Goal: Task Accomplishment & Management: Manage account settings

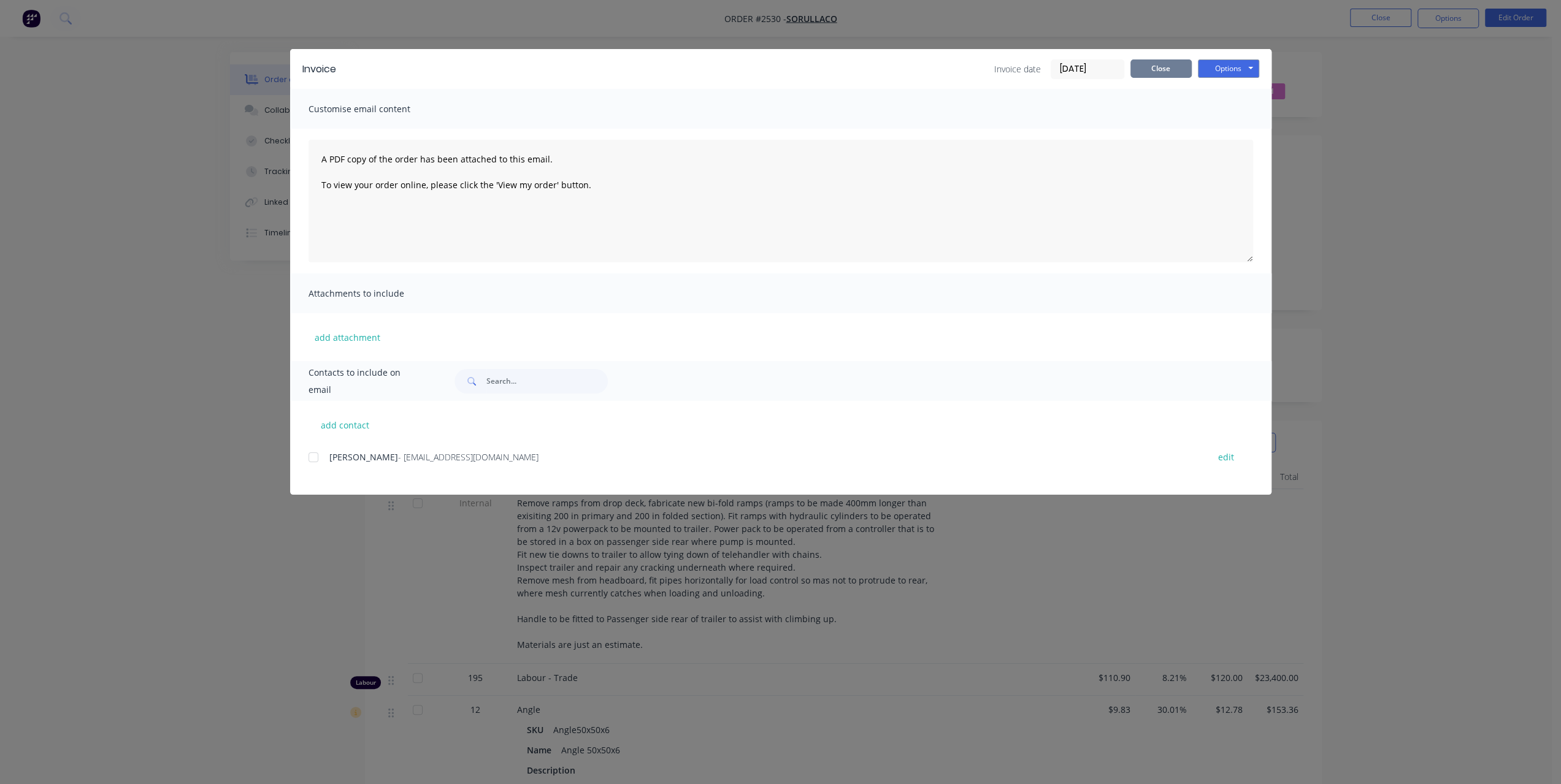
click at [1165, 67] on button "Close" at bounding box center [1161, 68] width 62 height 18
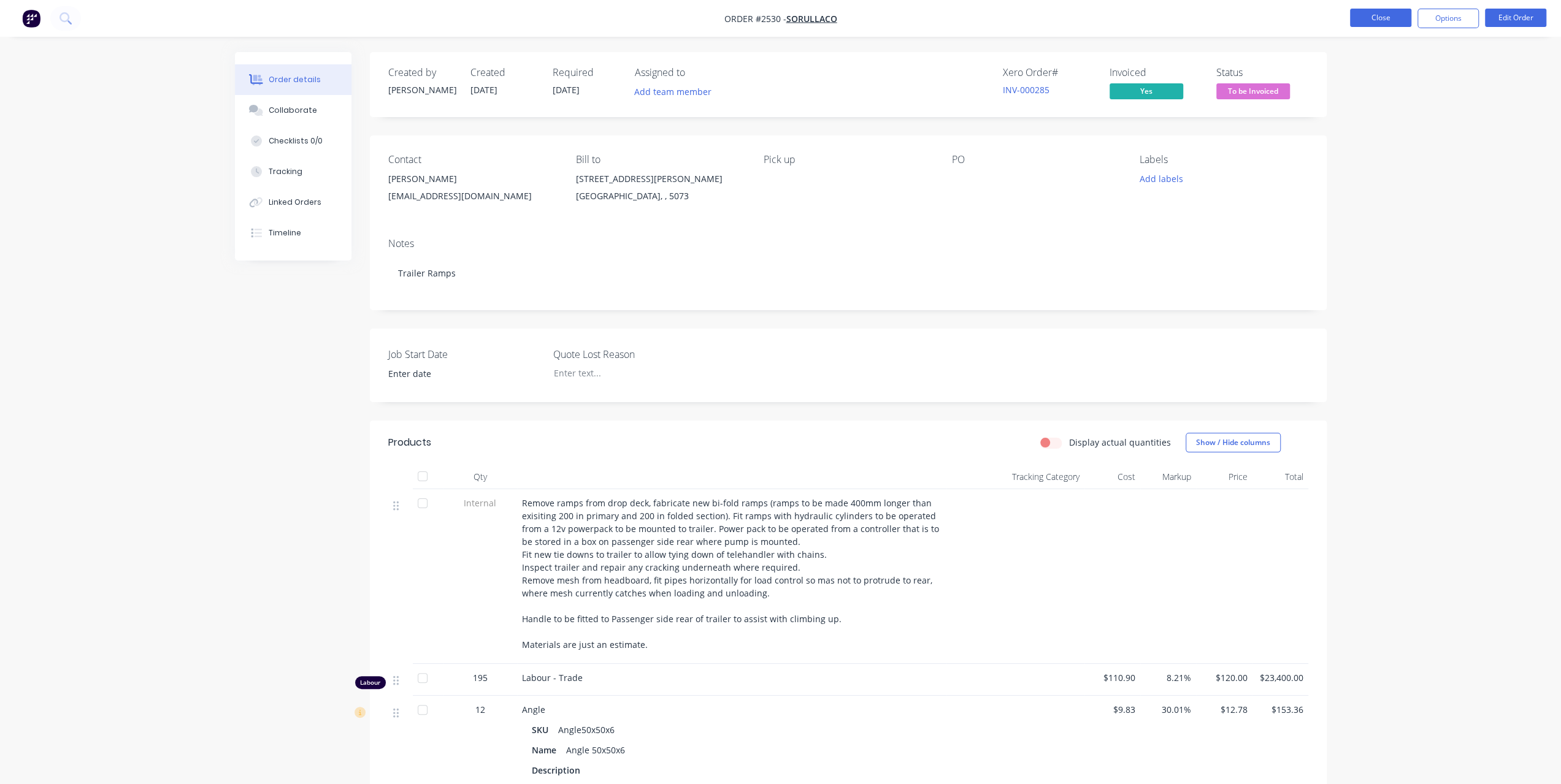
click at [1369, 13] on button "Close" at bounding box center [1381, 17] width 62 height 18
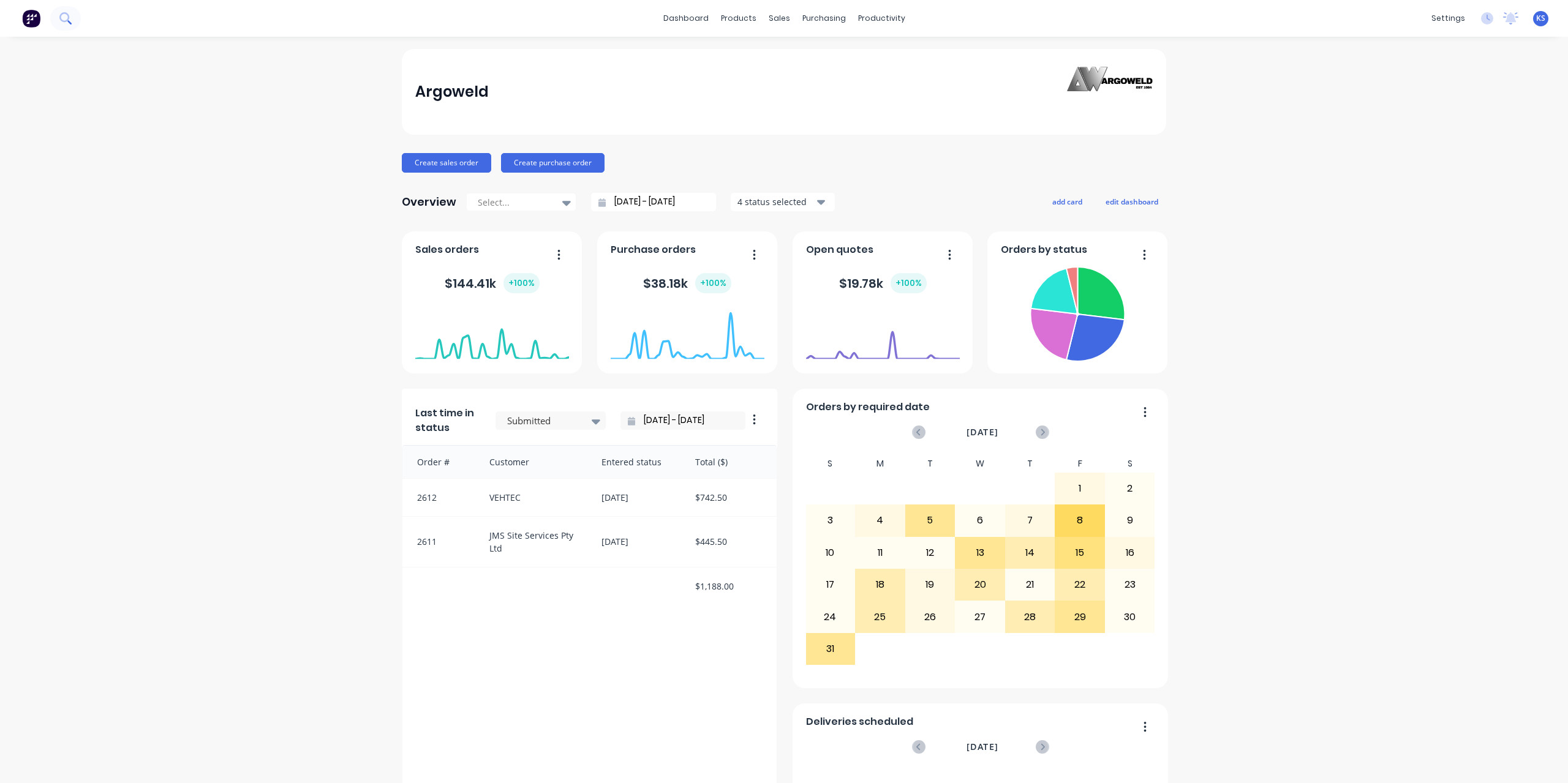
click at [64, 24] on button at bounding box center [66, 18] width 31 height 24
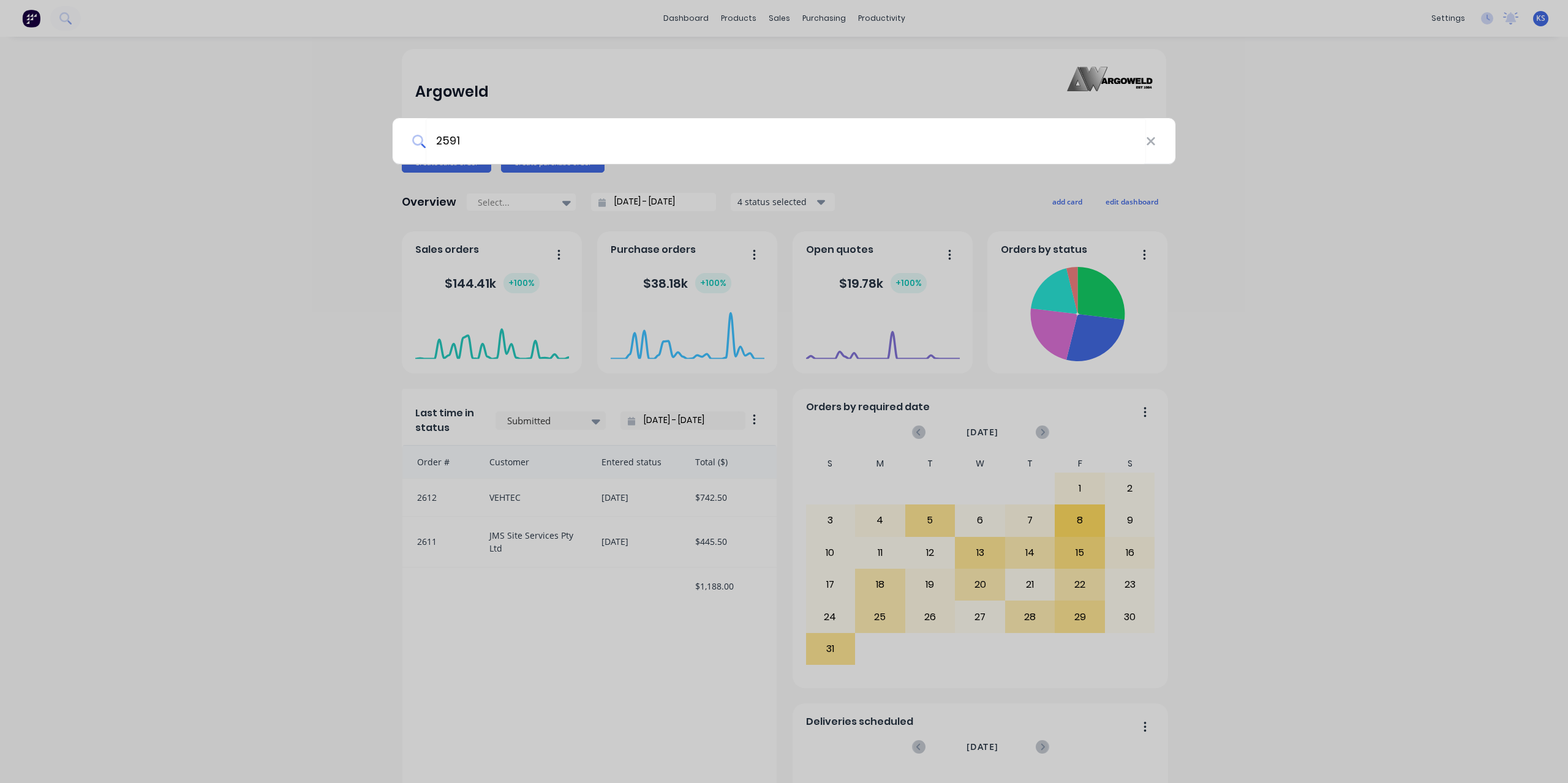
type input "2591"
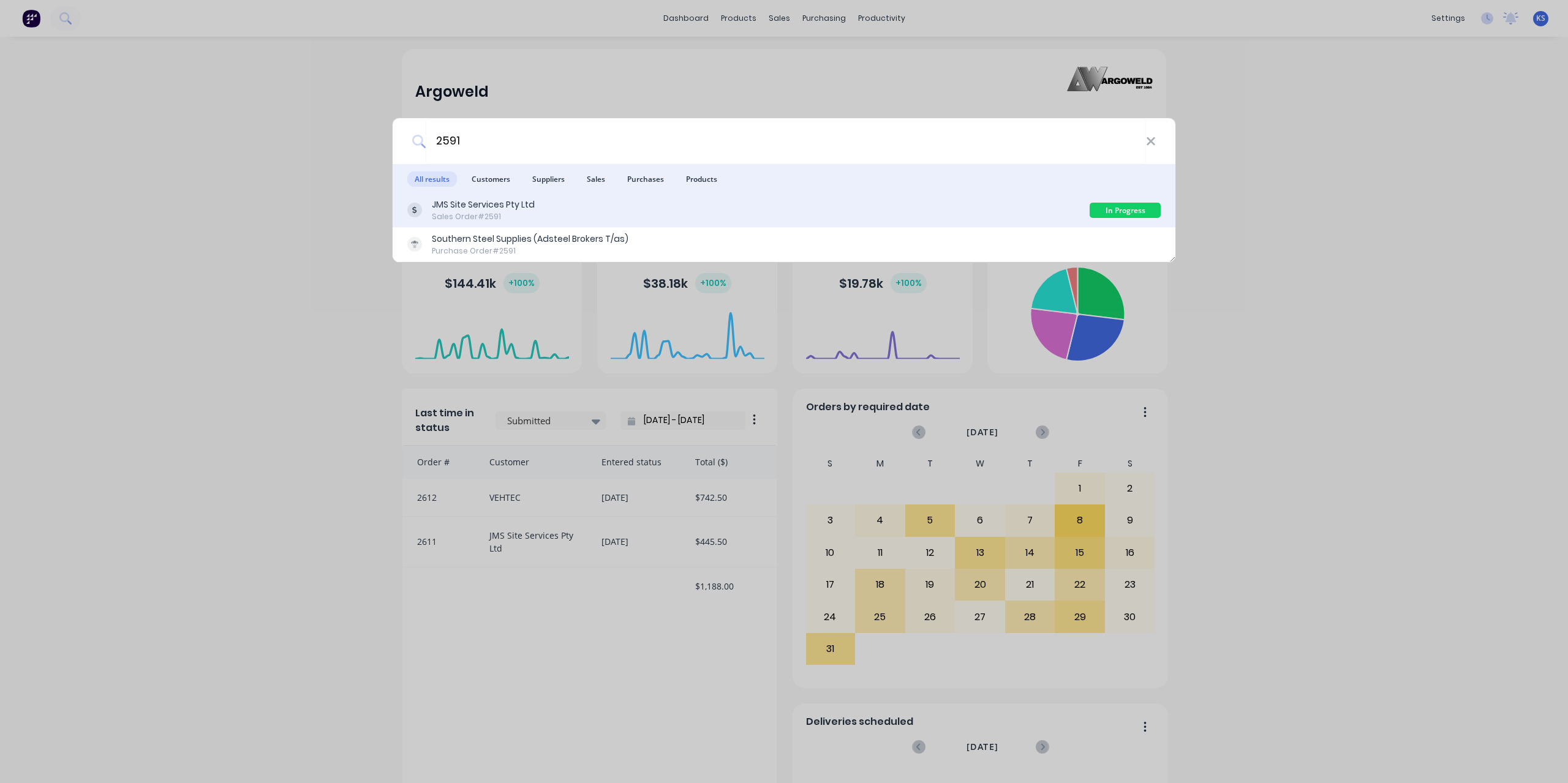
click at [461, 211] on div "Sales Order #2591" at bounding box center [483, 217] width 103 height 11
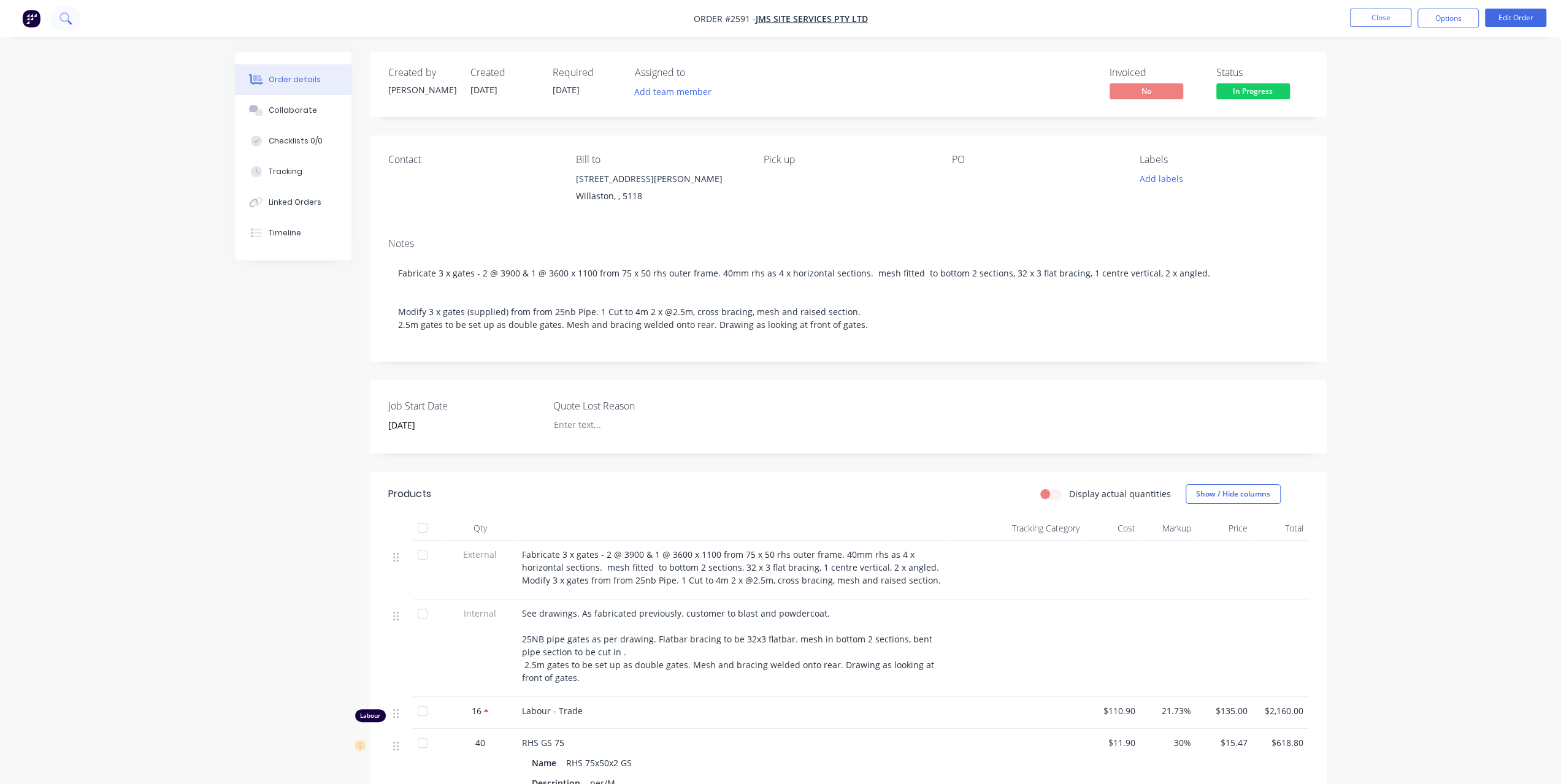
click at [71, 27] on button at bounding box center [66, 18] width 31 height 24
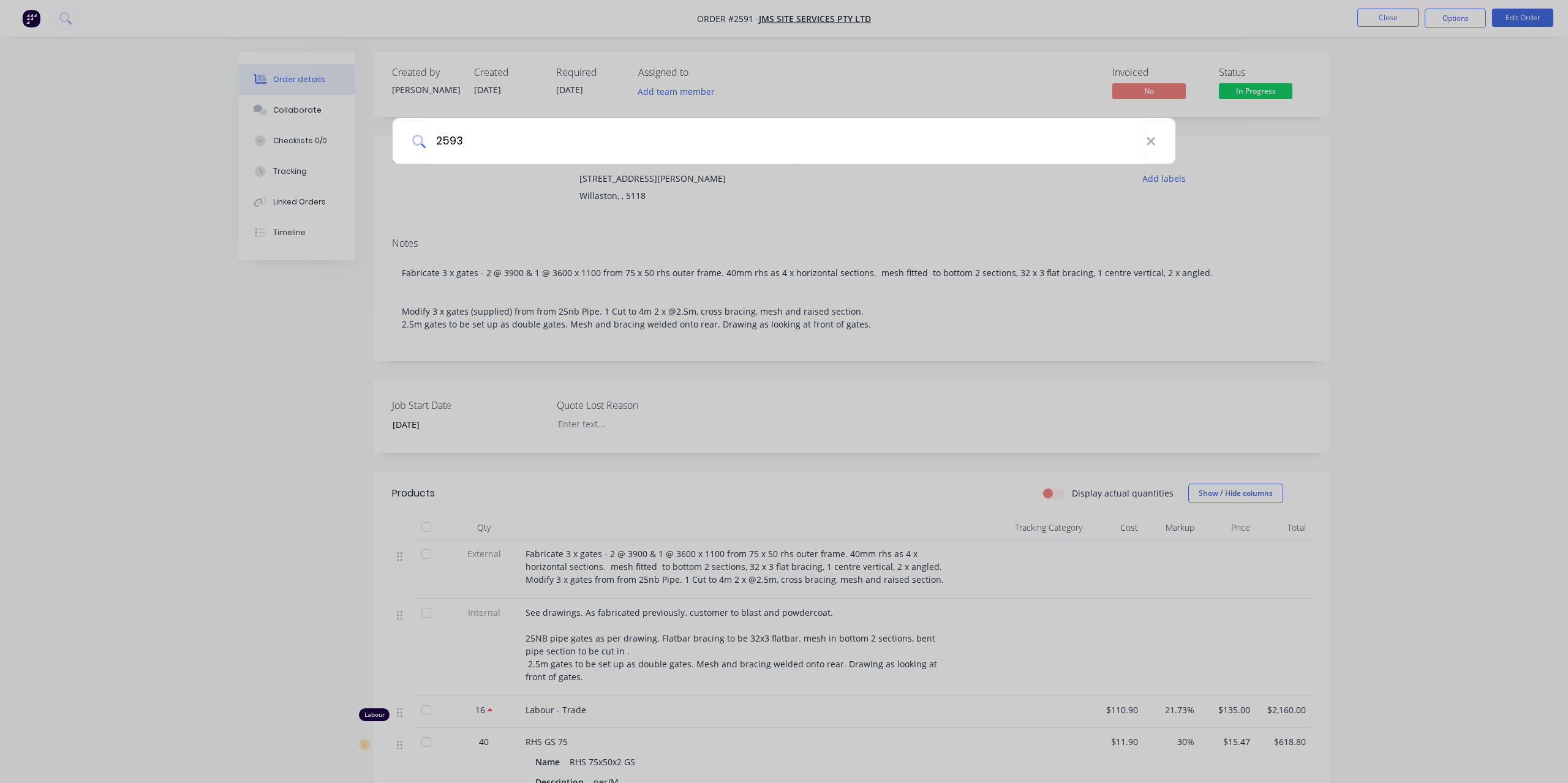
type input "2593"
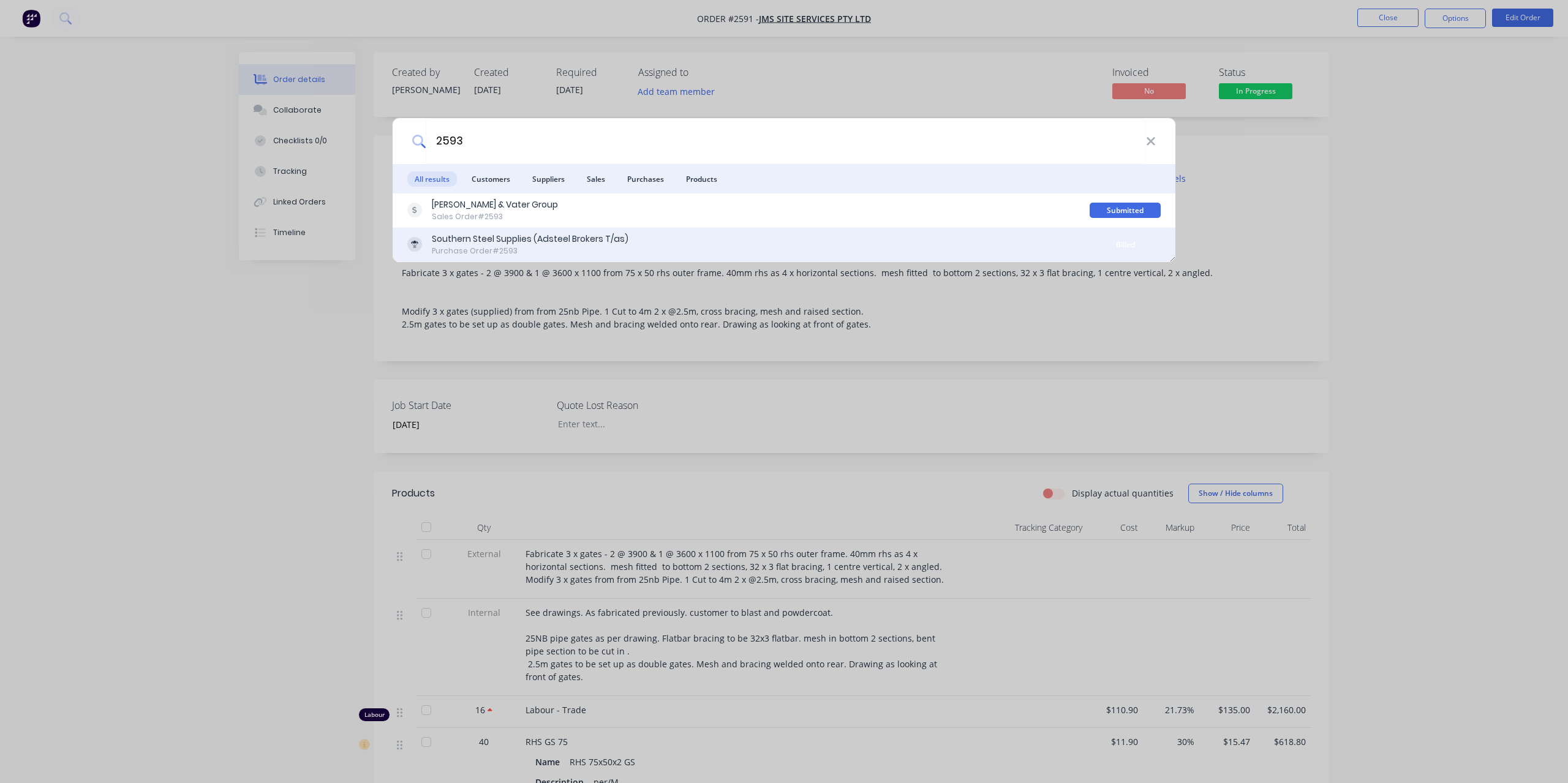
click at [549, 237] on div "Southern Steel Supplies (Adsteel Brokers T/as)" at bounding box center [531, 239] width 197 height 13
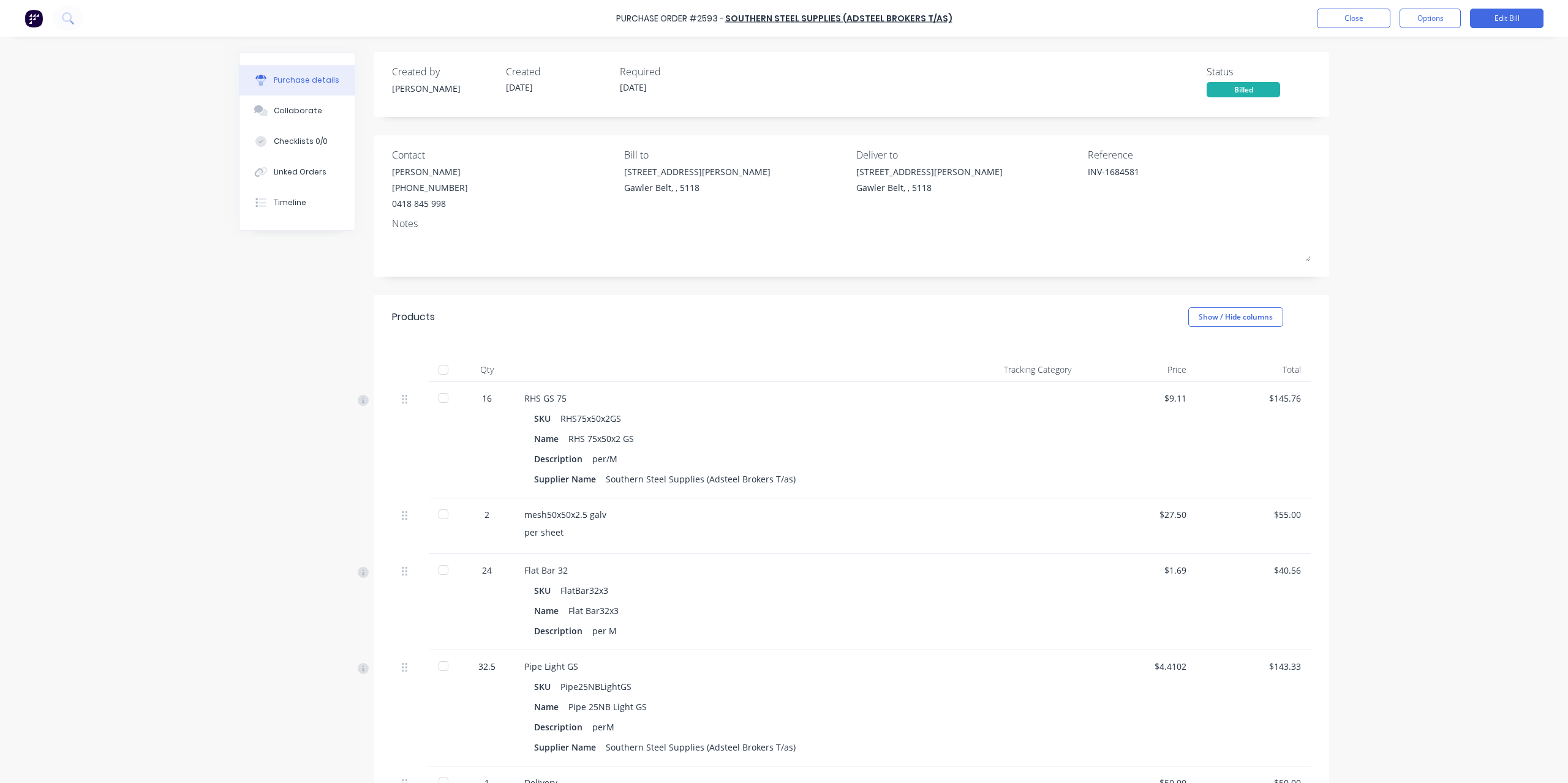
scroll to position [122, 0]
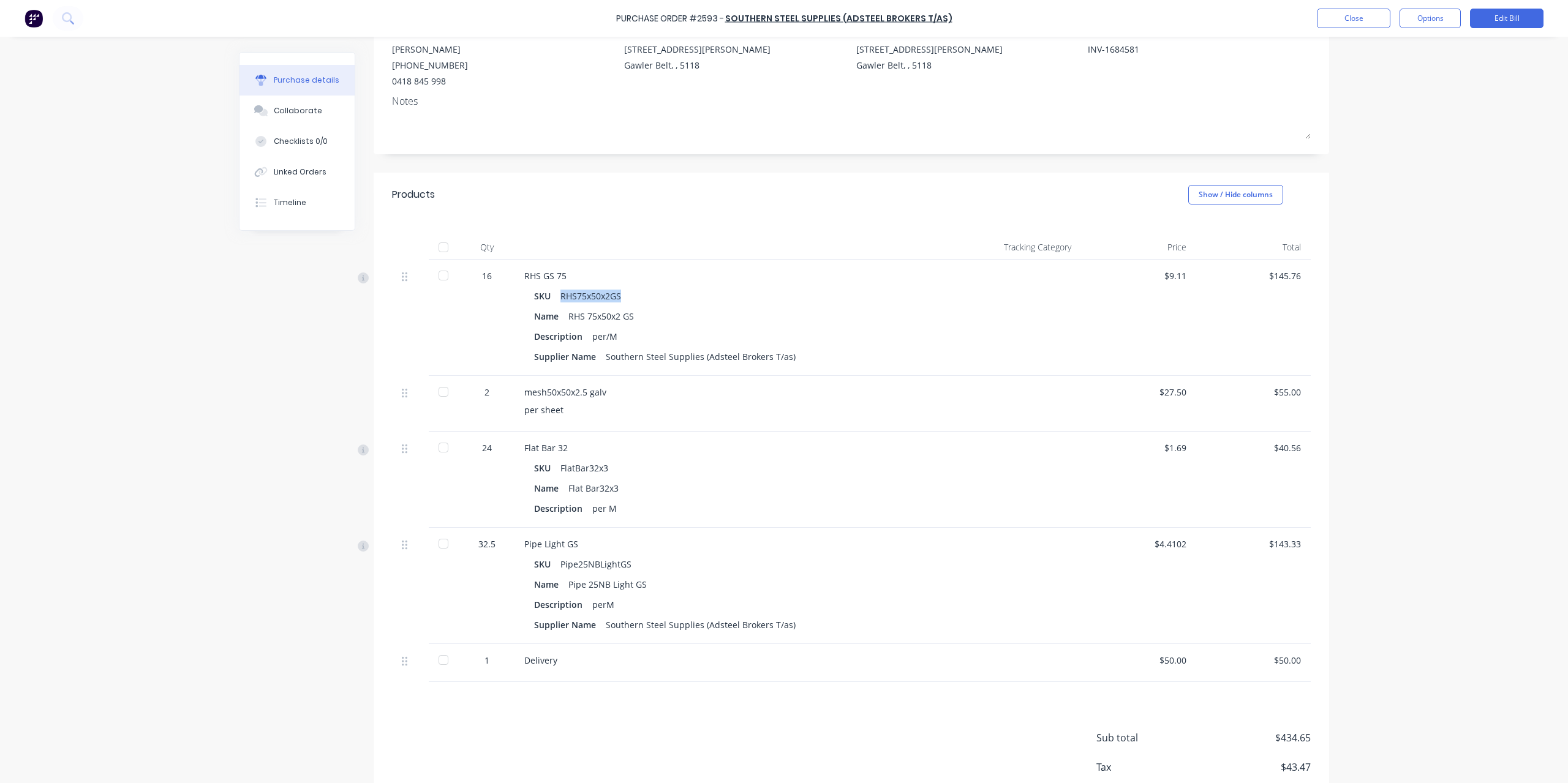
drag, startPoint x: 555, startPoint y: 293, endPoint x: 626, endPoint y: 301, distance: 71.4
click at [626, 301] on div "SKU RHS75x50x2GS" at bounding box center [729, 295] width 390 height 17
copy div "RHS75x50x2GS"
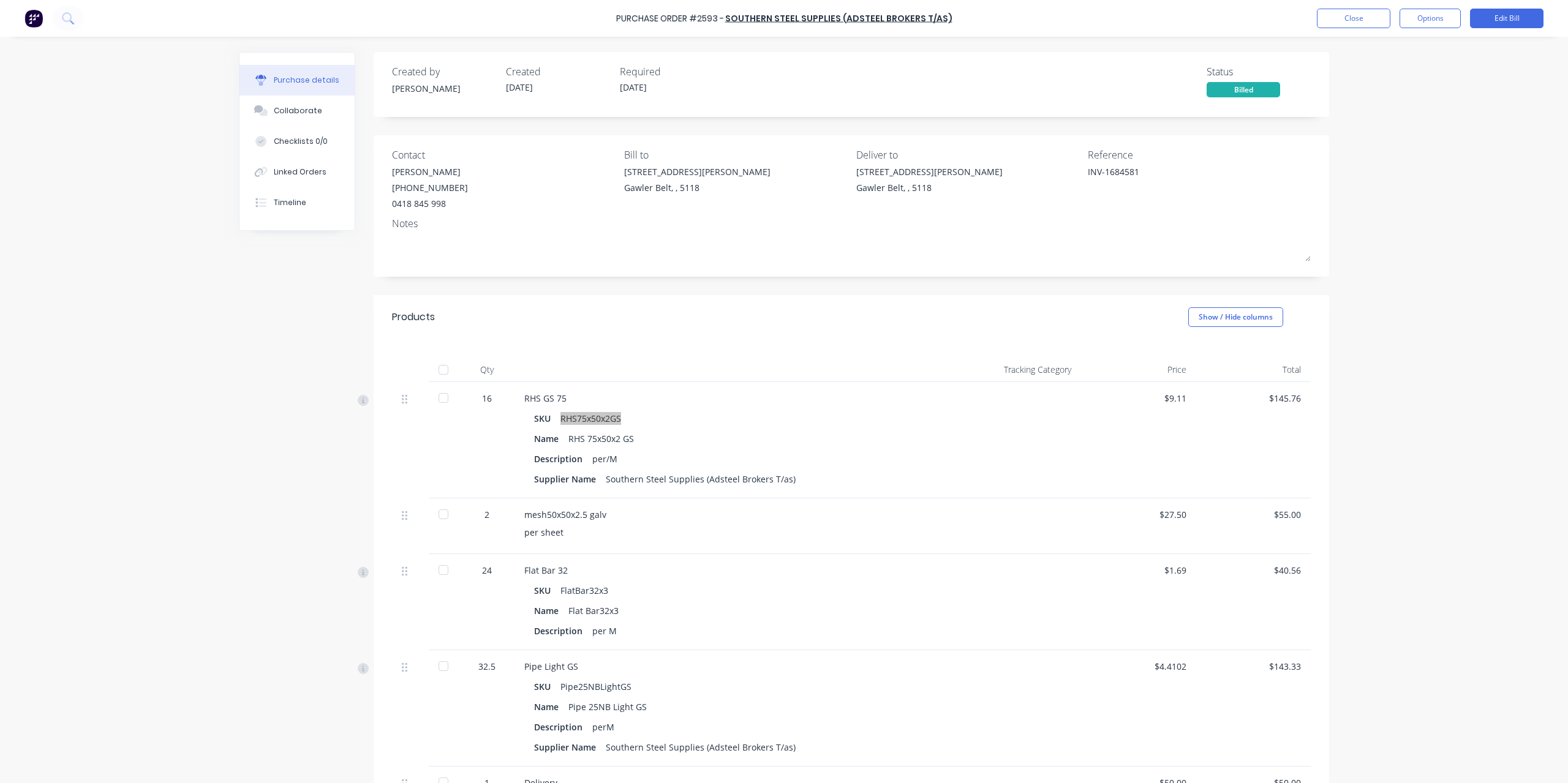
scroll to position [195, 0]
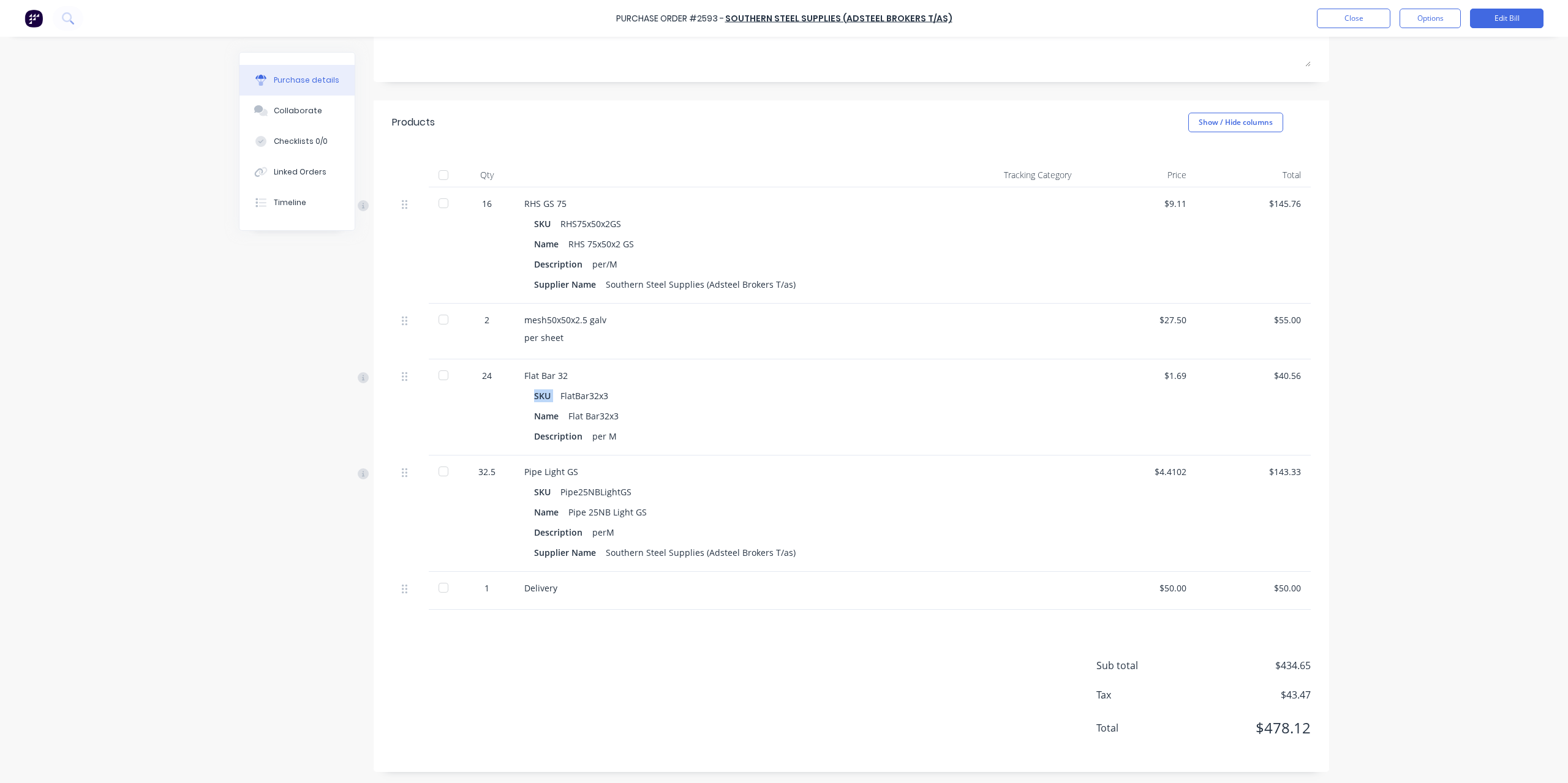
drag, startPoint x: 556, startPoint y: 392, endPoint x: 635, endPoint y: 382, distance: 79.6
click at [635, 382] on div "Flat Bar 32 SKU FlatBar32x3 Name Flat Bar32x3 Description per M" at bounding box center [729, 408] width 429 height 96
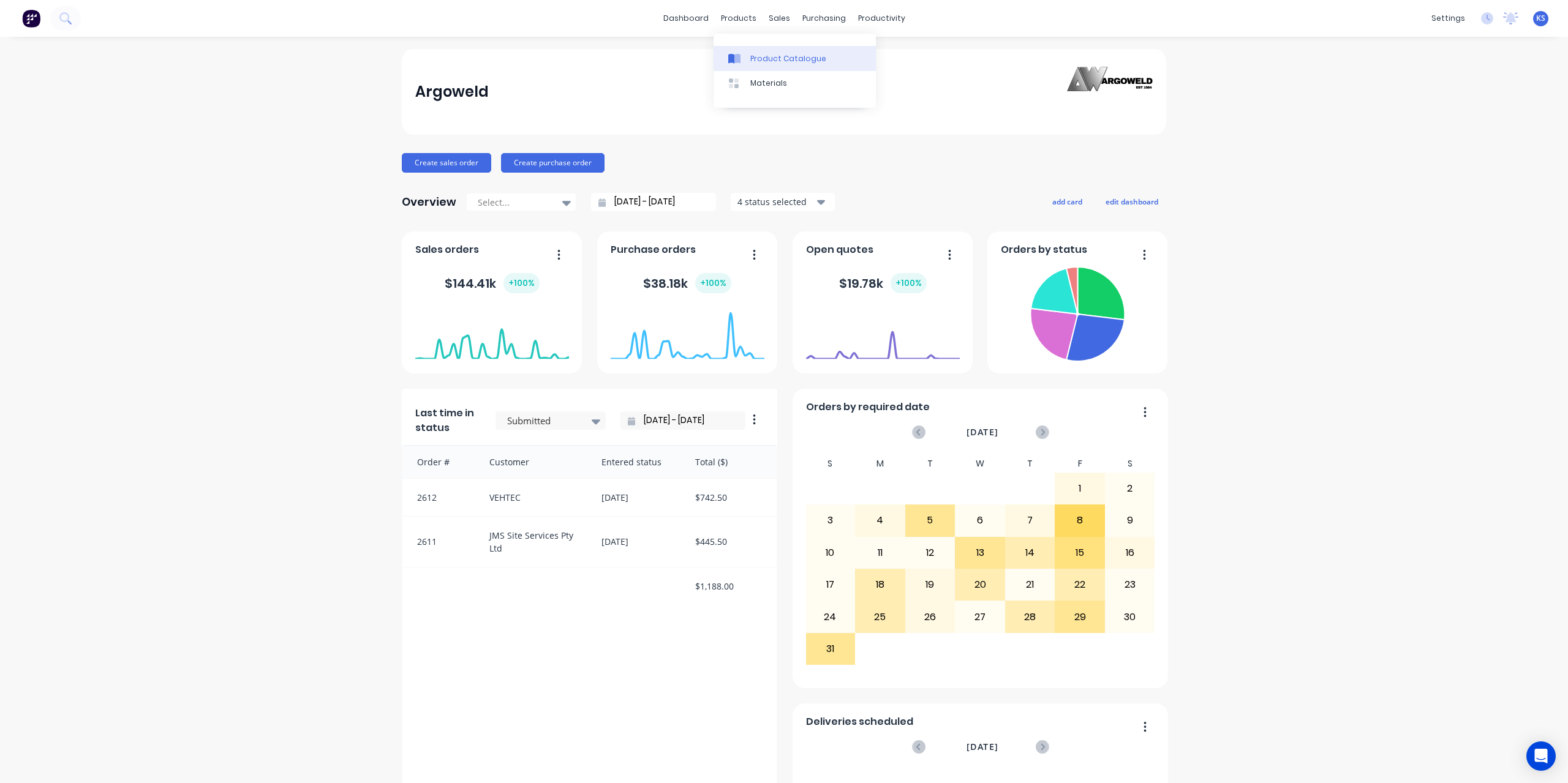
click at [751, 47] on link "Product Catalogue" at bounding box center [794, 58] width 163 height 24
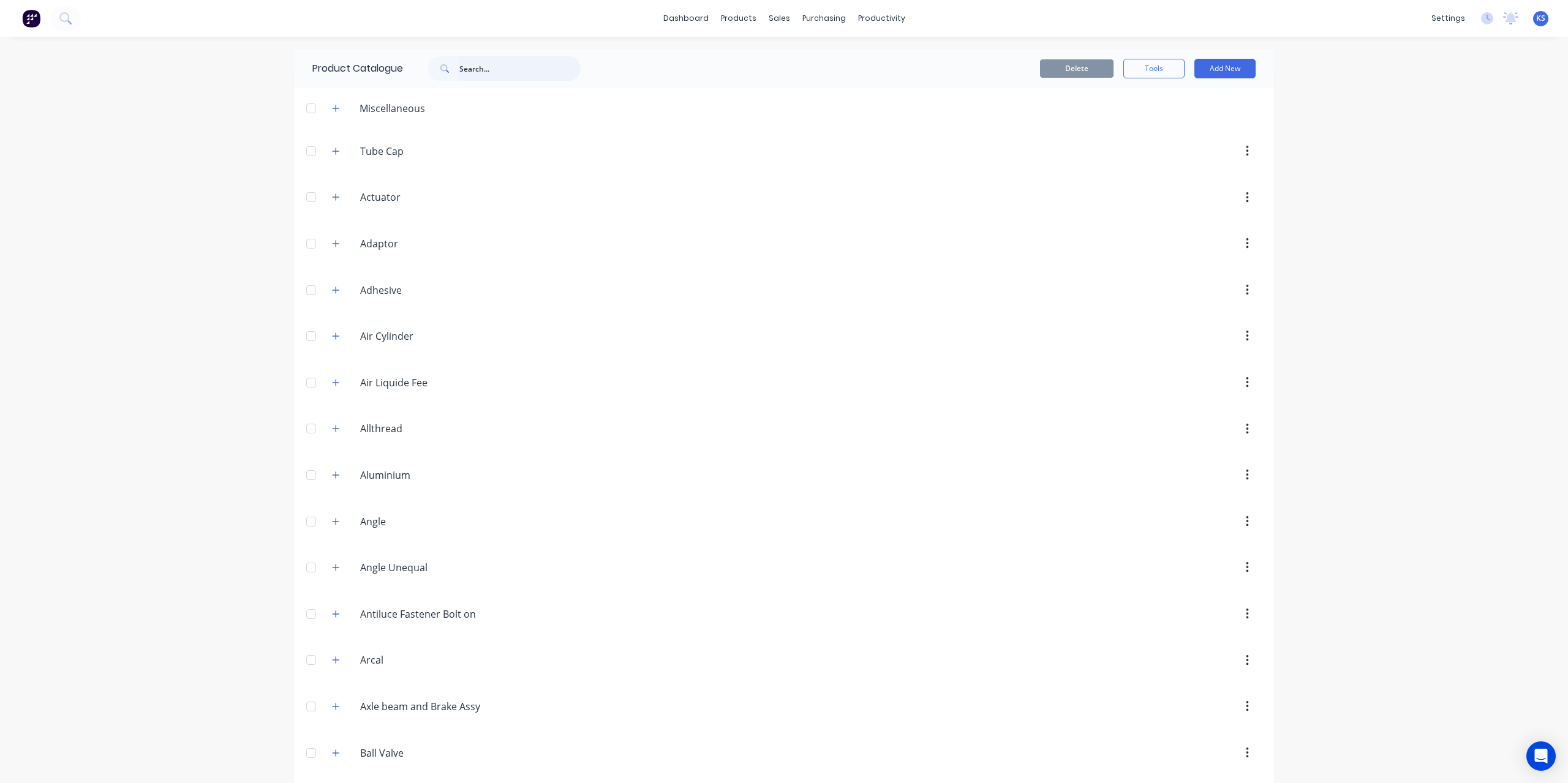
click at [463, 70] on input "text" at bounding box center [520, 68] width 121 height 24
paste input "RHS75x50x2GS"
click at [487, 67] on input "RHS75x50x2GS" at bounding box center [520, 68] width 121 height 24
type input "RHS"
click at [61, 12] on button at bounding box center [66, 18] width 31 height 24
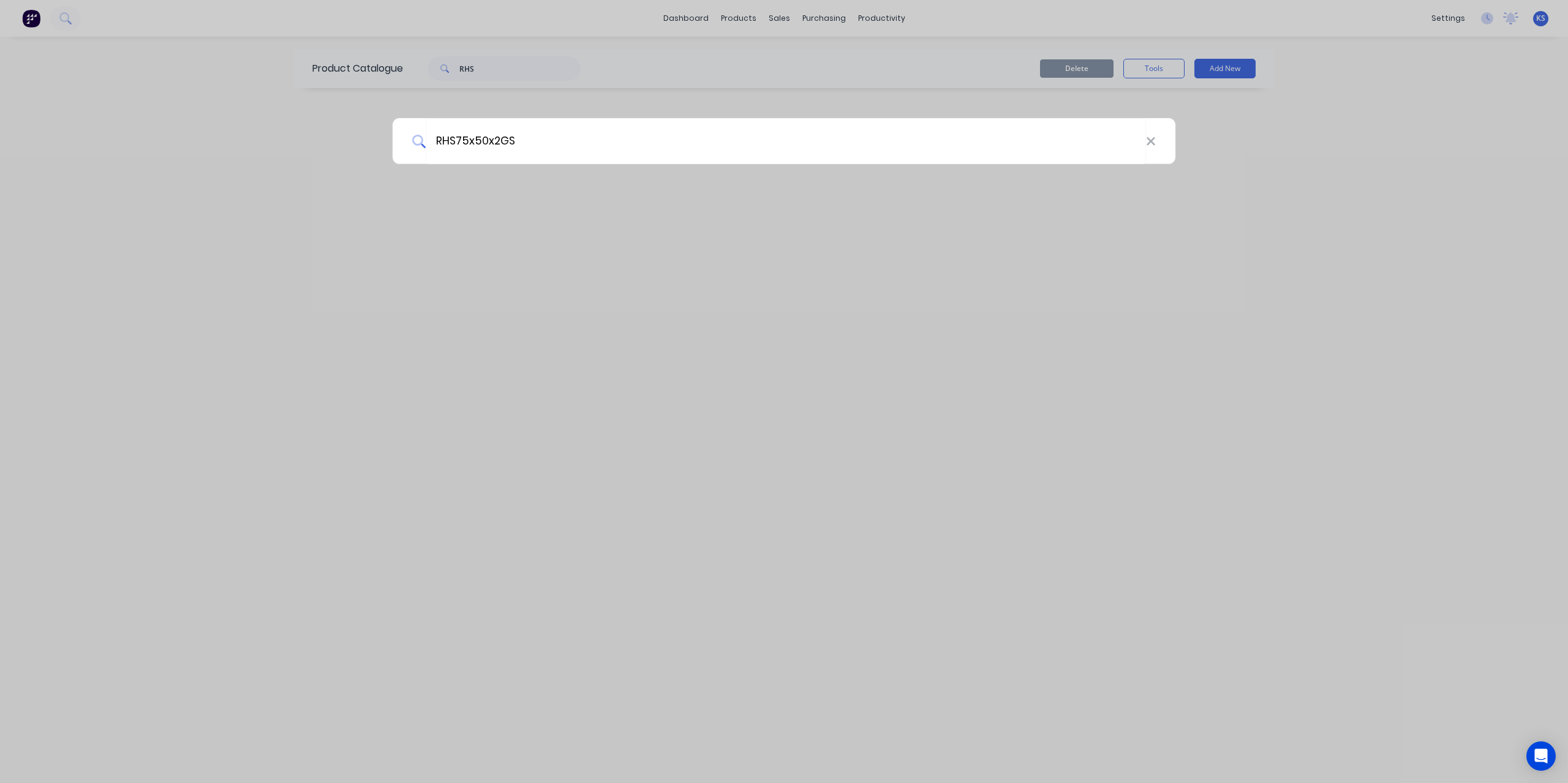
type input "RHS75x50x2GS"
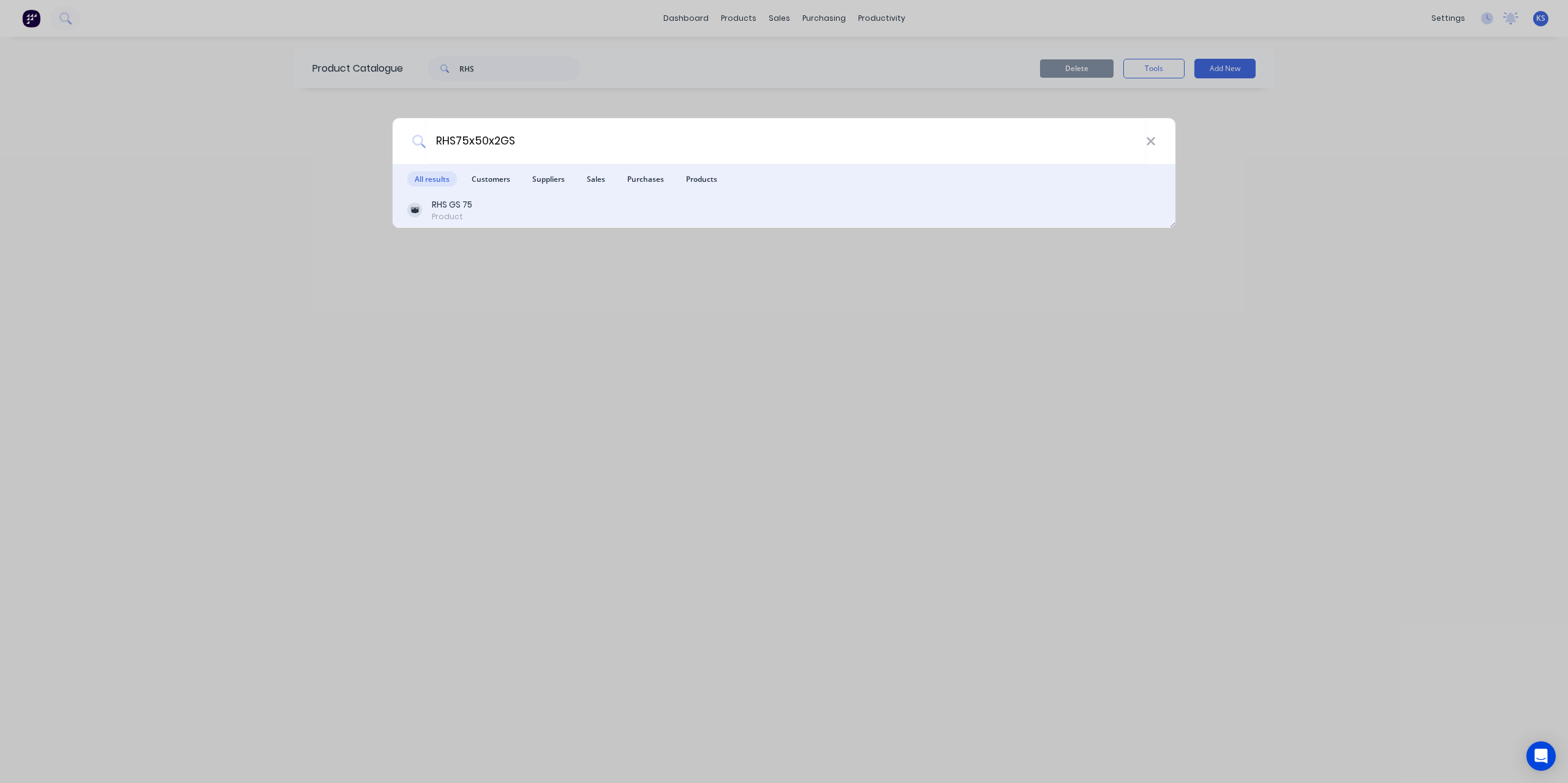
click at [468, 211] on div "RHS GS 75" at bounding box center [452, 204] width 40 height 13
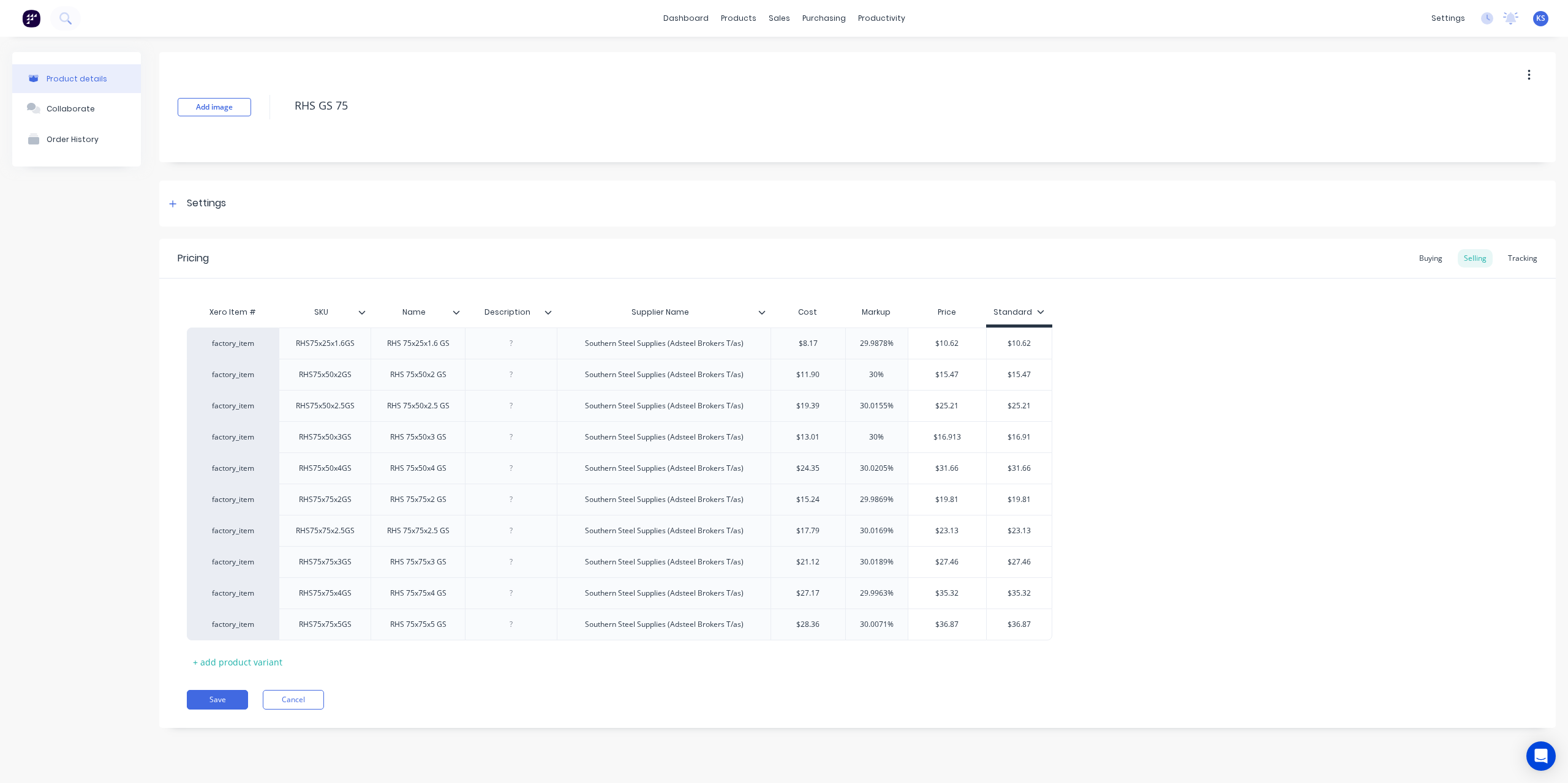
type textarea "x"
type input "$11.90"
click at [806, 378] on input "$11.90" at bounding box center [808, 375] width 74 height 11
drag, startPoint x: 831, startPoint y: 372, endPoint x: 792, endPoint y: 372, distance: 39.0
click at [792, 372] on input "$11.90" at bounding box center [808, 375] width 74 height 11
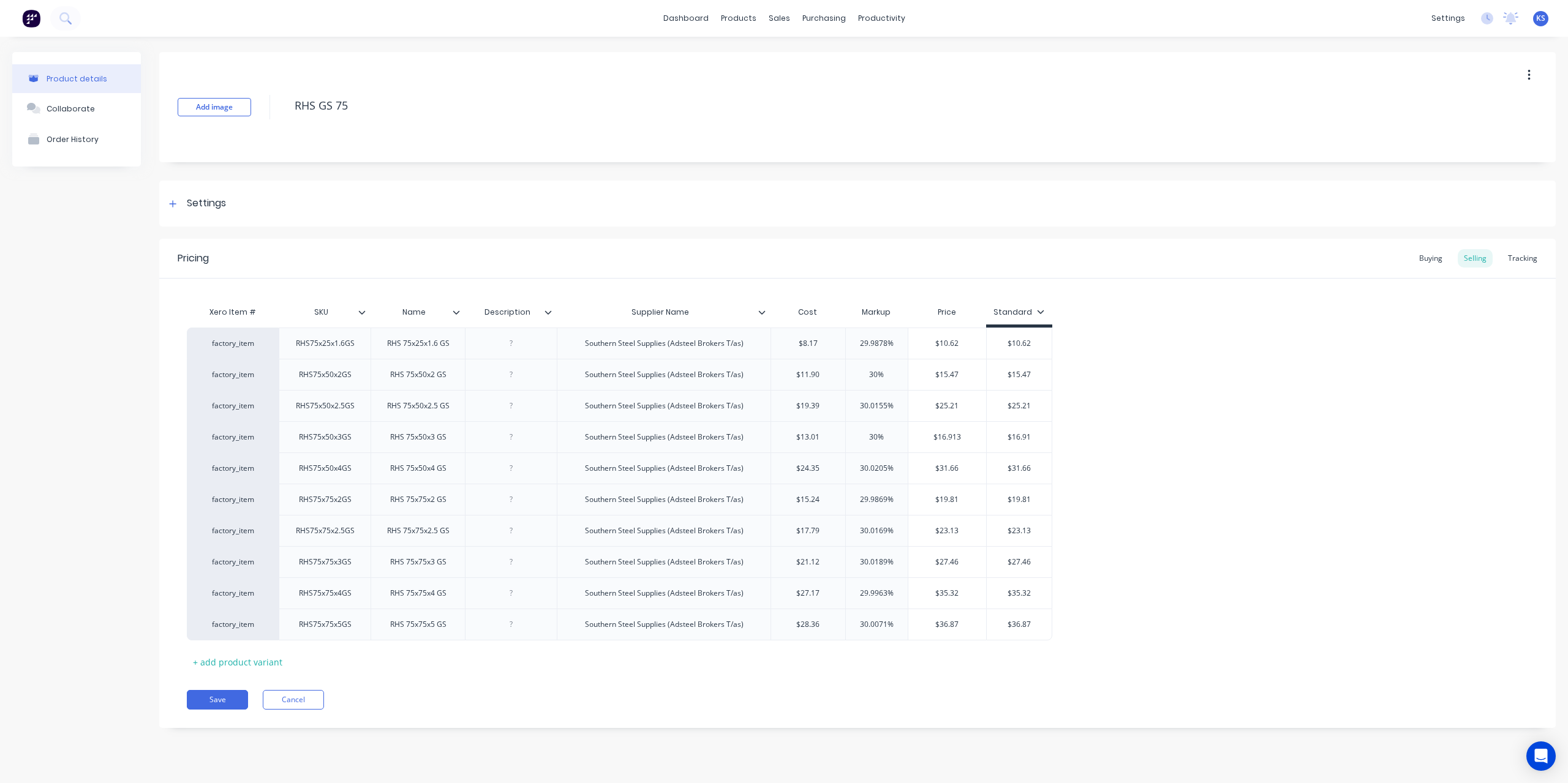
type textarea "x"
type input "9.1"
type textarea "x"
type input "9.11"
type textarea "x"
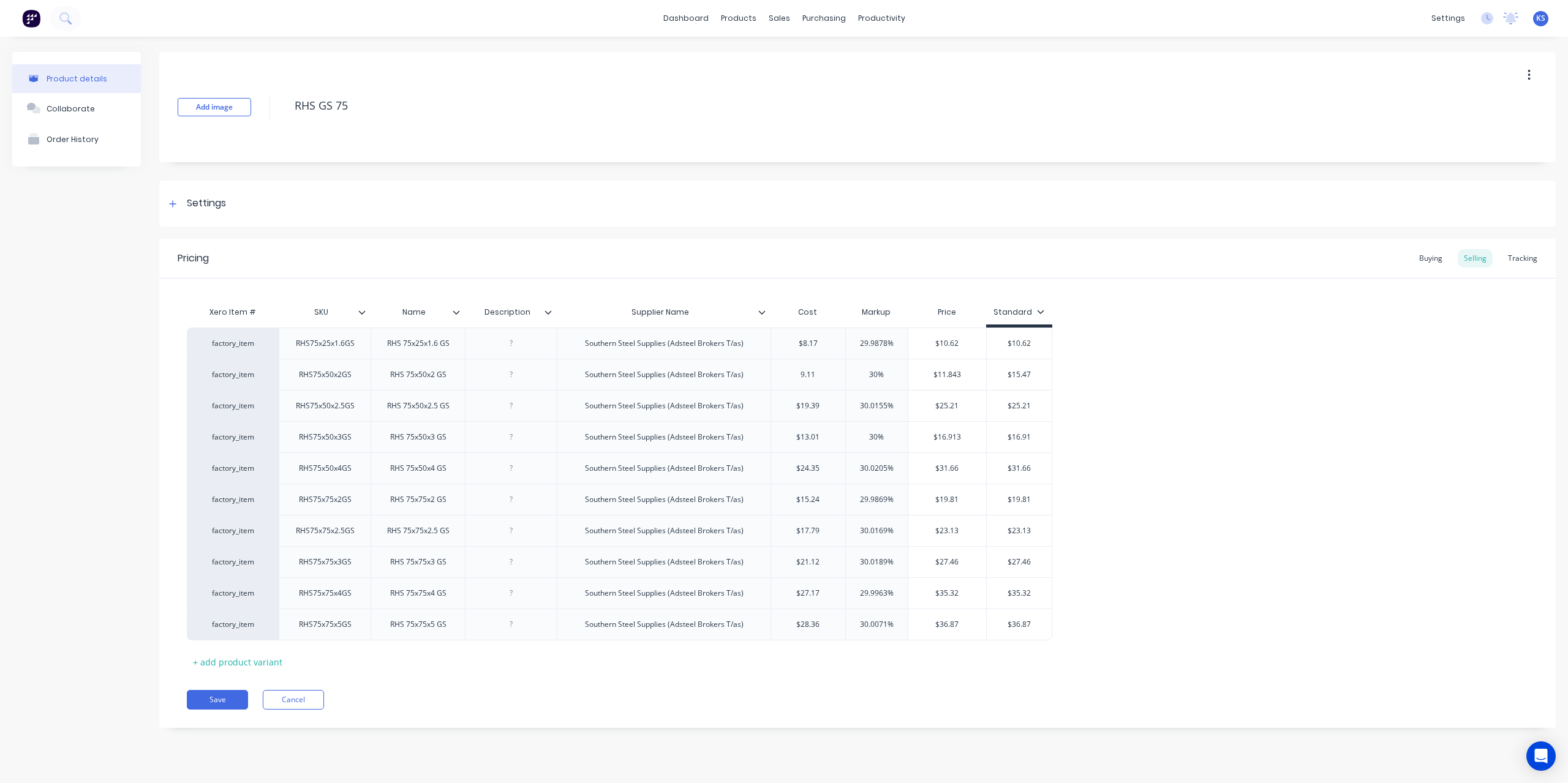
type input "9.11"
click at [1193, 378] on div "factory_item RHS75x25x1.6GS RHS 75x25x1.6 GS Southern Steel Supplies (Adsteel B…" at bounding box center [857, 484] width 1341 height 313
click at [71, 19] on icon at bounding box center [65, 18] width 12 height 12
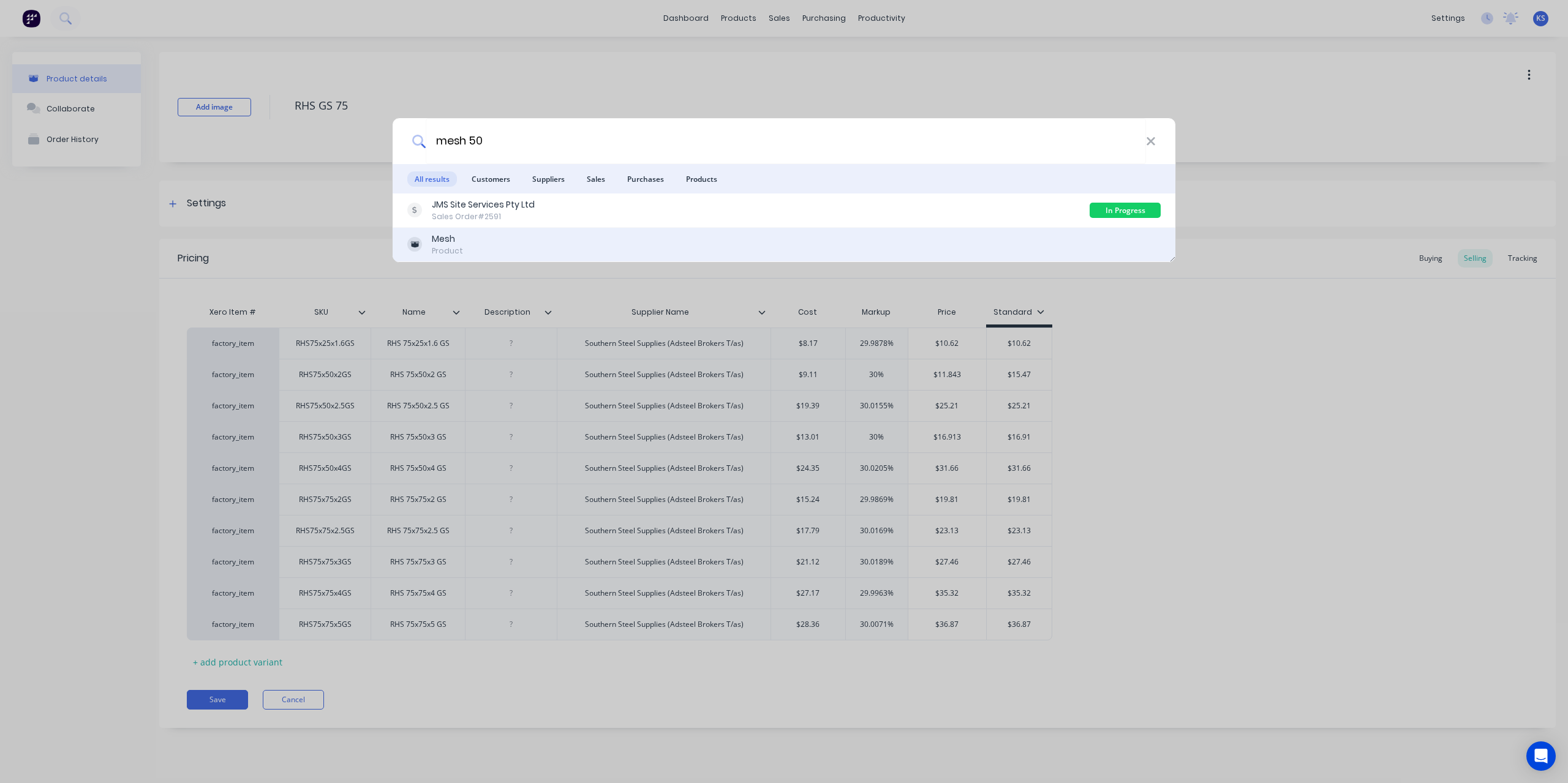
type input "mesh 50"
click at [479, 249] on div "Mesh Product" at bounding box center [783, 244] width 753 height 24
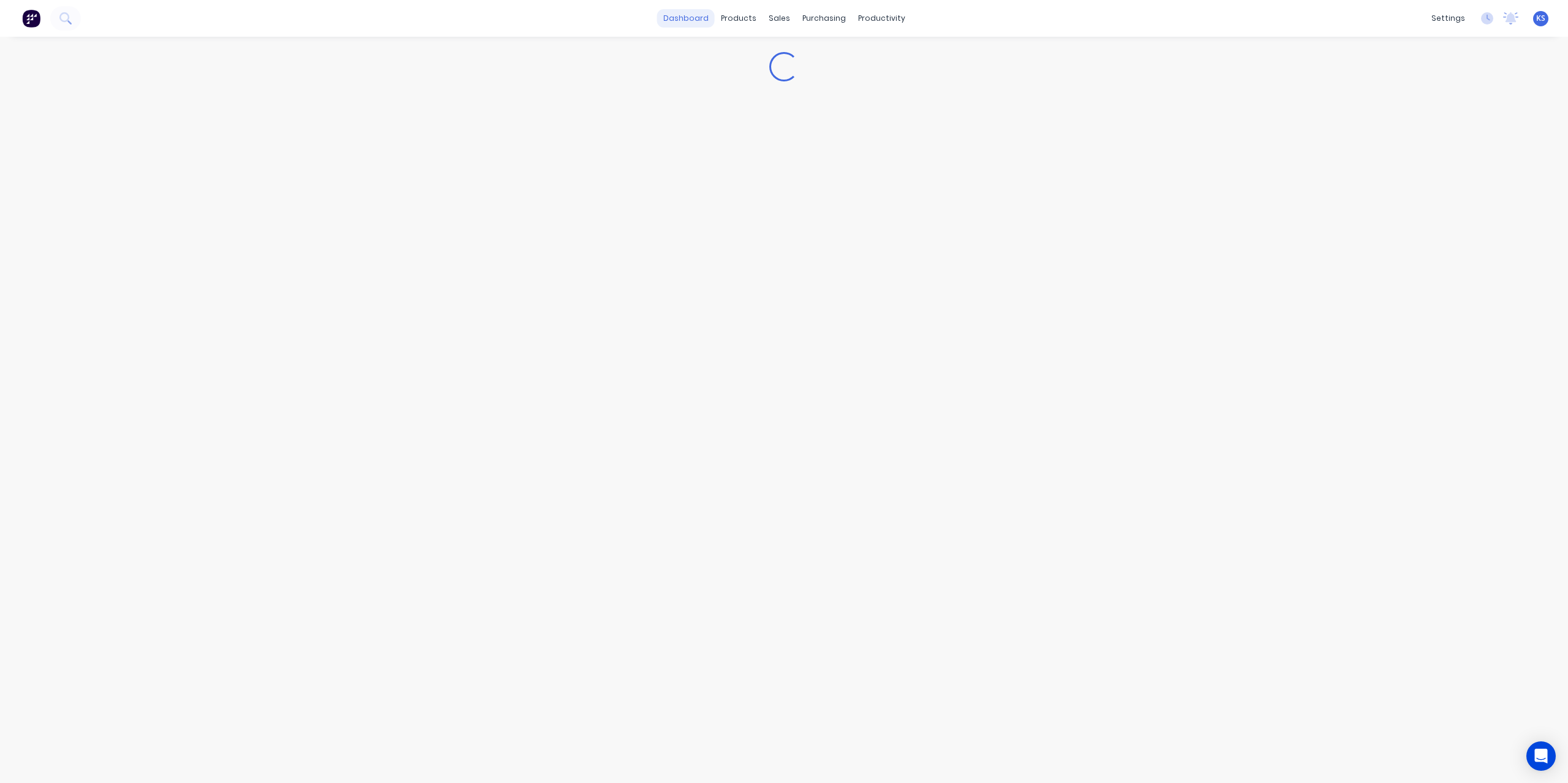
click at [693, 16] on link "dashboard" at bounding box center [686, 18] width 57 height 18
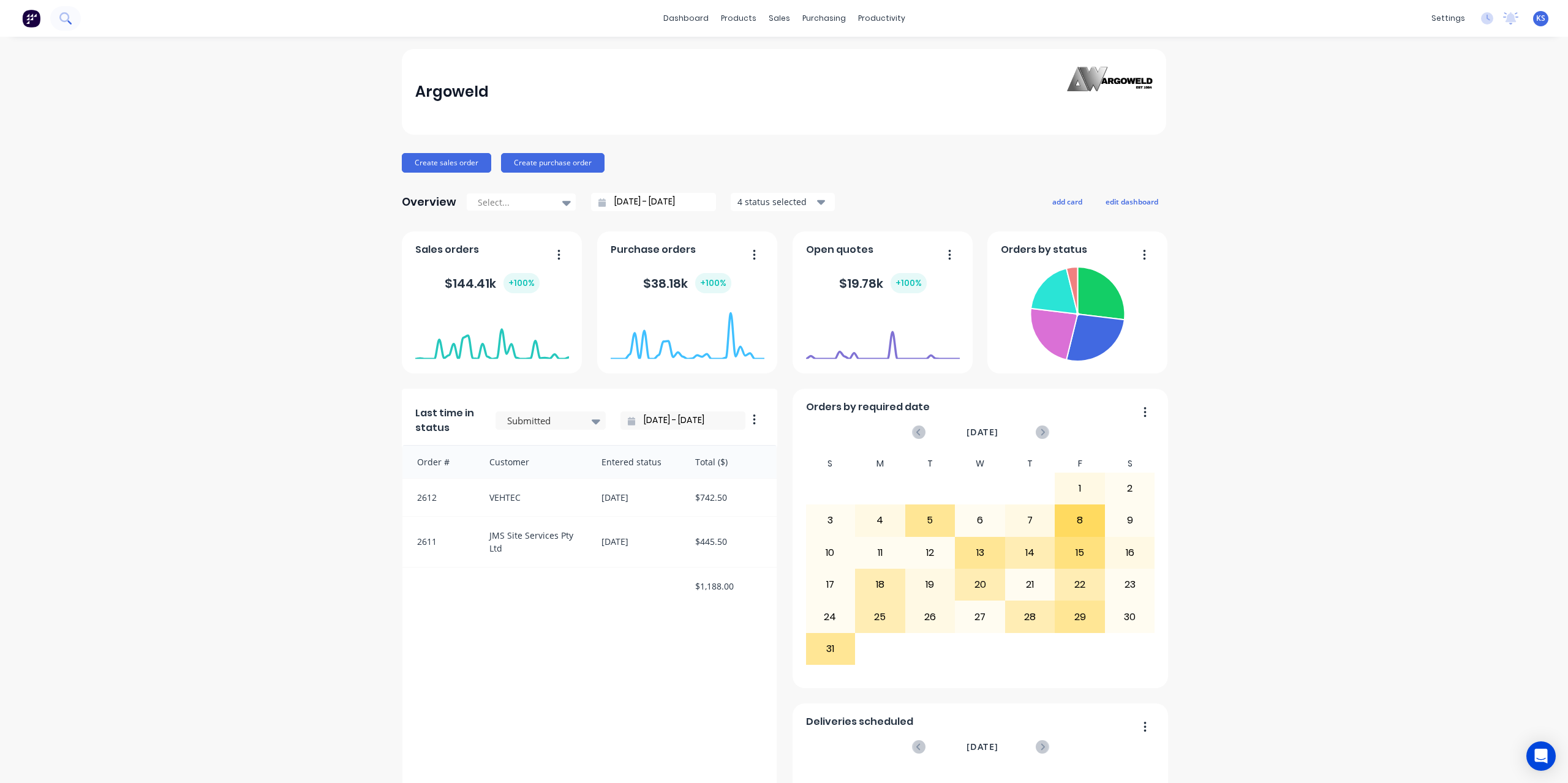
click at [59, 15] on button at bounding box center [66, 18] width 31 height 24
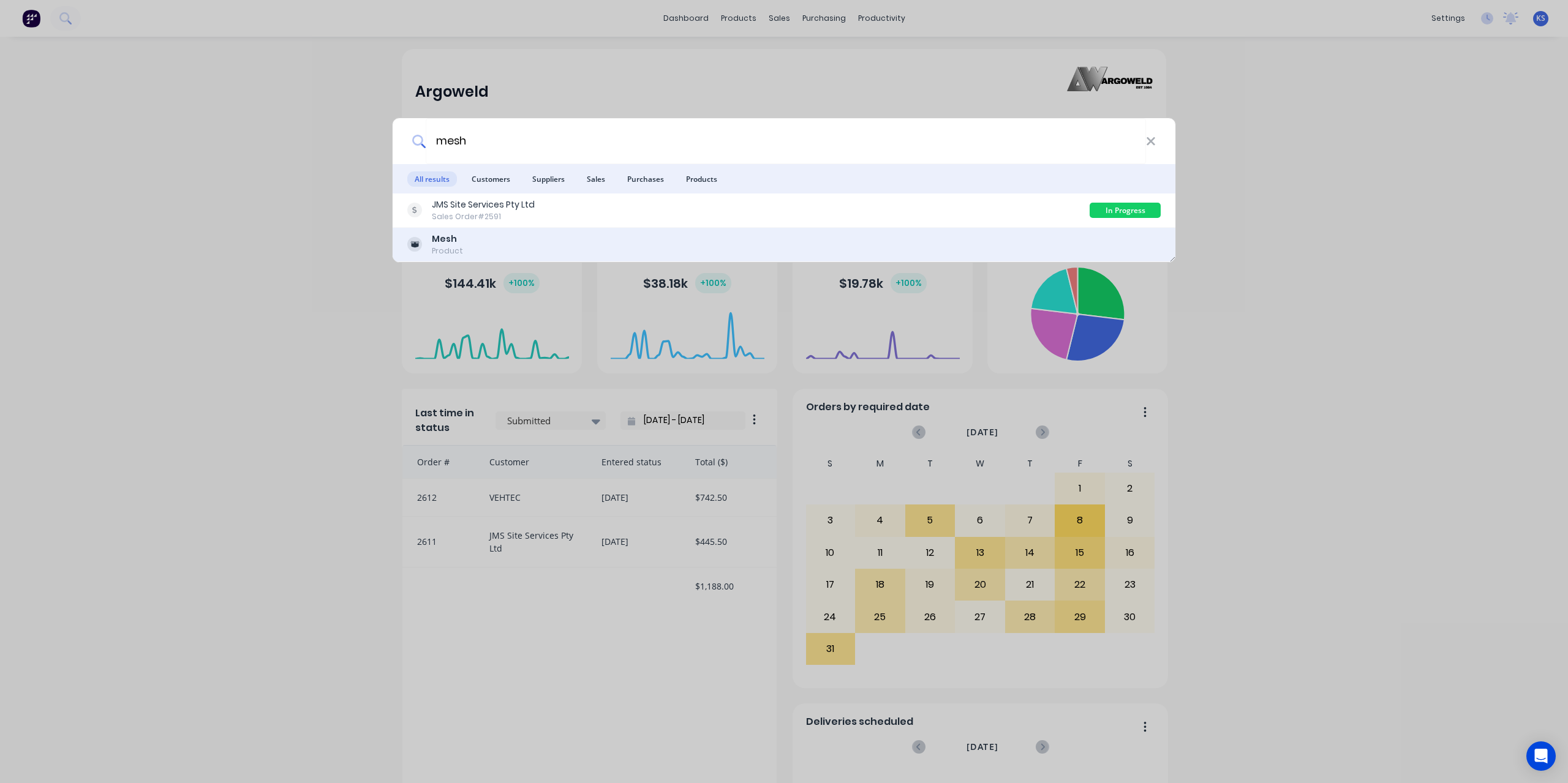
type input "mesh"
click at [441, 237] on b "Mesh" at bounding box center [445, 239] width 25 height 13
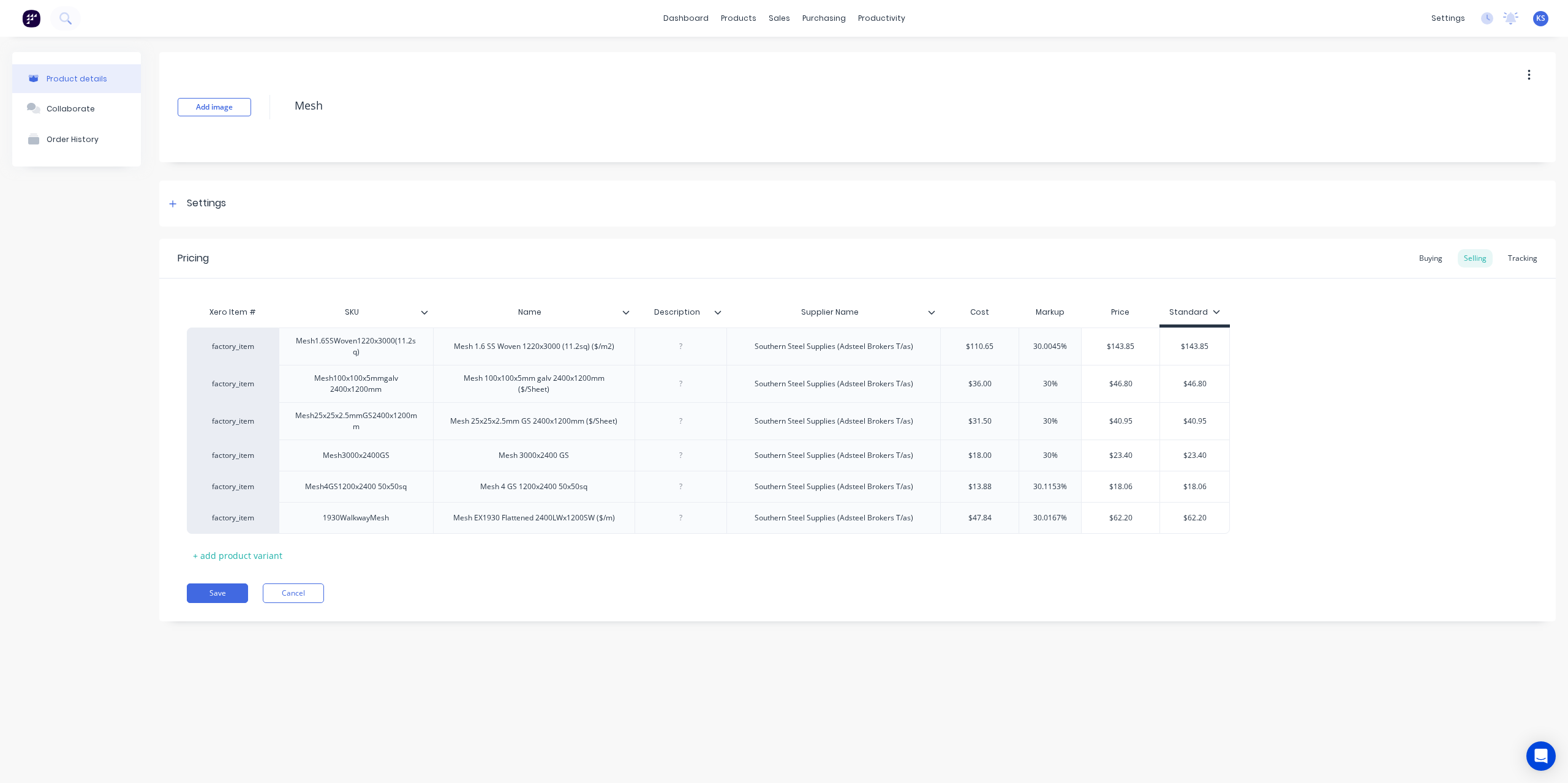
type textarea "x"
click at [73, 15] on button at bounding box center [66, 18] width 31 height 24
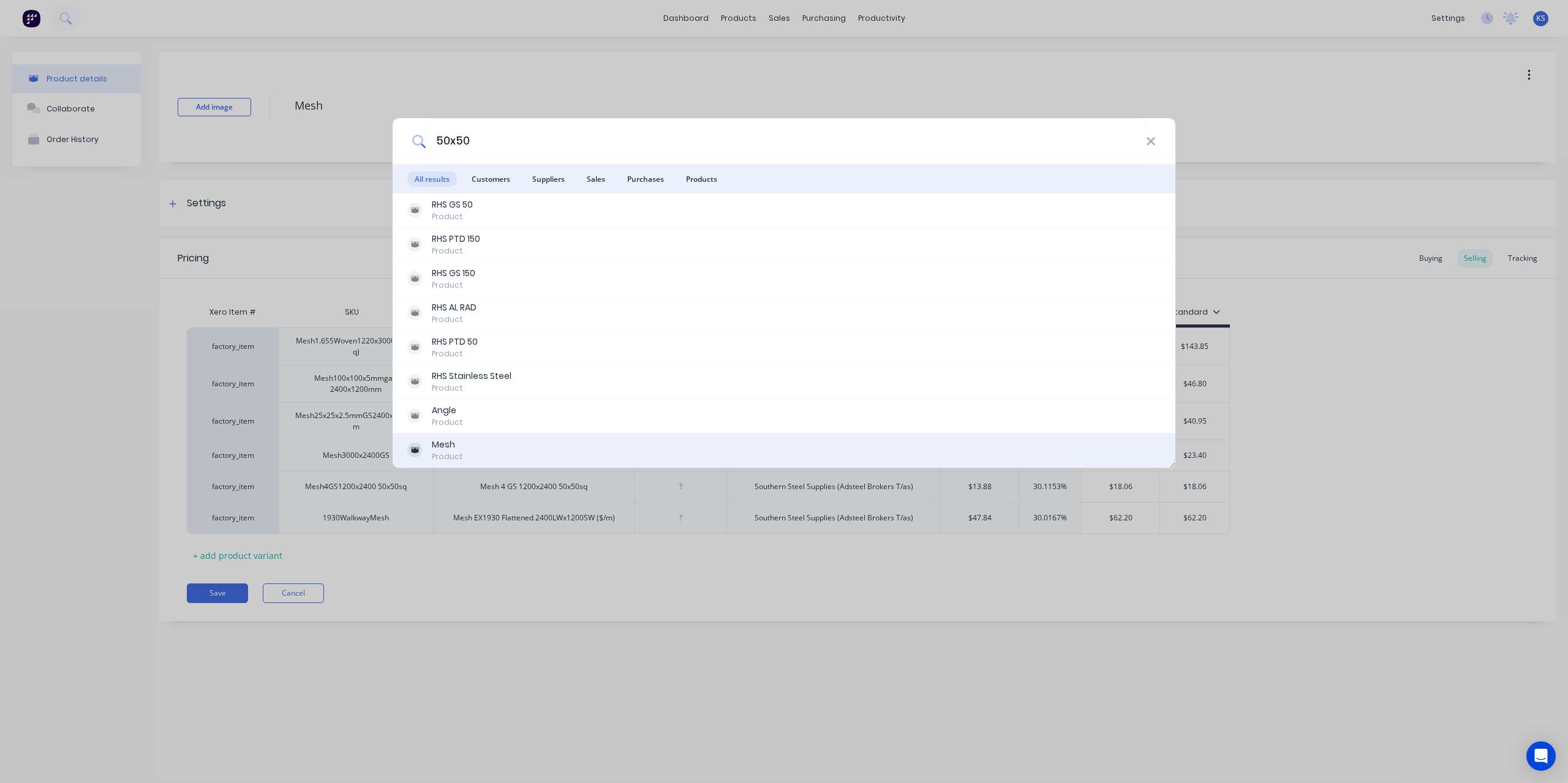
type input "50x50"
click at [457, 449] on div "Mesh" at bounding box center [448, 445] width 31 height 13
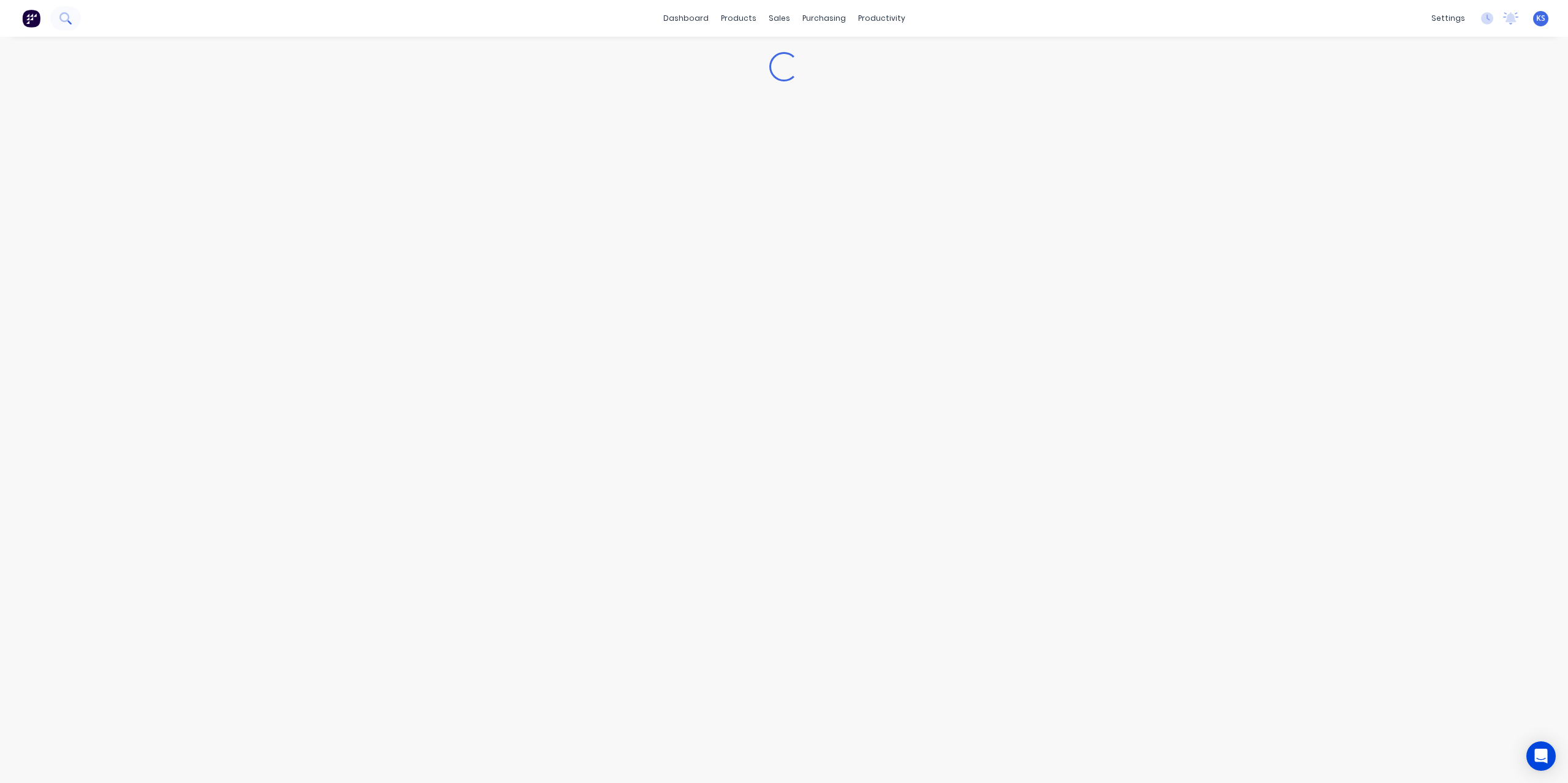
click at [78, 11] on button at bounding box center [66, 18] width 31 height 24
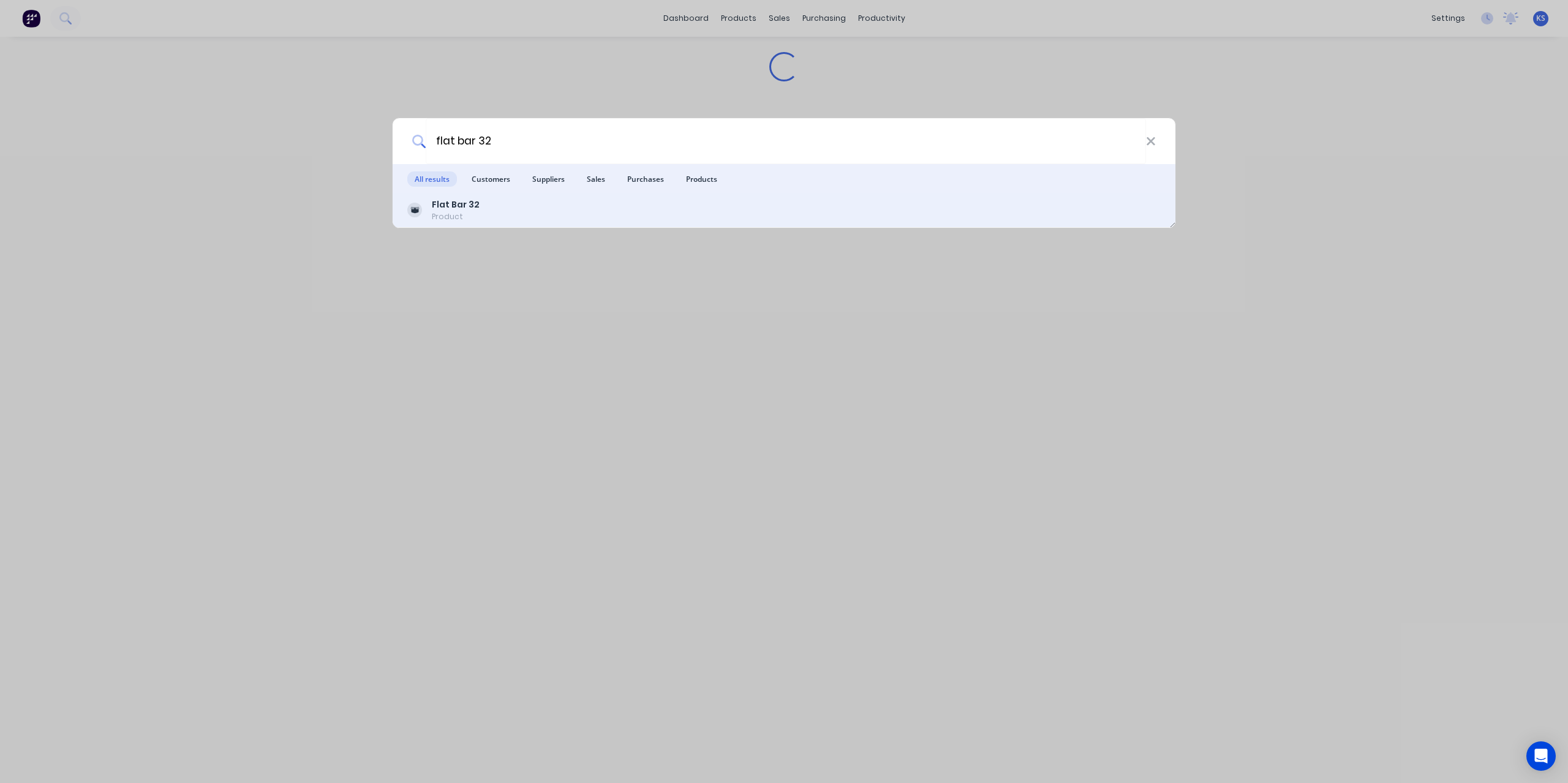
type input "flat bar 32"
click at [464, 211] on div "Flat Bar 32" at bounding box center [456, 204] width 47 height 13
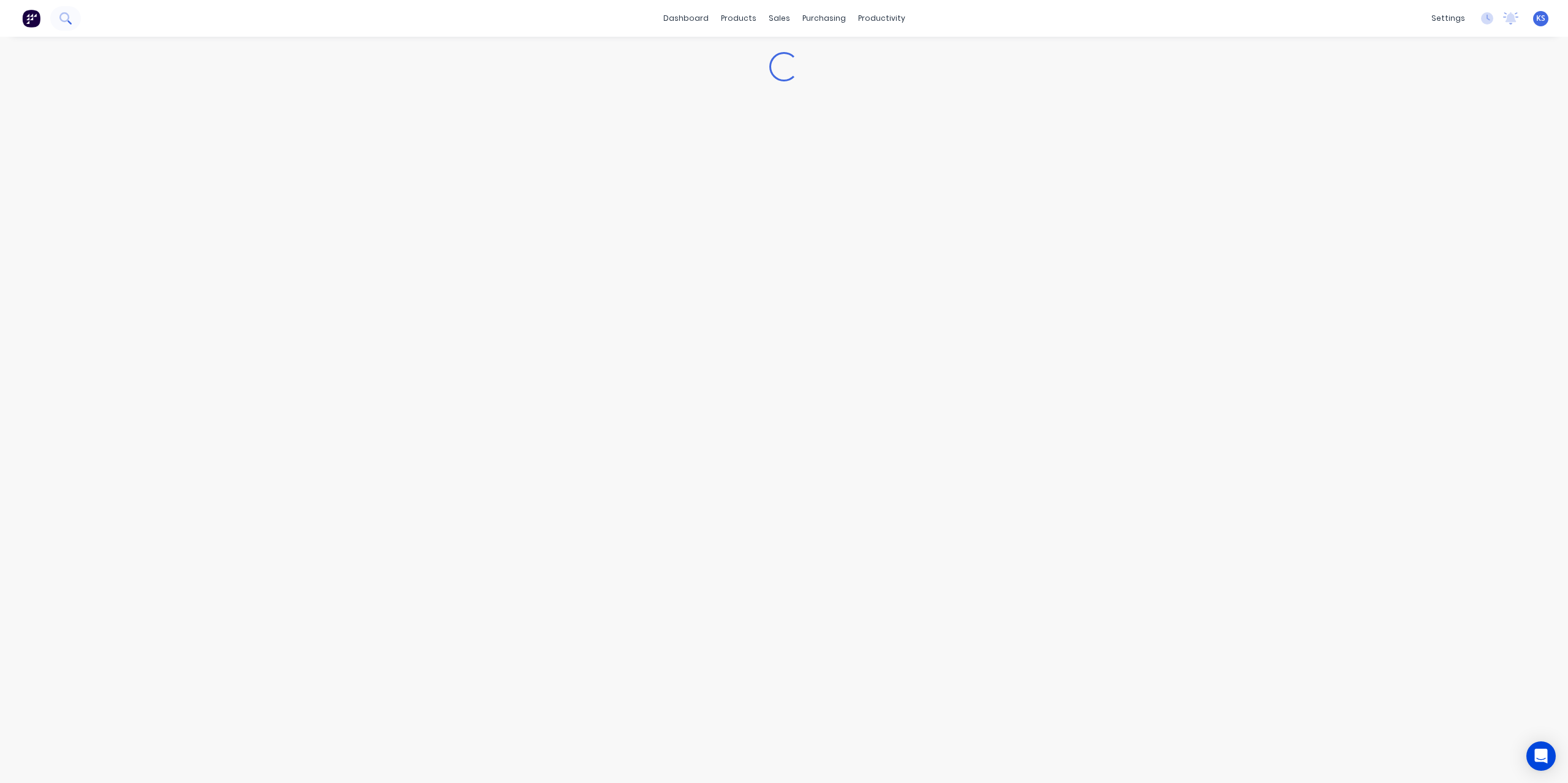
click at [62, 15] on icon at bounding box center [65, 18] width 12 height 12
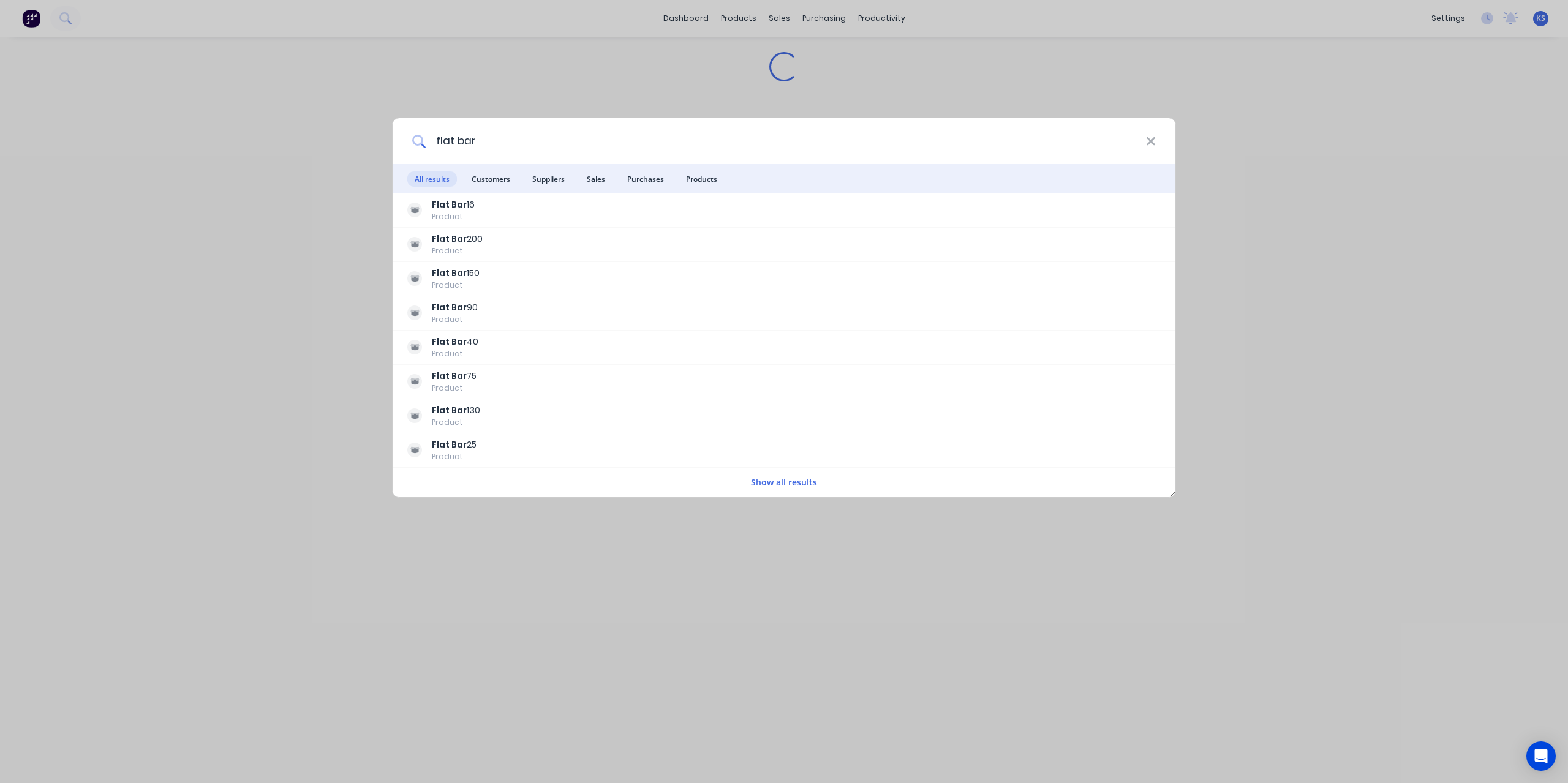
type input "flat bar"
click at [640, 178] on span "Purchases" at bounding box center [646, 179] width 52 height 15
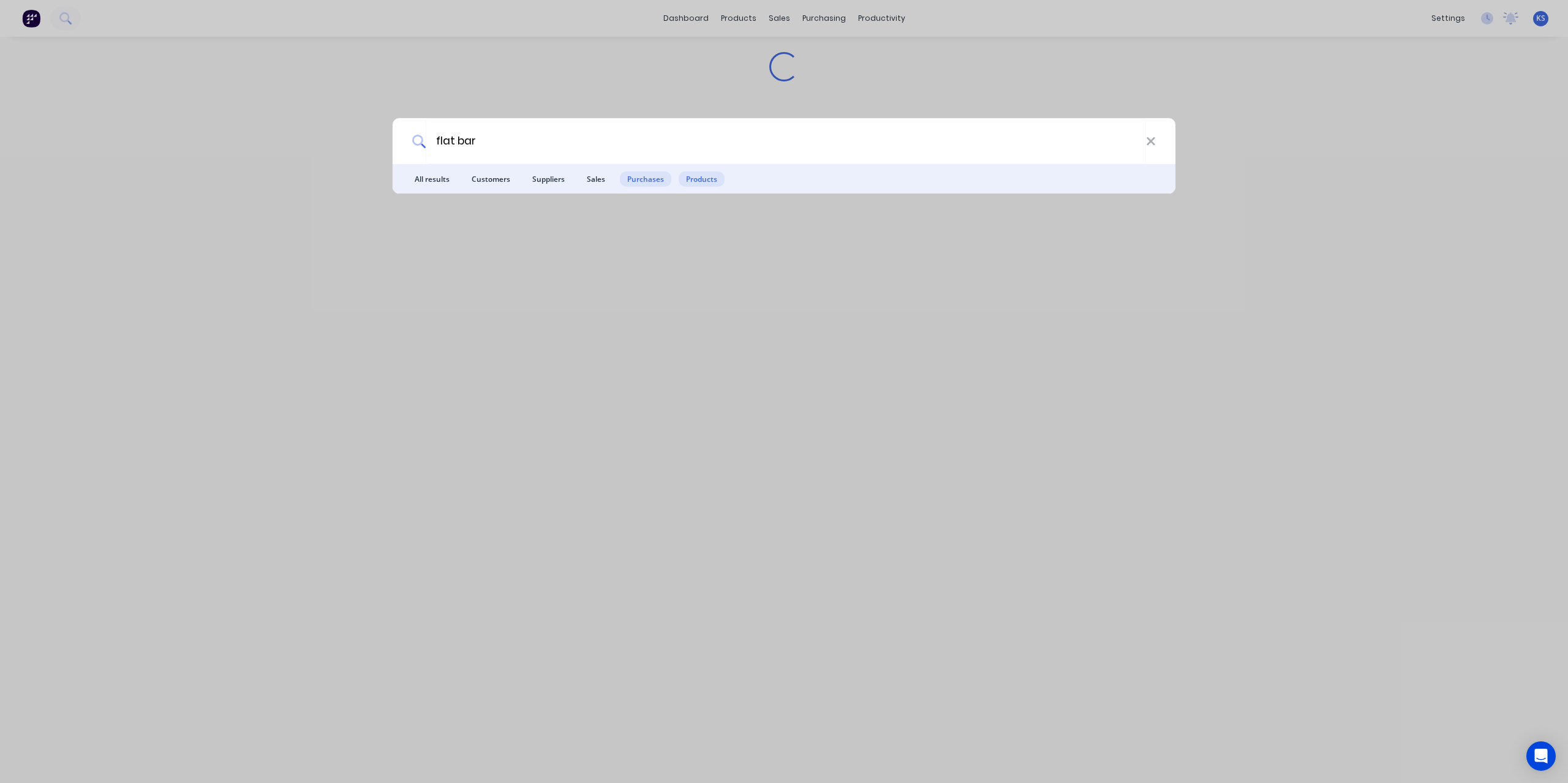
click at [704, 173] on span "Products" at bounding box center [702, 179] width 46 height 15
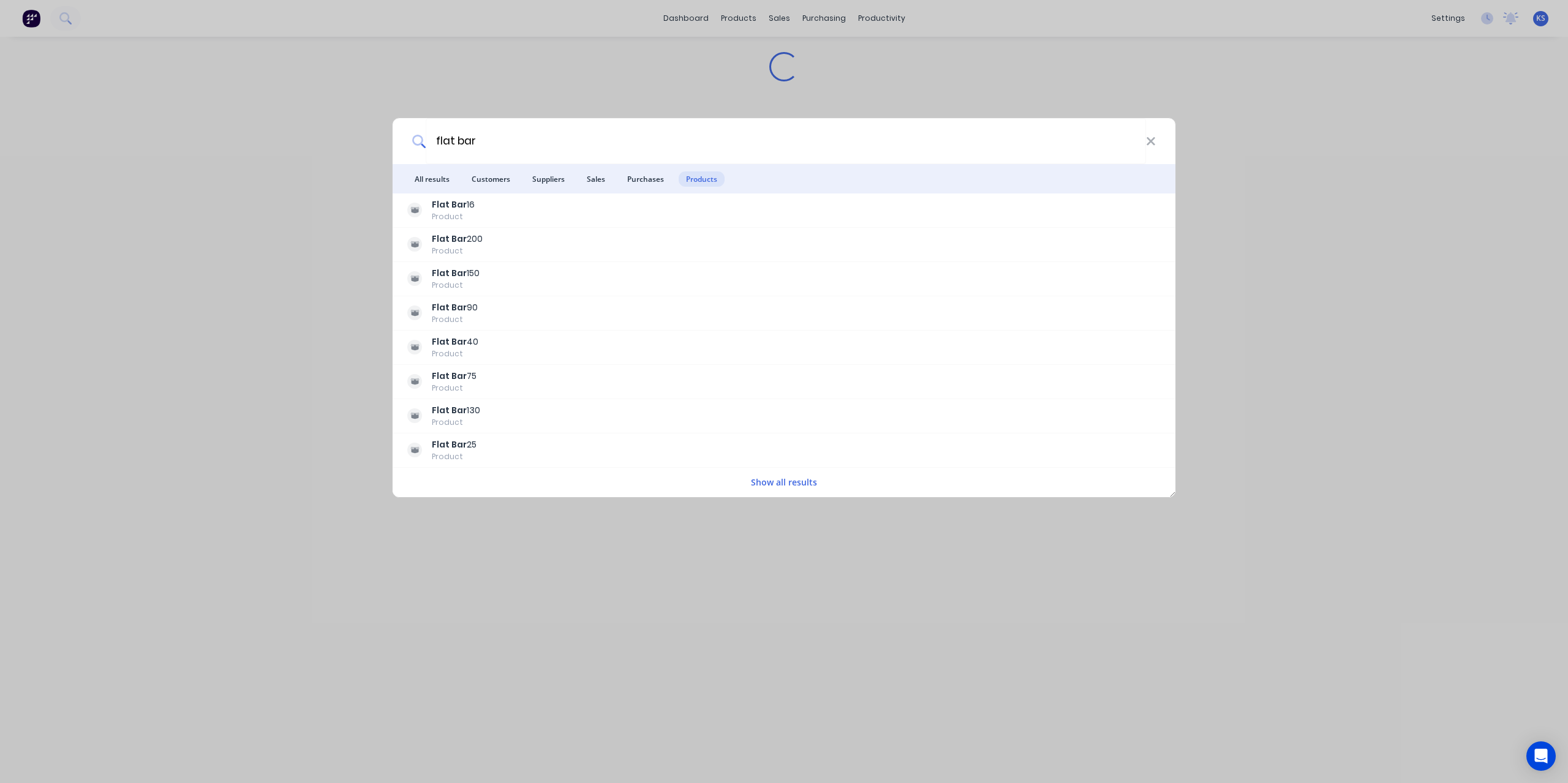
click at [794, 480] on button "Show all results" at bounding box center [783, 482] width 73 height 14
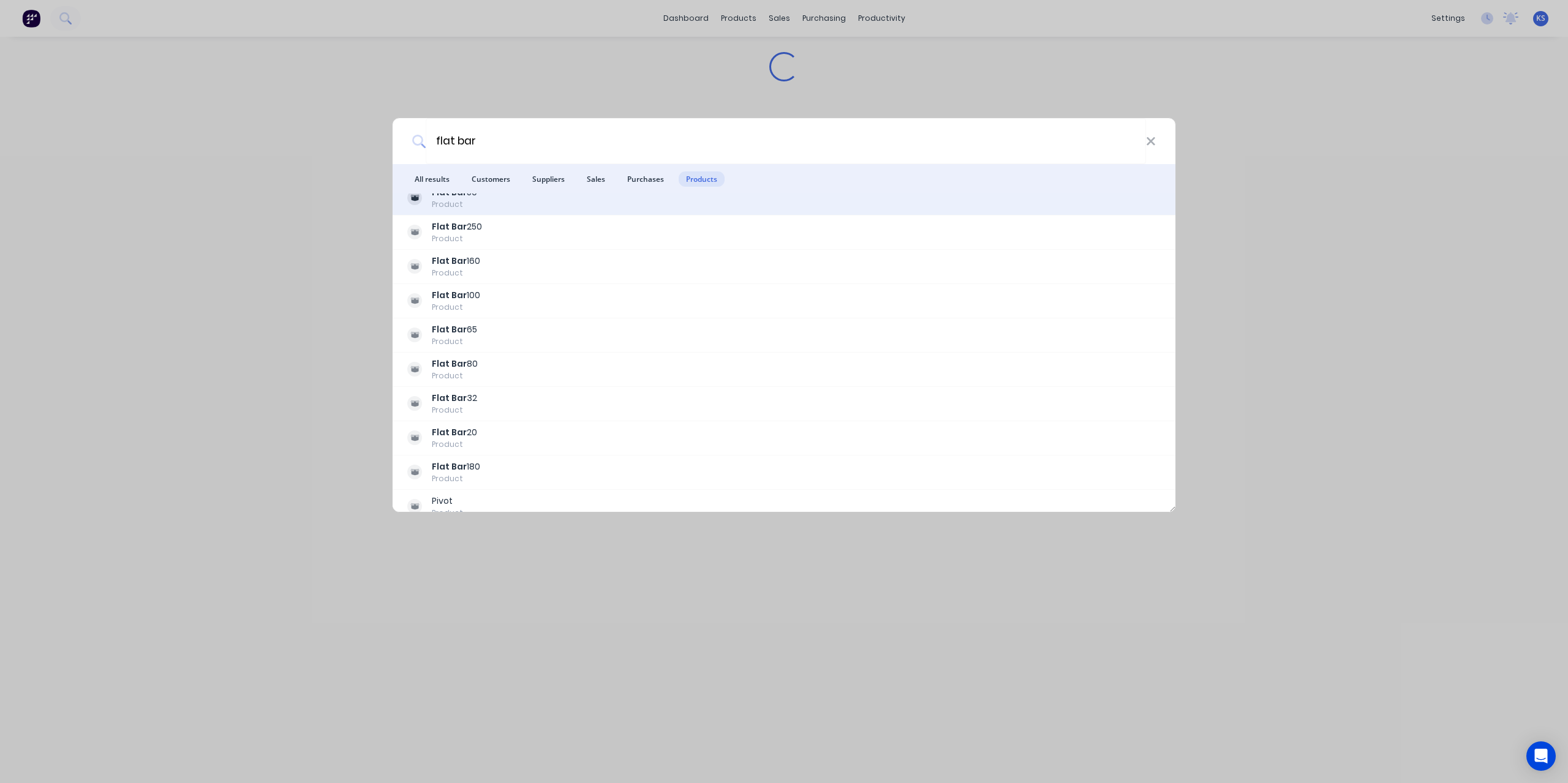
scroll to position [333, 0]
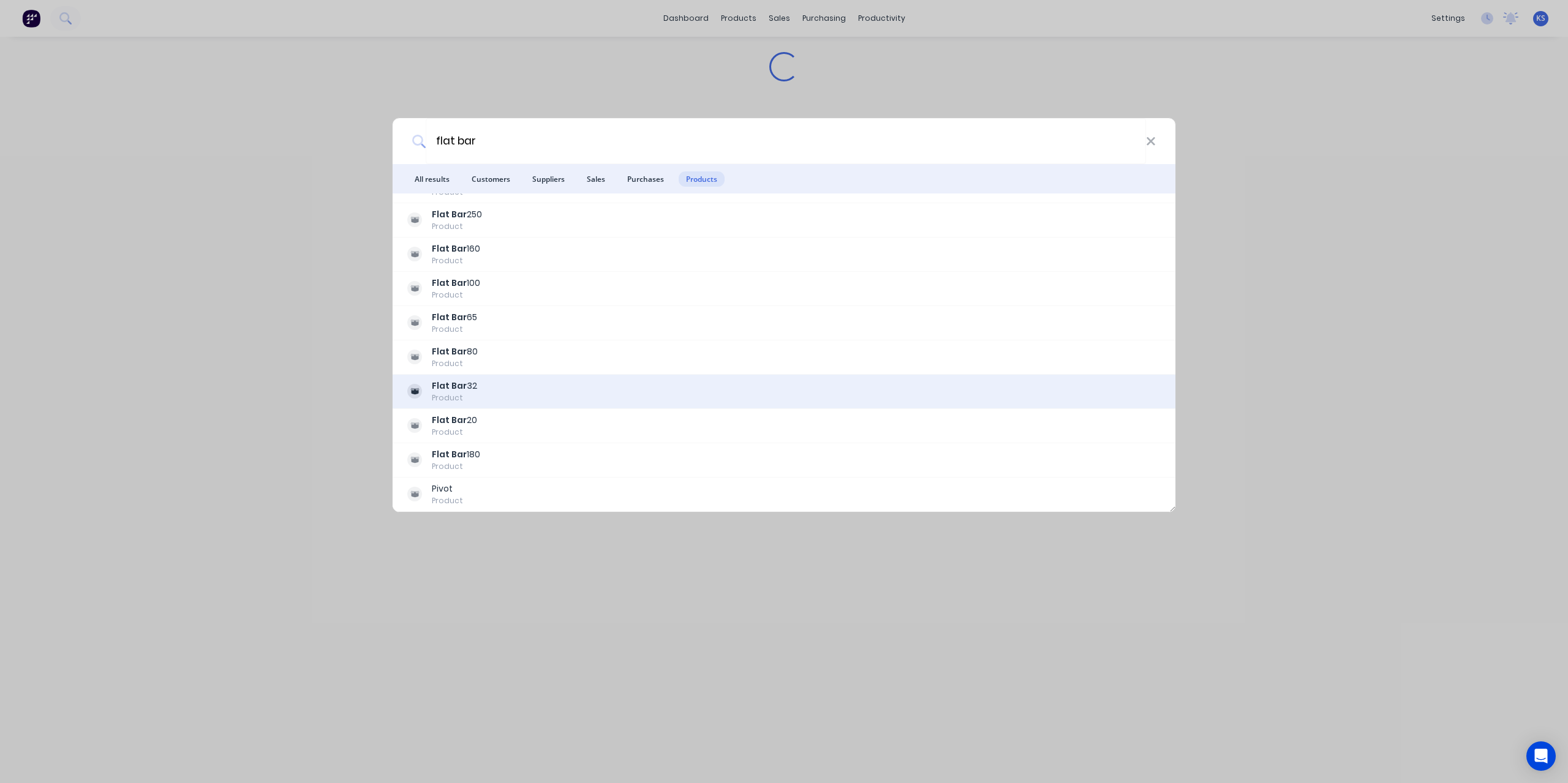
click at [471, 385] on div "Flat Bar 32" at bounding box center [454, 386] width 45 height 13
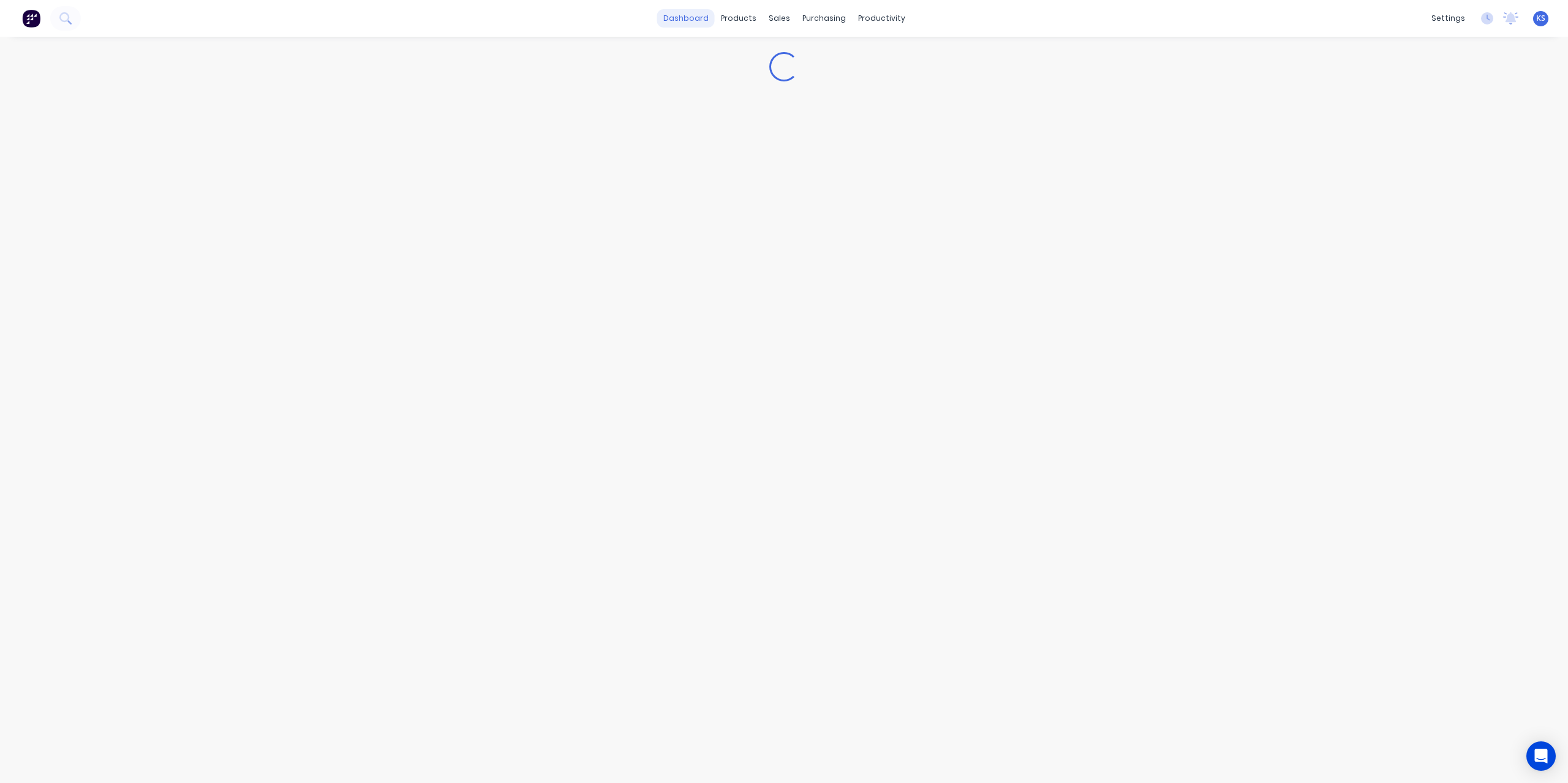
click at [688, 15] on link "dashboard" at bounding box center [686, 18] width 57 height 18
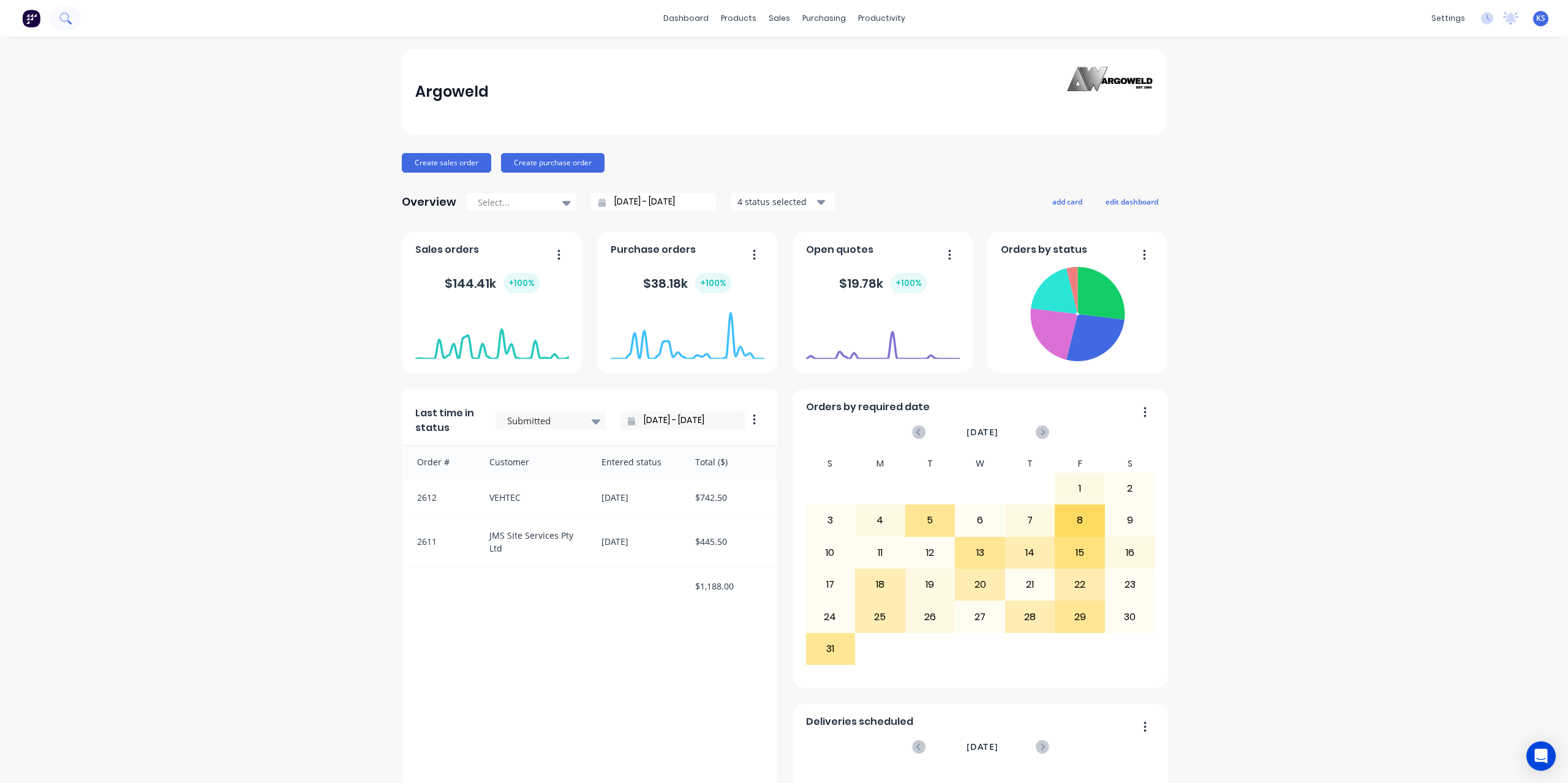
click at [65, 12] on button at bounding box center [66, 18] width 31 height 24
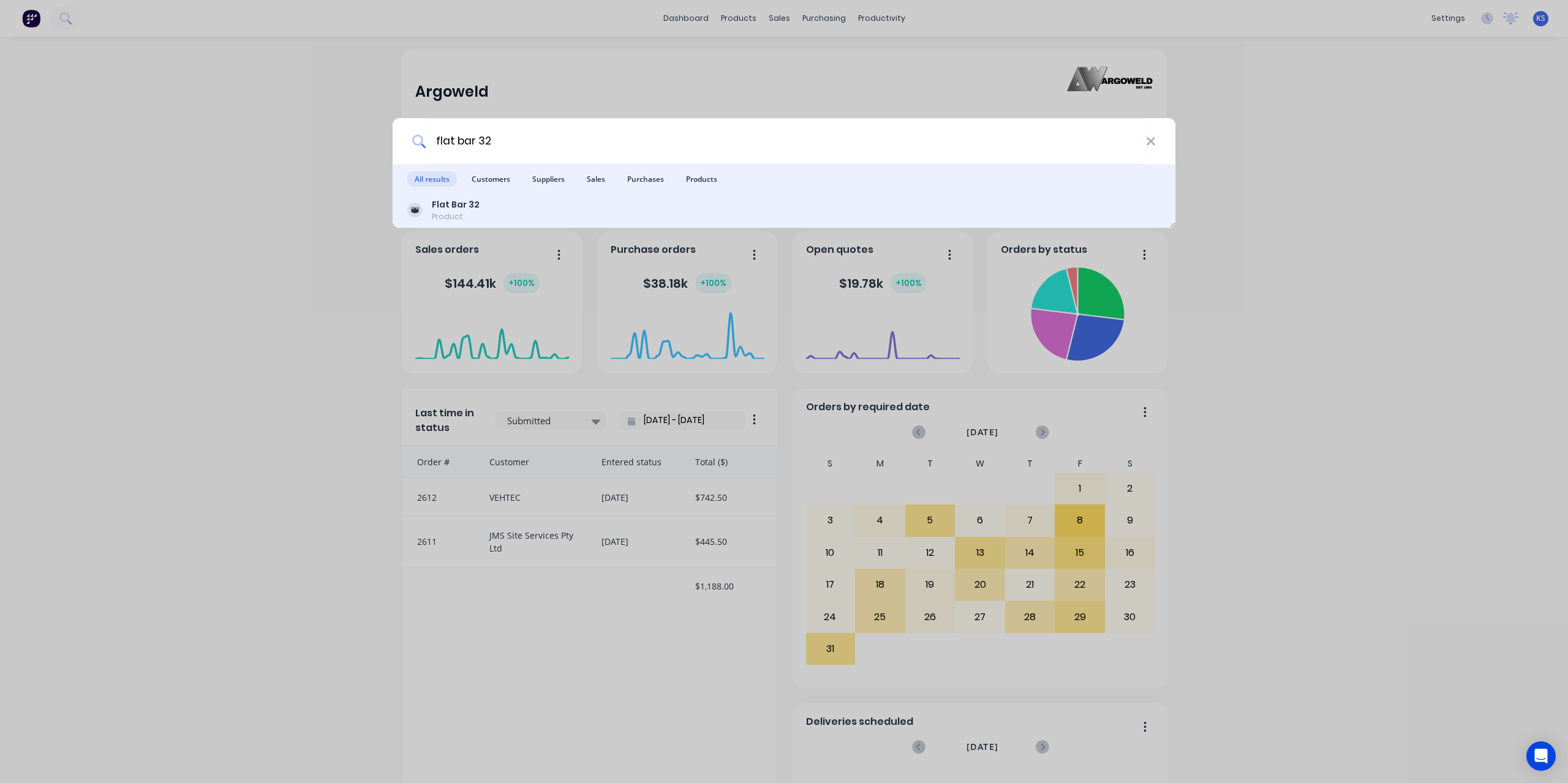
type input "flat bar 32"
click at [452, 202] on b "Flat Bar 32" at bounding box center [456, 204] width 47 height 13
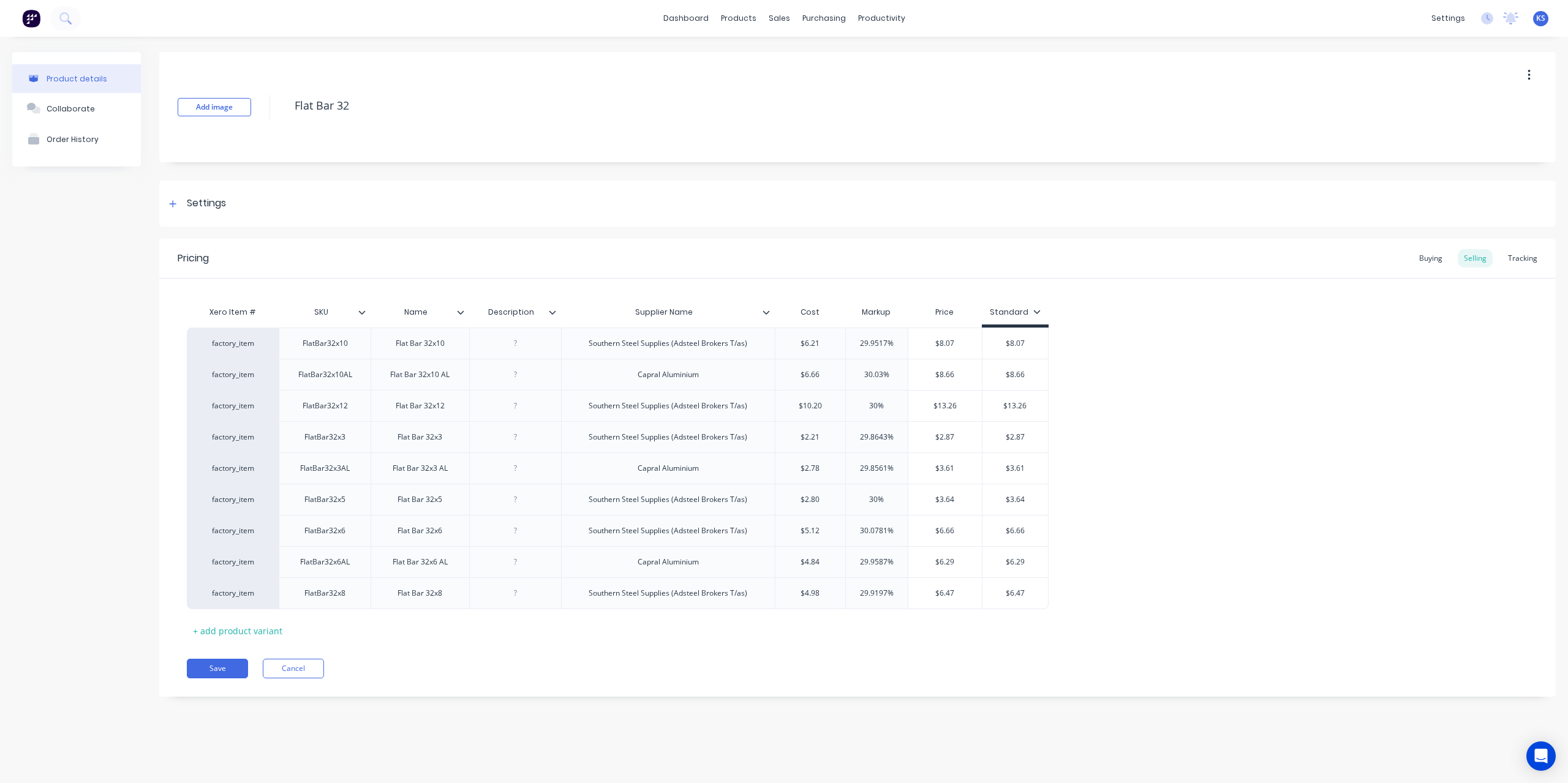
type textarea "x"
type input "$2.21"
click at [831, 436] on input "$2.21" at bounding box center [811, 438] width 70 height 11
drag, startPoint x: 831, startPoint y: 436, endPoint x: 767, endPoint y: 443, distance: 64.4
click at [767, 443] on div "factory_item FlatBar32x3 Flat Bar 32x3 Southern Steel Supplies (Adsteel Brokers…" at bounding box center [618, 437] width 861 height 31
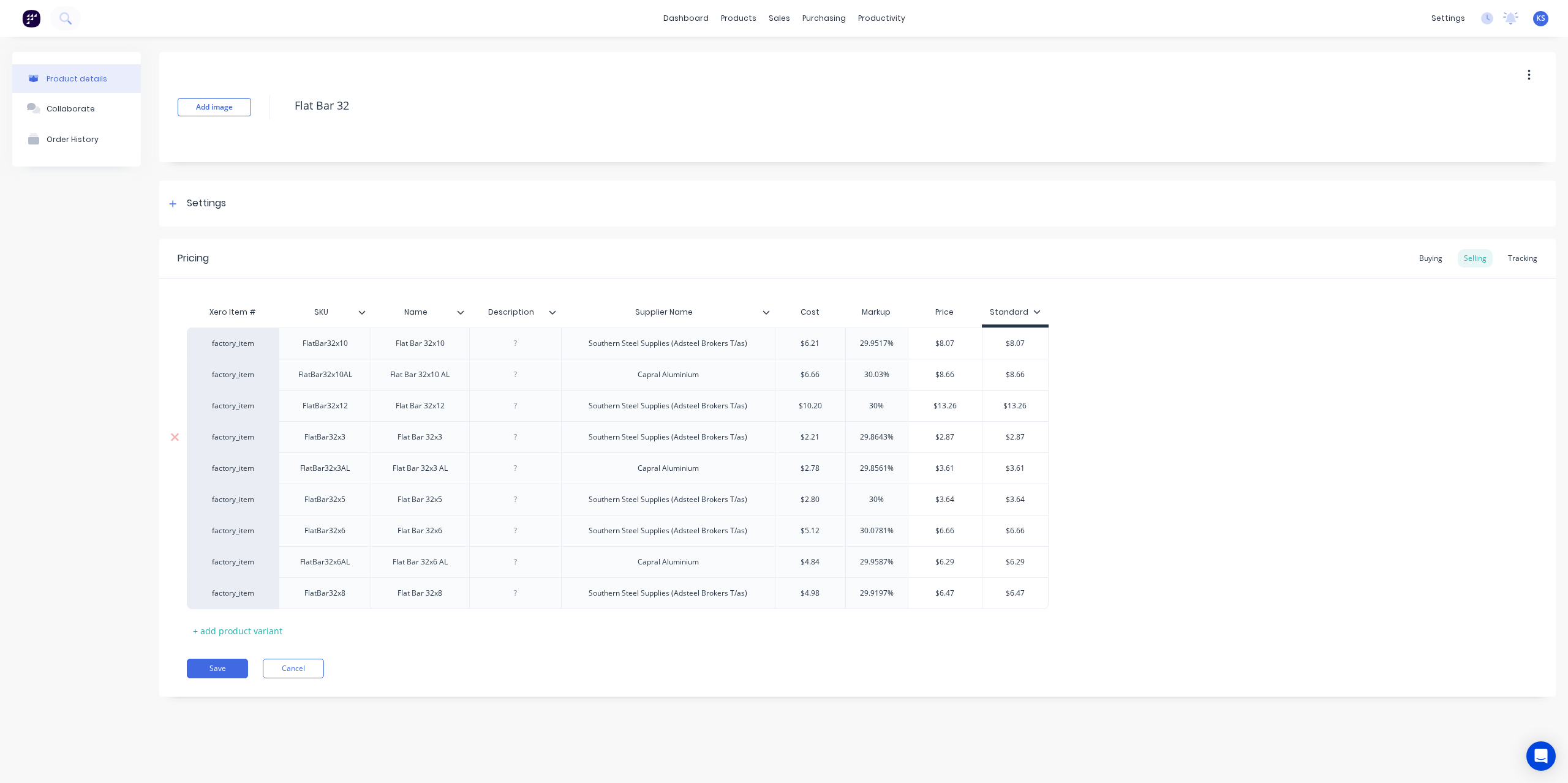
type textarea "x"
type input "1."
type textarea "x"
type input "1.6"
type textarea "x"
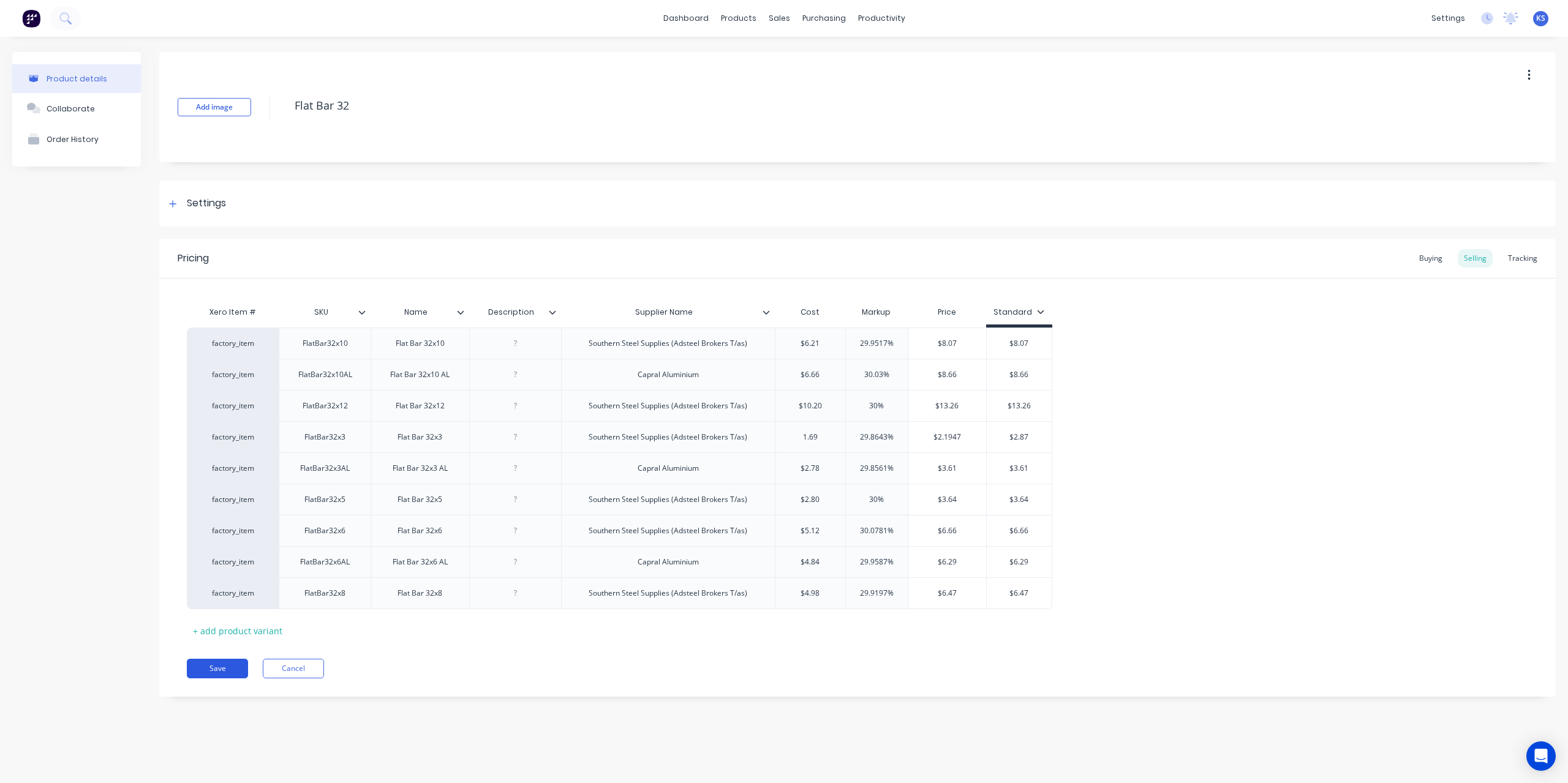
type input "1.69"
click at [232, 667] on button "Save" at bounding box center [218, 669] width 61 height 20
type textarea "x"
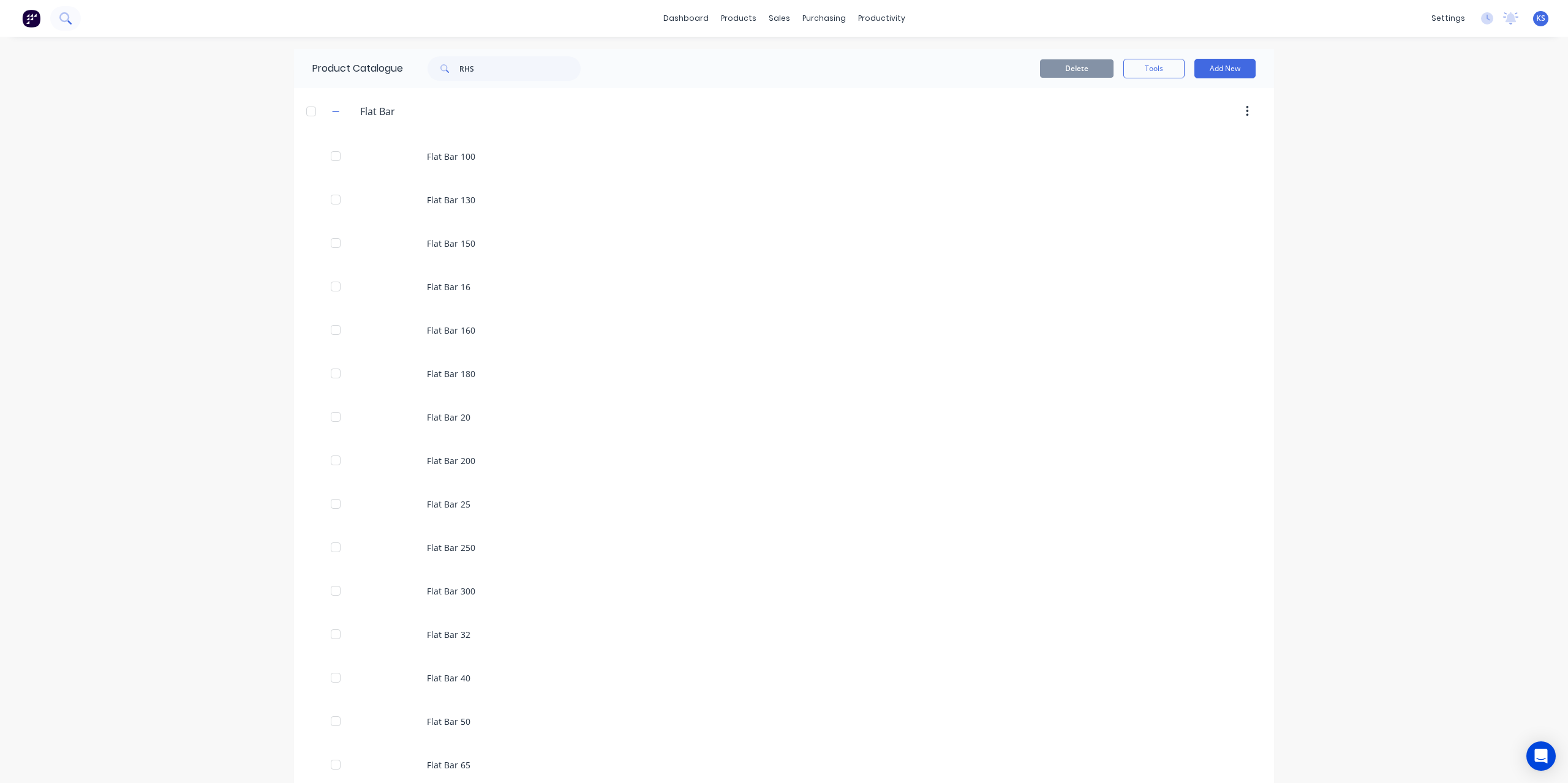
click at [68, 18] on icon at bounding box center [65, 18] width 12 height 12
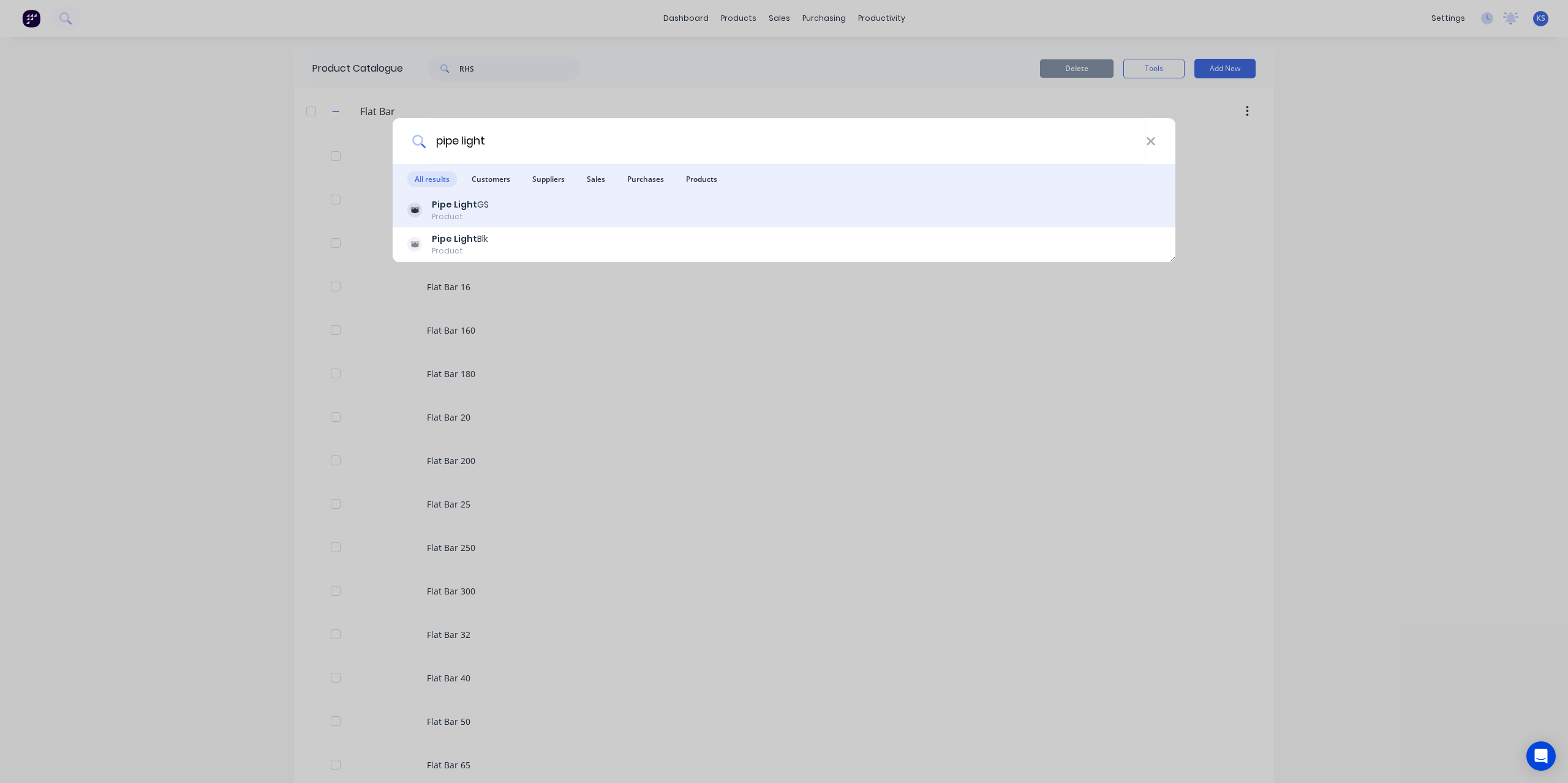
type input "pipe light"
click at [472, 209] on b "Pipe Light" at bounding box center [454, 204] width 45 height 13
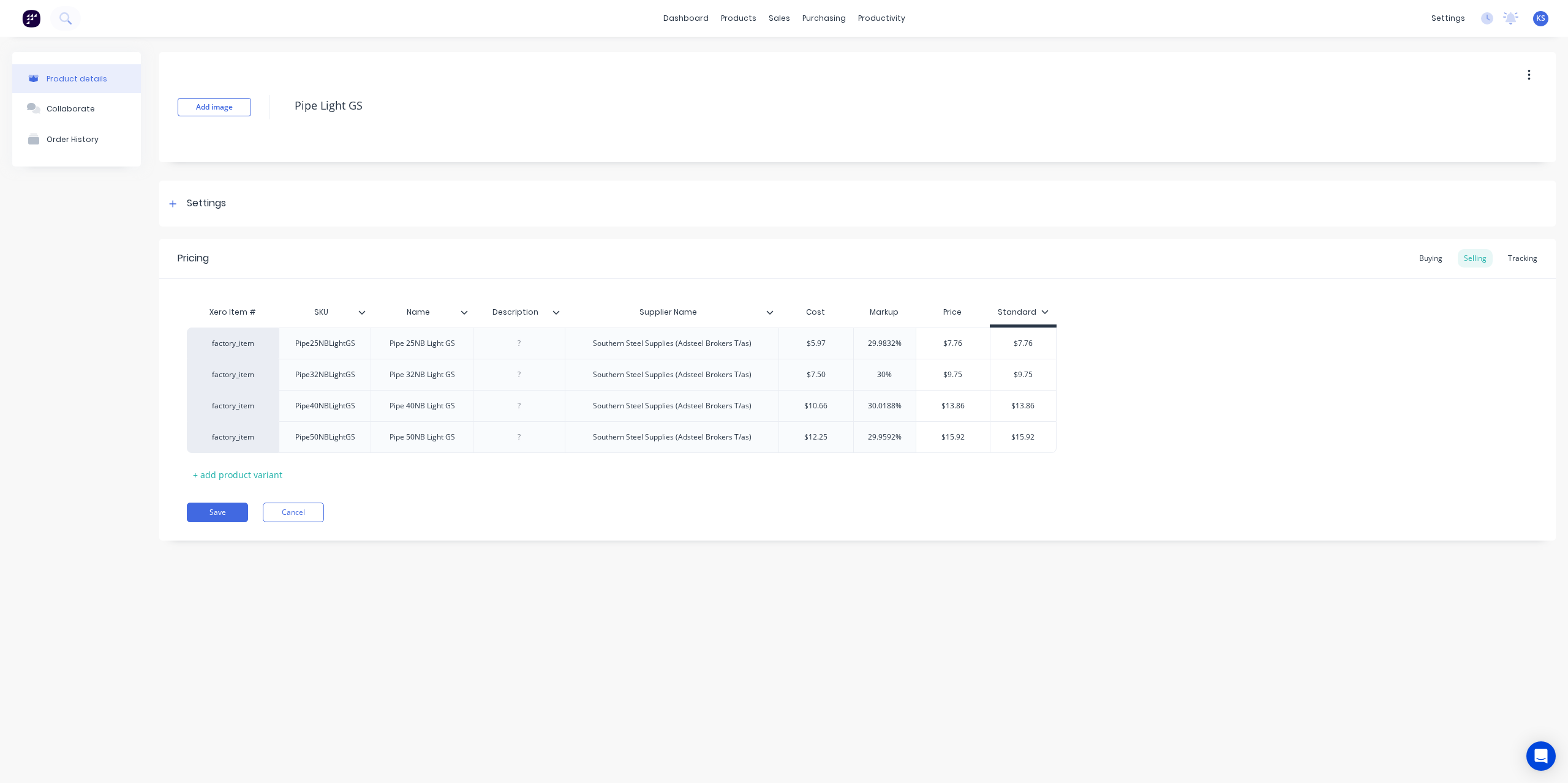
type textarea "x"
type input "$5.97"
drag, startPoint x: 833, startPoint y: 342, endPoint x: 789, endPoint y: 341, distance: 44.0
click at [789, 341] on input "$5.97" at bounding box center [816, 343] width 74 height 11
type textarea "x"
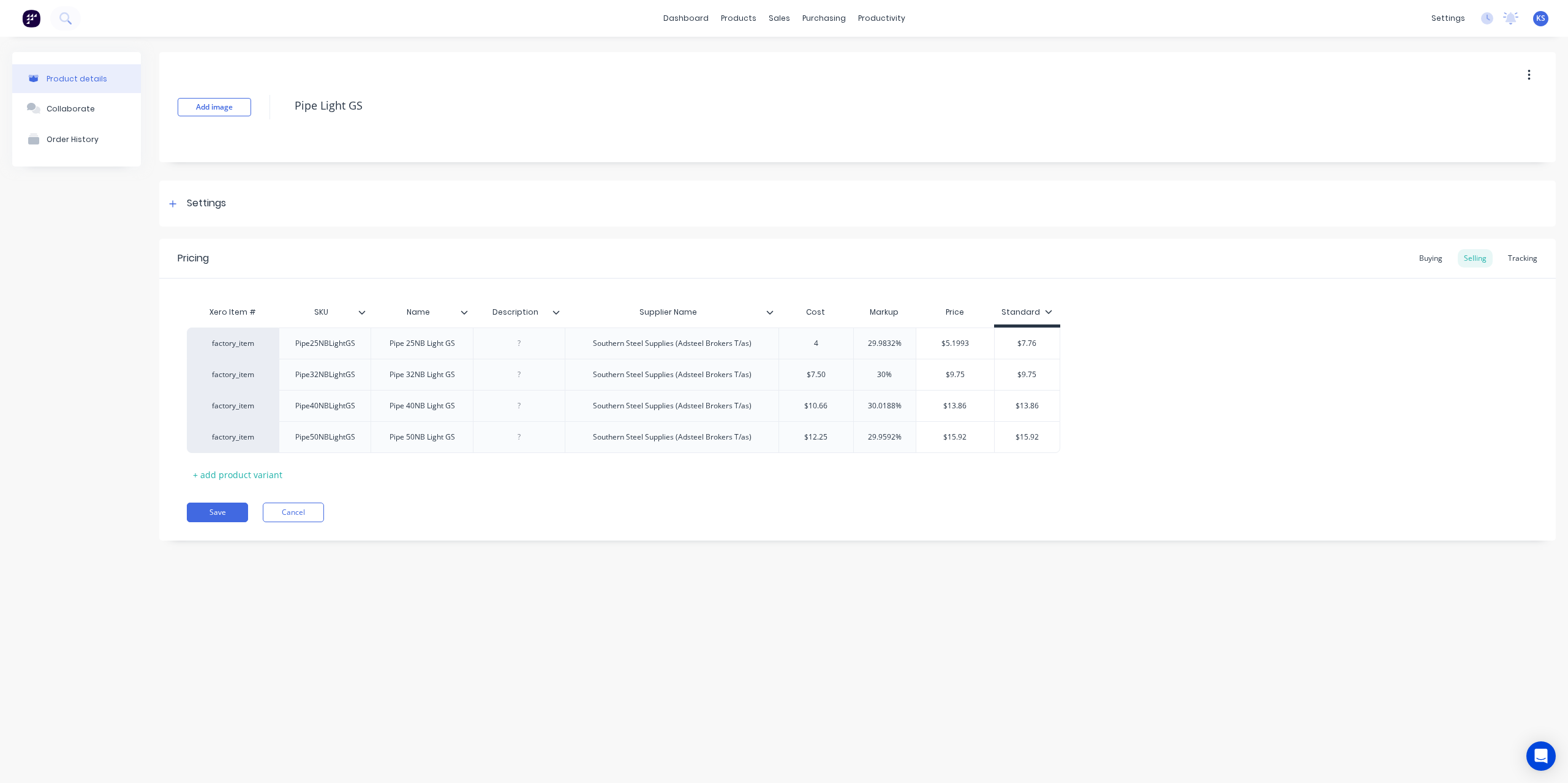
type input "4."
type textarea "x"
type input "4.4"
type textarea "x"
type input "4.410"
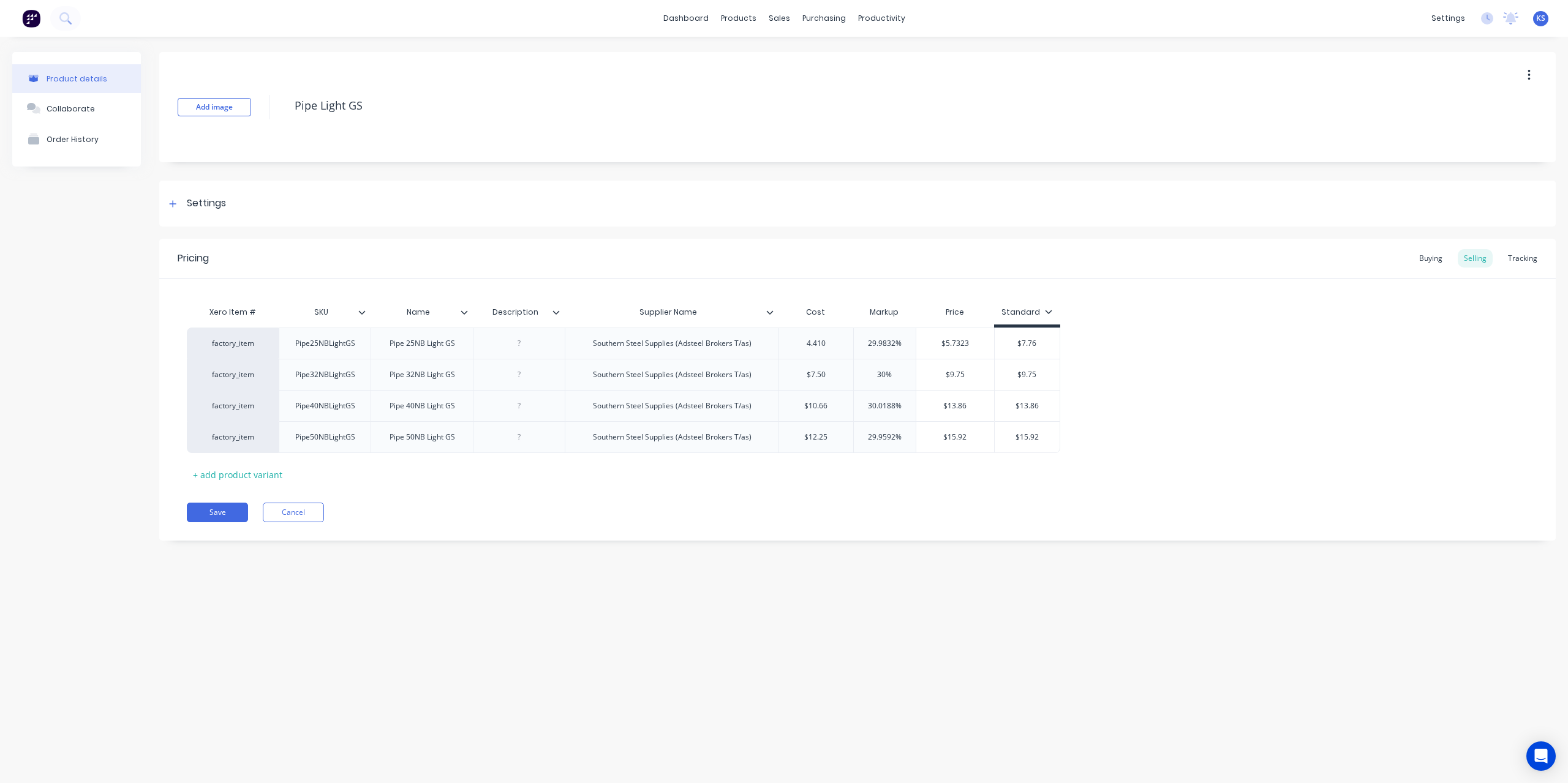
type textarea "x"
type input "4.4102"
type input "29.9832%"
drag, startPoint x: 907, startPoint y: 345, endPoint x: 852, endPoint y: 337, distance: 55.6
click at [852, 337] on div "factory_item Pipe25NBLightGS Pipe 25NB Light GS Southern Steel Supplies (Adstee…" at bounding box center [626, 343] width 878 height 31
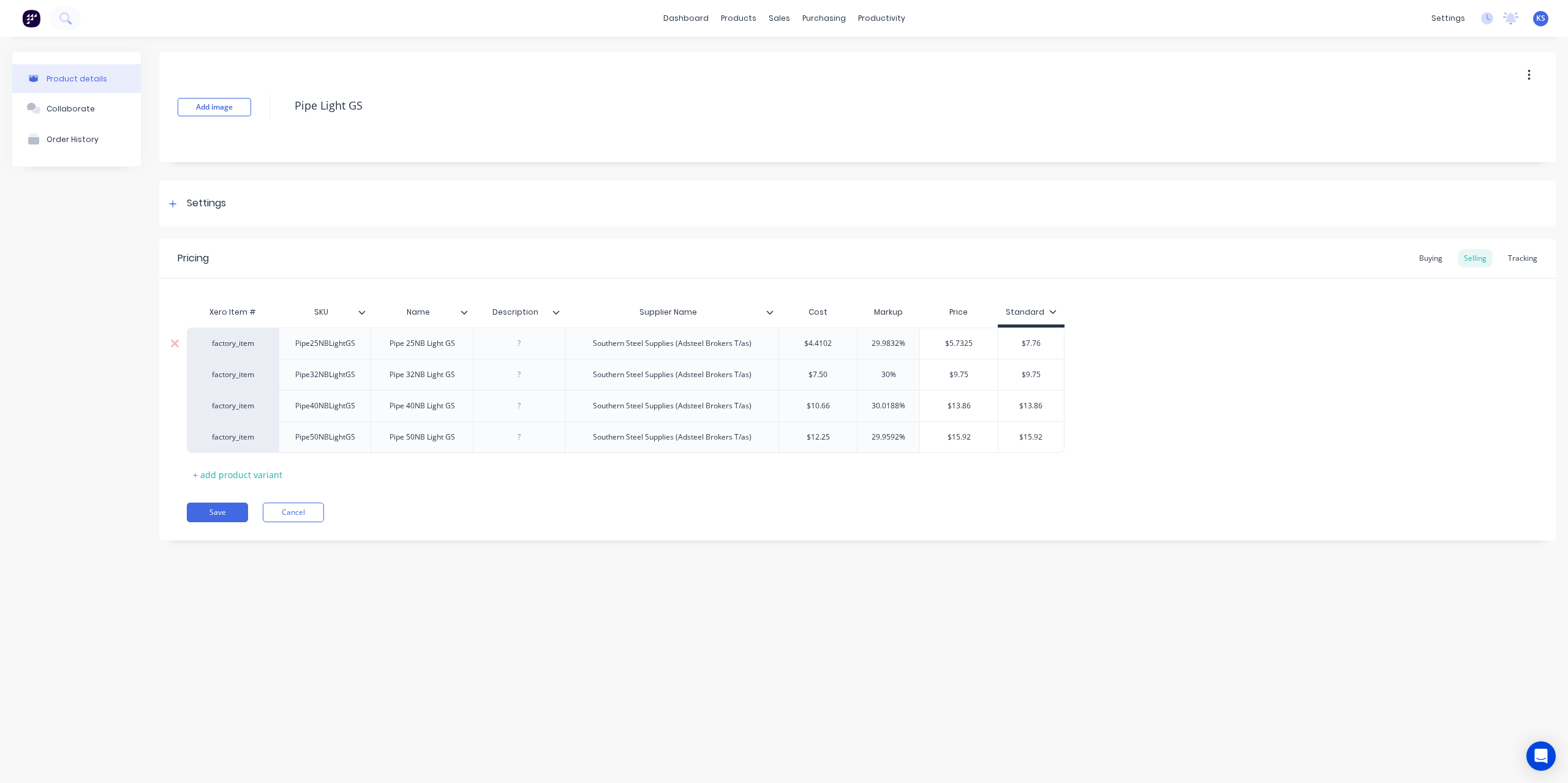
type textarea "x"
type input "3"
type textarea "x"
type input "30"
click at [861, 500] on div "Pricing Buying Selling Tracking Xero Item # SKU Name Description Supplier Name …" at bounding box center [857, 389] width 1396 height 302
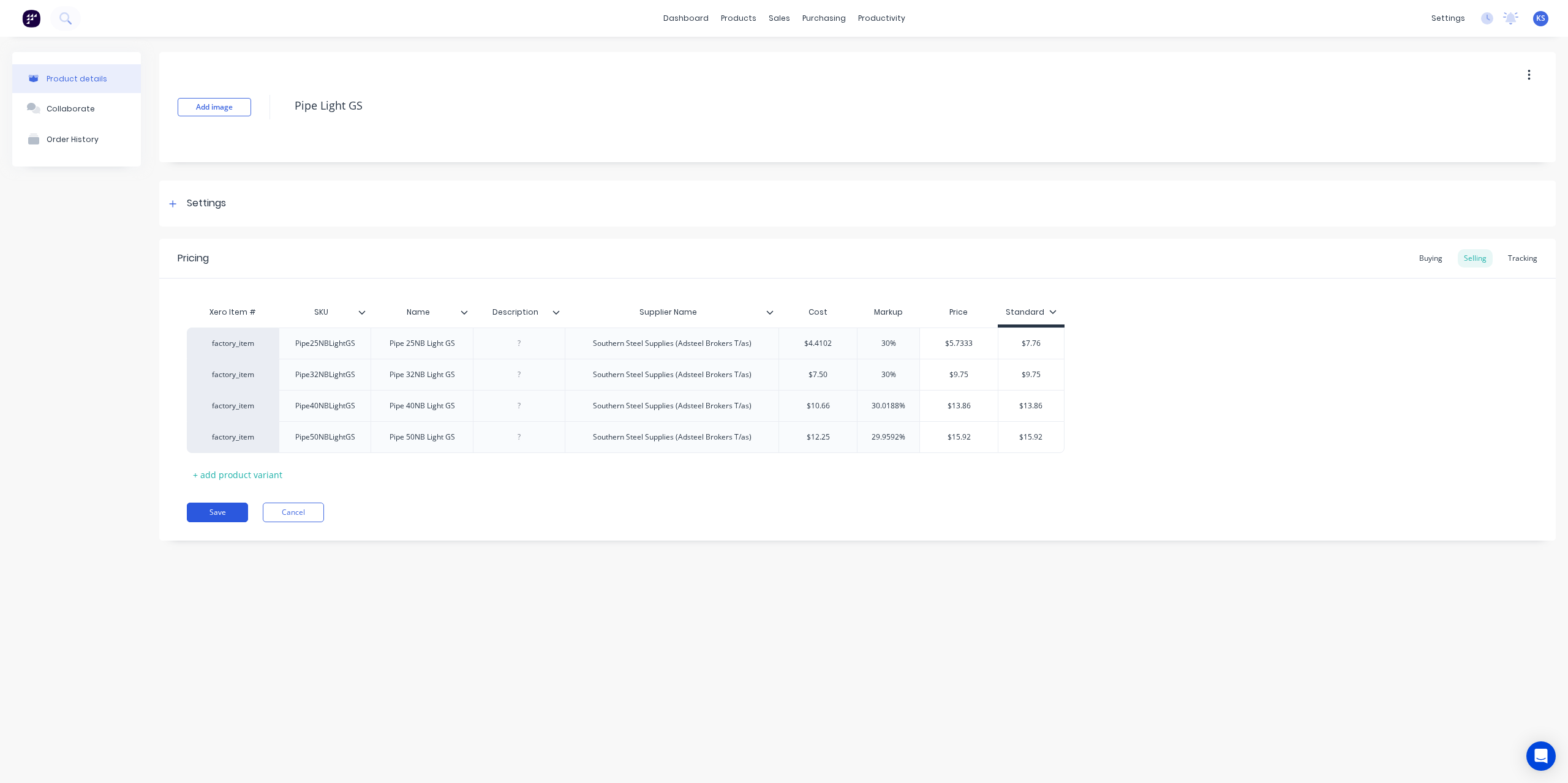
click at [208, 509] on button "Save" at bounding box center [218, 512] width 61 height 20
type textarea "x"
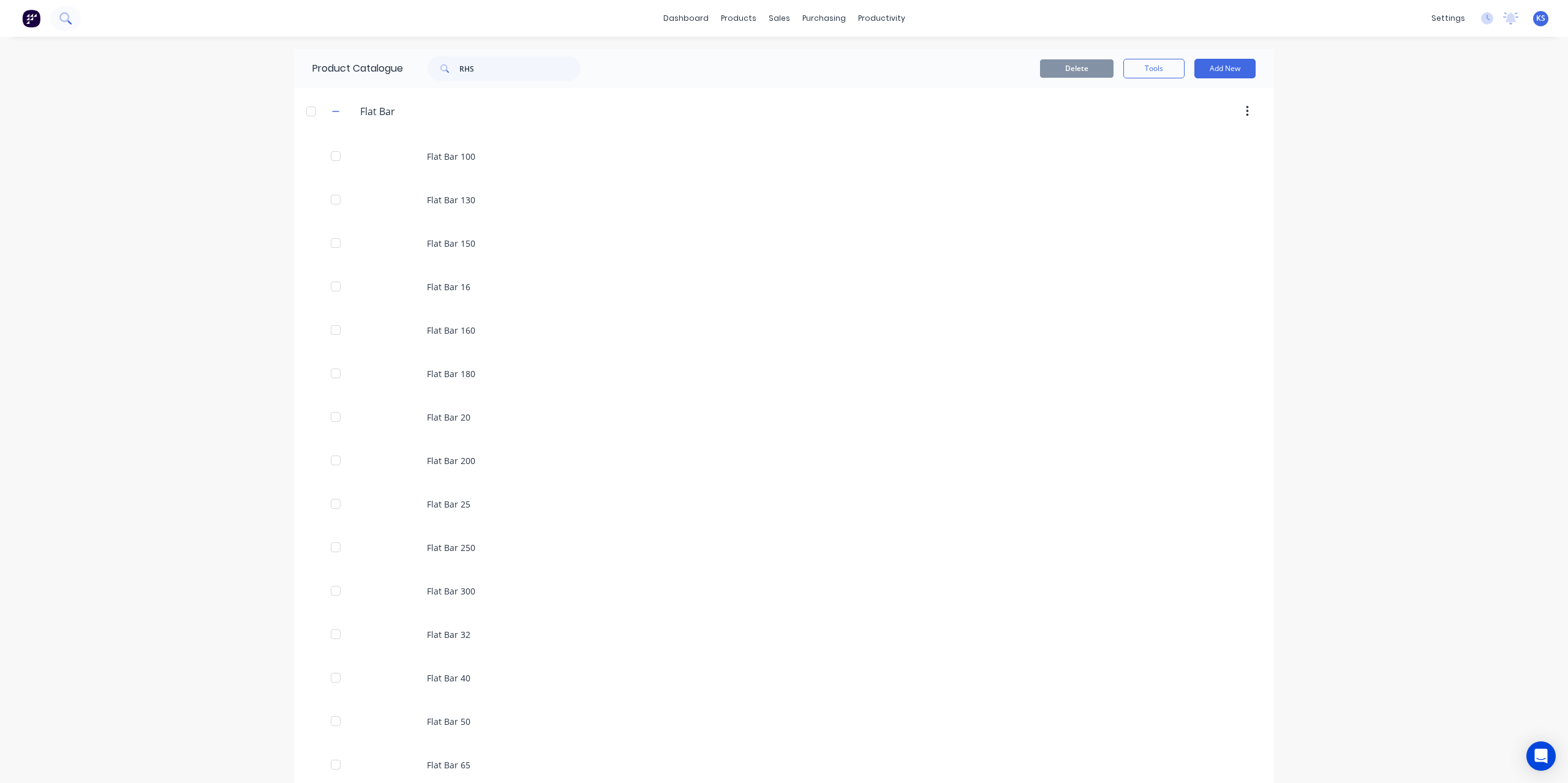
click at [73, 21] on button at bounding box center [66, 18] width 31 height 24
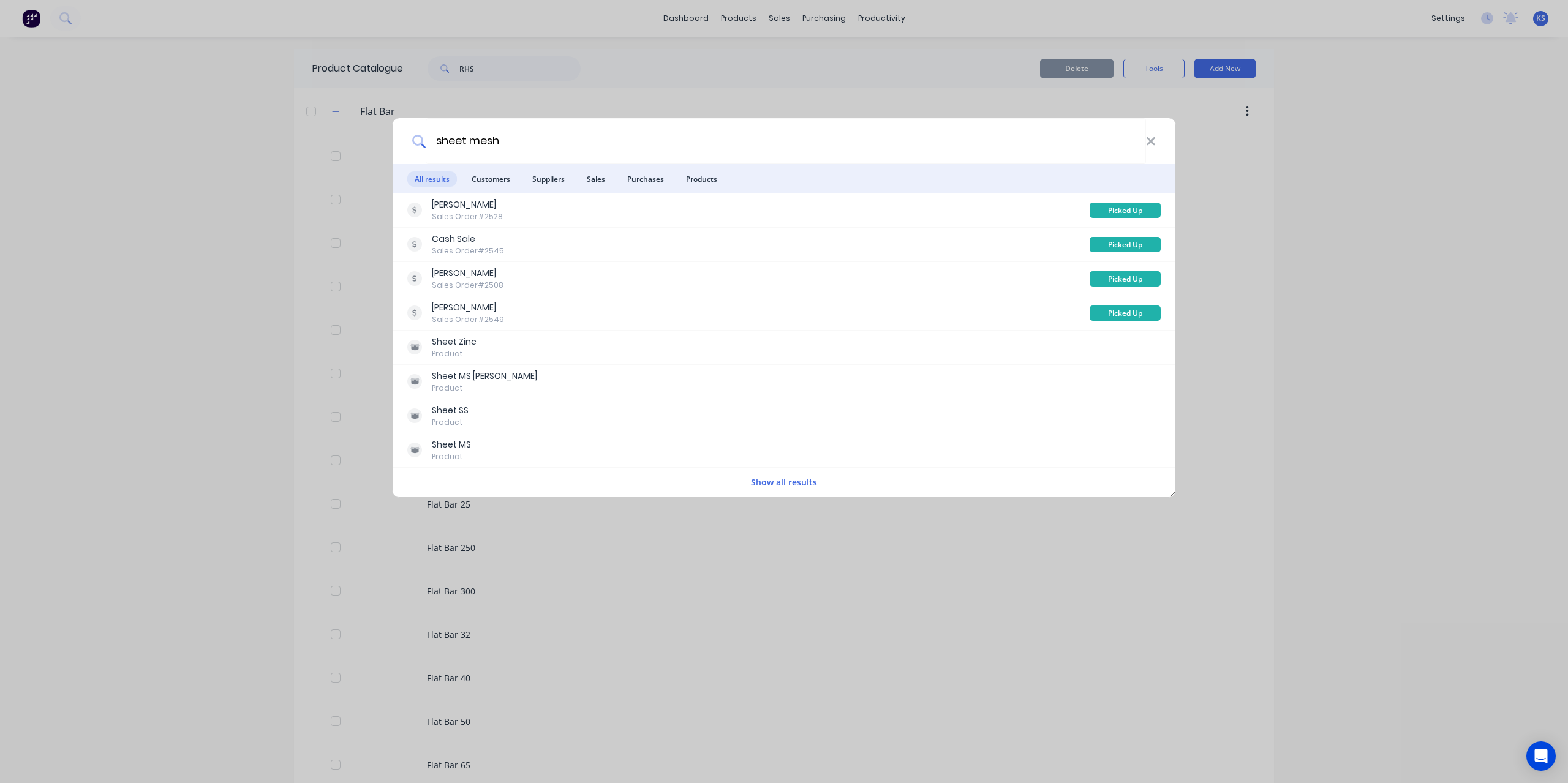
type input "sheet mesh"
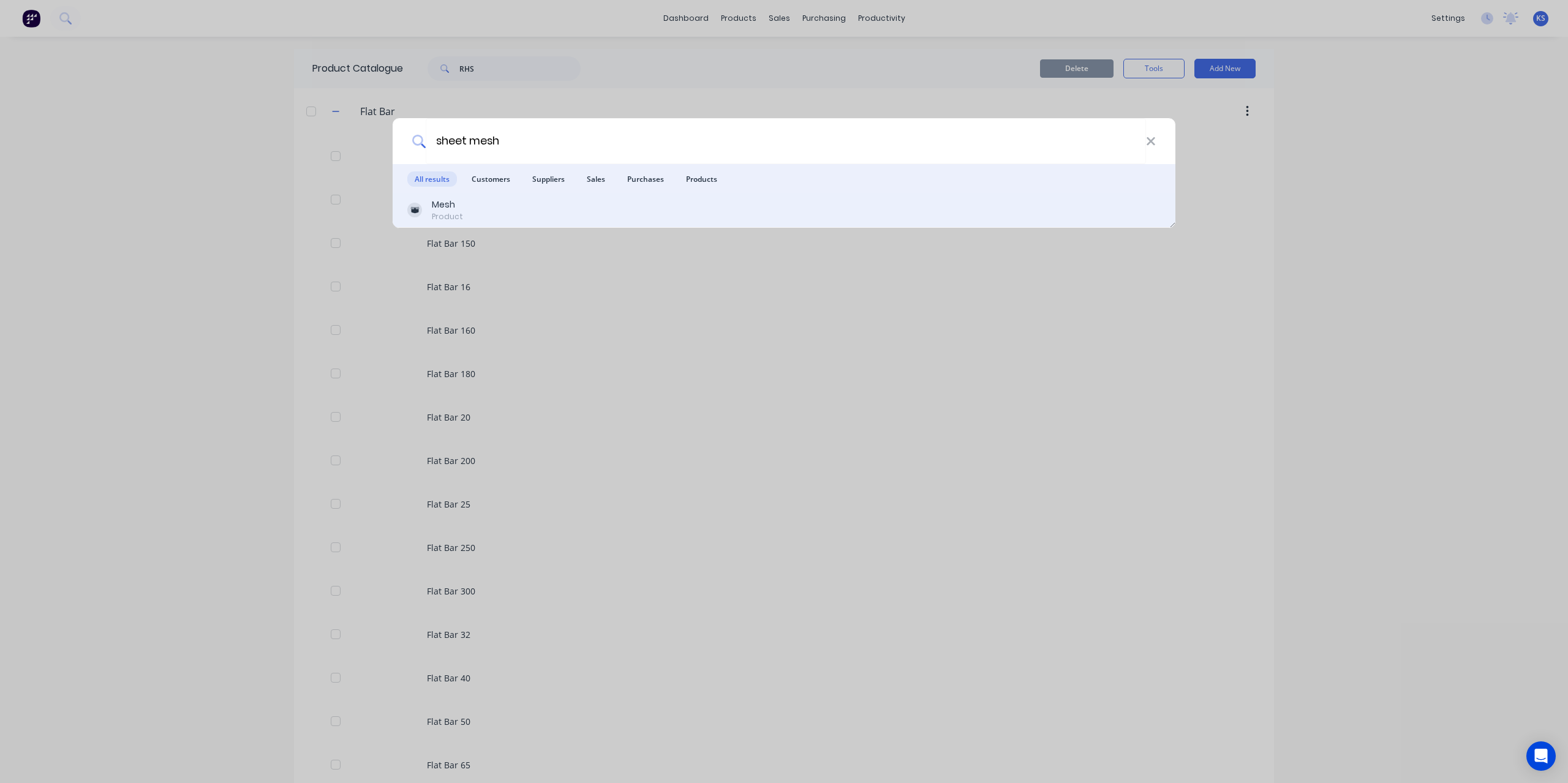
click at [464, 210] on div "Mesh Product" at bounding box center [783, 210] width 753 height 24
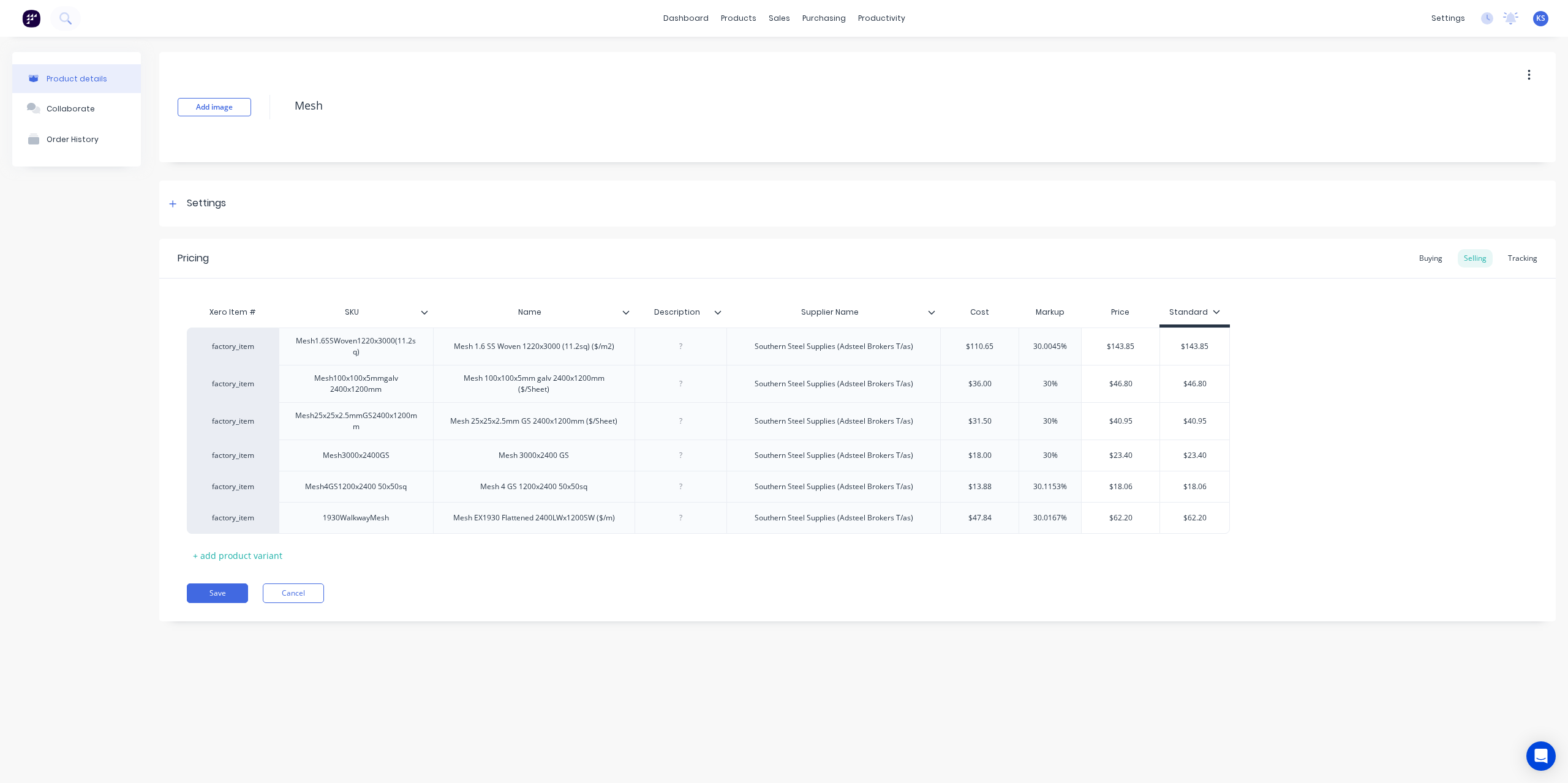
type textarea "x"
click at [887, 142] on link "Timesheets" at bounding box center [929, 133] width 163 height 24
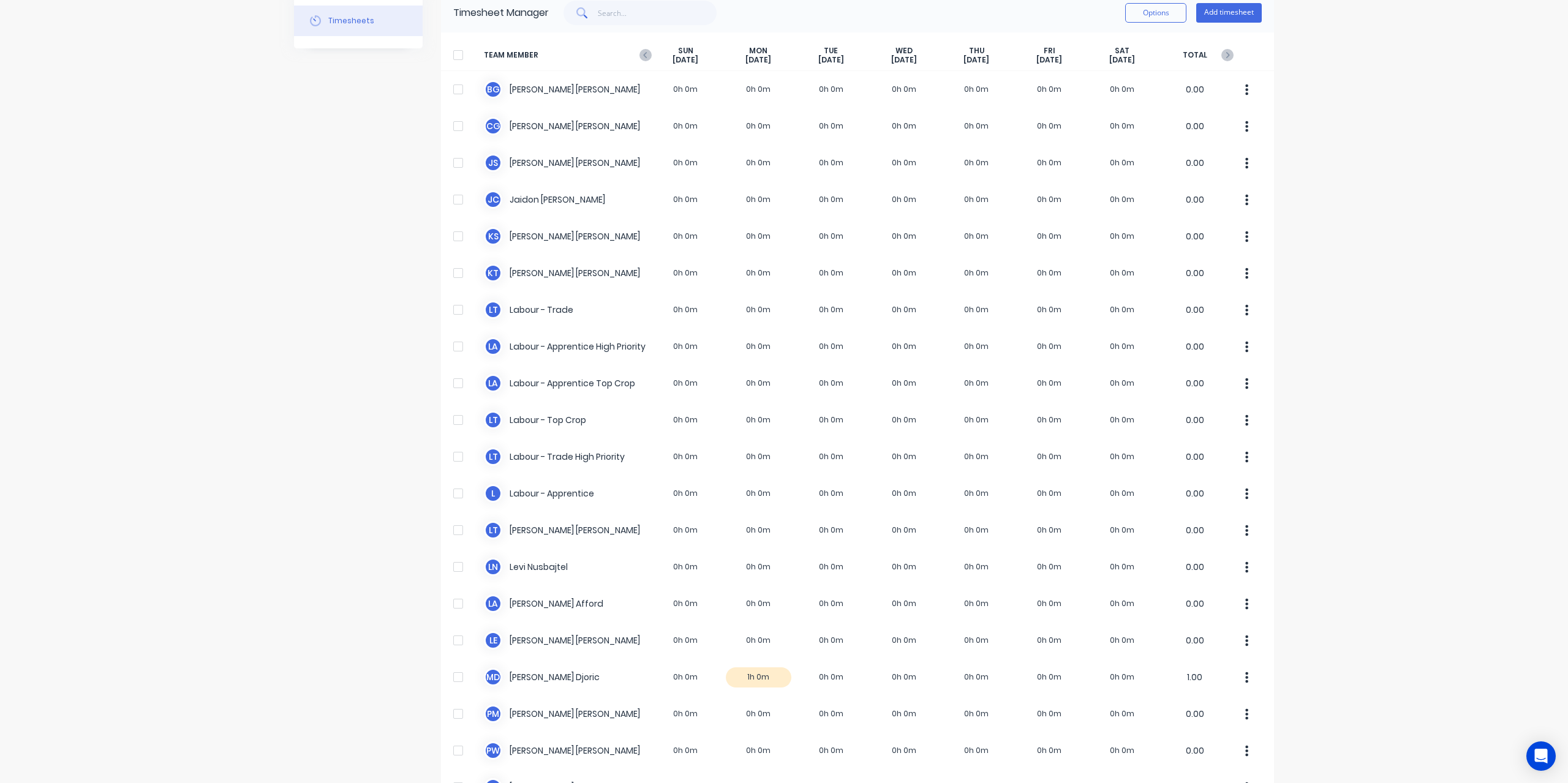
scroll to position [245, 0]
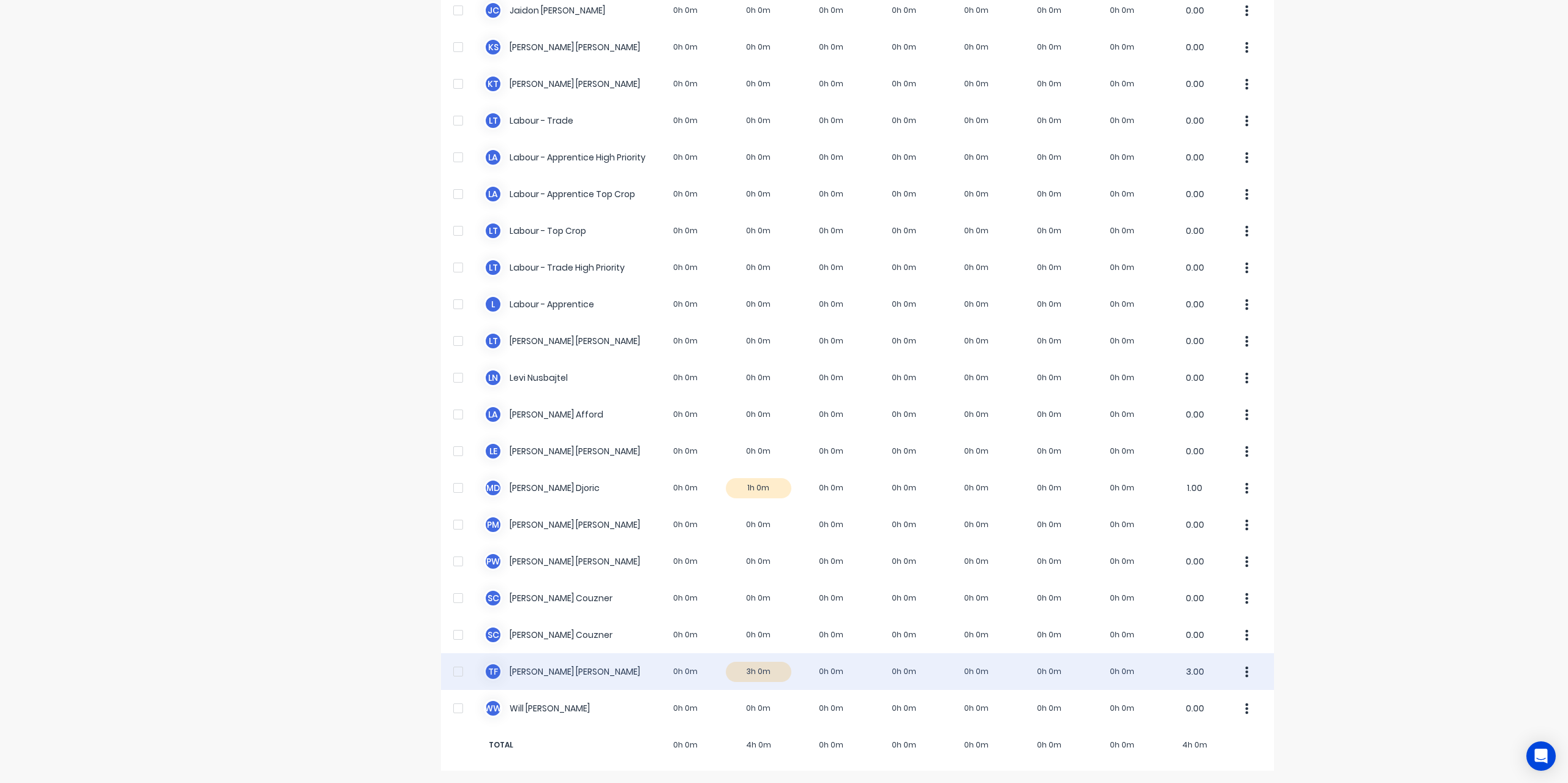
click at [549, 670] on div "T F [PERSON_NAME] 0h 0m 3h 0m 0h 0m 0h 0m 0h 0m 0h 0m 0h 0m 3.00" at bounding box center [857, 671] width 833 height 37
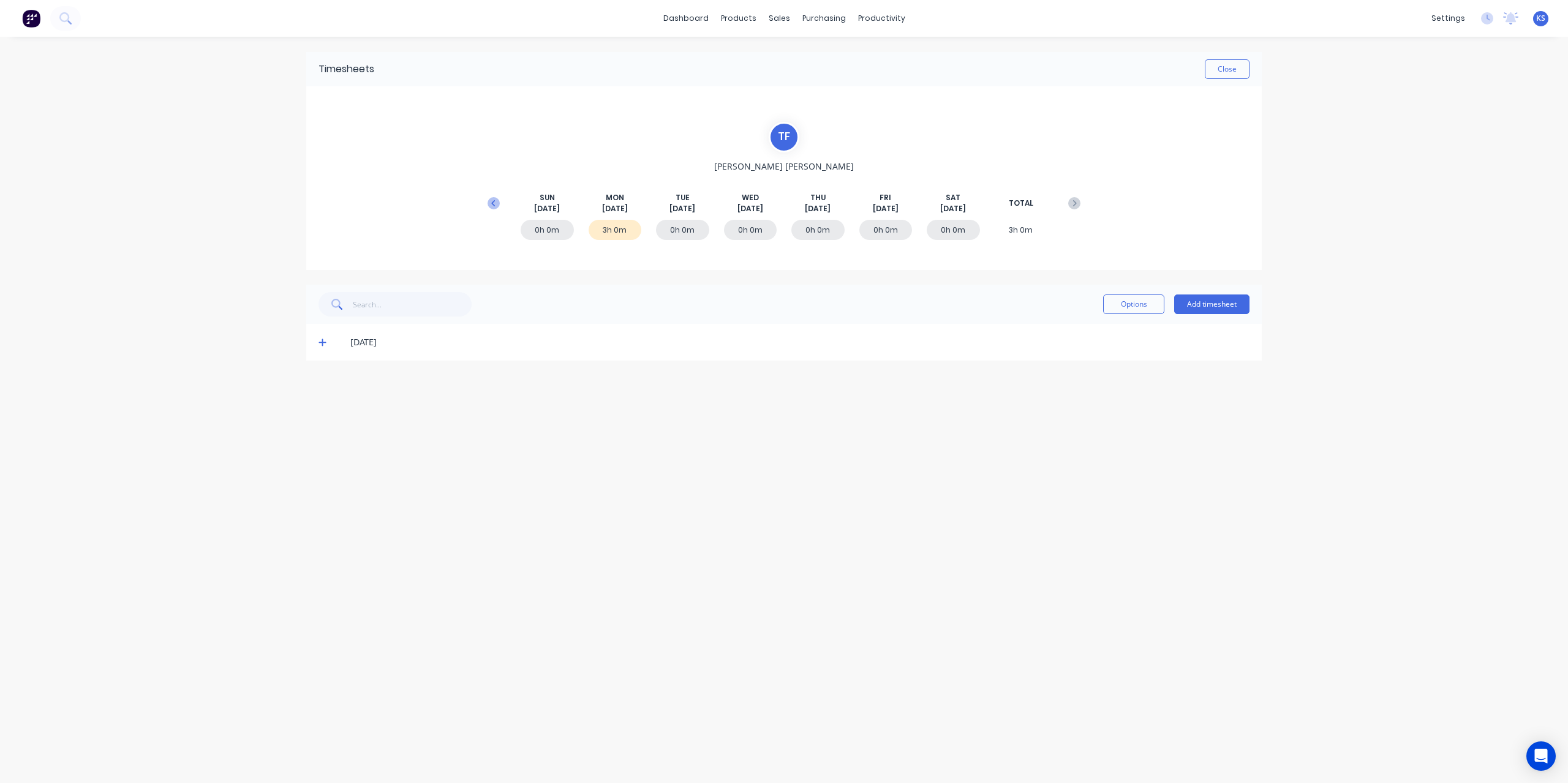
click at [495, 200] on icon at bounding box center [493, 202] width 3 height 6
click at [323, 489] on icon at bounding box center [322, 490] width 8 height 8
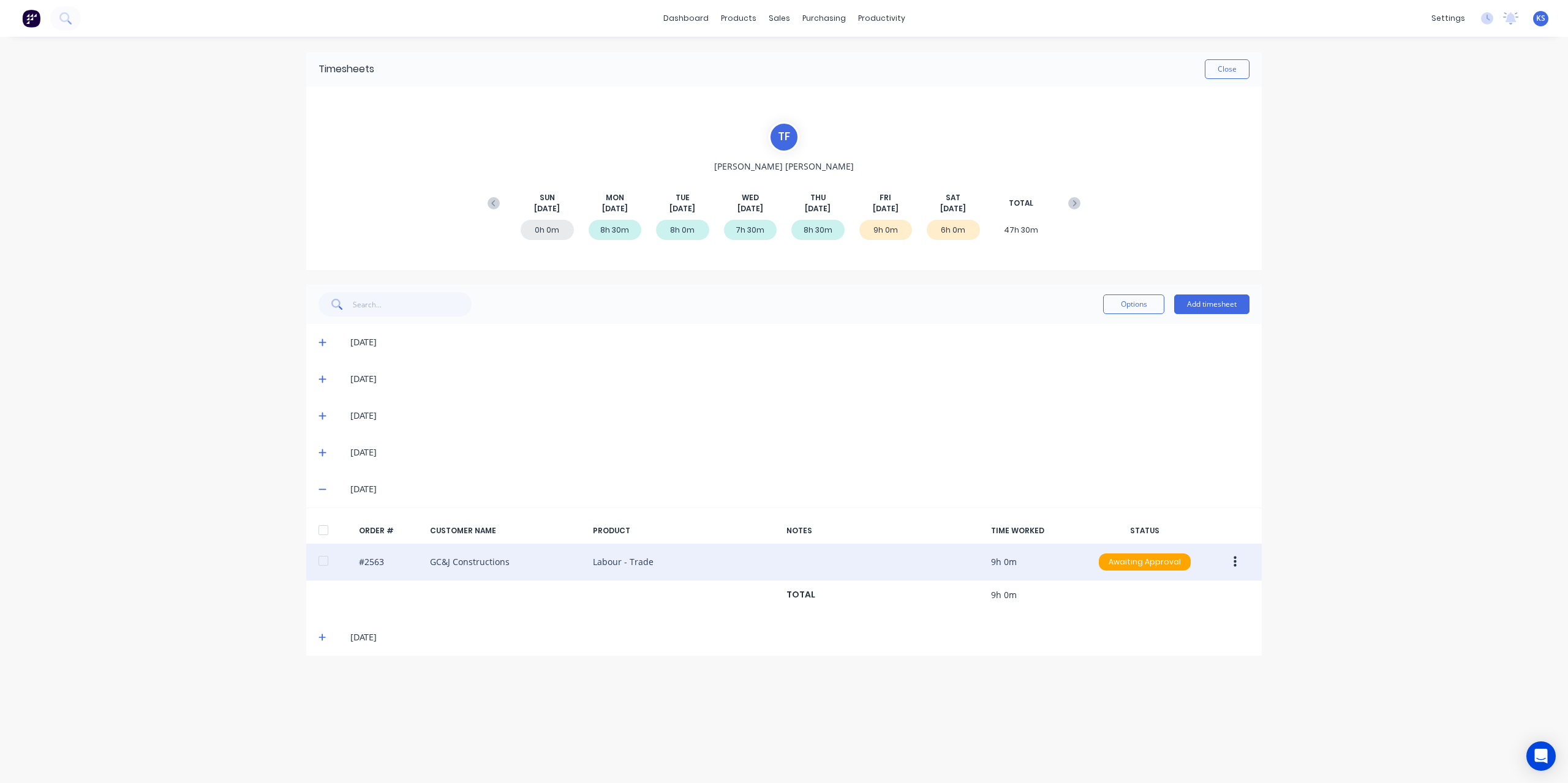
click at [323, 560] on div at bounding box center [323, 560] width 24 height 24
click at [1242, 564] on button "button" at bounding box center [1235, 562] width 29 height 22
click at [1162, 641] on div "Edit" at bounding box center [1191, 643] width 94 height 17
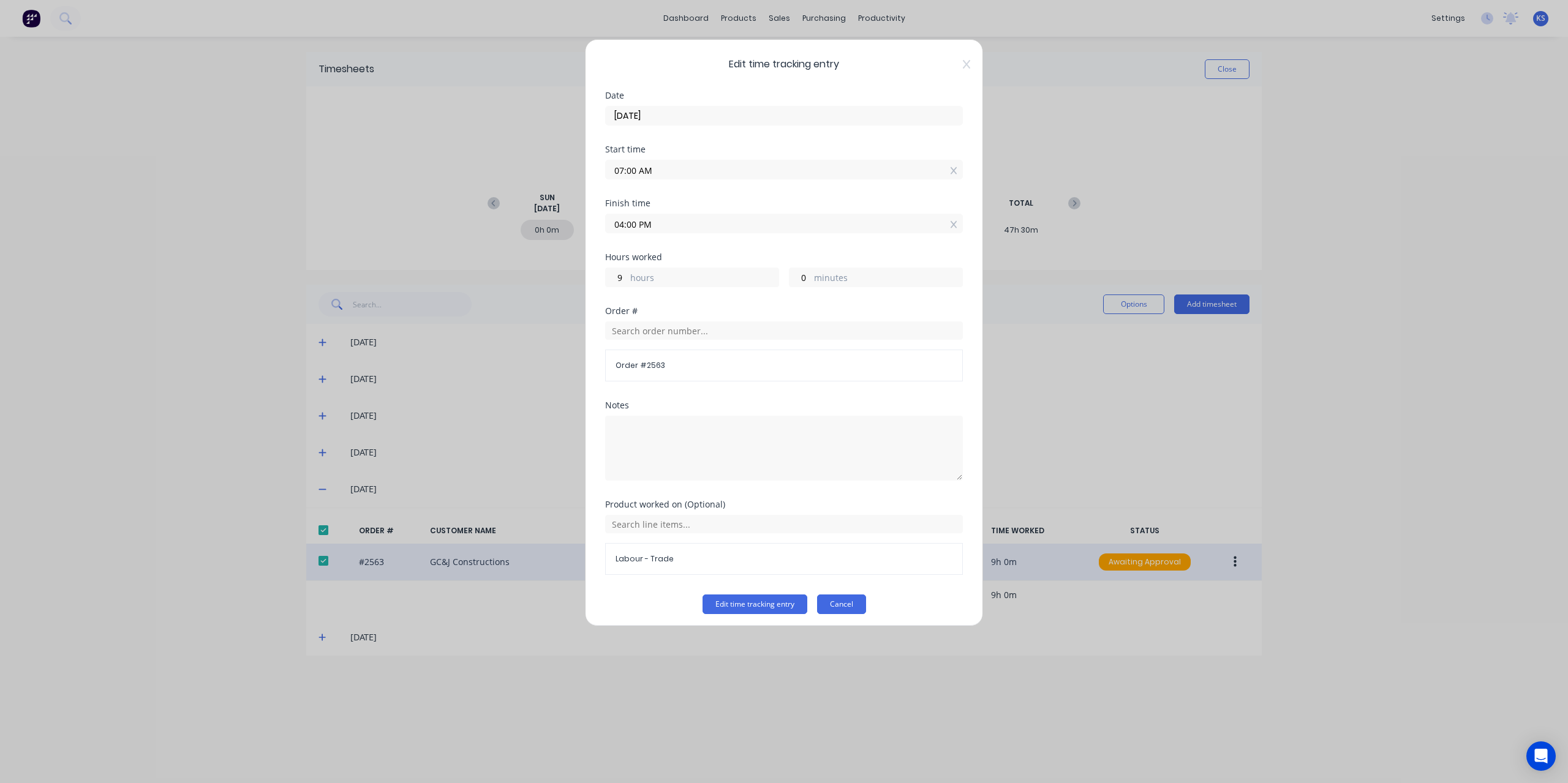
click at [854, 604] on button "Cancel" at bounding box center [841, 604] width 49 height 20
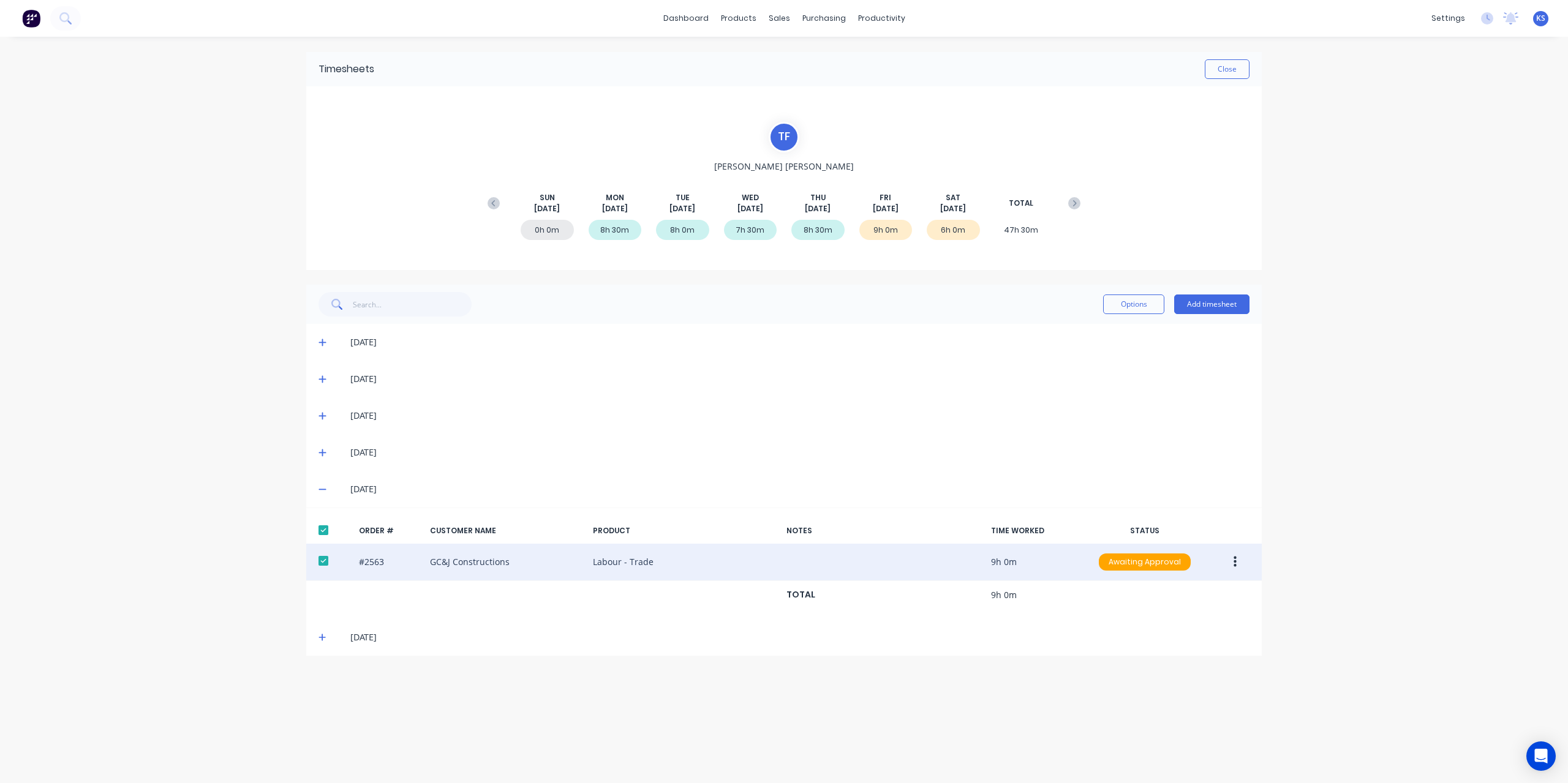
click at [323, 633] on icon at bounding box center [322, 637] width 8 height 8
click at [1237, 66] on button "Close" at bounding box center [1227, 69] width 45 height 20
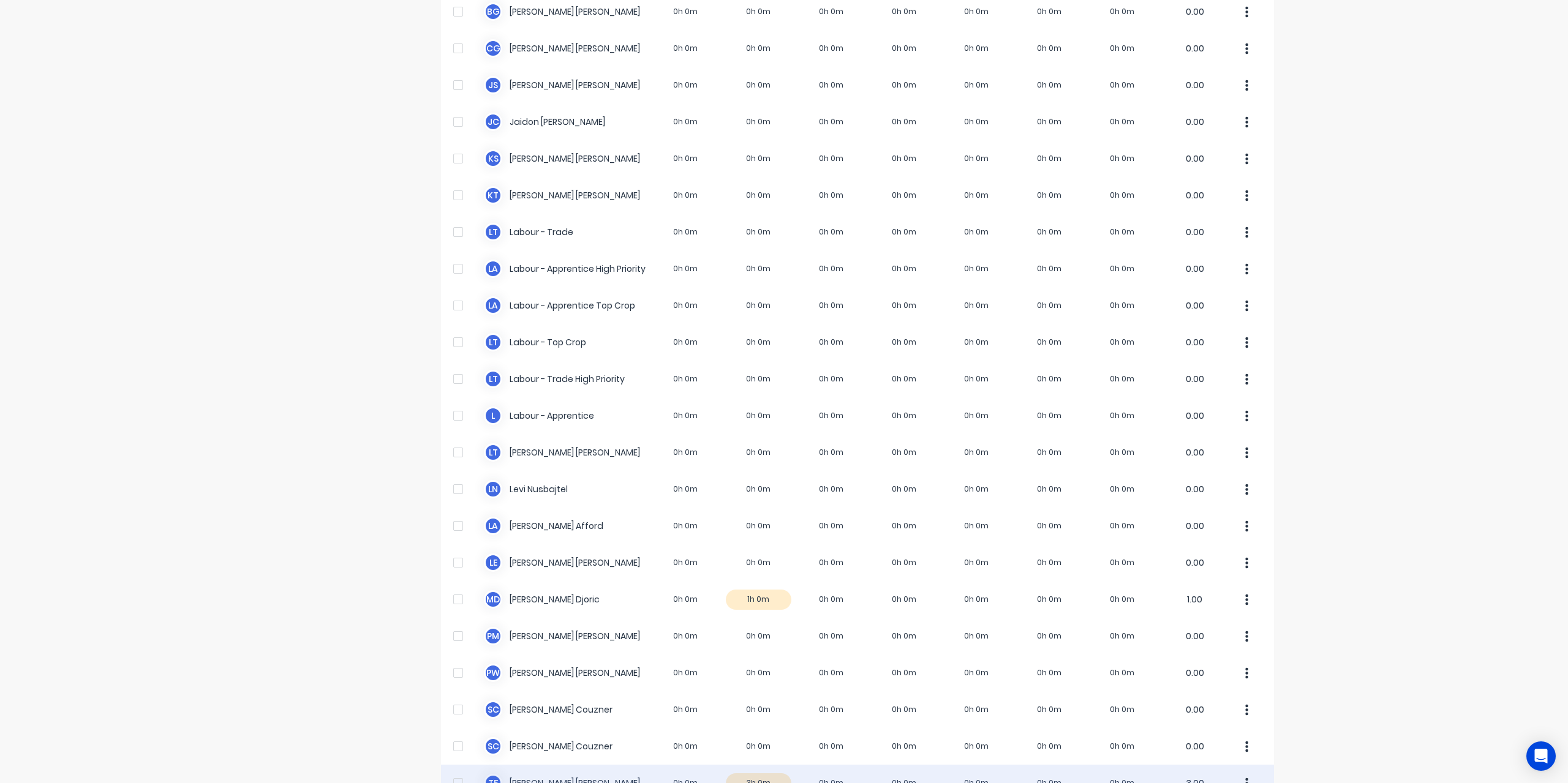
scroll to position [245, 0]
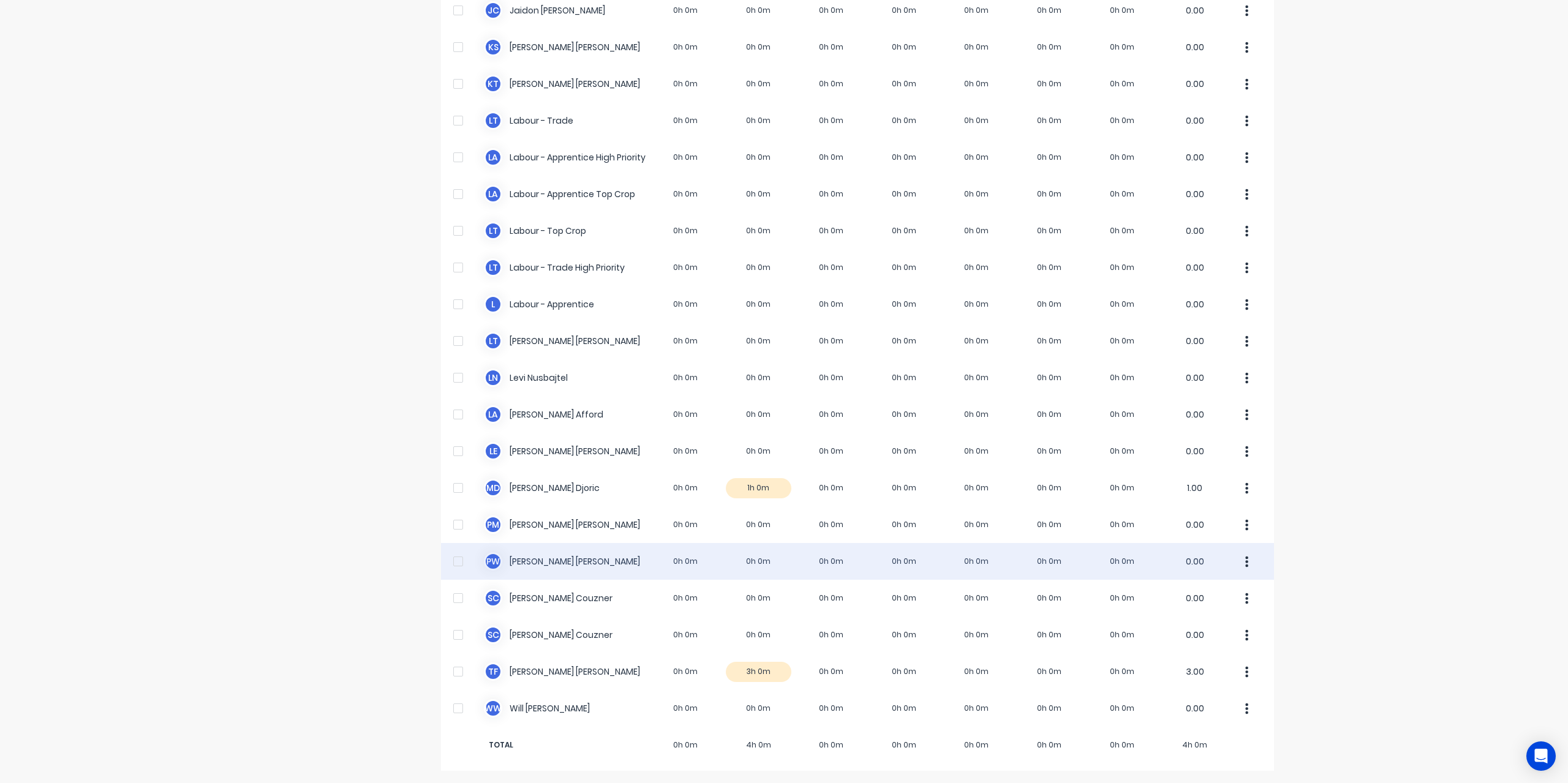
click at [531, 559] on div "P W [PERSON_NAME] 0h 0m 0h 0m 0h 0m 0h 0m 0h 0m 0h 0m 0h 0m 0.00" at bounding box center [857, 561] width 833 height 37
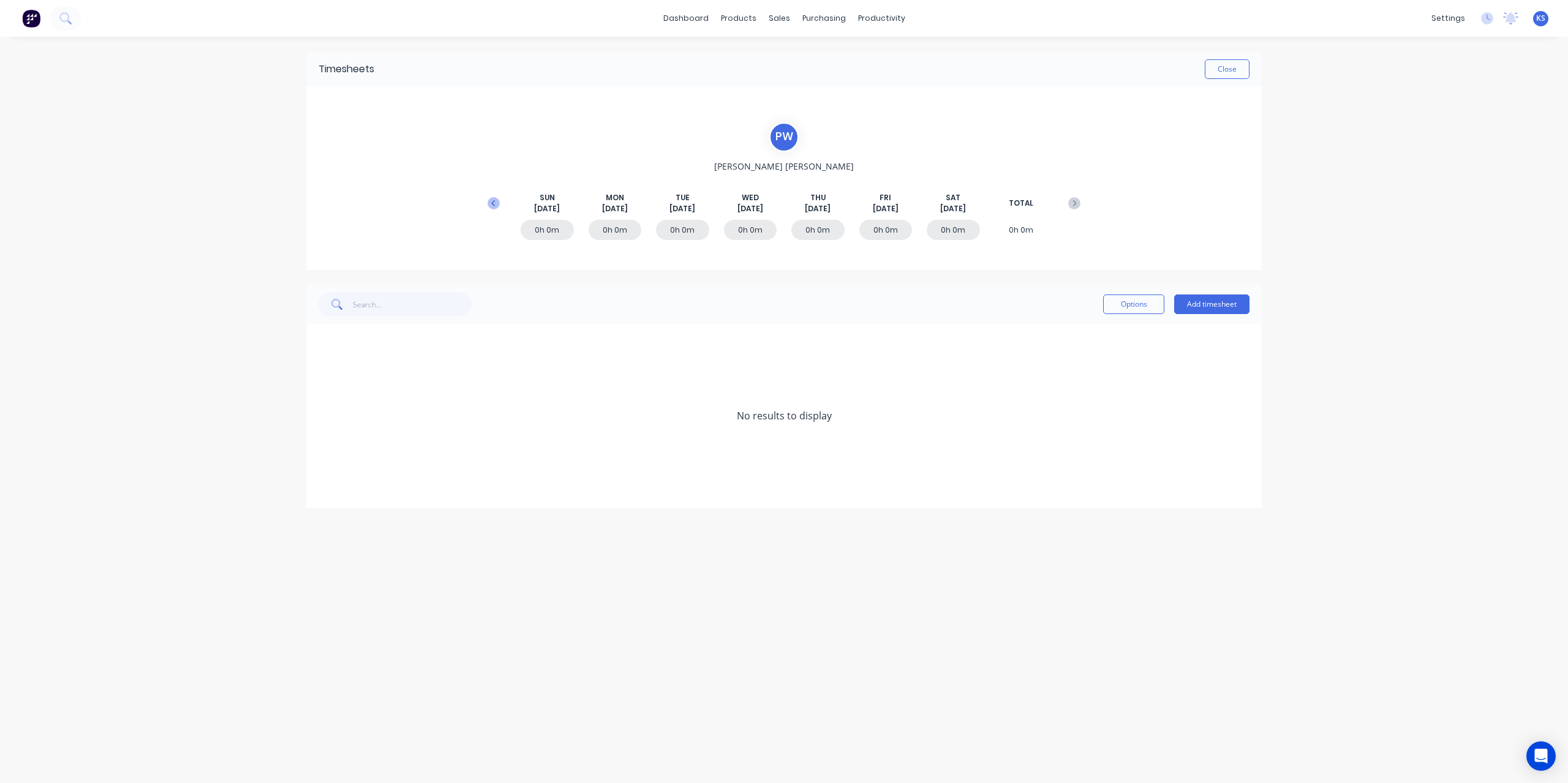
click at [498, 202] on icon at bounding box center [494, 204] width 13 height 13
click at [323, 378] on icon at bounding box center [322, 380] width 8 height 8
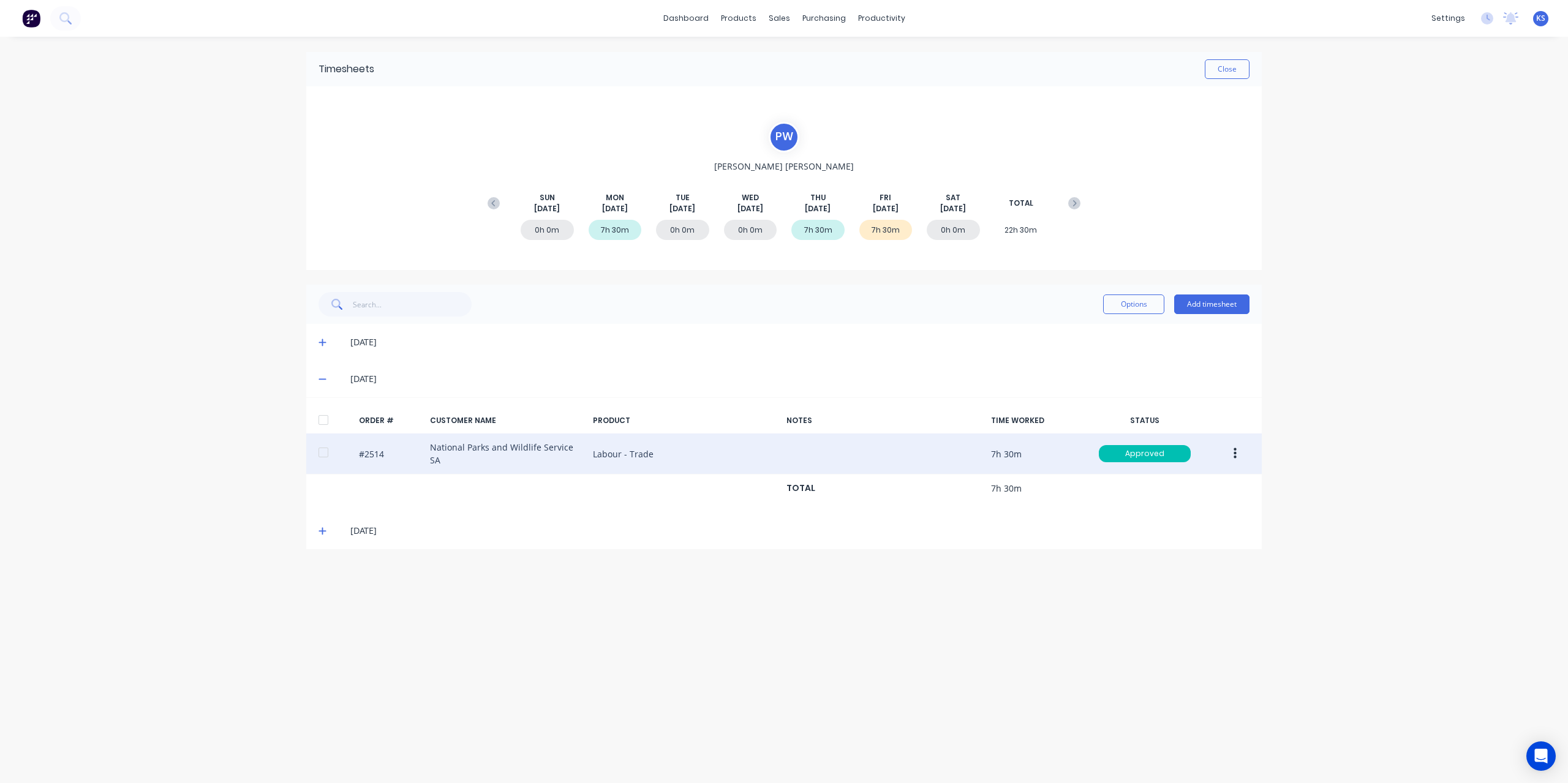
click at [327, 452] on div at bounding box center [323, 452] width 24 height 24
click at [1237, 447] on button "button" at bounding box center [1235, 454] width 29 height 22
click at [1176, 480] on div "Approve" at bounding box center [1191, 485] width 94 height 17
click at [1238, 67] on button "Close" at bounding box center [1227, 69] width 45 height 20
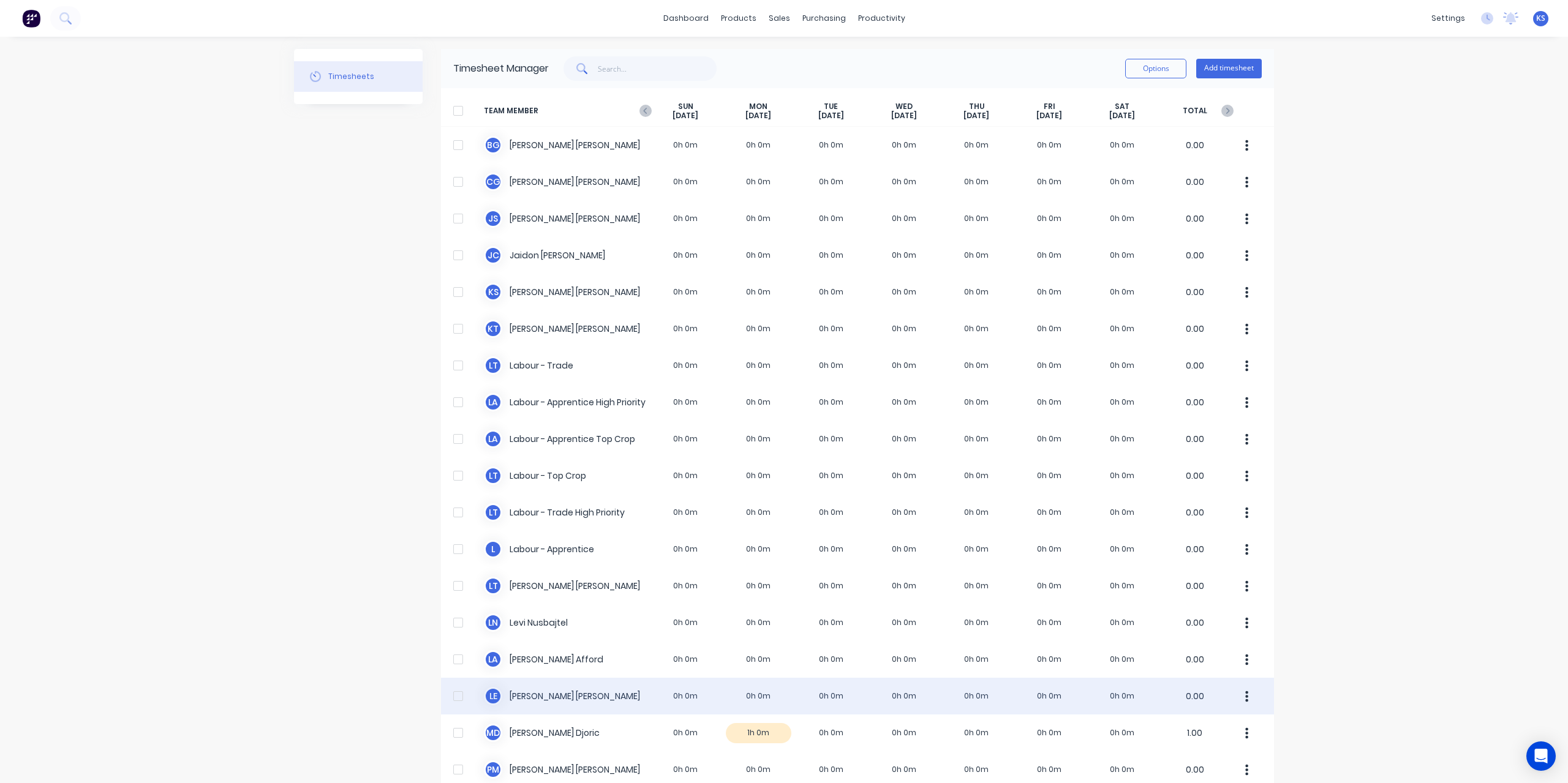
click at [519, 700] on div "L E [PERSON_NAME] 0h 0m 0h 0m 0h 0m 0h 0m 0h 0m 0h 0m 0h 0m 0.00" at bounding box center [857, 696] width 833 height 37
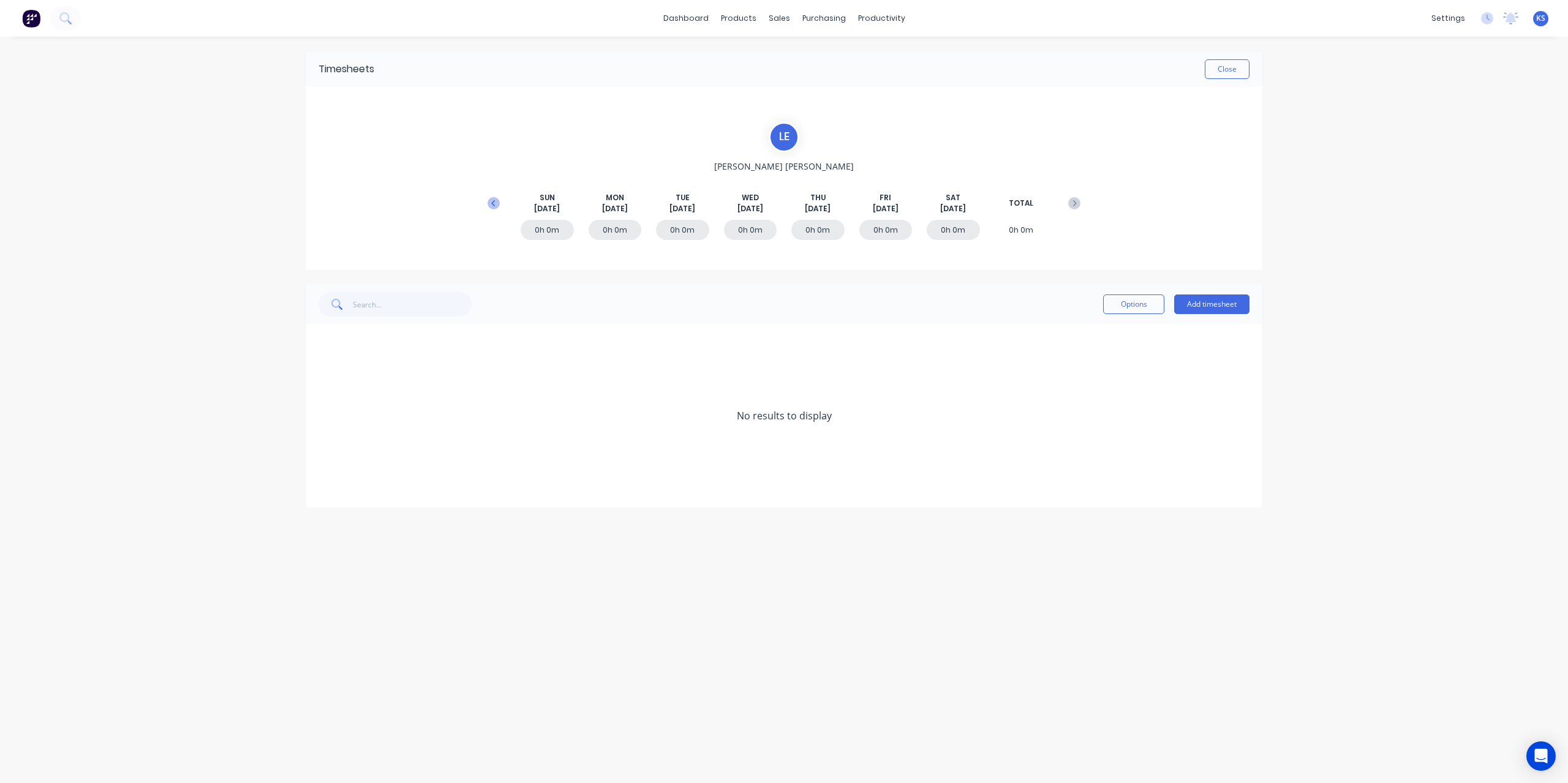
click at [489, 204] on icon at bounding box center [494, 204] width 13 height 13
click at [323, 488] on icon at bounding box center [322, 490] width 8 height 8
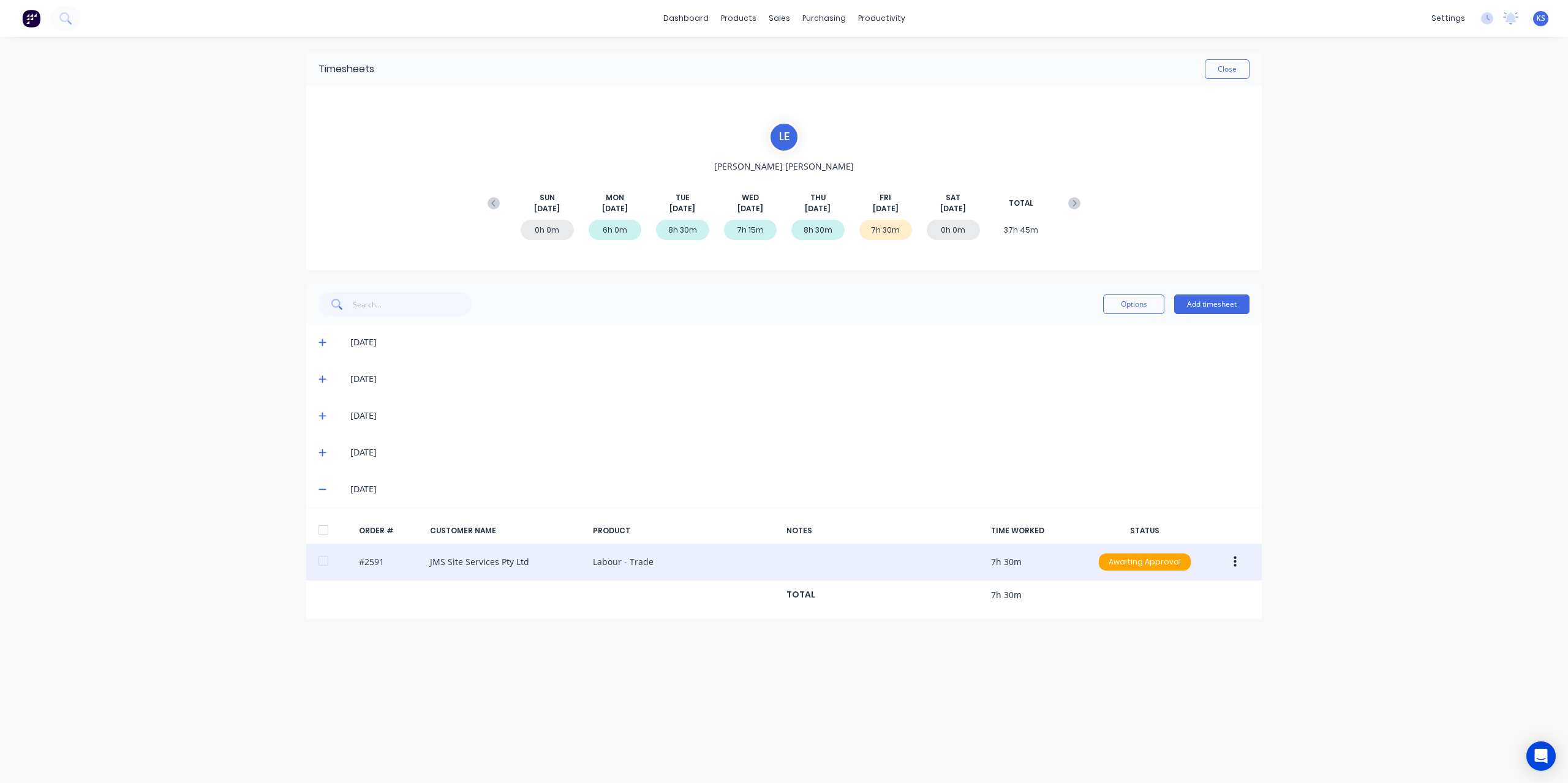
click at [328, 562] on div at bounding box center [323, 560] width 24 height 24
click at [327, 553] on div at bounding box center [323, 560] width 24 height 24
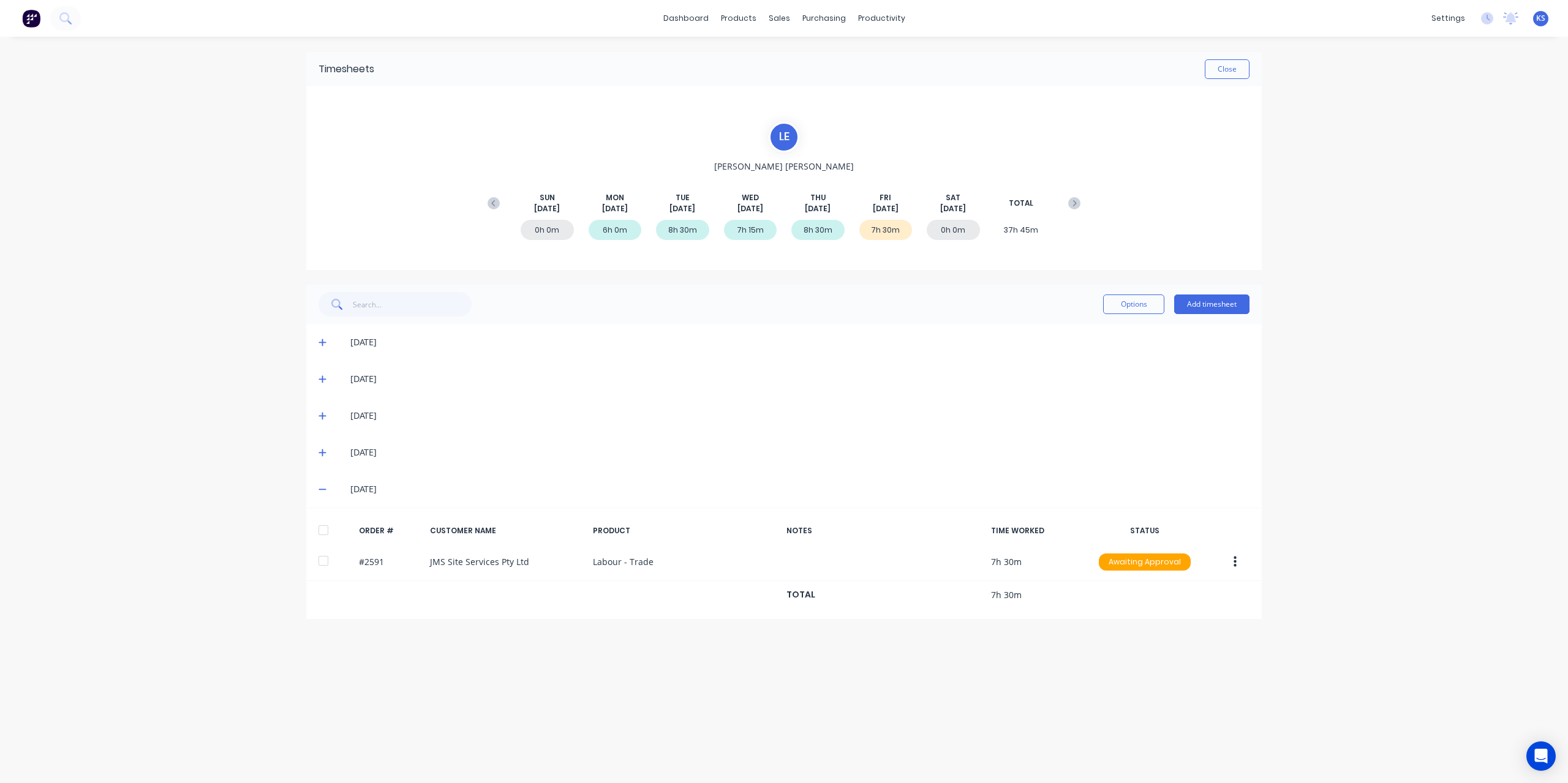
click at [326, 454] on icon at bounding box center [322, 452] width 8 height 8
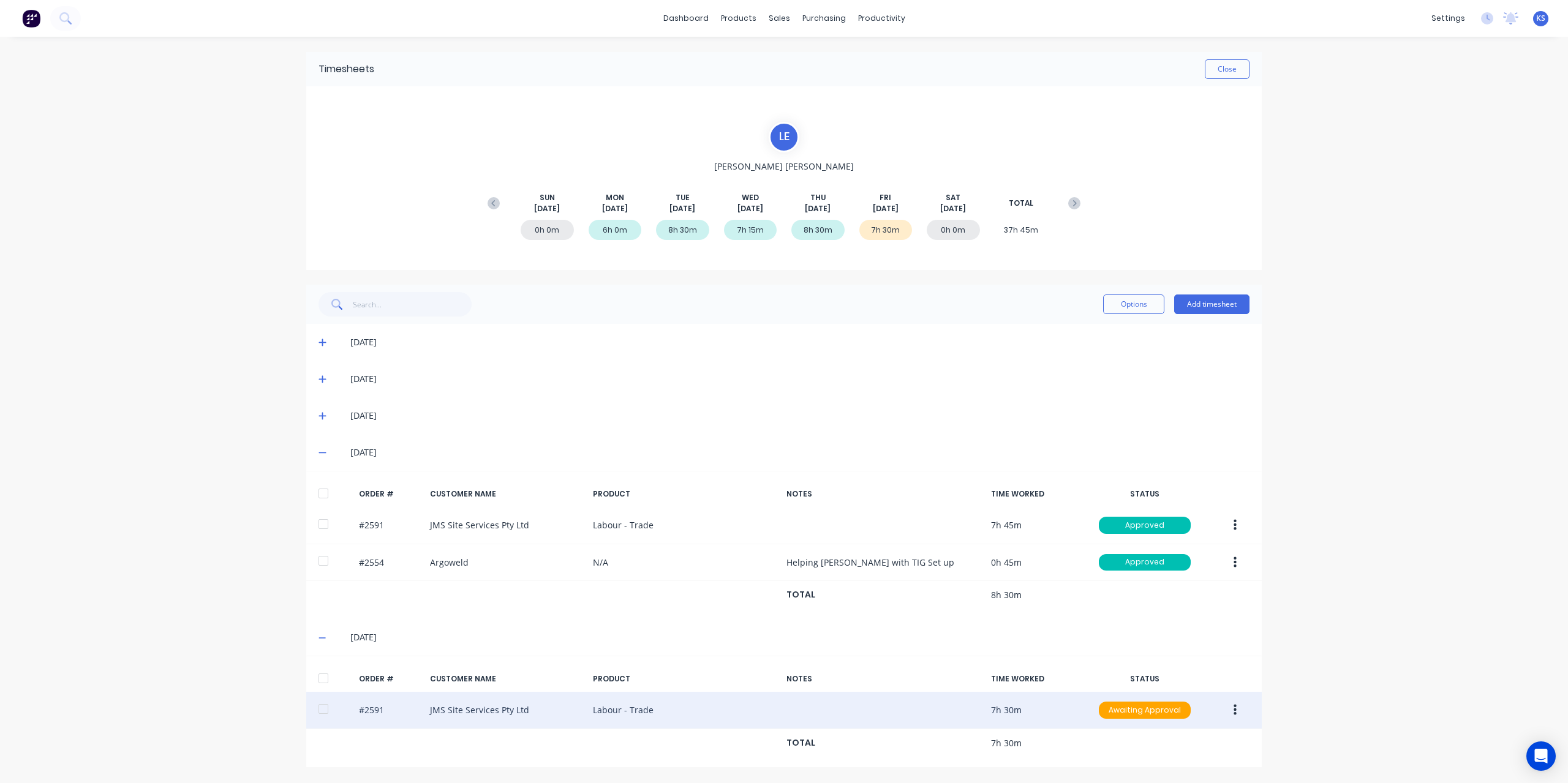
click at [315, 713] on div at bounding box center [323, 708] width 24 height 24
click at [1243, 708] on button "button" at bounding box center [1235, 710] width 29 height 22
click at [1153, 740] on div "Approve" at bounding box center [1191, 742] width 94 height 17
click at [1229, 77] on button "Close" at bounding box center [1227, 69] width 45 height 20
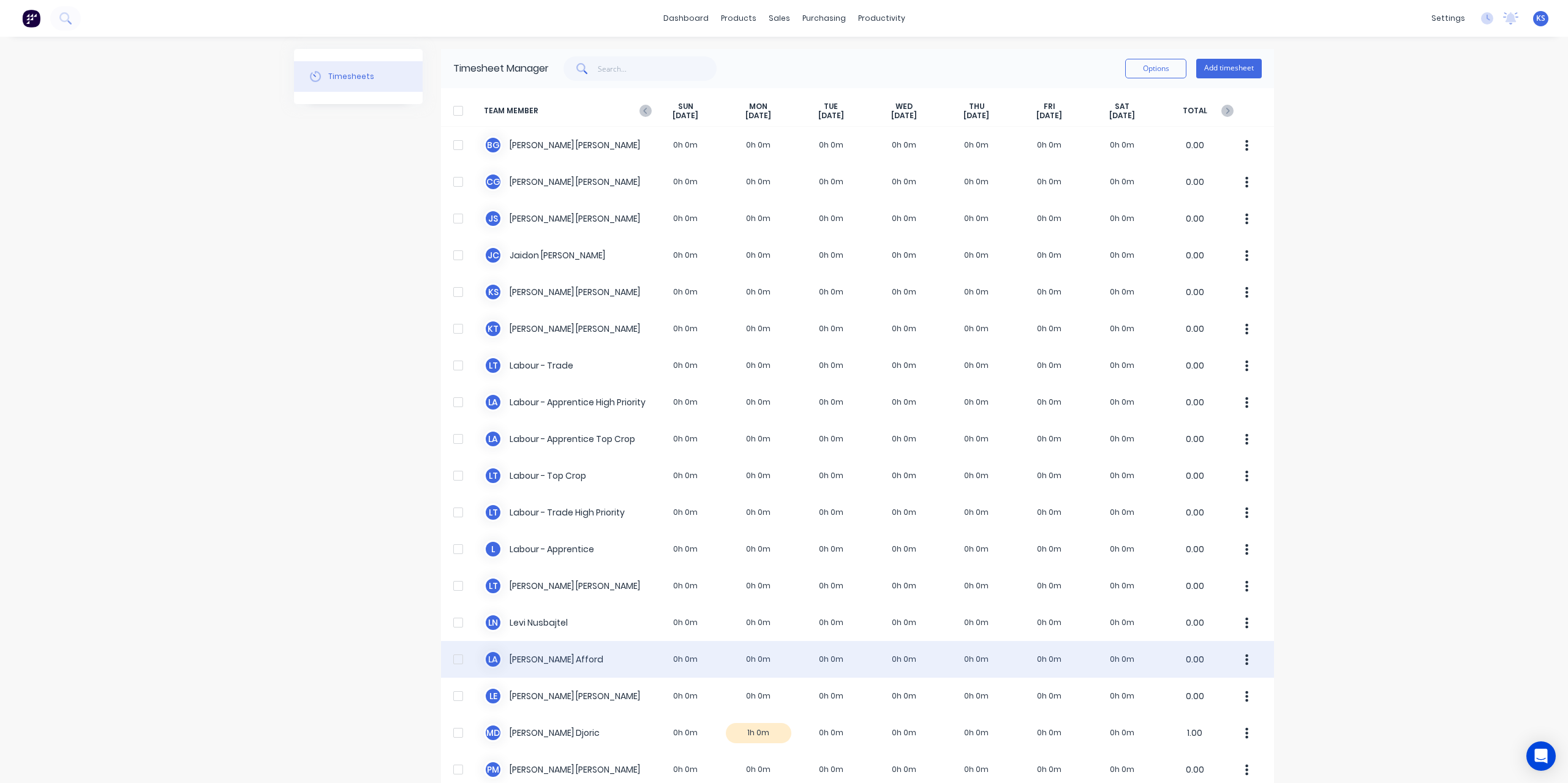
click at [547, 643] on div "[PERSON_NAME] 0h 0m 0h 0m 0h 0m 0h 0m 0h 0m 0h 0m 0h 0m 0.00" at bounding box center [857, 659] width 833 height 37
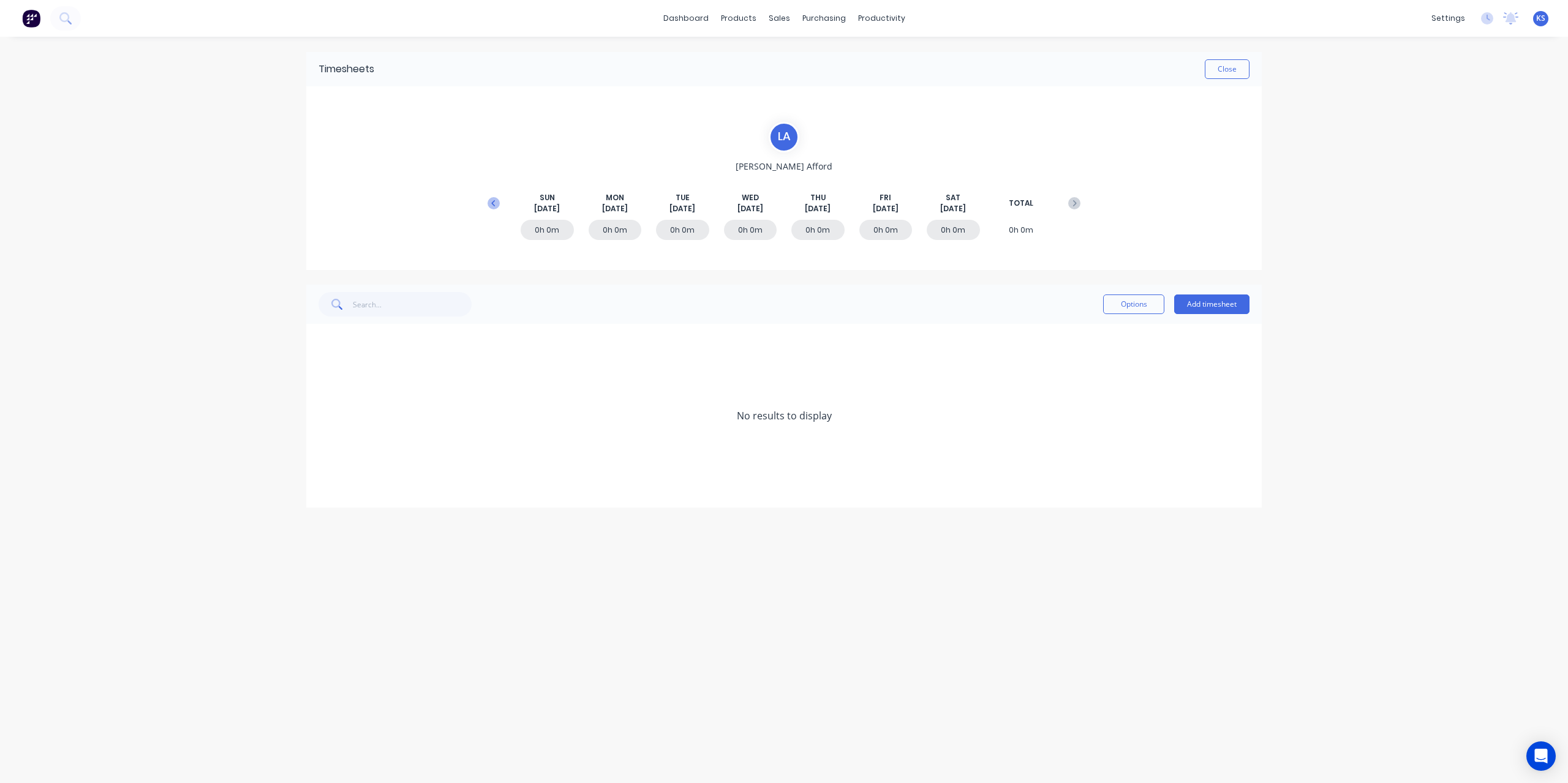
click at [494, 206] on icon at bounding box center [494, 204] width 13 height 13
click at [322, 488] on icon at bounding box center [322, 489] width 8 height 8
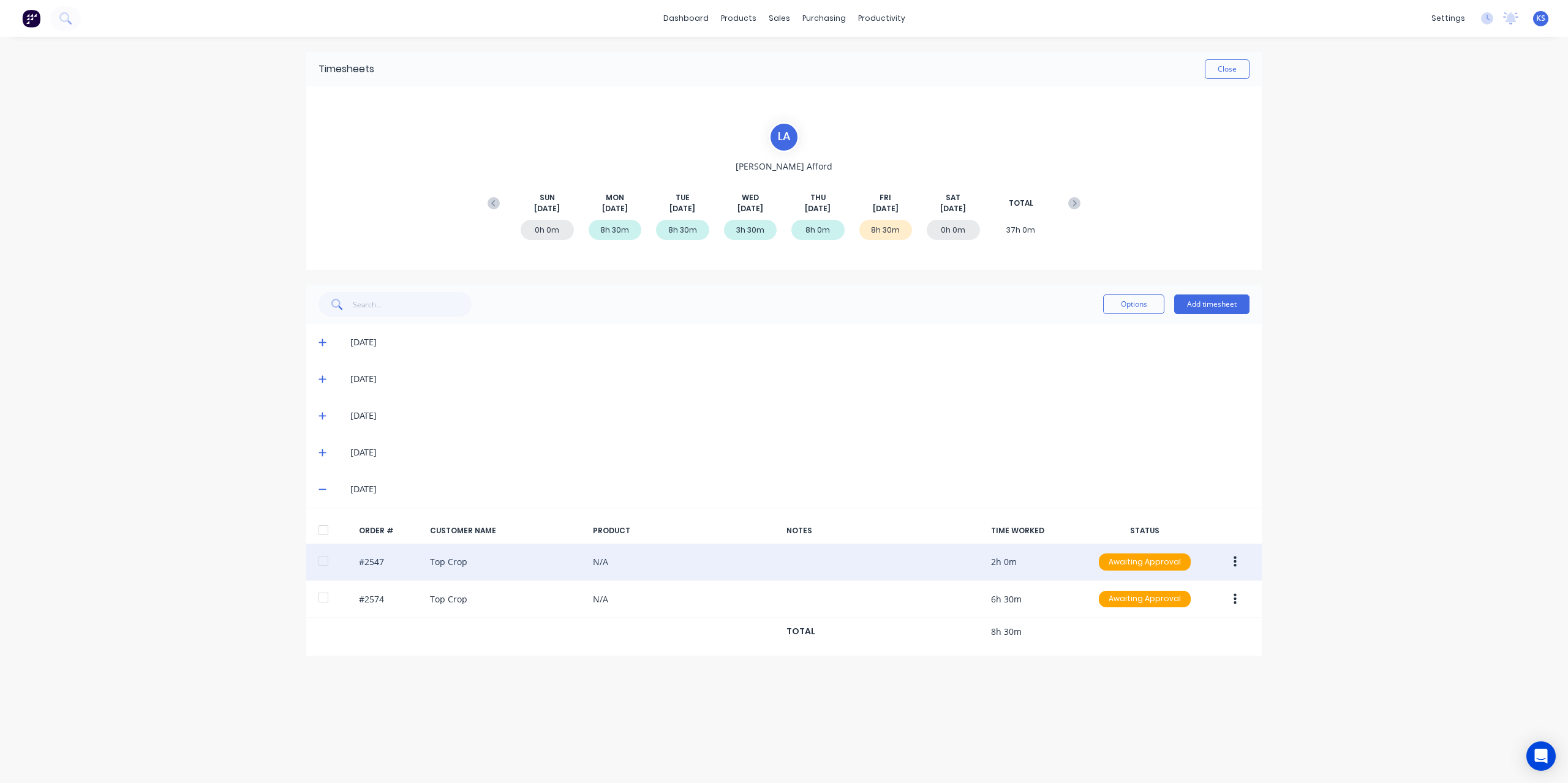
click at [323, 561] on div at bounding box center [323, 560] width 24 height 24
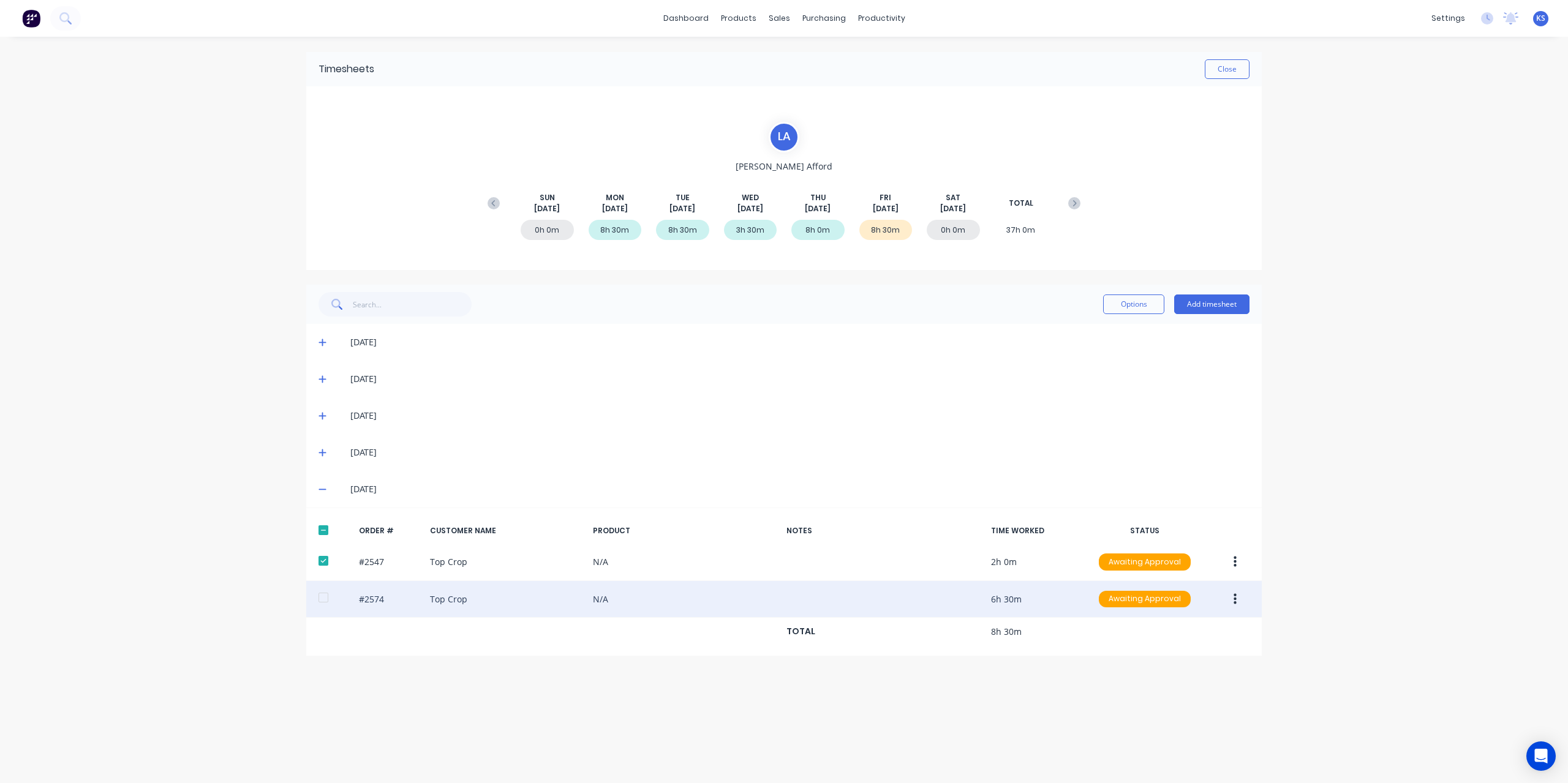
click at [323, 605] on div at bounding box center [323, 597] width 24 height 24
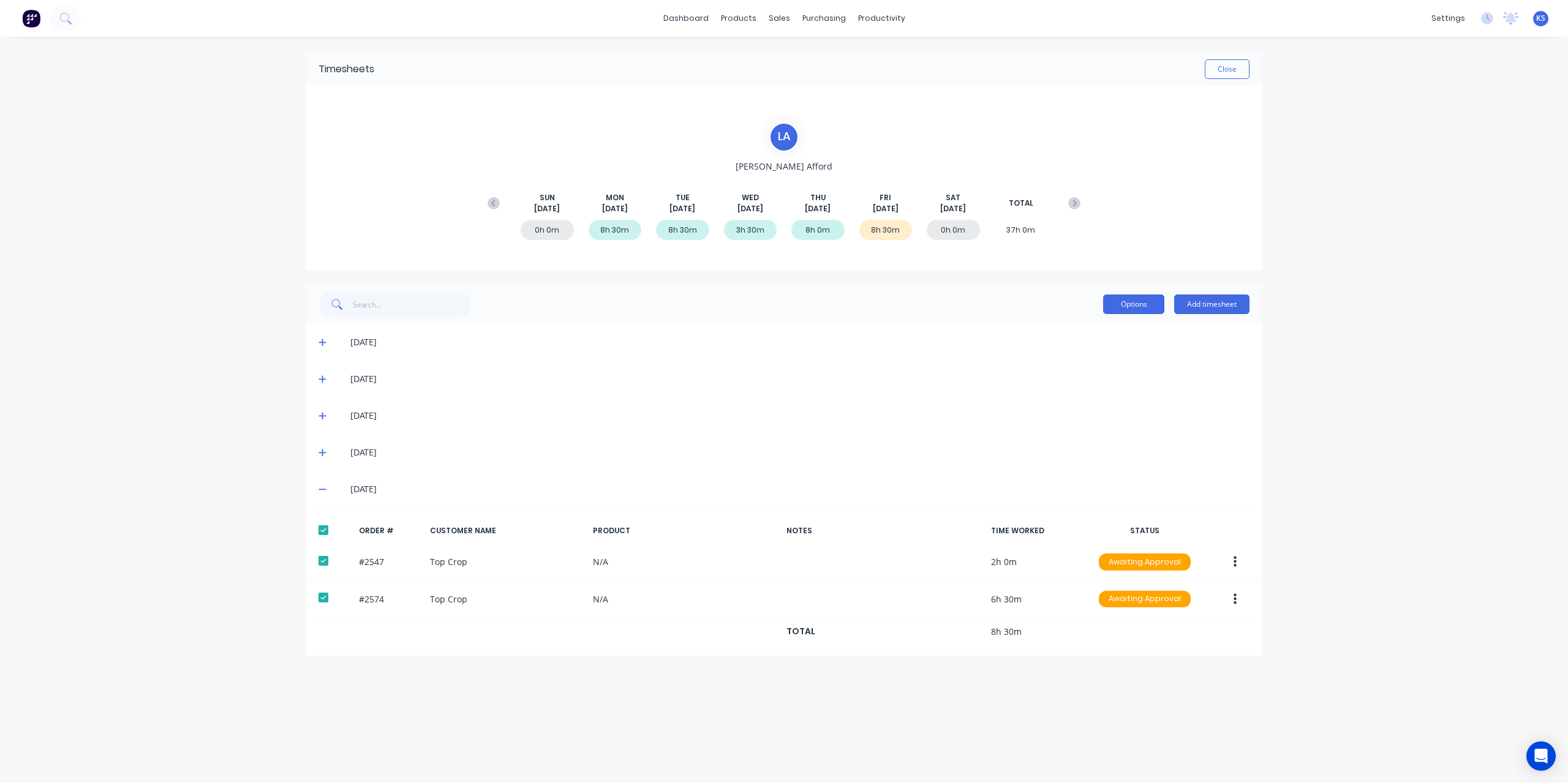
click at [1125, 297] on button "Options" at bounding box center [1134, 304] width 61 height 20
click at [1107, 342] on div "Approve" at bounding box center [1106, 336] width 94 height 17
click at [1389, 179] on div "dashboard products sales purchasing productivity dashboard products Product Cat…" at bounding box center [784, 392] width 1568 height 783
click at [1238, 67] on button "Close" at bounding box center [1227, 69] width 45 height 20
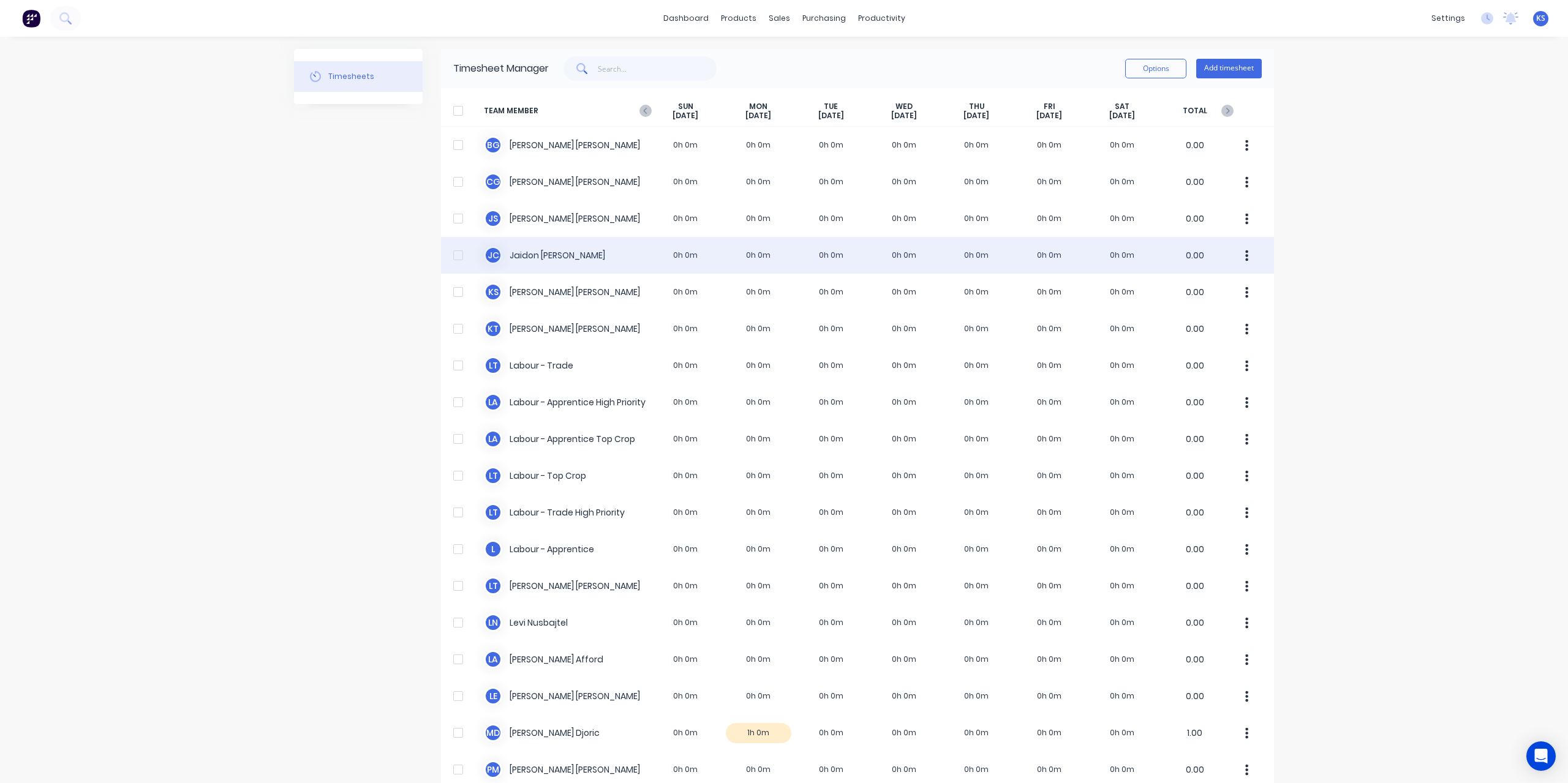
click at [549, 254] on div "[PERSON_NAME] [PERSON_NAME] 0h 0m 0h 0m 0h 0m 0h 0m 0h 0m 0h 0m 0h 0m 0.00" at bounding box center [857, 255] width 833 height 37
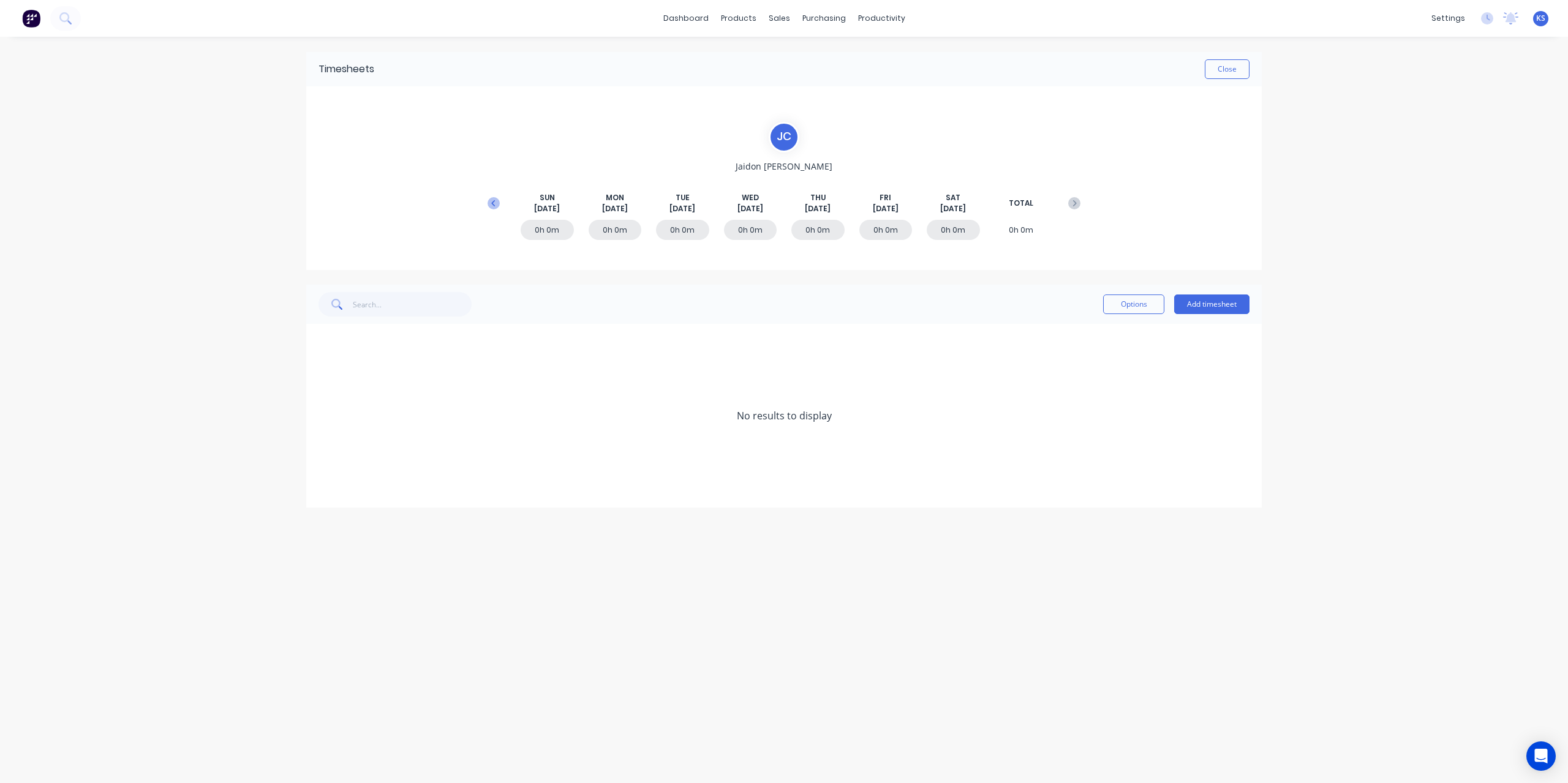
click at [490, 200] on icon at bounding box center [494, 204] width 13 height 13
click at [323, 489] on icon at bounding box center [322, 490] width 8 height 8
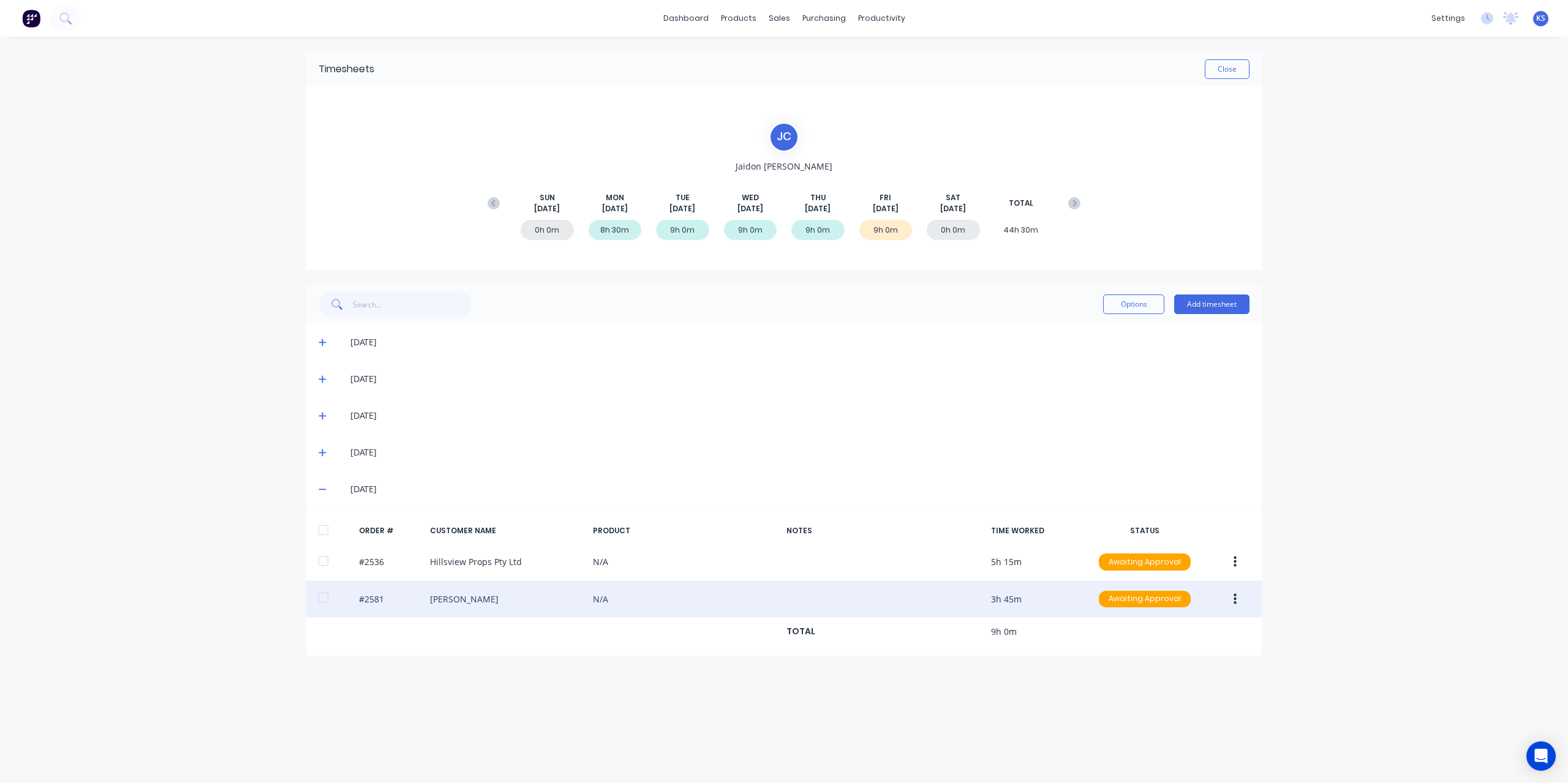
click at [326, 596] on div at bounding box center [323, 597] width 24 height 24
click at [1245, 597] on button "button" at bounding box center [1235, 599] width 29 height 22
click at [1162, 684] on div "Edit" at bounding box center [1191, 680] width 94 height 17
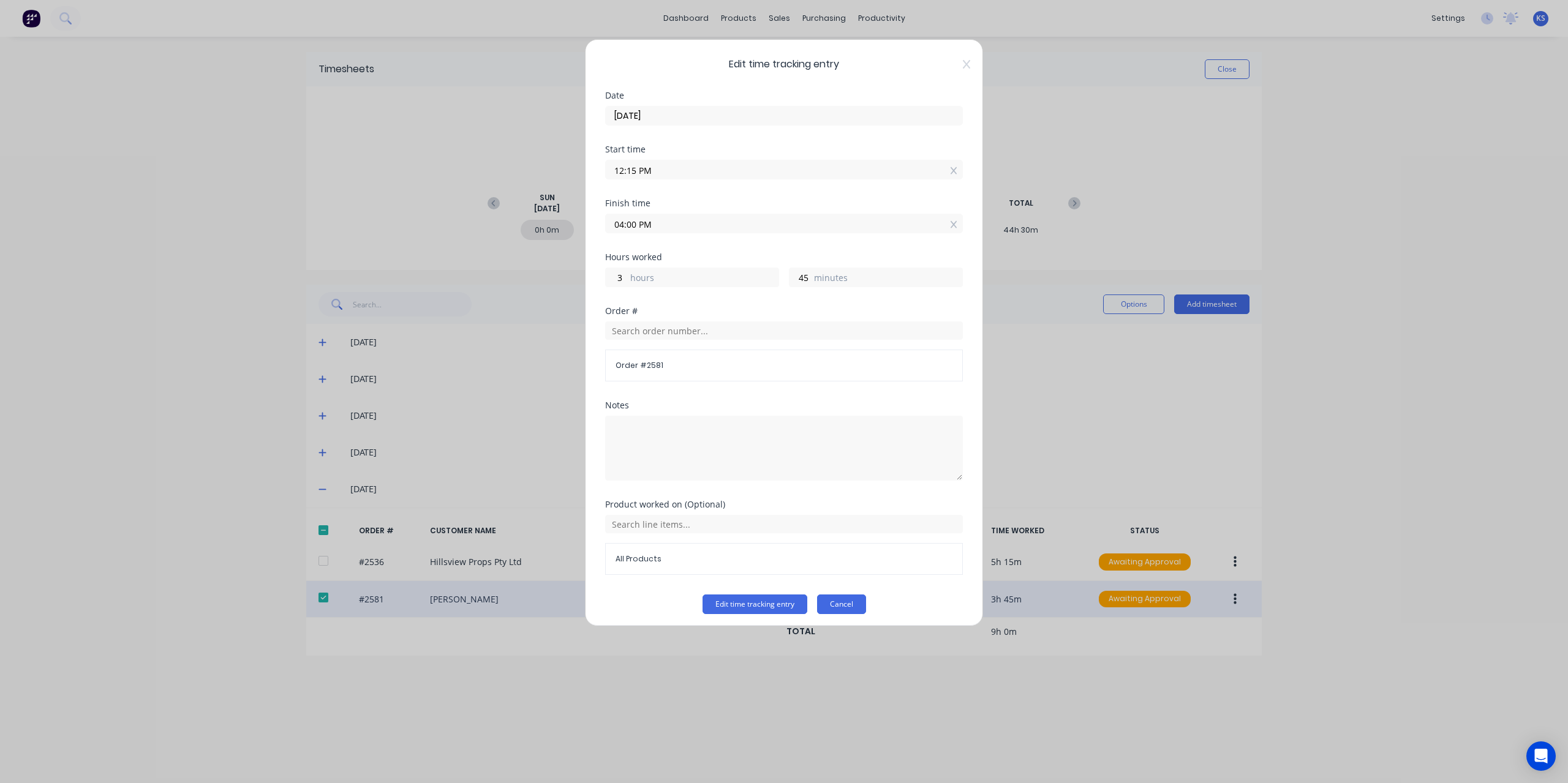
click at [829, 604] on button "Cancel" at bounding box center [841, 604] width 49 height 20
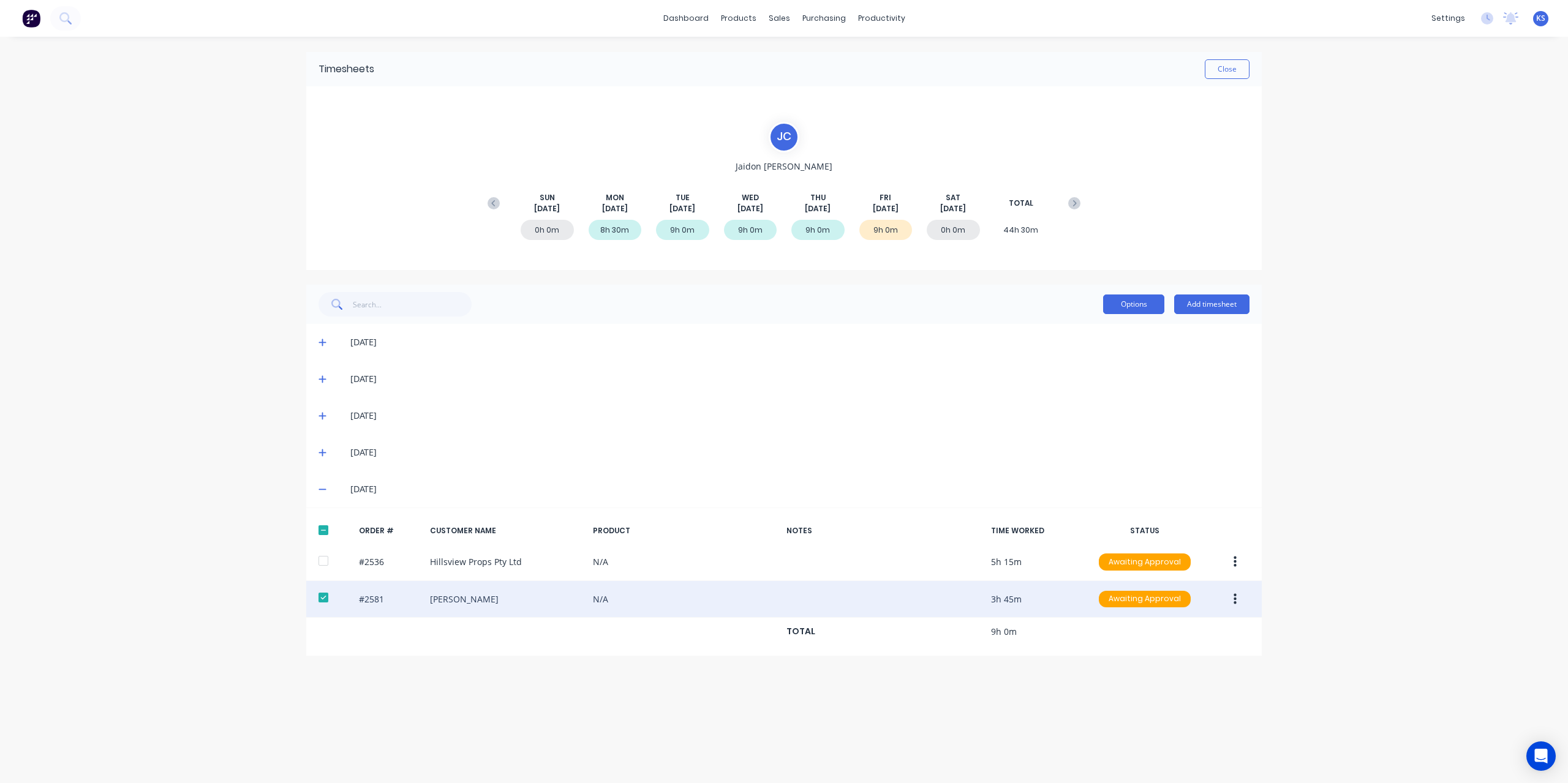
click at [1141, 304] on button "Options" at bounding box center [1134, 304] width 61 height 20
click at [1129, 345] on button "Approve" at bounding box center [1106, 335] width 117 height 24
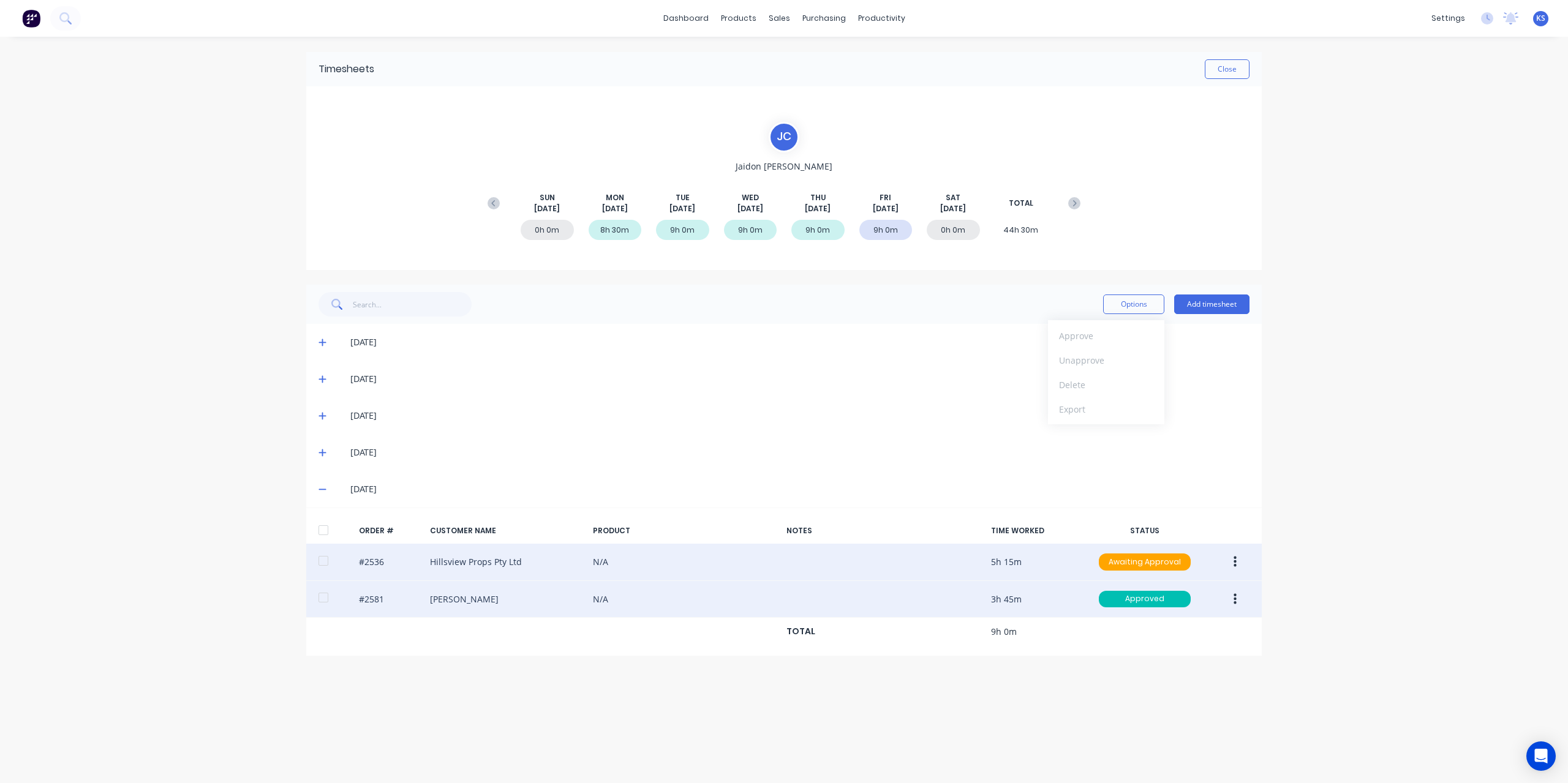
click at [1240, 561] on button "button" at bounding box center [1235, 562] width 29 height 22
click at [1162, 636] on div "Edit" at bounding box center [1191, 643] width 94 height 17
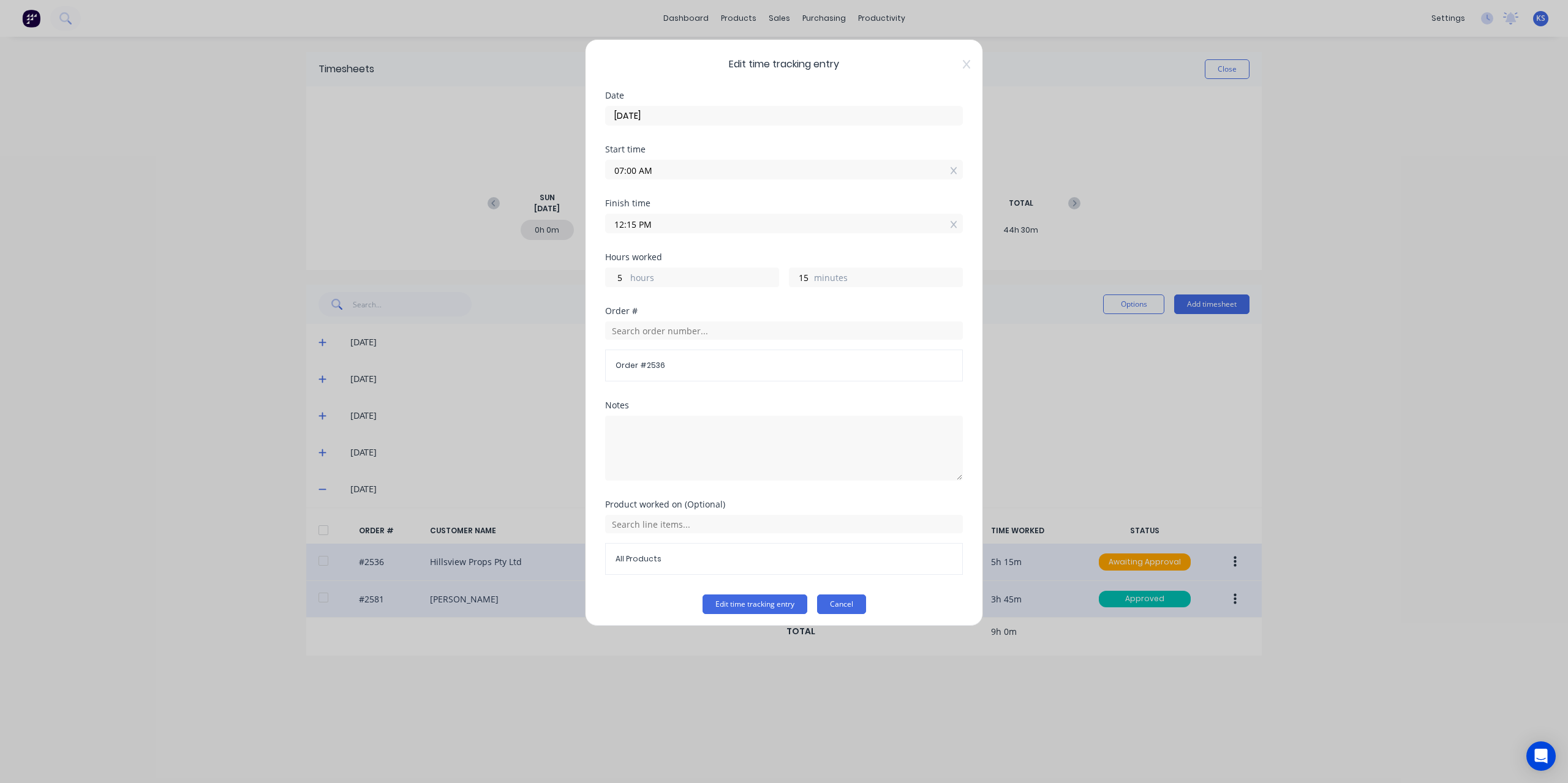
click at [852, 603] on button "Cancel" at bounding box center [841, 604] width 49 height 20
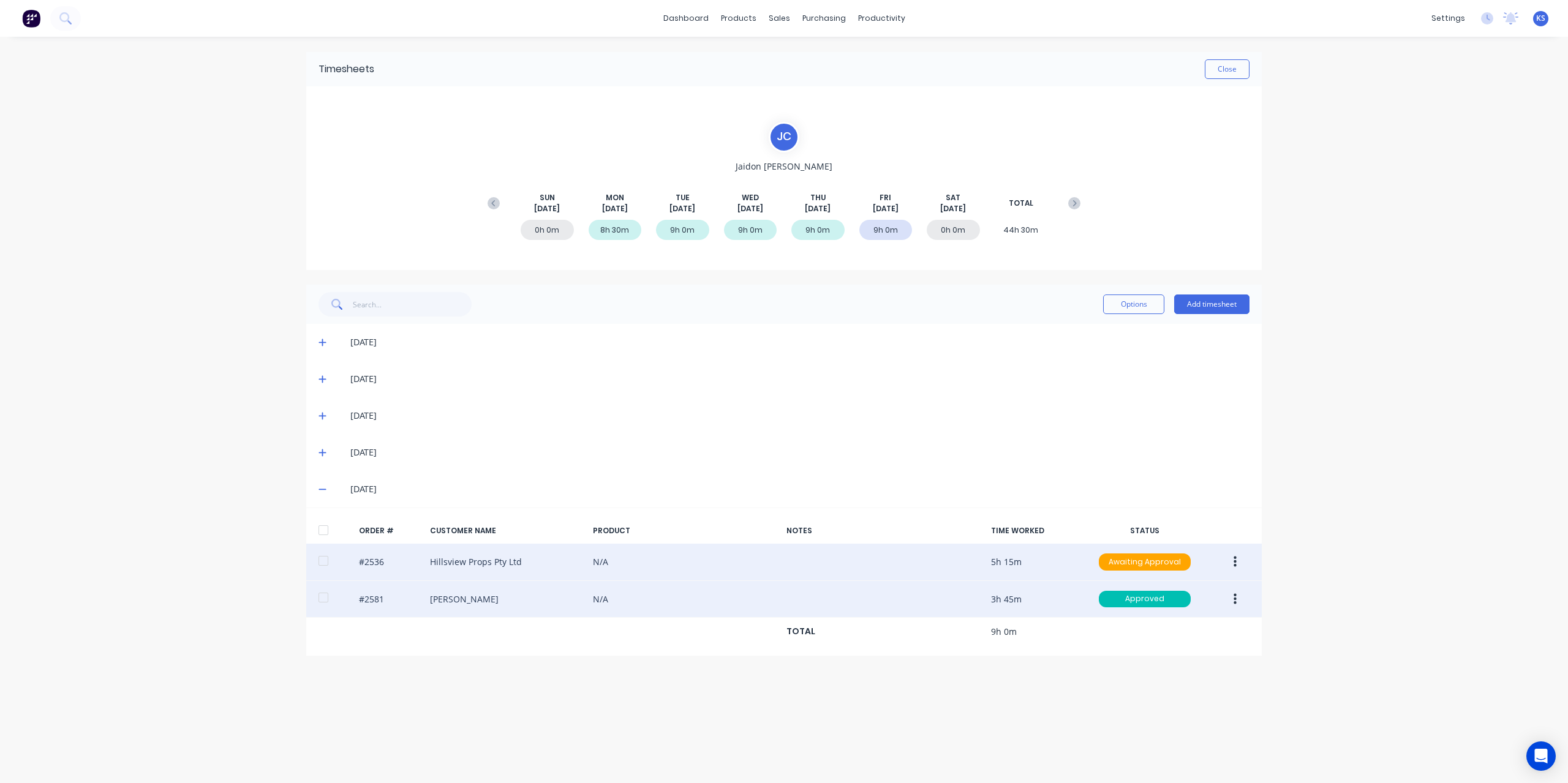
click at [323, 561] on div at bounding box center [323, 560] width 24 height 24
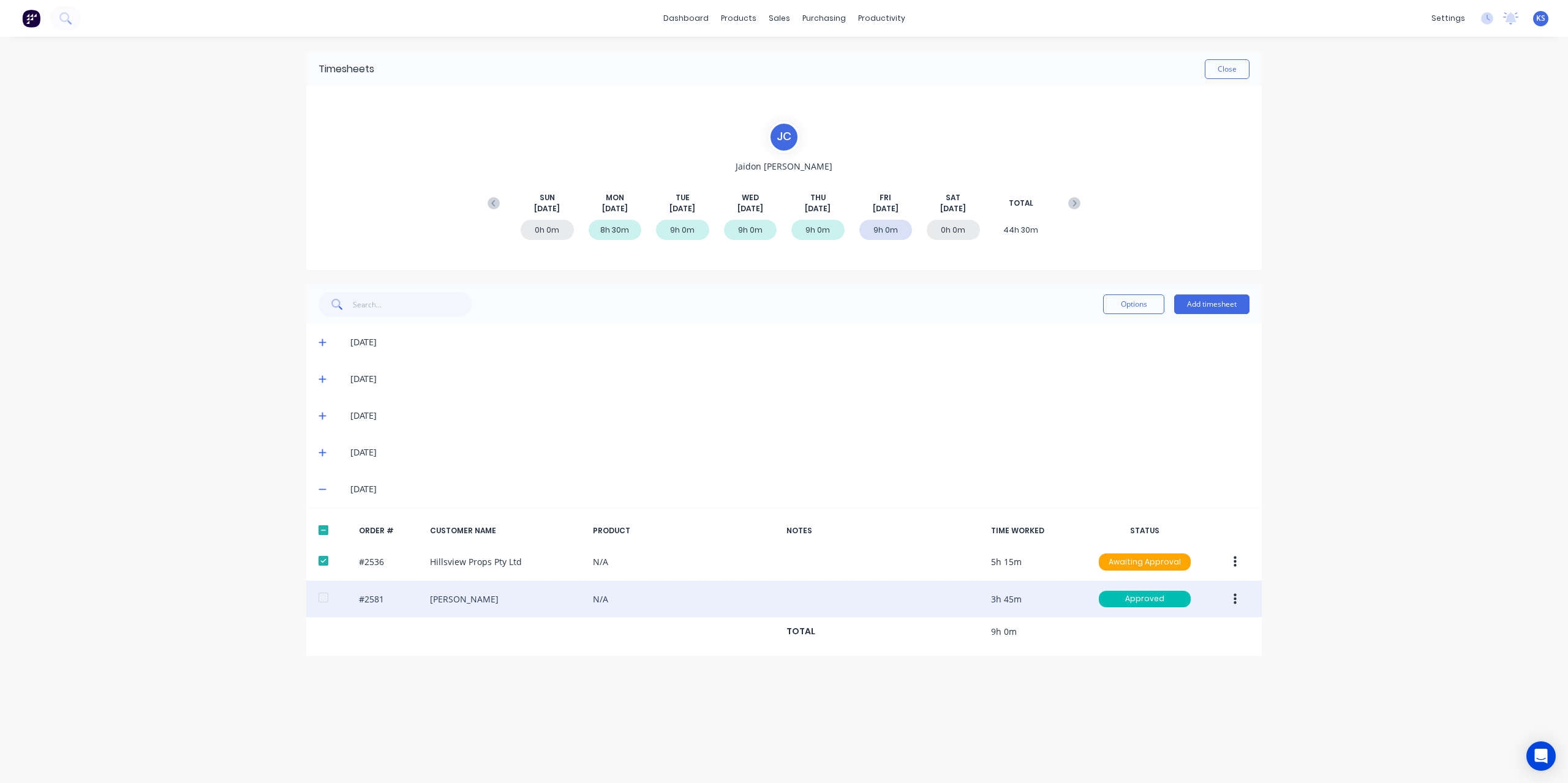
click at [1237, 558] on button "button" at bounding box center [1235, 562] width 29 height 22
click at [1190, 590] on div "Approve" at bounding box center [1191, 594] width 94 height 17
click at [1209, 68] on button "Close" at bounding box center [1227, 69] width 45 height 20
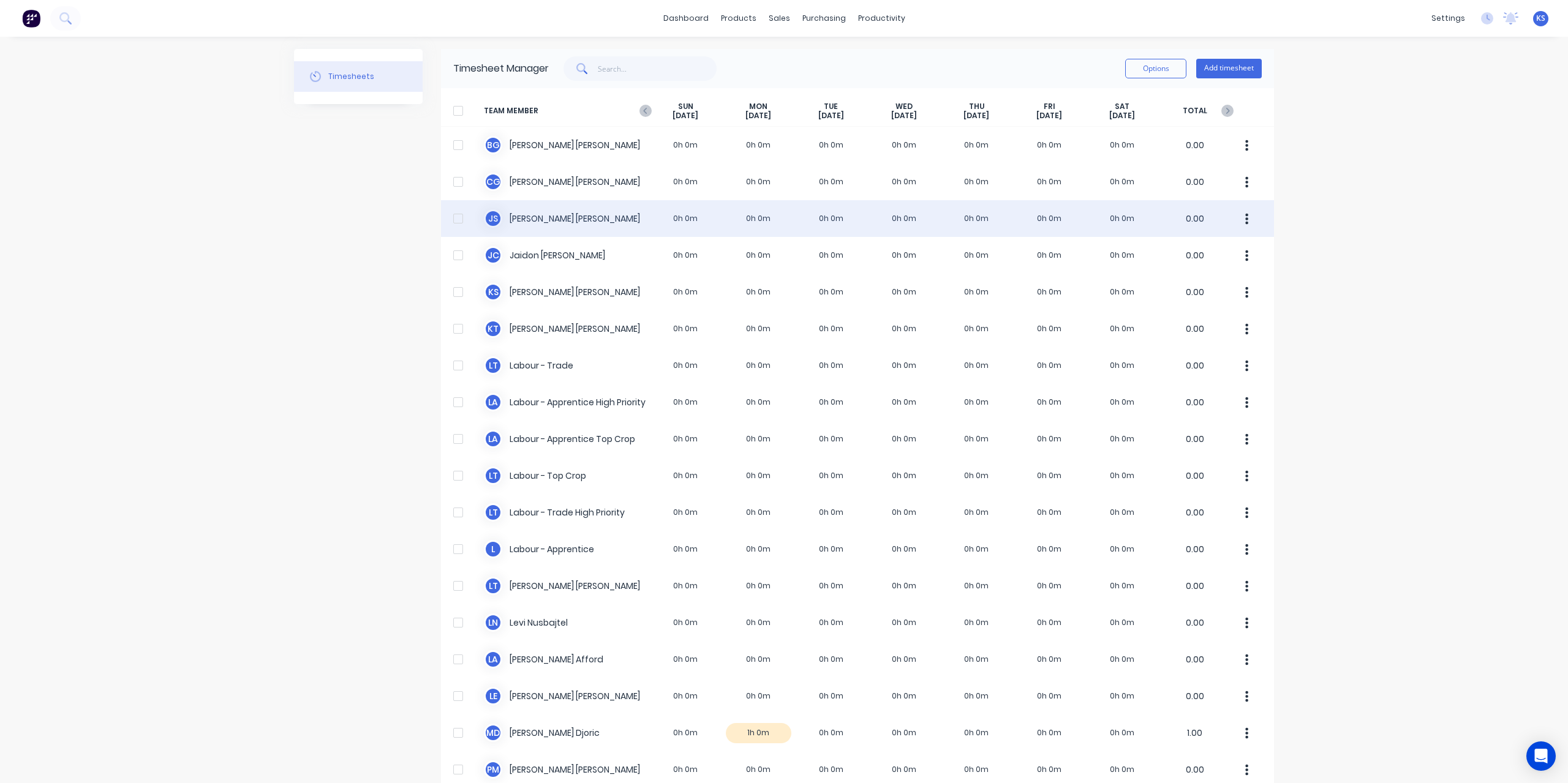
click at [527, 234] on div "J S [PERSON_NAME] 0h 0m 0h 0m 0h 0m 0h 0m 0h 0m 0h 0m 0h 0m 0.00" at bounding box center [857, 218] width 833 height 37
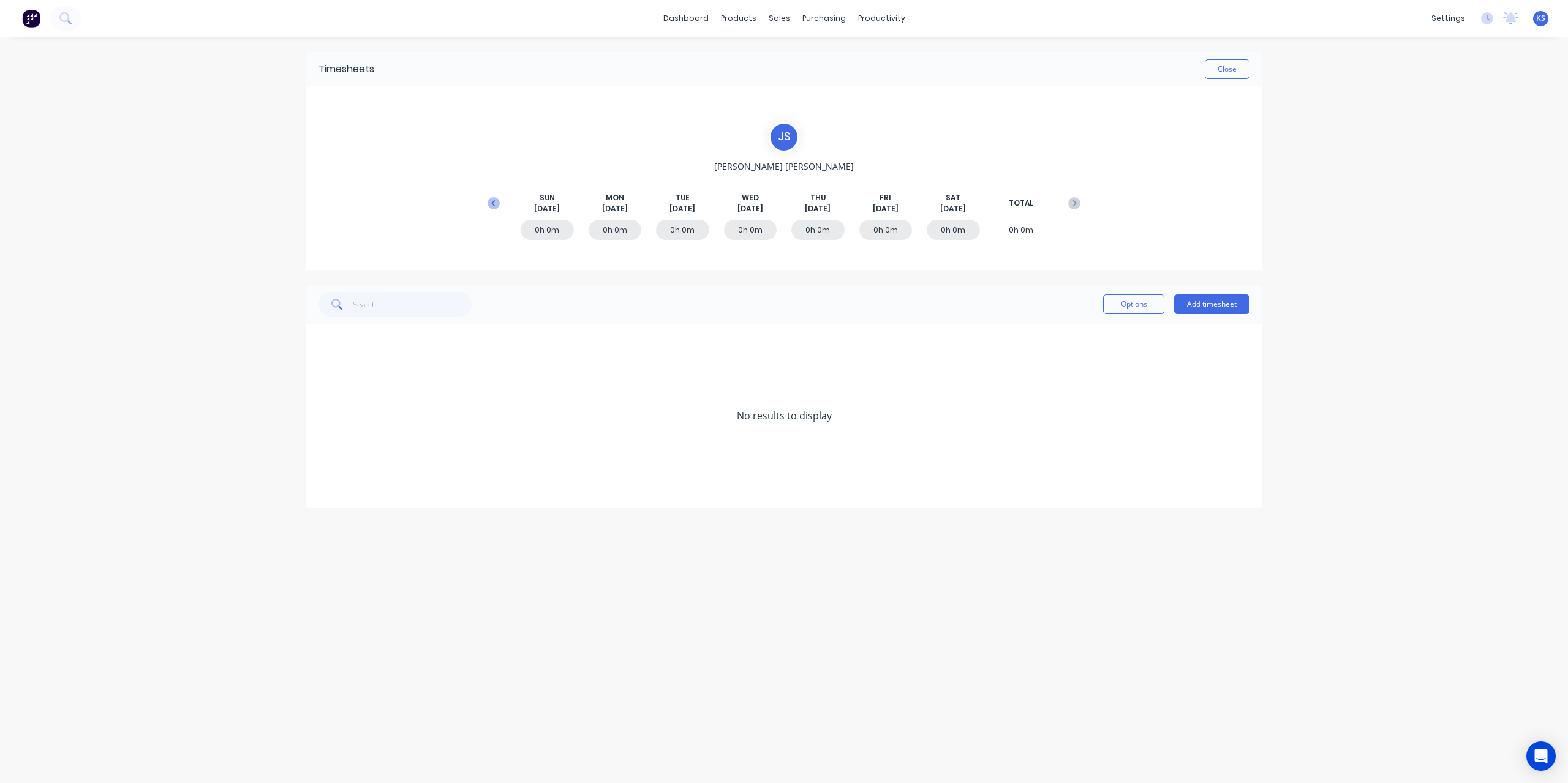
click at [494, 206] on icon at bounding box center [494, 204] width 13 height 13
click at [326, 489] on span at bounding box center [325, 489] width 13 height 13
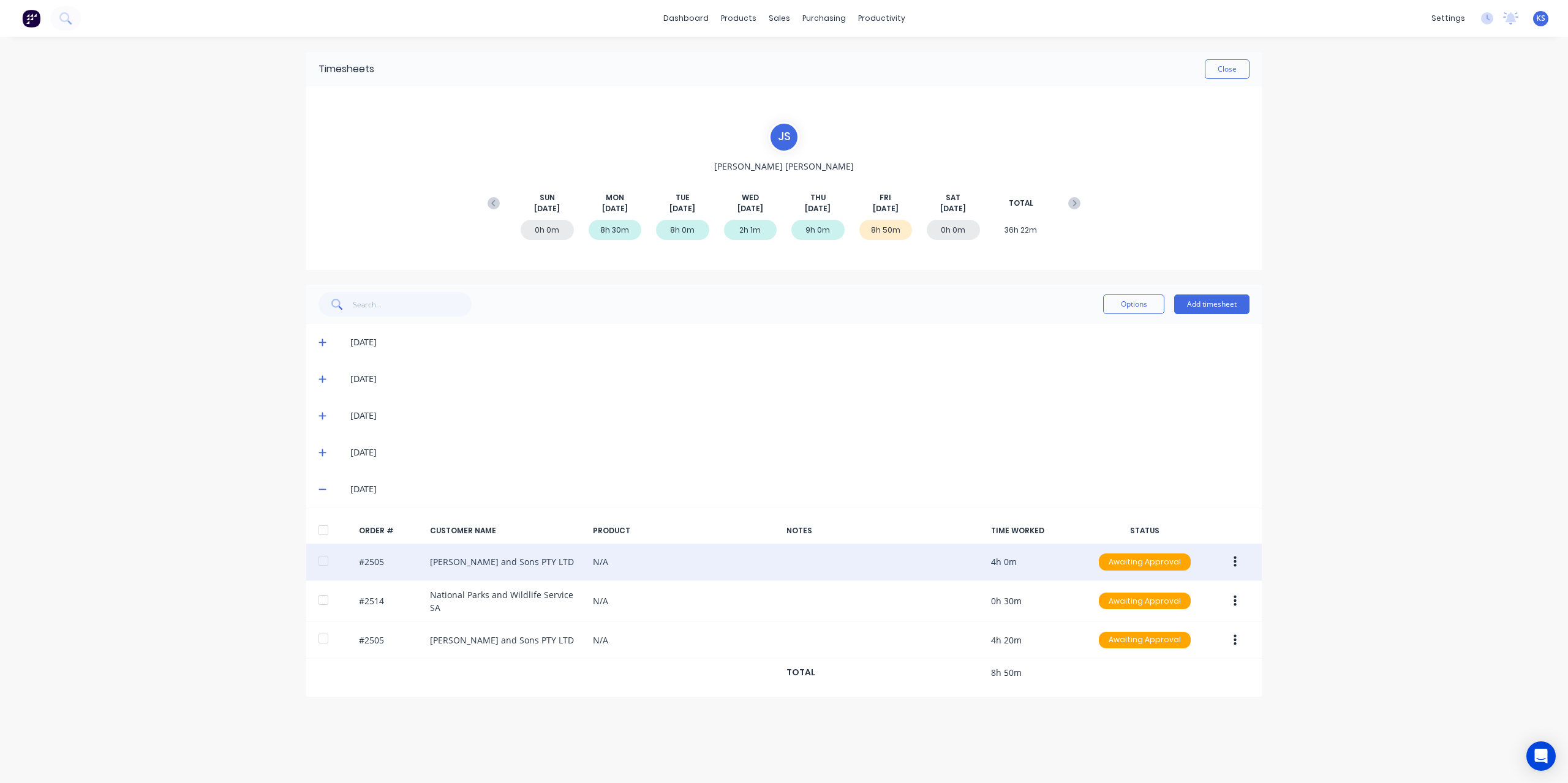
click at [320, 557] on div at bounding box center [323, 560] width 24 height 24
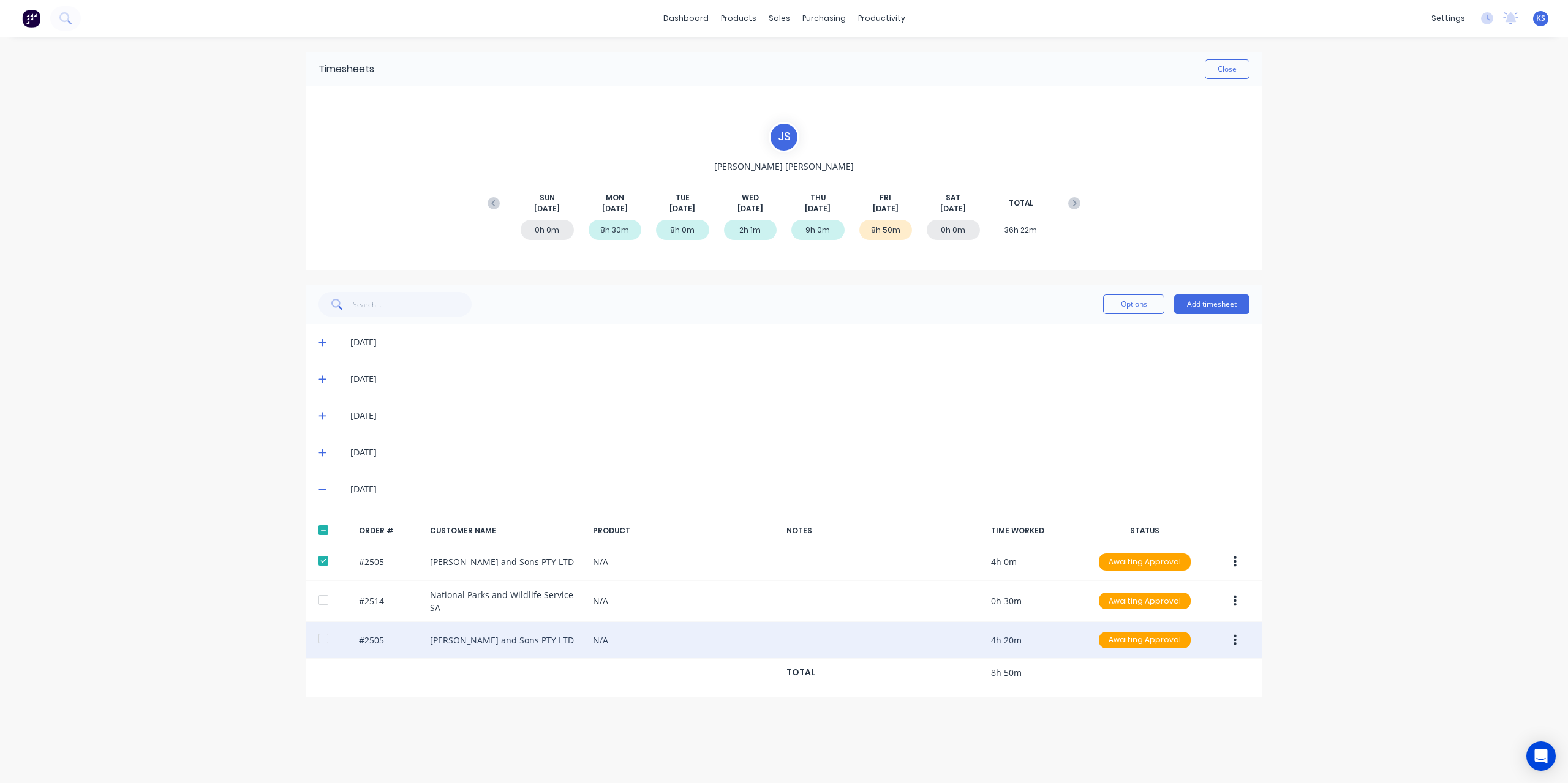
click at [320, 635] on div at bounding box center [323, 639] width 24 height 24
click at [1236, 634] on icon "button" at bounding box center [1235, 640] width 3 height 13
click at [1148, 714] on div "Edit" at bounding box center [1191, 721] width 94 height 17
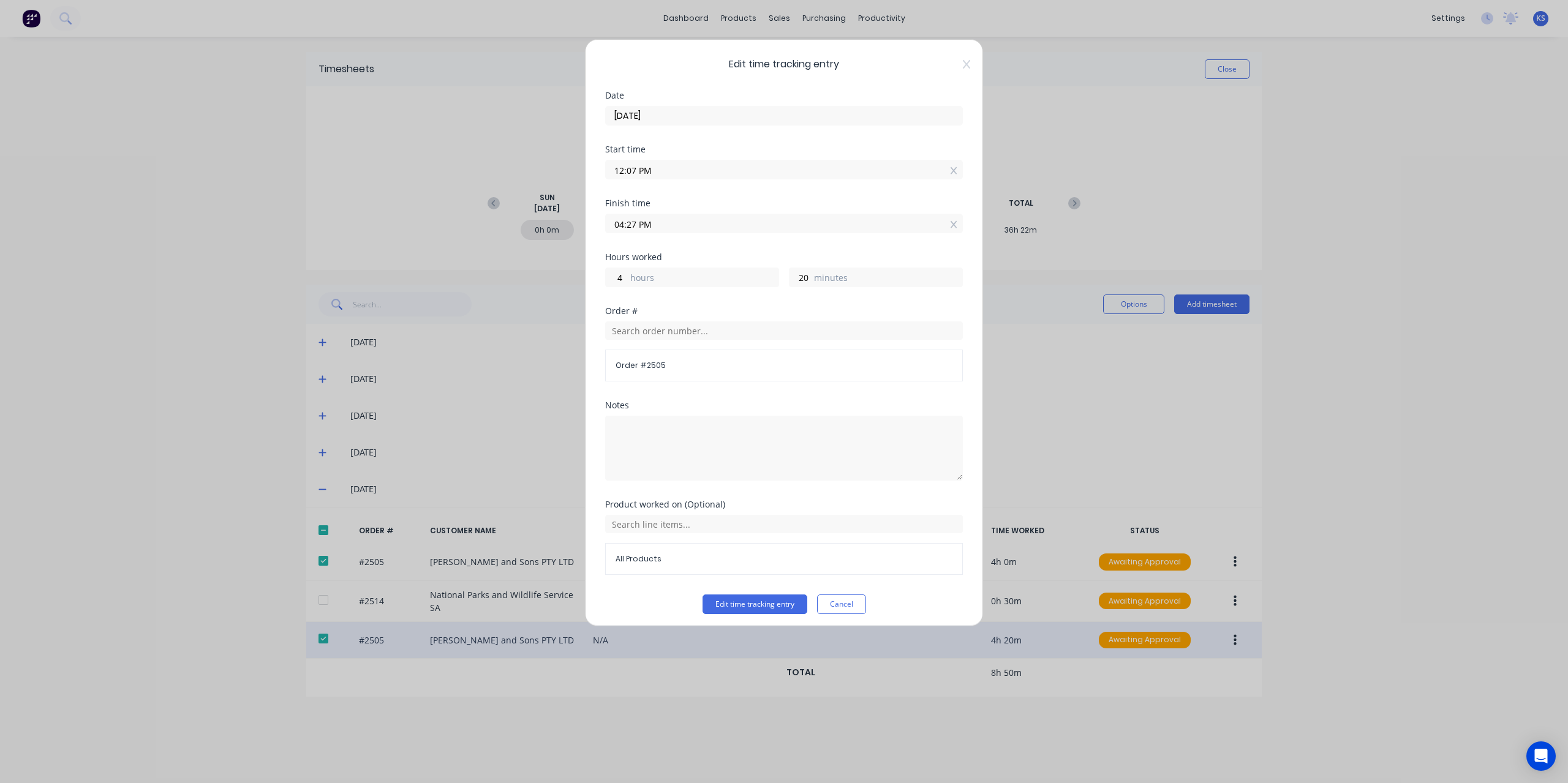
click at [633, 226] on input "04:27 PM" at bounding box center [784, 223] width 357 height 18
type input "04:30 PM"
type input "23"
click at [634, 167] on input "12:07 PM" at bounding box center [784, 170] width 357 height 18
click at [635, 167] on input "12:07 PM" at bounding box center [784, 170] width 357 height 18
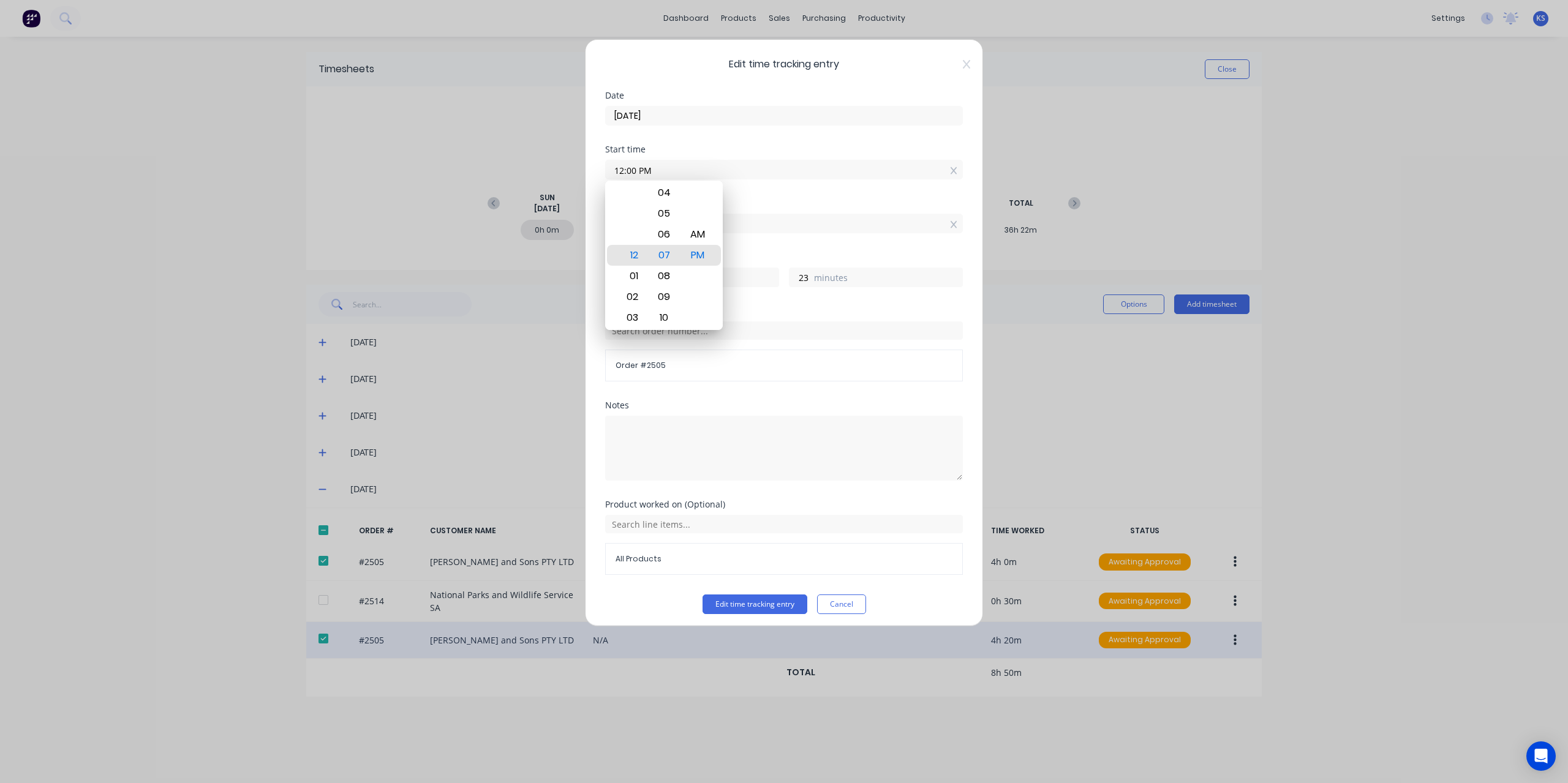
type input "12:00 PM"
type input "30"
click at [822, 259] on div "Hours worked" at bounding box center [784, 257] width 357 height 8
click at [628, 218] on input "04:30 PM" at bounding box center [784, 223] width 357 height 18
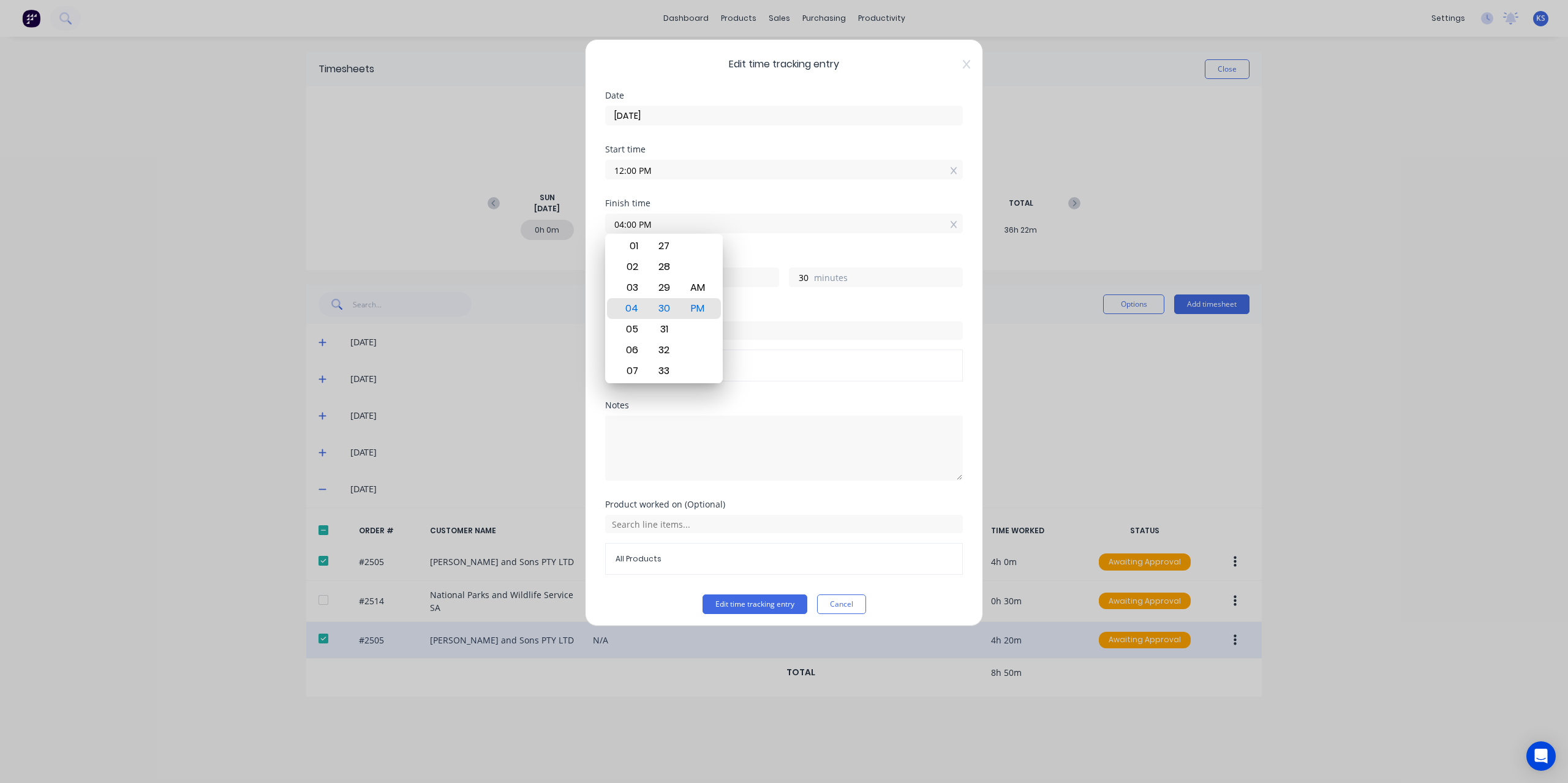
type input "04:00 PM"
type input "0"
click at [785, 244] on div "Finish time 04:00 PM" at bounding box center [784, 225] width 357 height 54
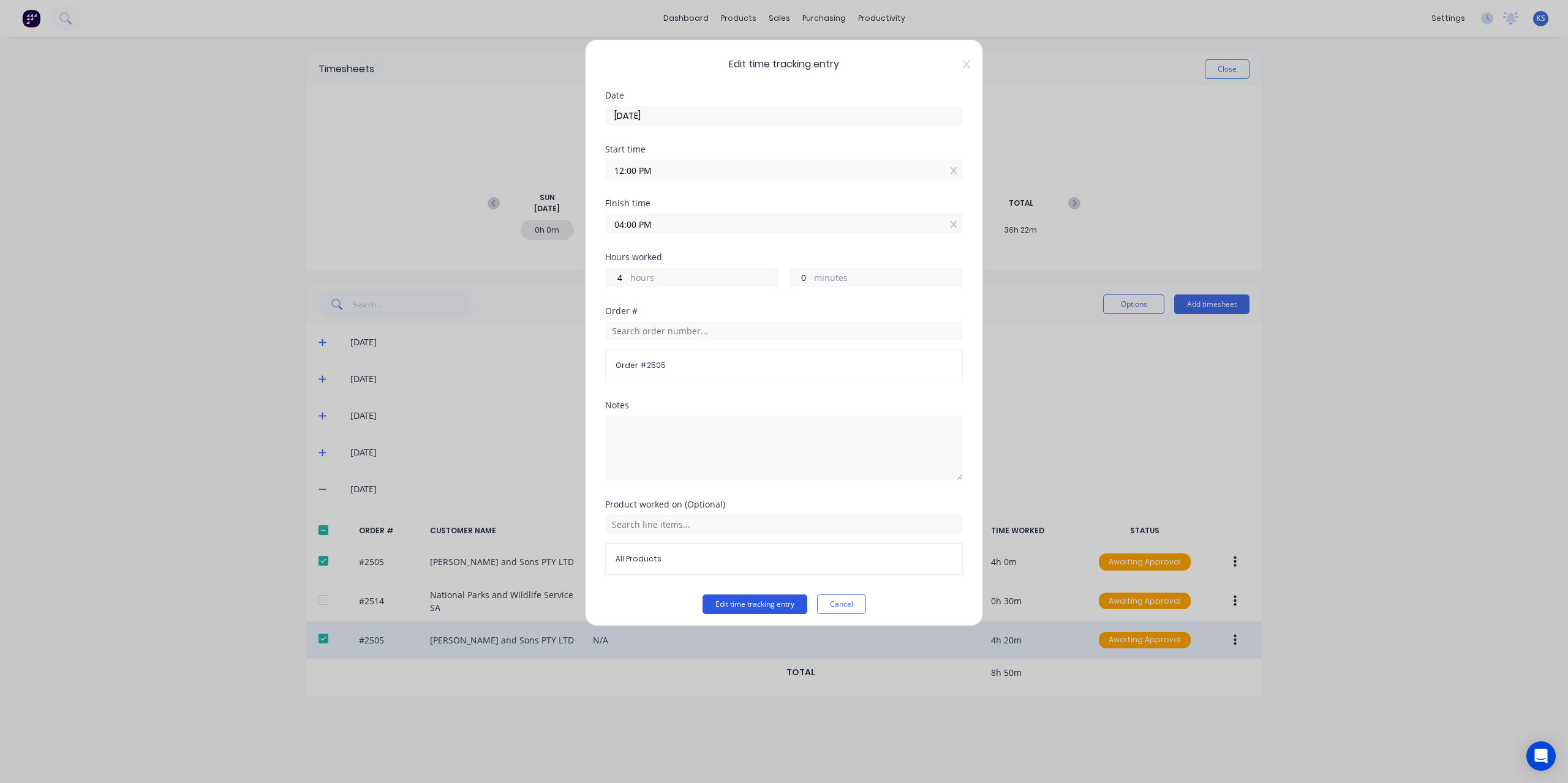
click at [782, 606] on button "Edit time tracking entry" at bounding box center [755, 604] width 105 height 20
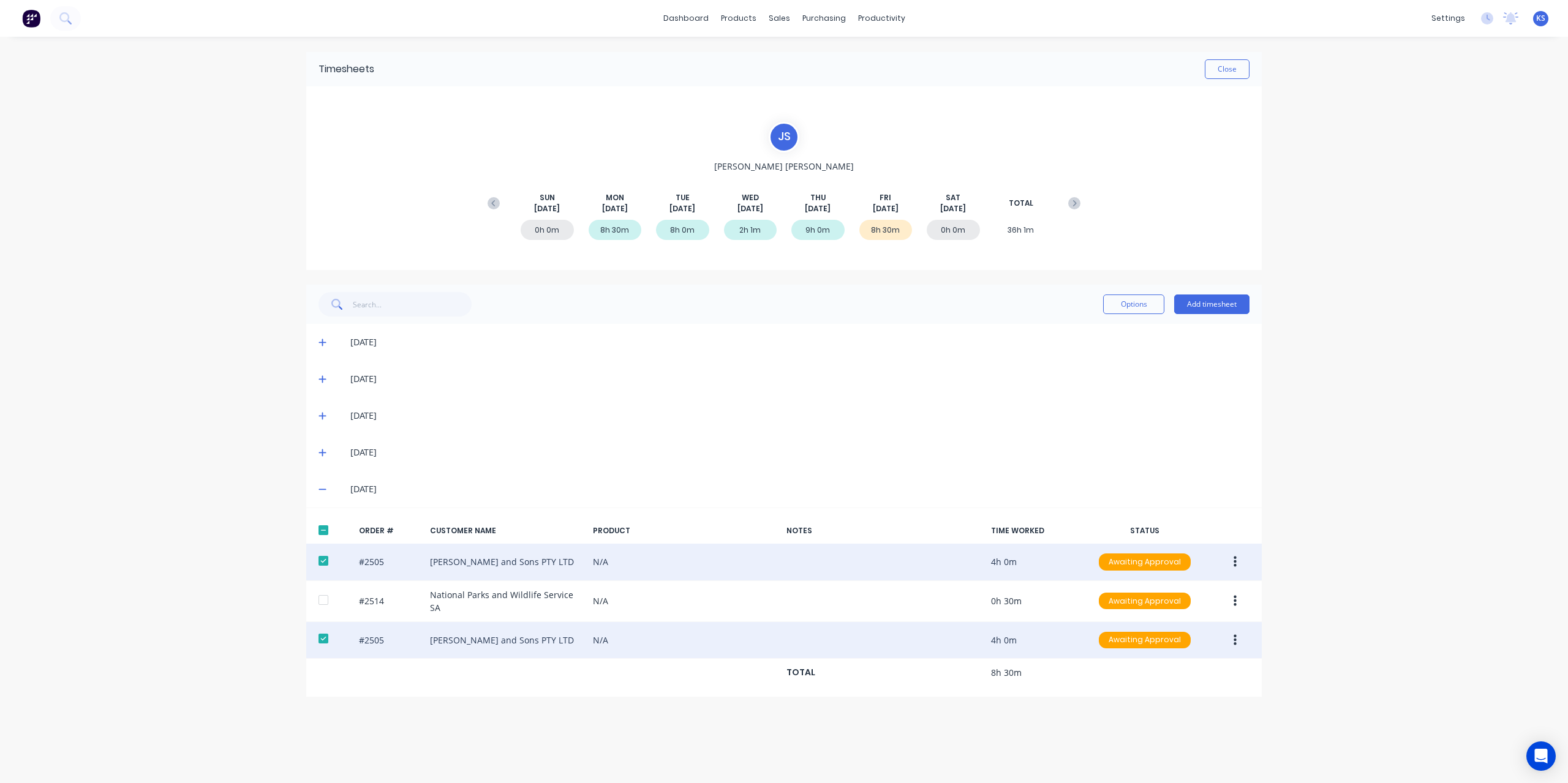
click at [1236, 559] on icon "button" at bounding box center [1235, 562] width 3 height 13
click at [1144, 640] on div "Edit" at bounding box center [1191, 643] width 94 height 17
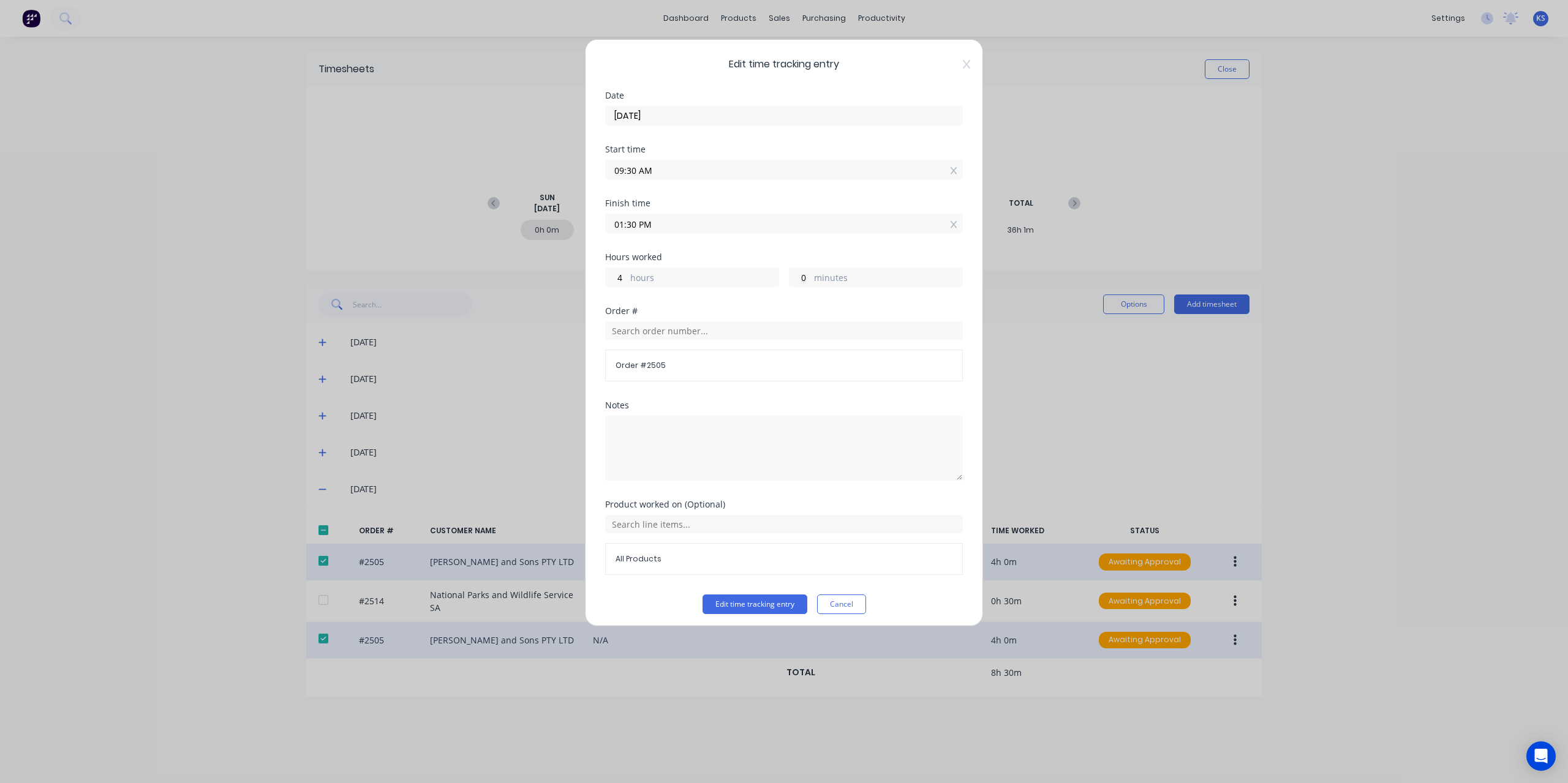
drag, startPoint x: 620, startPoint y: 223, endPoint x: 589, endPoint y: 222, distance: 31.0
click at [589, 222] on div "Edit time tracking entry Date [DATE] Start time 09:30 AM Finish time 01:30 PM H…" at bounding box center [784, 332] width 398 height 587
click at [848, 602] on button "Cancel" at bounding box center [841, 604] width 49 height 20
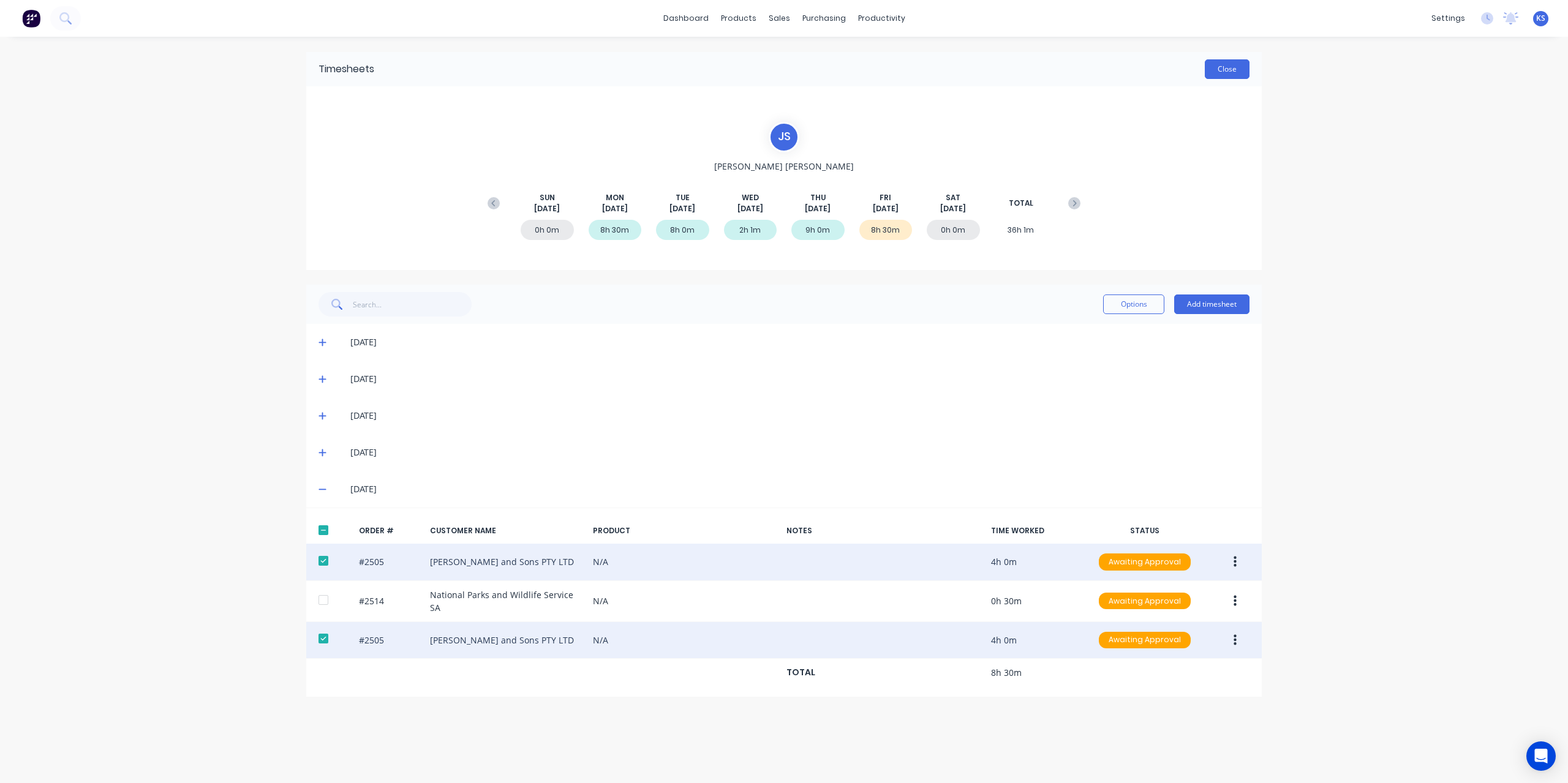
click at [1227, 72] on button "Close" at bounding box center [1227, 69] width 45 height 20
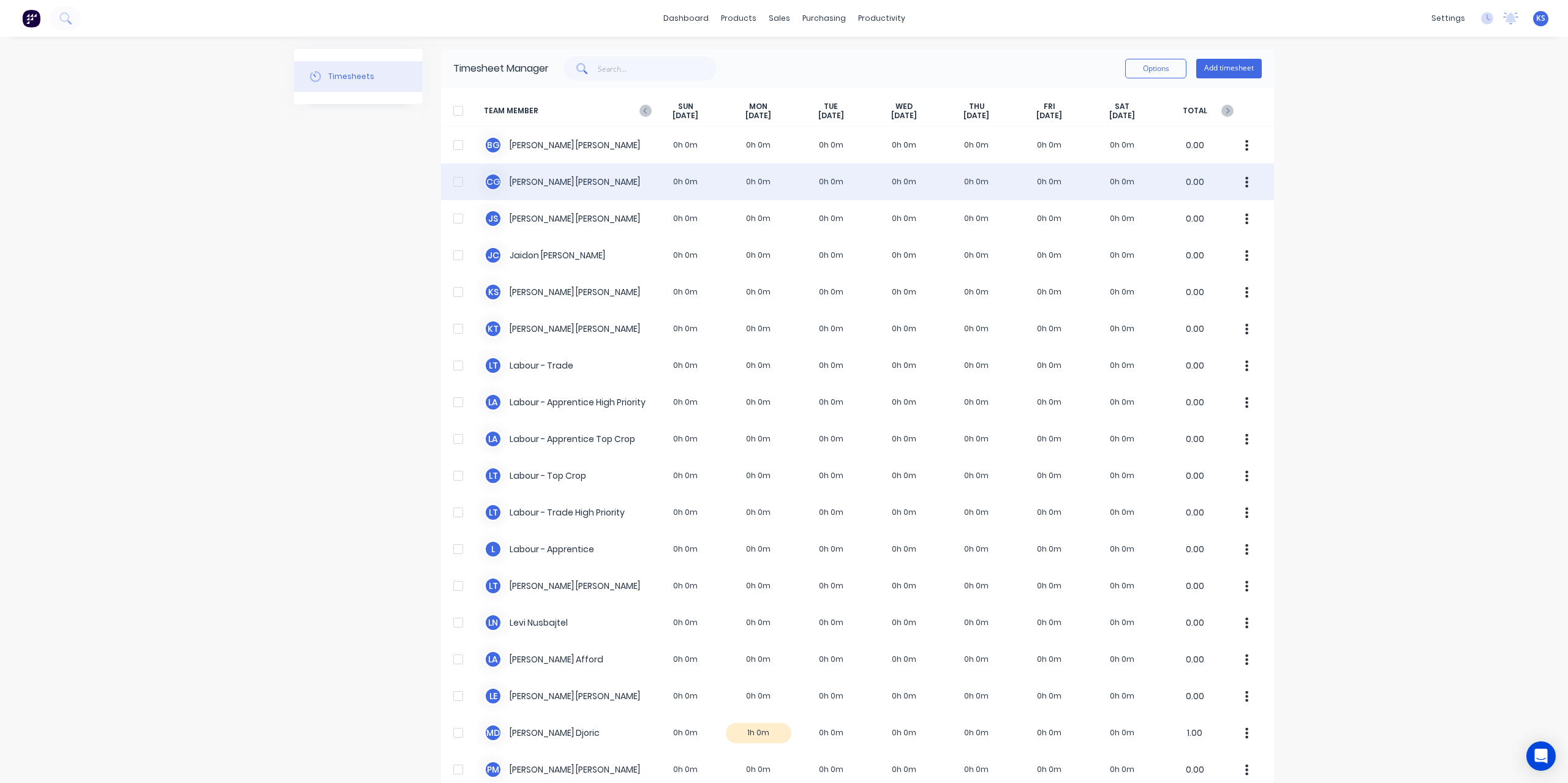
click at [540, 172] on div "C G [PERSON_NAME] 0h 0m 0h 0m 0h 0m 0h 0m 0h 0m 0h 0m 0h 0m 0.00" at bounding box center [857, 181] width 833 height 37
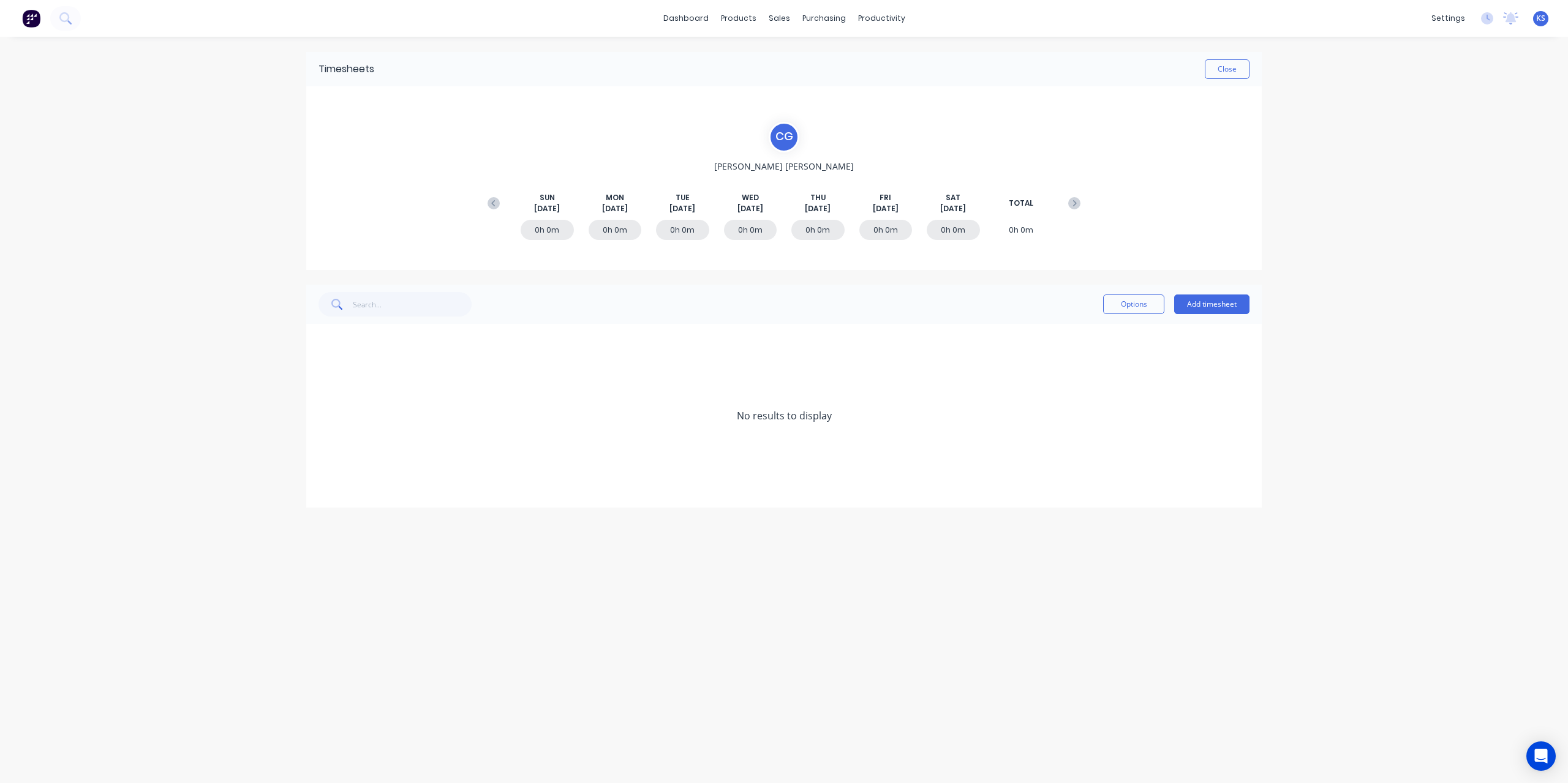
click at [492, 195] on button at bounding box center [494, 203] width 24 height 22
click at [321, 489] on icon at bounding box center [322, 489] width 8 height 8
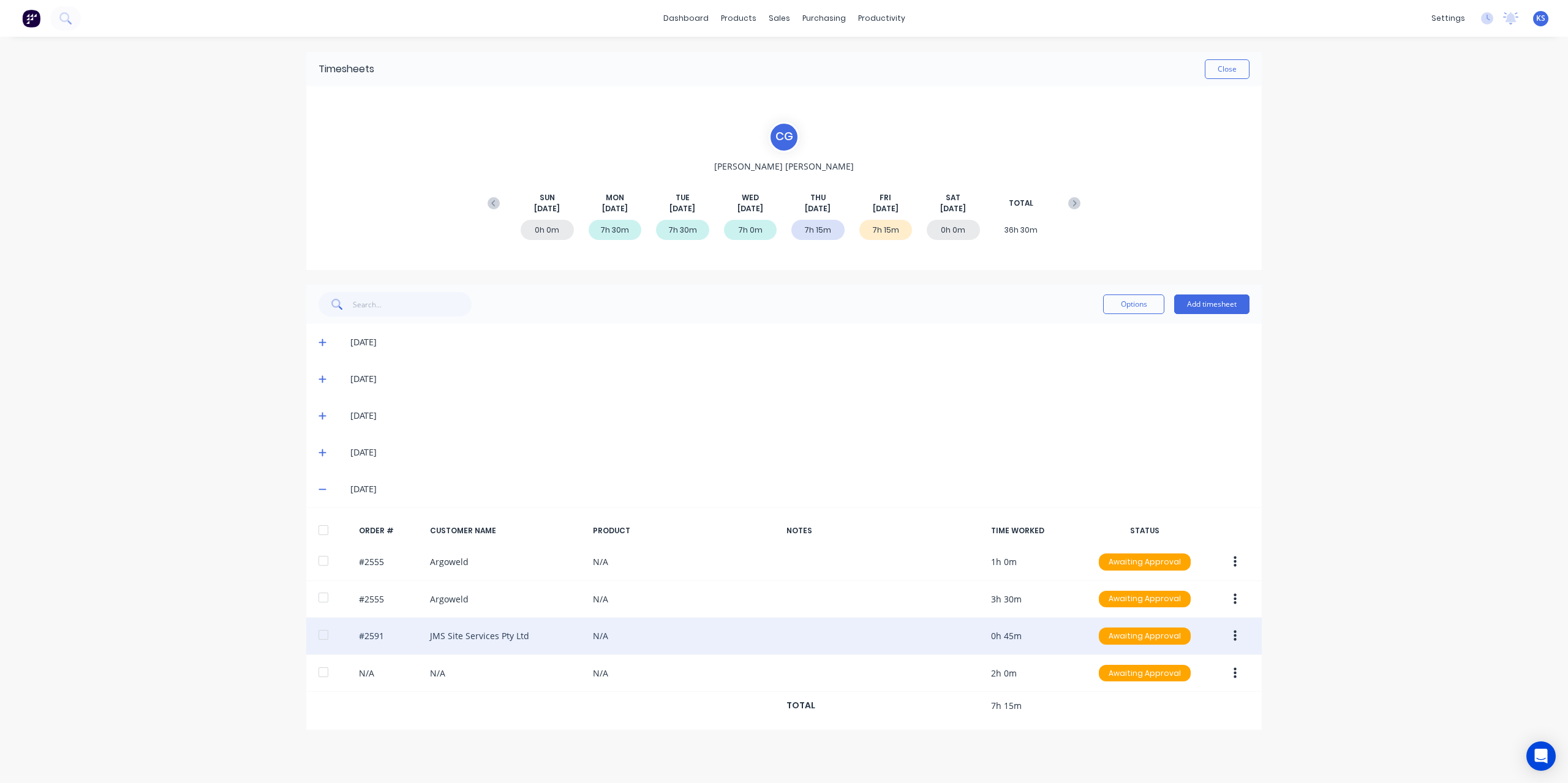
click at [334, 632] on div at bounding box center [323, 634] width 24 height 24
click at [1238, 636] on button "button" at bounding box center [1235, 636] width 29 height 22
click at [1151, 662] on div "Approve" at bounding box center [1191, 668] width 94 height 17
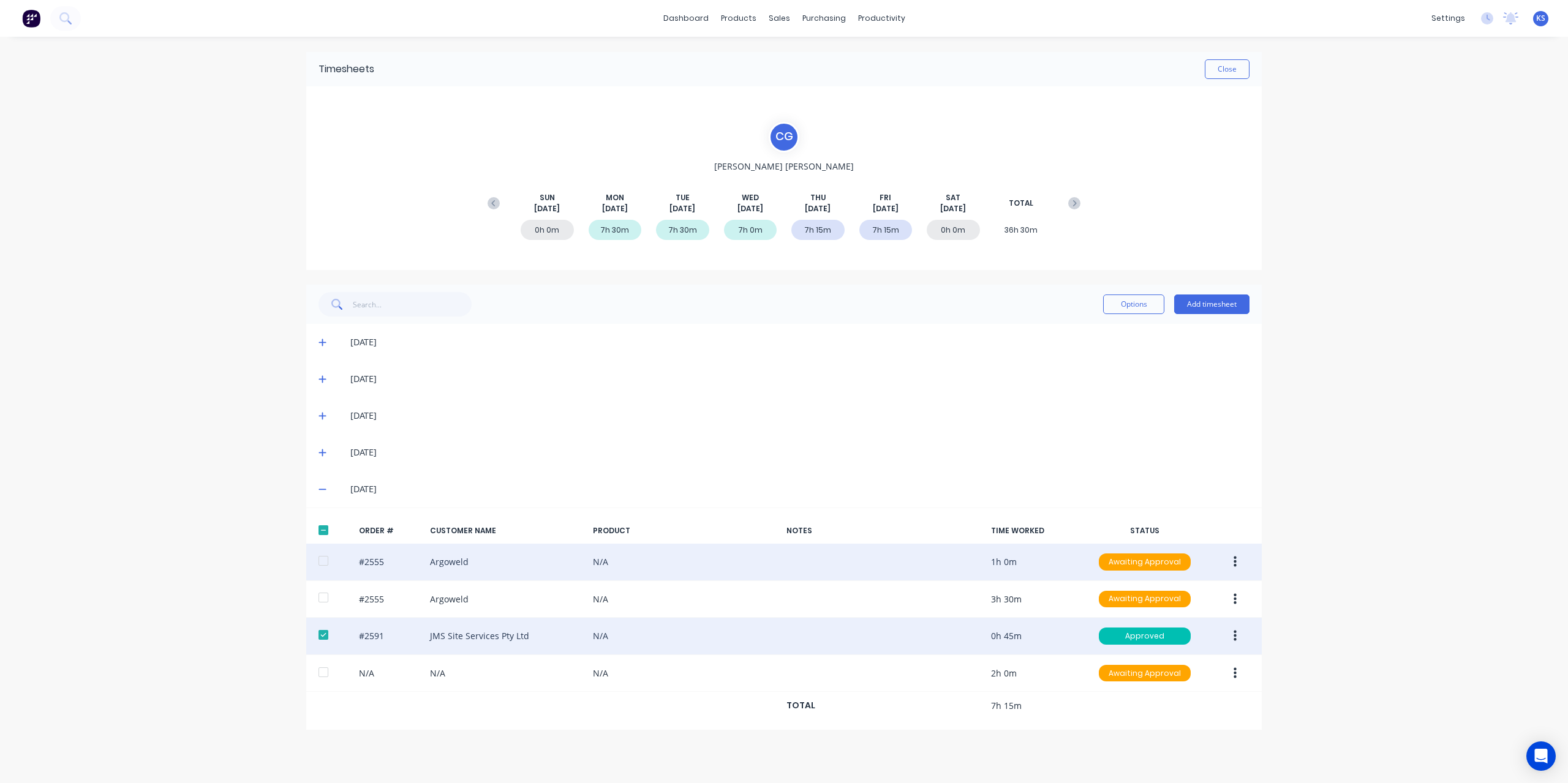
click at [445, 560] on div "#2555 Argoweld N/A 1h 0m Awaiting Approval" at bounding box center [784, 562] width 956 height 38
click at [445, 559] on div "#2555 Argoweld N/A 1h 0m Awaiting Approval" at bounding box center [784, 562] width 956 height 38
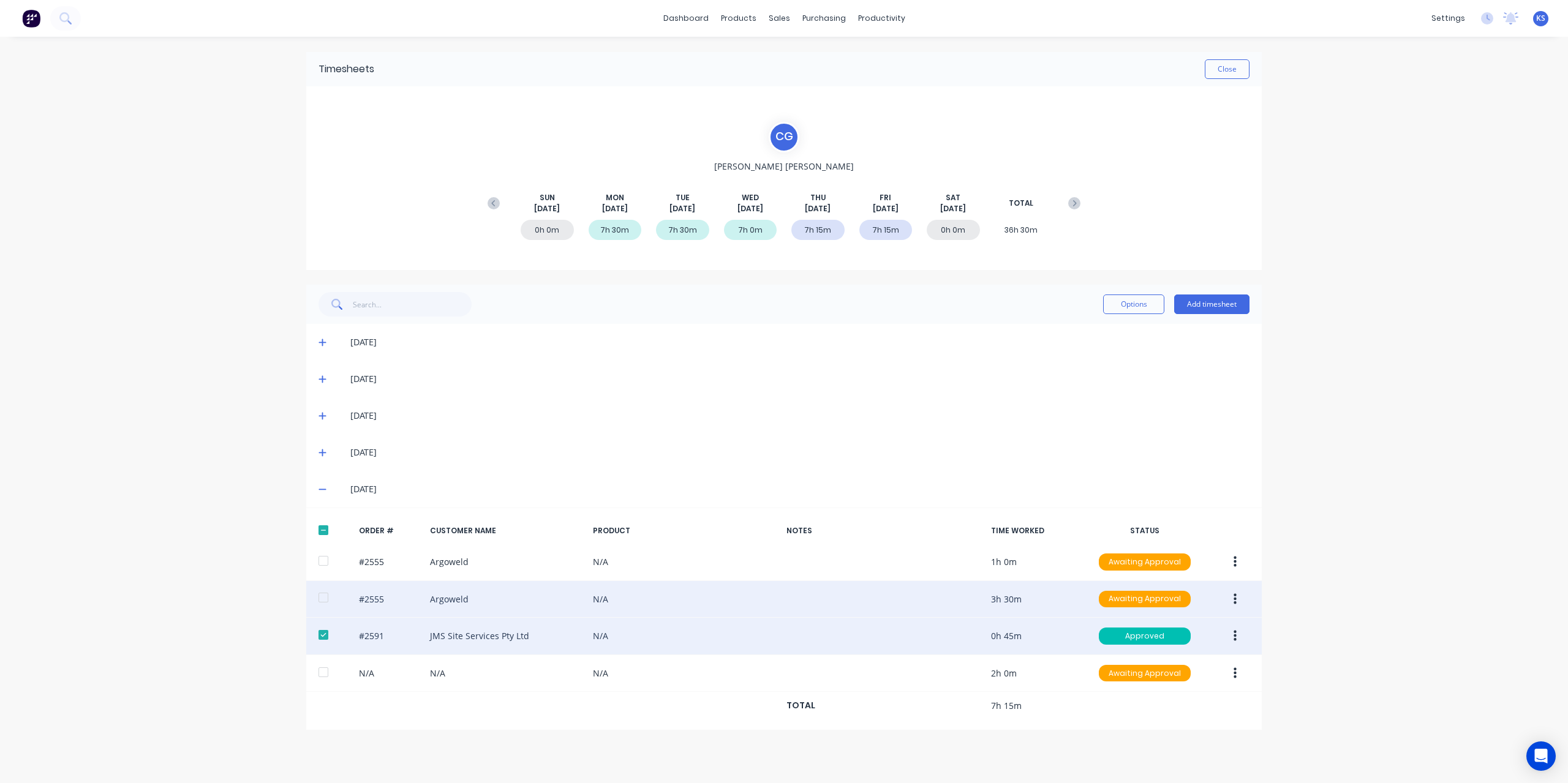
click at [1235, 602] on icon "button" at bounding box center [1235, 599] width 3 height 11
click at [1151, 680] on div "Edit" at bounding box center [1191, 680] width 94 height 17
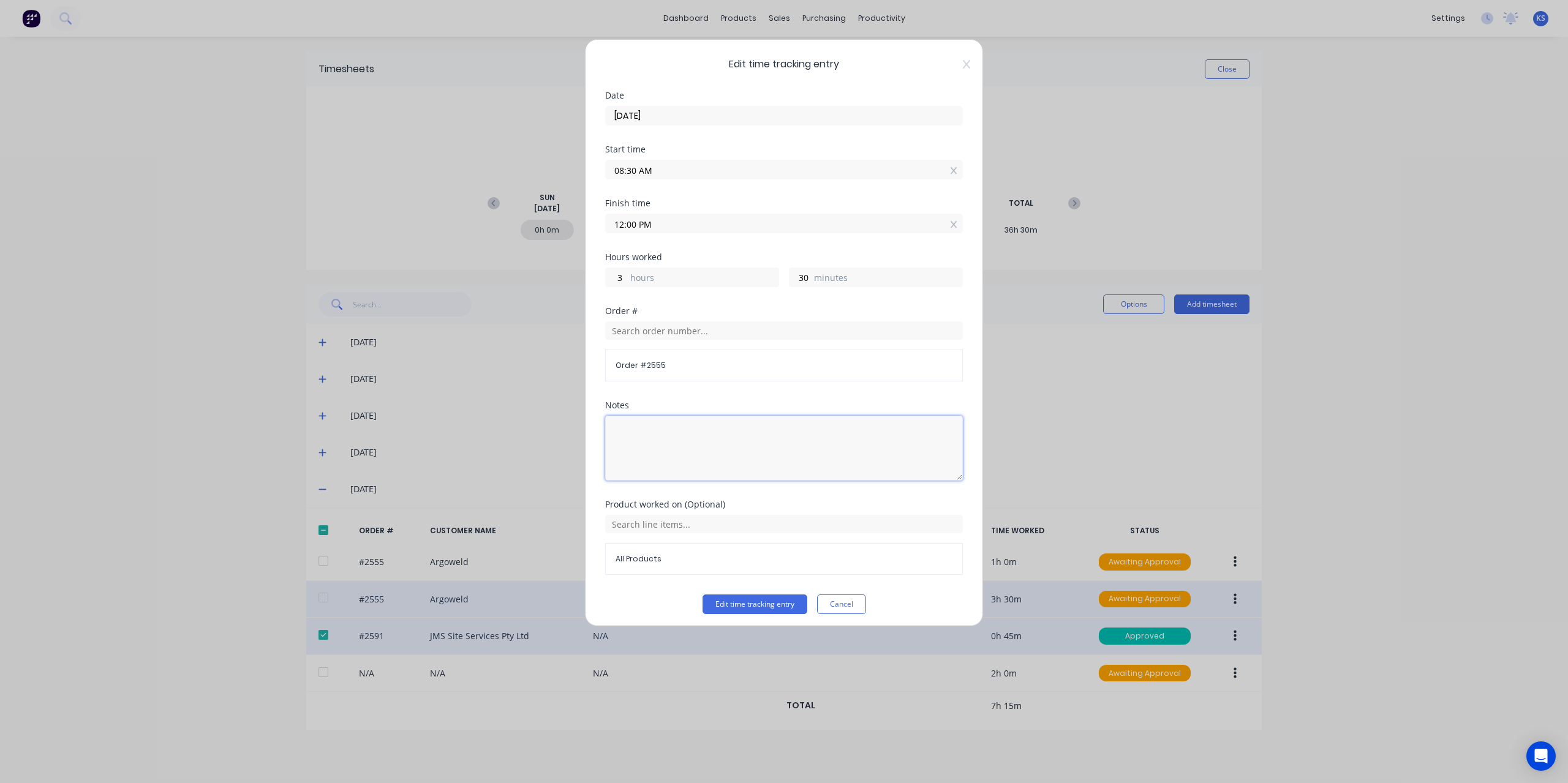
click at [654, 434] on textarea at bounding box center [784, 448] width 357 height 65
type textarea "S"
type textarea "f"
type textarea "F"
click at [660, 433] on textarea "Hang up Saftey Signs and Fire extingusher" at bounding box center [784, 448] width 357 height 65
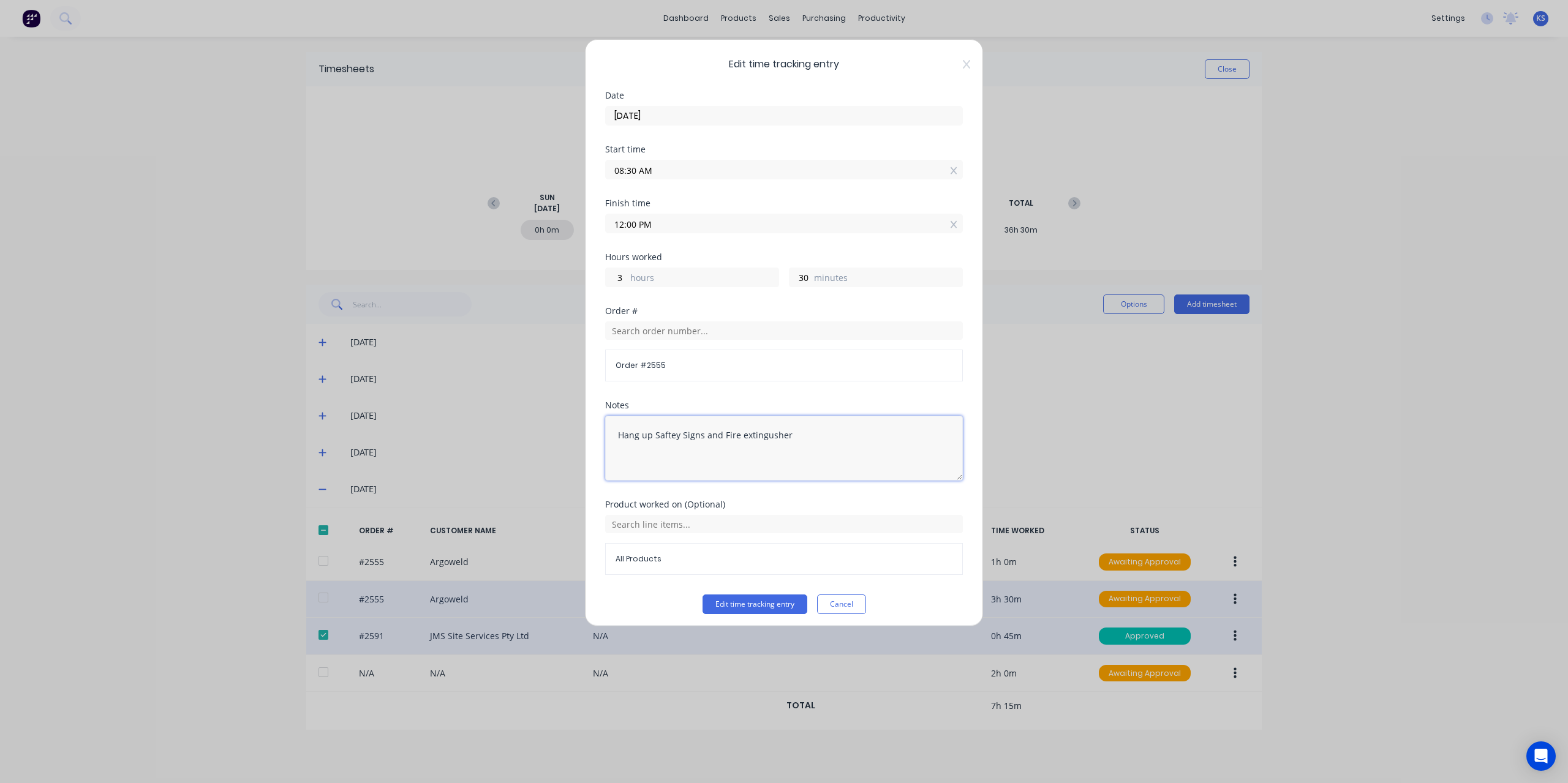
drag, startPoint x: 660, startPoint y: 433, endPoint x: 667, endPoint y: 439, distance: 9.2
click at [667, 439] on textarea "Hang up Saftey Signs and Fire extingusher" at bounding box center [784, 448] width 357 height 65
type textarea "Hang up Safety Signs and Fire extinguisher in Lunch Room"
click at [742, 599] on button "Edit time tracking entry" at bounding box center [755, 604] width 105 height 20
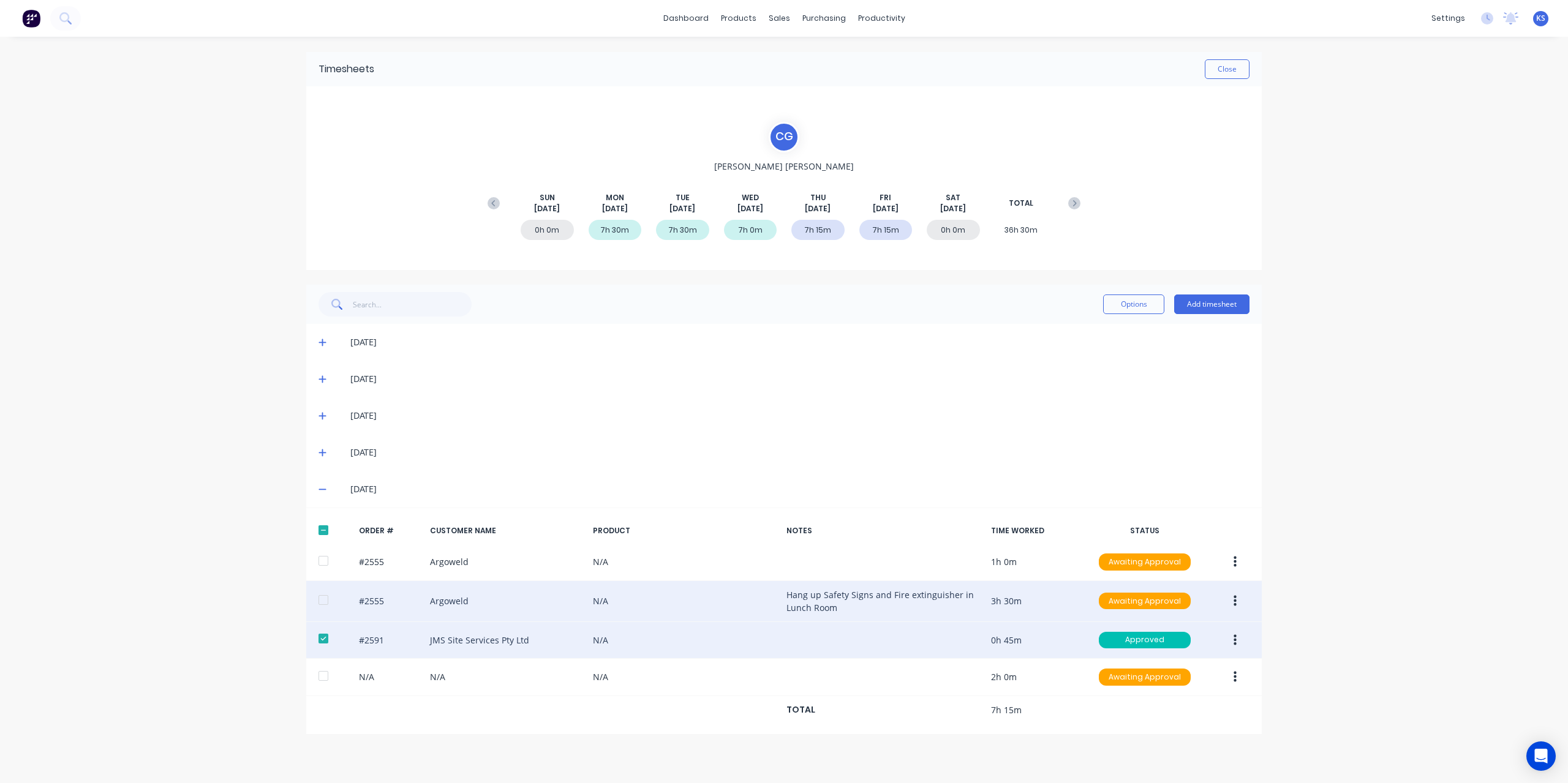
click at [325, 603] on div at bounding box center [323, 599] width 24 height 24
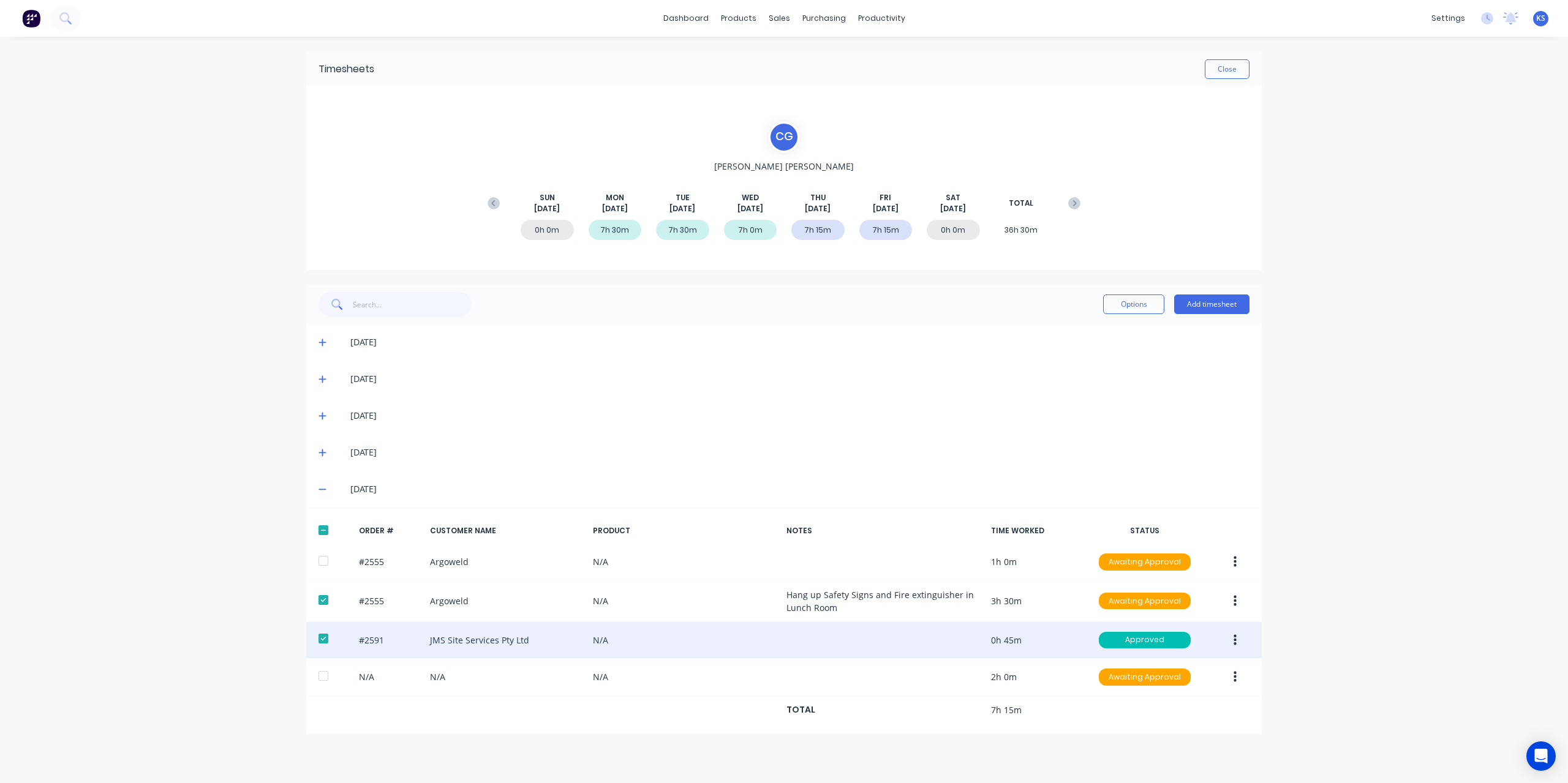
click at [1235, 603] on icon "button" at bounding box center [1235, 601] width 3 height 11
click at [1186, 627] on div "Approve" at bounding box center [1191, 633] width 94 height 17
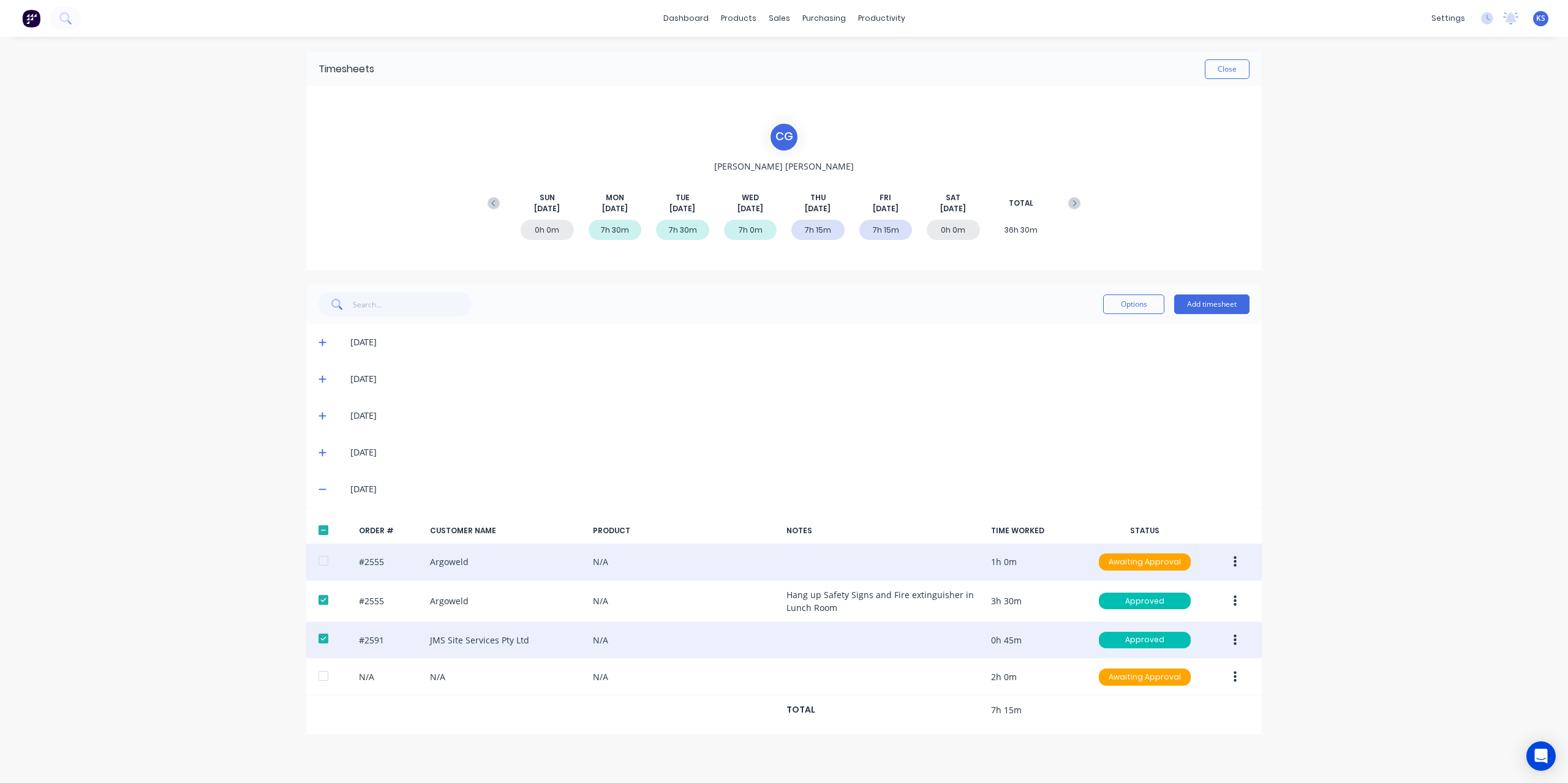
click at [488, 558] on div "#2555 Argoweld N/A 1h 0m Awaiting Approval" at bounding box center [784, 562] width 956 height 38
click at [447, 562] on div "#2555 Argoweld N/A 1h 0m Awaiting Approval" at bounding box center [784, 562] width 956 height 38
click at [1241, 562] on button "button" at bounding box center [1235, 562] width 29 height 22
click at [1152, 642] on div "Edit" at bounding box center [1191, 643] width 94 height 17
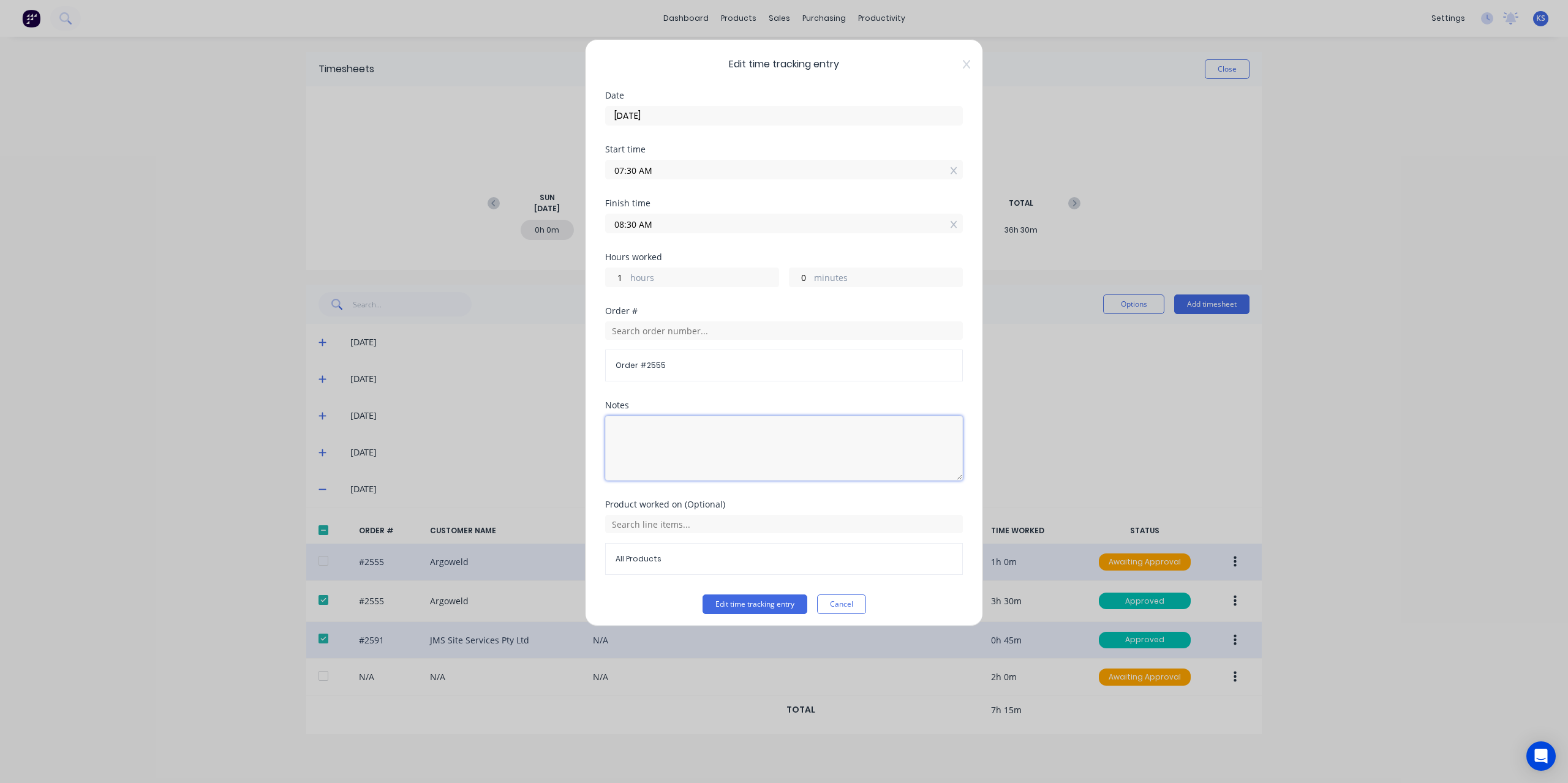
click at [769, 422] on textarea at bounding box center [784, 448] width 357 height 65
type textarea "Clean up"
click at [745, 603] on button "Edit time tracking entry" at bounding box center [755, 604] width 105 height 20
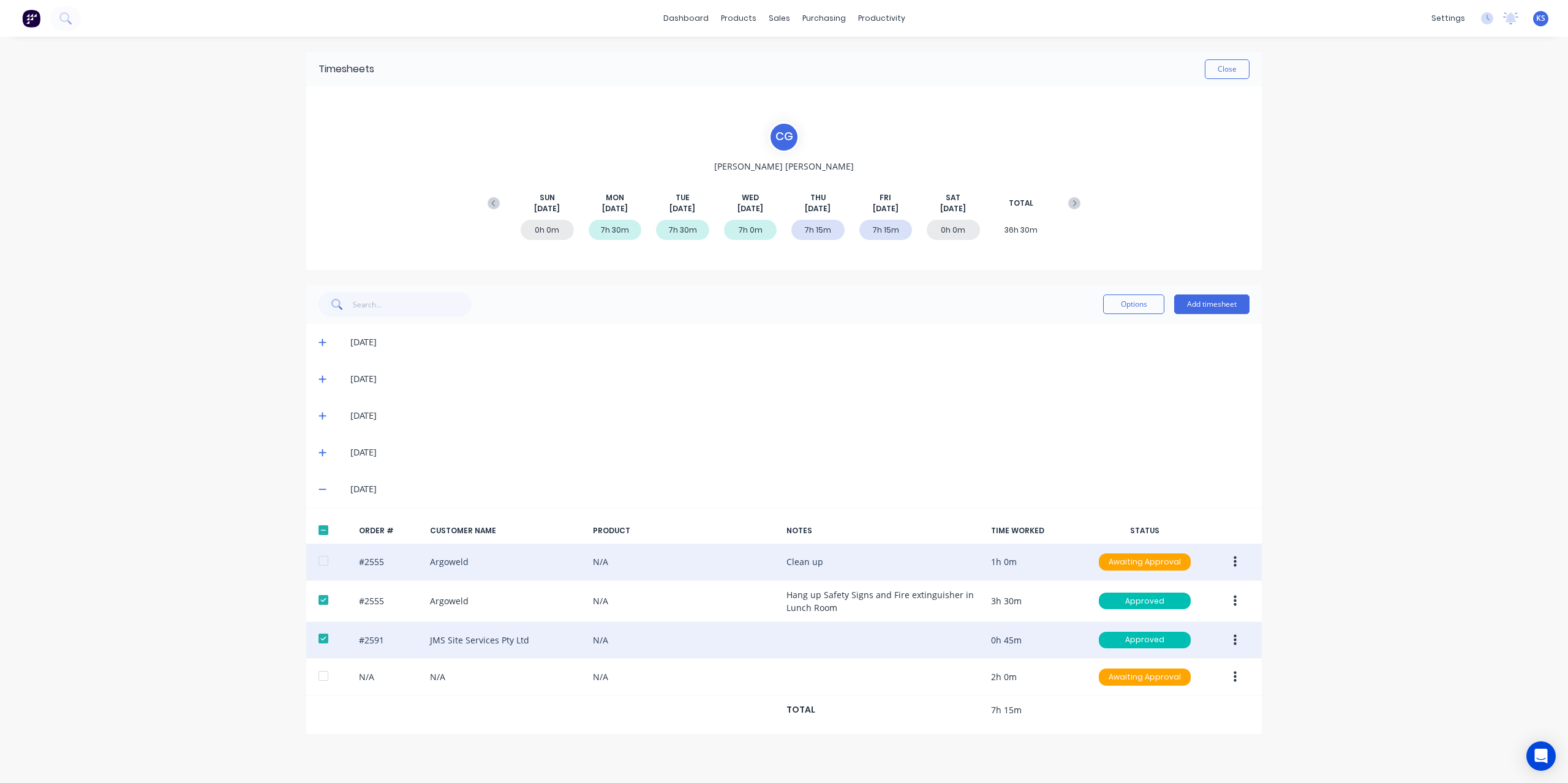
click at [320, 558] on div at bounding box center [323, 560] width 24 height 24
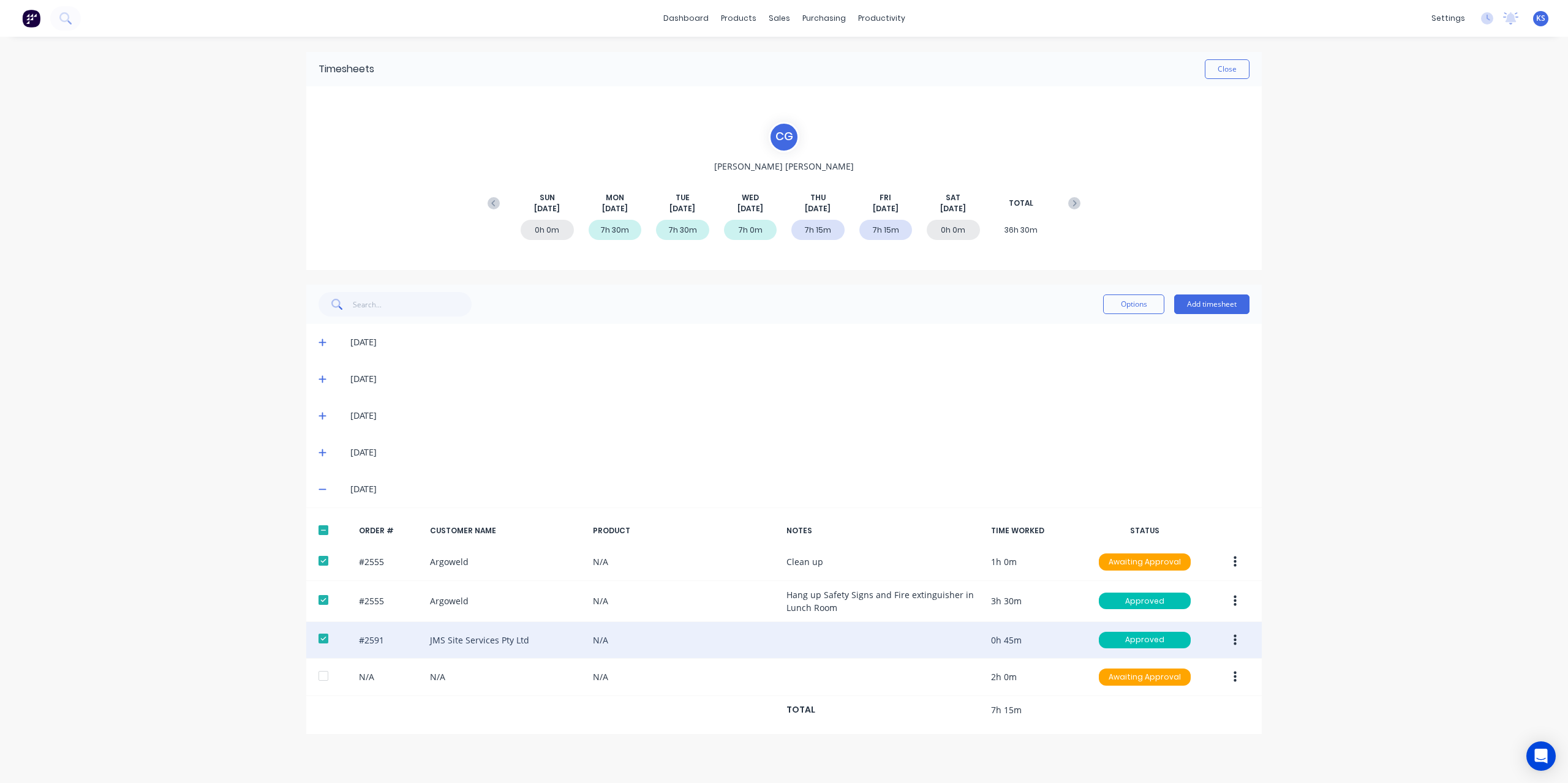
click at [1242, 566] on button "button" at bounding box center [1235, 562] width 29 height 22
click at [1204, 593] on div "Approve" at bounding box center [1191, 594] width 94 height 17
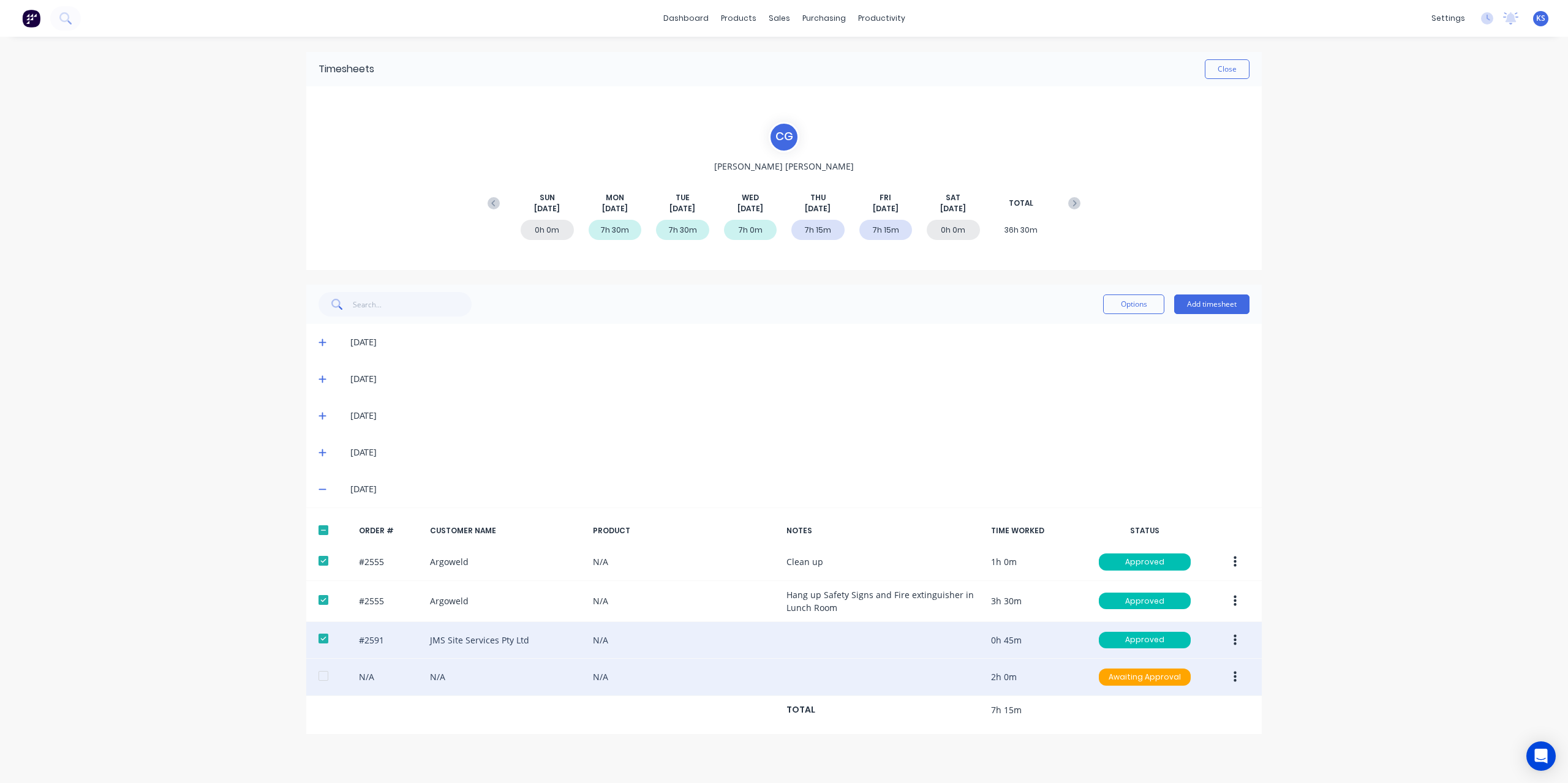
click at [1226, 676] on button "button" at bounding box center [1235, 678] width 29 height 22
click at [1144, 752] on div "Edit" at bounding box center [1191, 758] width 94 height 17
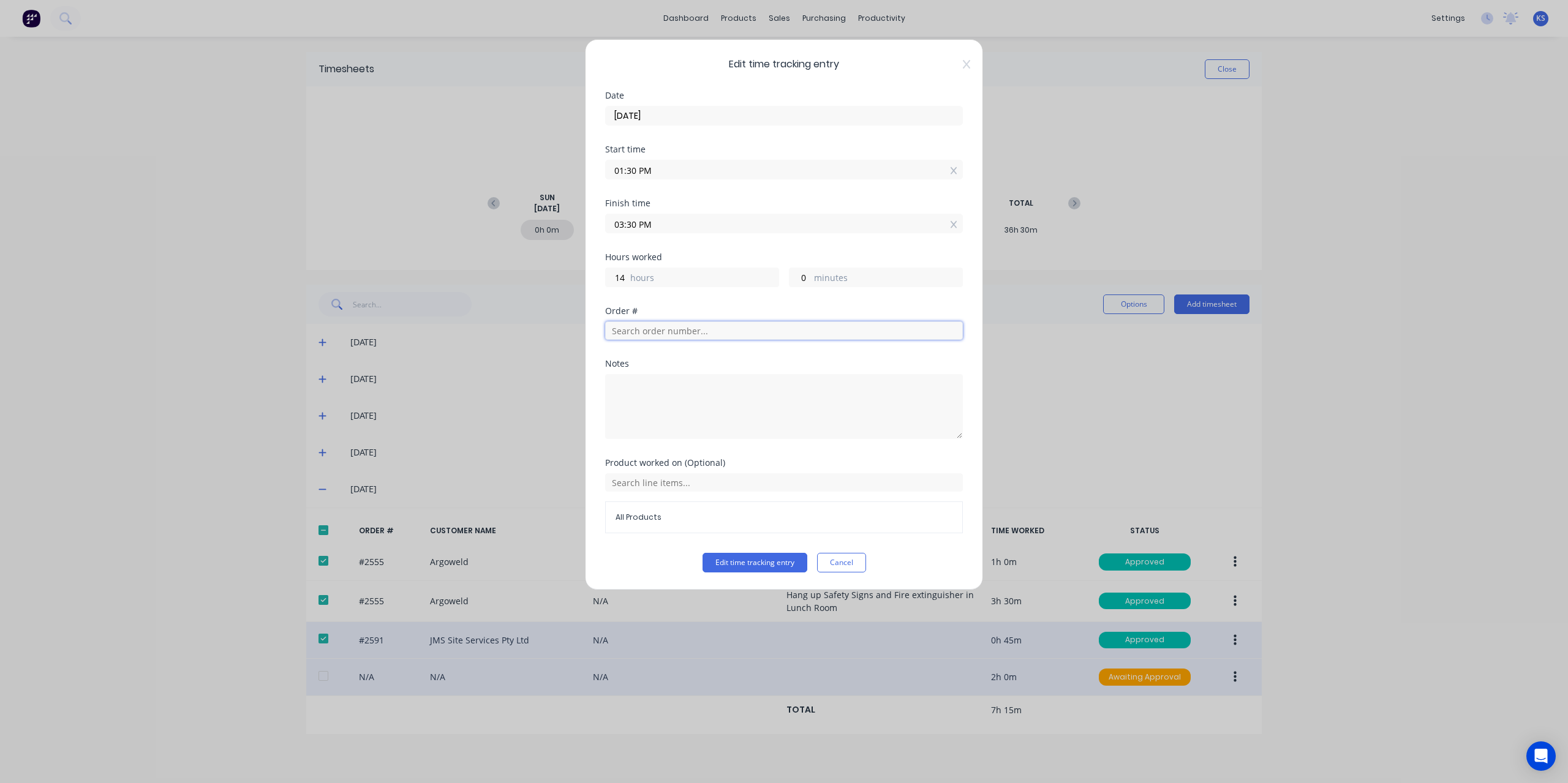
click at [659, 325] on input "text" at bounding box center [784, 331] width 357 height 18
type input "2587"
click at [702, 553] on button "Edit time tracking entry" at bounding box center [755, 562] width 105 height 20
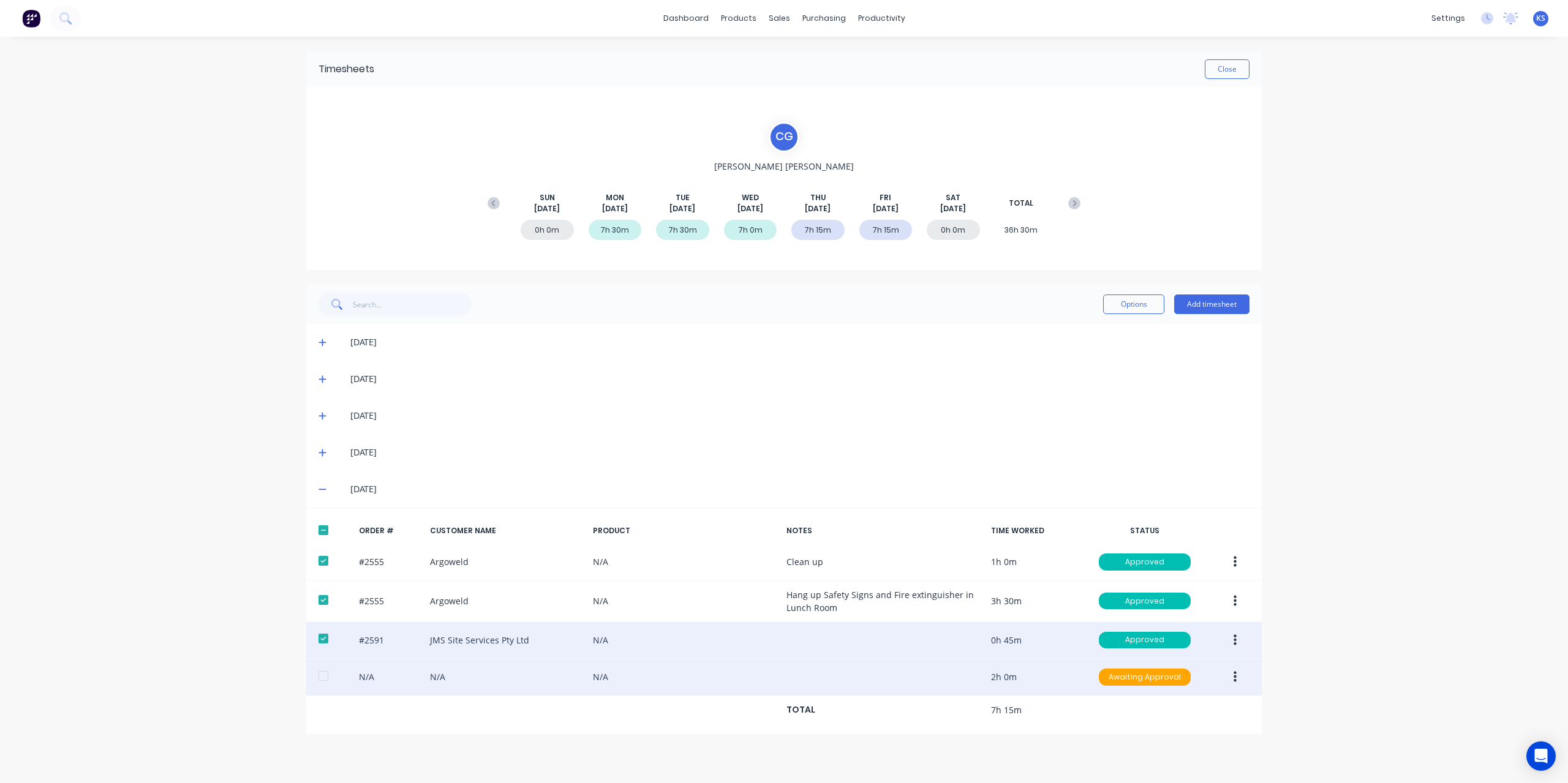
click at [1240, 684] on button "button" at bounding box center [1235, 678] width 29 height 22
click at [1164, 758] on div "Edit" at bounding box center [1191, 758] width 94 height 17
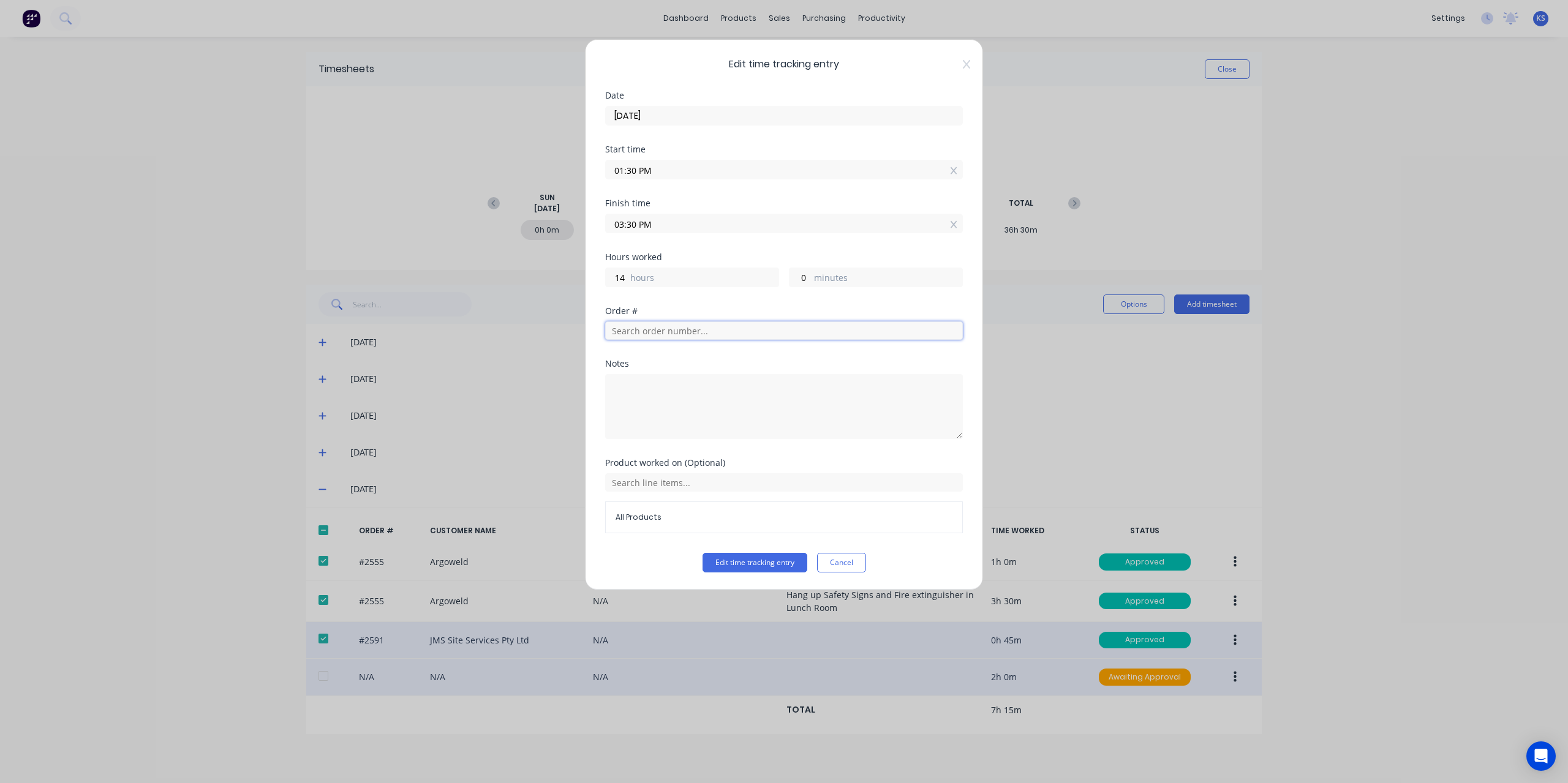
click at [664, 329] on input "text" at bounding box center [784, 331] width 357 height 18
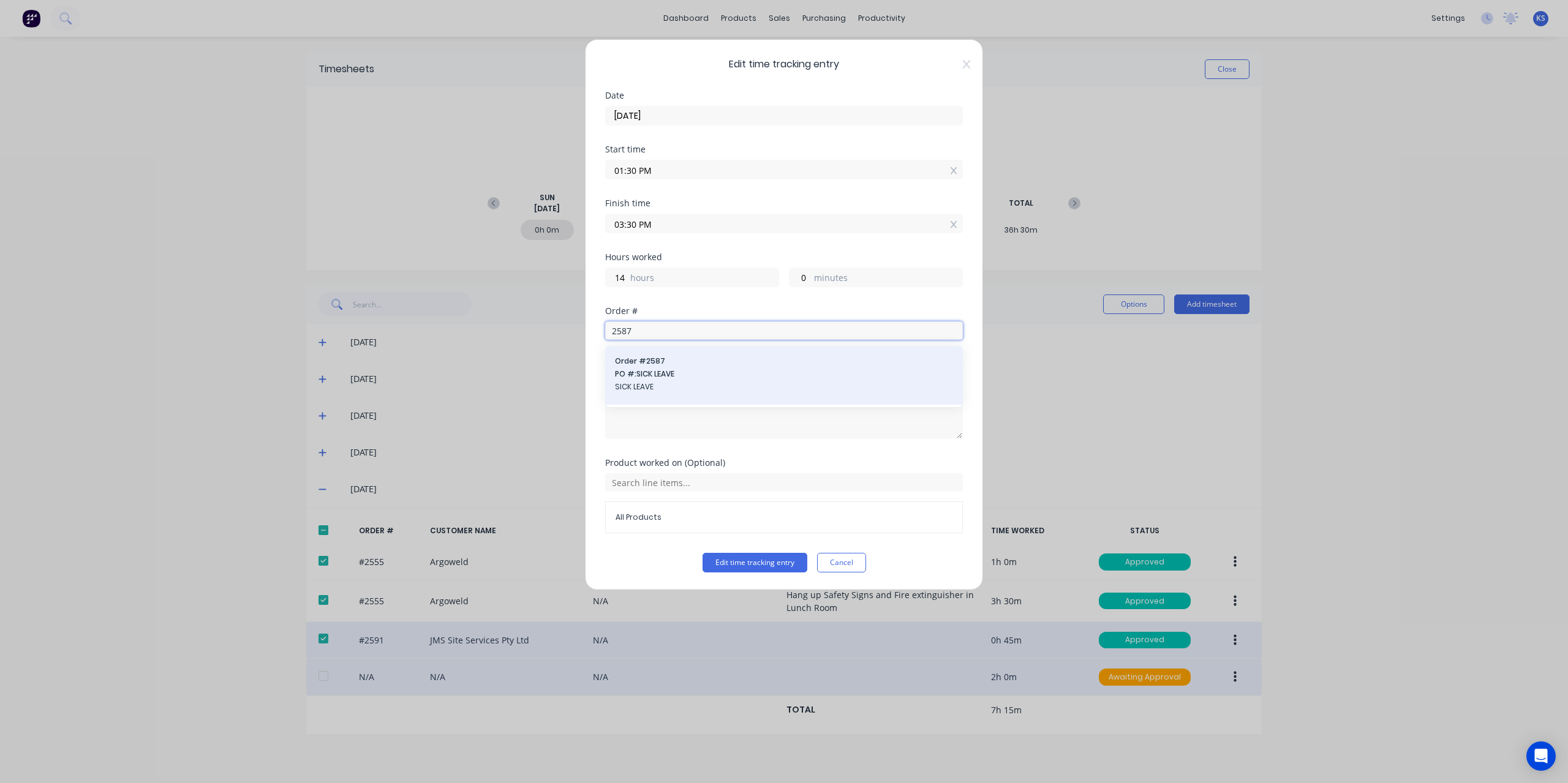
type input "2587"
click at [654, 372] on span "PO #: SICK LEAVE" at bounding box center [784, 374] width 338 height 11
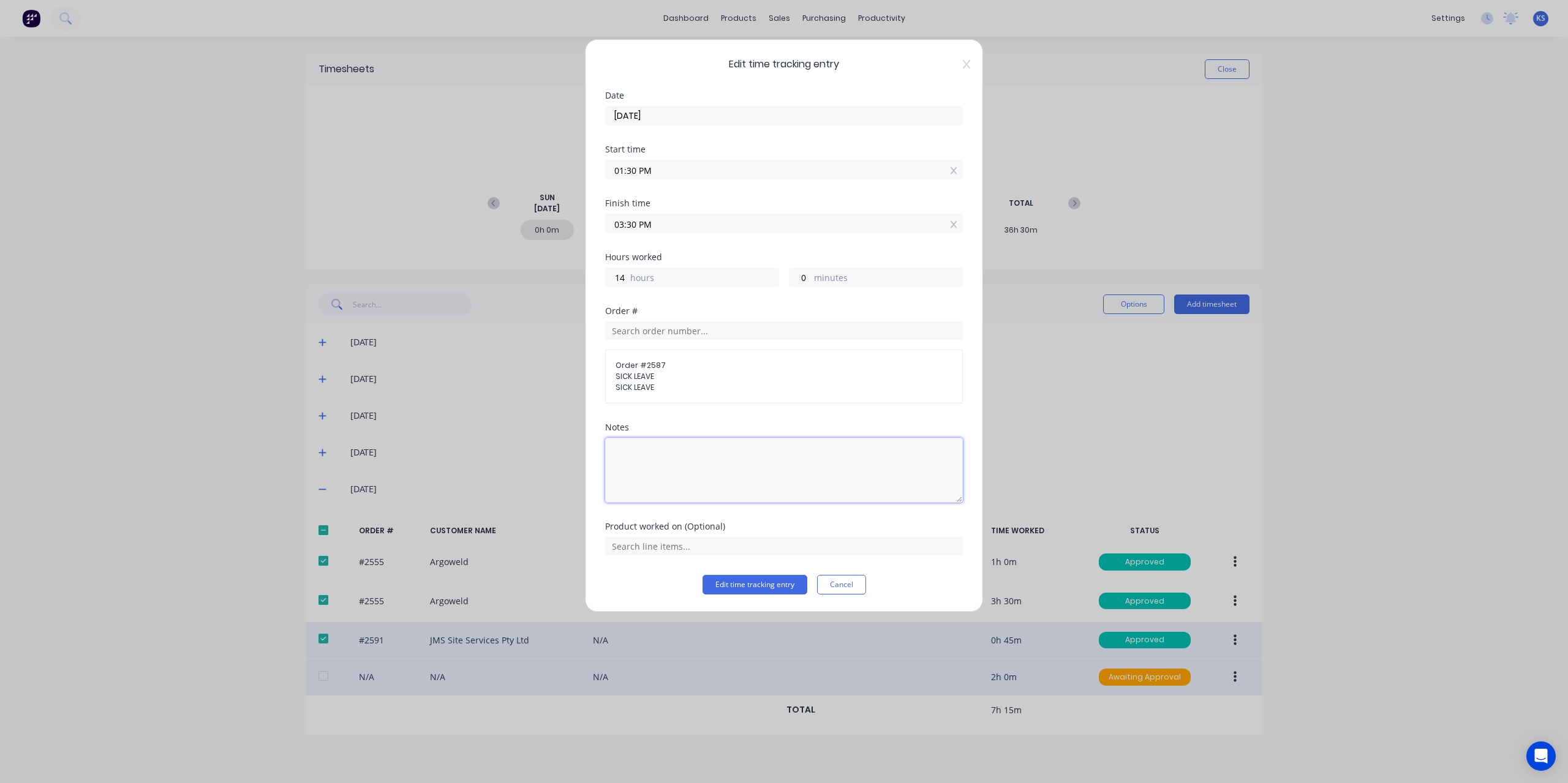
click at [664, 445] on textarea at bounding box center [784, 470] width 357 height 65
click at [753, 587] on button "Edit time tracking entry" at bounding box center [755, 585] width 105 height 20
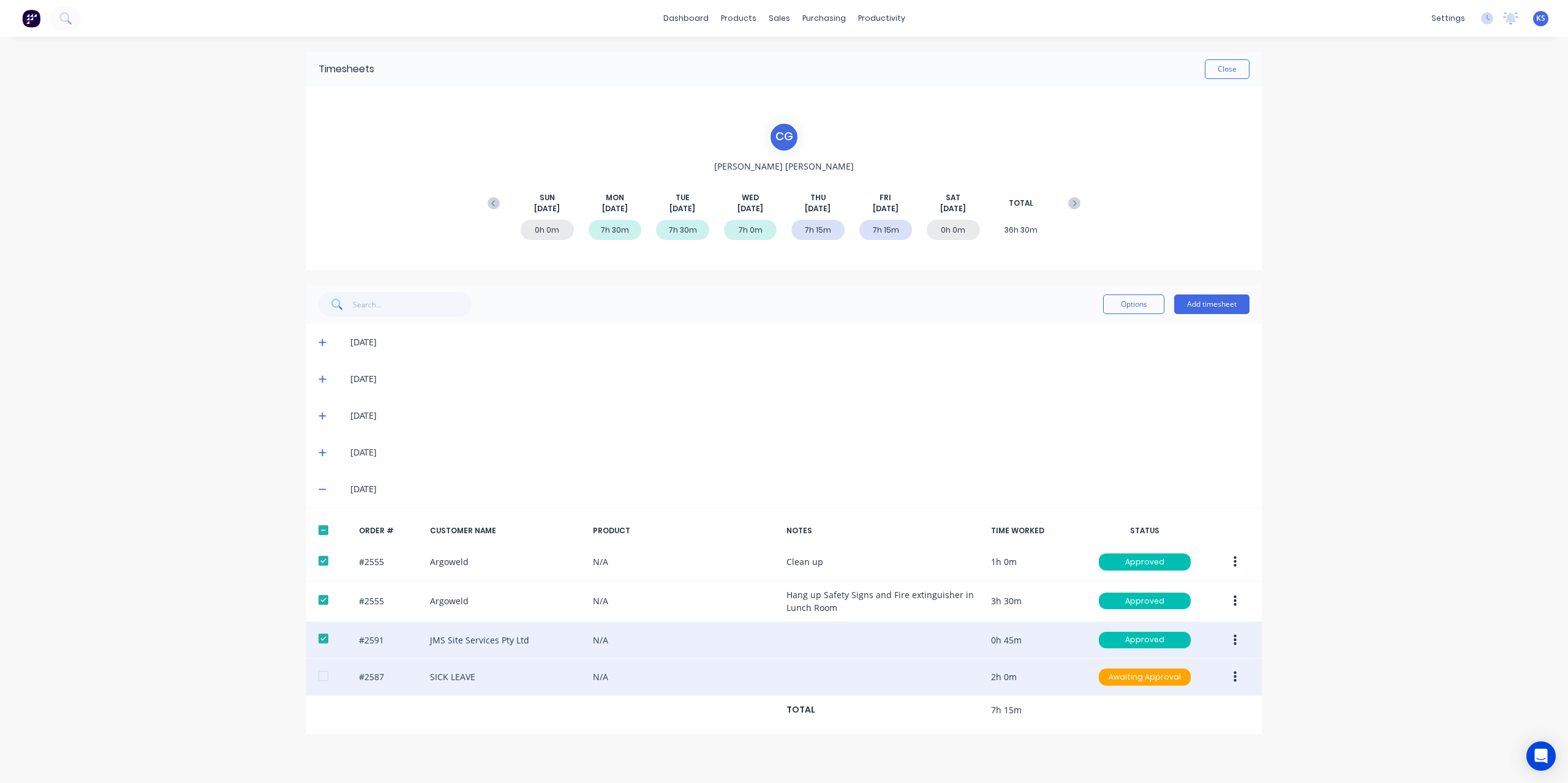
click at [318, 678] on div at bounding box center [323, 676] width 24 height 24
click at [1236, 673] on button "button" at bounding box center [1235, 678] width 29 height 22
click at [1190, 708] on div "Approve" at bounding box center [1191, 709] width 94 height 17
click at [1229, 68] on button "Close" at bounding box center [1227, 69] width 45 height 20
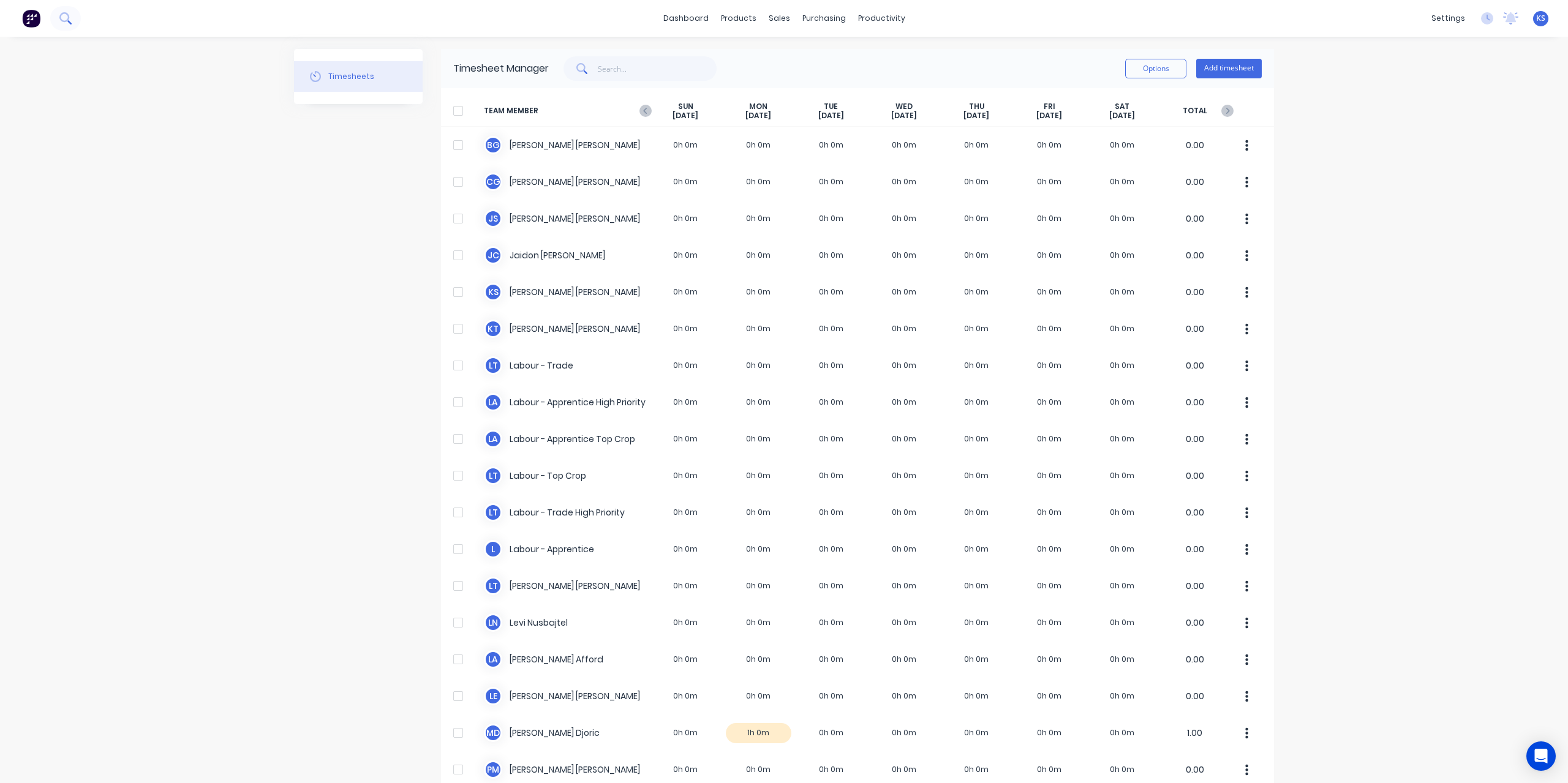
click at [73, 25] on button at bounding box center [66, 18] width 31 height 24
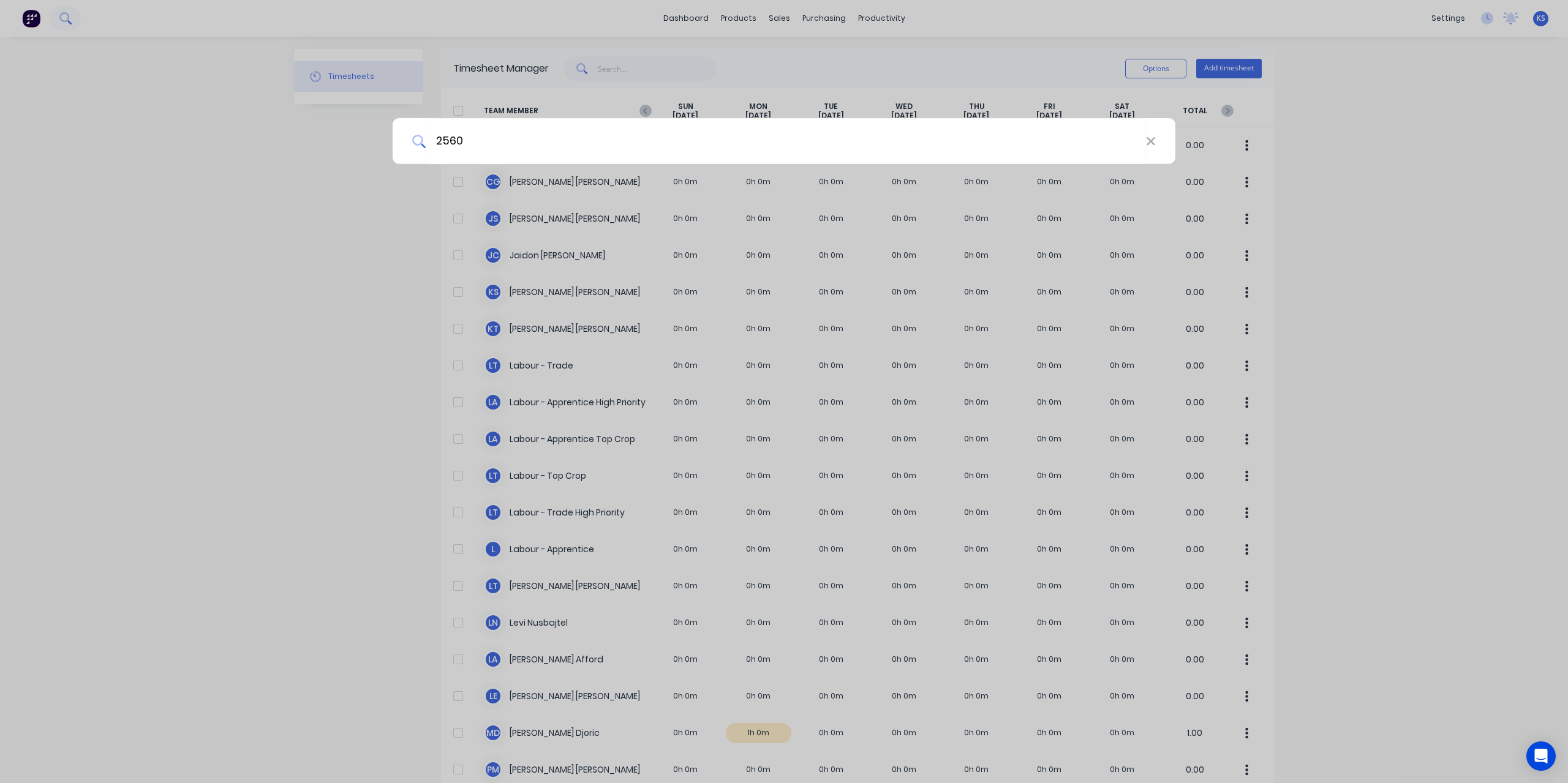
type input "2560"
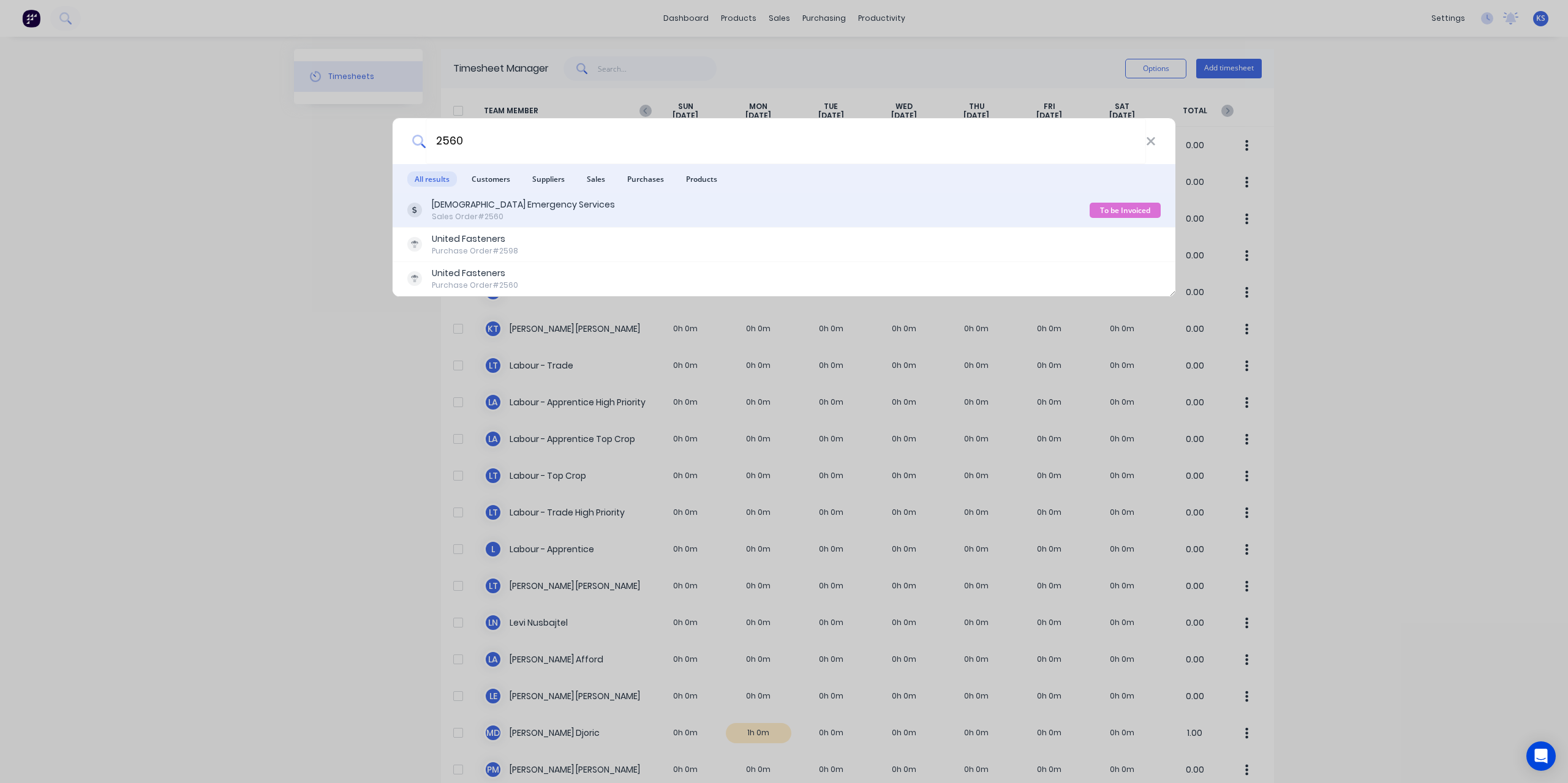
click at [503, 207] on div "[DEMOGRAPHIC_DATA] Emergency Services" at bounding box center [524, 204] width 183 height 13
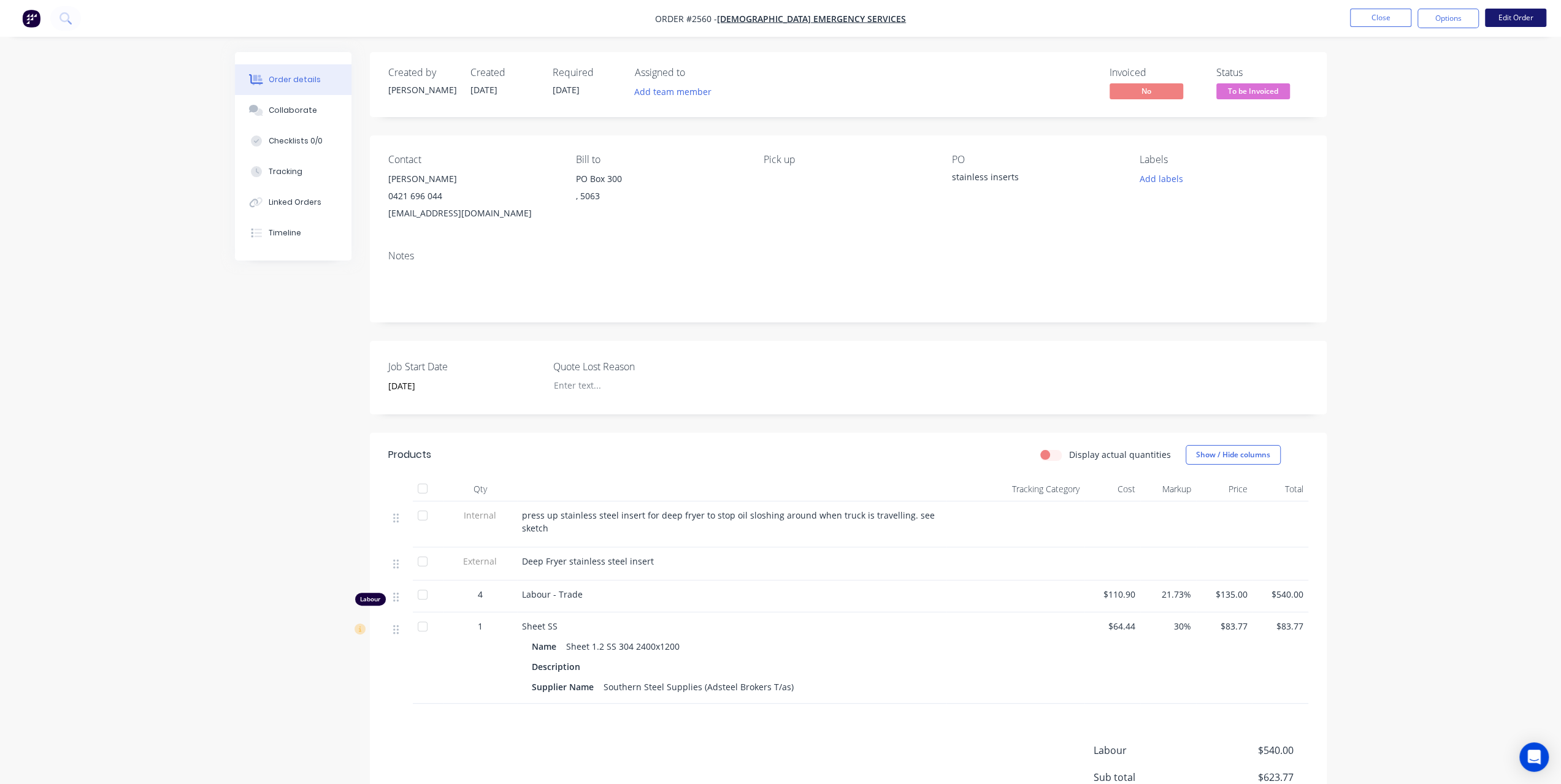
click at [1505, 22] on button "Edit Order" at bounding box center [1516, 17] width 62 height 18
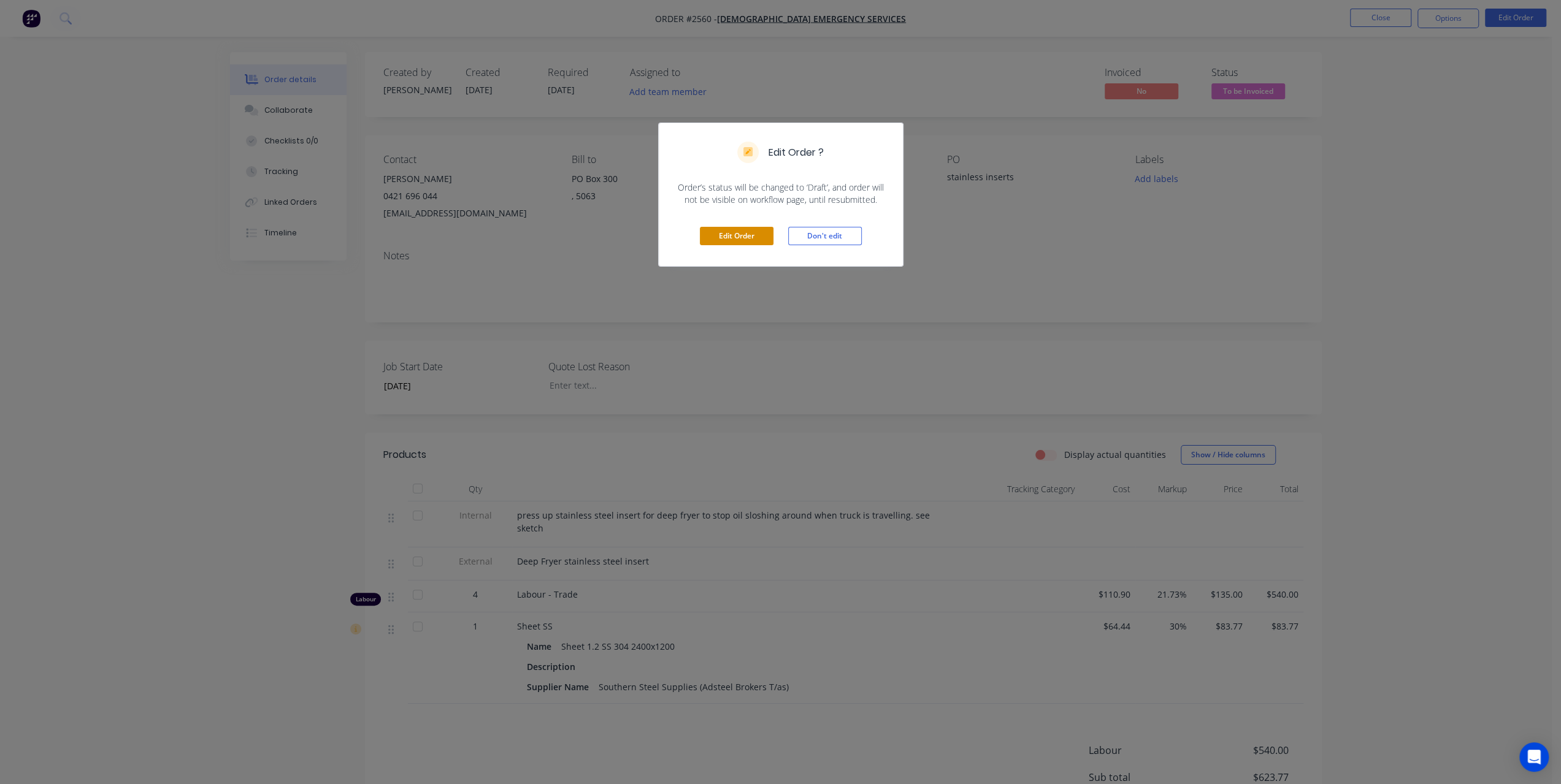
click at [731, 233] on button "Edit Order" at bounding box center [736, 236] width 73 height 18
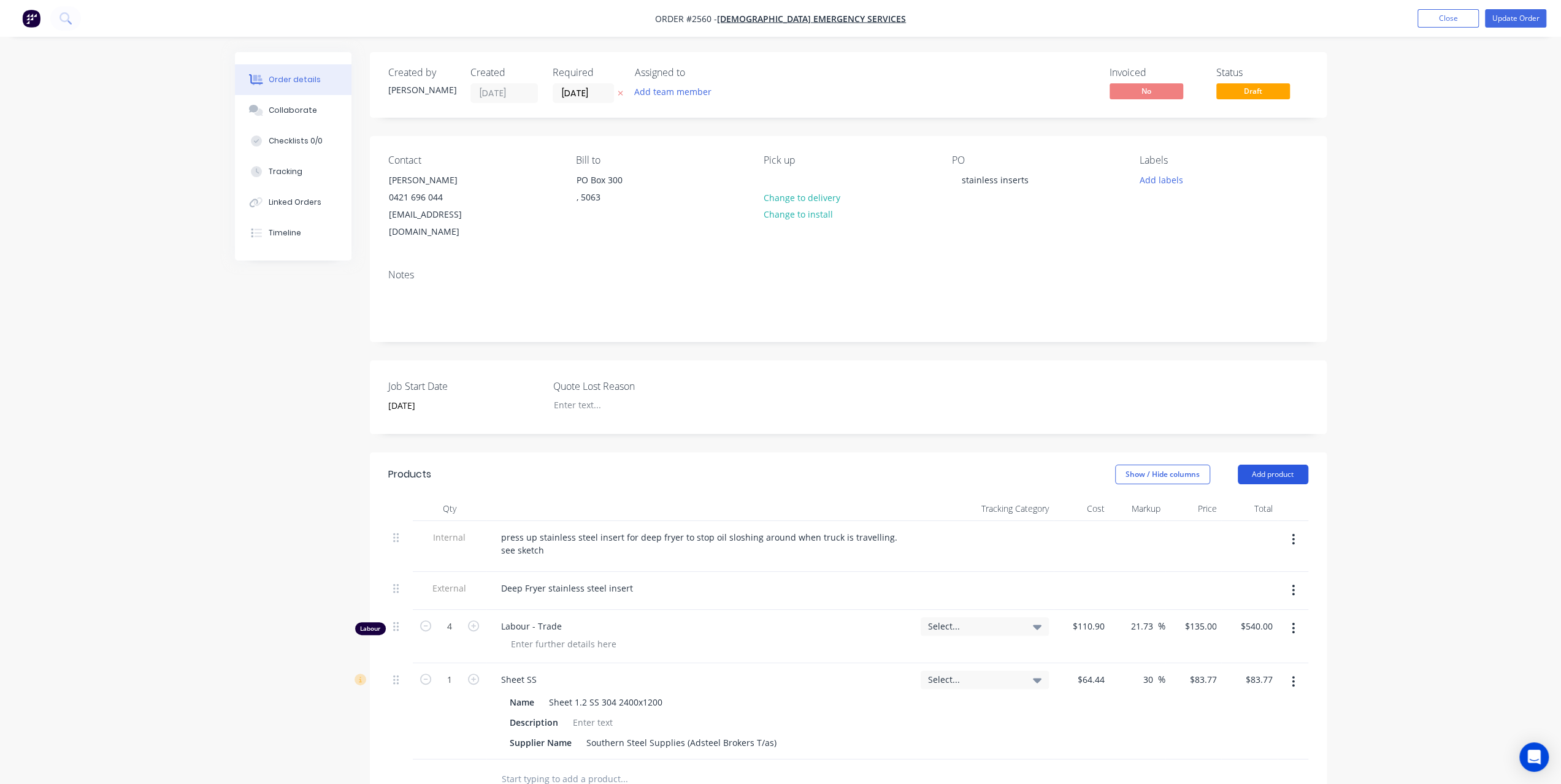
click at [1288, 465] on button "Add product" at bounding box center [1273, 474] width 71 height 20
click at [1228, 668] on div "Notes (External)" at bounding box center [1250, 676] width 94 height 17
click at [1285, 465] on button "Add product" at bounding box center [1273, 474] width 71 height 20
click at [1247, 619] on div "Labour" at bounding box center [1250, 627] width 94 height 17
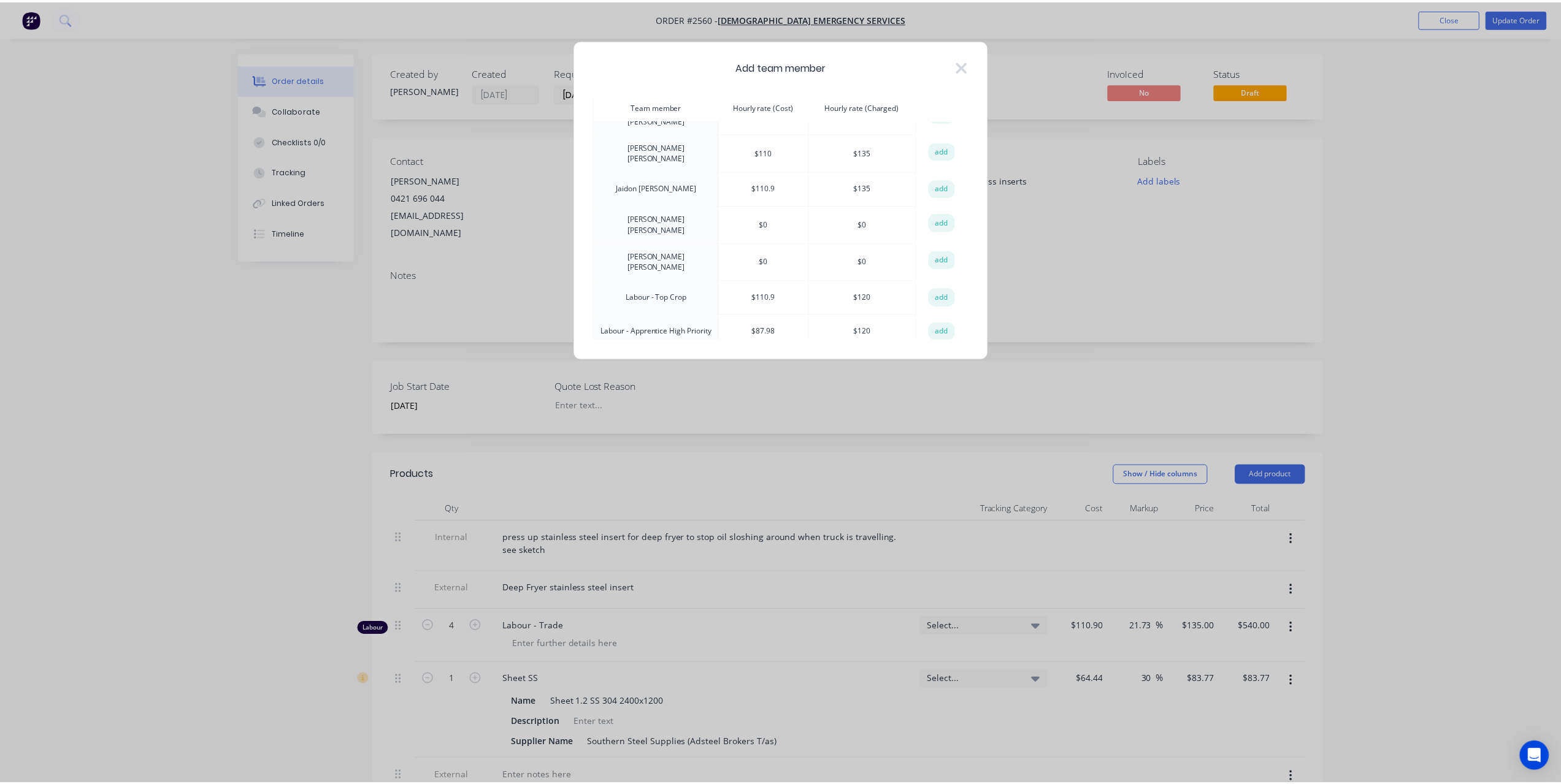
scroll to position [122, 0]
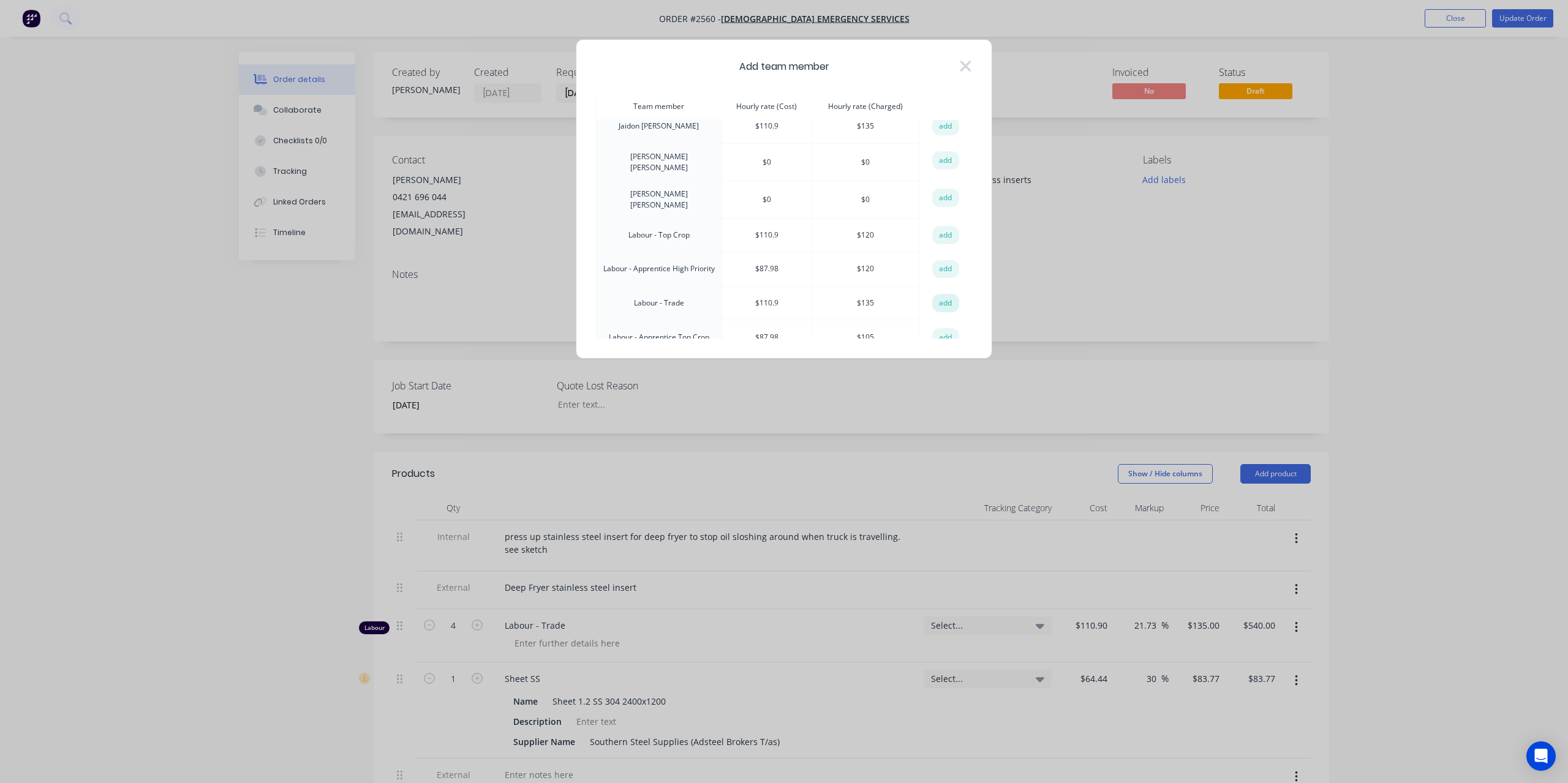
click at [934, 294] on button "add" at bounding box center [945, 303] width 27 height 18
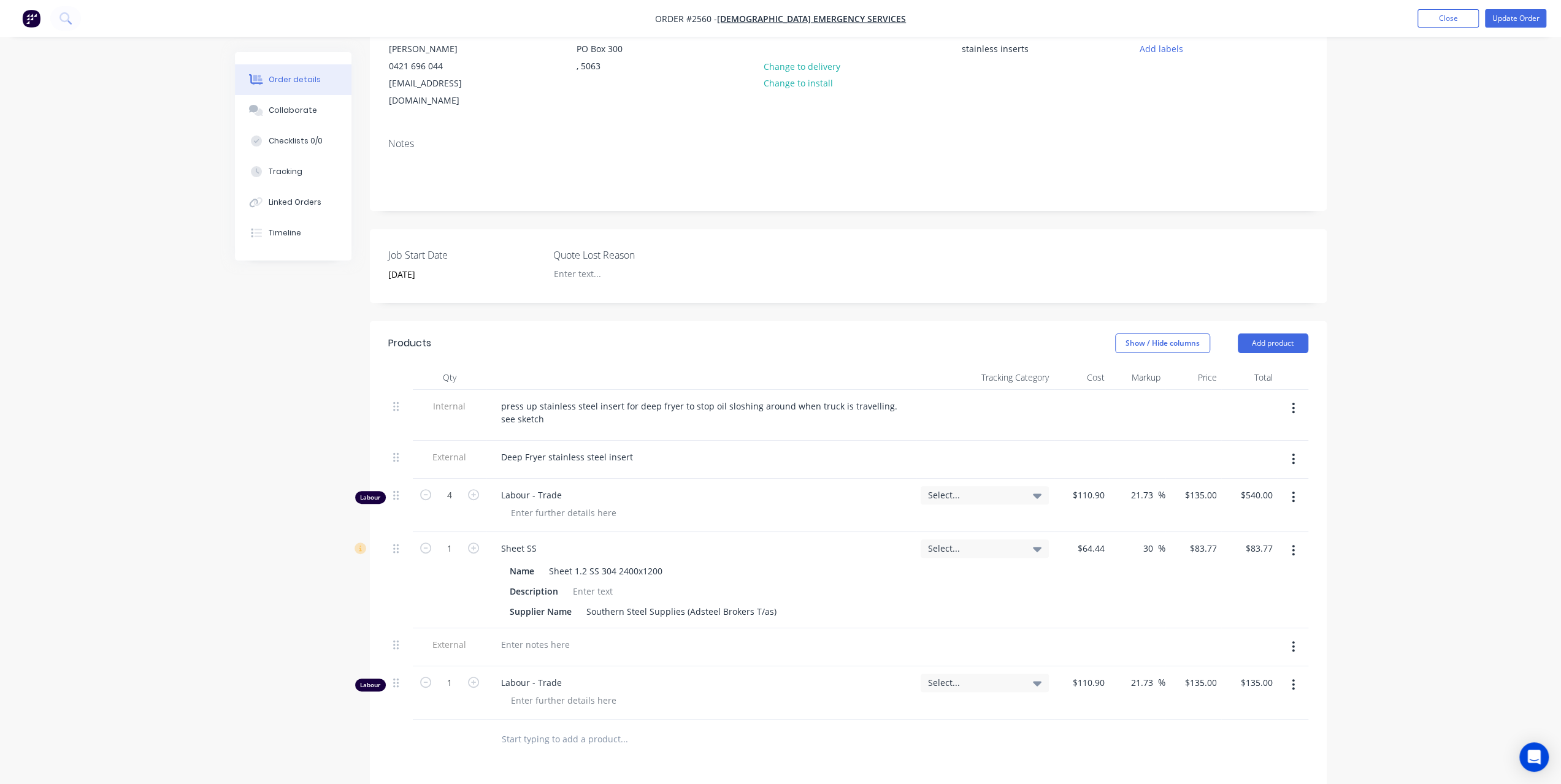
scroll to position [307, 0]
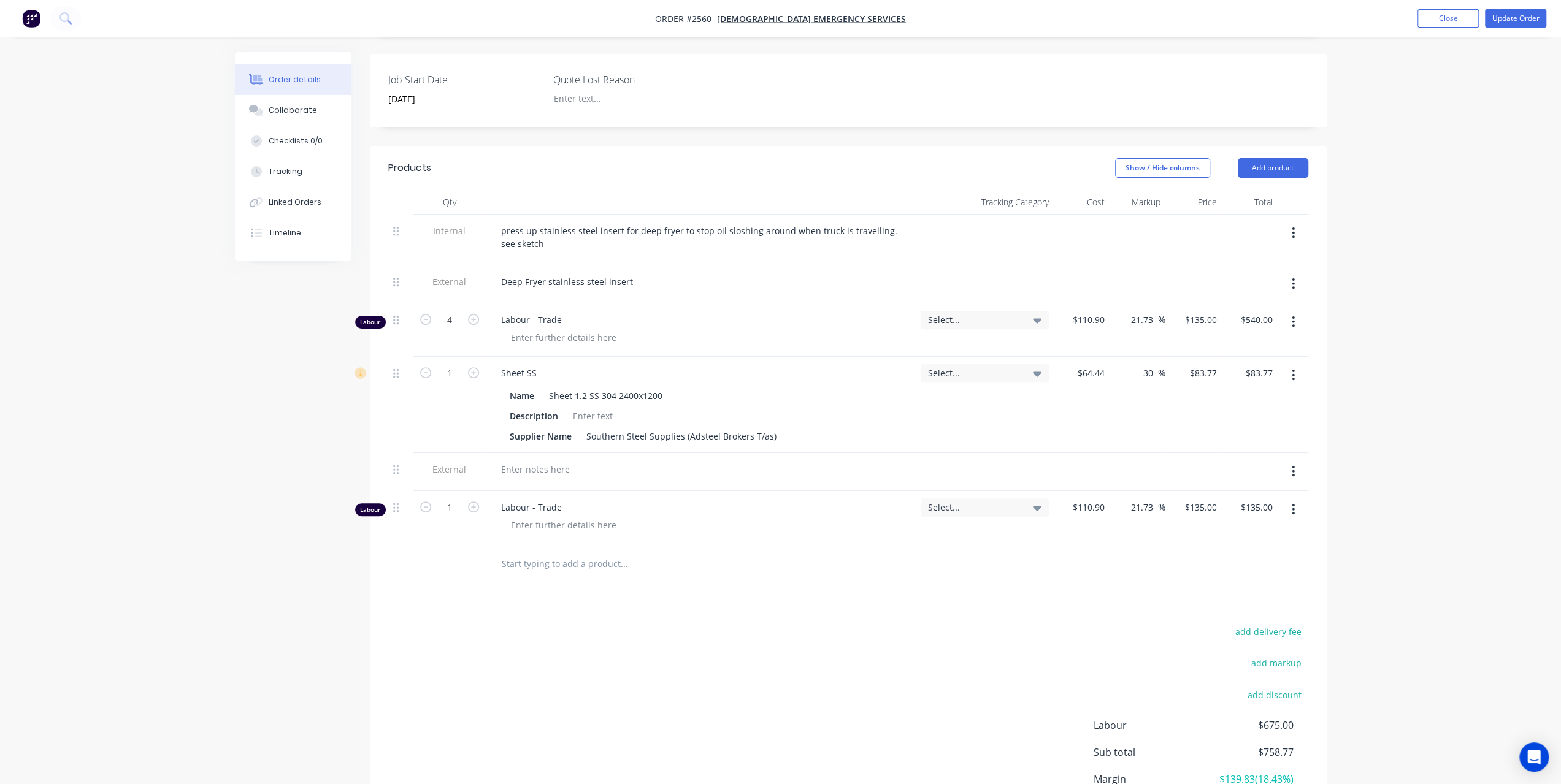
click at [488, 456] on div at bounding box center [701, 472] width 429 height 38
click at [521, 460] on div at bounding box center [535, 469] width 88 height 17
click at [1550, 255] on div "Order details Collaborate Checklists 0/0 Tracking Linked Orders Timeline Order …" at bounding box center [780, 295] width 1561 height 1203
click at [1519, 24] on button "Update Order" at bounding box center [1516, 18] width 62 height 18
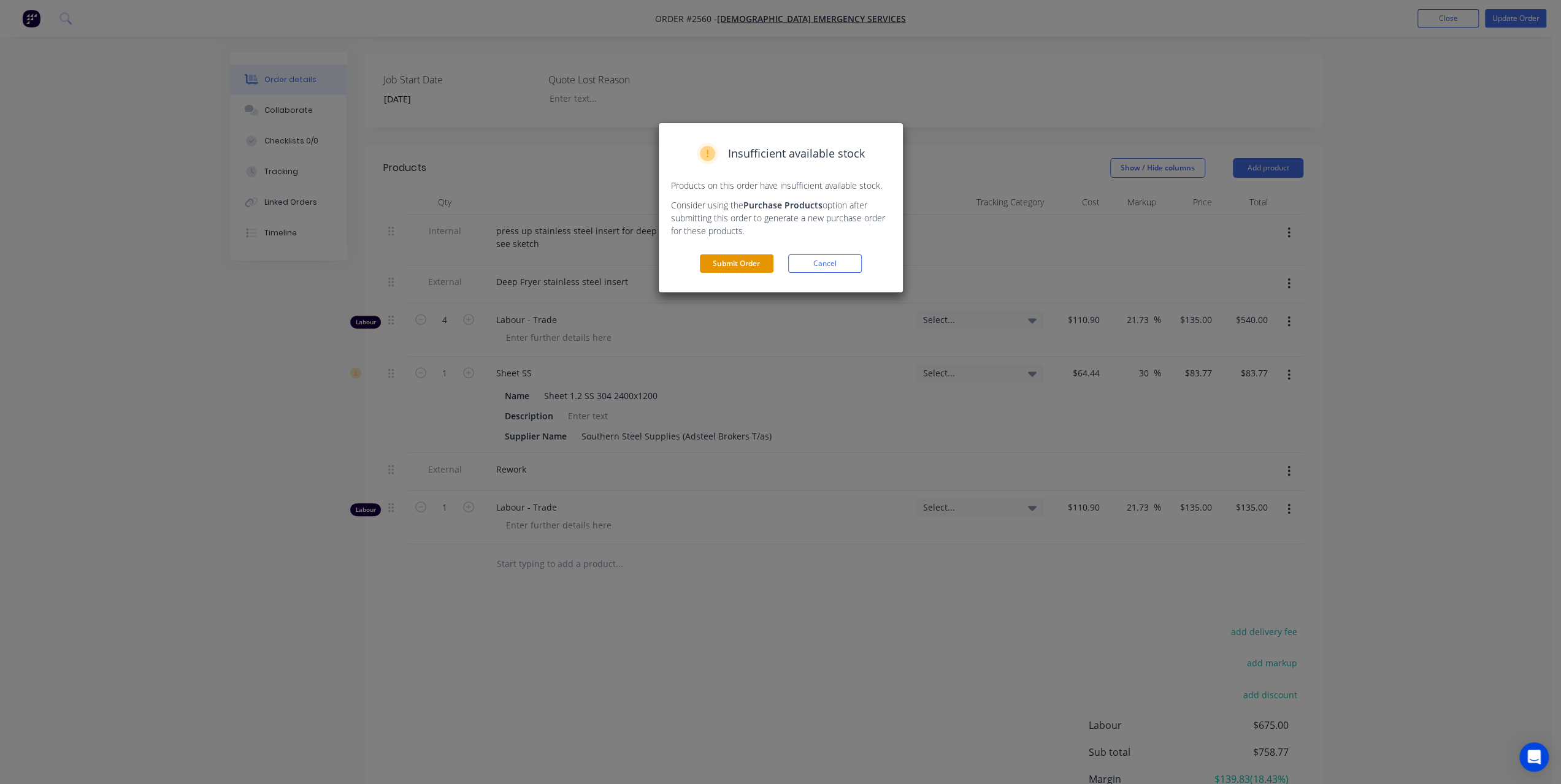
click at [766, 265] on button "Submit Order" at bounding box center [736, 263] width 73 height 18
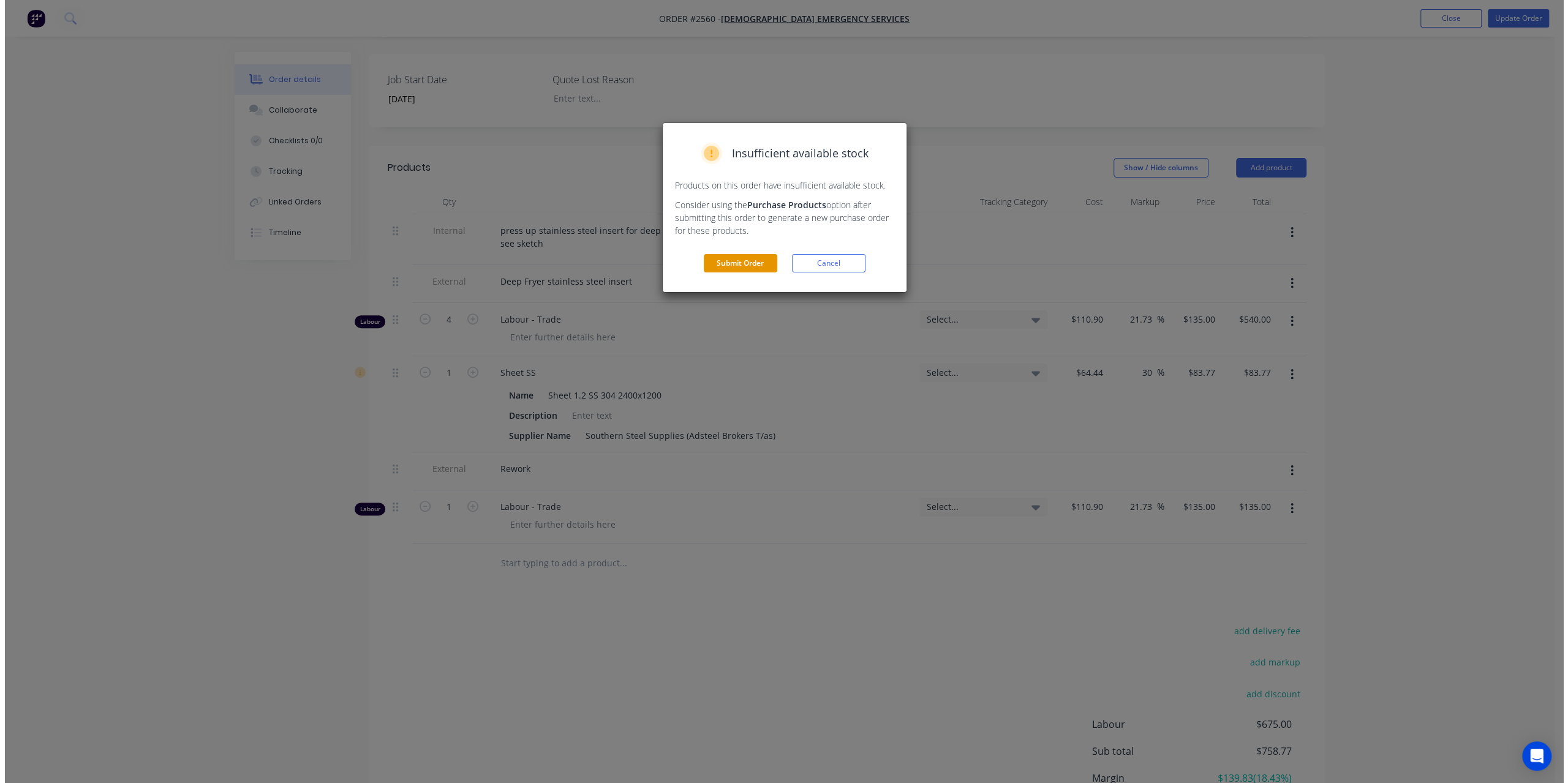
scroll to position [0, 0]
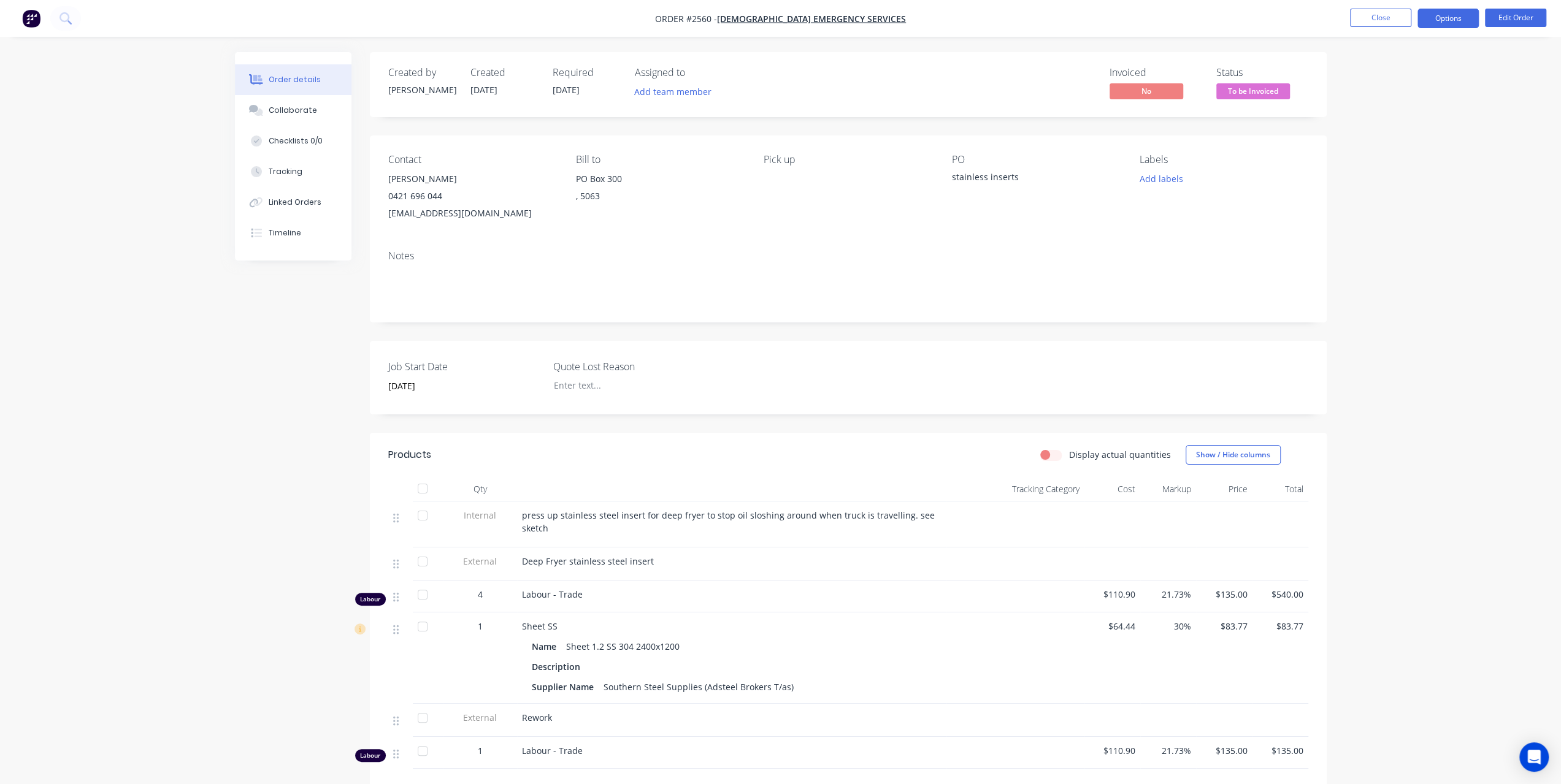
click at [1446, 24] on button "Options" at bounding box center [1448, 18] width 62 height 20
click at [1397, 66] on div "Invoice" at bounding box center [1411, 74] width 113 height 17
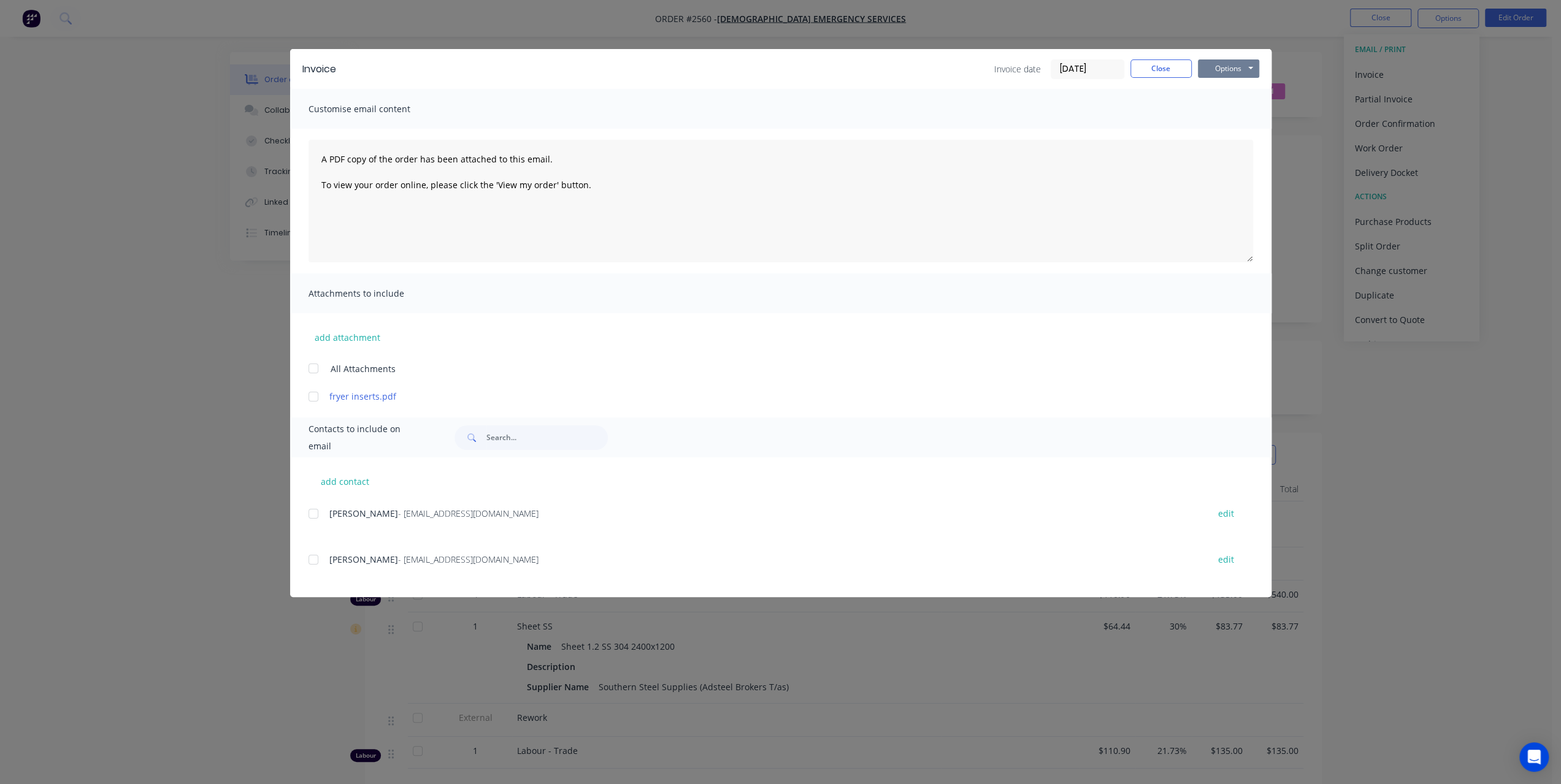
click at [1216, 68] on button "Options" at bounding box center [1229, 68] width 62 height 18
click at [1218, 90] on button "Preview" at bounding box center [1237, 90] width 78 height 20
click at [1253, 76] on button "Options" at bounding box center [1229, 68] width 62 height 18
click at [1240, 110] on button "Print" at bounding box center [1237, 110] width 78 height 20
click at [1227, 70] on button "Options" at bounding box center [1229, 68] width 62 height 18
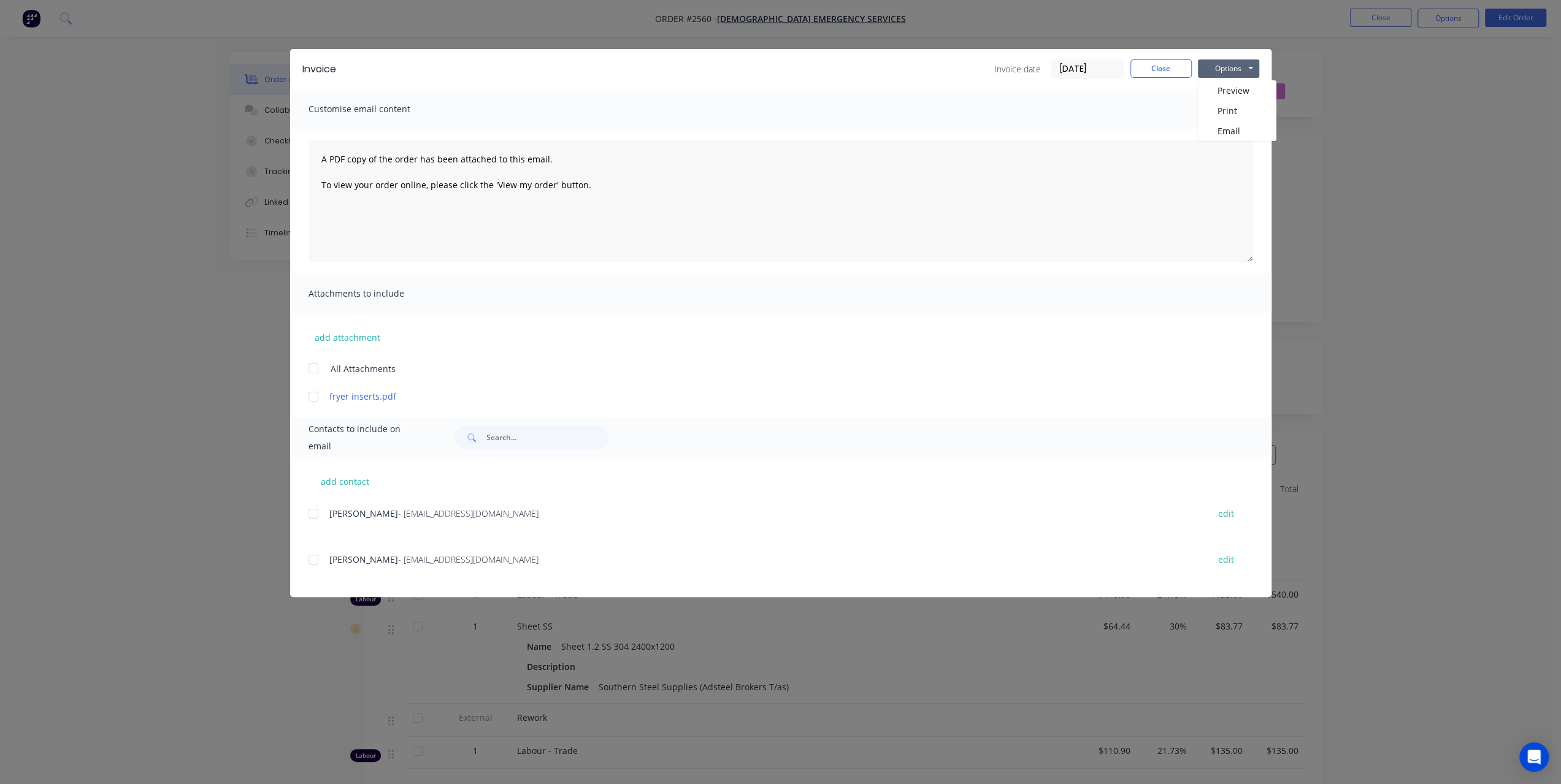
click at [1227, 70] on button "Options" at bounding box center [1229, 68] width 62 height 18
click at [1156, 64] on button "Close" at bounding box center [1161, 68] width 62 height 18
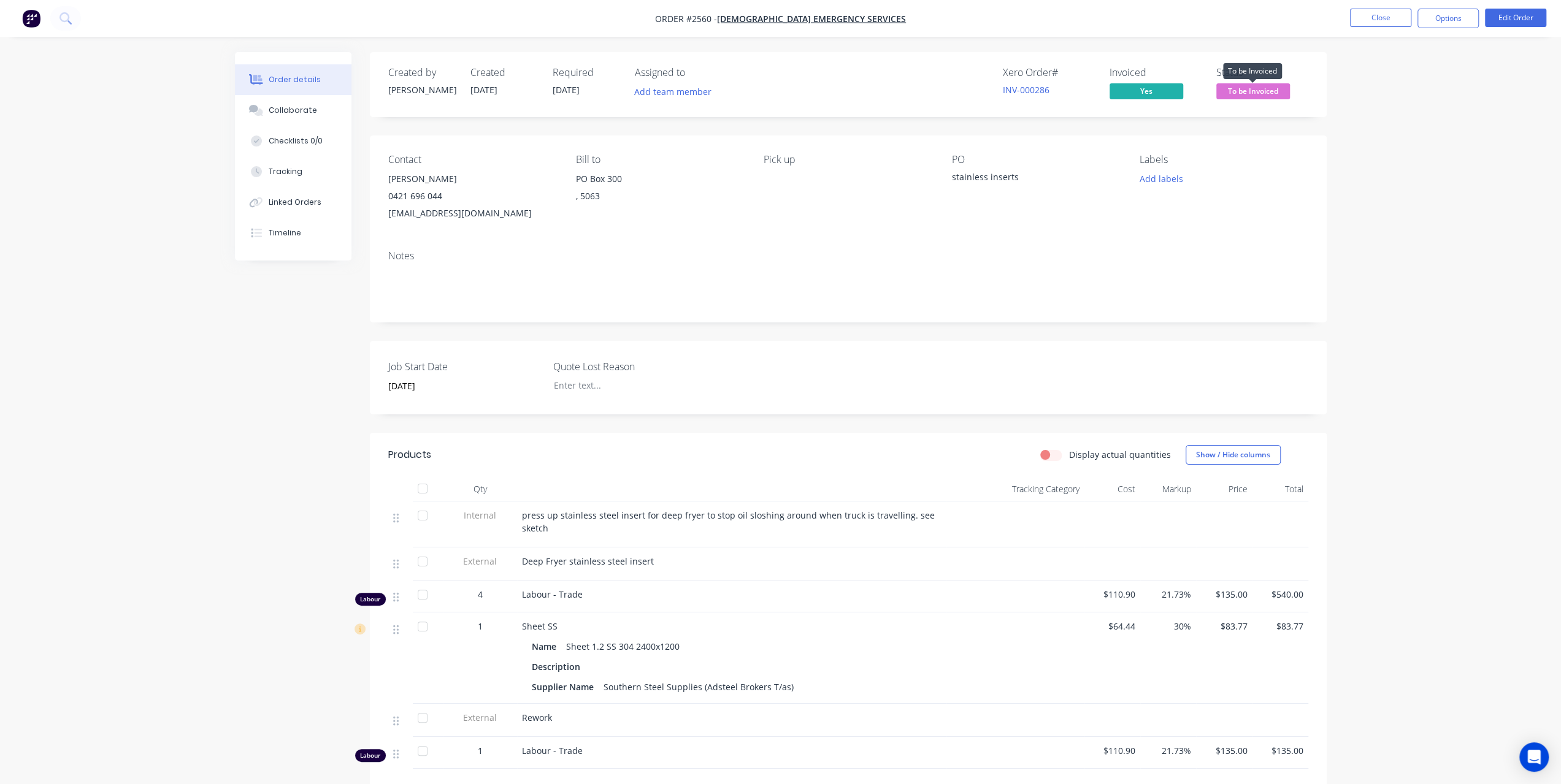
click at [1248, 87] on span "To be Invoiced" at bounding box center [1253, 91] width 73 height 15
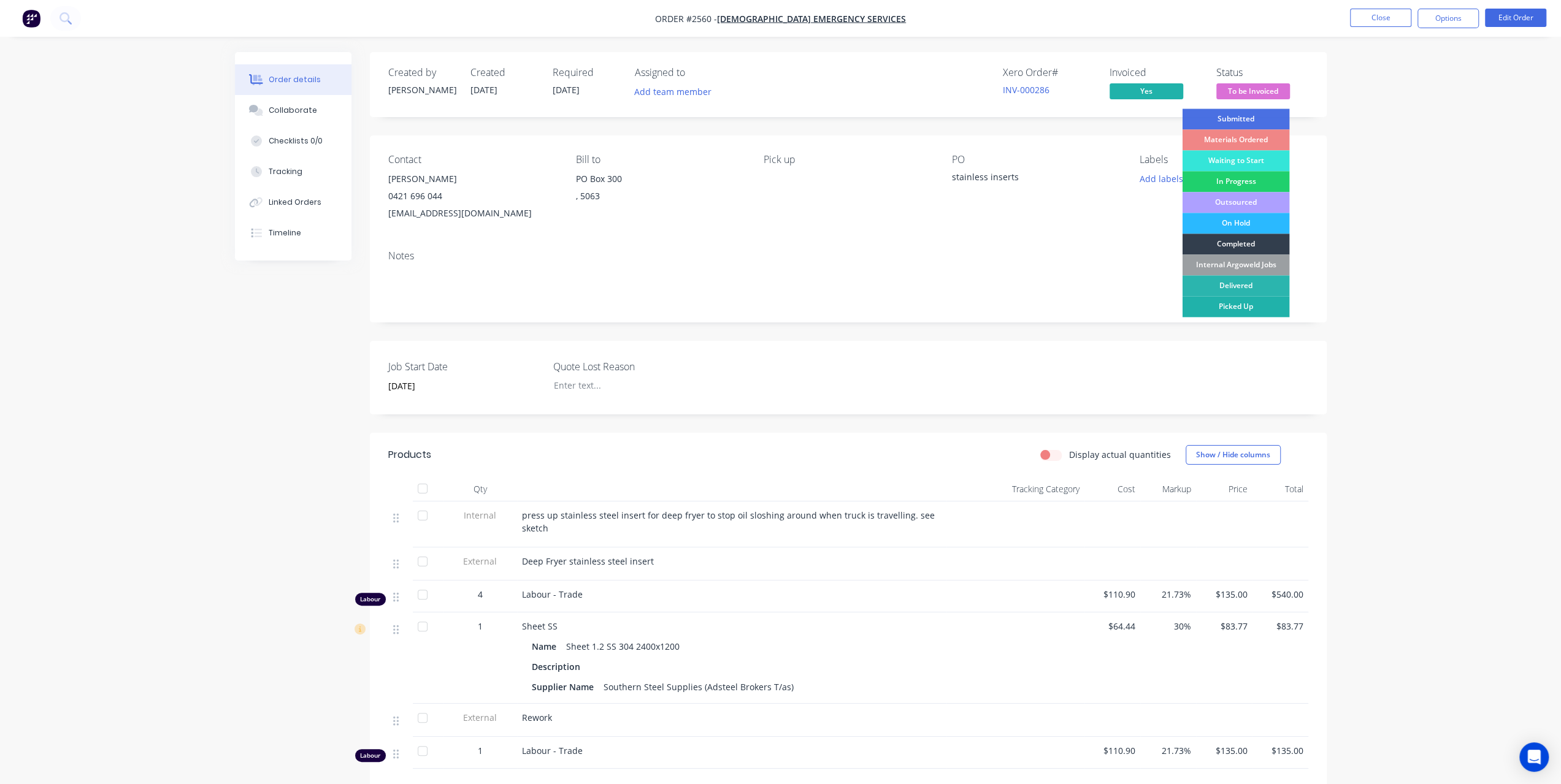
click at [1253, 303] on div "Picked Up" at bounding box center [1236, 307] width 108 height 21
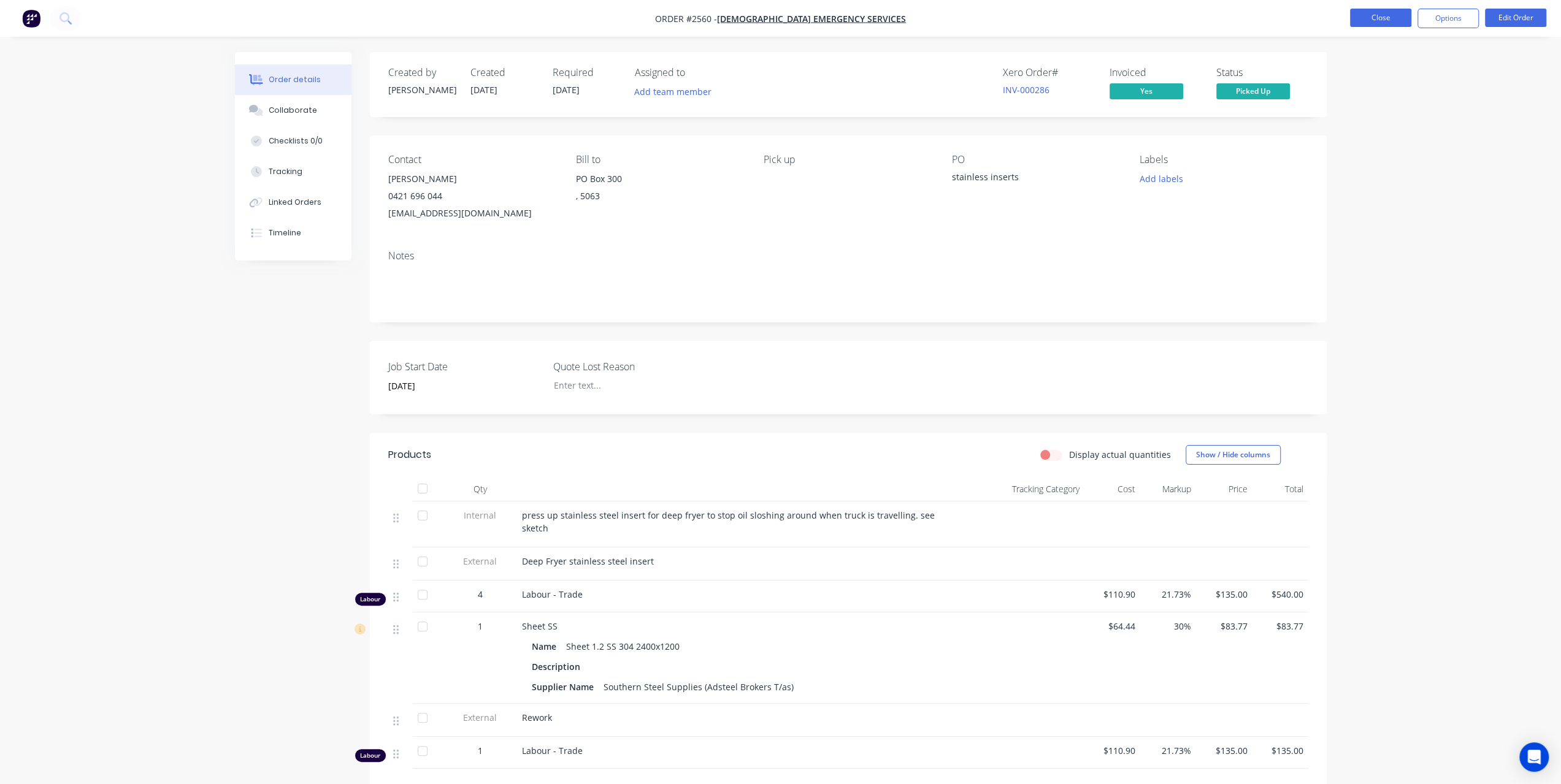
click at [1390, 19] on button "Close" at bounding box center [1381, 17] width 62 height 18
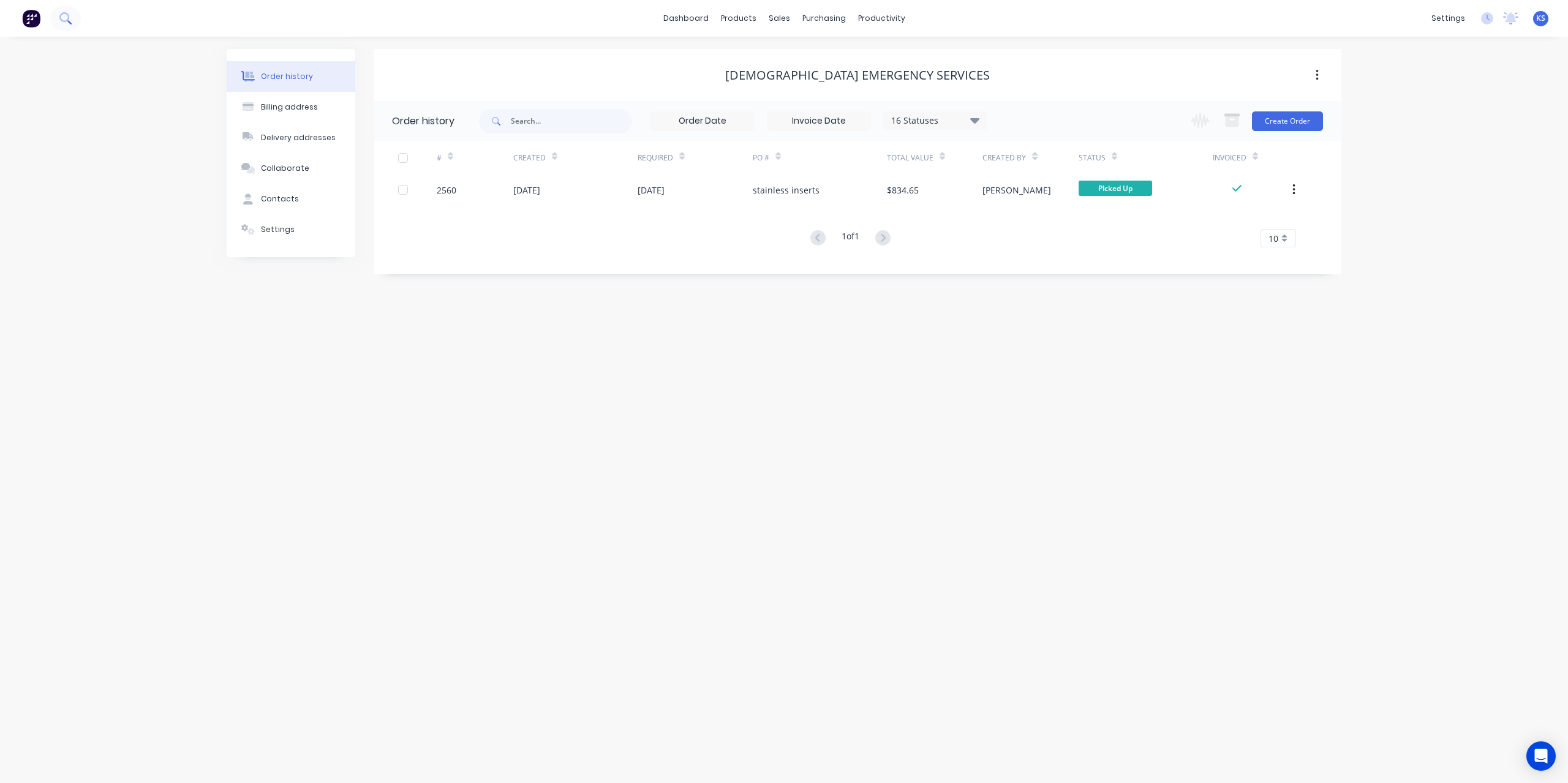
click at [63, 17] on icon at bounding box center [65, 18] width 12 height 12
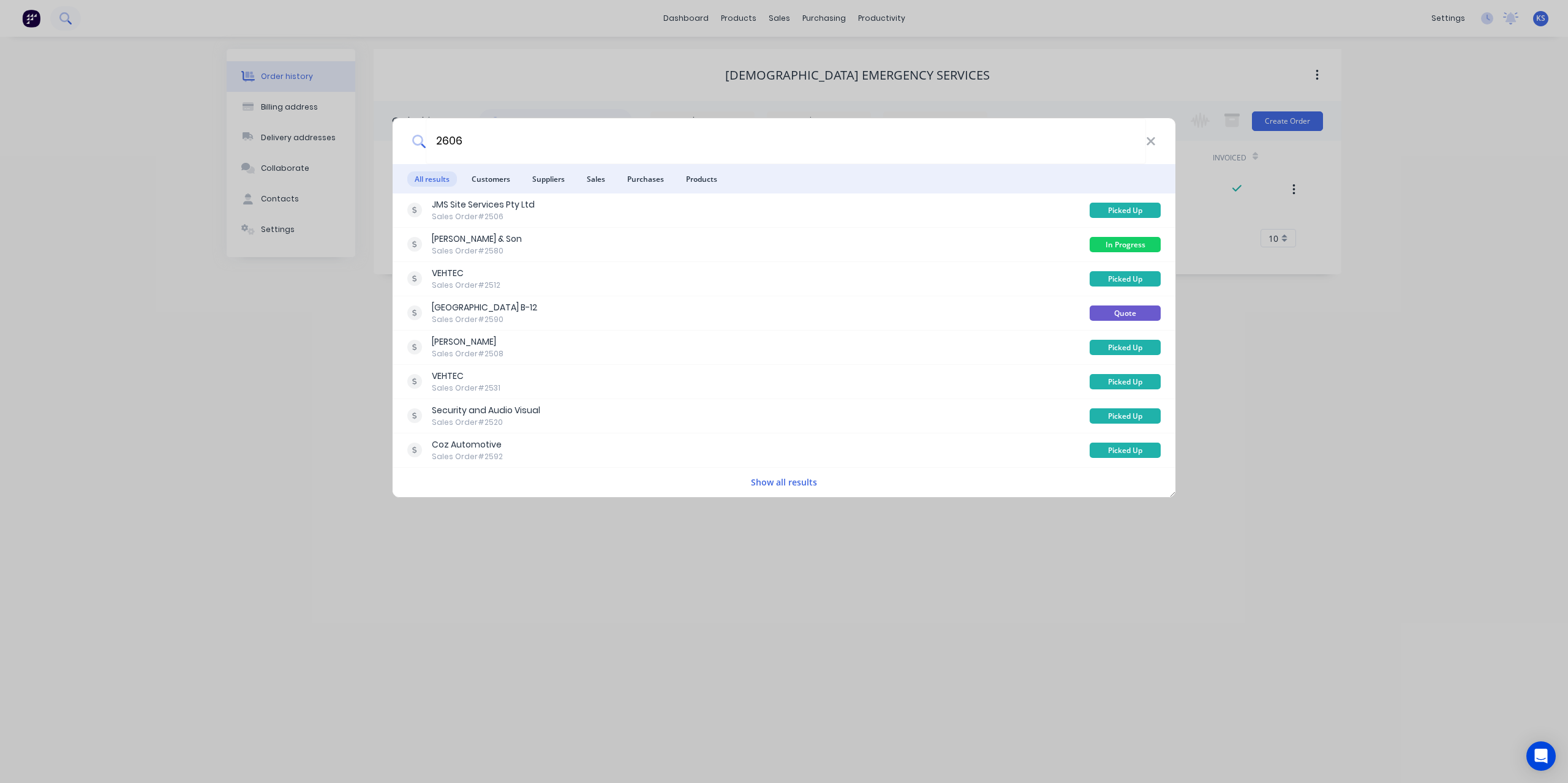
type input "2606"
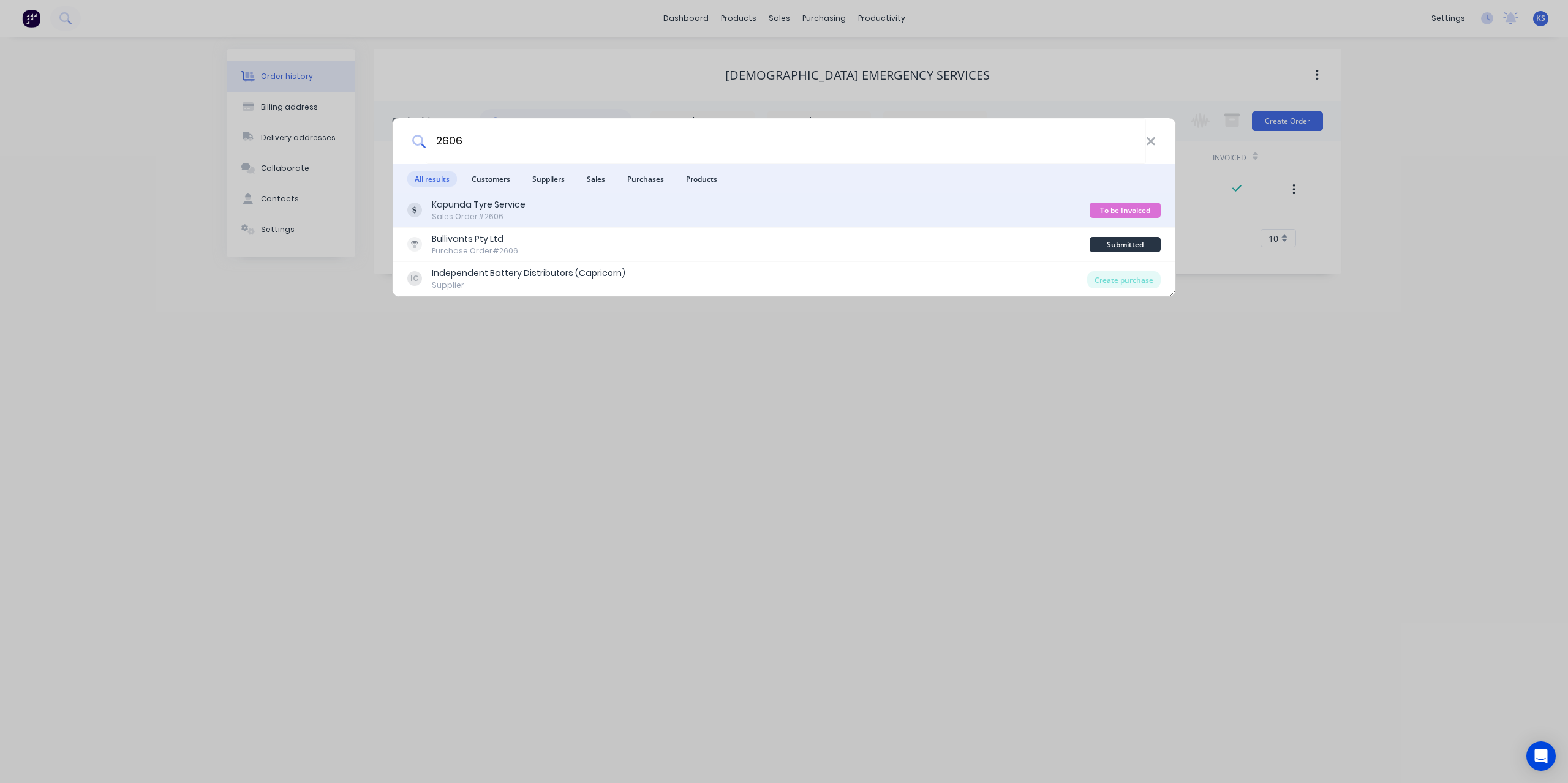
click at [564, 203] on div "Kapunda Tyre Service Sales Order #2606" at bounding box center [748, 210] width 682 height 24
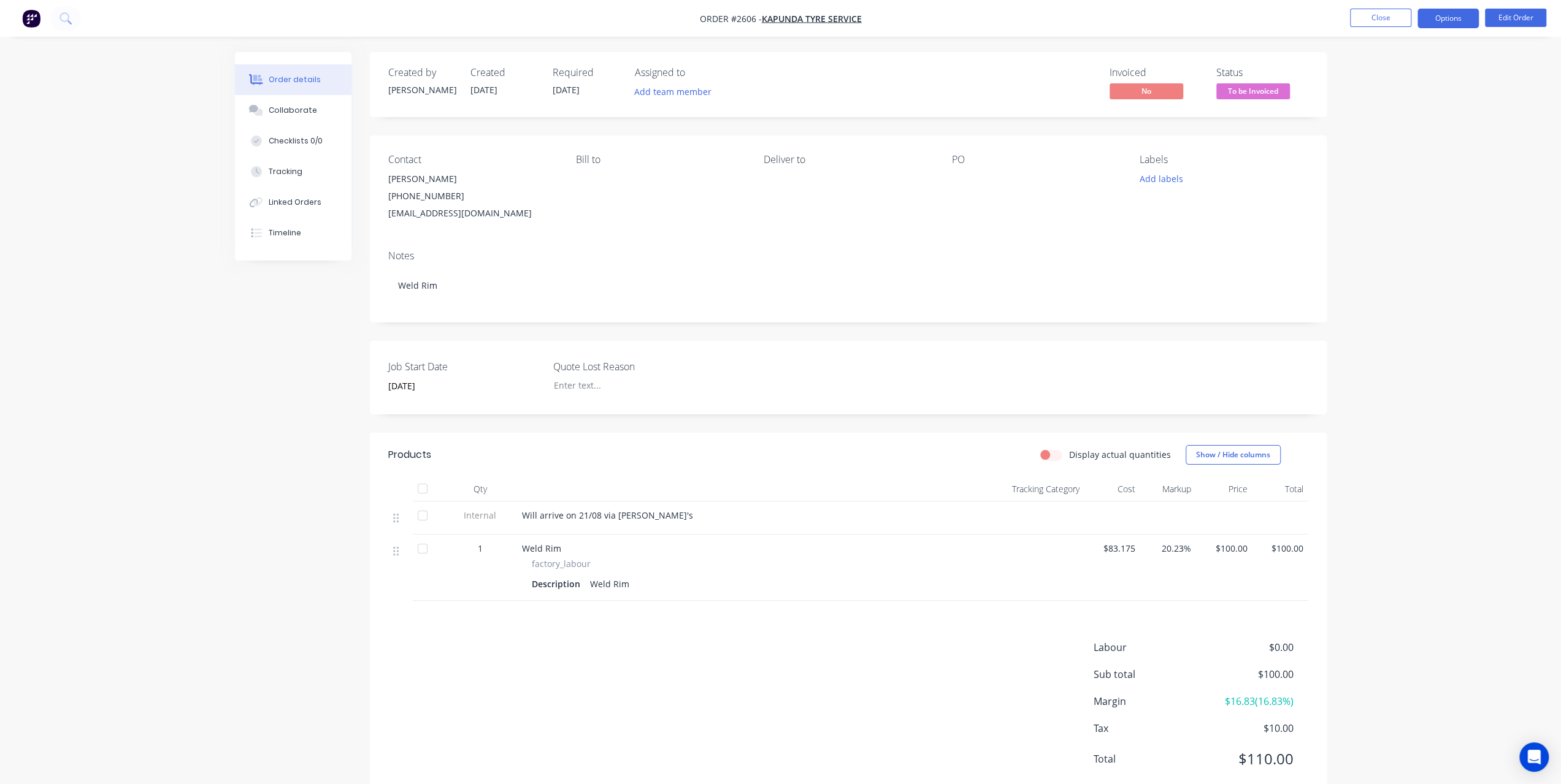
click at [1457, 22] on button "Options" at bounding box center [1448, 18] width 62 height 20
click at [1413, 75] on div "Invoice" at bounding box center [1411, 74] width 113 height 17
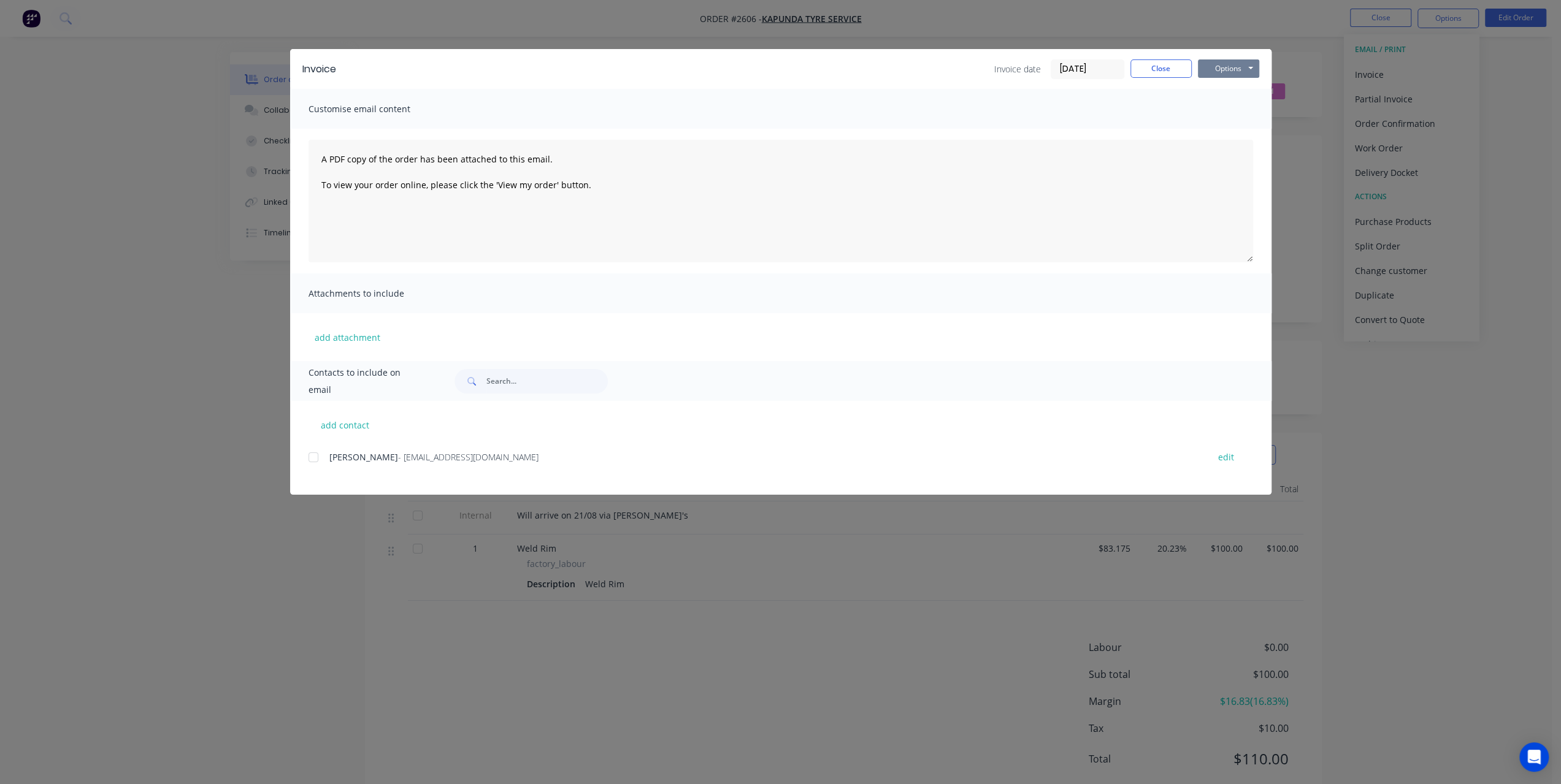
click at [1251, 69] on button "Options" at bounding box center [1229, 68] width 62 height 18
click at [1228, 108] on button "Print" at bounding box center [1237, 110] width 78 height 20
click at [1161, 69] on button "Close" at bounding box center [1161, 68] width 62 height 18
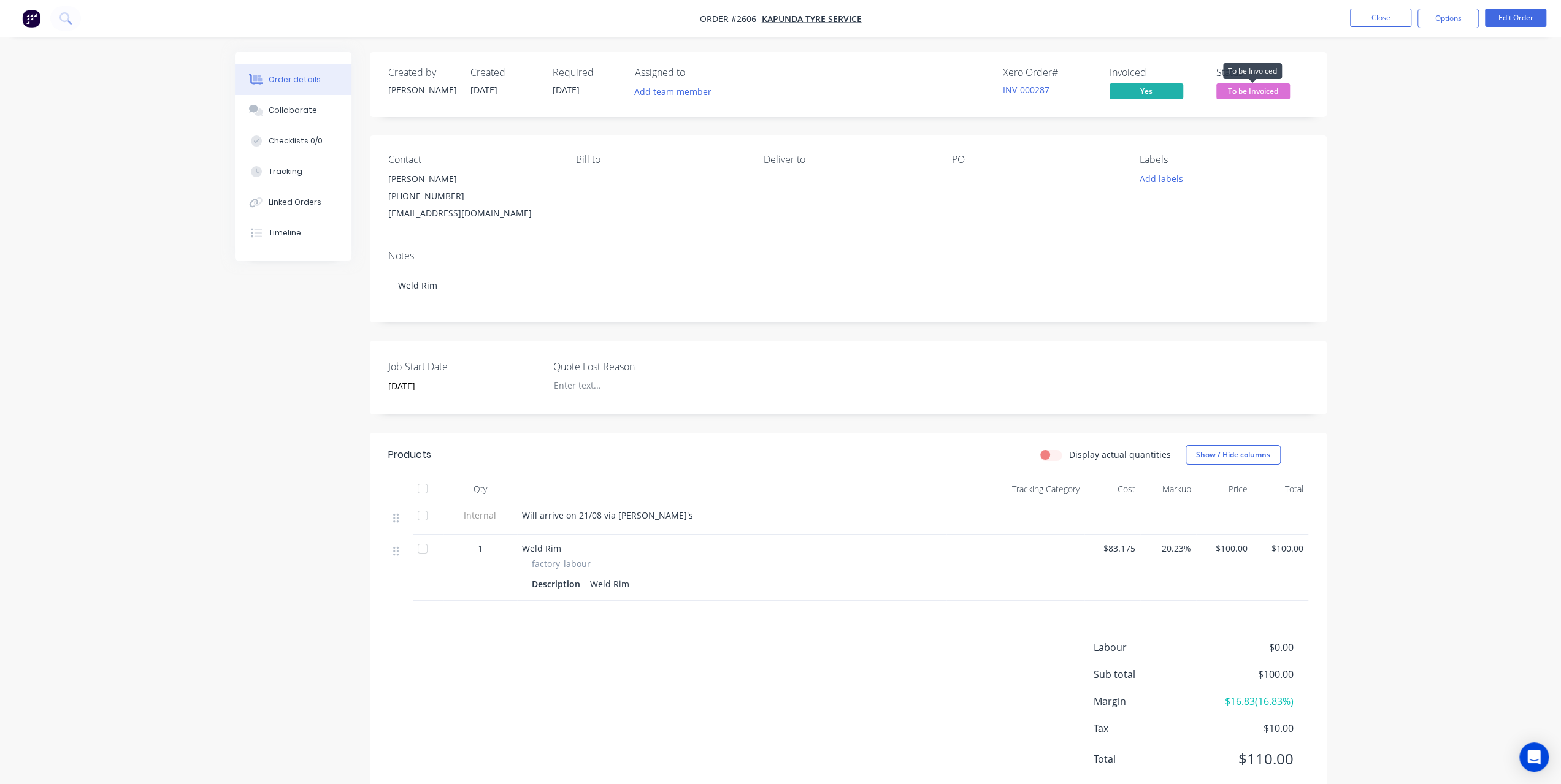
click at [1233, 96] on span "To be Invoiced" at bounding box center [1253, 91] width 73 height 15
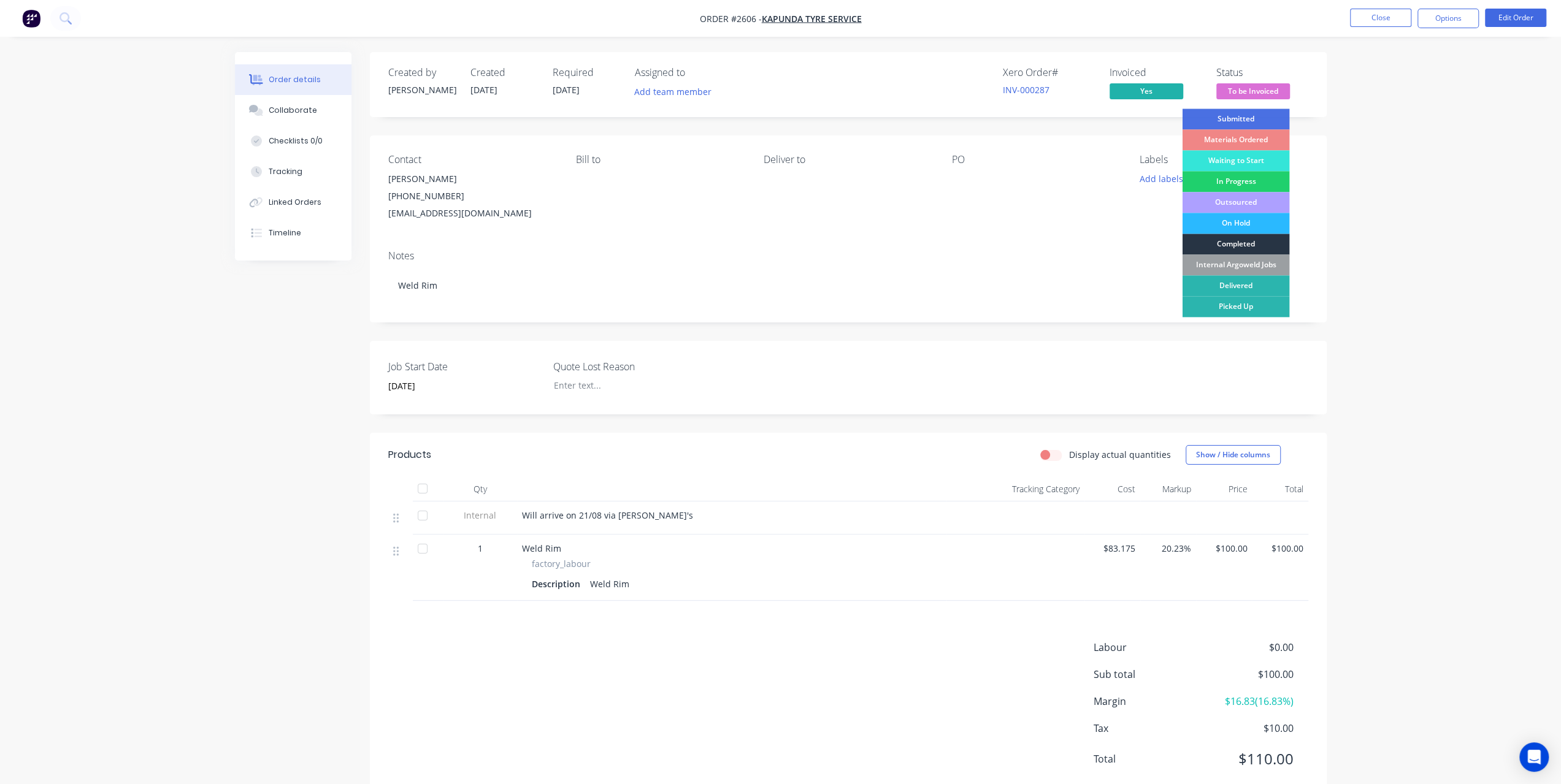
click at [1240, 243] on div "Completed" at bounding box center [1236, 244] width 108 height 21
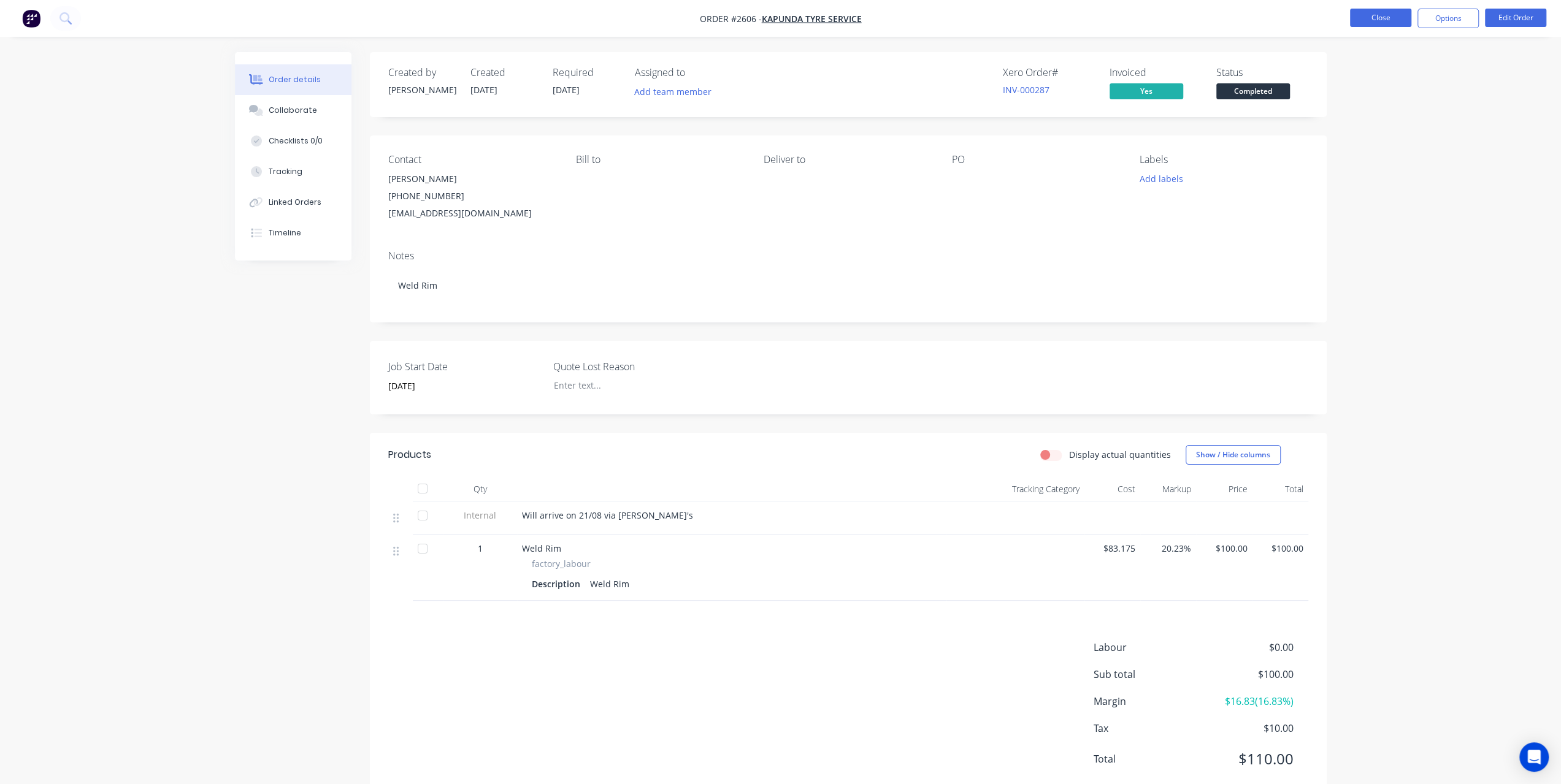
click at [1376, 22] on button "Close" at bounding box center [1381, 17] width 62 height 18
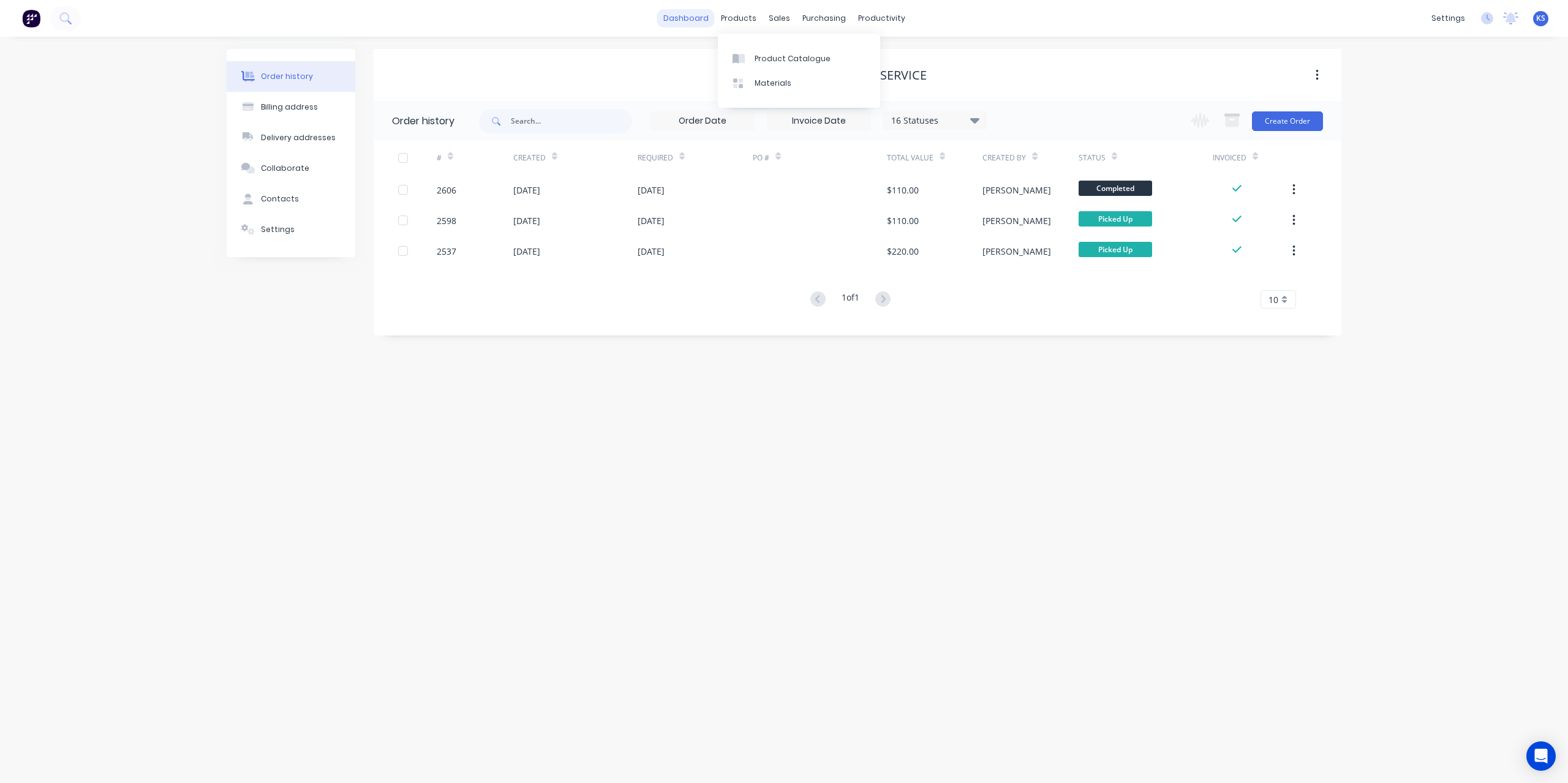
click at [683, 22] on link "dashboard" at bounding box center [686, 18] width 57 height 18
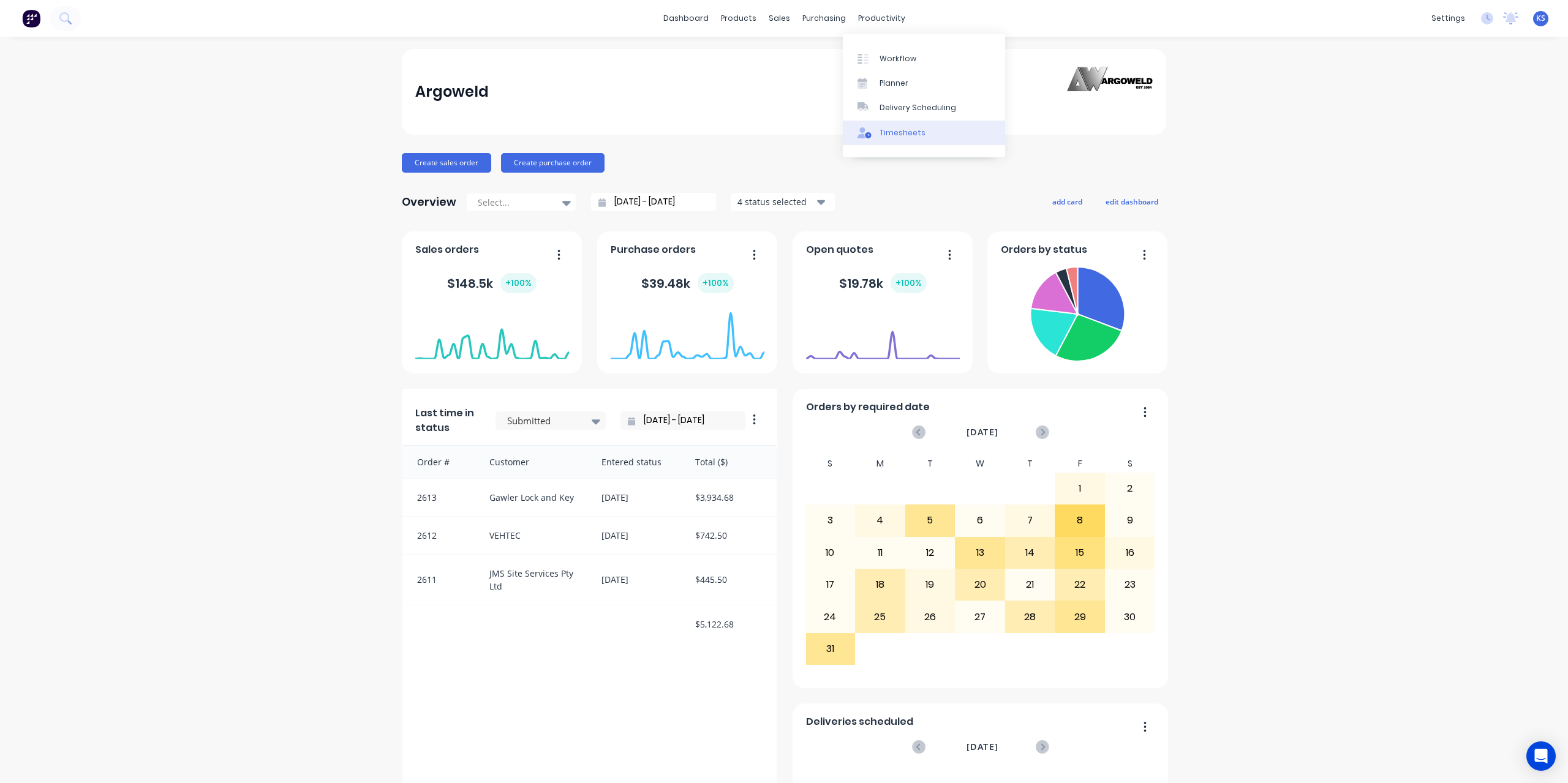
click at [887, 128] on div "Timesheets" at bounding box center [903, 133] width 46 height 11
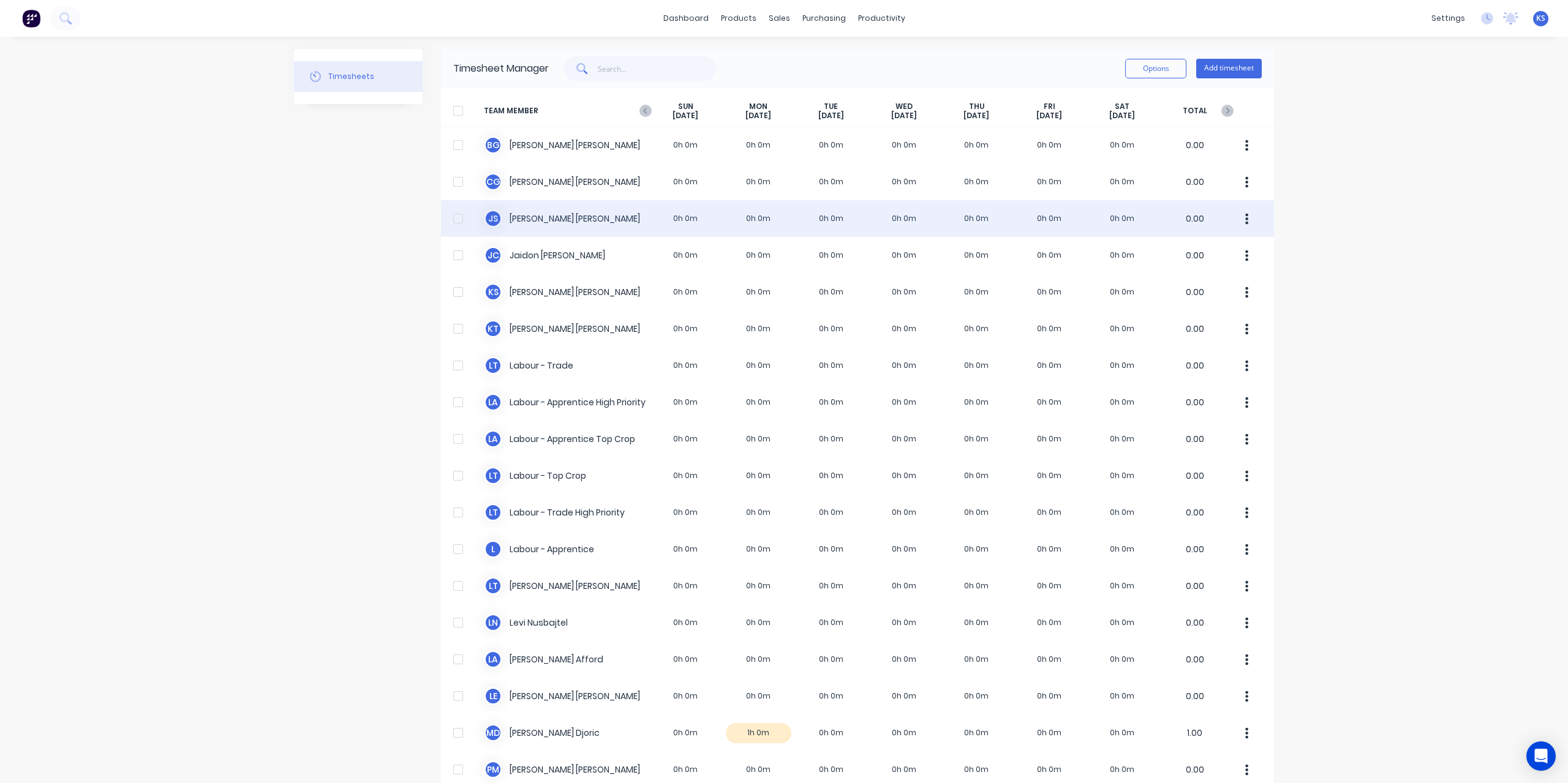
click at [547, 212] on div "J S [PERSON_NAME] 0h 0m 0h 0m 0h 0m 0h 0m 0h 0m 0h 0m 0h 0m 0.00" at bounding box center [857, 218] width 833 height 37
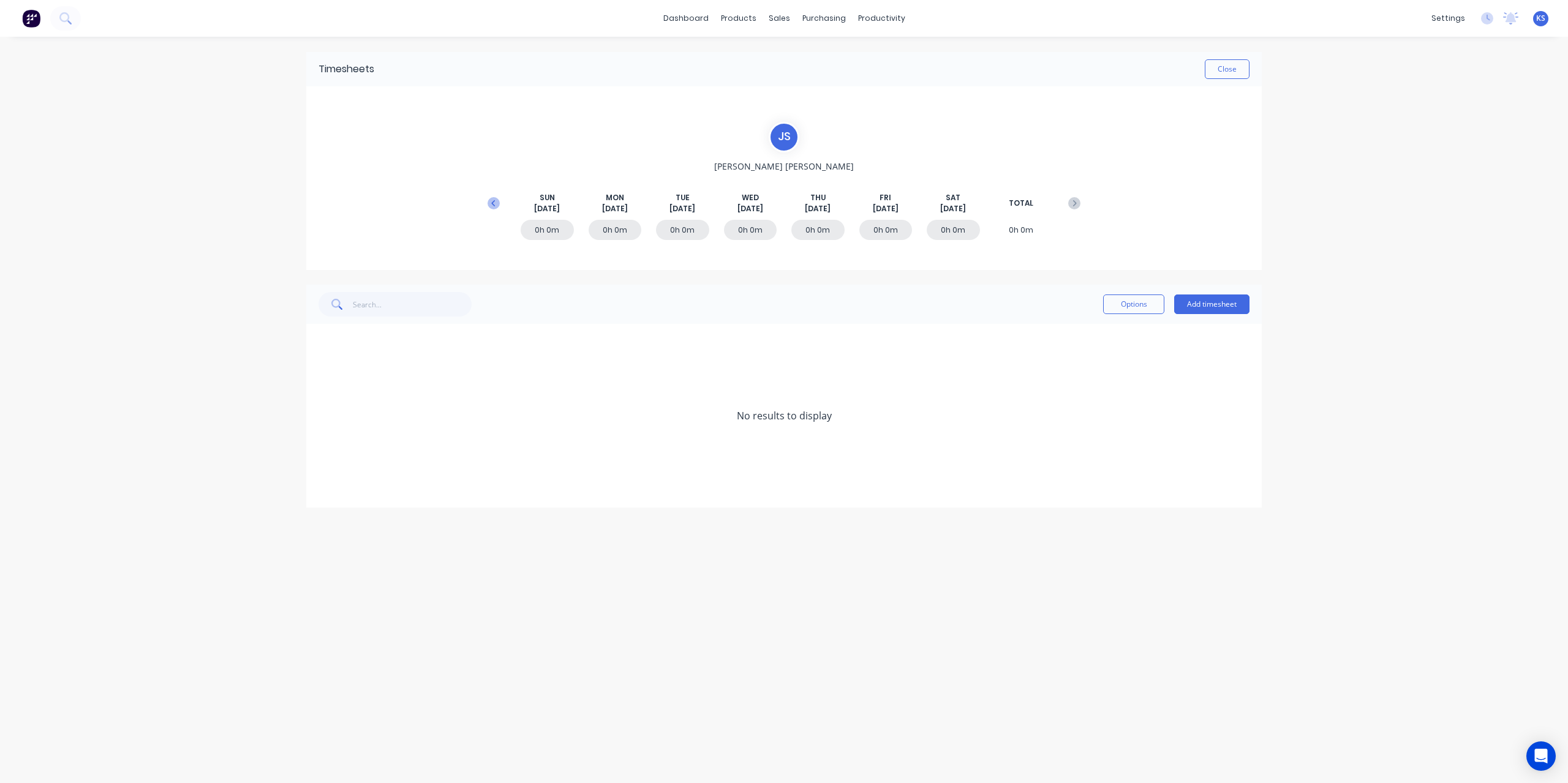
click at [492, 206] on icon at bounding box center [494, 204] width 13 height 13
click at [323, 486] on icon at bounding box center [322, 489] width 8 height 8
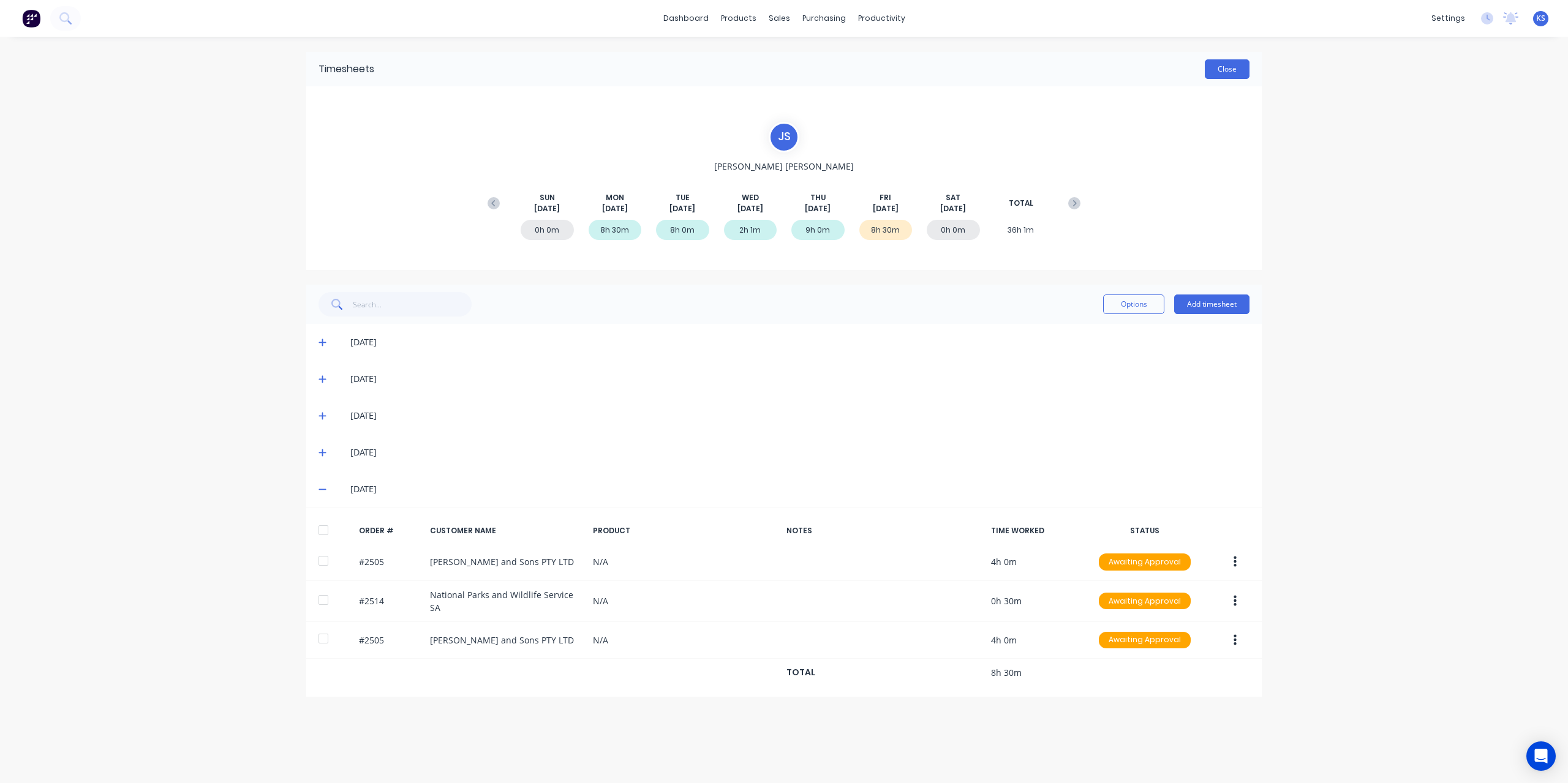
click at [1232, 75] on button "Close" at bounding box center [1227, 69] width 45 height 20
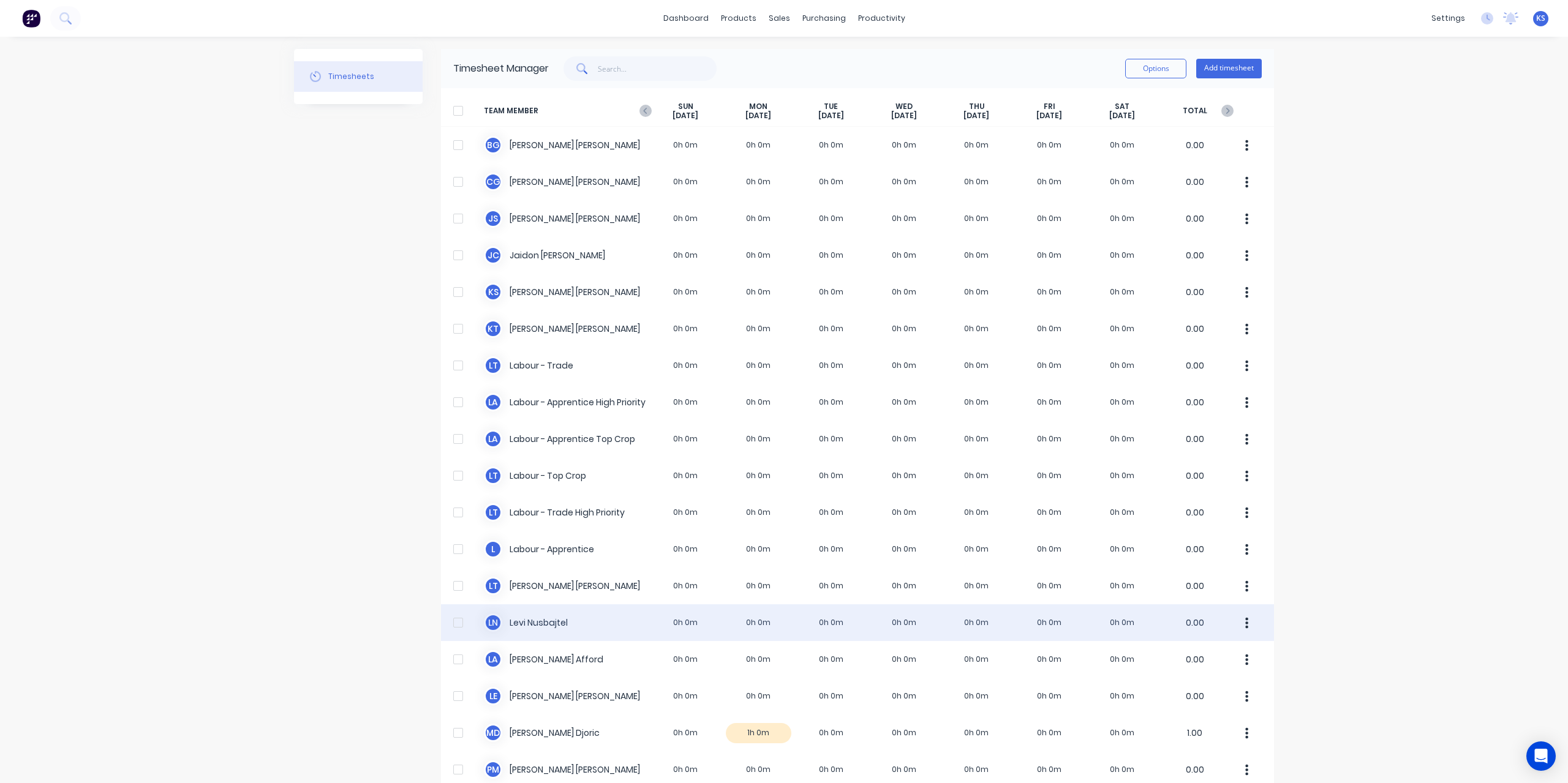
click at [524, 624] on div "[PERSON_NAME] Nusbajtel 0h 0m 0h 0m 0h 0m 0h 0m 0h 0m 0h 0m 0h 0m 0.00" at bounding box center [857, 622] width 833 height 37
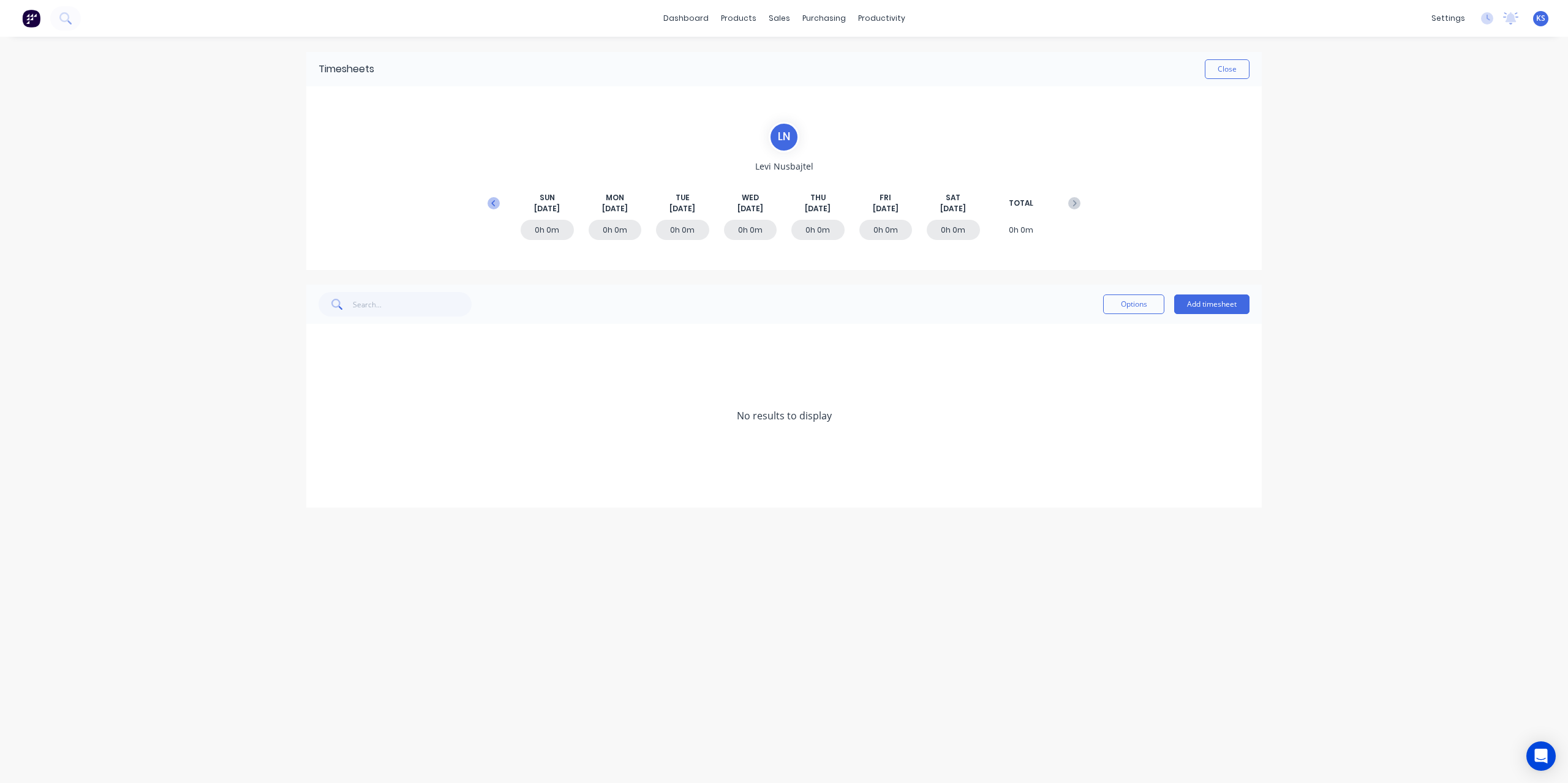
click at [494, 200] on icon at bounding box center [493, 202] width 3 height 6
click at [321, 485] on icon at bounding box center [322, 489] width 8 height 8
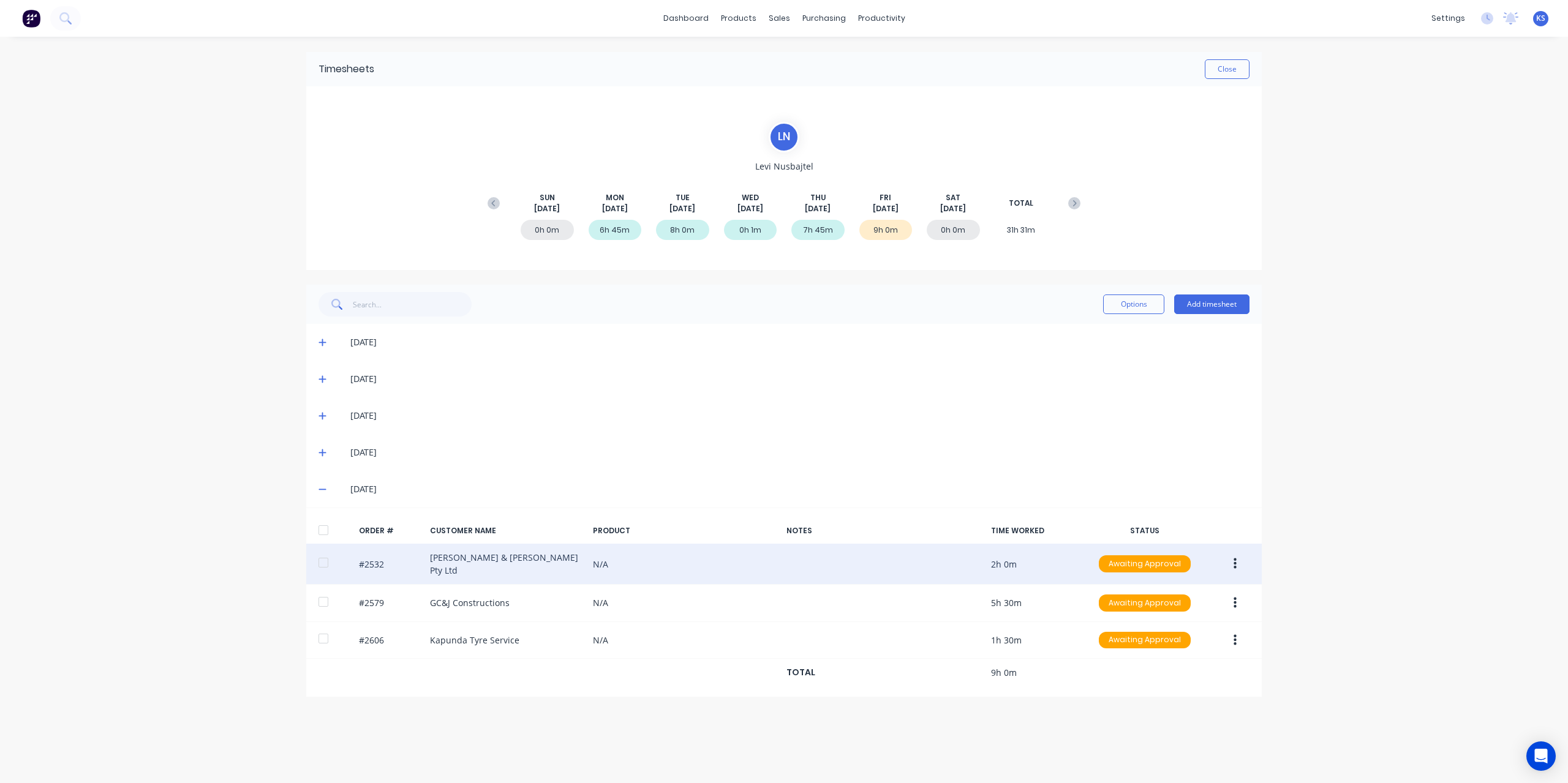
click at [1241, 561] on button "button" at bounding box center [1235, 564] width 29 height 22
click at [1174, 641] on div "Edit" at bounding box center [1191, 645] width 94 height 17
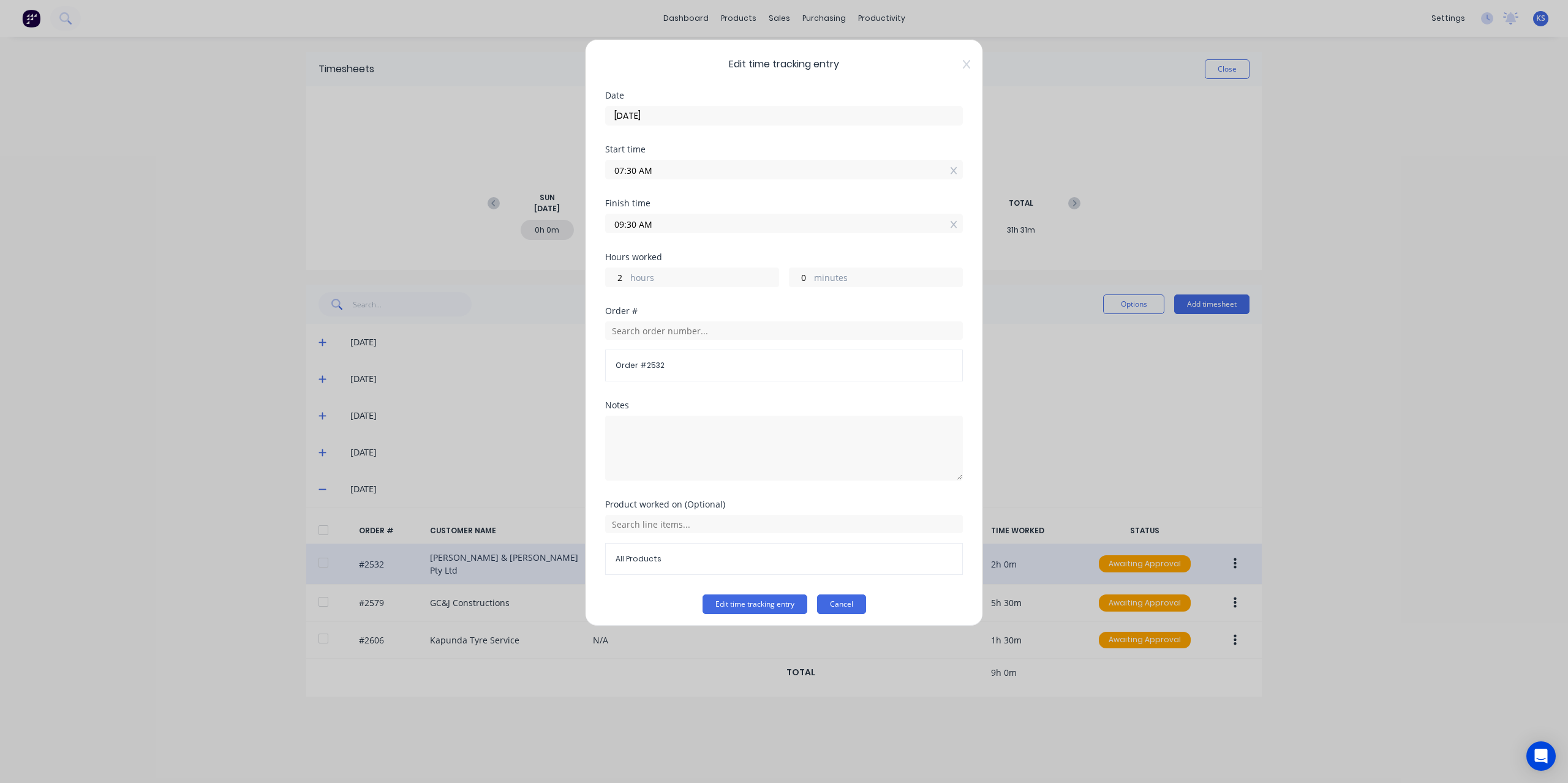
click at [830, 597] on button "Cancel" at bounding box center [841, 604] width 49 height 20
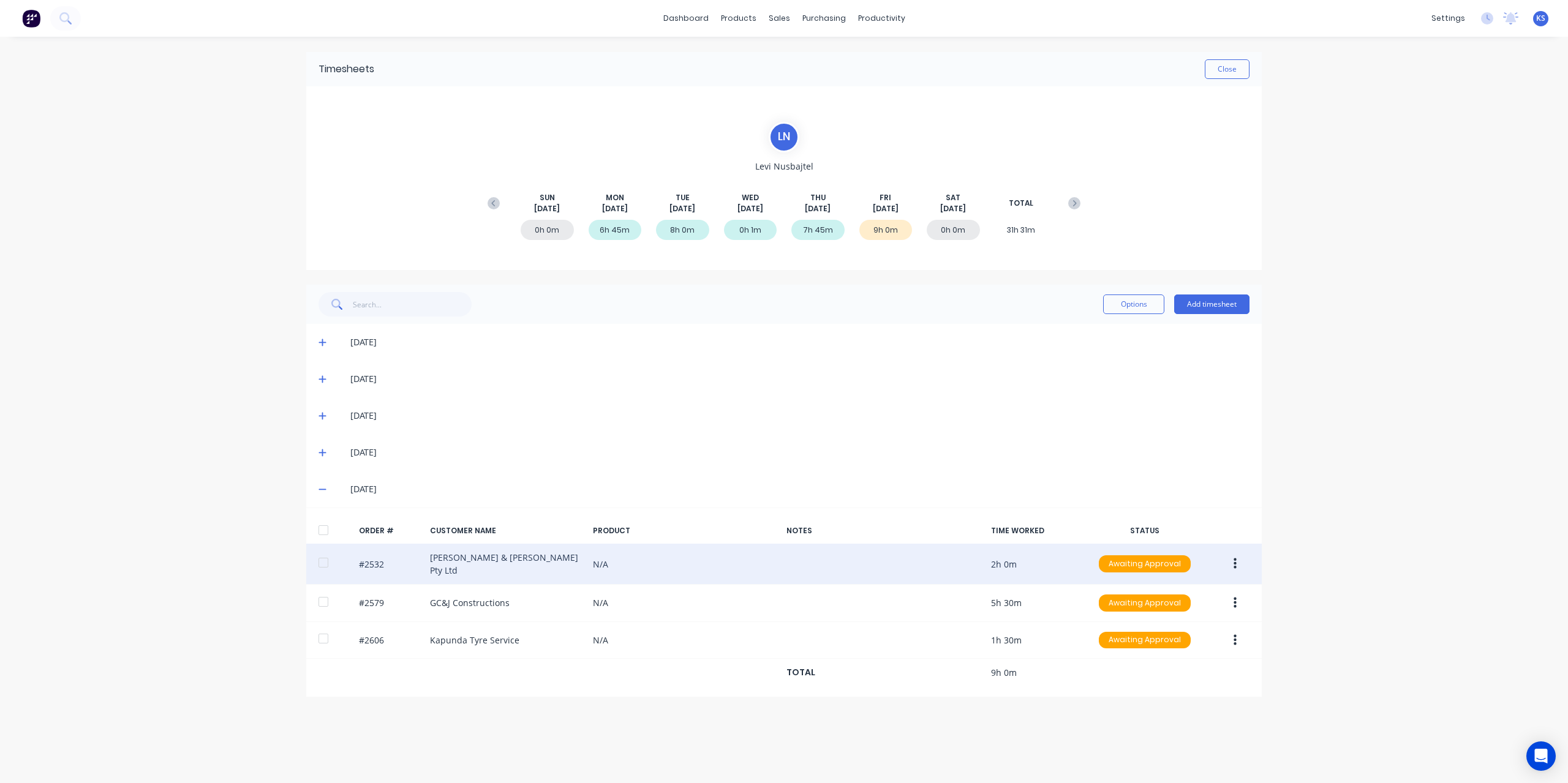
click at [325, 448] on icon at bounding box center [322, 452] width 8 height 8
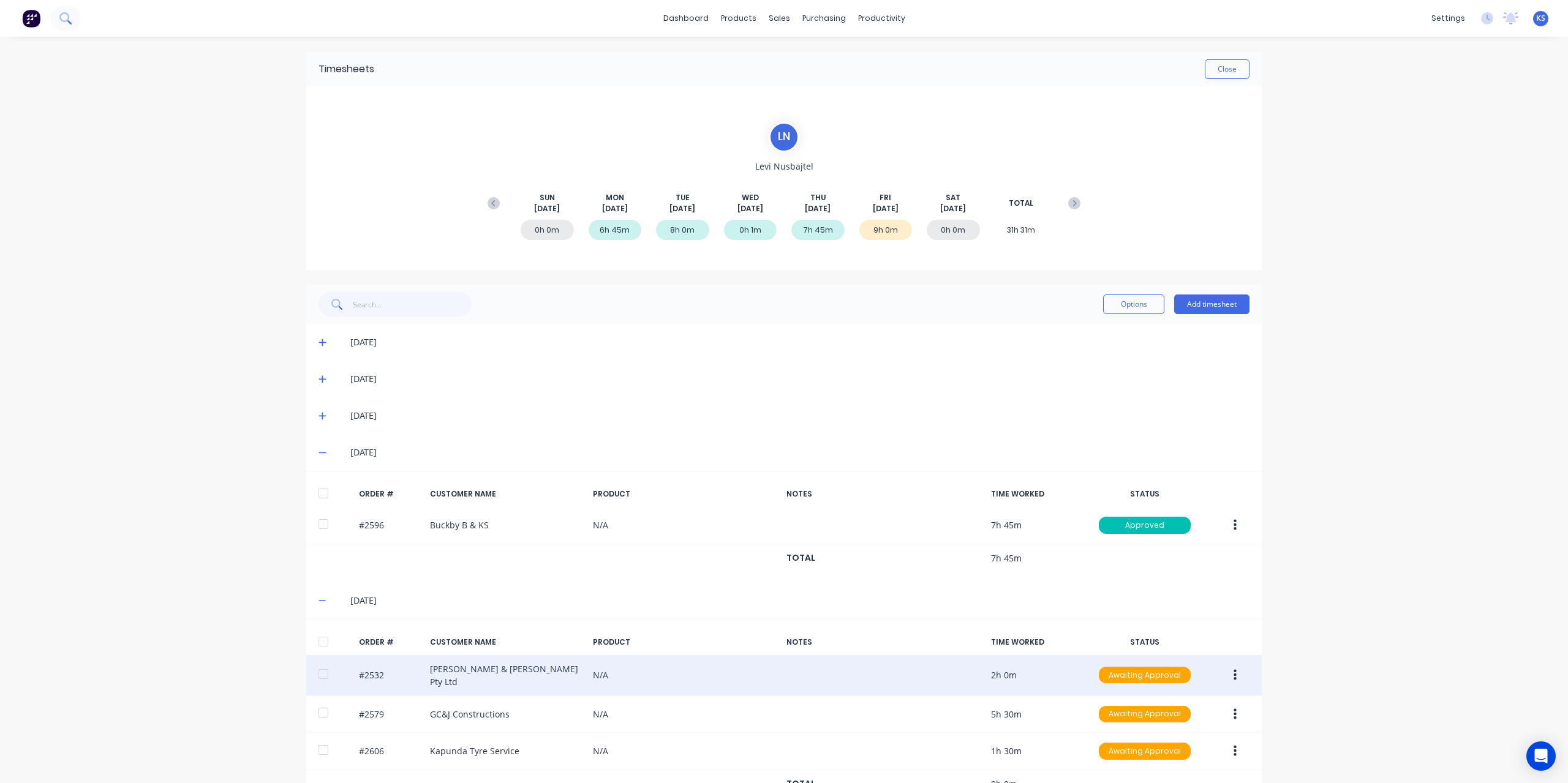
click at [64, 17] on icon at bounding box center [65, 18] width 12 height 12
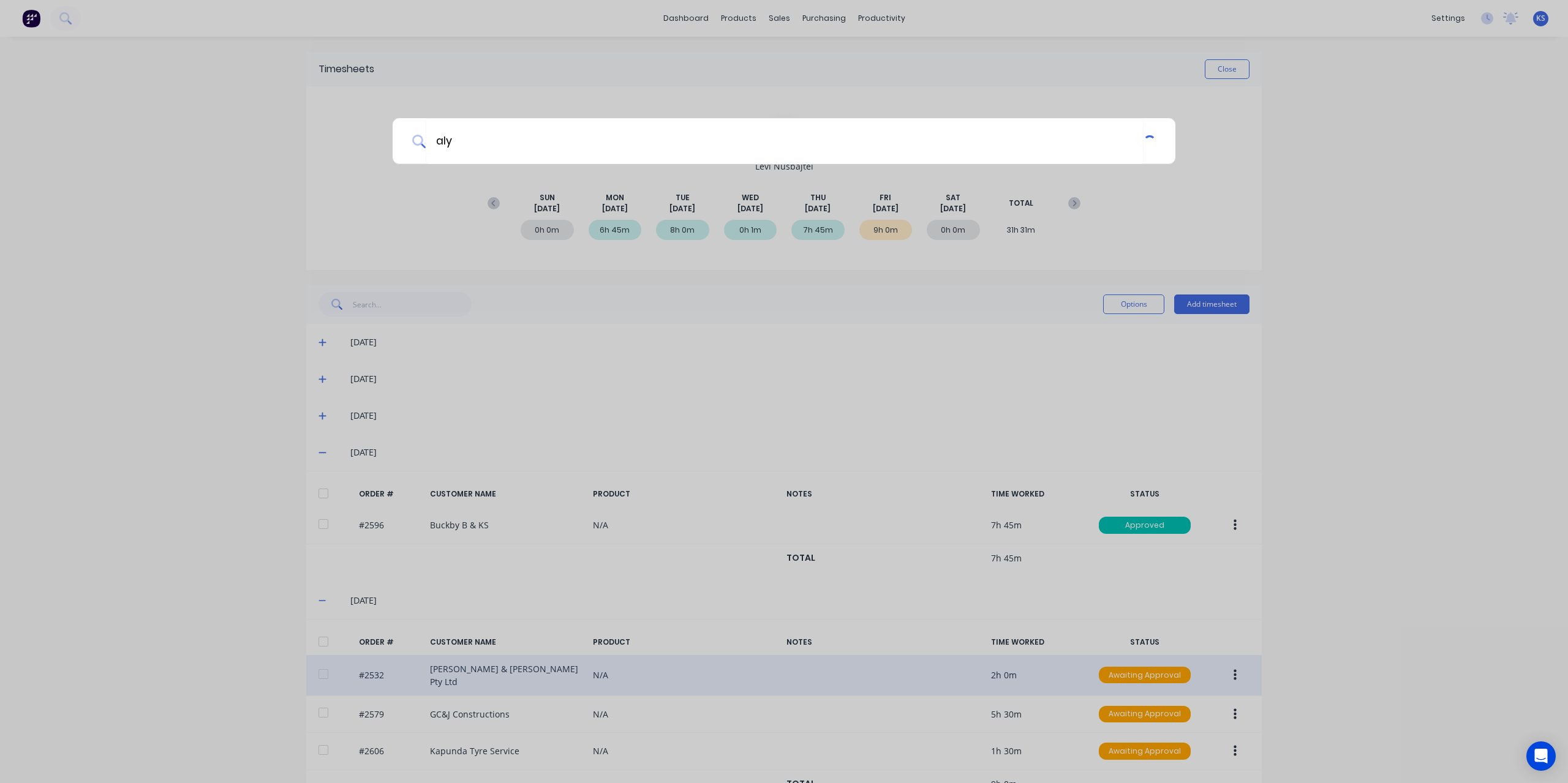
type input "aly"
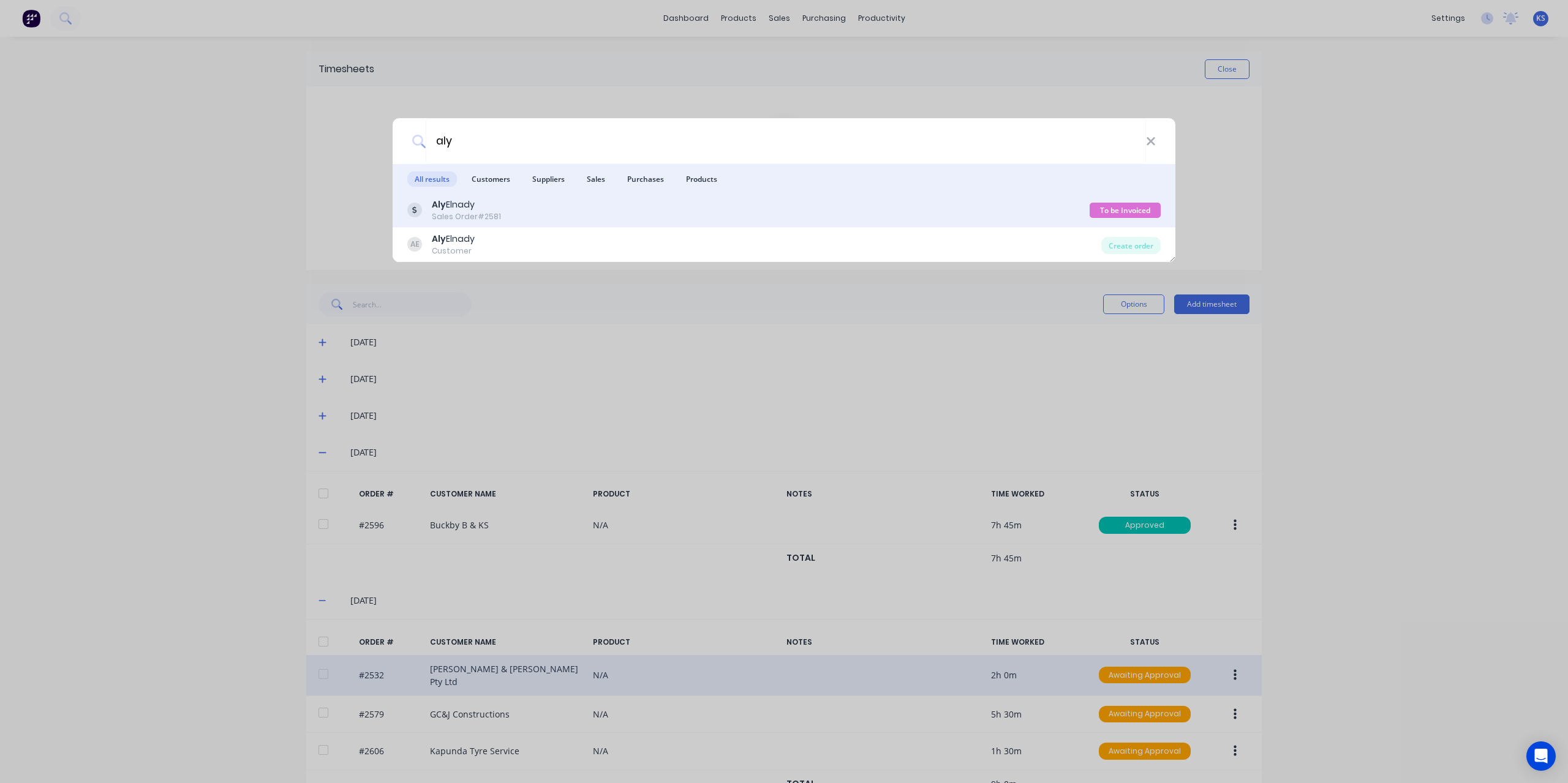
click at [508, 211] on div "[PERSON_NAME] Sales Order #2581" at bounding box center [748, 210] width 682 height 24
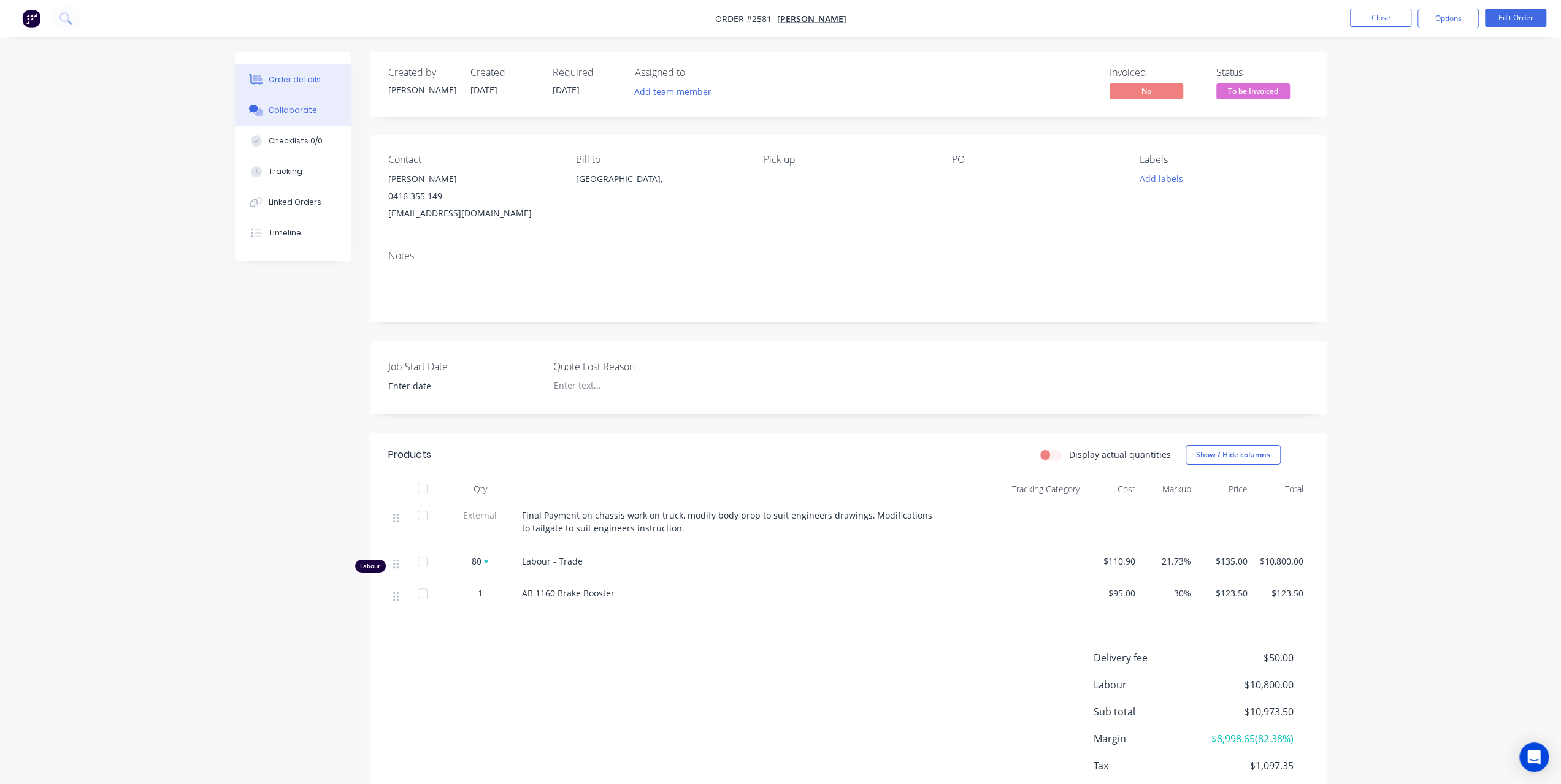
click at [302, 112] on div "Collaborate" at bounding box center [292, 110] width 48 height 11
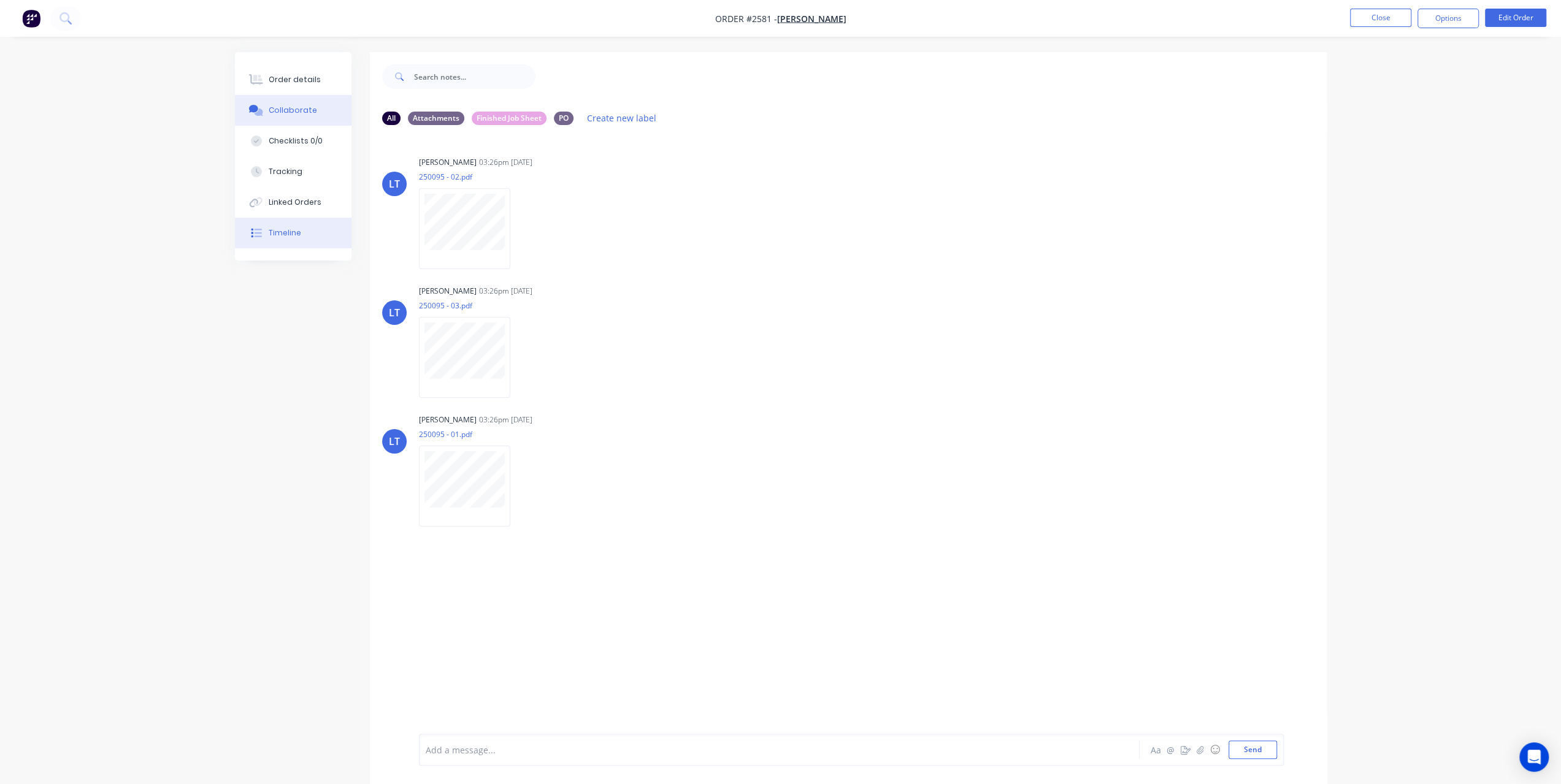
click at [292, 228] on div "Timeline" at bounding box center [285, 233] width 33 height 11
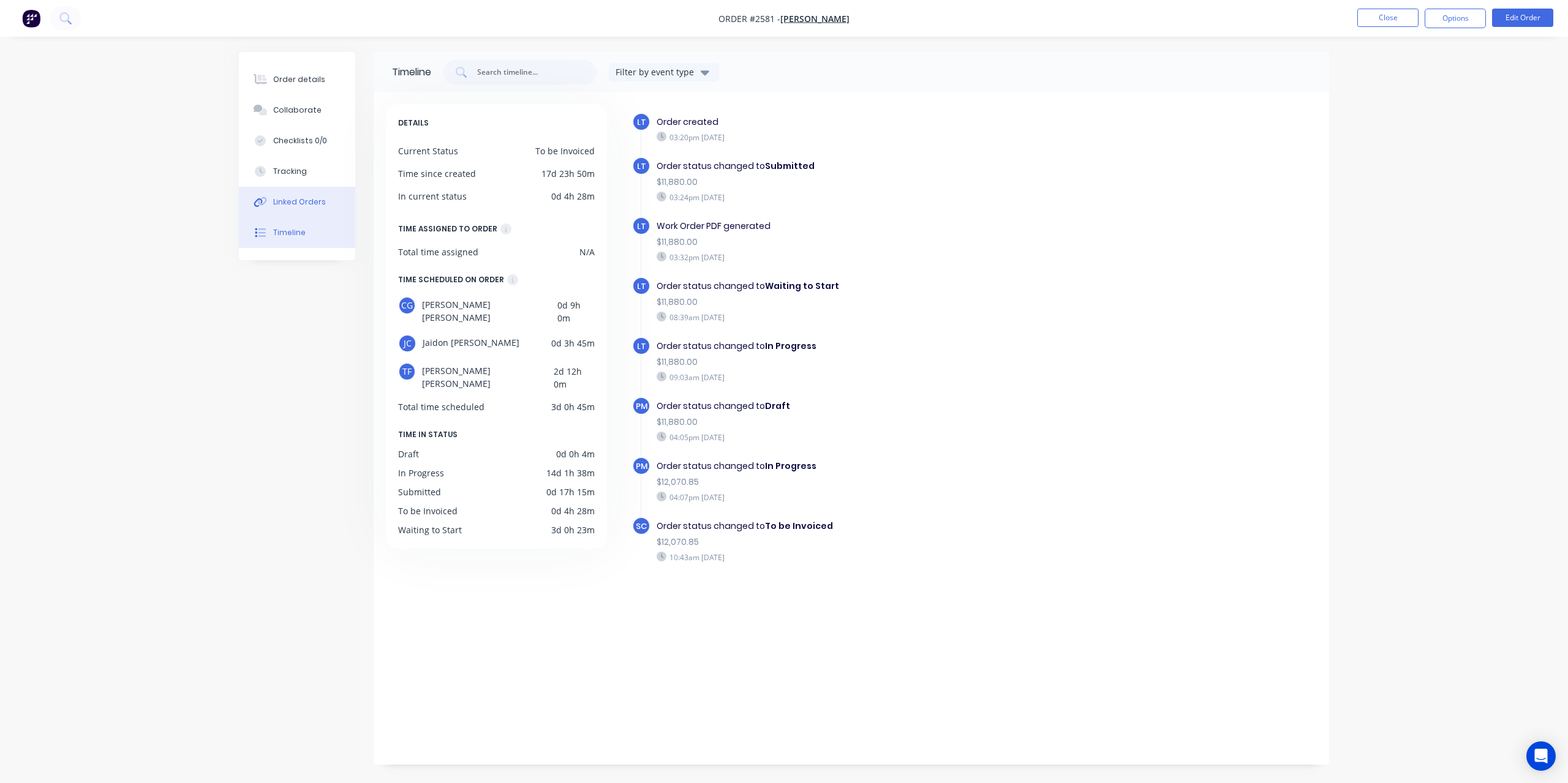
click at [306, 200] on div "Linked Orders" at bounding box center [299, 202] width 52 height 11
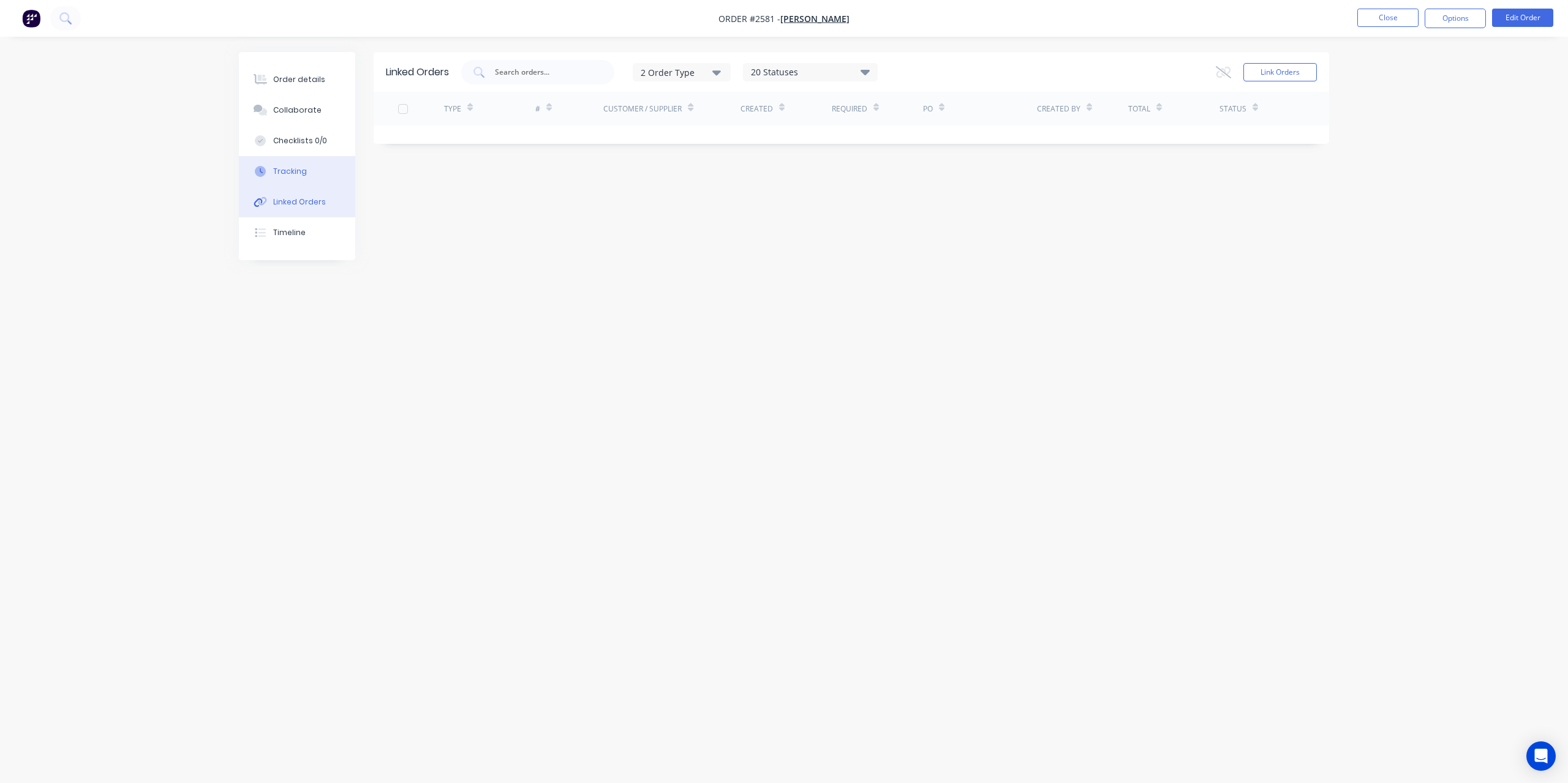
click at [302, 176] on div "Tracking" at bounding box center [290, 172] width 34 height 11
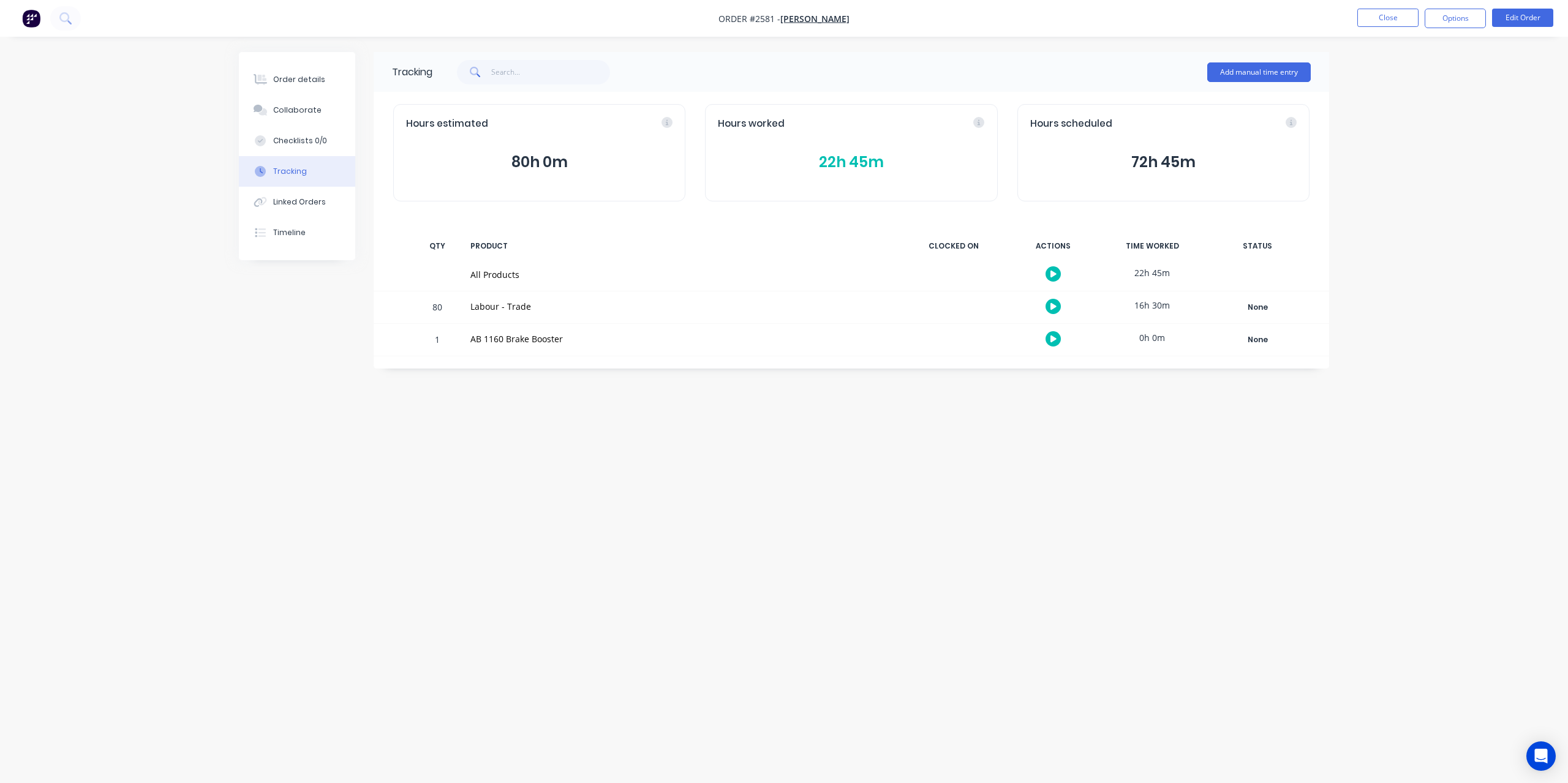
click at [827, 171] on button "22h 45m" at bounding box center [851, 162] width 267 height 23
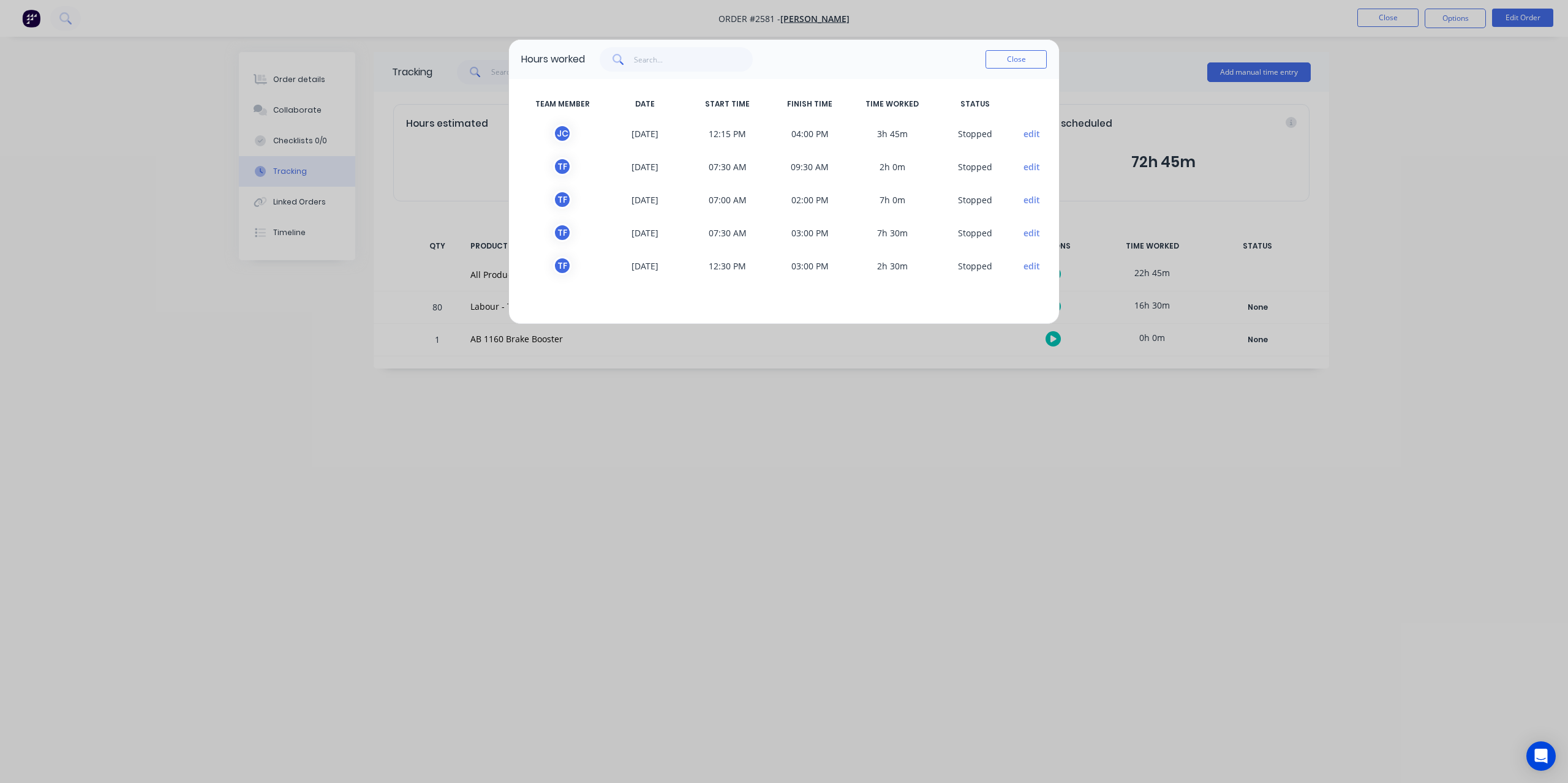
click at [1049, 62] on div "Hours worked Close" at bounding box center [784, 59] width 550 height 39
click at [1037, 58] on button "Close" at bounding box center [1016, 59] width 61 height 18
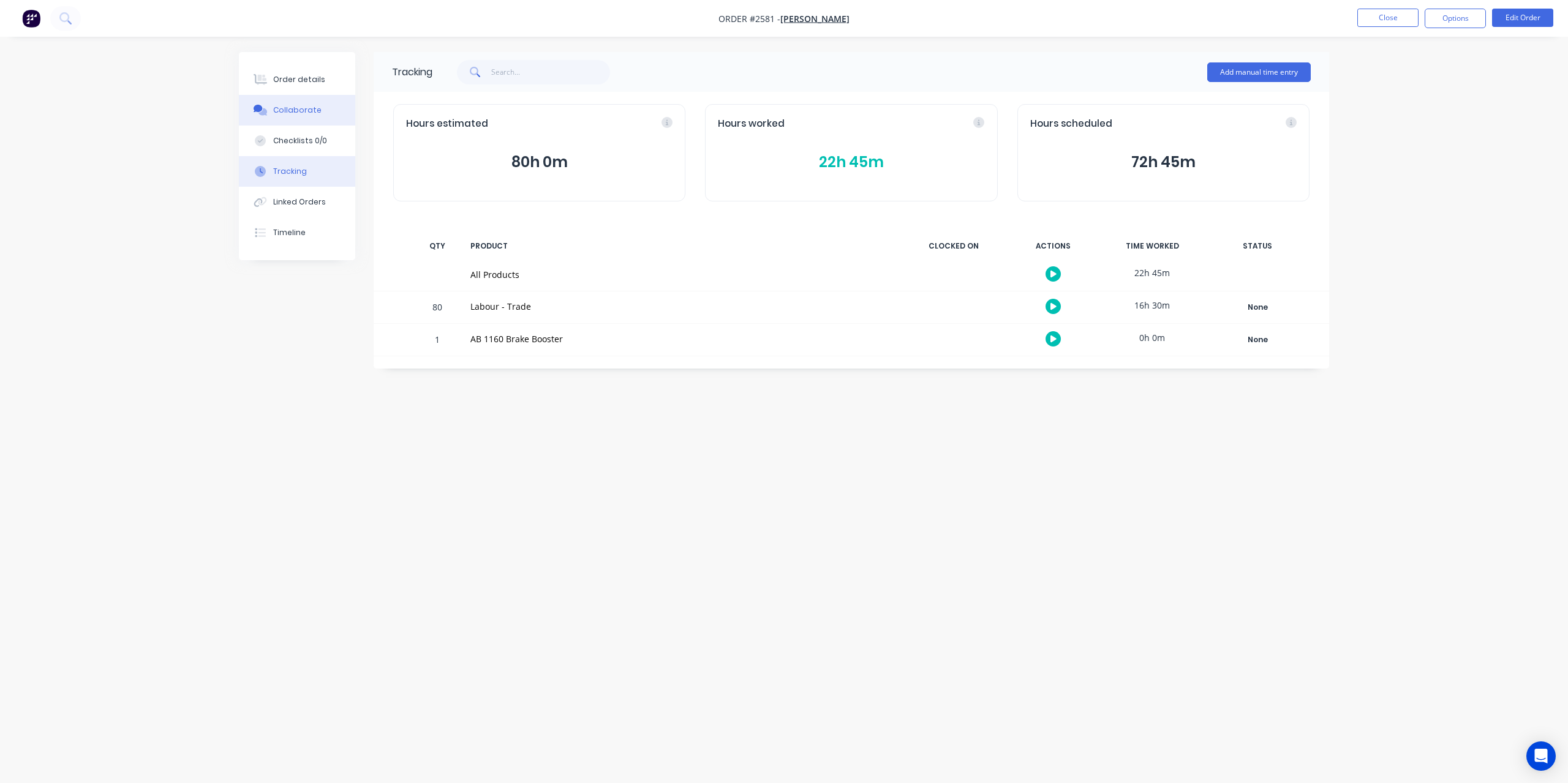
click at [318, 111] on button "Collaborate" at bounding box center [297, 110] width 117 height 31
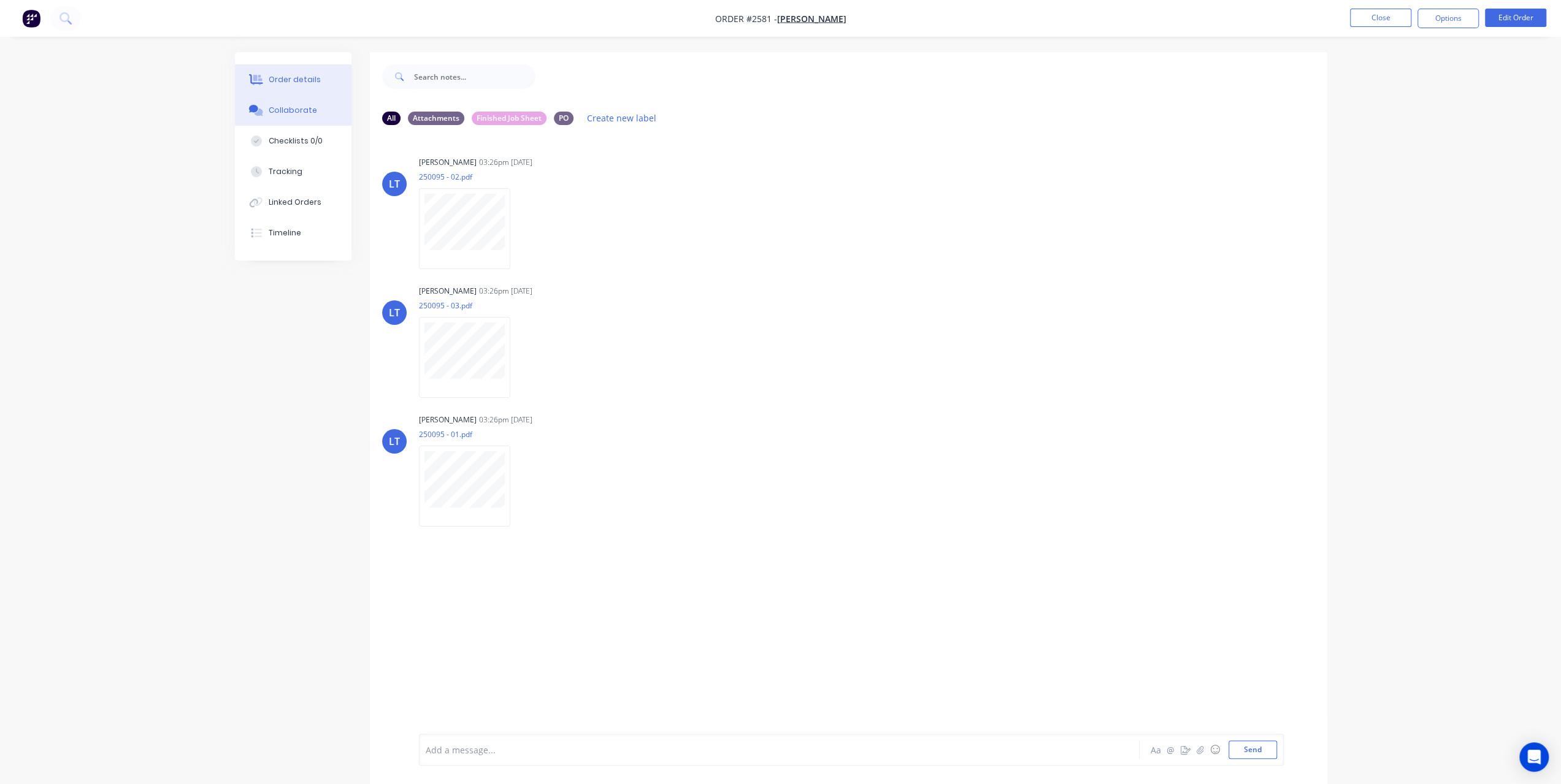
click at [317, 77] on button "Order details" at bounding box center [293, 80] width 117 height 31
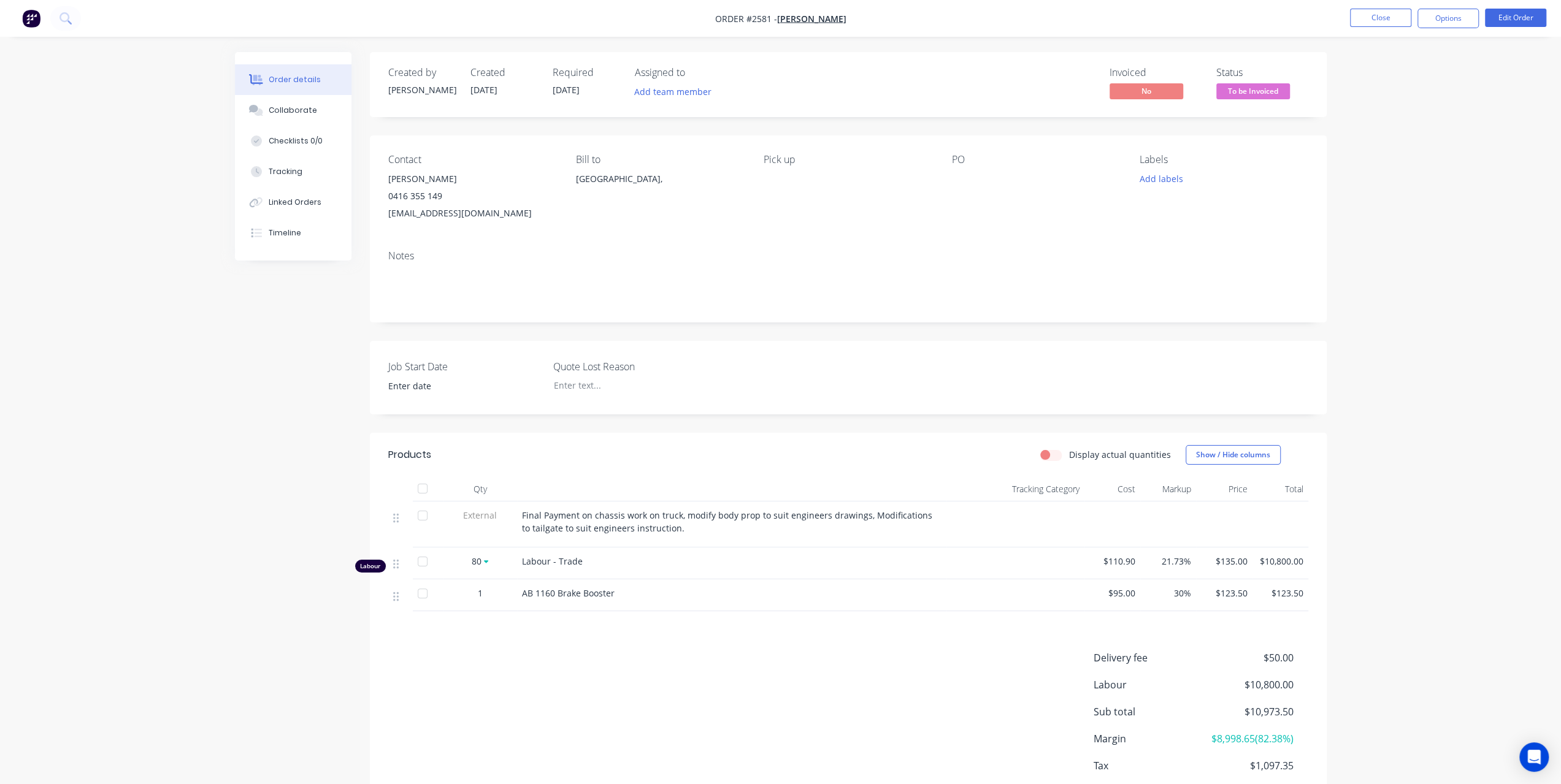
click at [1179, 616] on div "Products Display actual quantities Show / Hide columns Qty Tracking Category Co…" at bounding box center [848, 635] width 957 height 405
click at [1375, 22] on button "Close" at bounding box center [1381, 17] width 62 height 18
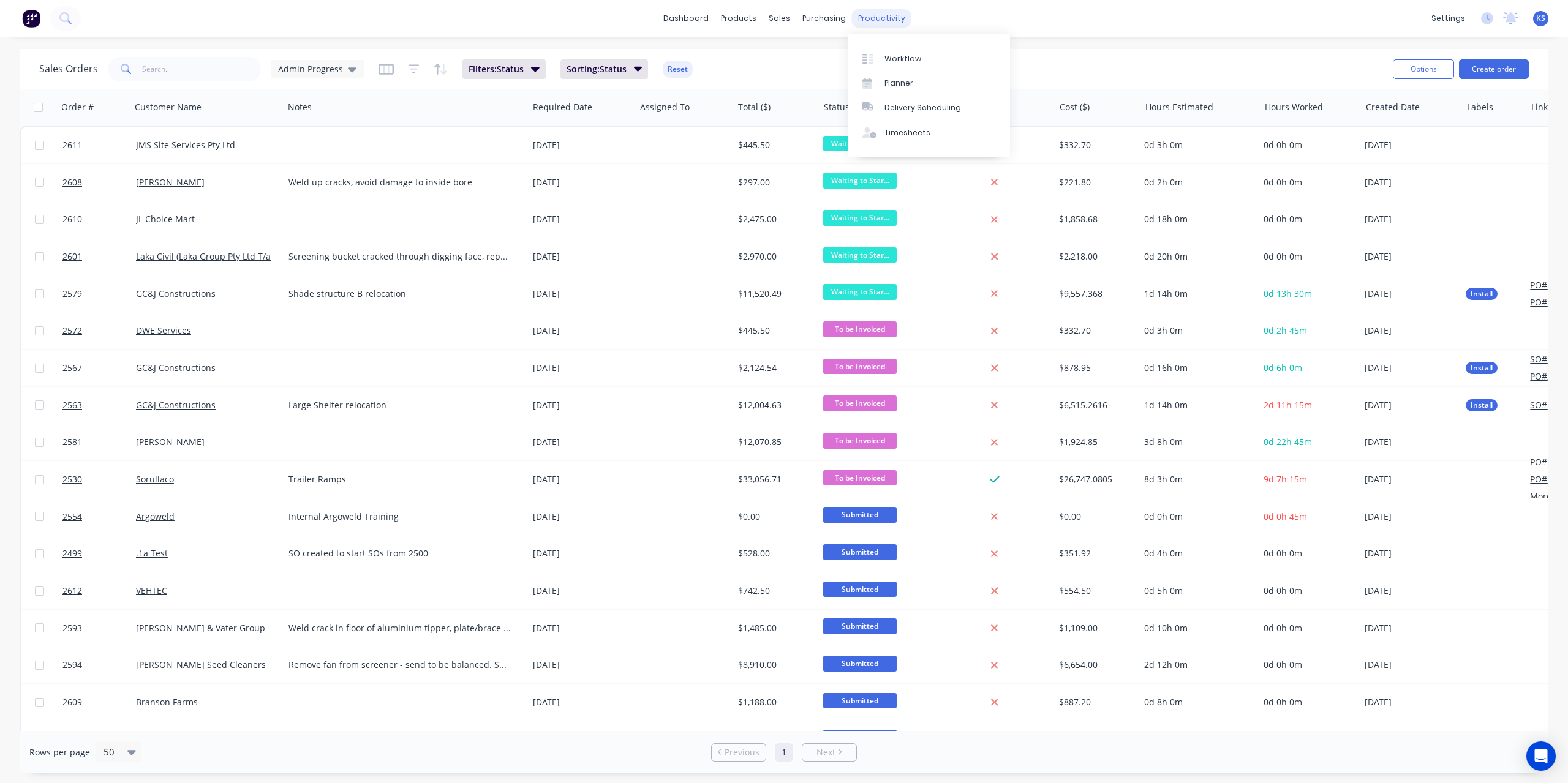
click at [886, 16] on div "productivity" at bounding box center [881, 18] width 59 height 18
click at [887, 130] on div "Timesheets" at bounding box center [908, 133] width 46 height 11
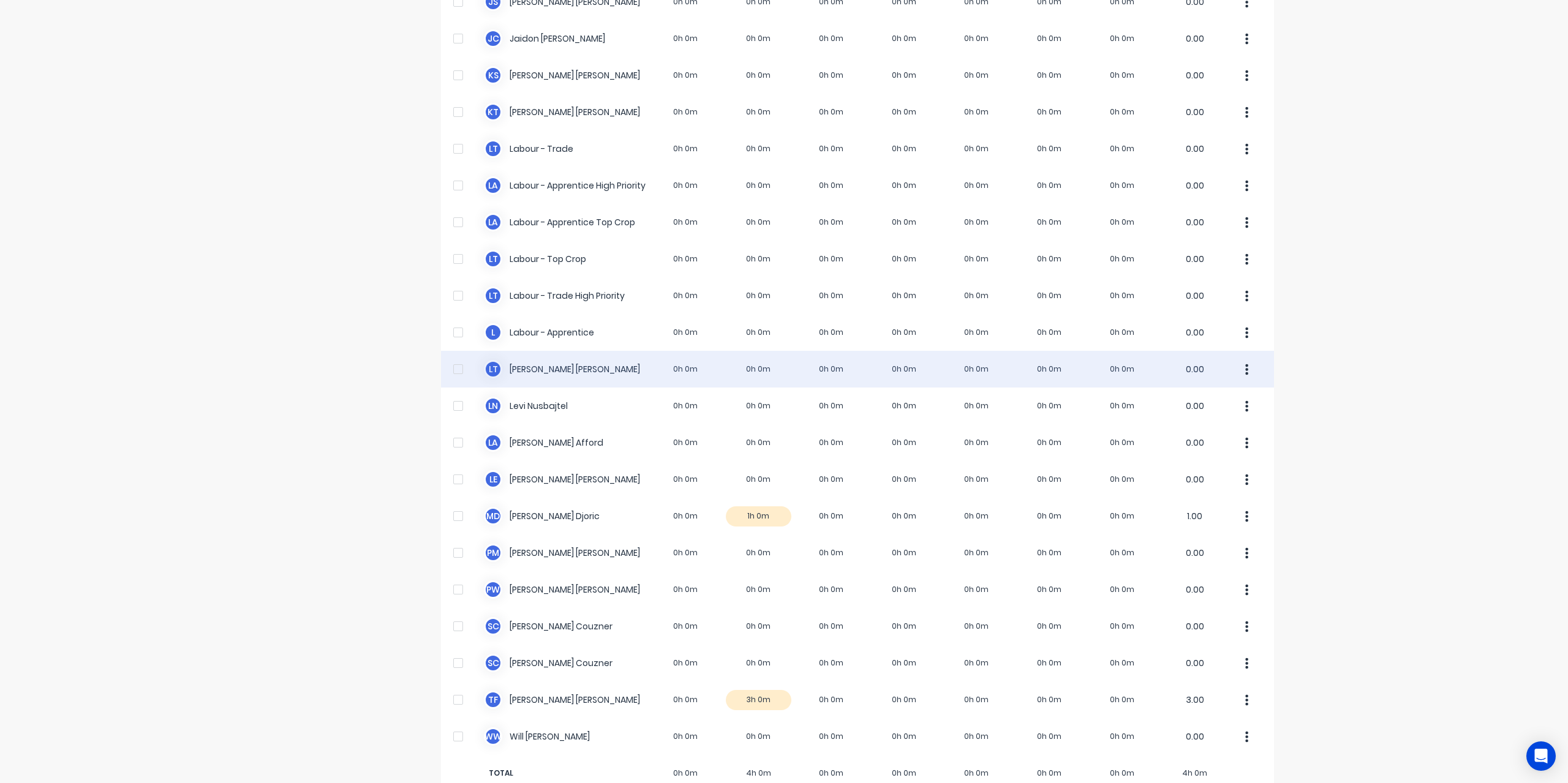
scroll to position [245, 0]
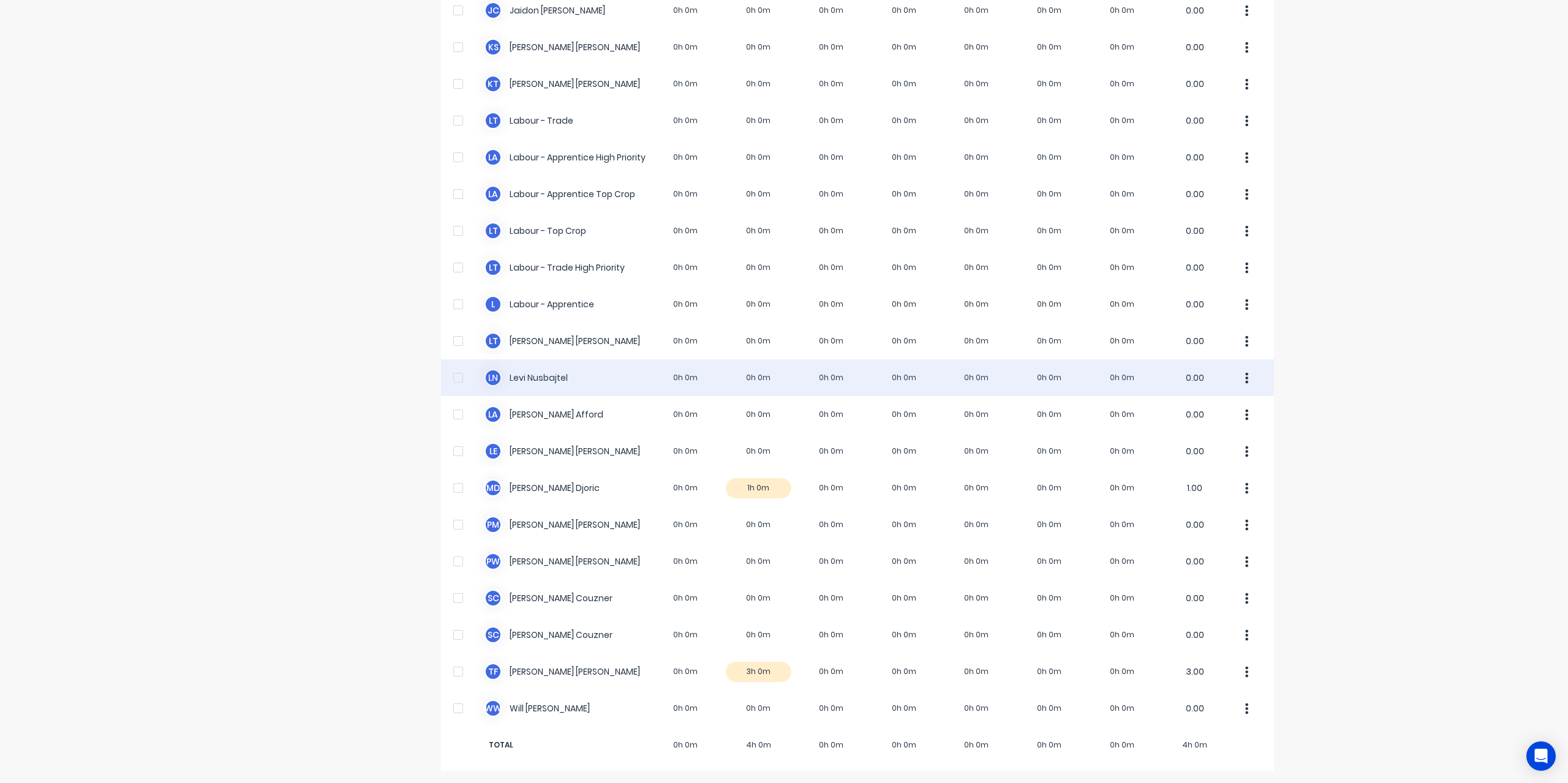
click at [519, 385] on div "[PERSON_NAME] Nusbajtel 0h 0m 0h 0m 0h 0m 0h 0m 0h 0m 0h 0m 0h 0m 0.00" at bounding box center [857, 378] width 833 height 37
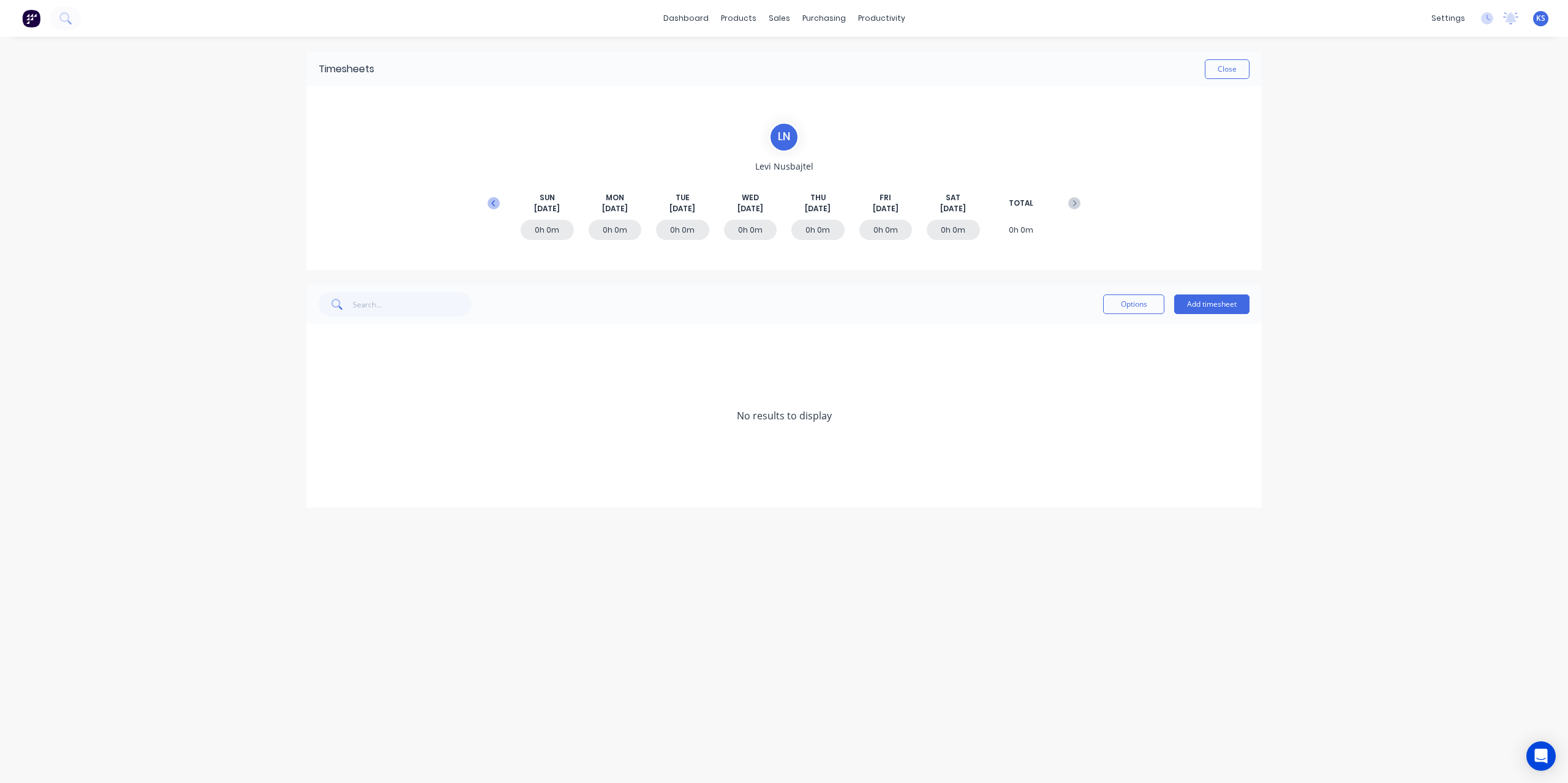
click at [496, 207] on icon at bounding box center [494, 204] width 13 height 13
click at [318, 493] on div "[DATE]" at bounding box center [784, 489] width 956 height 37
click at [324, 493] on icon at bounding box center [322, 489] width 8 height 8
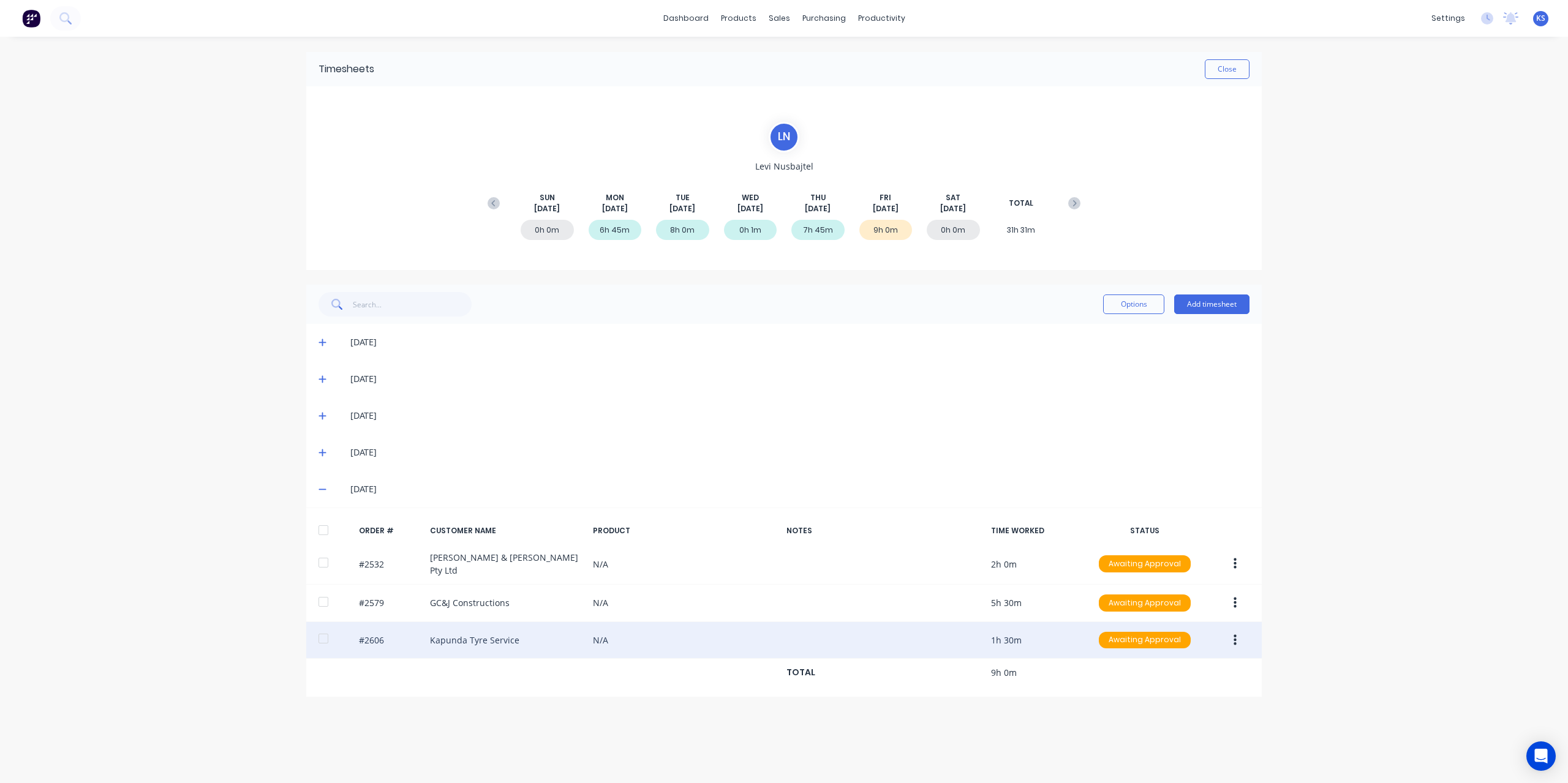
click at [326, 639] on div at bounding box center [323, 639] width 24 height 24
click at [1239, 641] on button "button" at bounding box center [1235, 641] width 29 height 22
click at [1211, 668] on div "Approve" at bounding box center [1191, 672] width 94 height 17
click at [1232, 70] on button "Close" at bounding box center [1227, 69] width 45 height 20
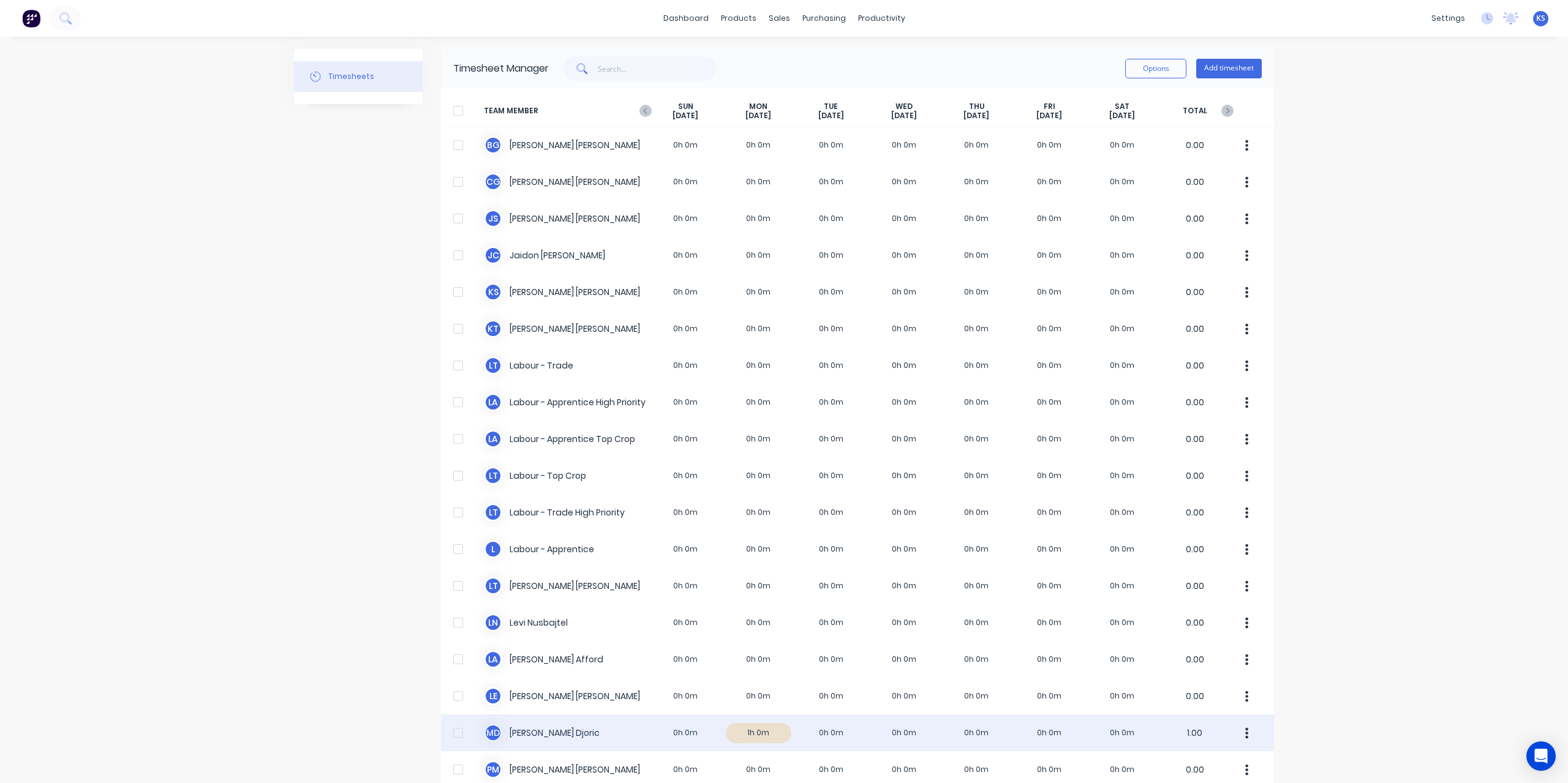
click at [515, 734] on div "M D [PERSON_NAME] 0h 0m 1h 0m 0h 0m 0h 0m 0h 0m 0h 0m 0h 0m 1.00" at bounding box center [857, 733] width 833 height 37
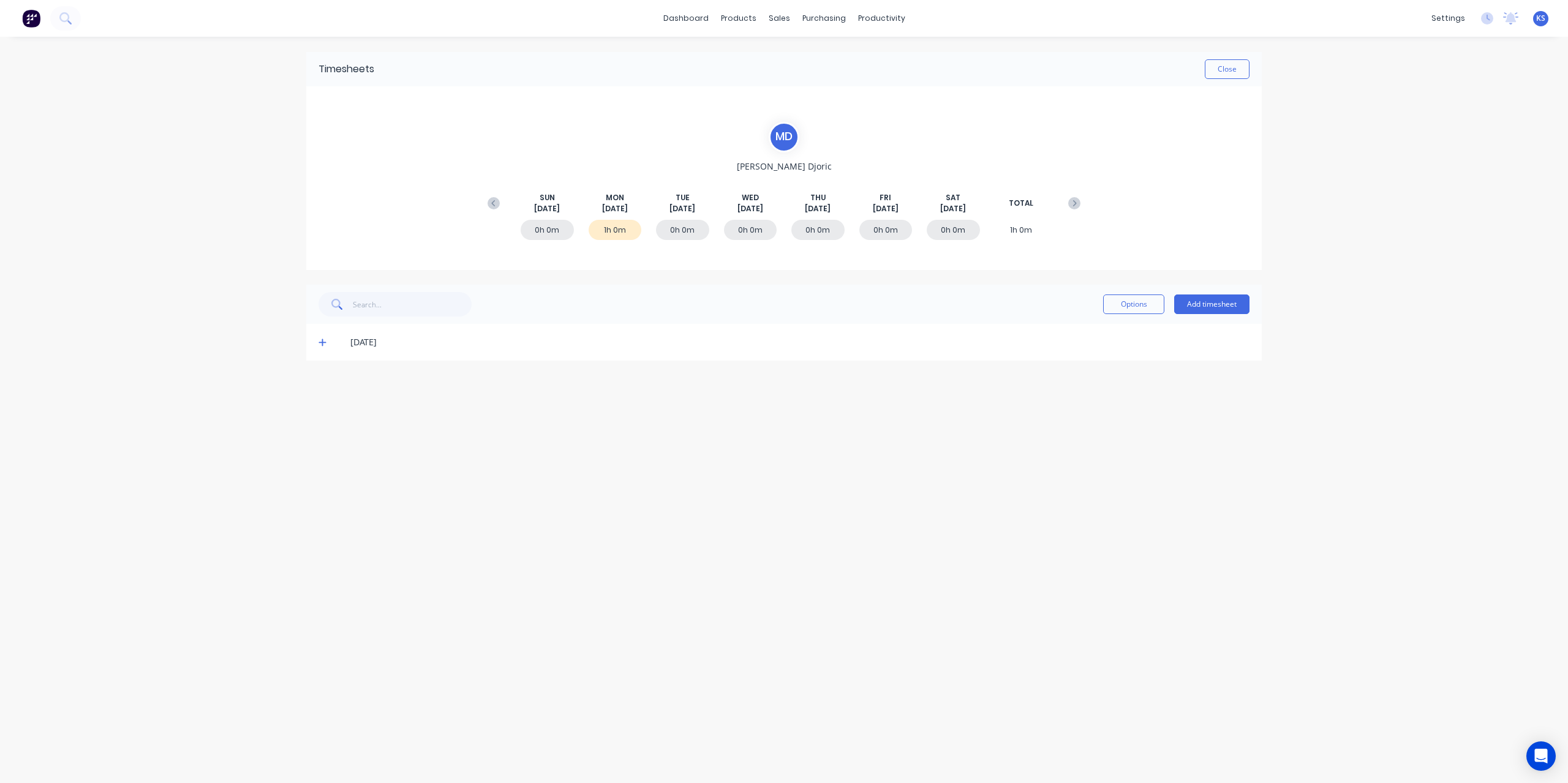
click at [323, 342] on icon at bounding box center [322, 343] width 8 height 8
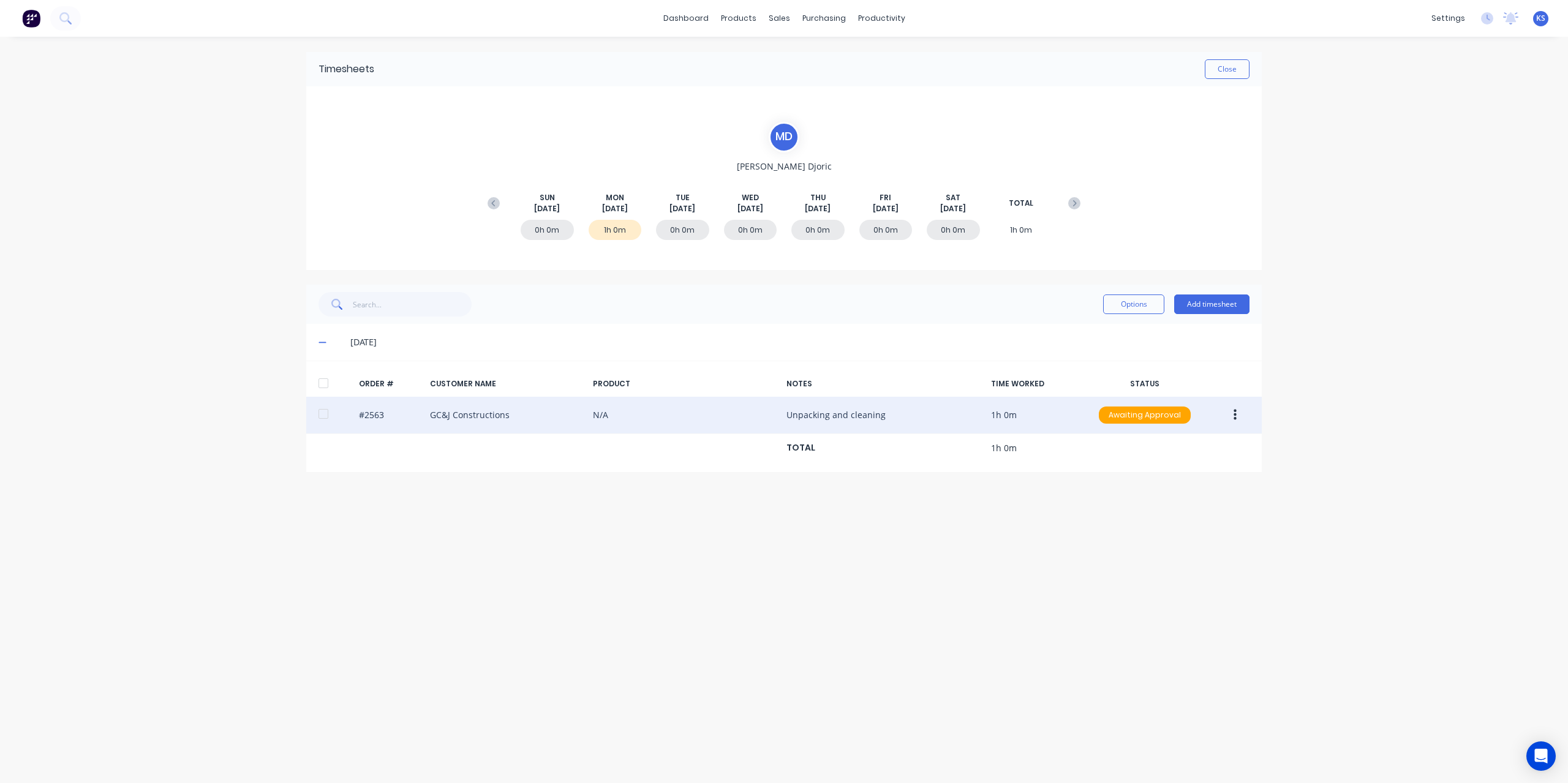
click at [323, 415] on div at bounding box center [323, 414] width 24 height 24
click at [1232, 422] on button "button" at bounding box center [1235, 415] width 29 height 22
click at [1198, 448] on div "Approve" at bounding box center [1191, 447] width 94 height 17
click at [1225, 66] on button "Close" at bounding box center [1227, 69] width 45 height 20
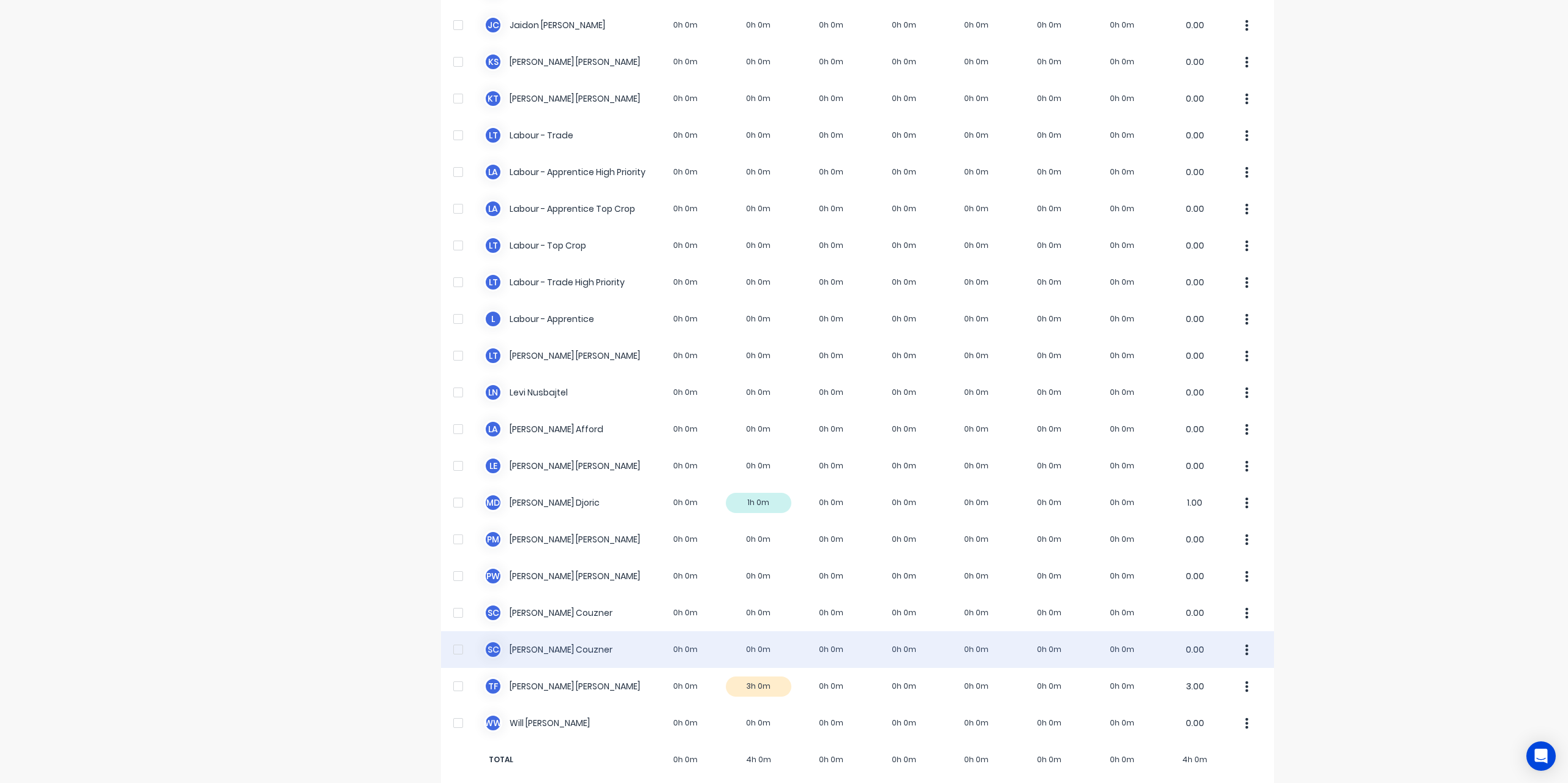
scroll to position [245, 0]
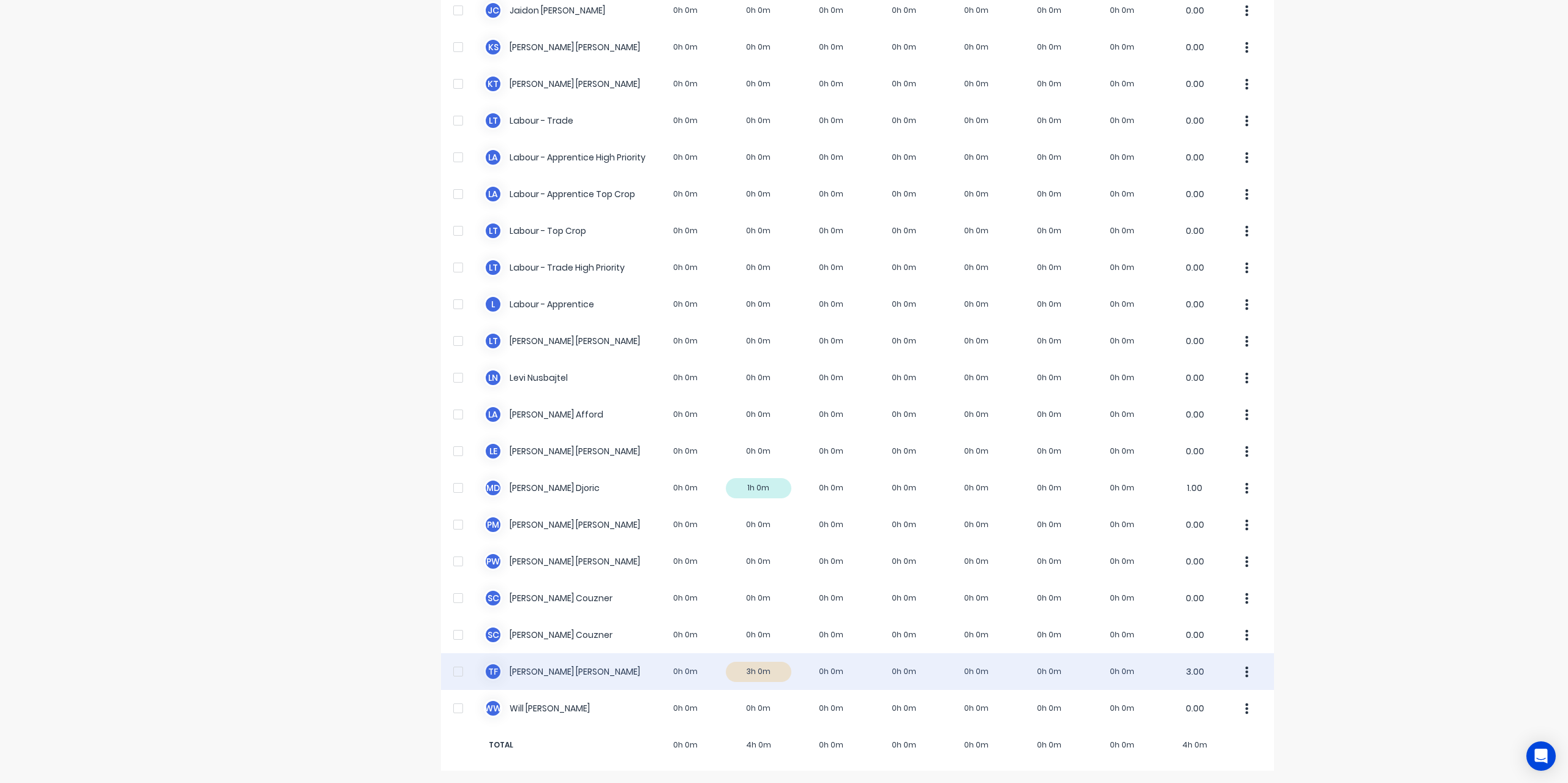
click at [537, 677] on div "T F [PERSON_NAME] 0h 0m 3h 0m 0h 0m 0h 0m 0h 0m 0h 0m 0h 0m 3.00" at bounding box center [857, 671] width 833 height 37
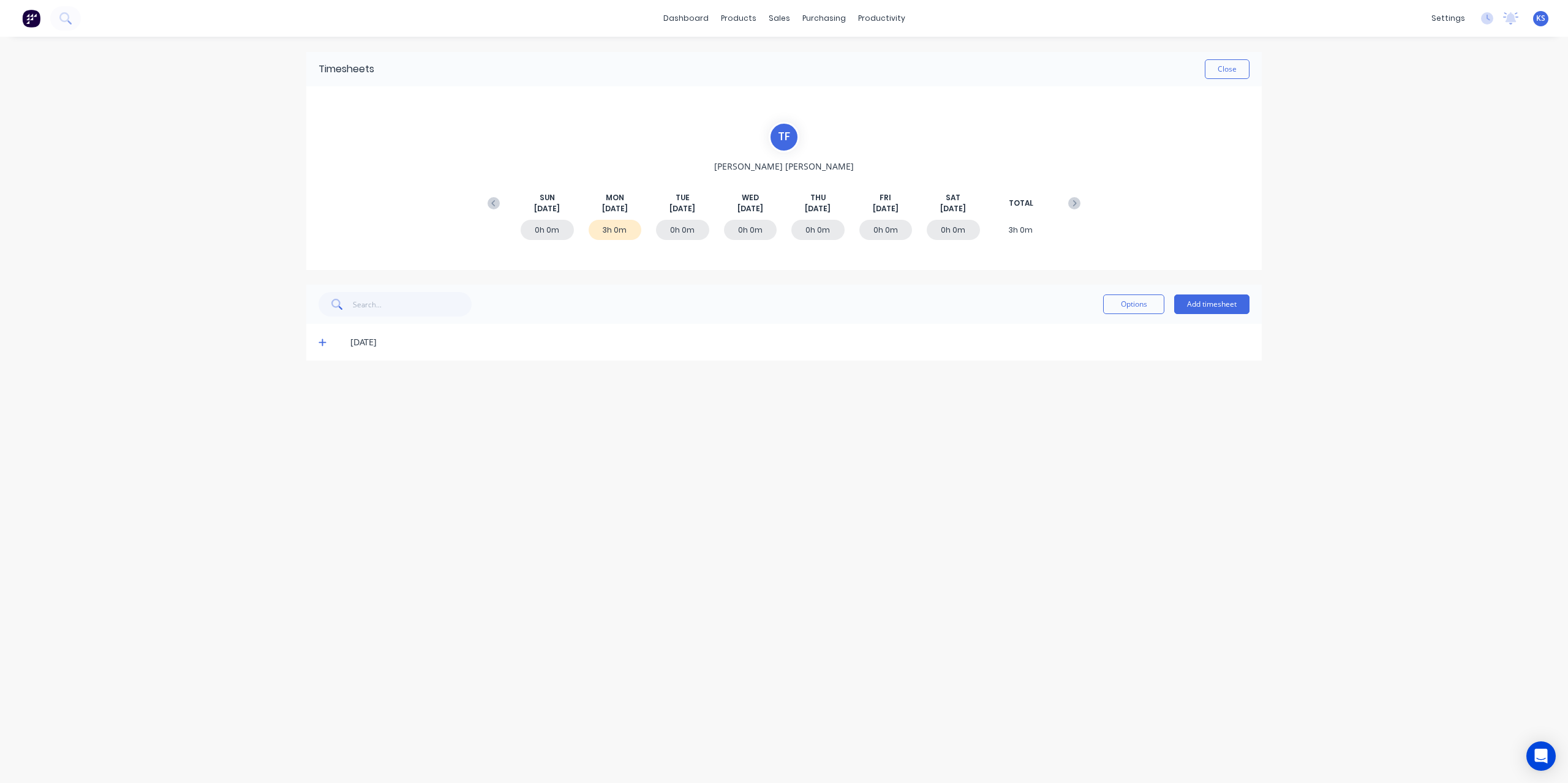
click at [329, 345] on span at bounding box center [325, 343] width 13 height 13
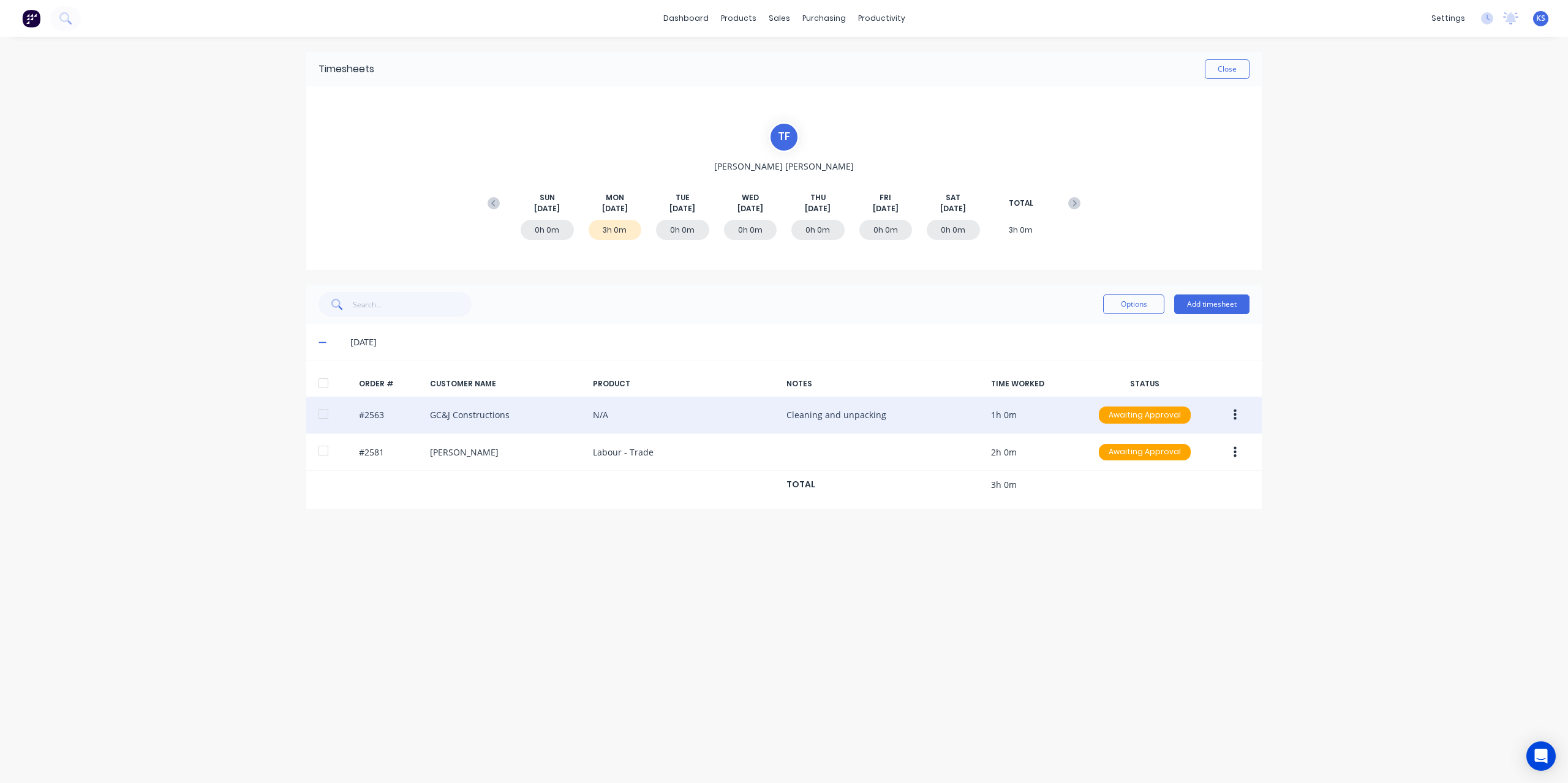
click at [326, 413] on div at bounding box center [323, 414] width 24 height 24
click at [1243, 415] on button "button" at bounding box center [1235, 415] width 29 height 22
click at [1183, 452] on div "Approve" at bounding box center [1191, 447] width 94 height 17
click at [1235, 69] on button "Close" at bounding box center [1227, 69] width 45 height 20
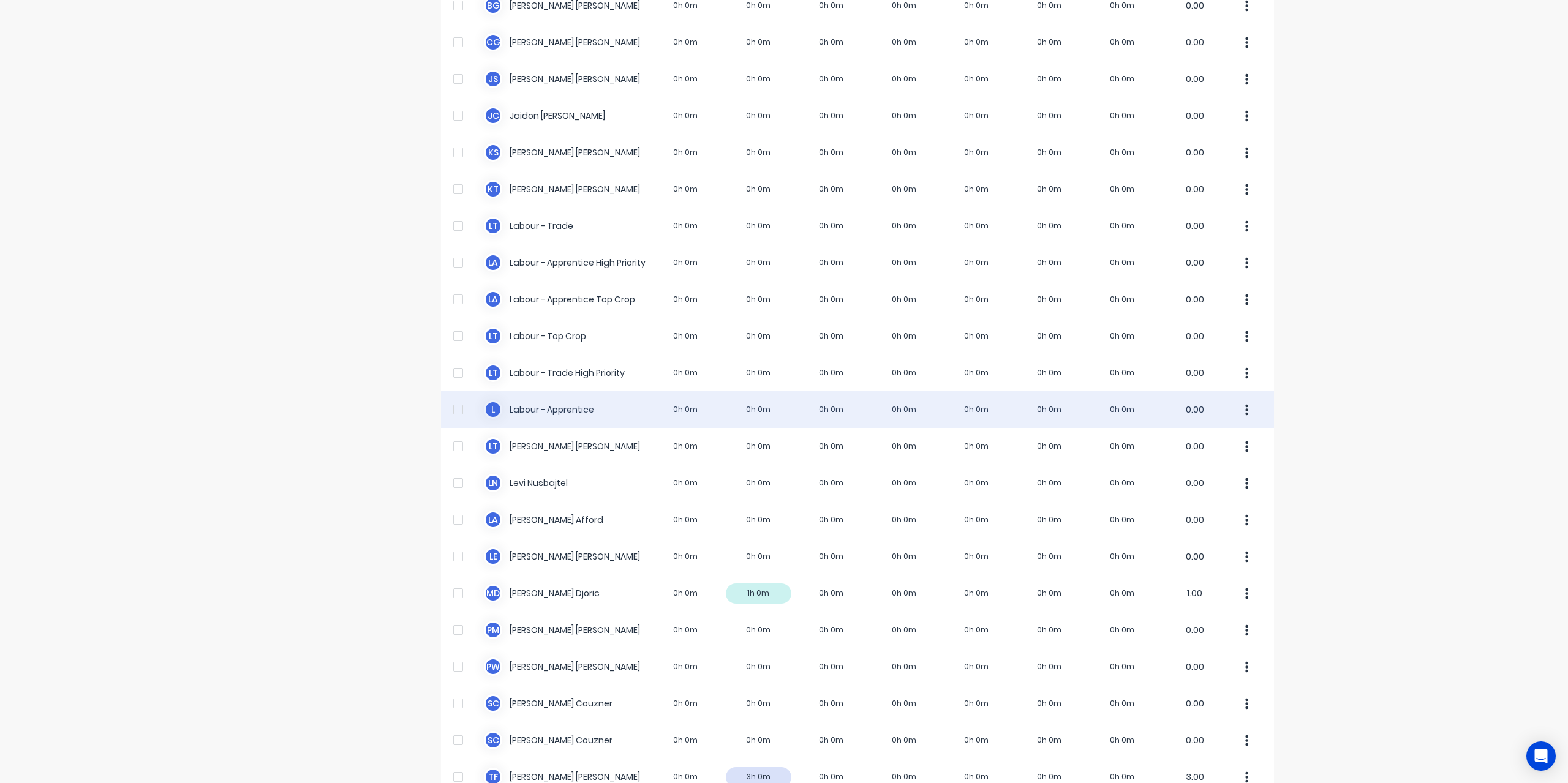
scroll to position [245, 0]
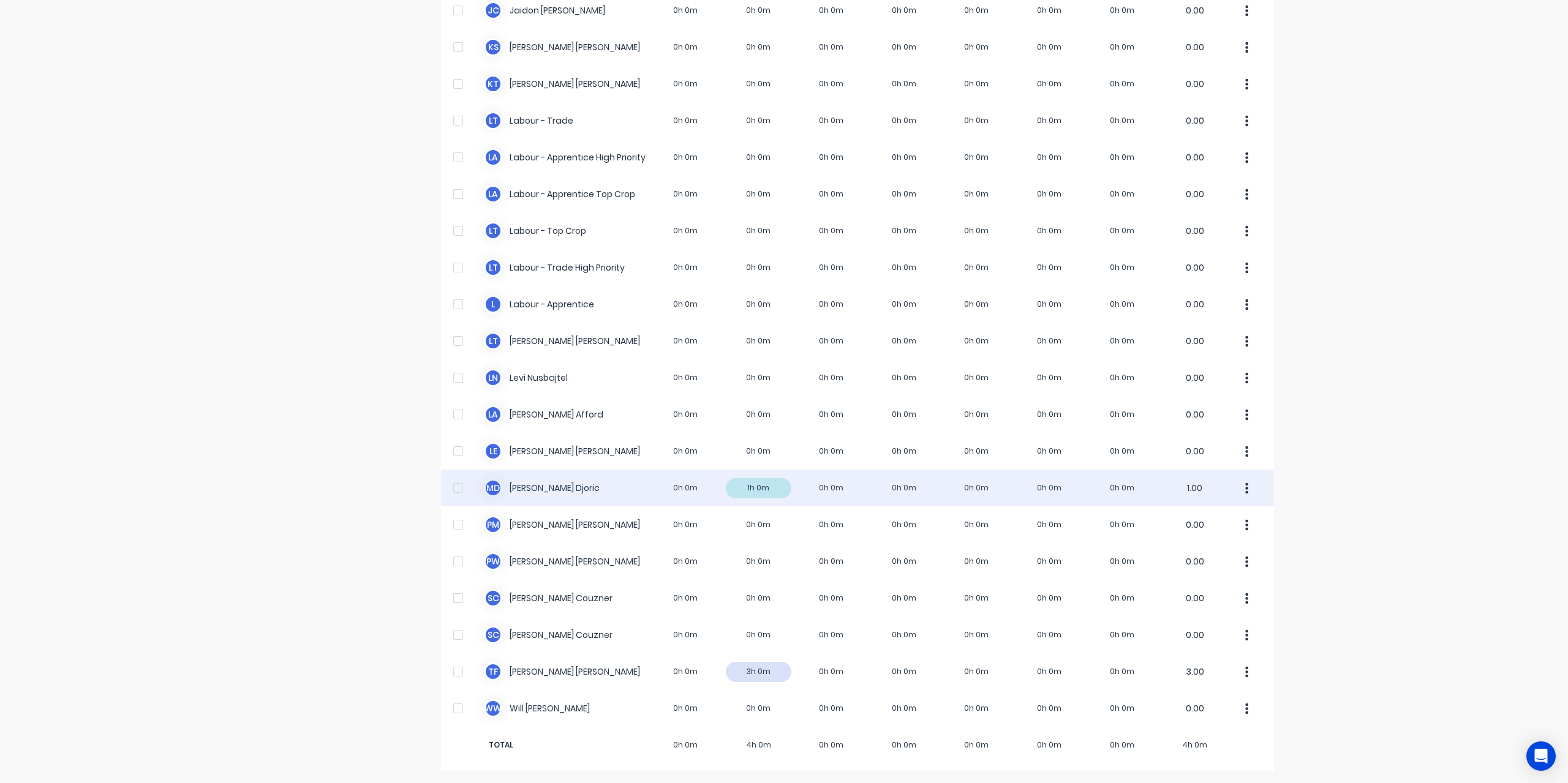
click at [550, 494] on div "M D [PERSON_NAME] 0h 0m 1h 0m 0h 0m 0h 0m 0h 0m 0h 0m 0h 0m 1.00" at bounding box center [857, 488] width 833 height 37
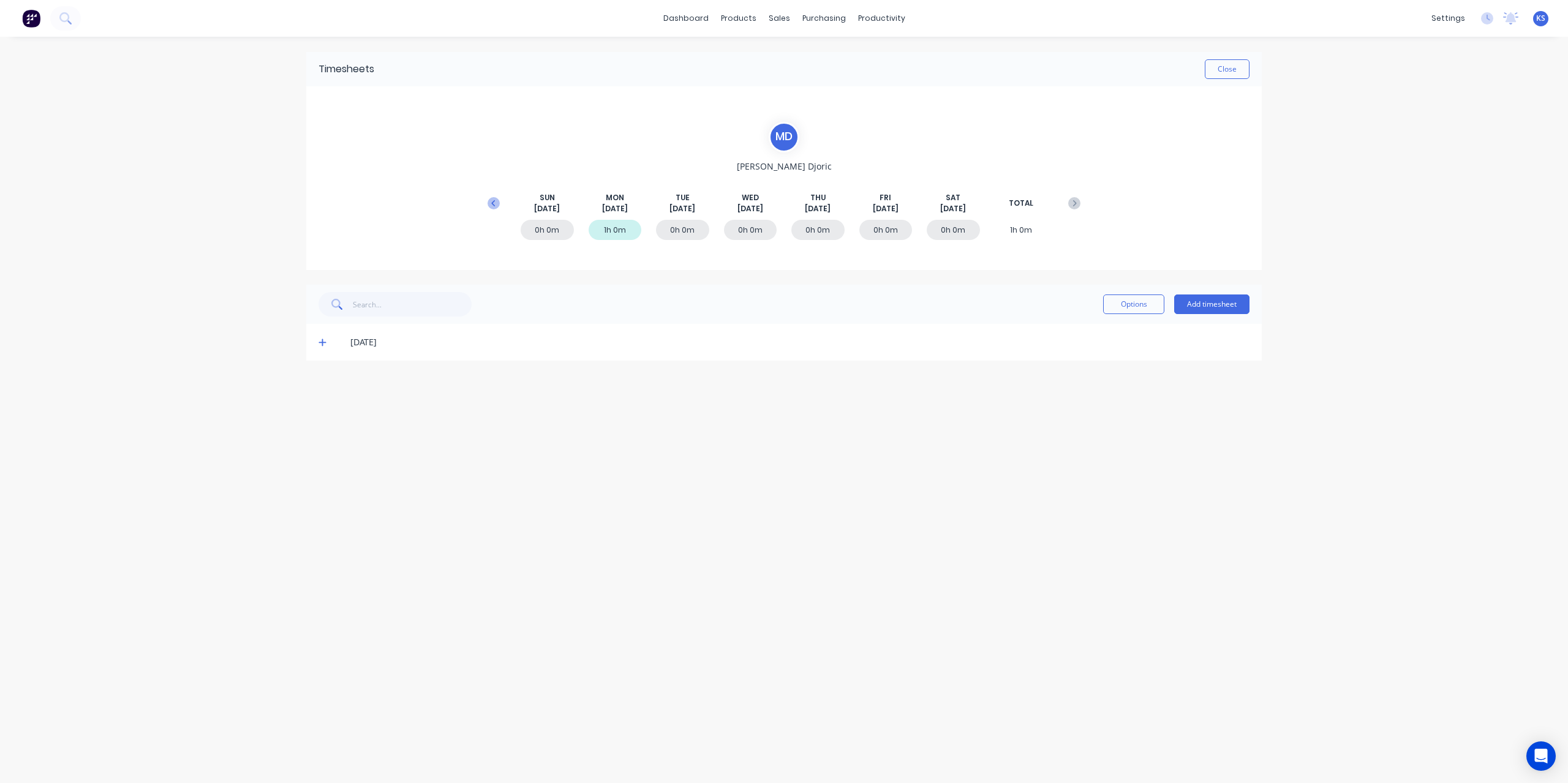
click at [495, 204] on icon at bounding box center [494, 204] width 13 height 13
click at [318, 492] on icon at bounding box center [322, 489] width 8 height 8
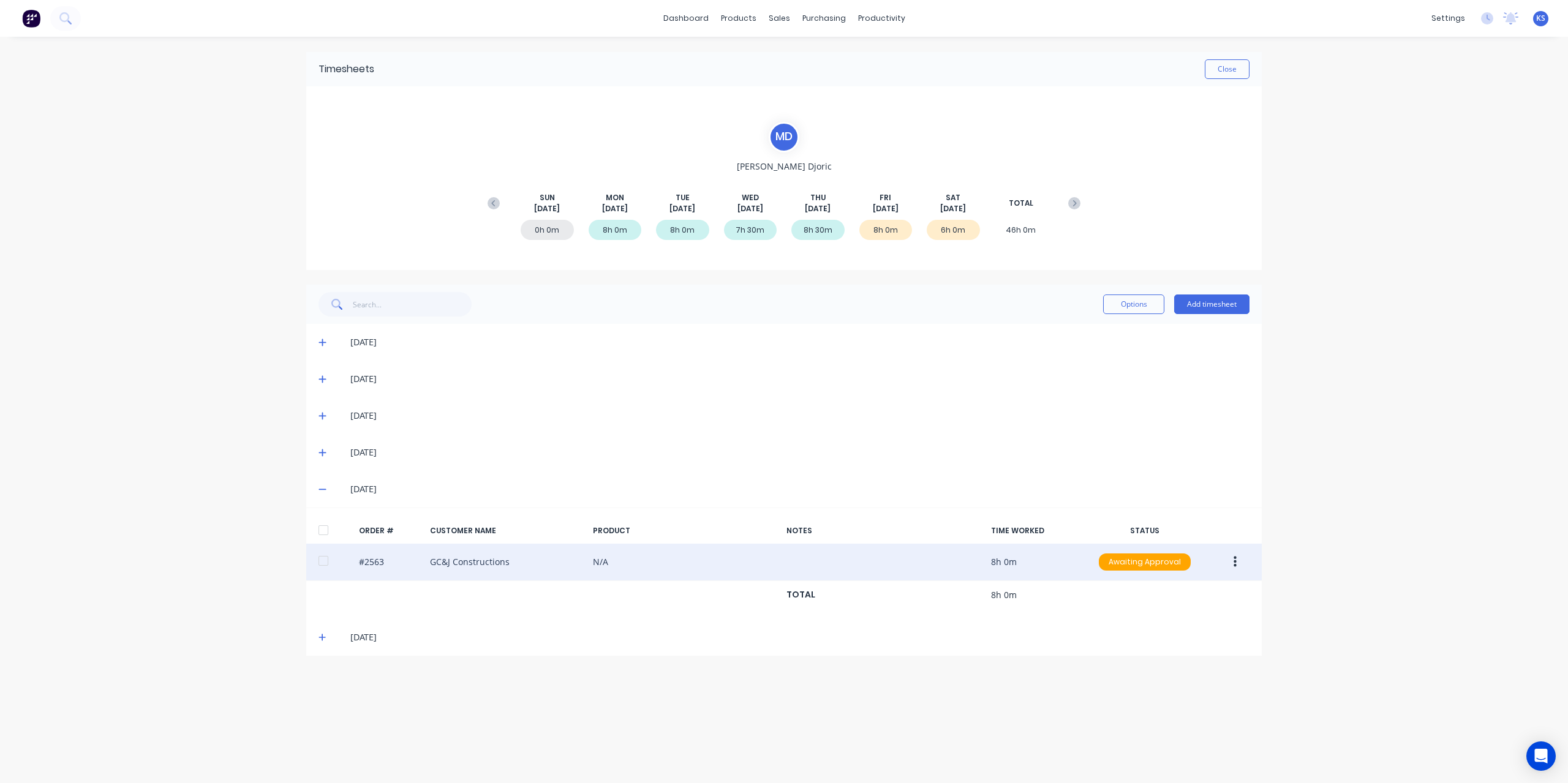
click at [324, 556] on div at bounding box center [323, 560] width 24 height 24
click at [1243, 565] on button "button" at bounding box center [1235, 562] width 29 height 22
click at [1192, 595] on div "Approve" at bounding box center [1191, 594] width 94 height 17
click at [319, 634] on icon at bounding box center [322, 637] width 8 height 8
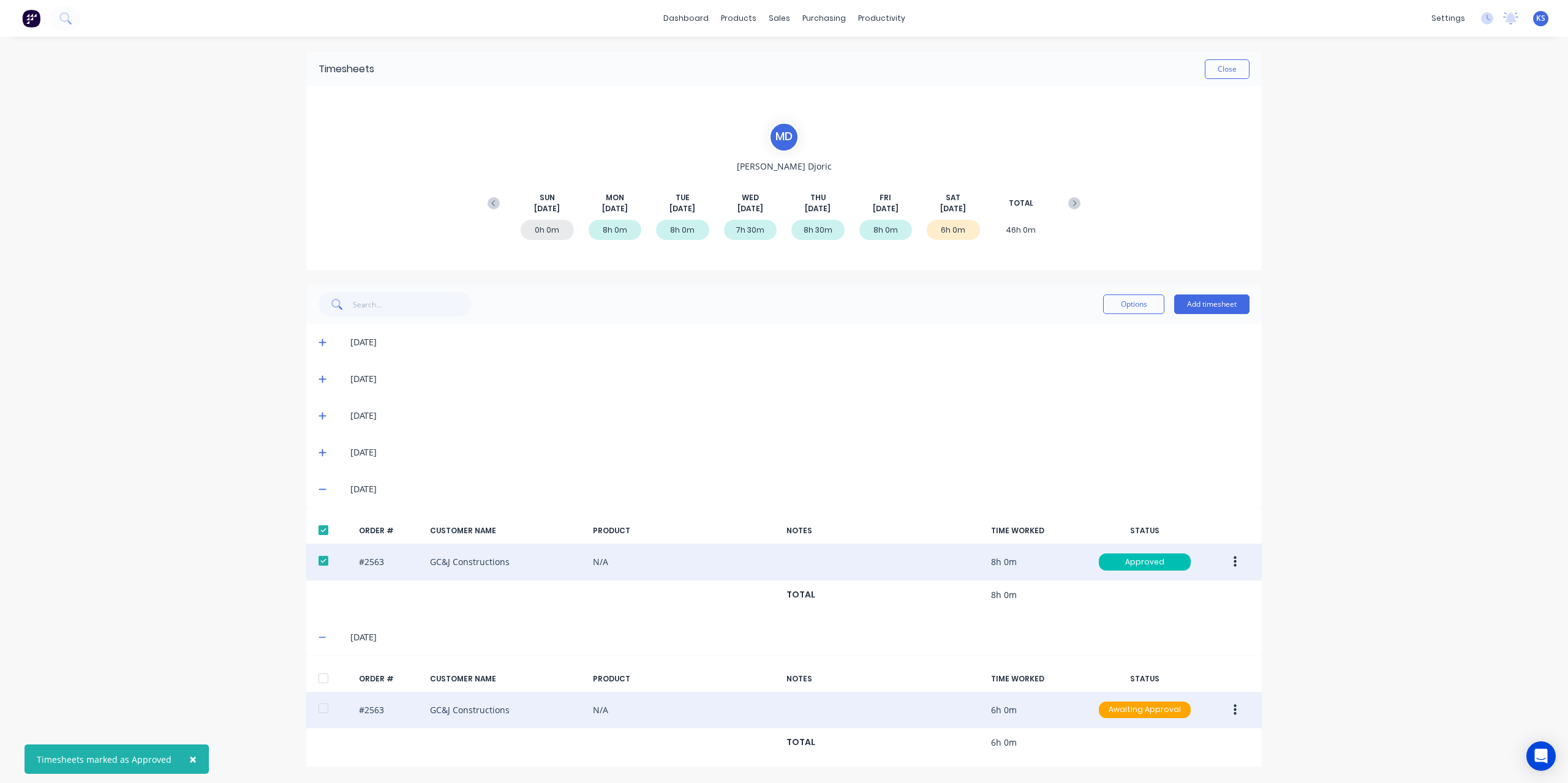
click at [320, 702] on div at bounding box center [323, 708] width 24 height 24
click at [1246, 715] on button "button" at bounding box center [1235, 710] width 29 height 22
click at [1186, 733] on div "Approve" at bounding box center [1191, 742] width 94 height 17
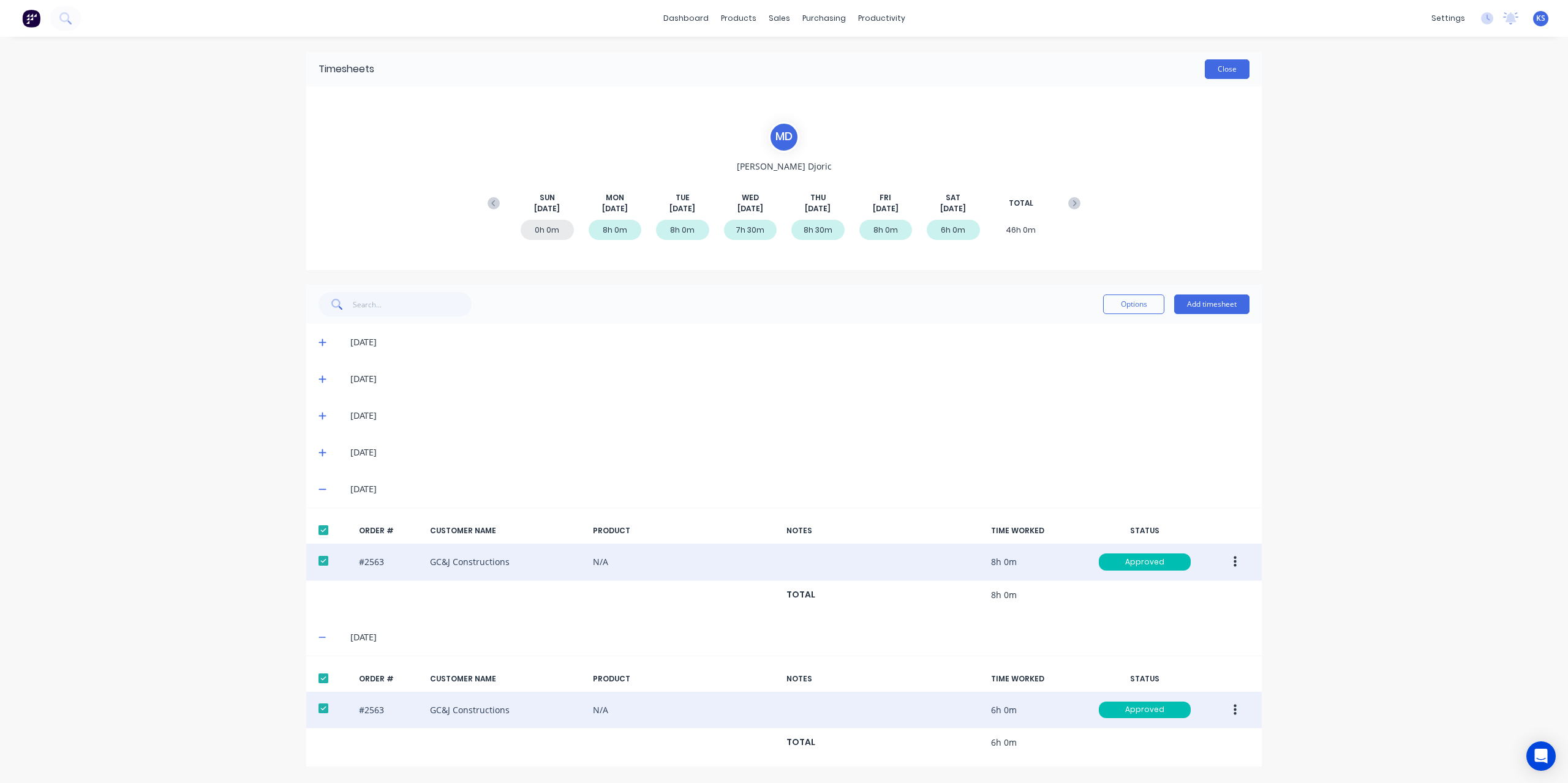
click at [1222, 59] on button "Close" at bounding box center [1227, 69] width 45 height 20
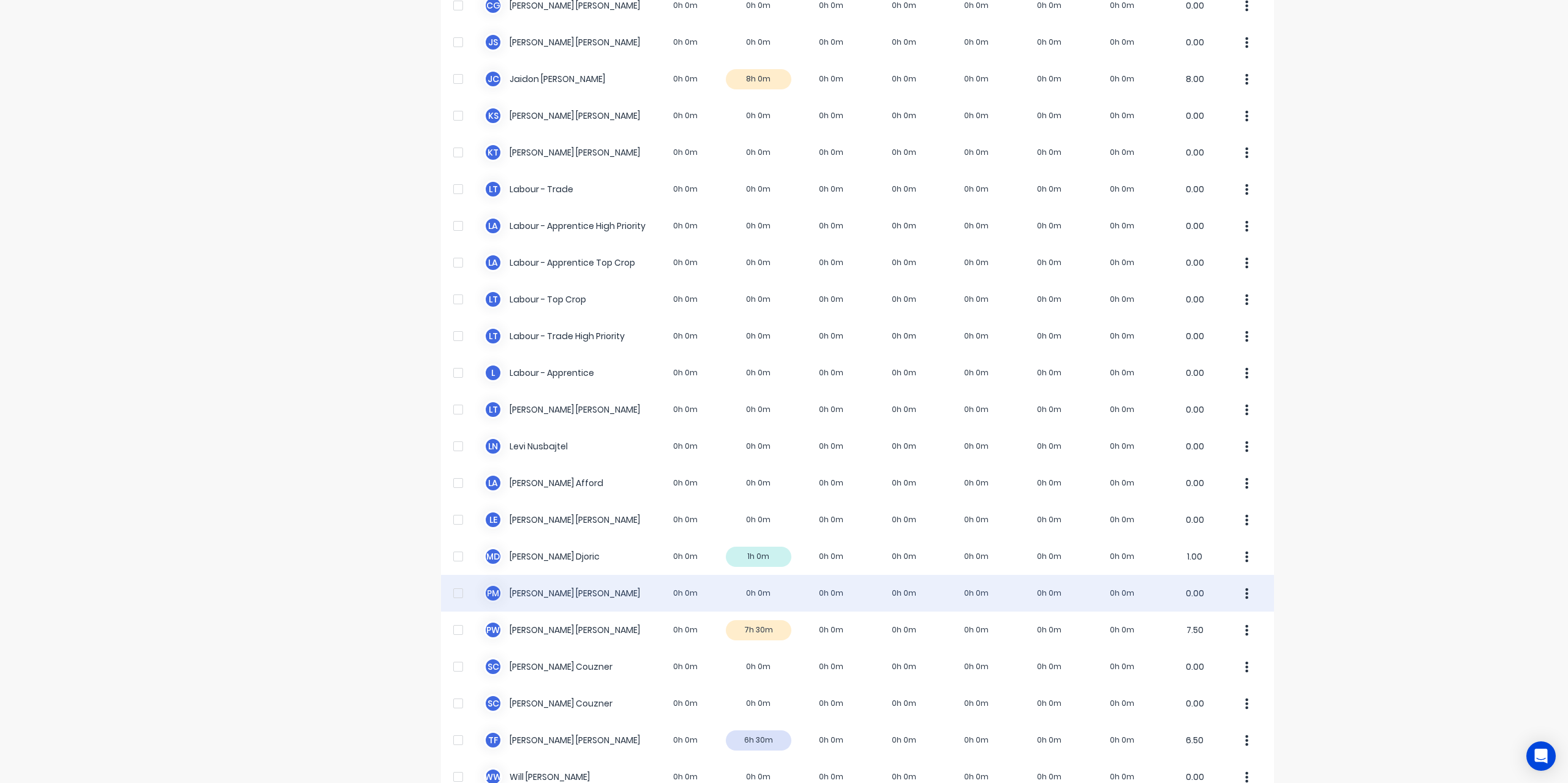
scroll to position [245, 0]
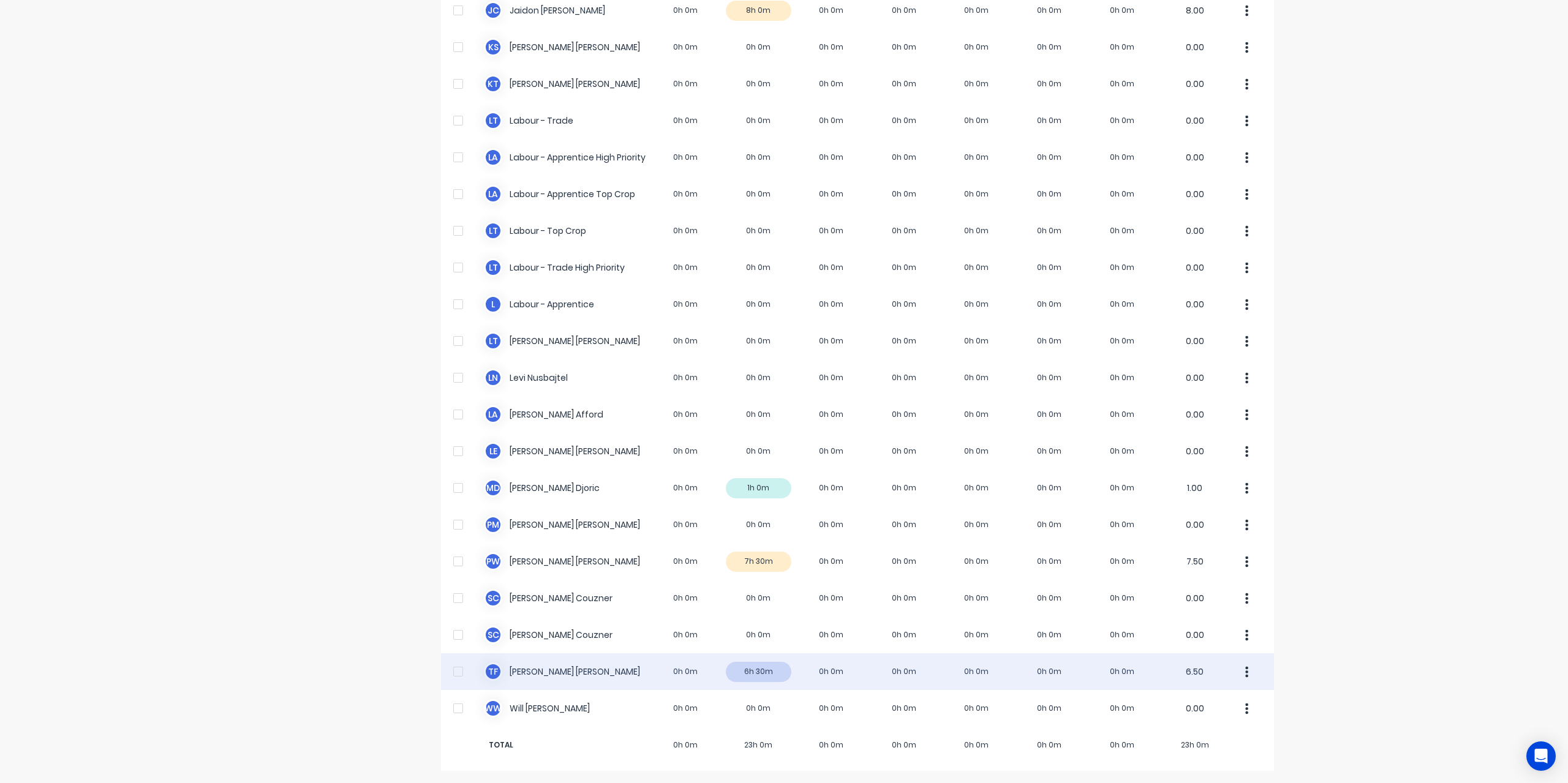
click at [529, 686] on div "T F [PERSON_NAME] 0h 0m 6h 30m 0h 0m 0h 0m 0h 0m 0h 0m 0h 0m 6.50" at bounding box center [857, 671] width 833 height 37
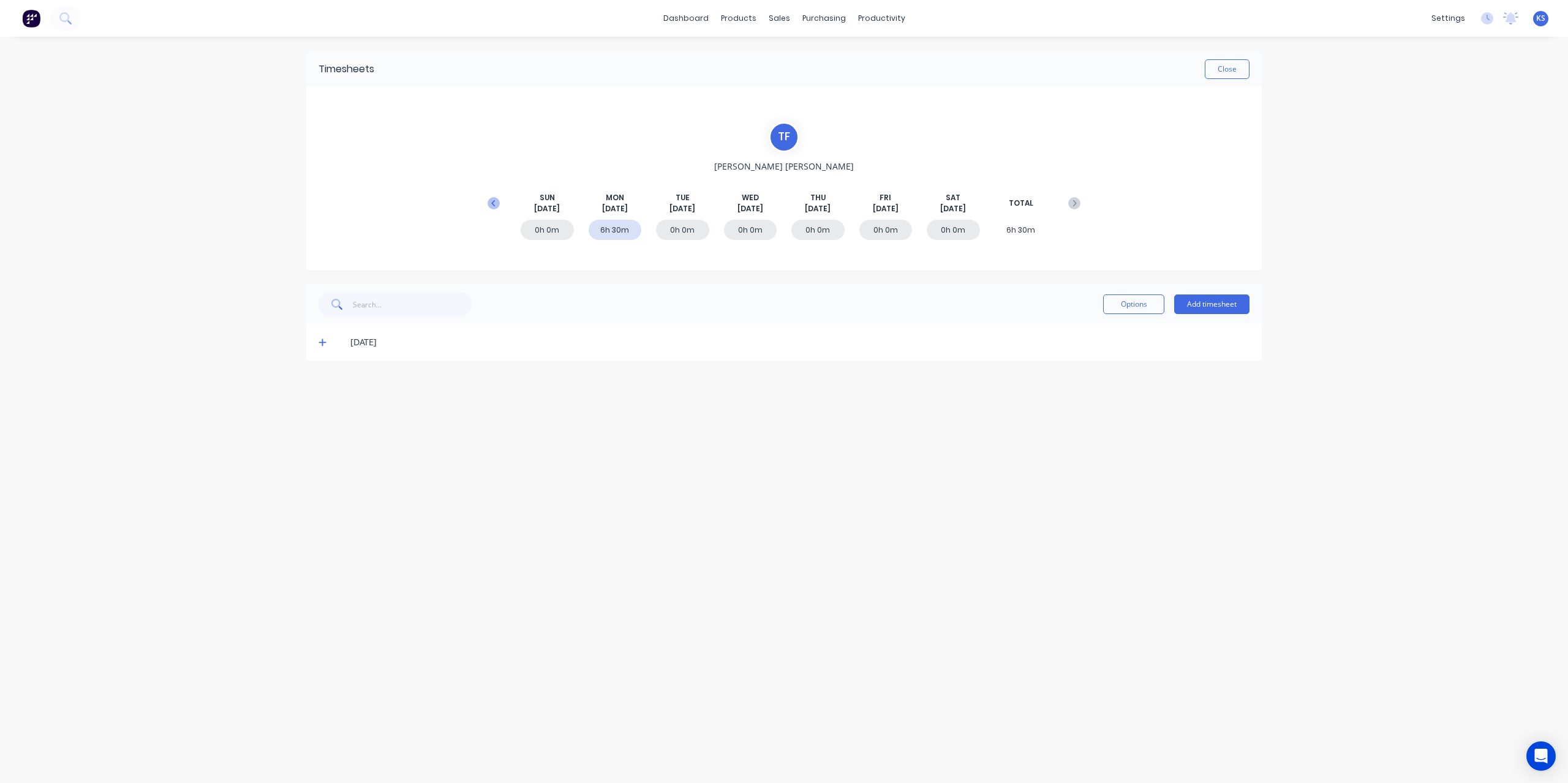
click at [487, 202] on button at bounding box center [494, 203] width 24 height 22
click at [326, 487] on icon at bounding box center [322, 489] width 8 height 8
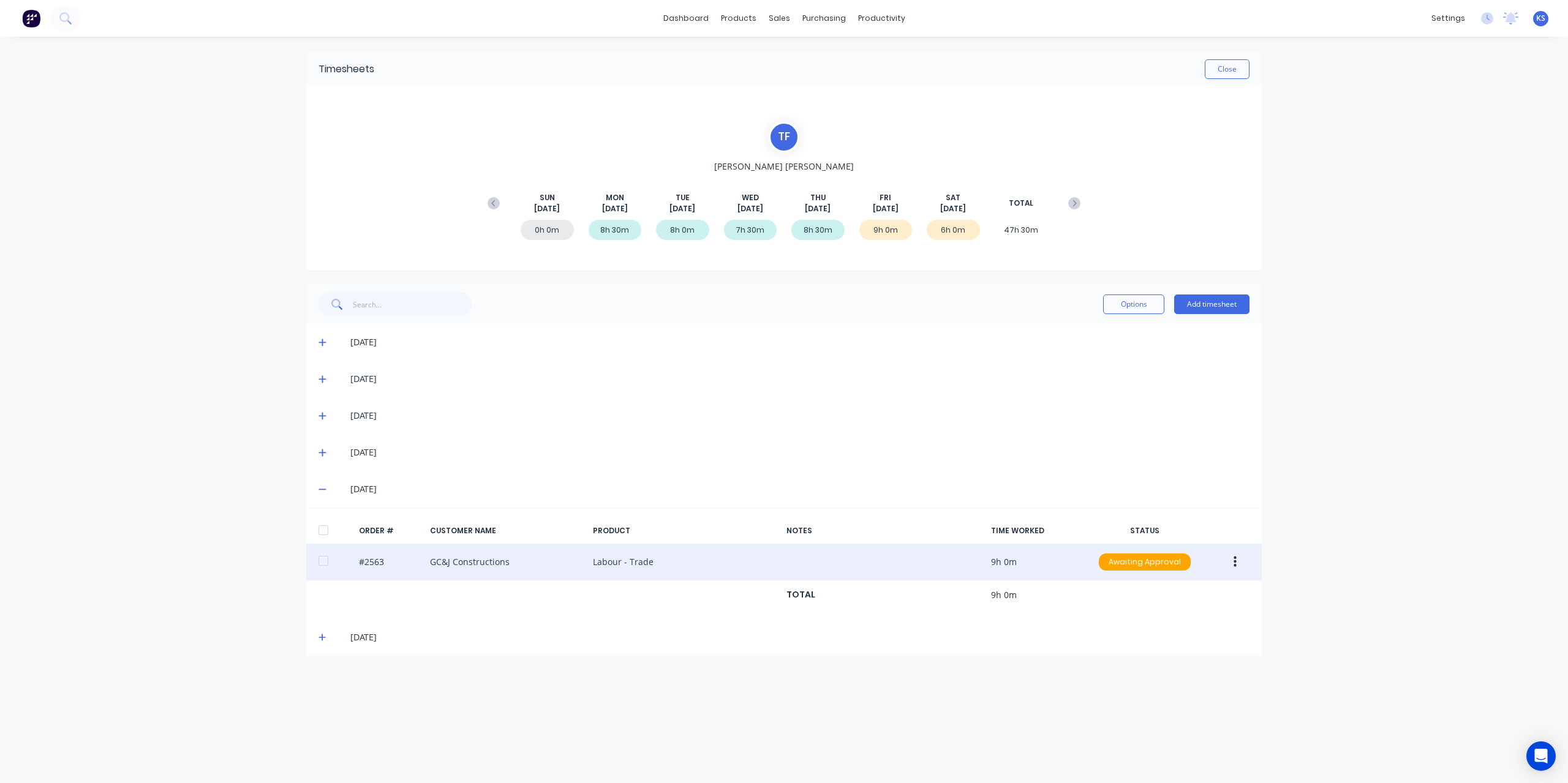
click at [329, 560] on div at bounding box center [323, 560] width 24 height 24
click at [1247, 564] on button "button" at bounding box center [1235, 562] width 29 height 22
click at [1180, 587] on div "Approve" at bounding box center [1191, 594] width 94 height 17
click at [323, 633] on icon at bounding box center [322, 637] width 8 height 8
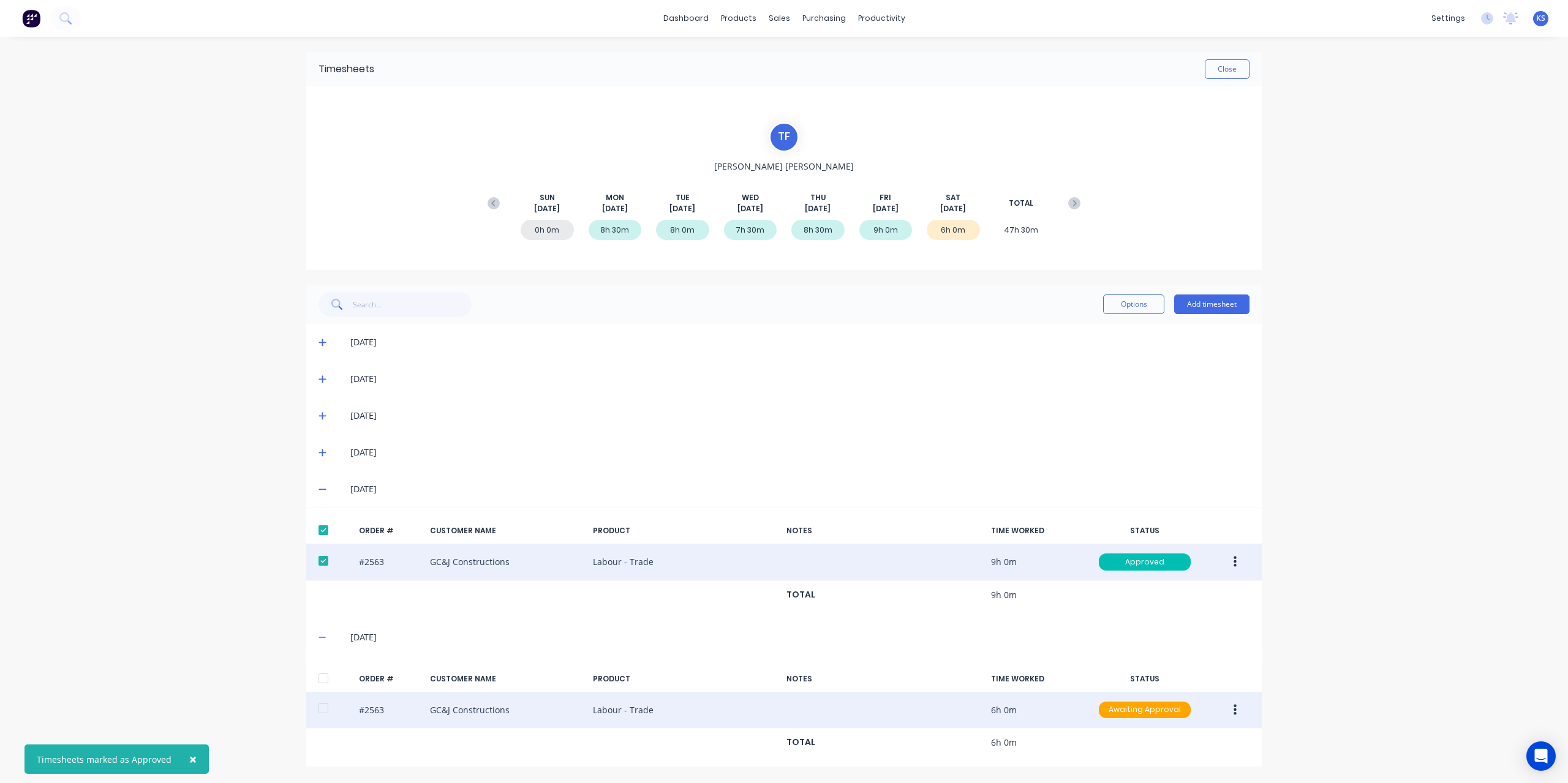
click at [318, 706] on div at bounding box center [323, 708] width 24 height 24
click at [1226, 706] on button "button" at bounding box center [1235, 710] width 29 height 22
click at [1171, 736] on div "Approve" at bounding box center [1191, 742] width 94 height 17
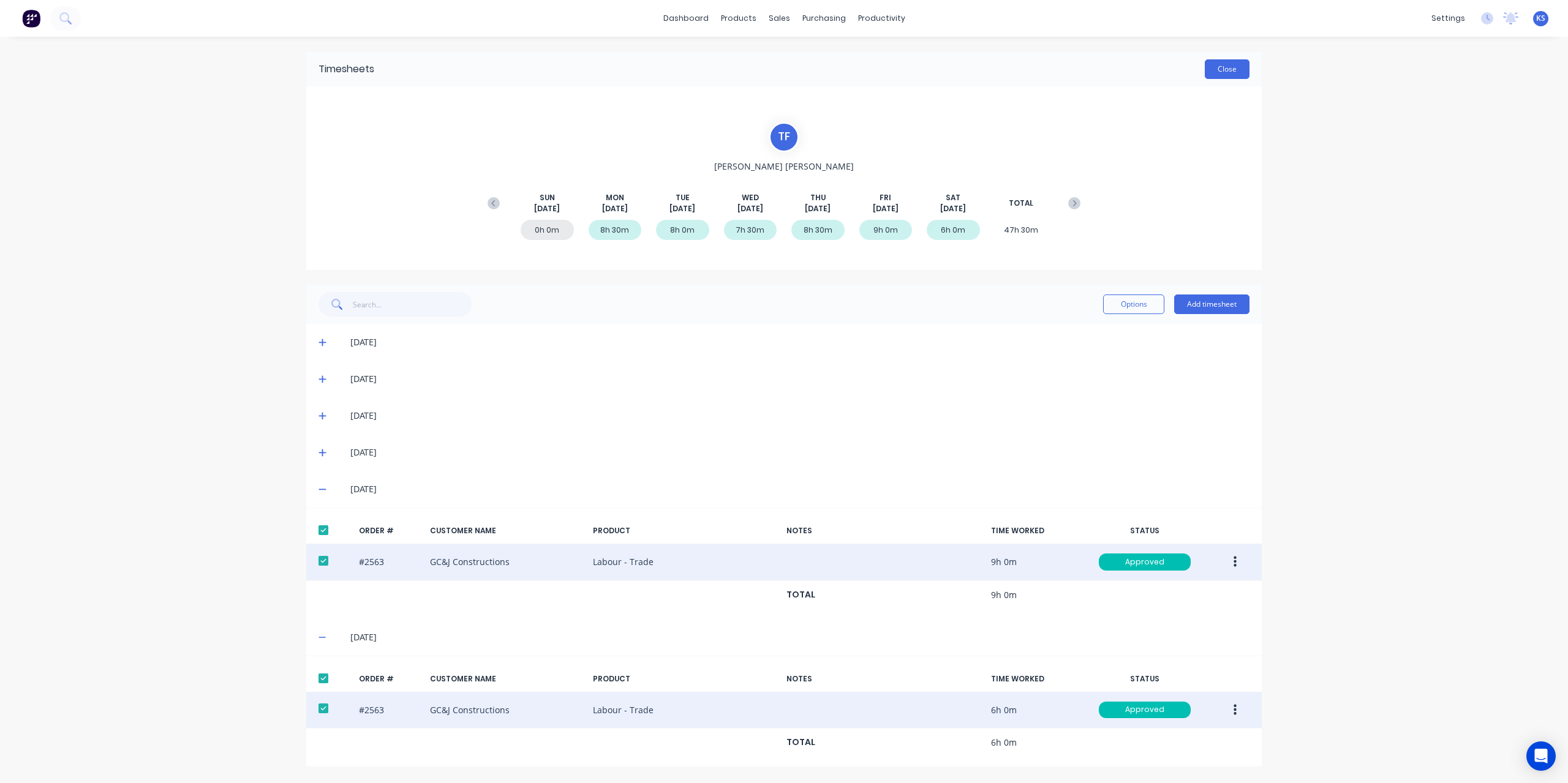
click at [1234, 73] on button "Close" at bounding box center [1227, 69] width 45 height 20
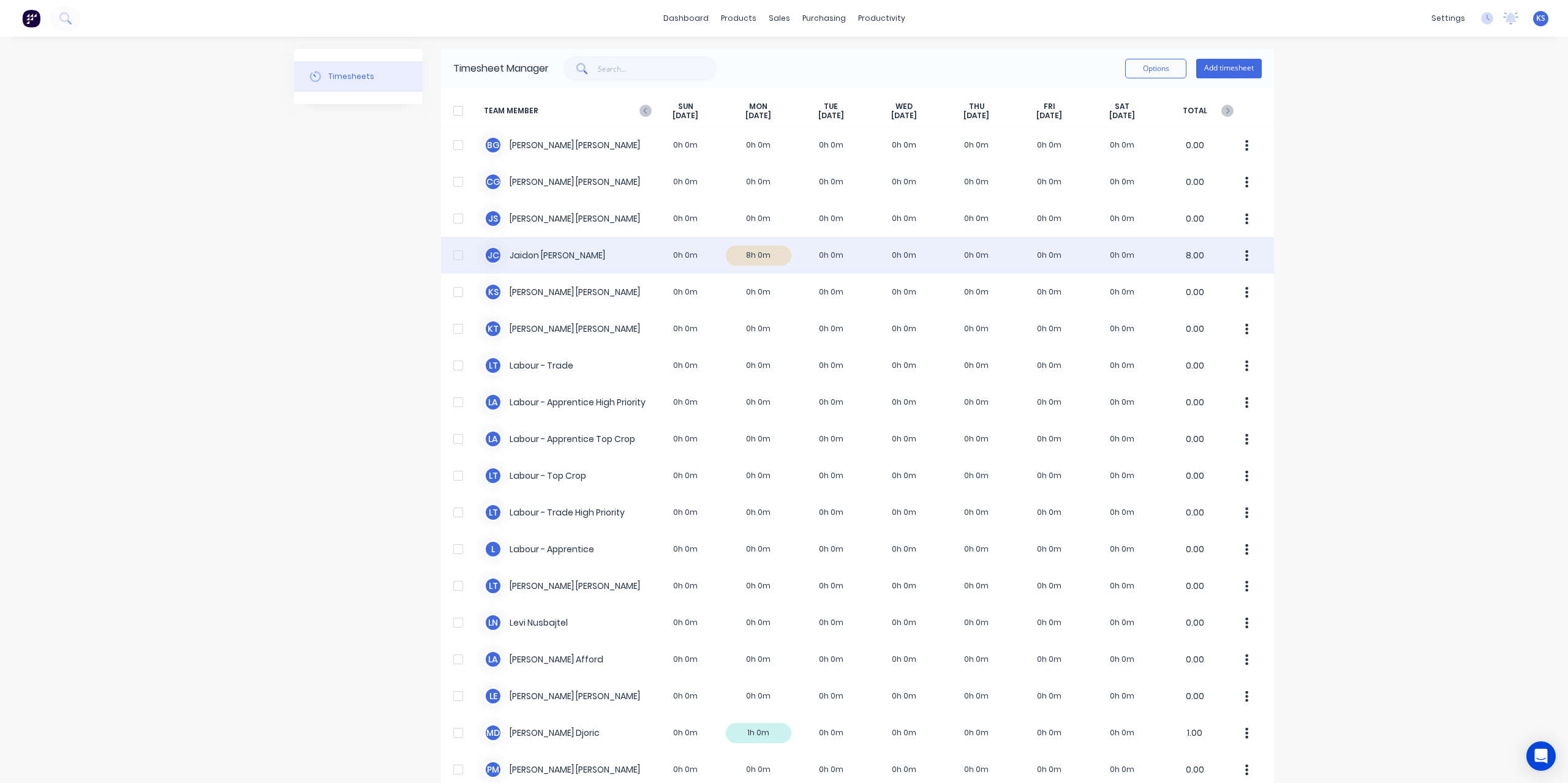
click at [535, 258] on div "[PERSON_NAME] [PERSON_NAME] 0h 0m 8h 0m 0h 0m 0h 0m 0h 0m 0h 0m 0h 0m 8.00" at bounding box center [857, 255] width 833 height 37
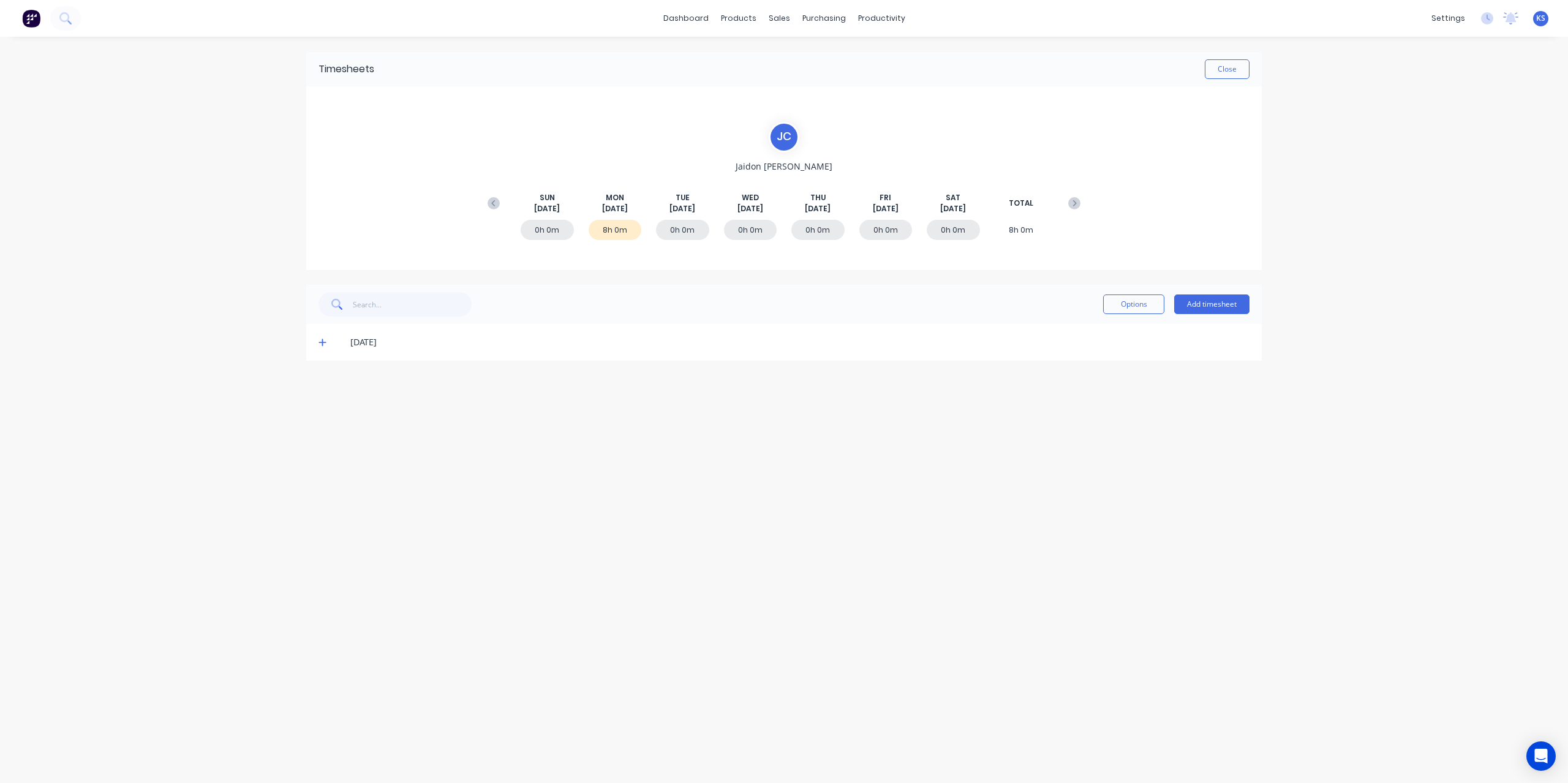
click at [318, 341] on icon at bounding box center [322, 342] width 8 height 8
click at [674, 27] on link "dashboard" at bounding box center [686, 18] width 57 height 18
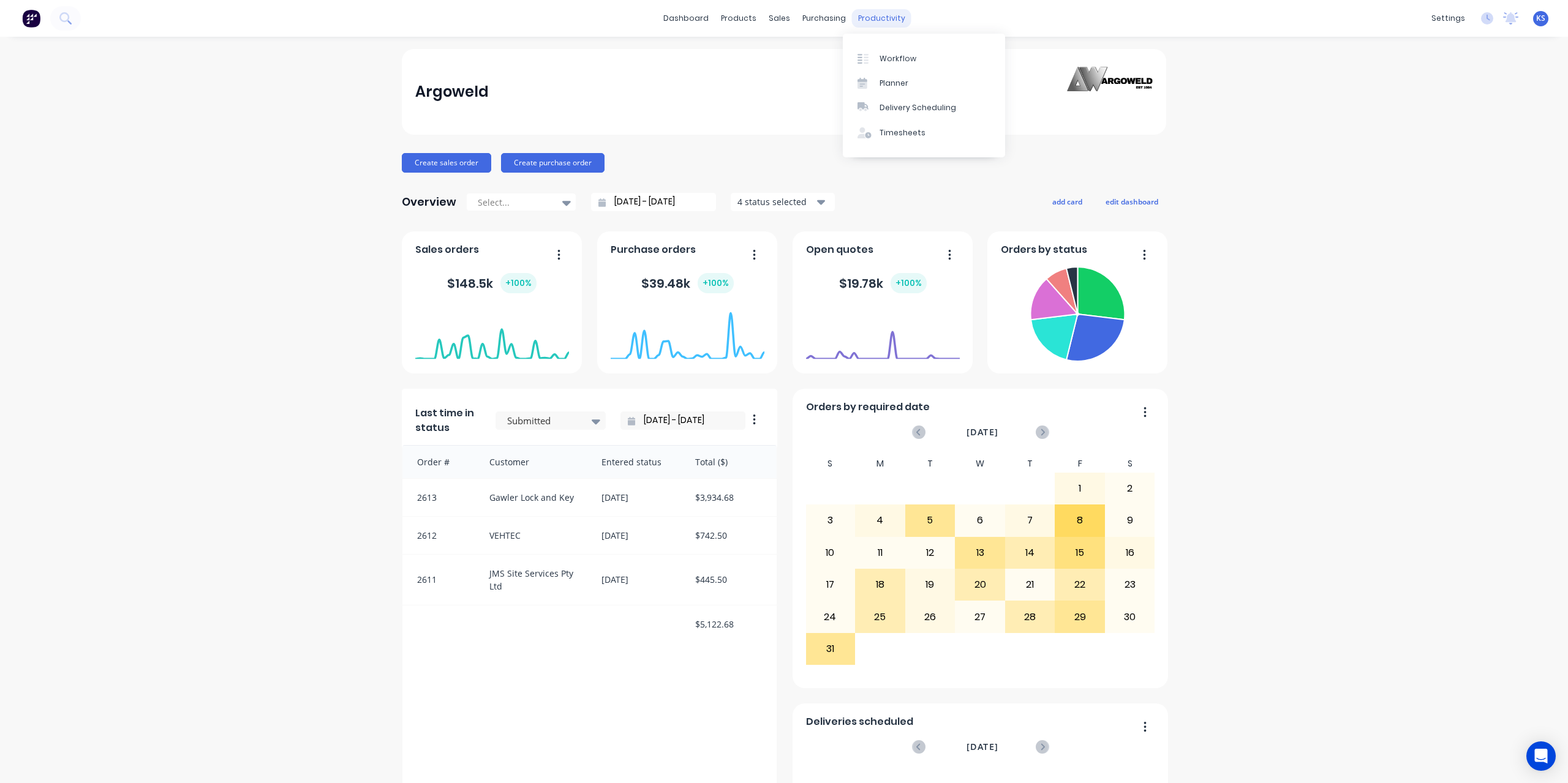
click at [880, 22] on div "productivity" at bounding box center [881, 18] width 59 height 18
click at [899, 129] on div "Timesheets" at bounding box center [903, 133] width 46 height 11
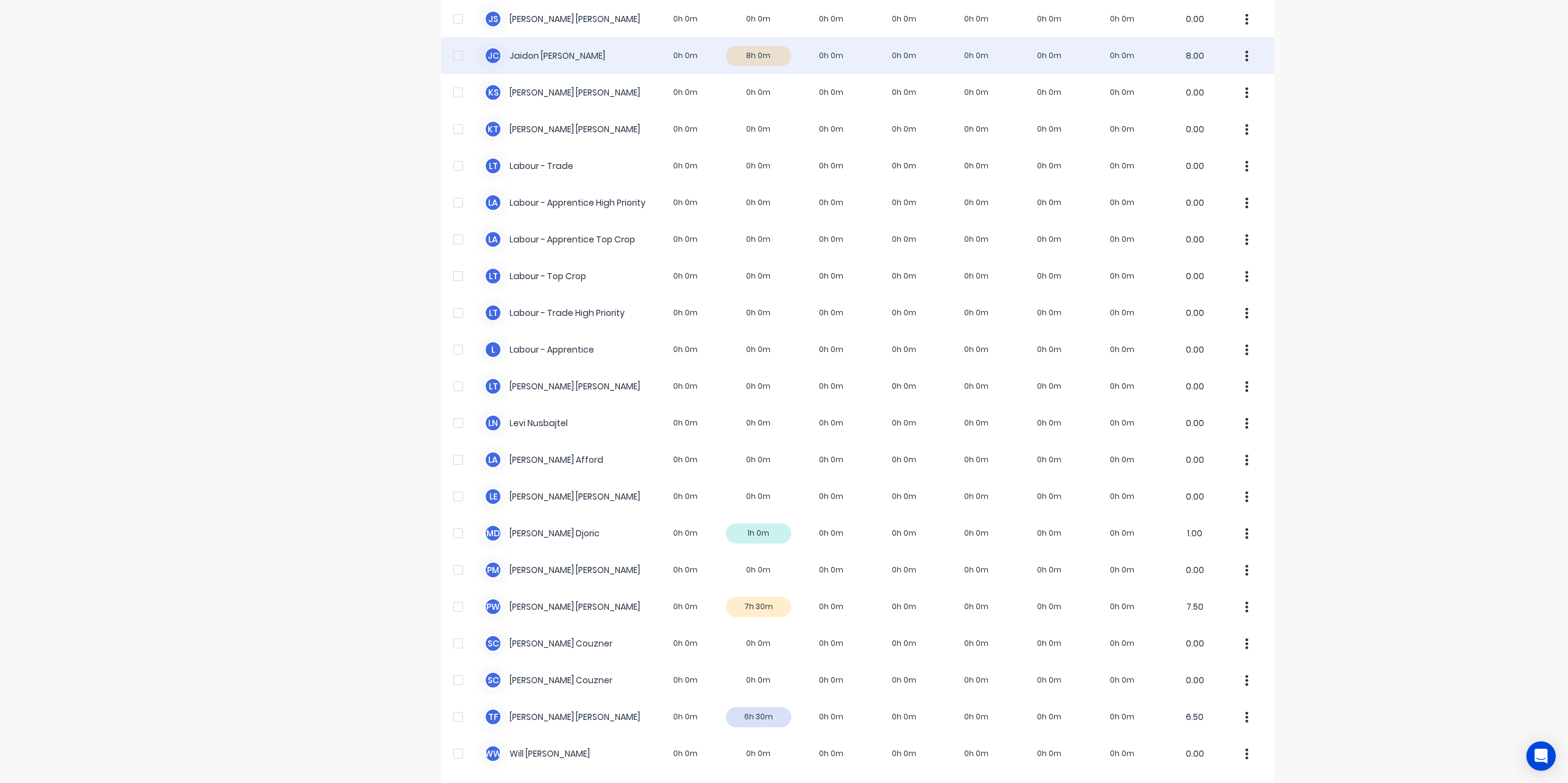
scroll to position [61, 0]
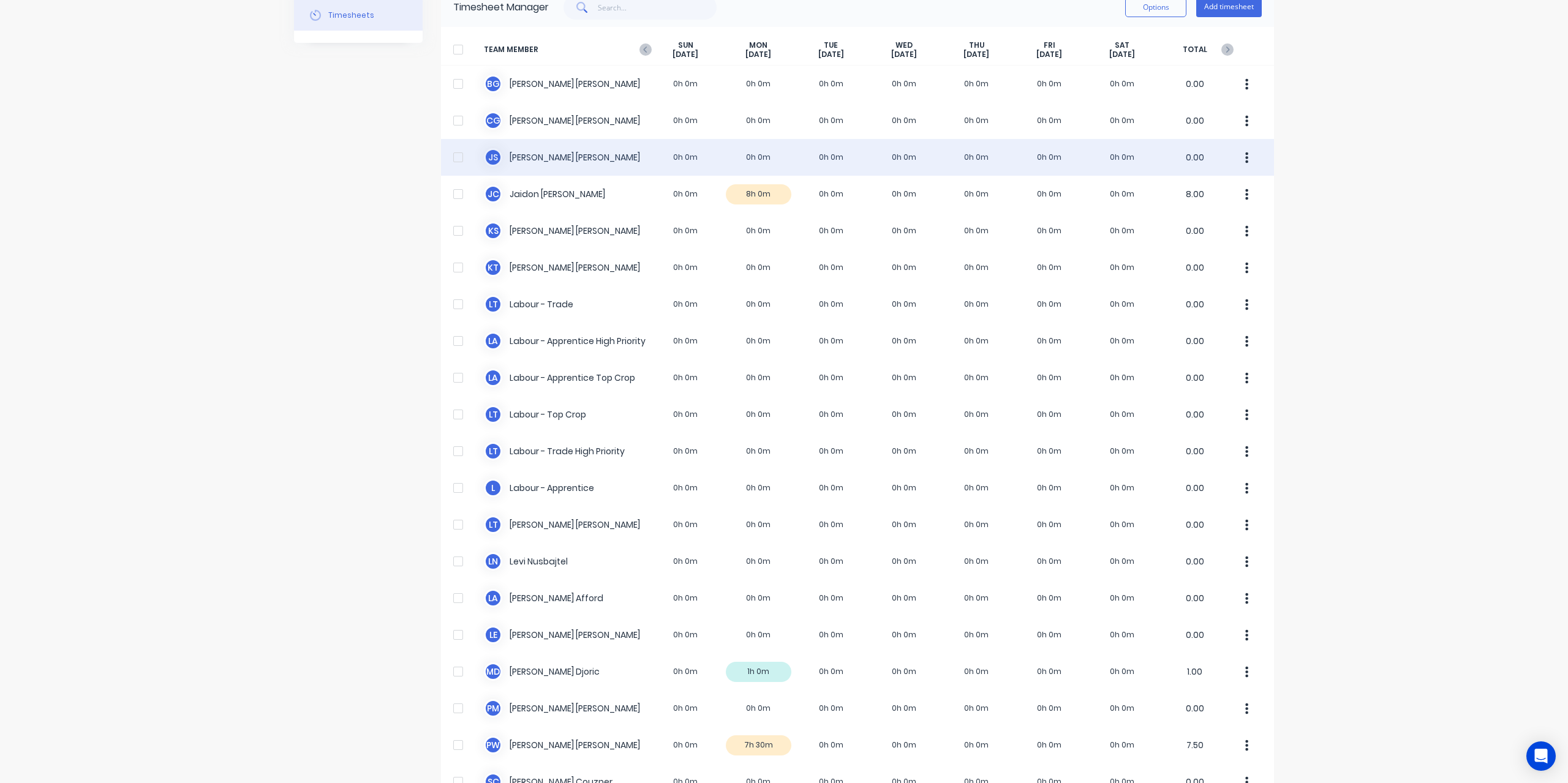
click at [556, 163] on div "J S [PERSON_NAME] 0h 0m 0h 0m 0h 0m 0h 0m 0h 0m 0h 0m 0h 0m 0.00" at bounding box center [857, 157] width 833 height 37
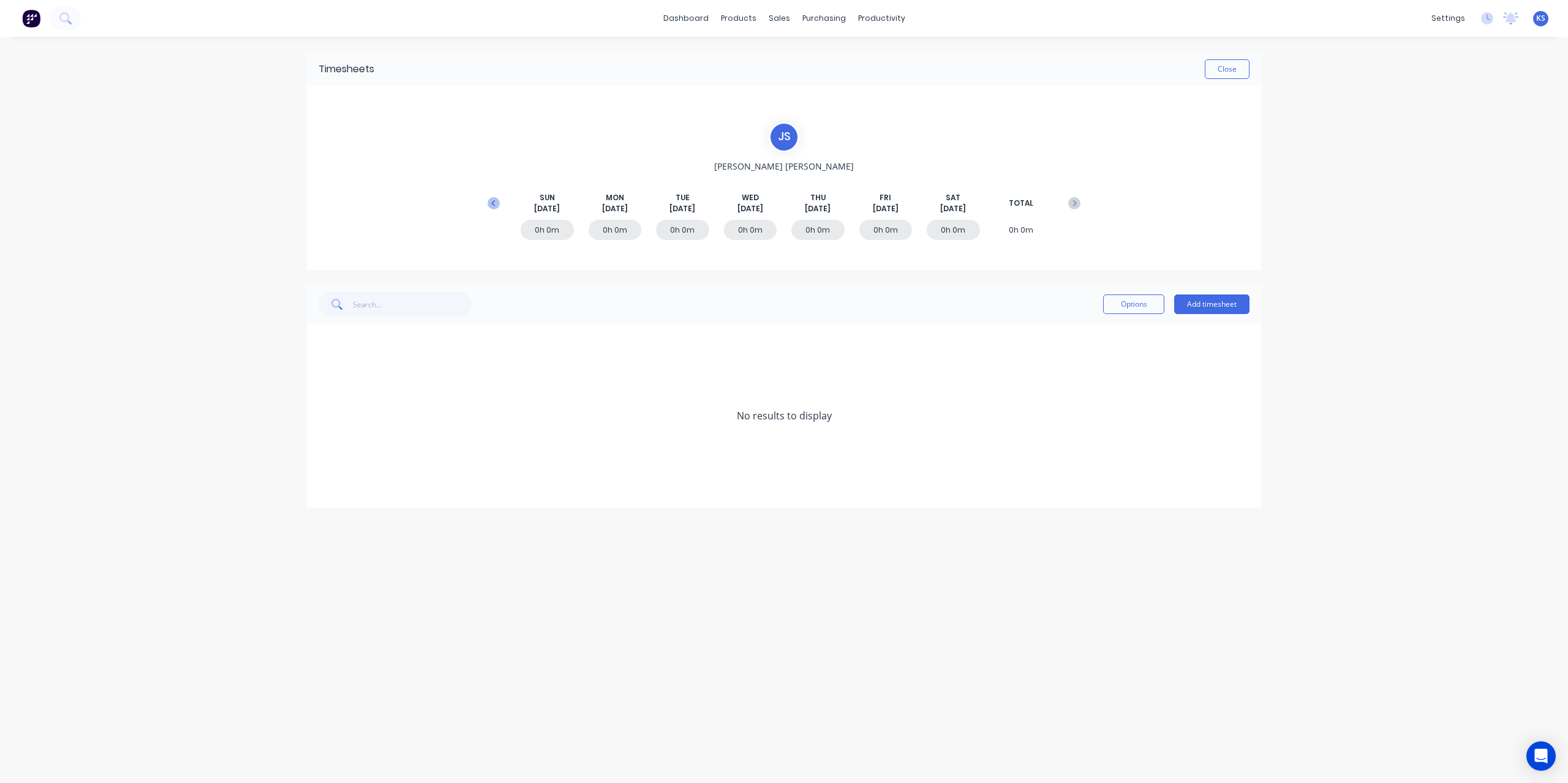
click at [494, 199] on icon at bounding box center [494, 204] width 13 height 13
click at [320, 485] on icon at bounding box center [322, 489] width 8 height 8
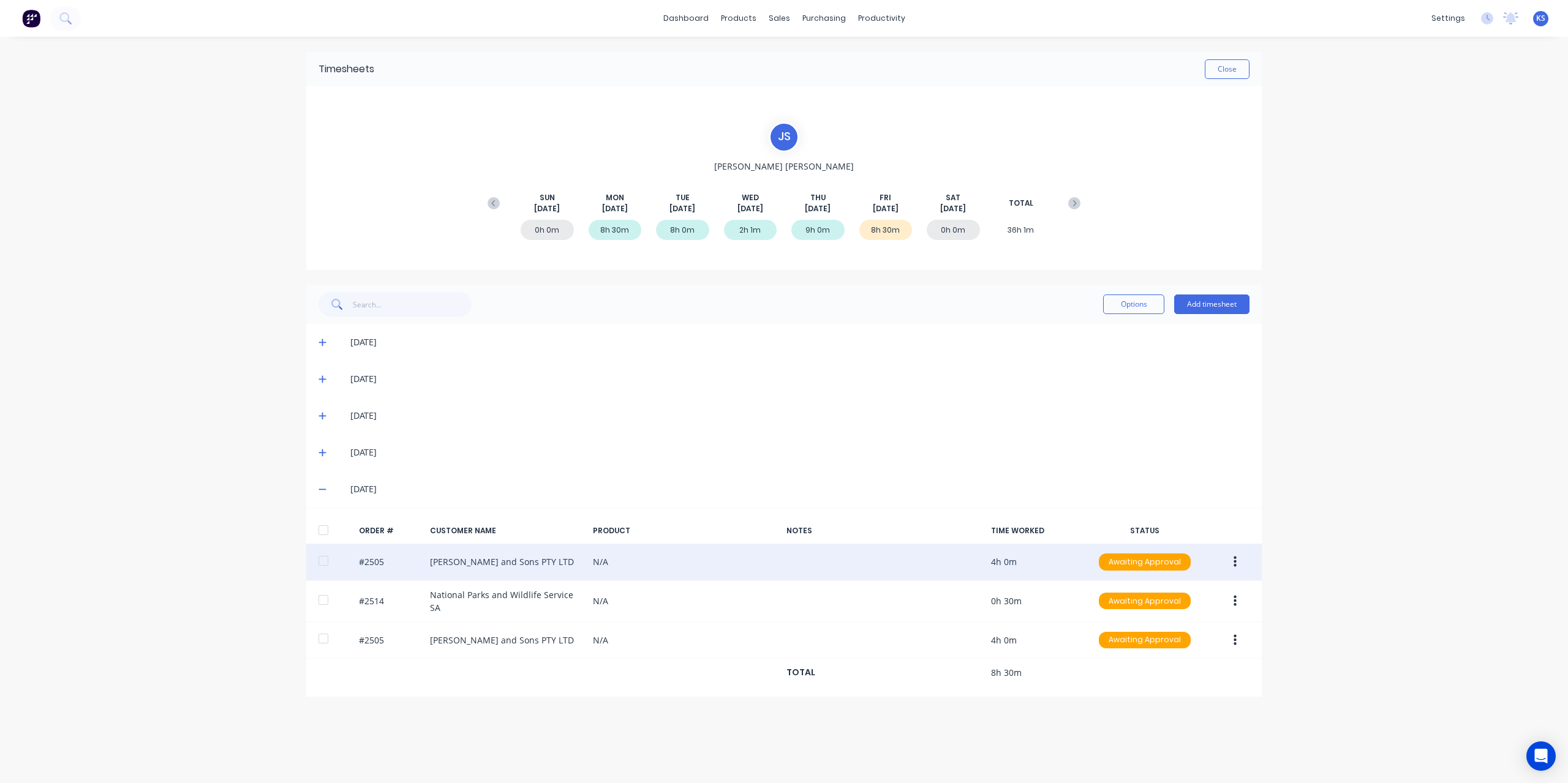
click at [1238, 560] on button "button" at bounding box center [1235, 562] width 29 height 22
click at [1162, 639] on div "Edit" at bounding box center [1191, 643] width 94 height 17
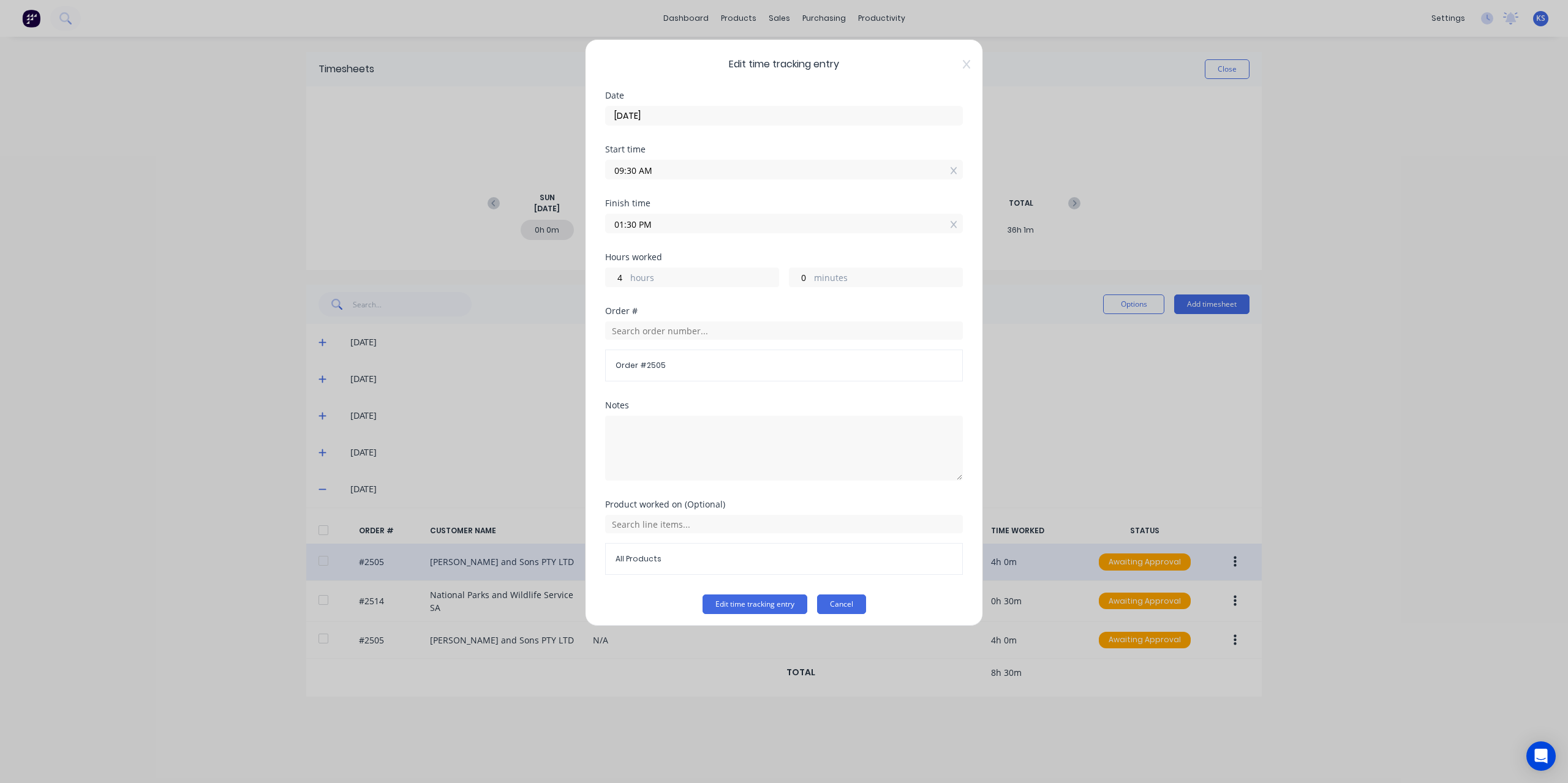
click at [817, 600] on button "Cancel" at bounding box center [841, 604] width 49 height 20
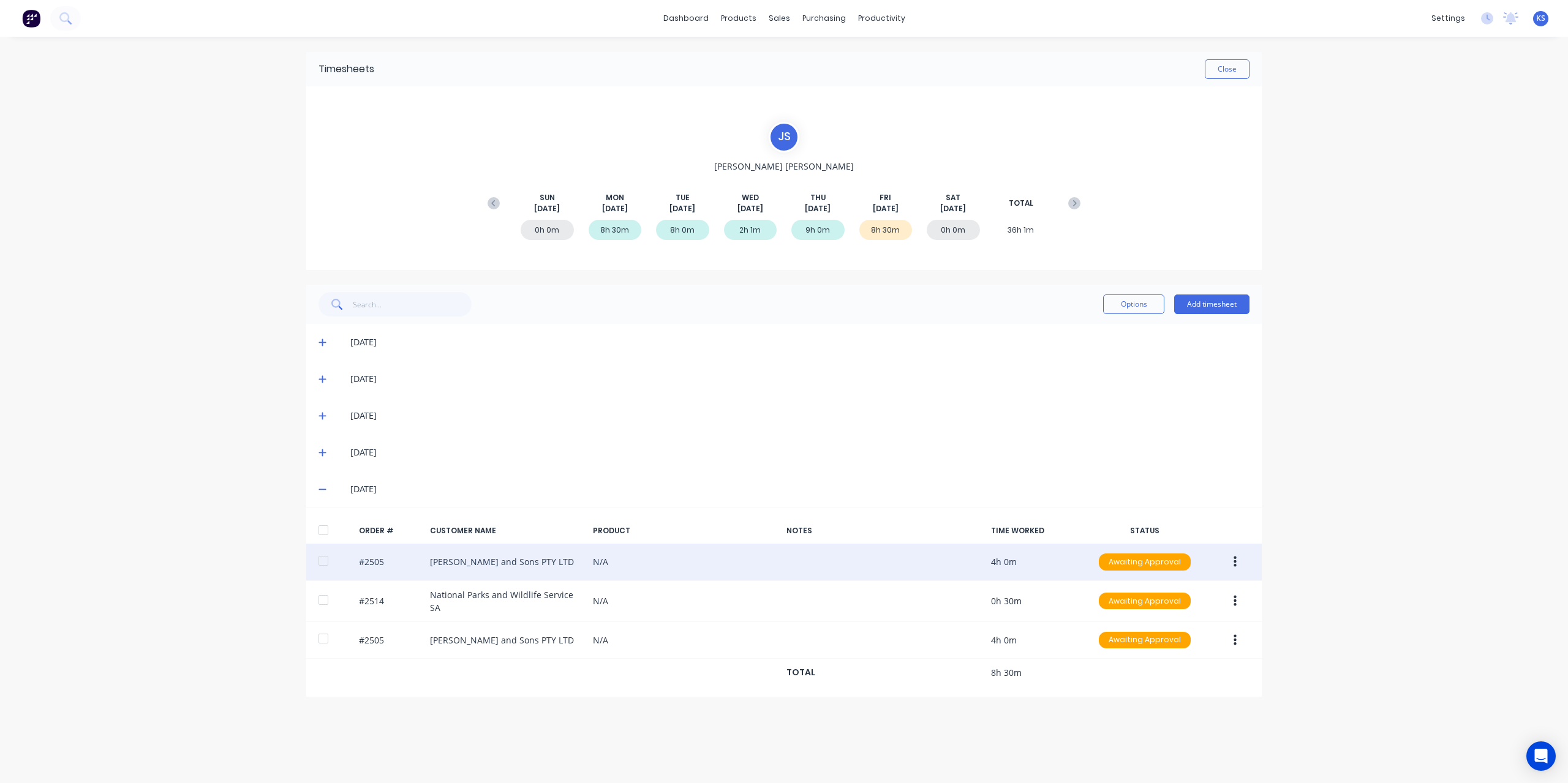
click at [1234, 565] on icon "button" at bounding box center [1235, 562] width 3 height 13
click at [1160, 639] on div "Edit" at bounding box center [1191, 643] width 94 height 17
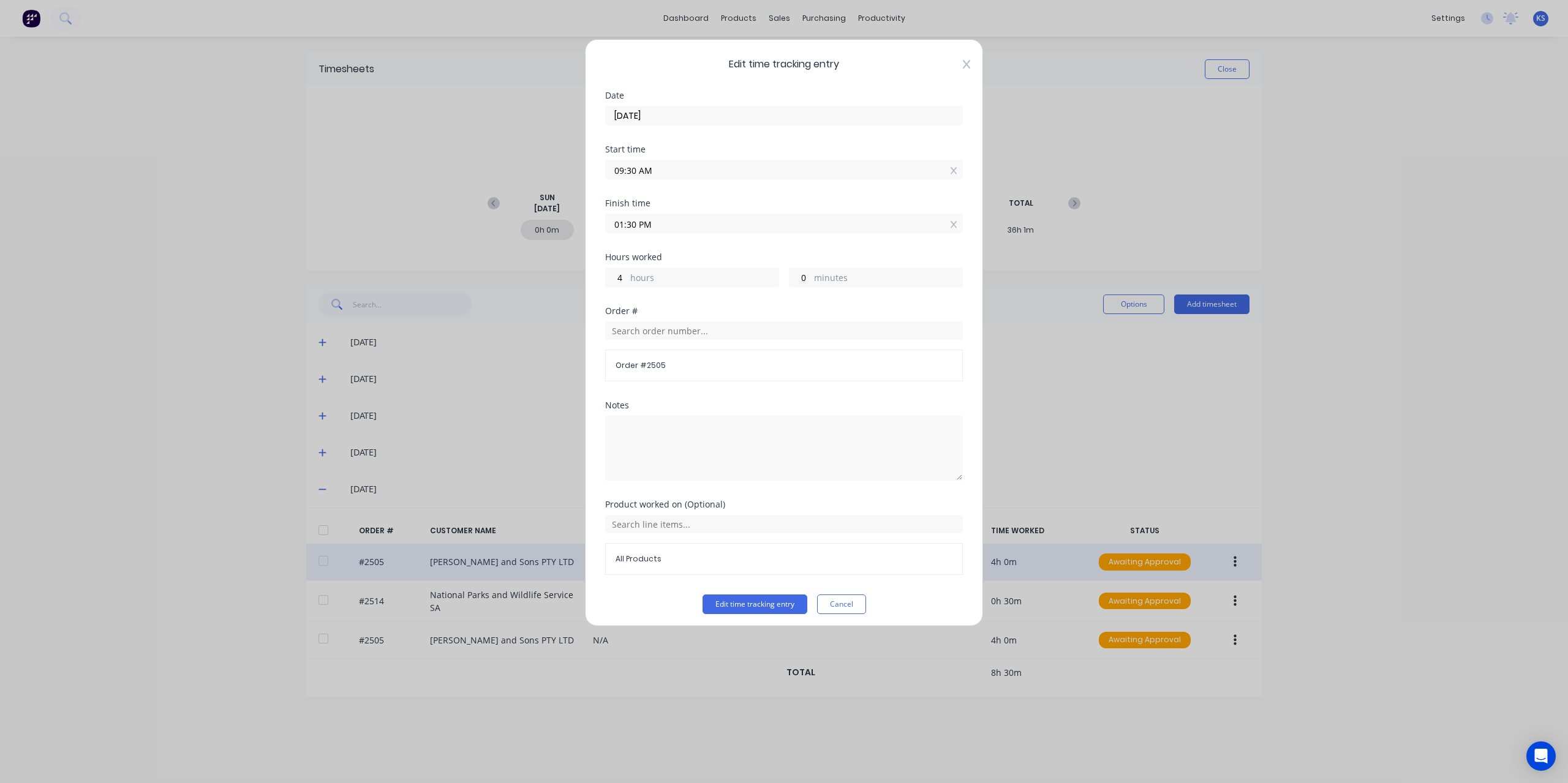
click at [963, 61] on icon at bounding box center [966, 64] width 8 height 8
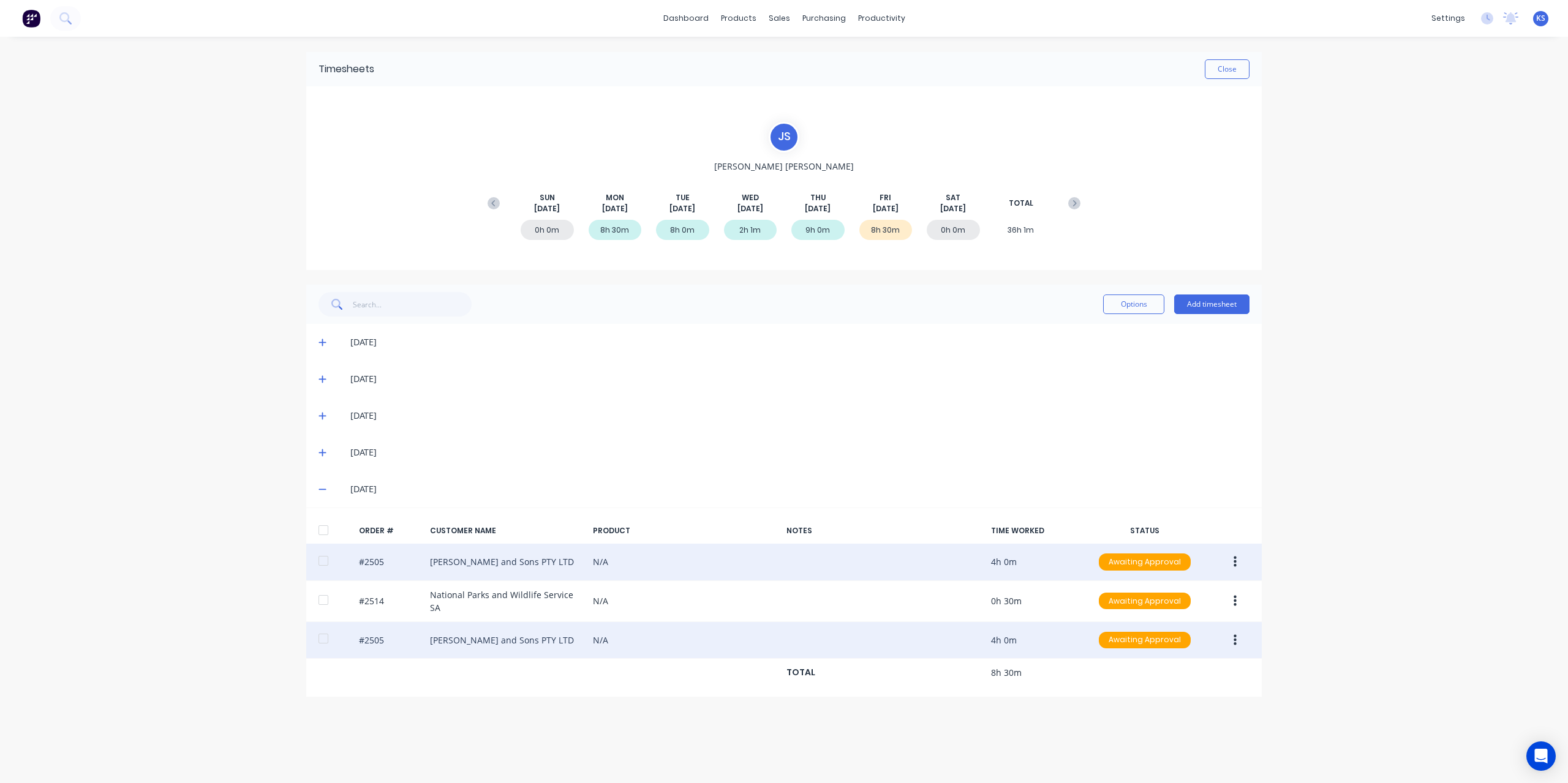
click at [1234, 634] on icon "button" at bounding box center [1235, 640] width 3 height 11
click at [1149, 713] on div "Edit" at bounding box center [1191, 721] width 94 height 17
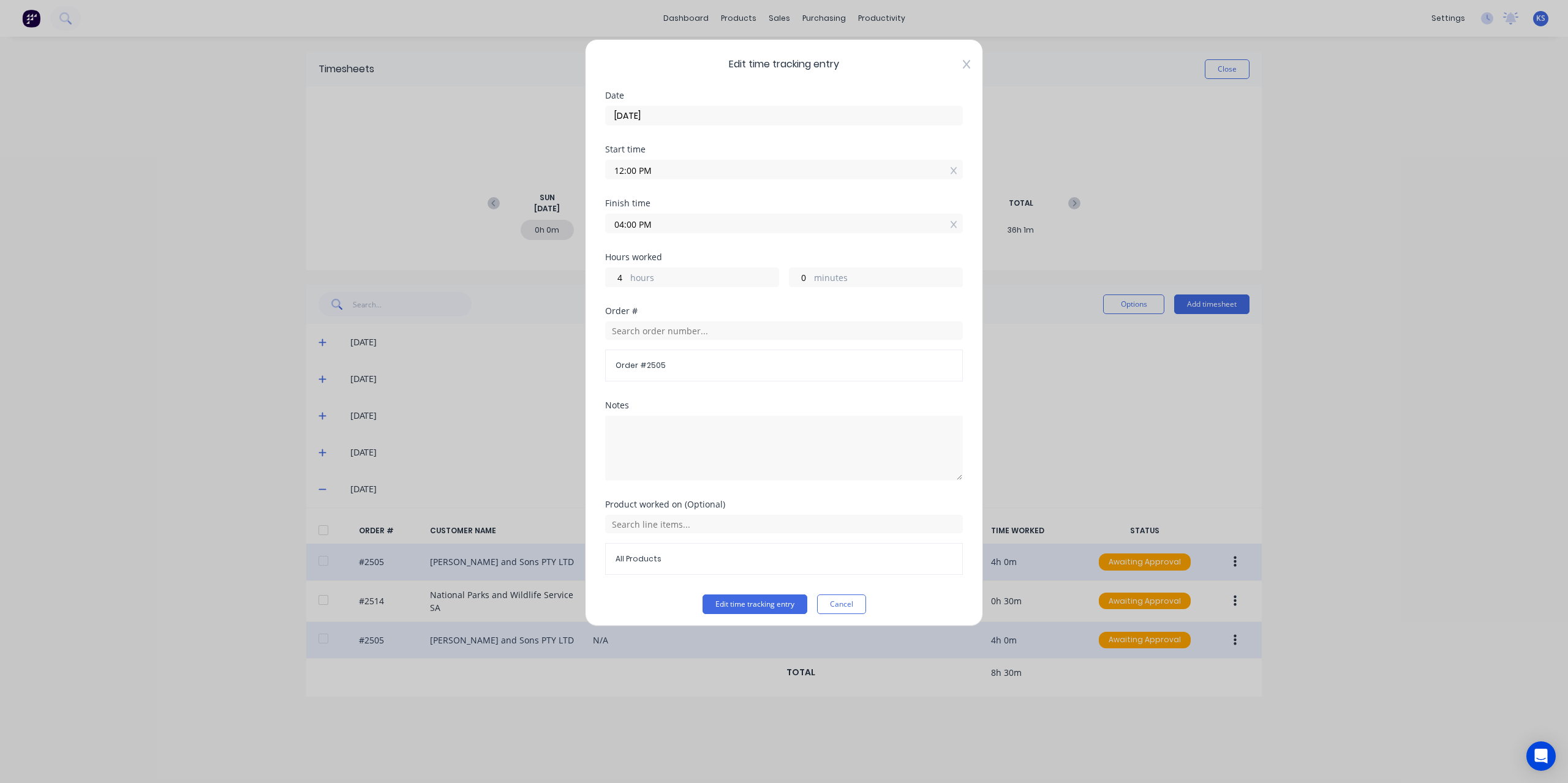
click at [963, 64] on icon at bounding box center [966, 64] width 8 height 10
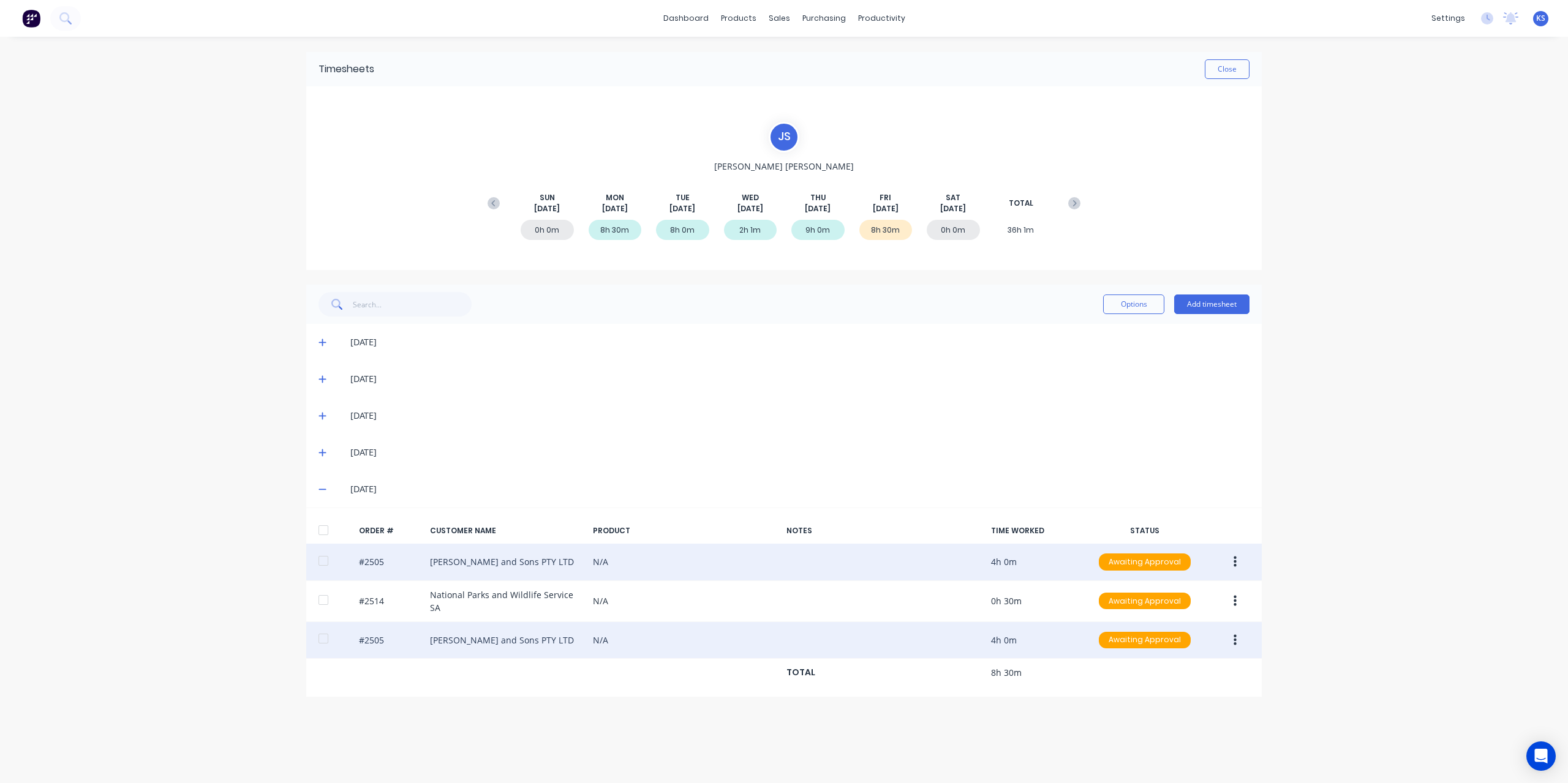
click at [1243, 558] on button "button" at bounding box center [1235, 562] width 29 height 22
click at [1162, 638] on div "Edit" at bounding box center [1191, 643] width 94 height 17
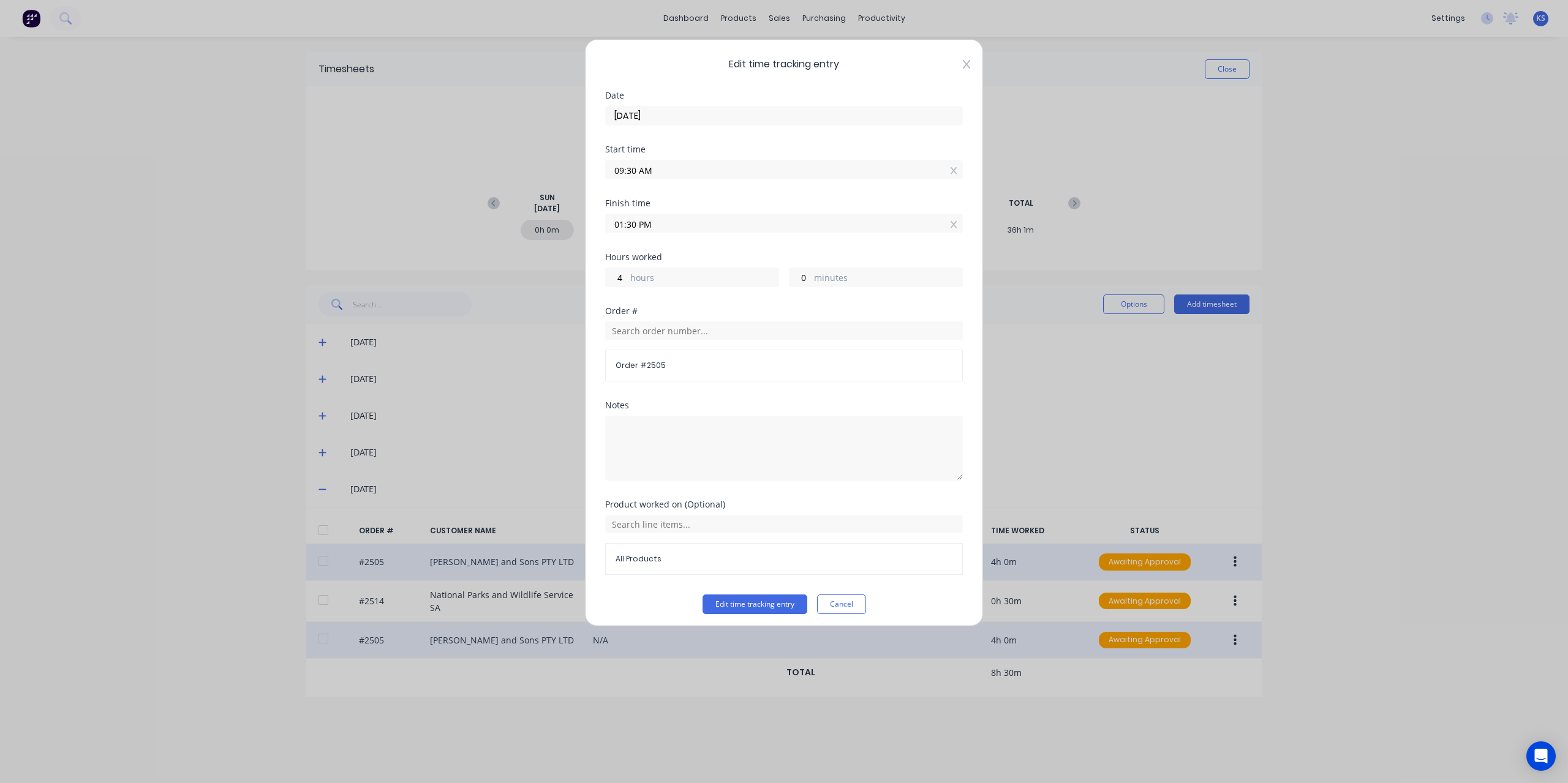
click at [963, 62] on icon at bounding box center [966, 64] width 8 height 8
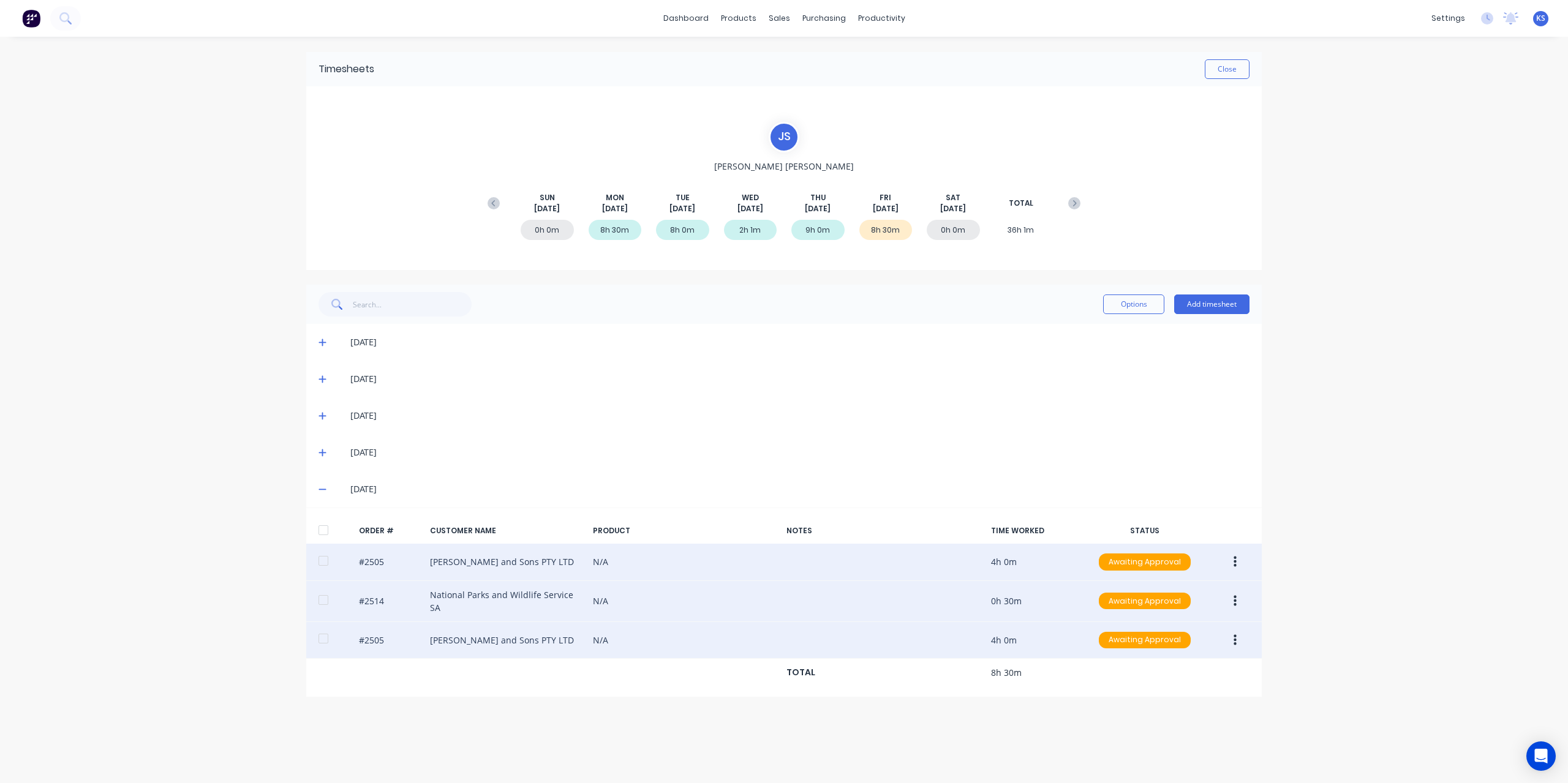
click at [1236, 597] on icon "button" at bounding box center [1235, 601] width 3 height 11
click at [1162, 685] on div "Edit" at bounding box center [1191, 682] width 94 height 17
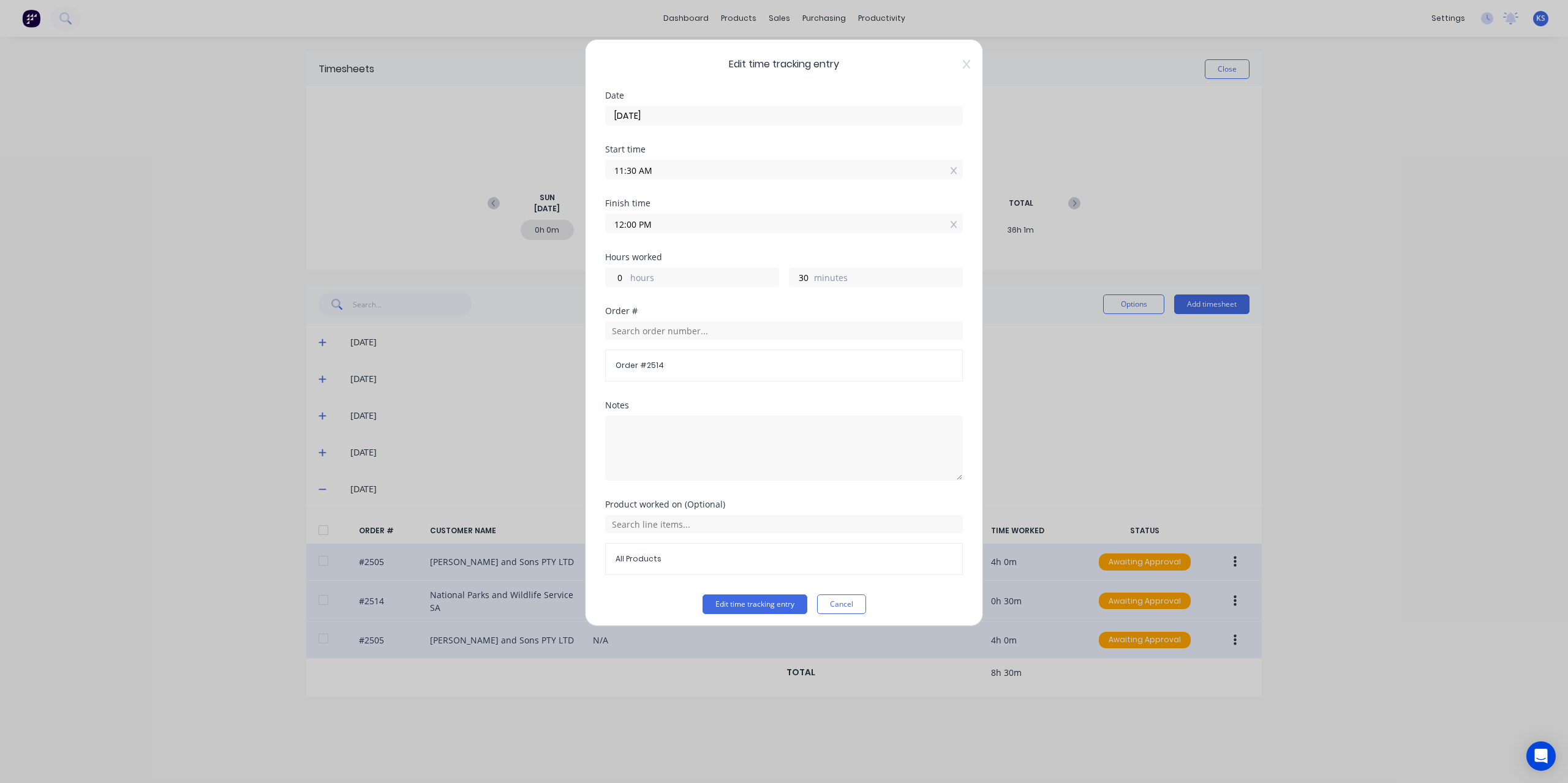
click at [963, 64] on div "Edit time tracking entry Date [DATE] Start time 11:30 AM Finish time 12:00 PM H…" at bounding box center [784, 332] width 398 height 587
click at [963, 66] on icon at bounding box center [966, 64] width 8 height 8
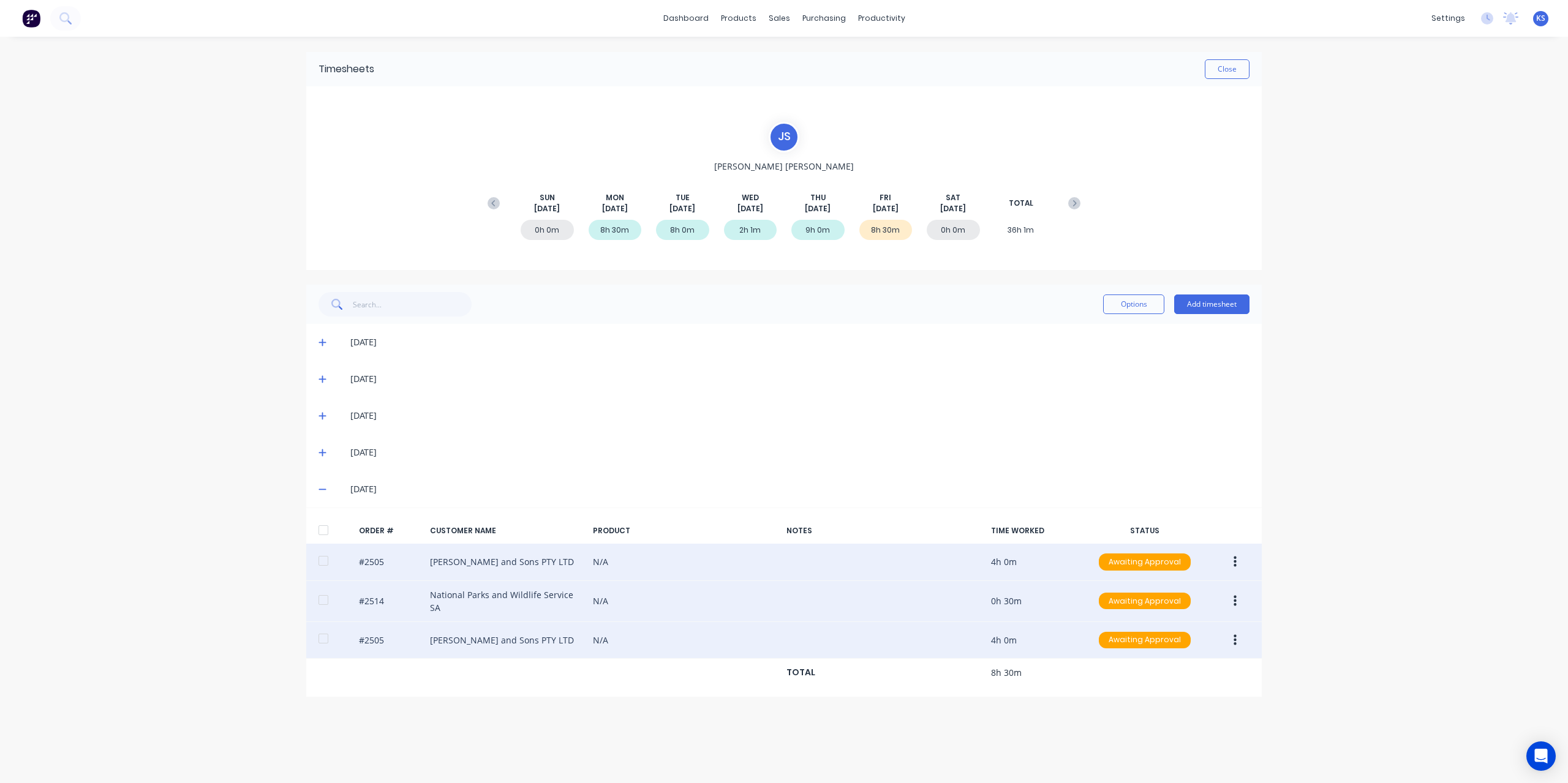
click at [1240, 559] on button "button" at bounding box center [1235, 562] width 29 height 22
click at [1148, 632] on button "Edit" at bounding box center [1191, 643] width 117 height 24
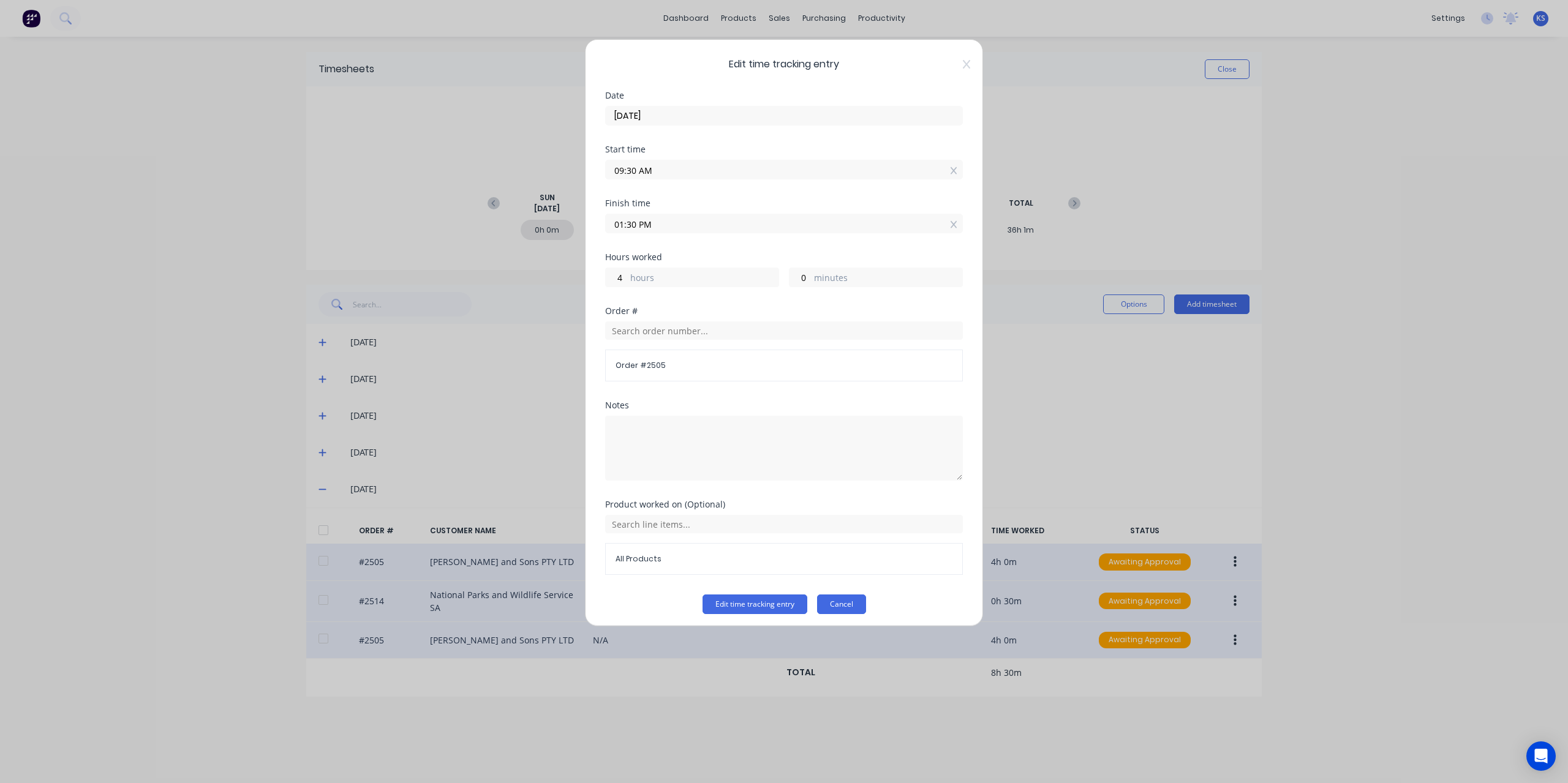
click at [837, 597] on button "Cancel" at bounding box center [841, 604] width 49 height 20
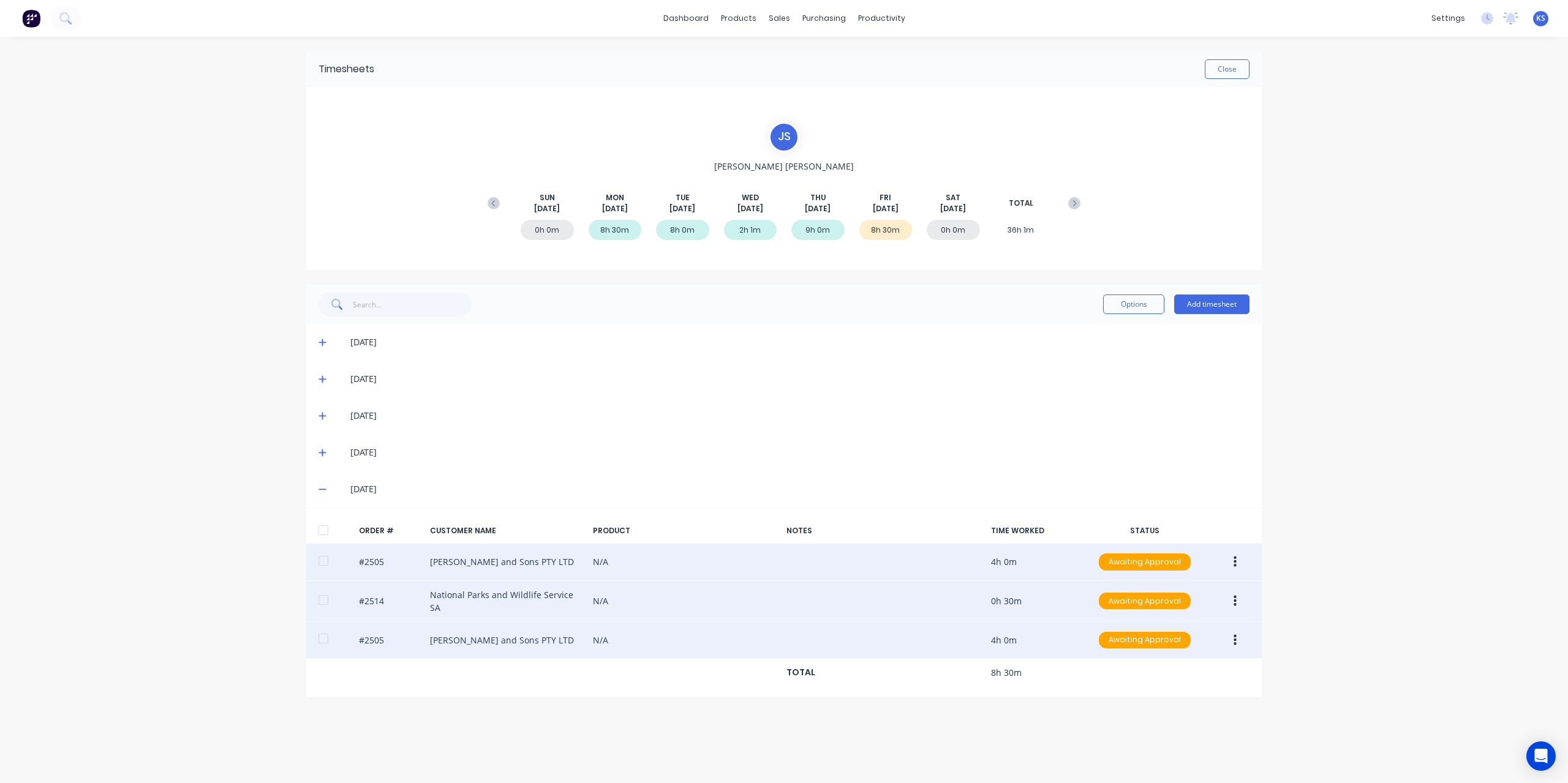
click at [1242, 601] on button "button" at bounding box center [1235, 602] width 29 height 22
click at [1162, 673] on div "Edit" at bounding box center [1191, 682] width 94 height 17
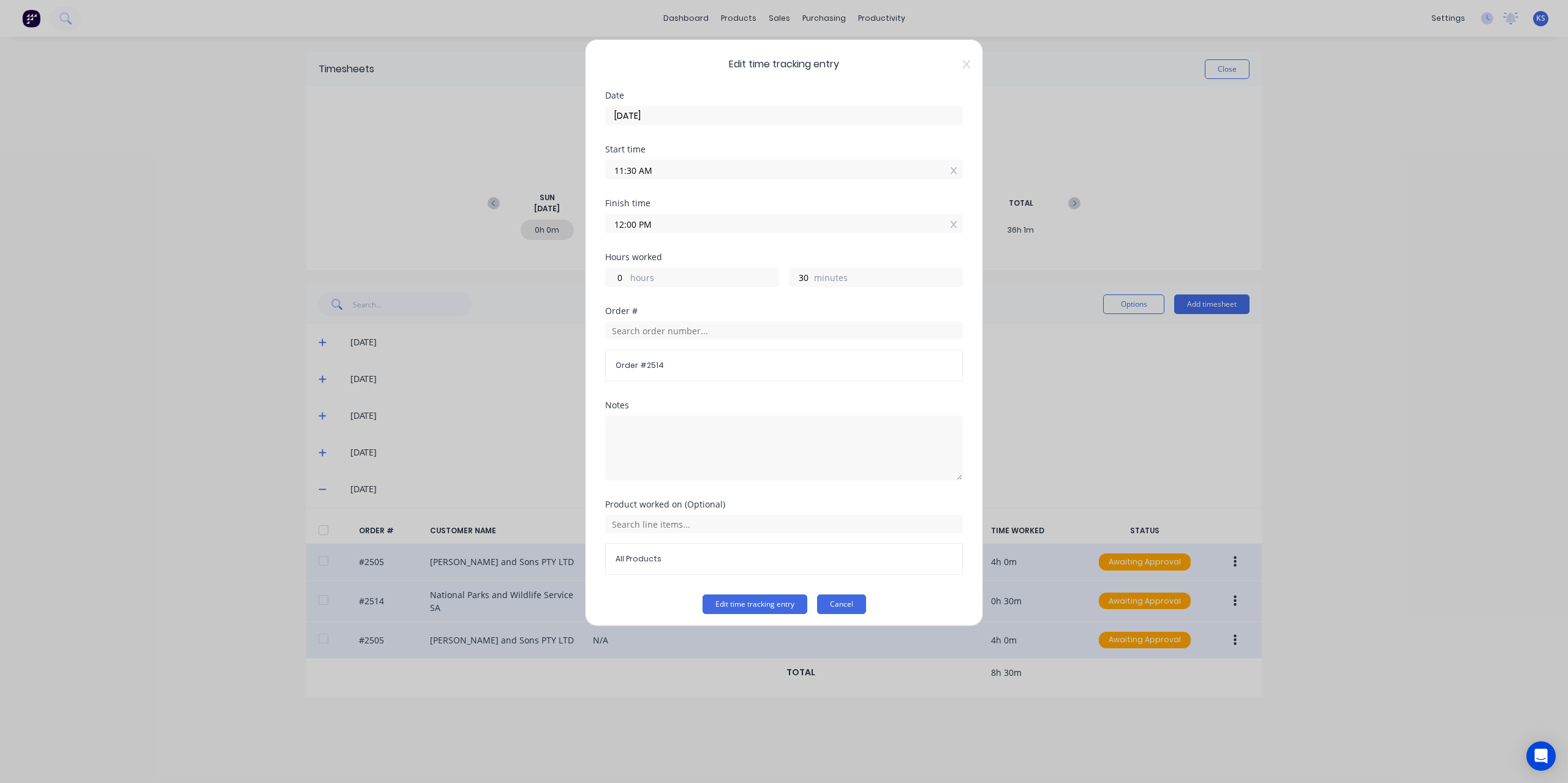
click at [857, 601] on button "Cancel" at bounding box center [841, 604] width 49 height 20
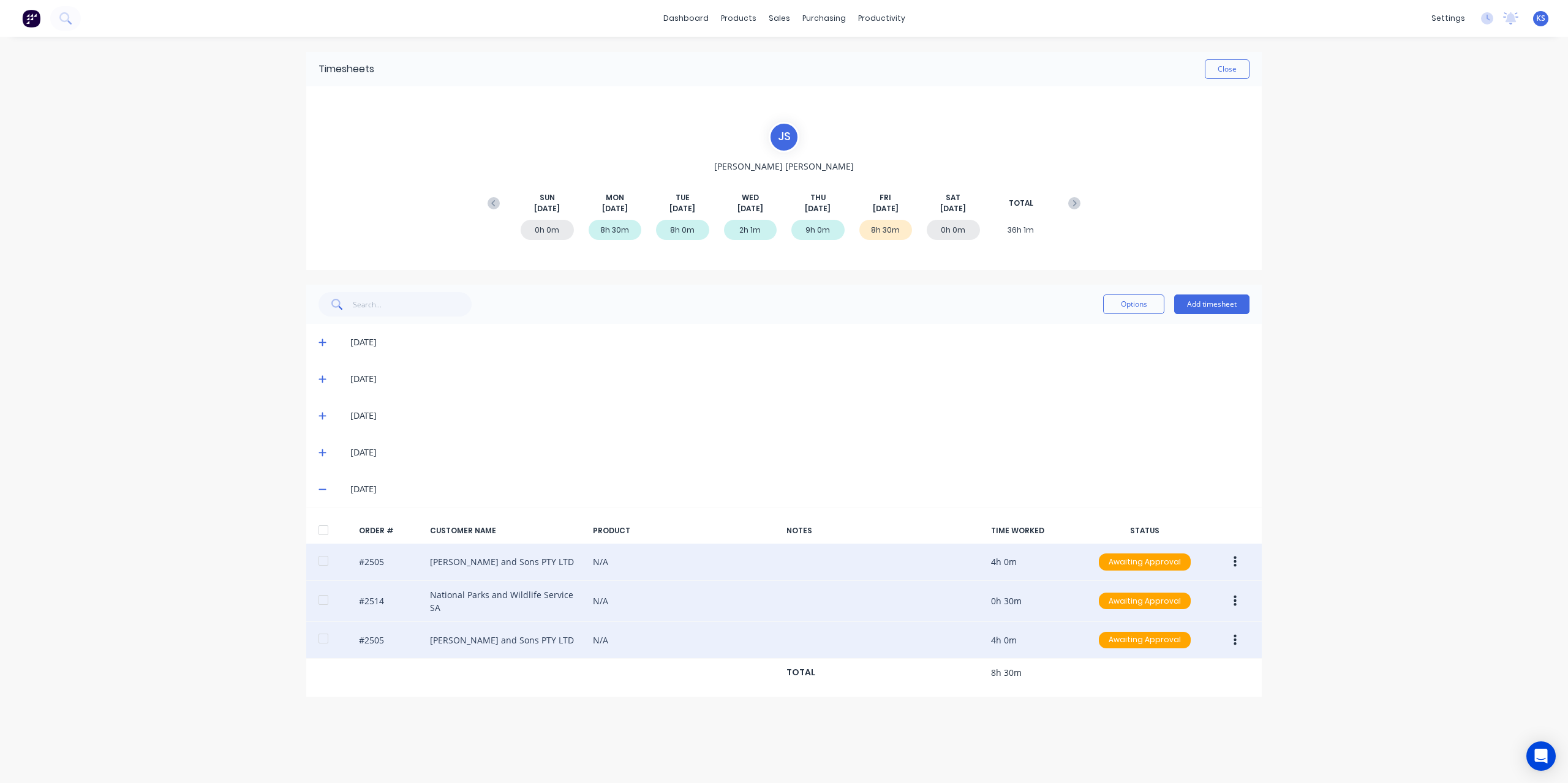
click at [1241, 632] on button "button" at bounding box center [1235, 641] width 29 height 22
click at [1164, 717] on div "Edit" at bounding box center [1191, 721] width 94 height 17
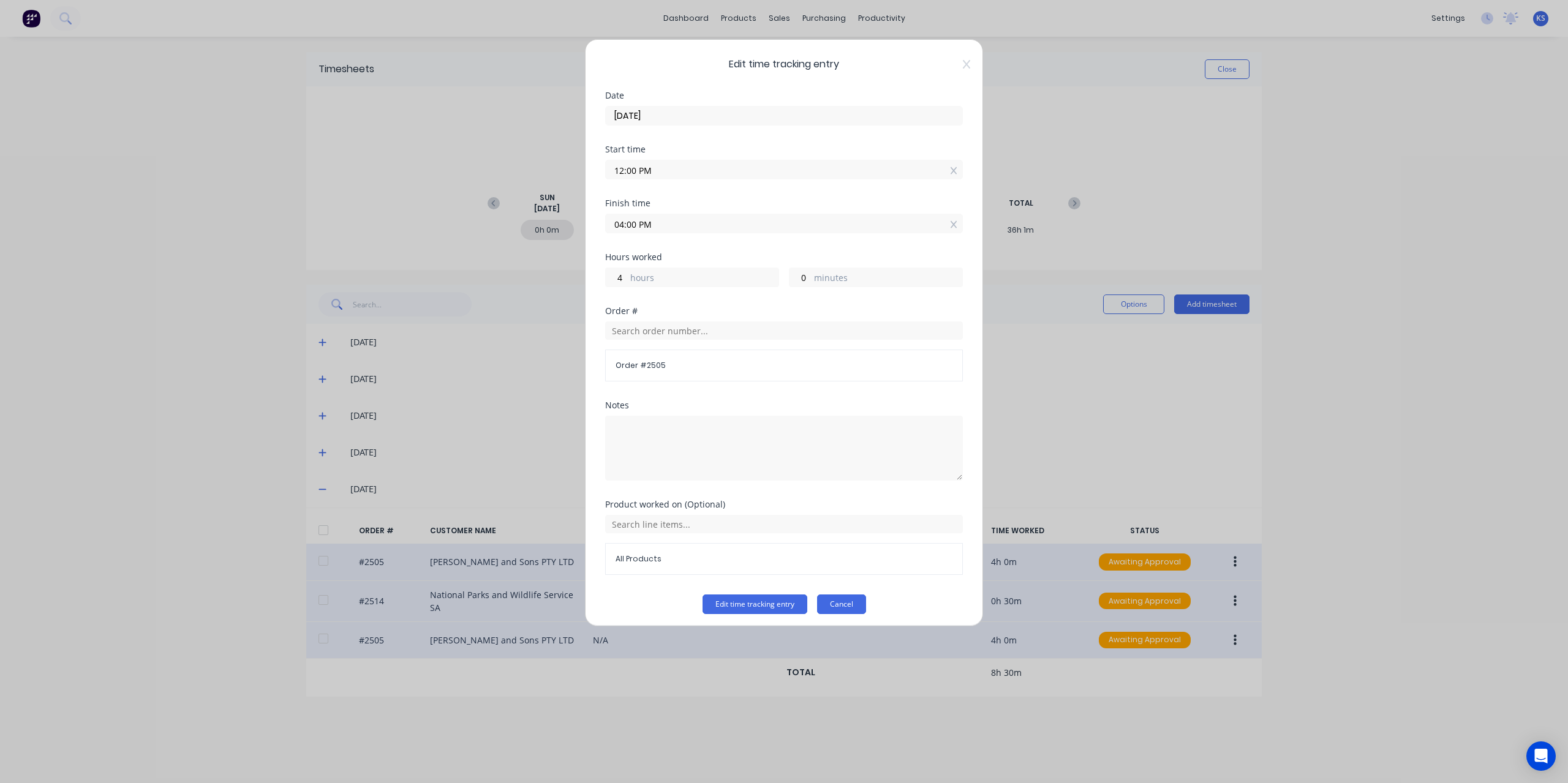
click at [845, 601] on button "Cancel" at bounding box center [841, 604] width 49 height 20
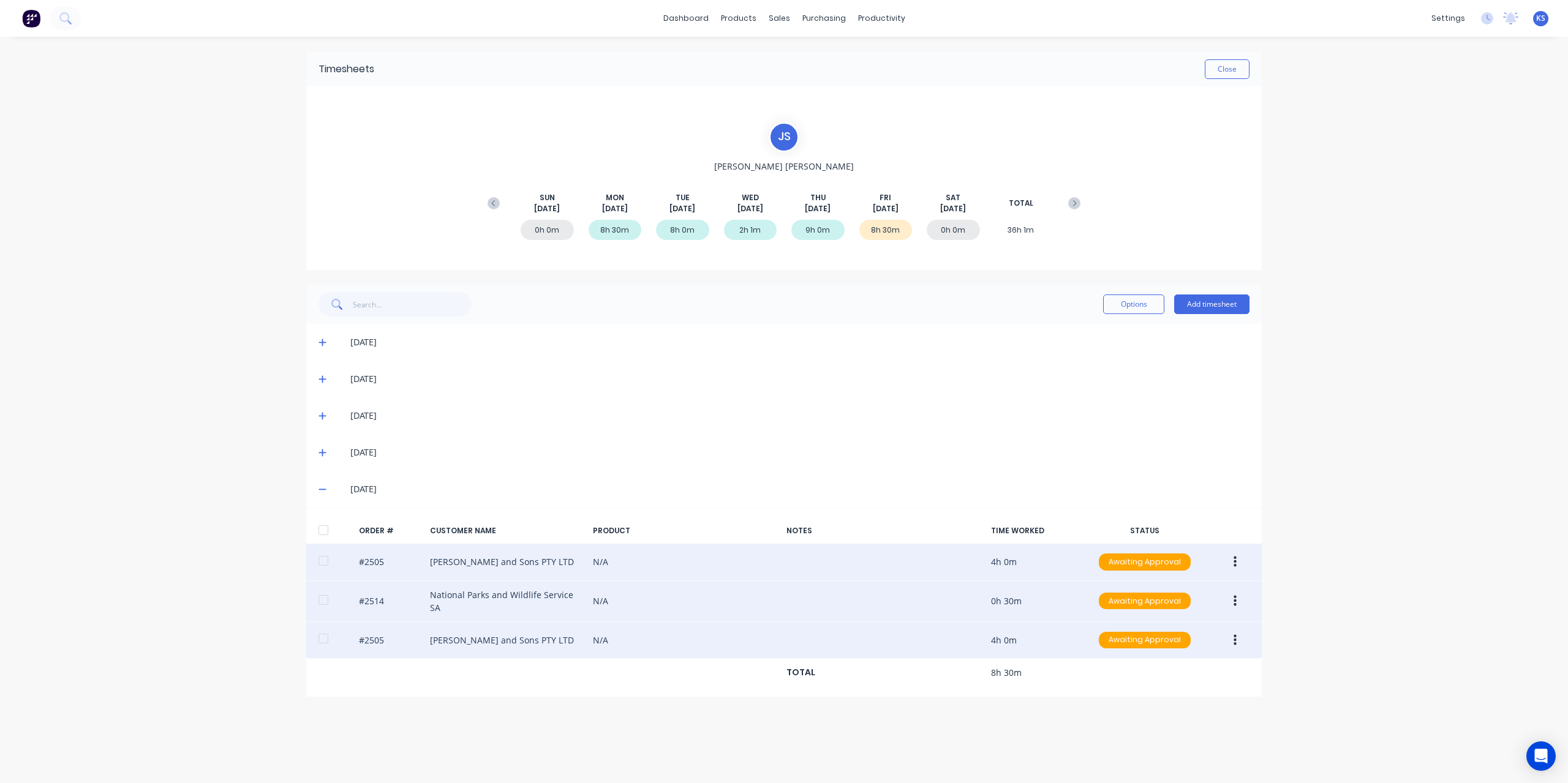
click at [1241, 557] on button "button" at bounding box center [1235, 562] width 29 height 22
click at [1162, 640] on div "Edit" at bounding box center [1191, 643] width 94 height 17
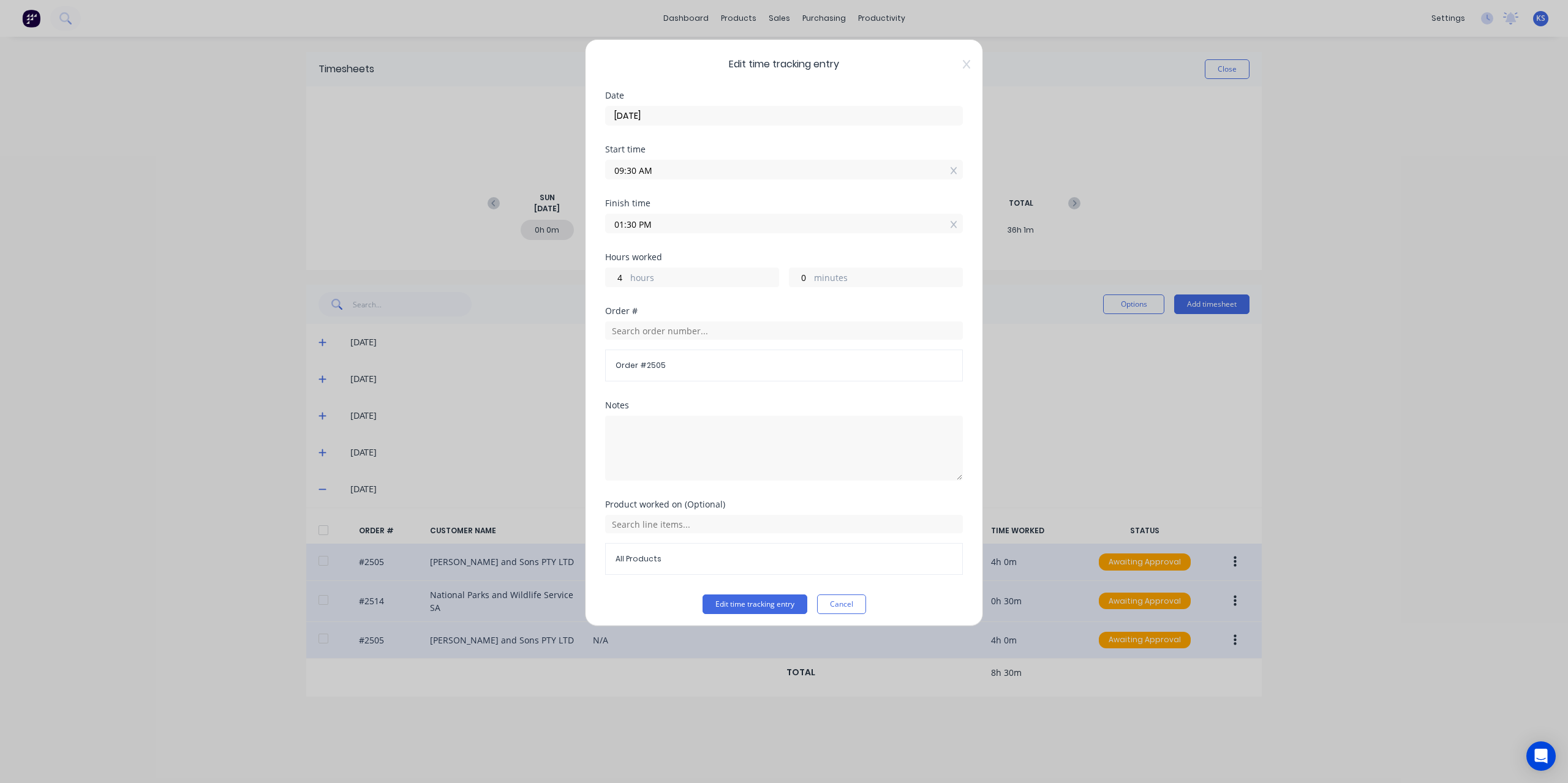
click at [616, 167] on input "09:30 AM" at bounding box center [784, 170] width 357 height 18
click at [811, 457] on textarea at bounding box center [784, 448] width 357 height 65
click at [841, 604] on button "Cancel" at bounding box center [841, 604] width 49 height 20
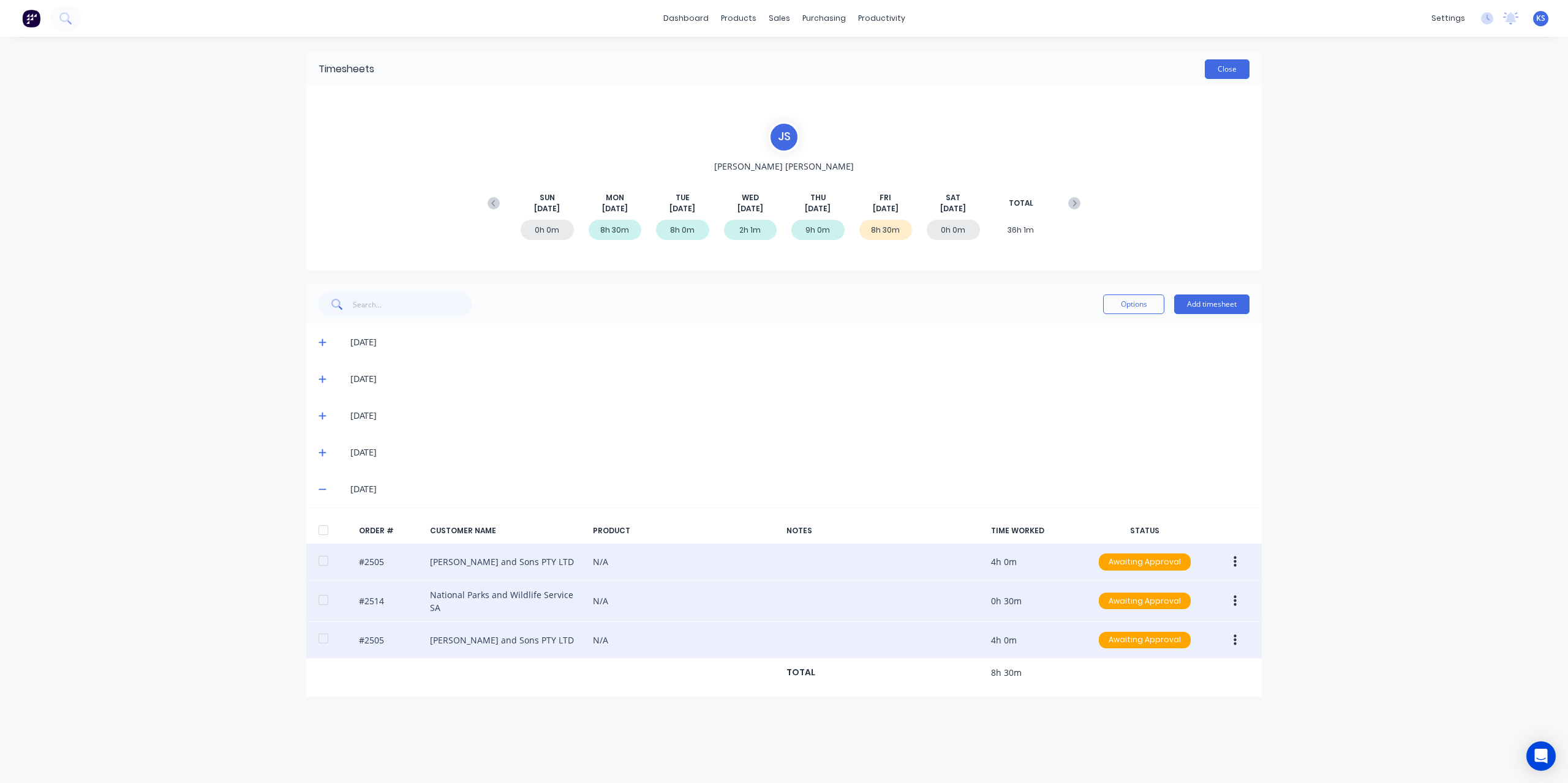
click at [1208, 63] on button "Close" at bounding box center [1227, 69] width 45 height 20
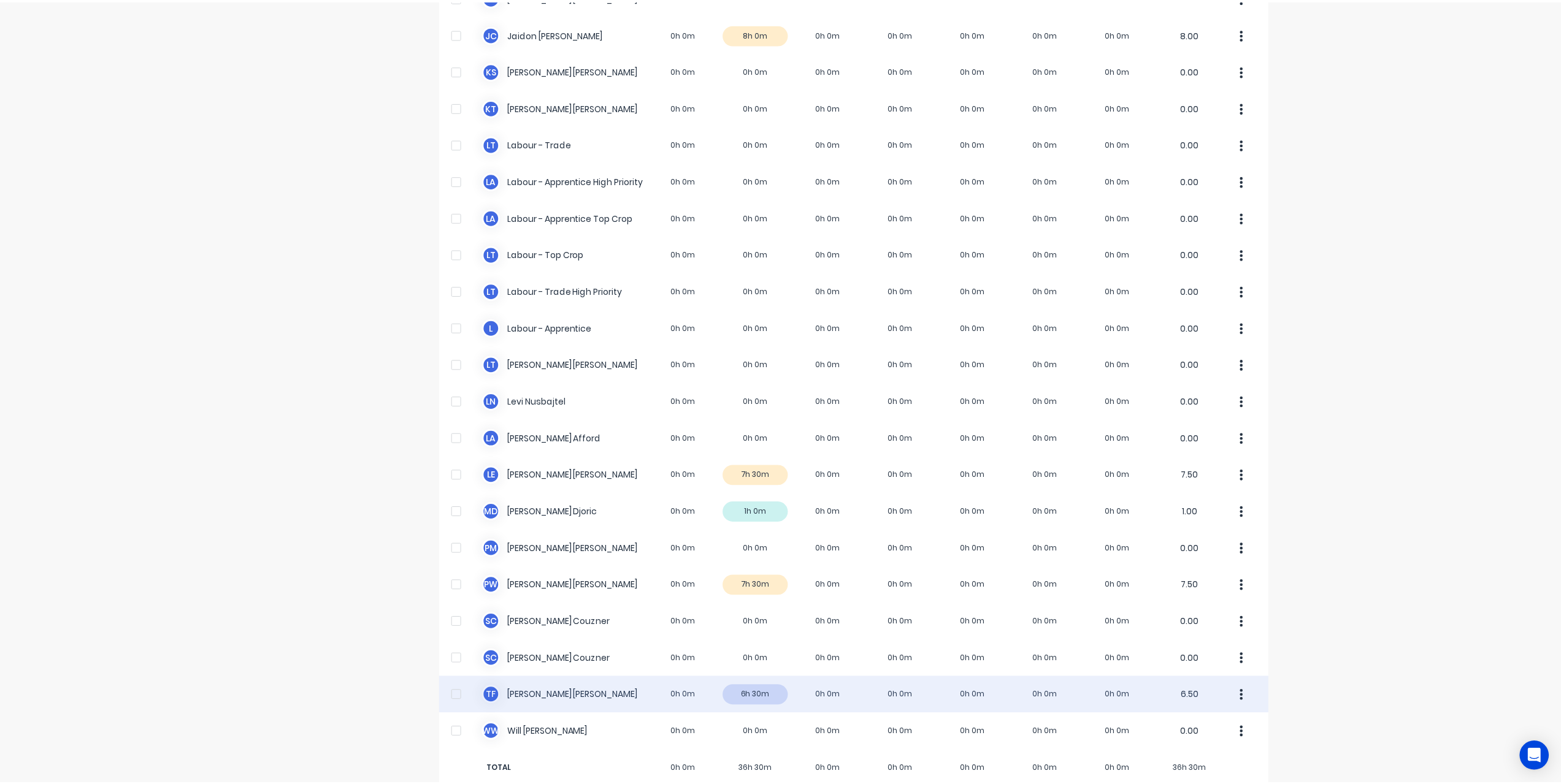
scroll to position [245, 0]
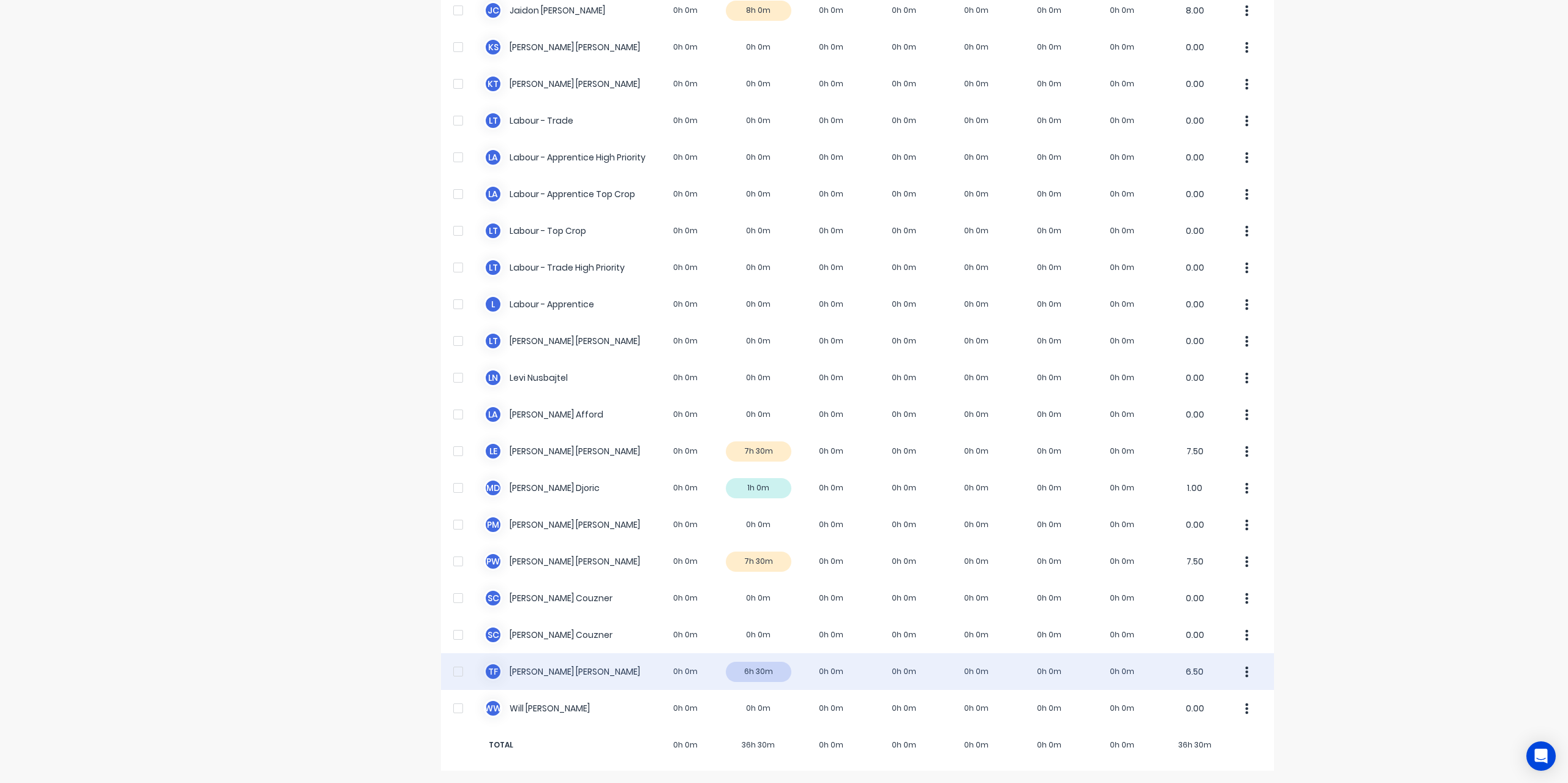
click at [535, 677] on div "T F [PERSON_NAME] 0h 0m 6h 30m 0h 0m 0h 0m 0h 0m 0h 0m 0h 0m 6.50" at bounding box center [857, 671] width 833 height 37
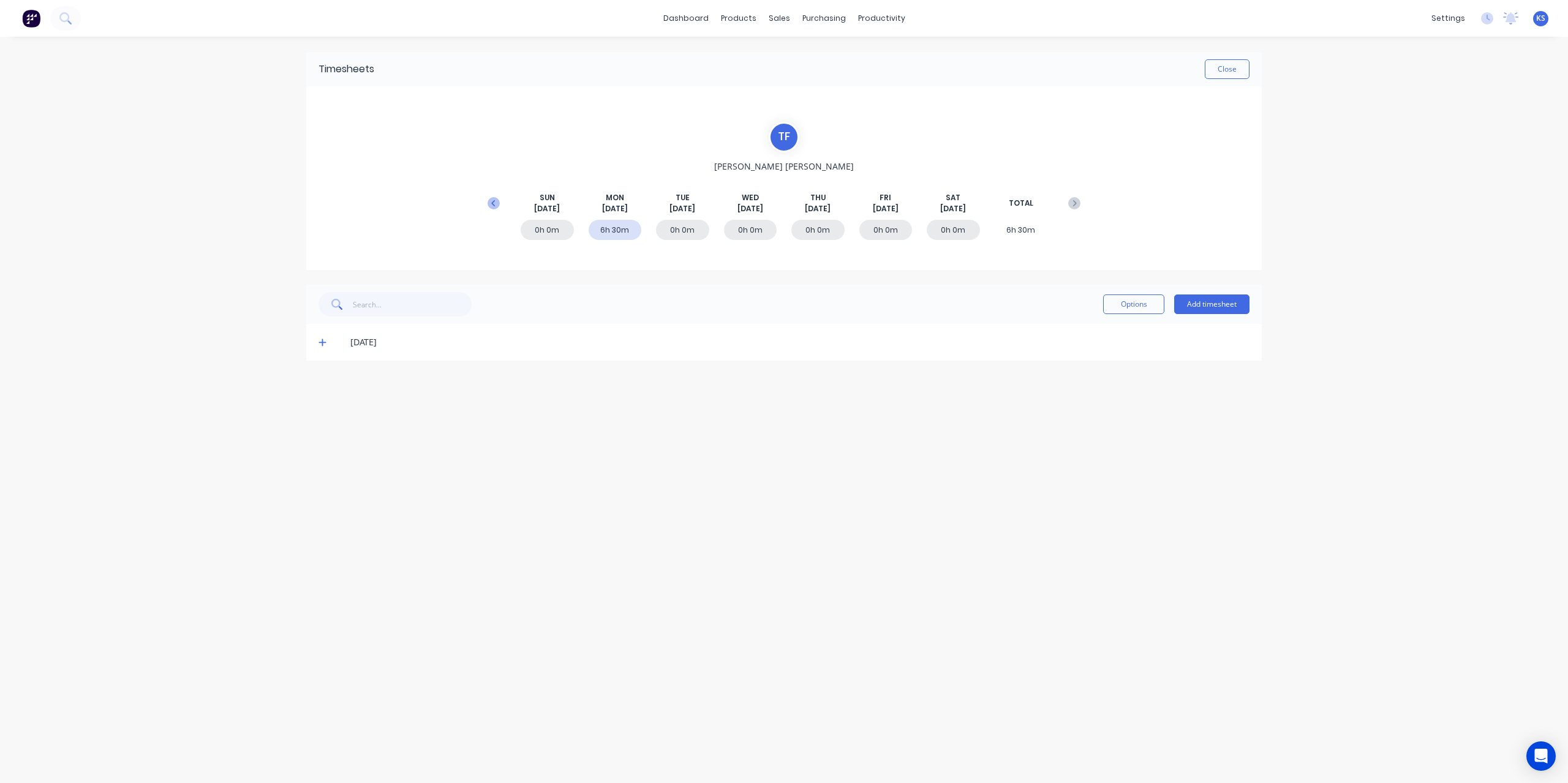
click at [493, 200] on icon at bounding box center [494, 204] width 13 height 13
click at [320, 524] on icon at bounding box center [322, 526] width 8 height 8
click at [1080, 202] on icon at bounding box center [1074, 204] width 13 height 13
click at [325, 344] on icon at bounding box center [322, 342] width 8 height 8
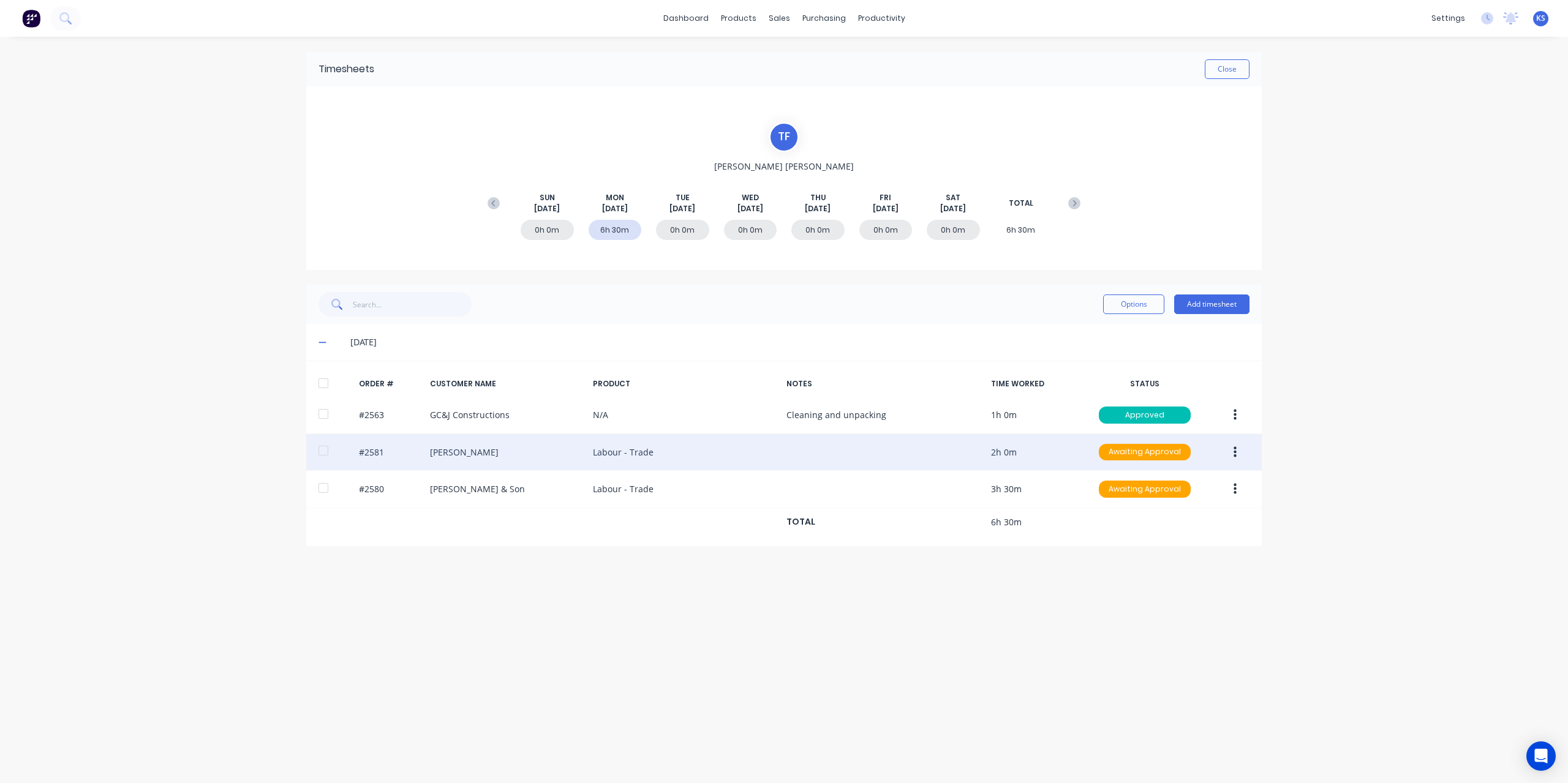
click at [326, 447] on div at bounding box center [323, 450] width 24 height 24
click at [1238, 444] on button "button" at bounding box center [1235, 453] width 29 height 22
click at [1162, 488] on div "Approve" at bounding box center [1191, 484] width 94 height 17
click at [1222, 62] on button "Close" at bounding box center [1227, 69] width 45 height 20
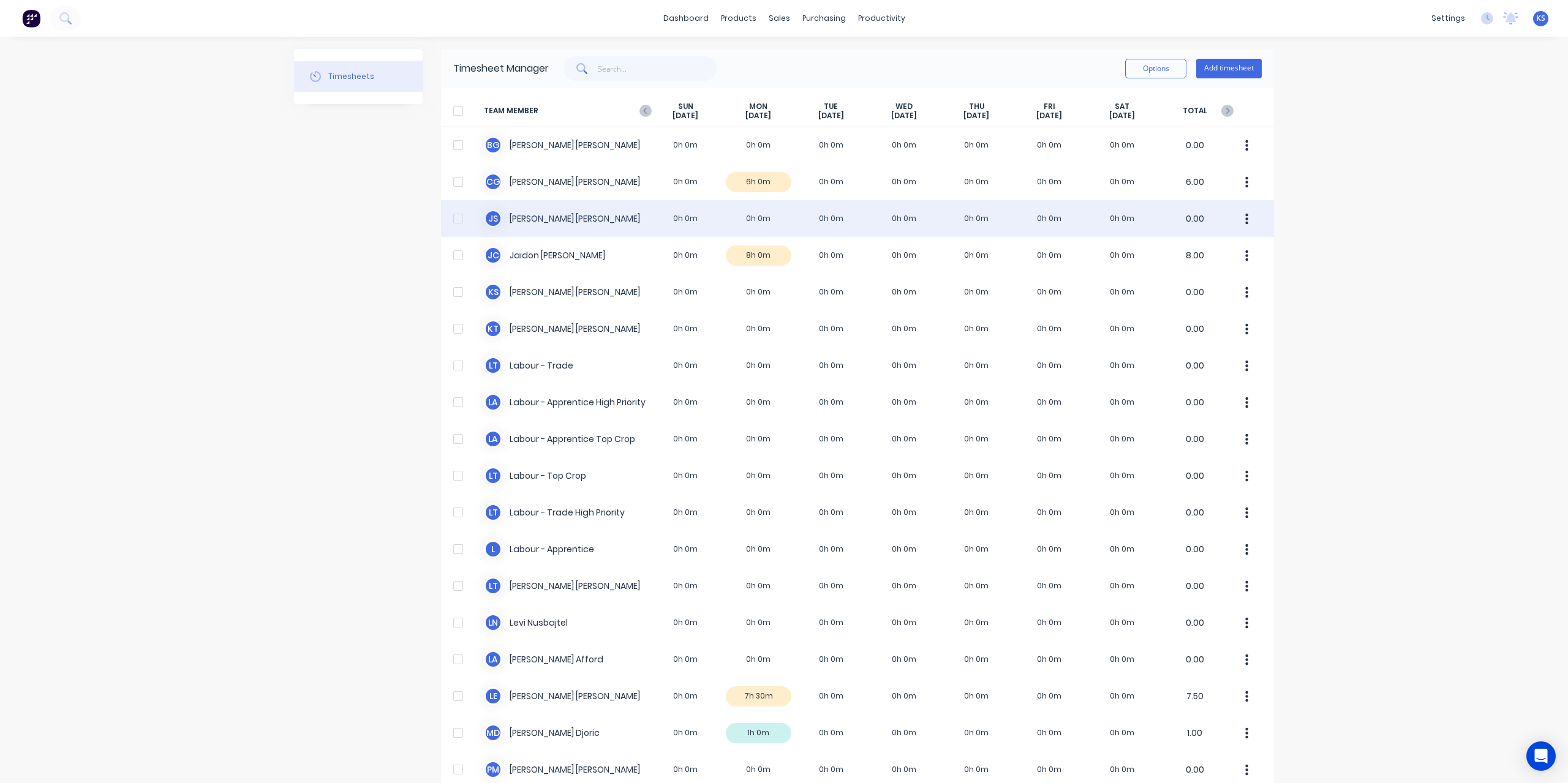
click at [518, 218] on div "J S [PERSON_NAME] 0h 0m 0h 0m 0h 0m 0h 0m 0h 0m 0h 0m 0h 0m 0.00" at bounding box center [857, 218] width 833 height 37
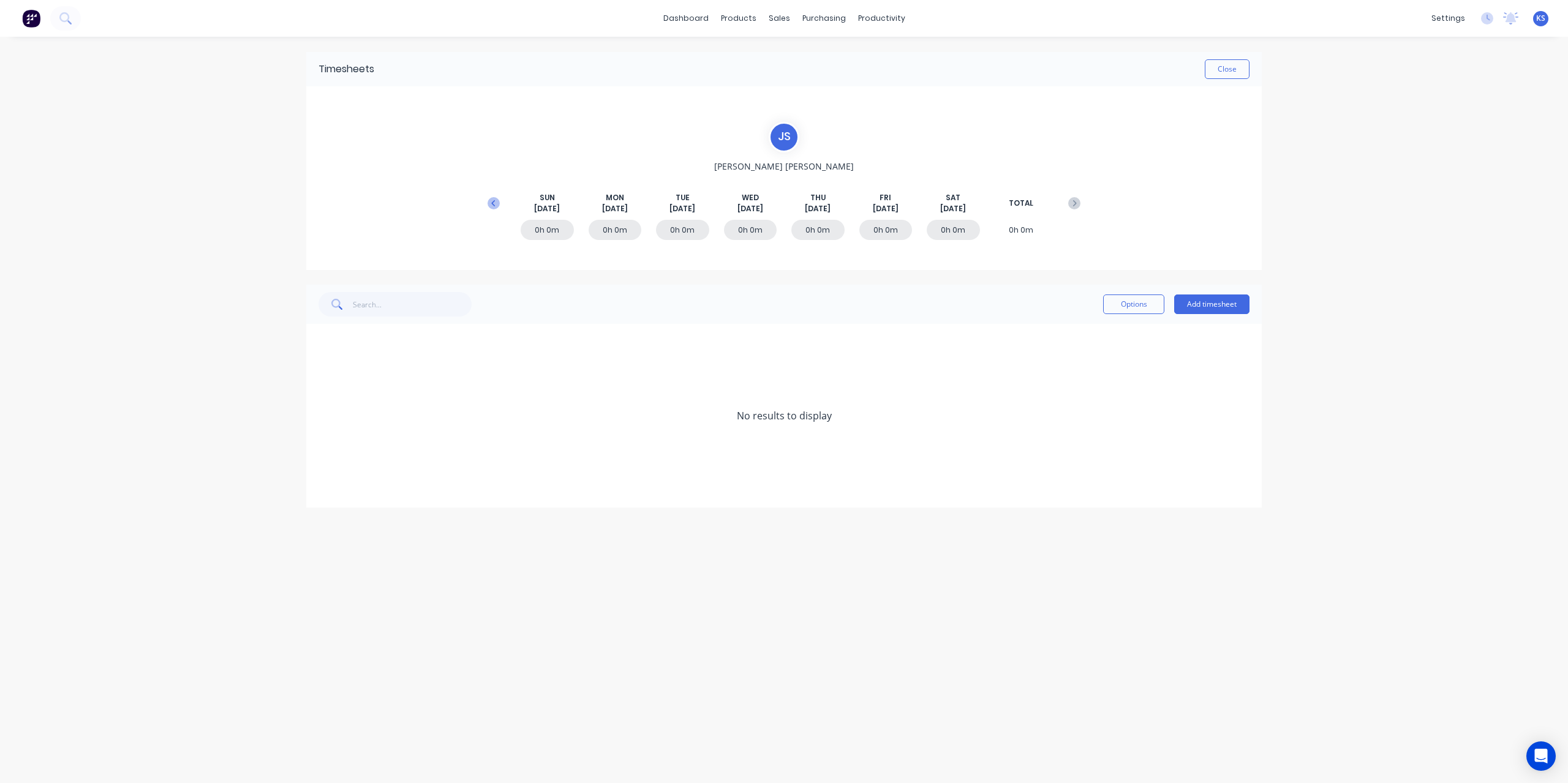
click at [490, 202] on icon at bounding box center [494, 204] width 13 height 13
click at [321, 488] on icon at bounding box center [322, 489] width 8 height 8
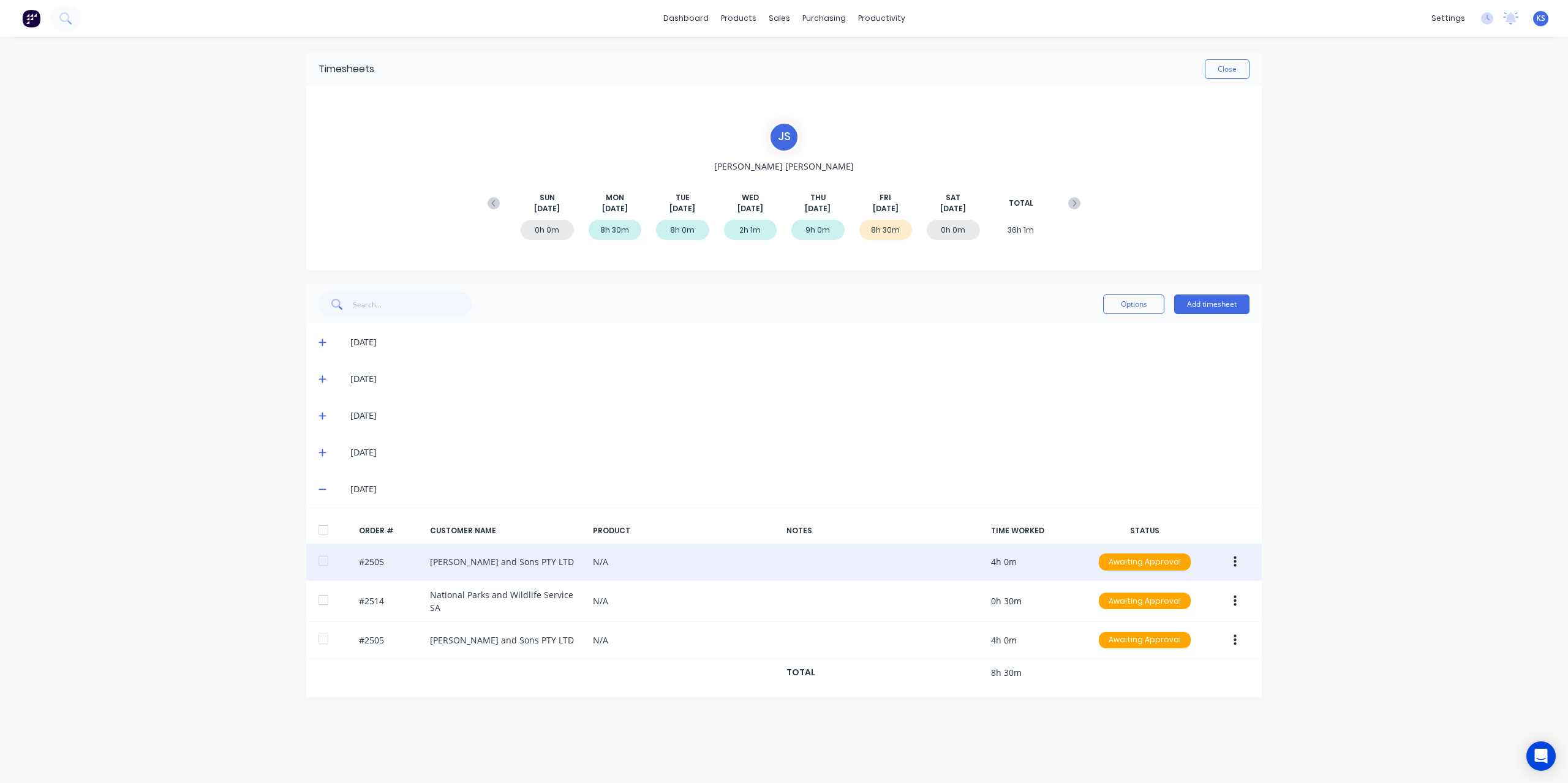
click at [1235, 555] on icon "button" at bounding box center [1235, 562] width 3 height 13
click at [1150, 645] on div "Edit" at bounding box center [1191, 643] width 94 height 17
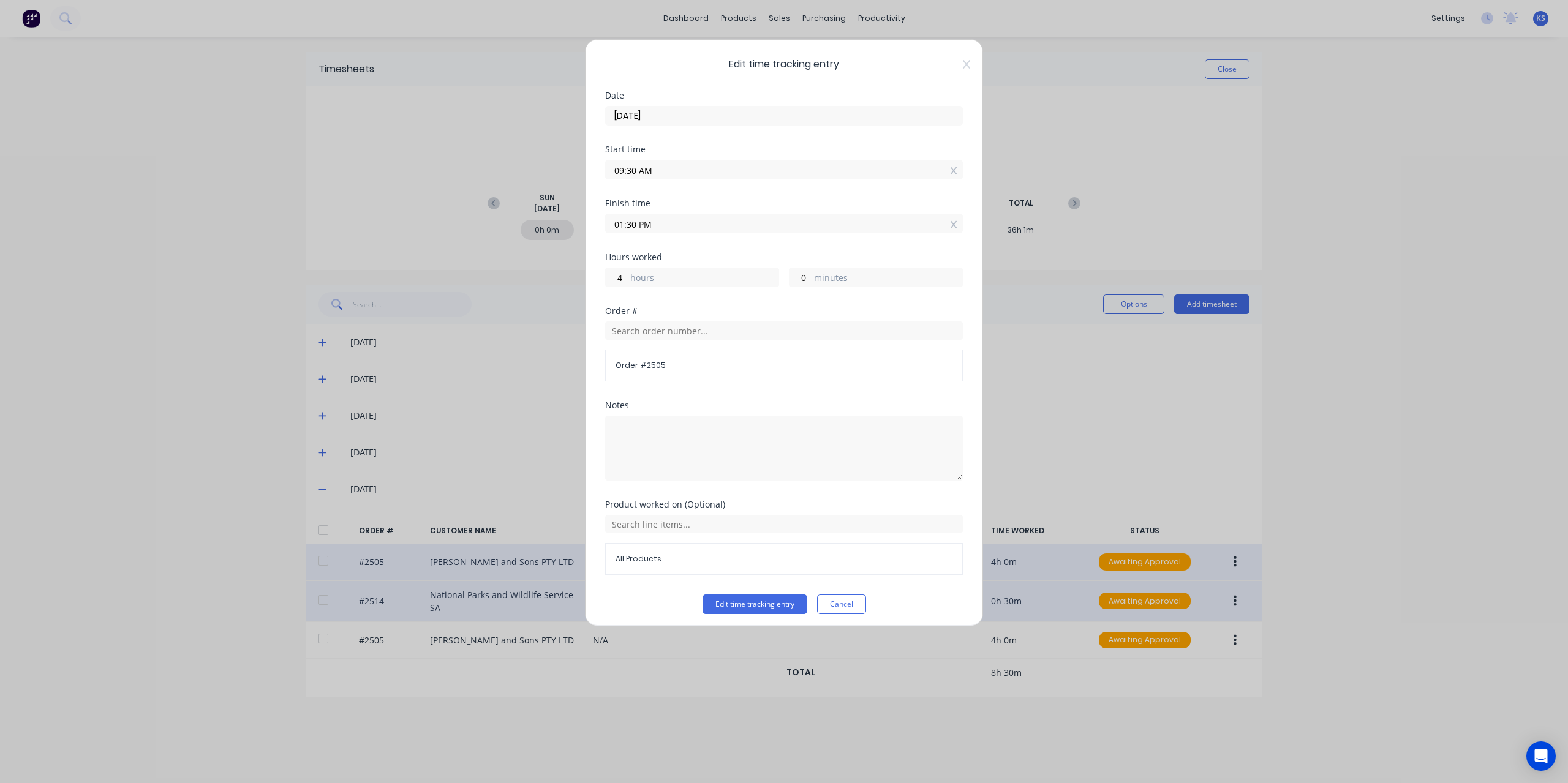
click at [843, 602] on button "Cancel" at bounding box center [841, 604] width 49 height 20
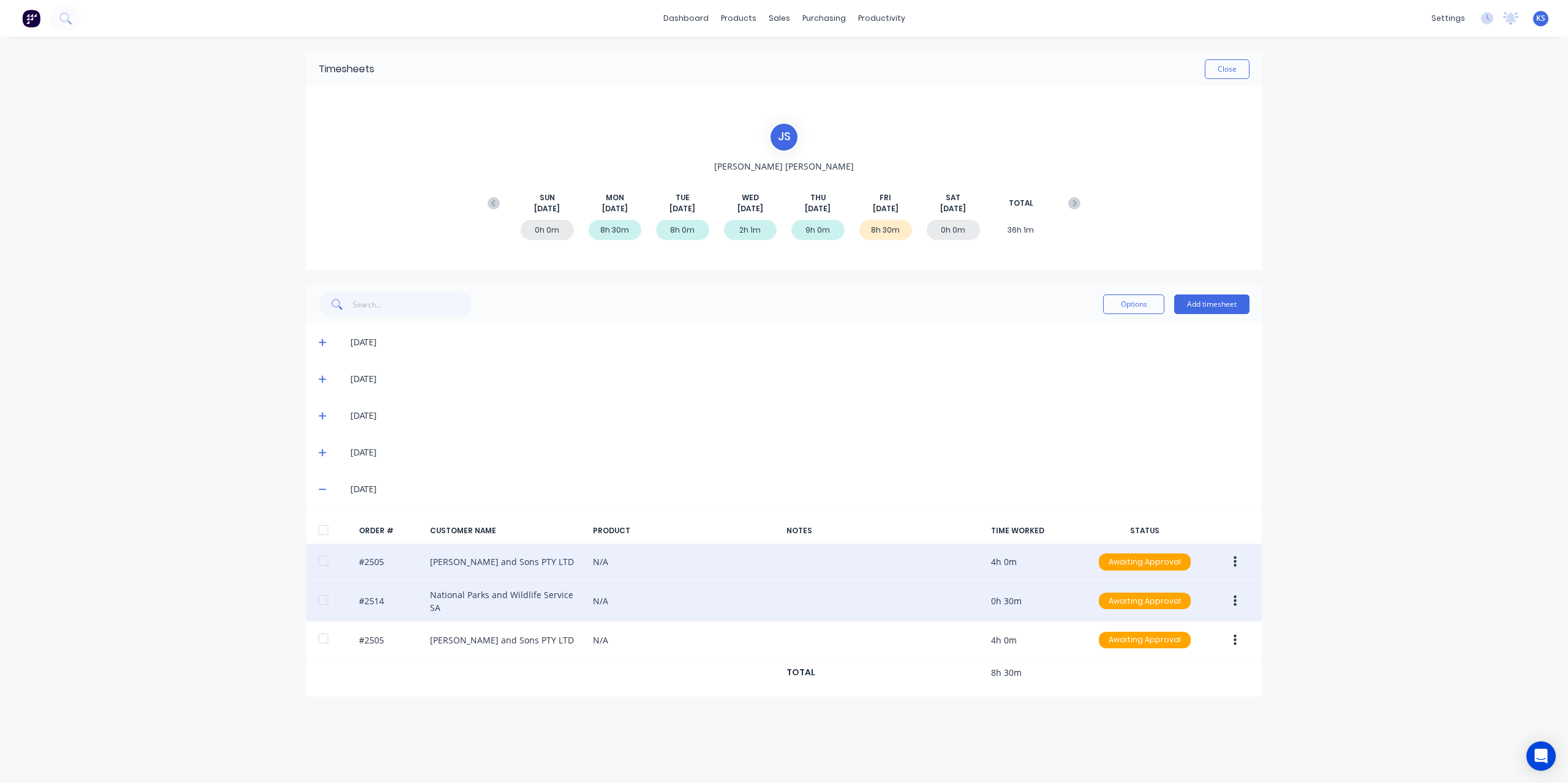
click at [1238, 600] on button "button" at bounding box center [1235, 602] width 29 height 22
click at [1146, 677] on div "Edit" at bounding box center [1191, 682] width 94 height 17
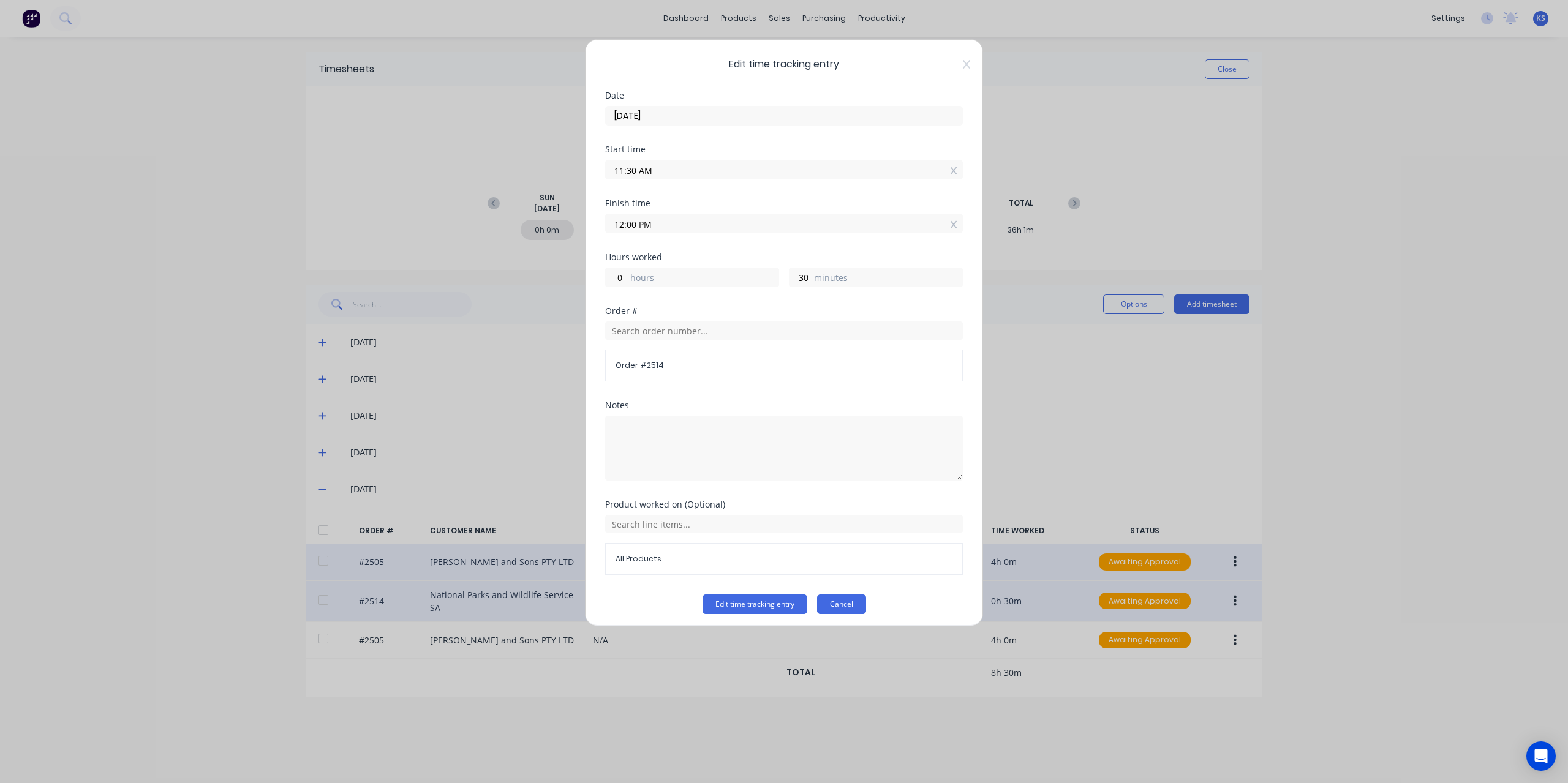
click at [838, 606] on button "Cancel" at bounding box center [841, 604] width 49 height 20
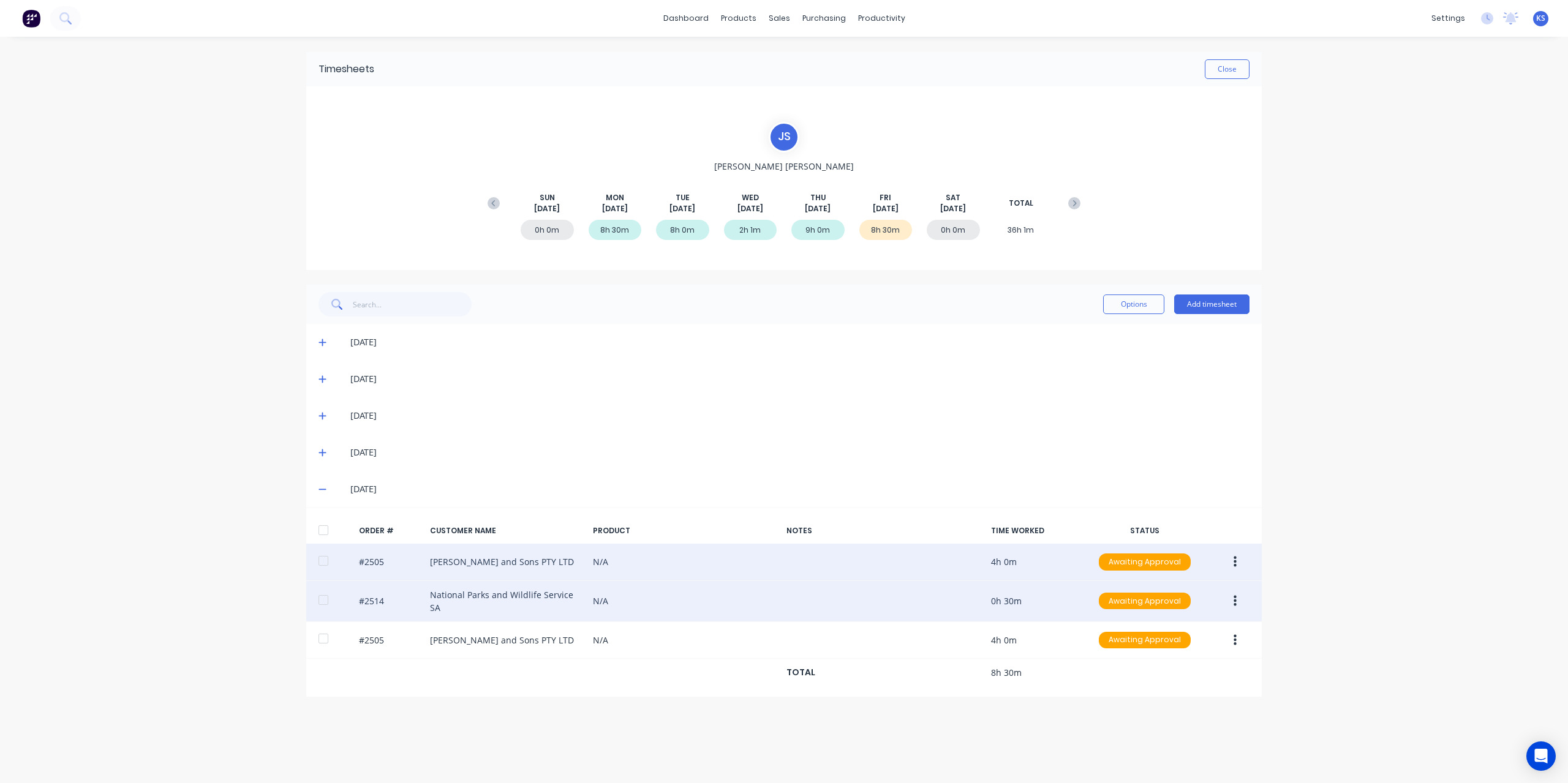
click at [1227, 560] on button "button" at bounding box center [1235, 562] width 29 height 22
click at [1148, 642] on div "Edit" at bounding box center [1191, 643] width 94 height 17
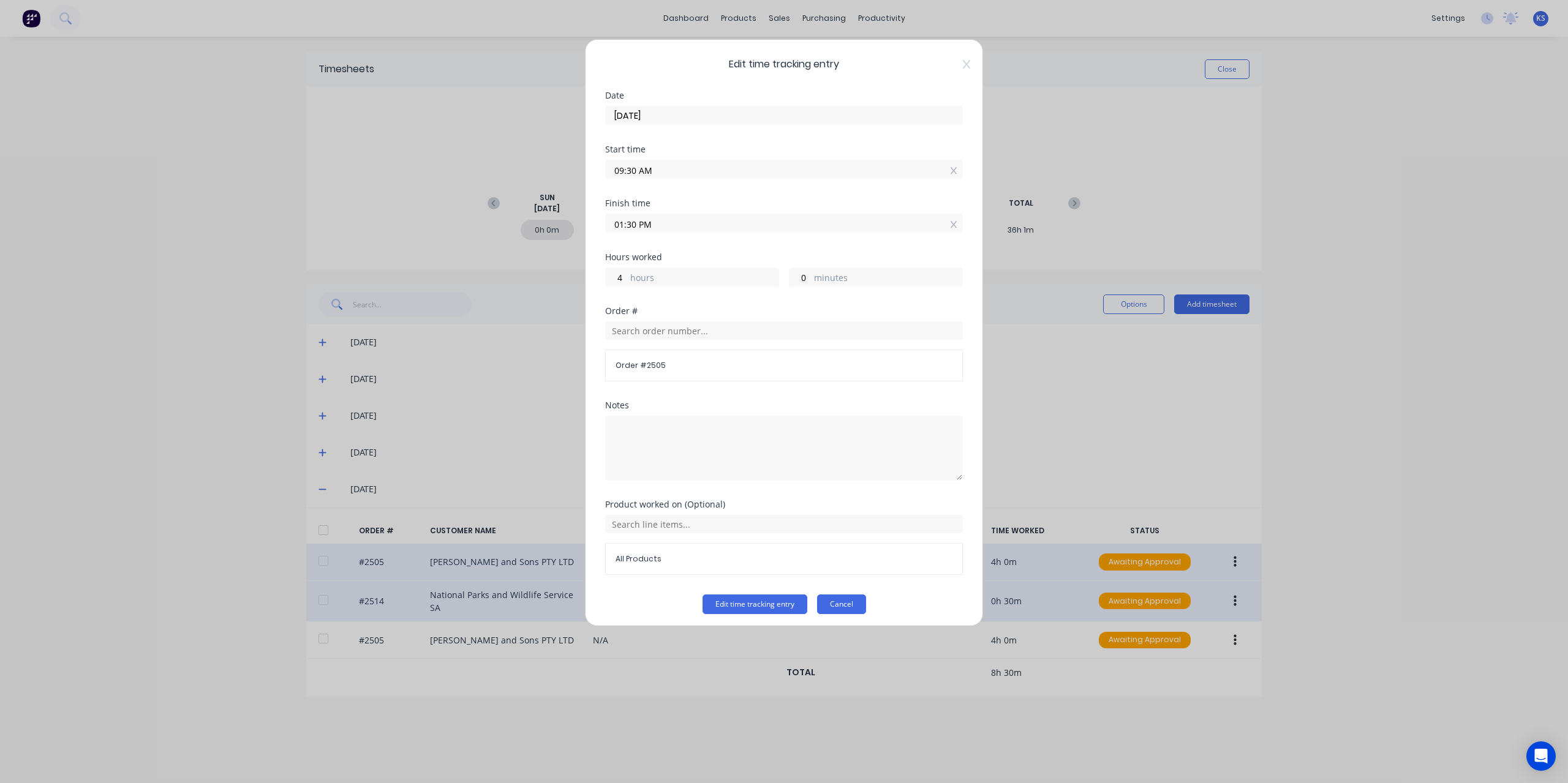
click at [836, 603] on button "Cancel" at bounding box center [841, 604] width 49 height 20
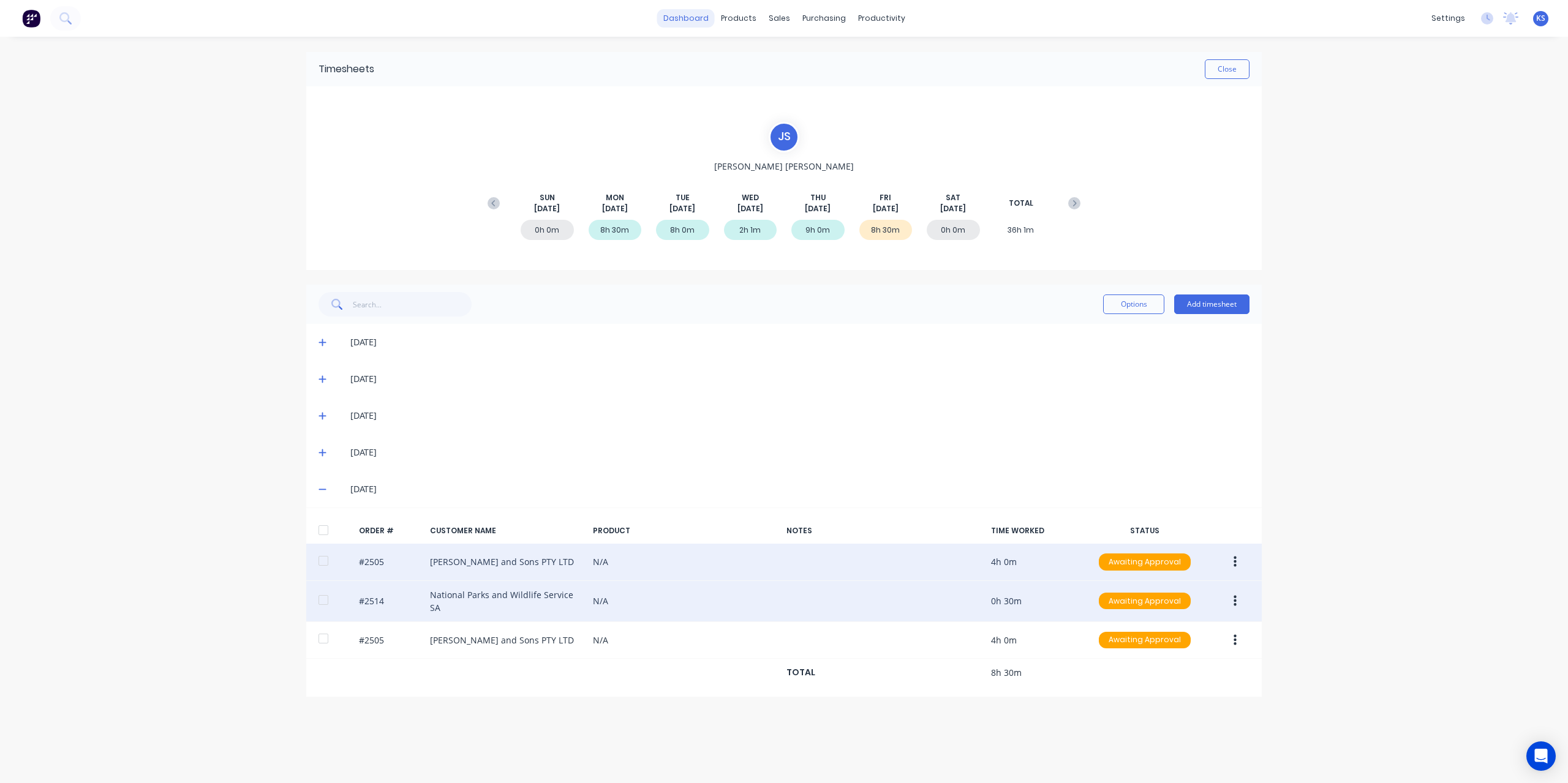
click at [700, 20] on link "dashboard" at bounding box center [686, 18] width 57 height 18
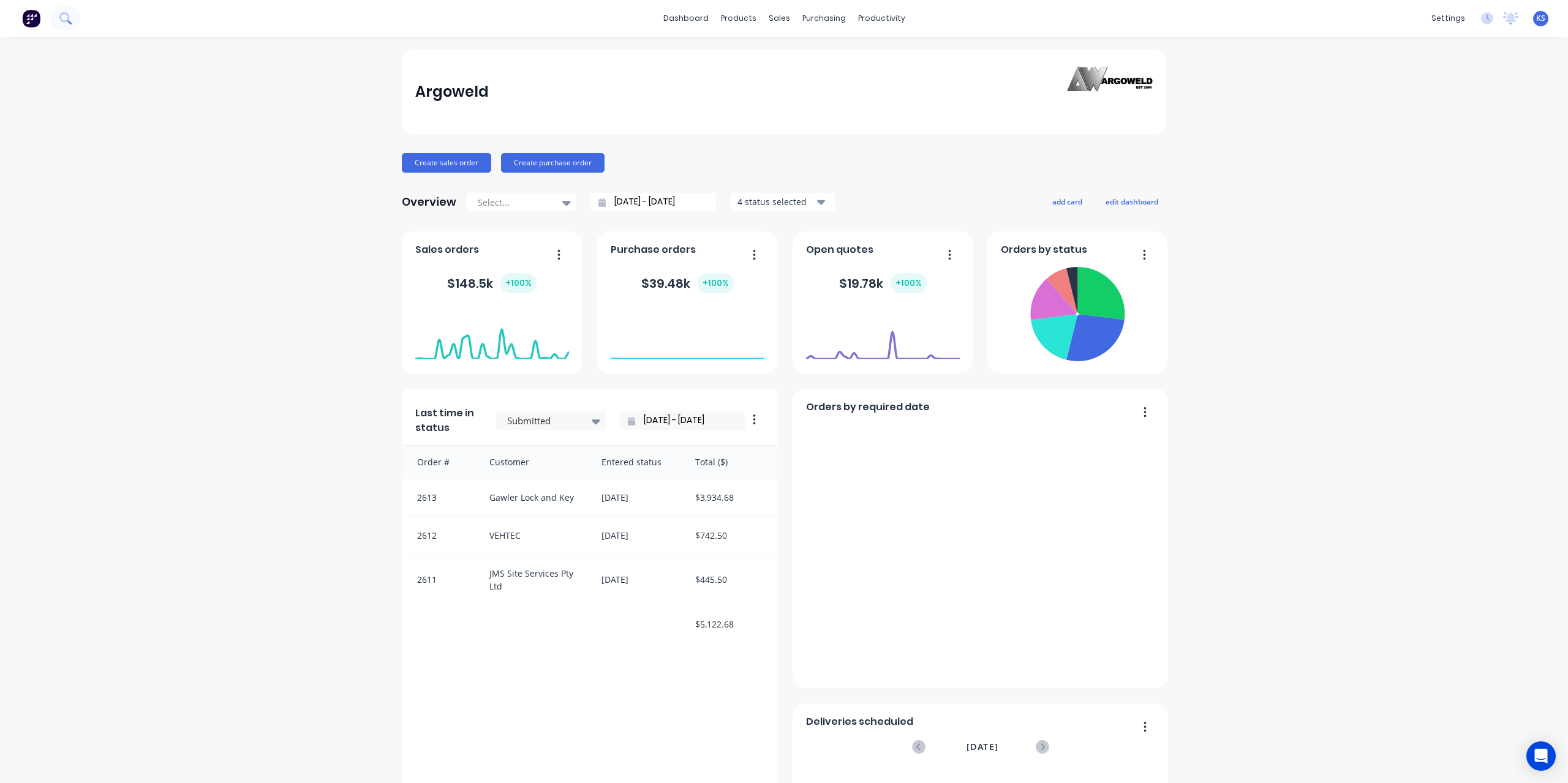
click at [68, 28] on button at bounding box center [66, 18] width 31 height 24
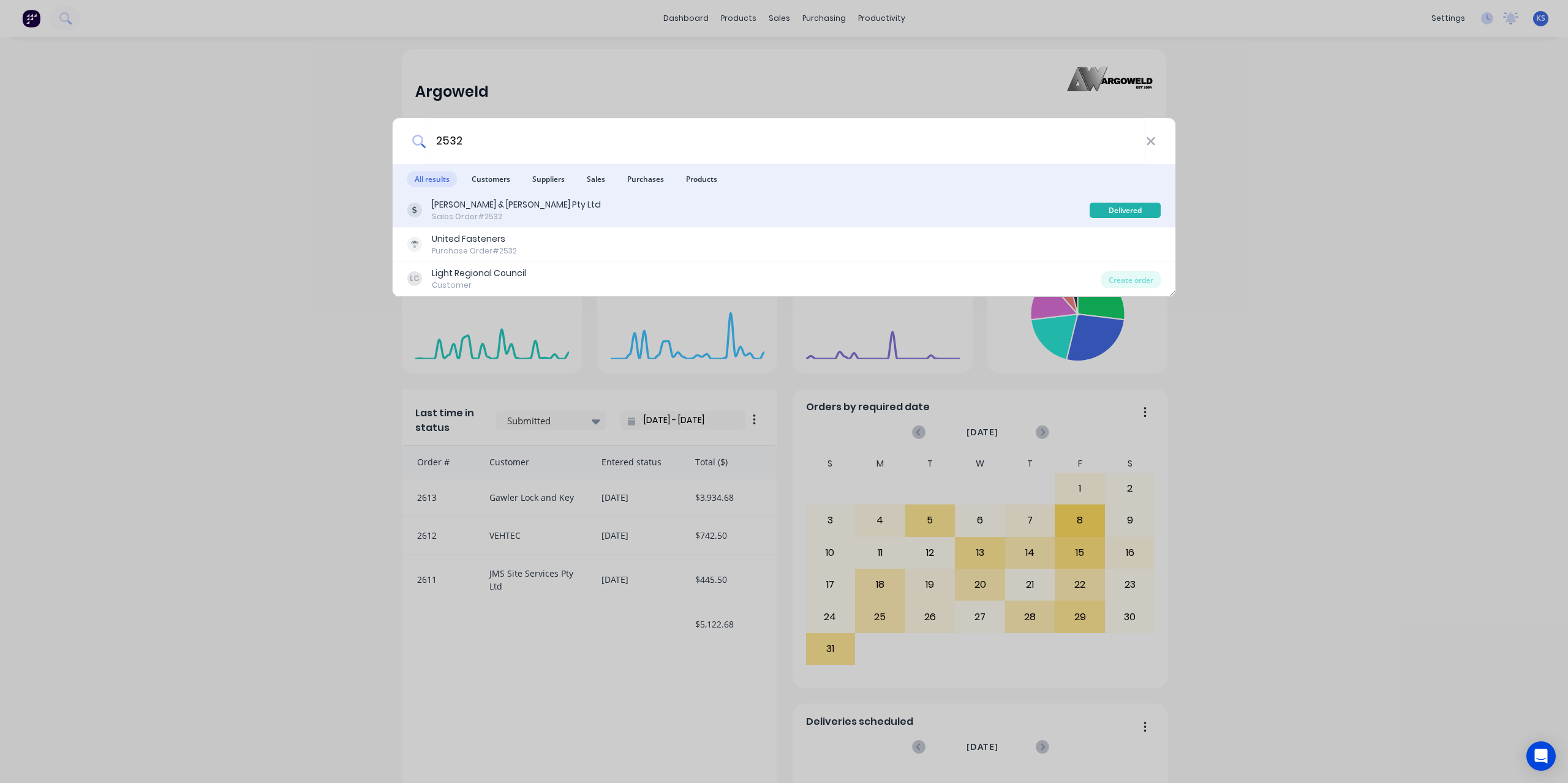
type input "2532"
click at [454, 209] on div "[PERSON_NAME] & [PERSON_NAME] Pty Ltd" at bounding box center [517, 204] width 169 height 13
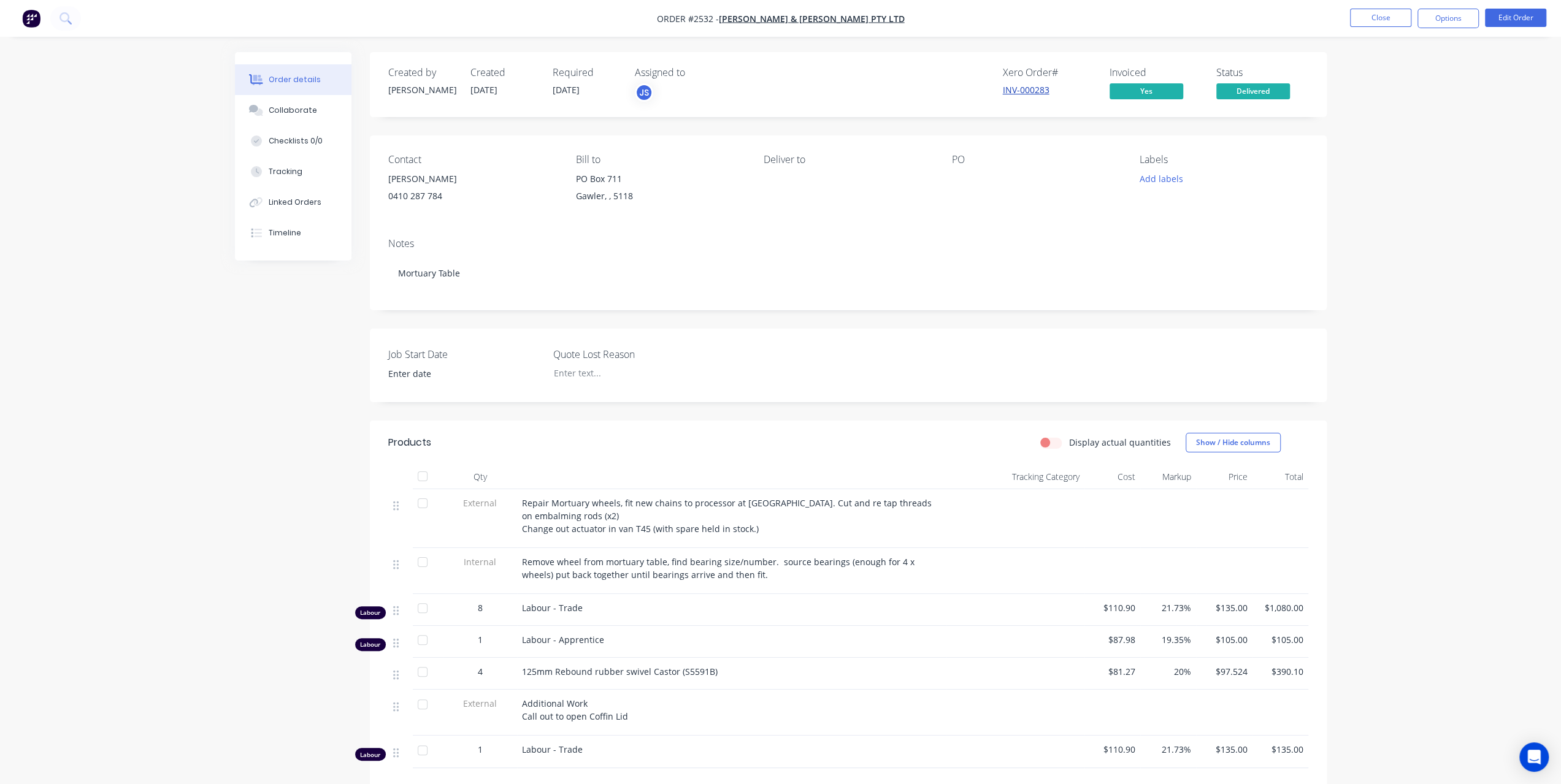
click at [1009, 87] on link "INV-000283" at bounding box center [1026, 89] width 47 height 12
click at [268, 194] on button "Linked Orders" at bounding box center [293, 203] width 117 height 31
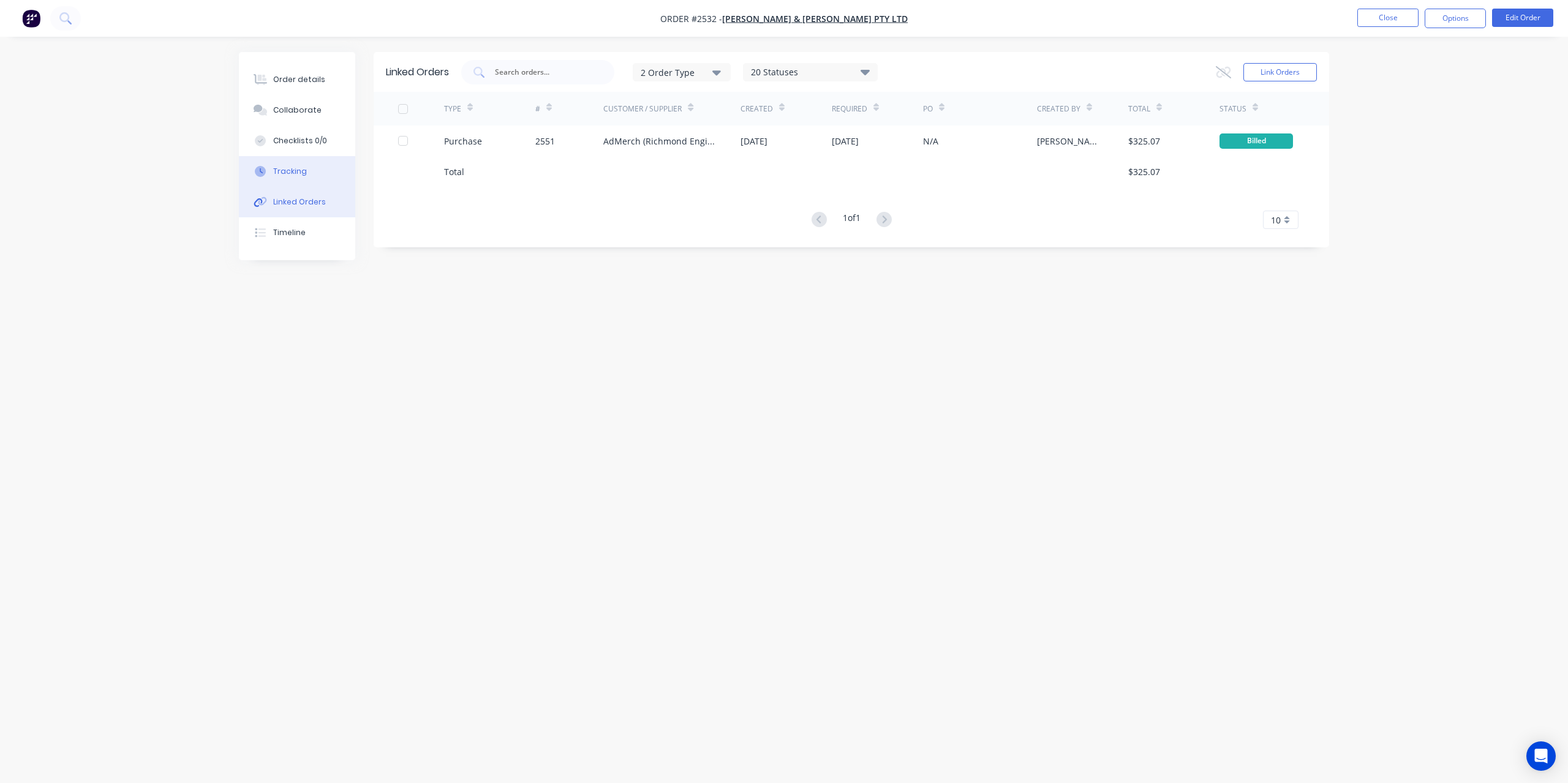
click at [289, 168] on div "Tracking" at bounding box center [290, 172] width 34 height 11
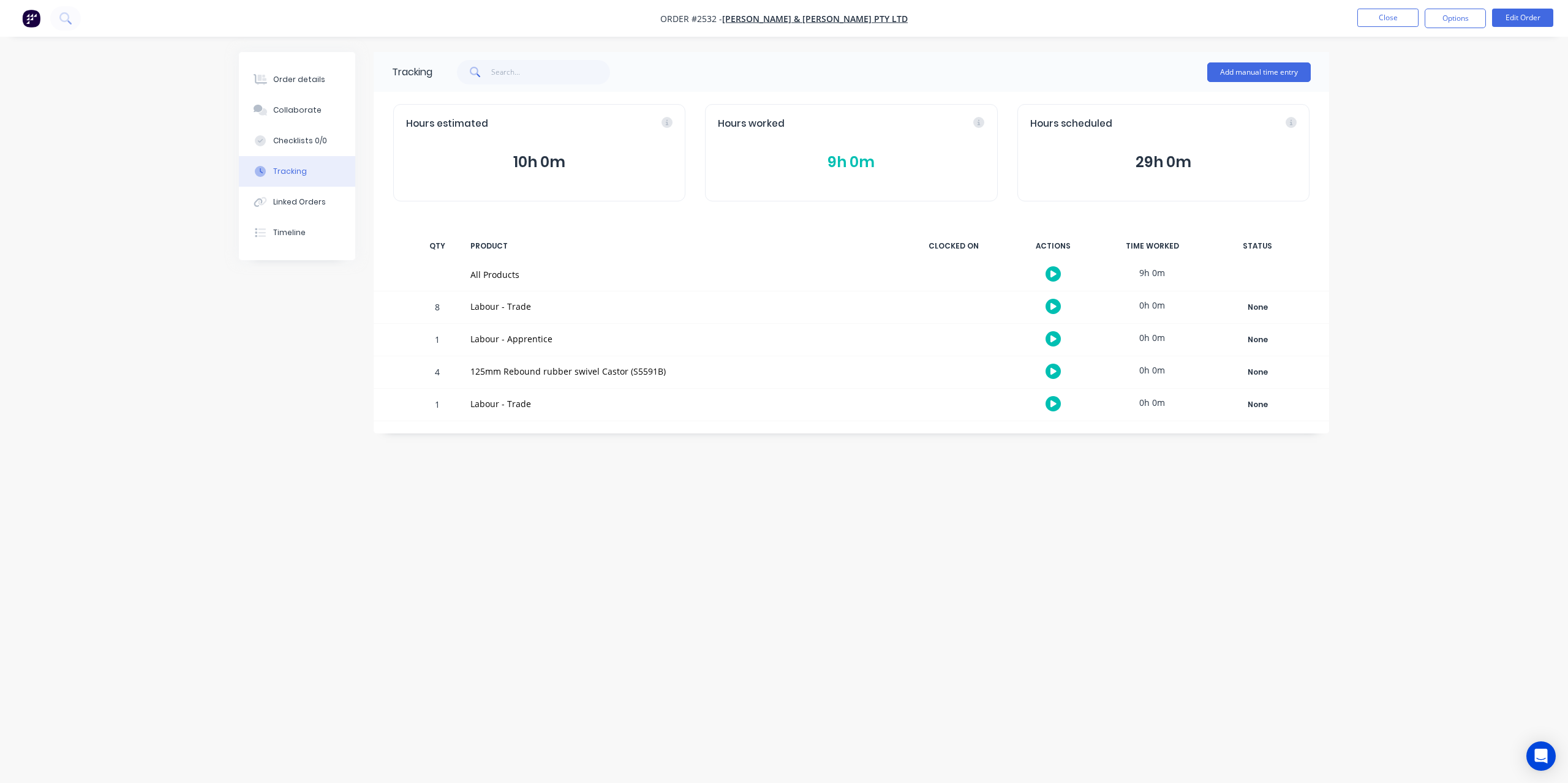
click at [850, 163] on button "9h 0m" at bounding box center [851, 162] width 267 height 23
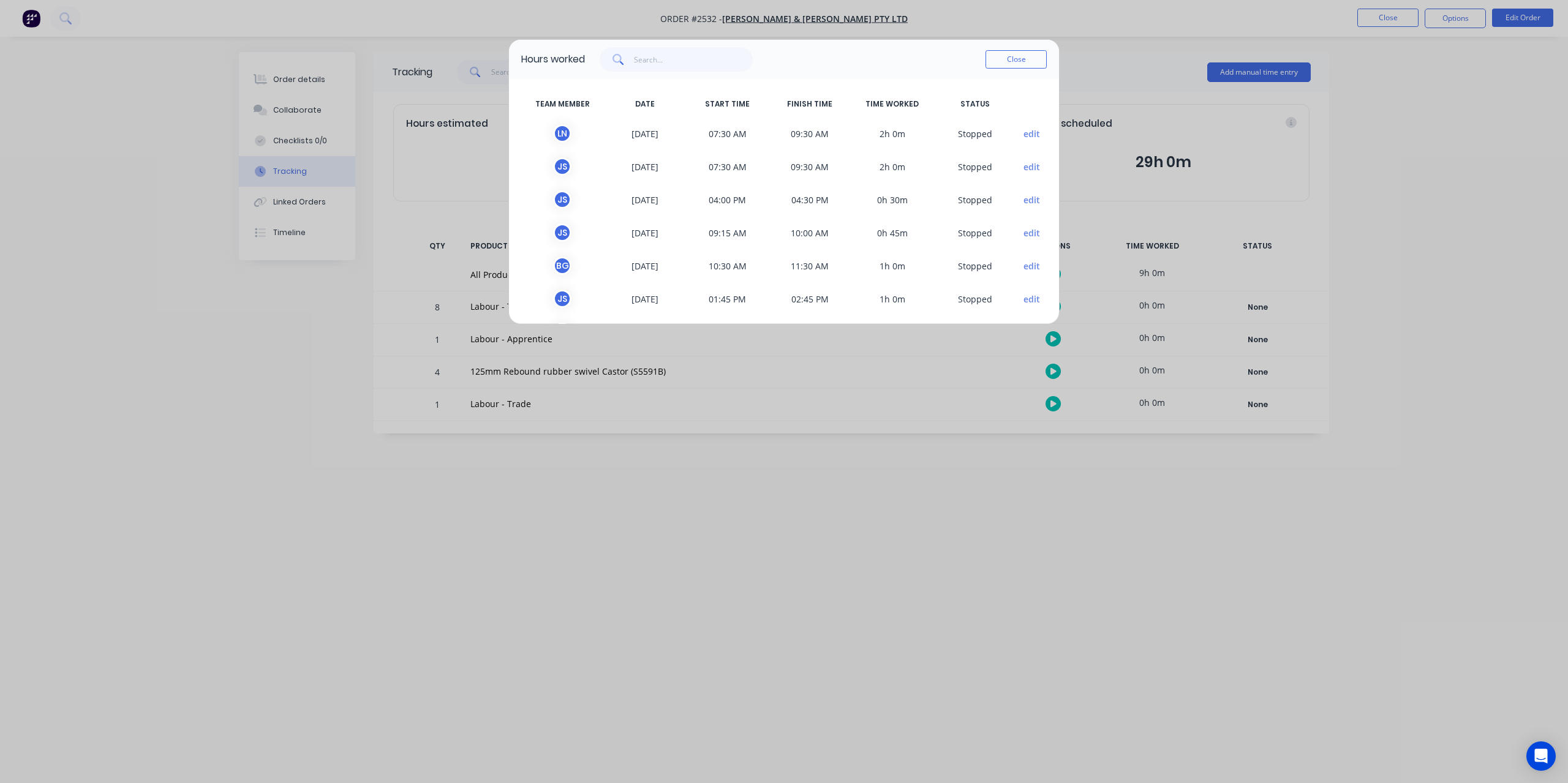
click at [920, 507] on div "Hours worked Close TEAM MEMBER DATE START TIME FINISH TIME TIME WORKED STATUS L…" at bounding box center [784, 392] width 1568 height 783
click at [1020, 61] on button "Close" at bounding box center [1016, 59] width 61 height 18
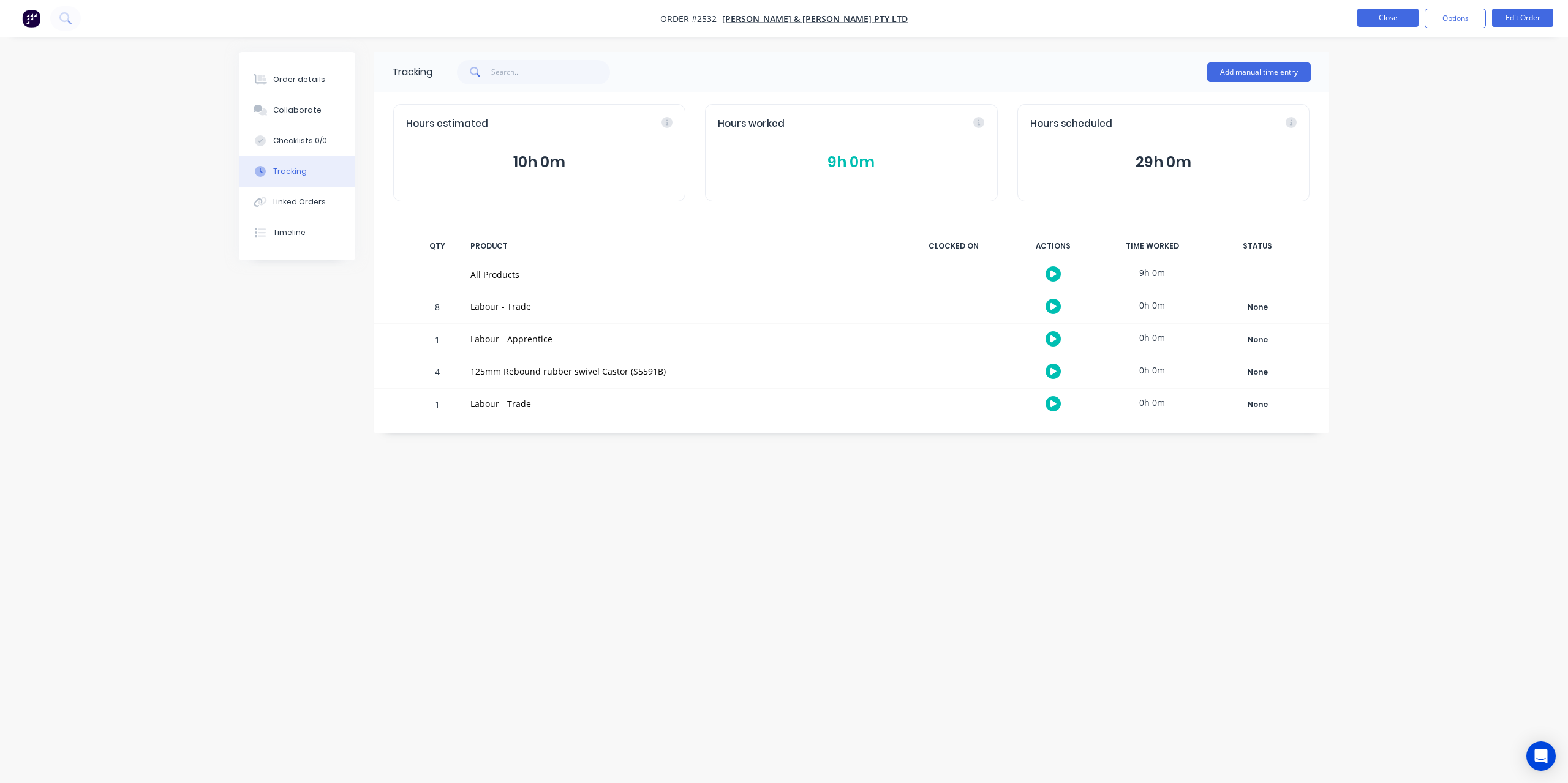
click at [1403, 17] on button "Close" at bounding box center [1388, 17] width 61 height 18
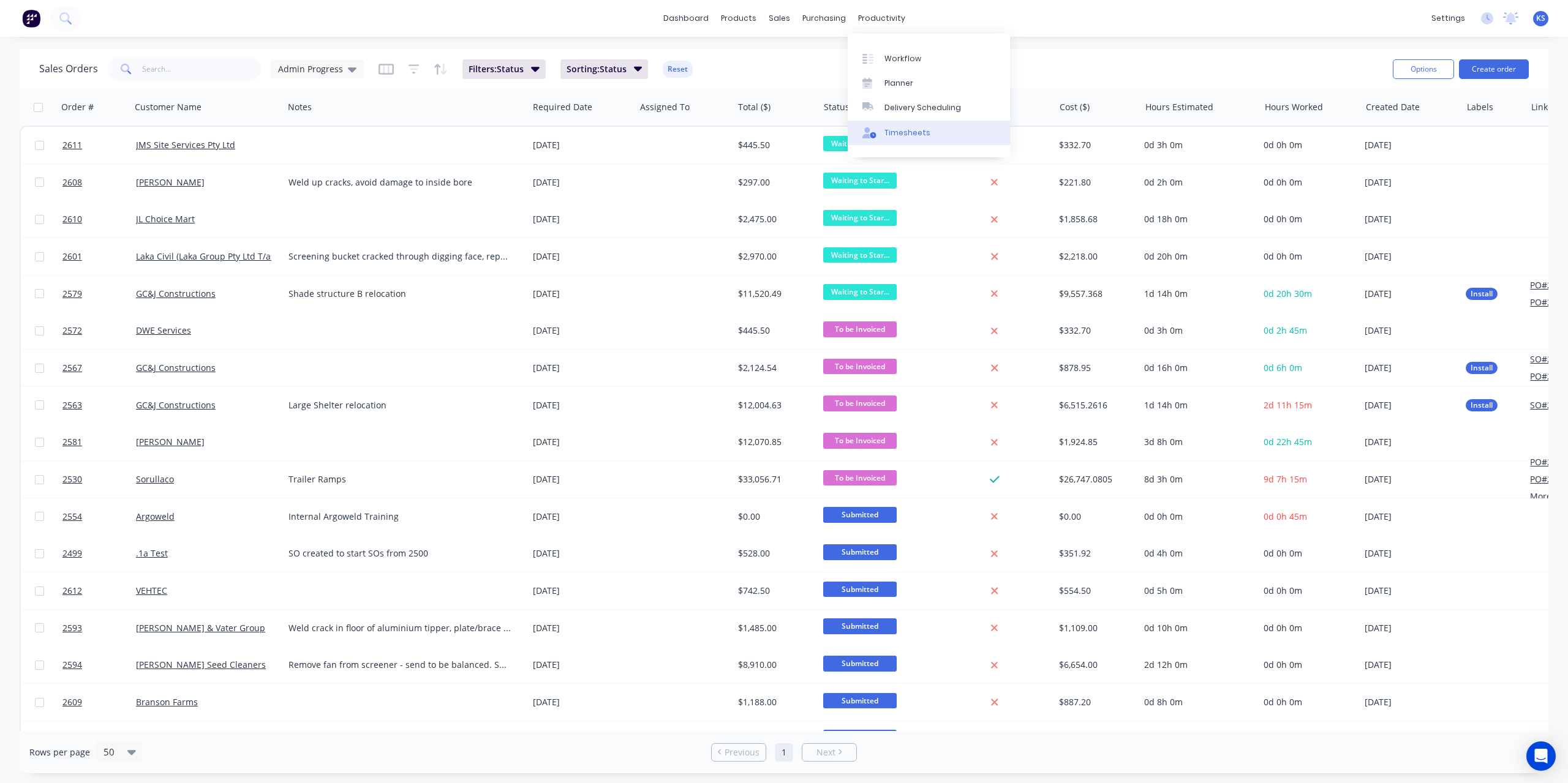
click at [905, 134] on div "Timesheets" at bounding box center [908, 133] width 46 height 11
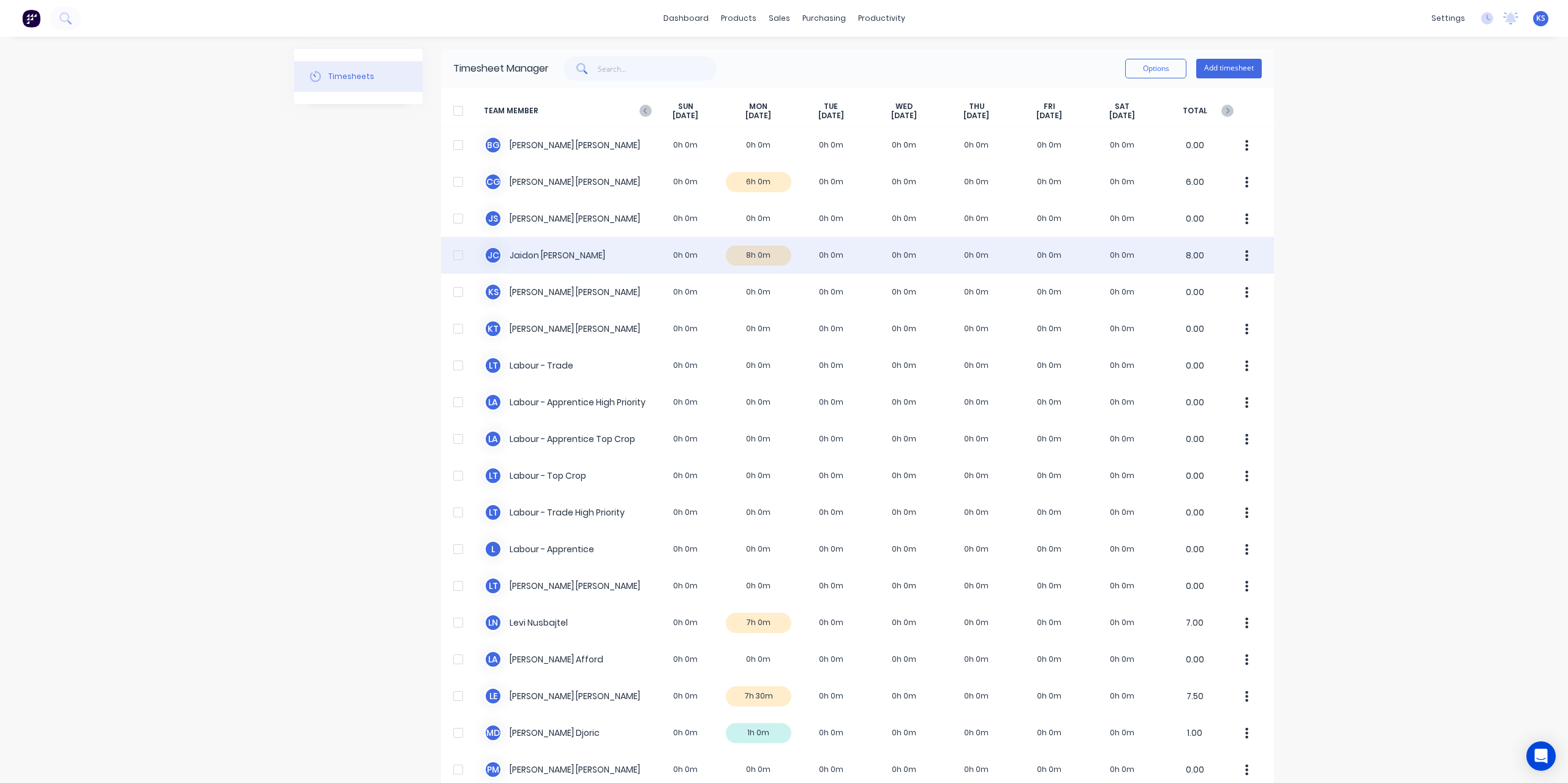
click at [542, 260] on div "[PERSON_NAME] [PERSON_NAME] 0h 0m 8h 0m 0h 0m 0h 0m 0h 0m 0h 0m 0h 0m 8.00" at bounding box center [857, 255] width 833 height 37
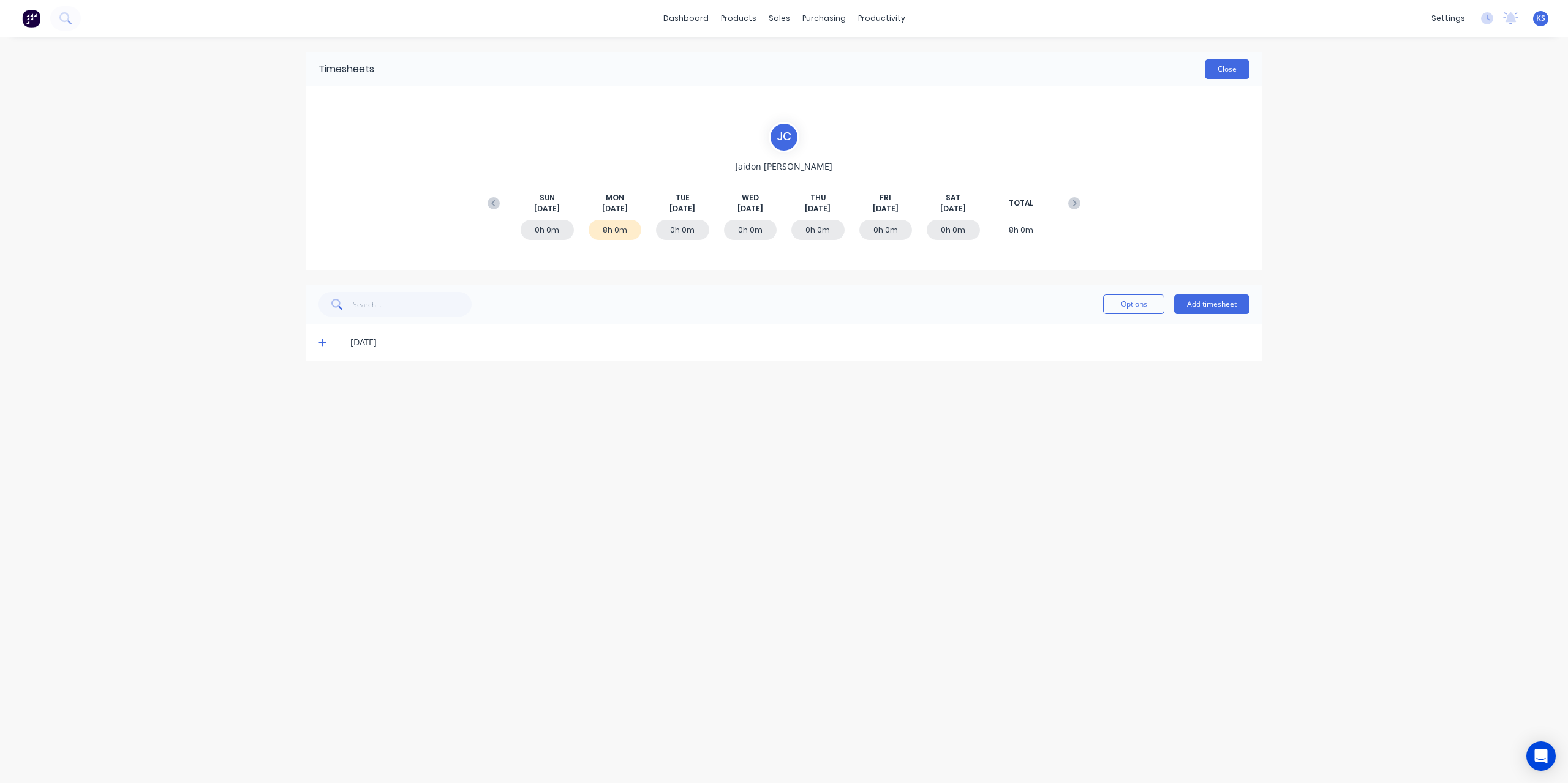
click at [1228, 70] on button "Close" at bounding box center [1227, 69] width 45 height 20
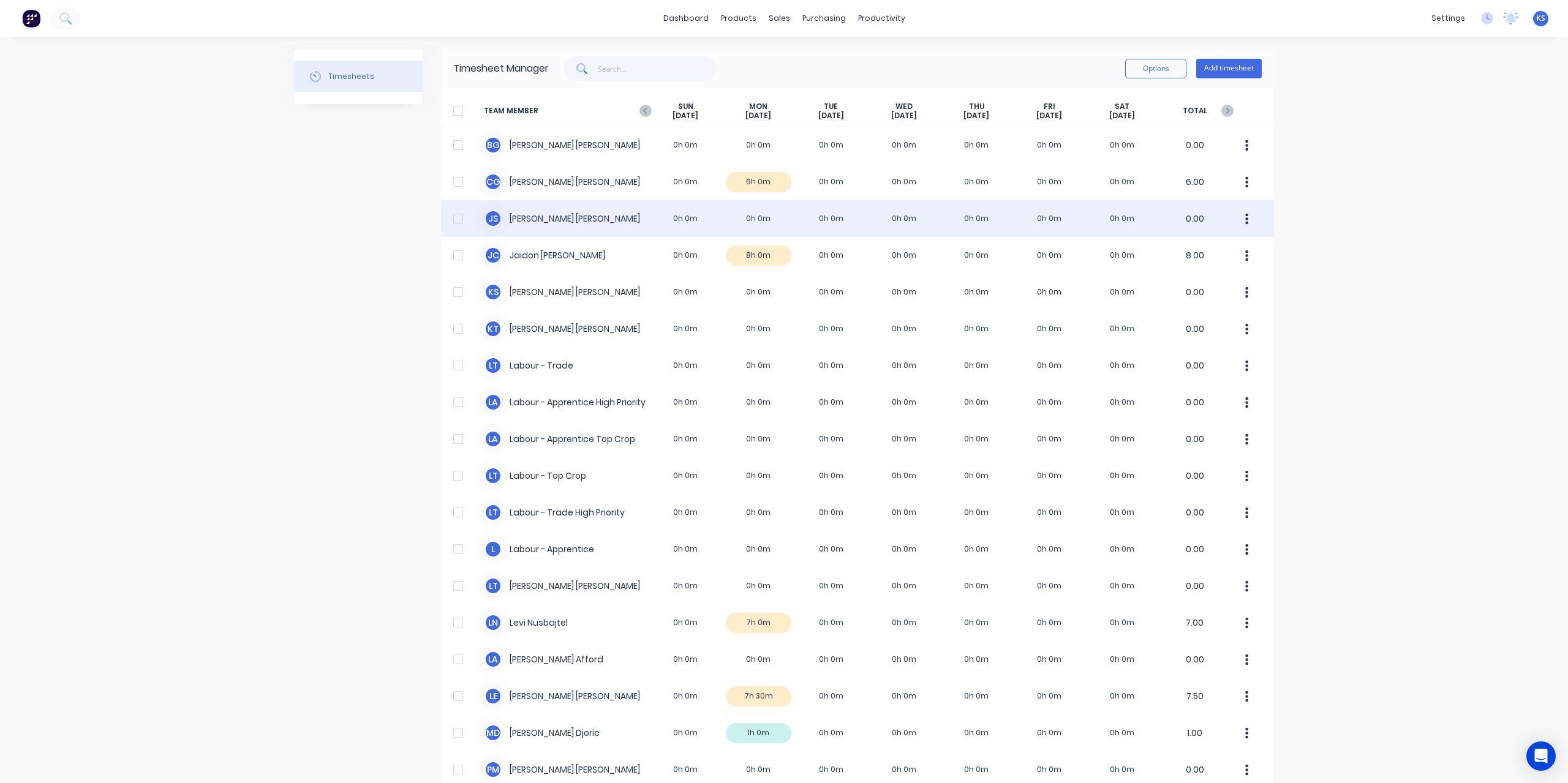
click at [539, 212] on div "J S [PERSON_NAME] 0h 0m 0h 0m 0h 0m 0h 0m 0h 0m 0h 0m 0h 0m 0.00" at bounding box center [857, 218] width 833 height 37
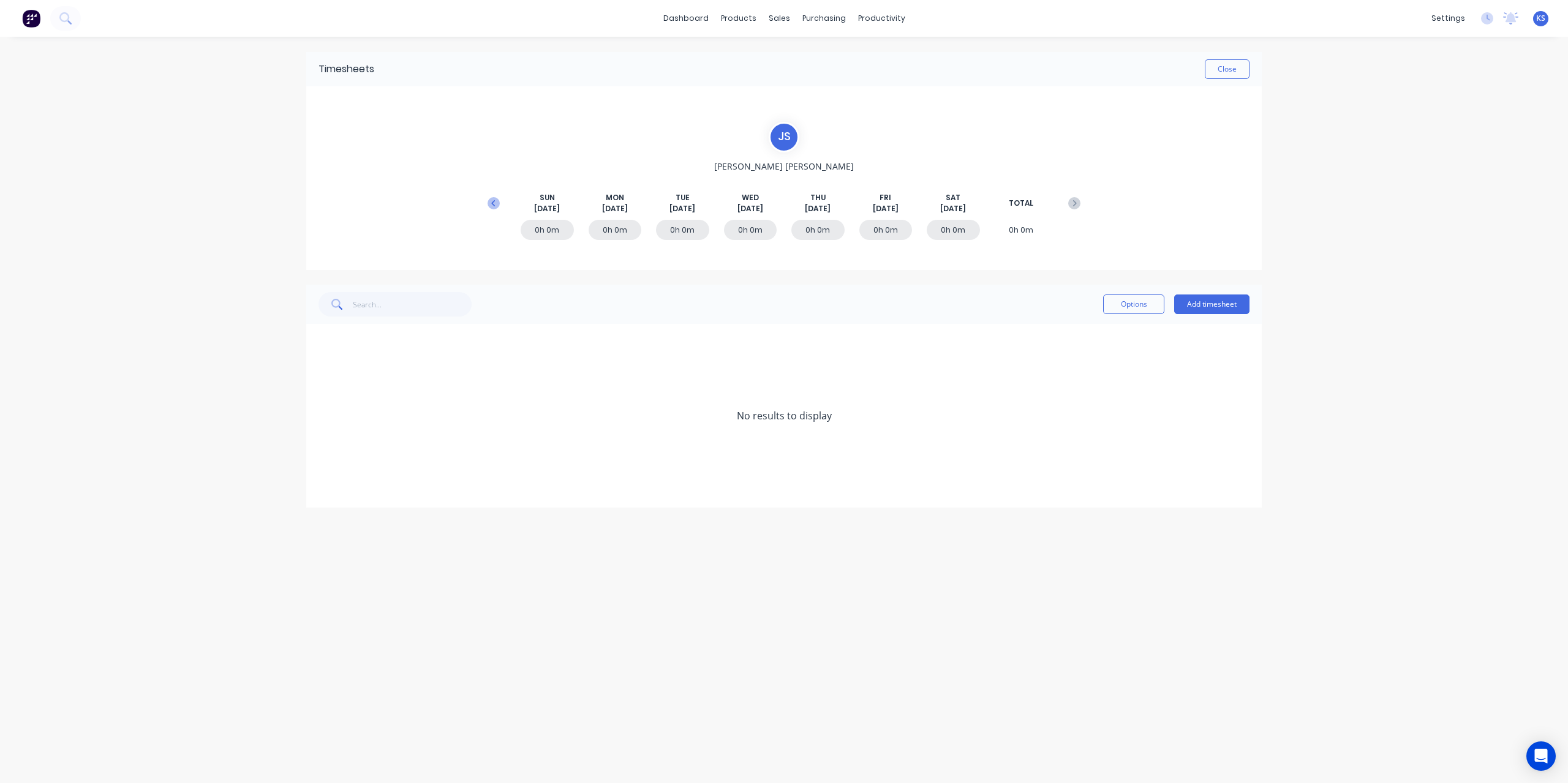
click at [498, 200] on icon at bounding box center [494, 204] width 13 height 13
click at [319, 489] on icon at bounding box center [322, 489] width 8 height 8
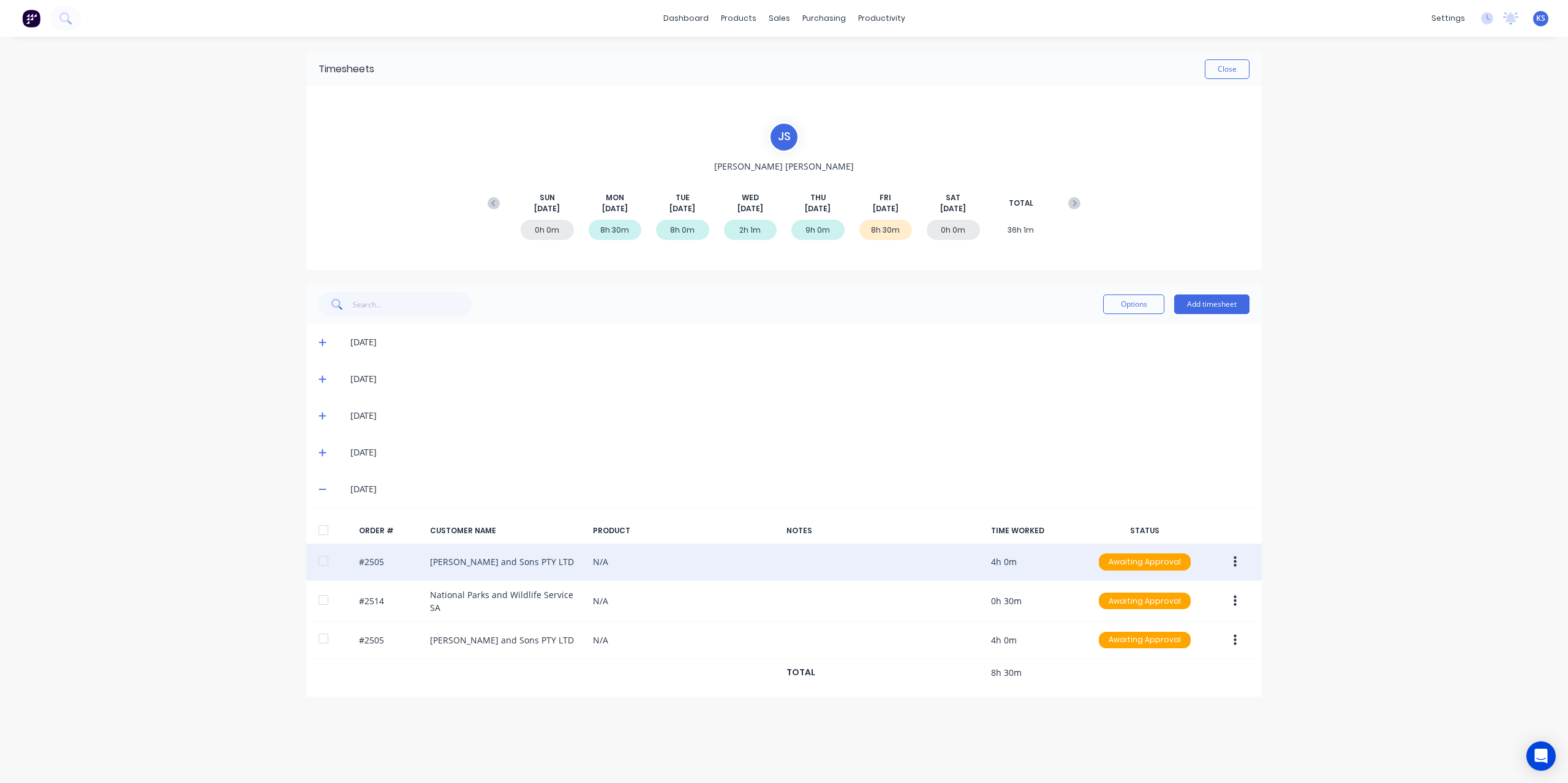
click at [320, 558] on div at bounding box center [323, 560] width 24 height 24
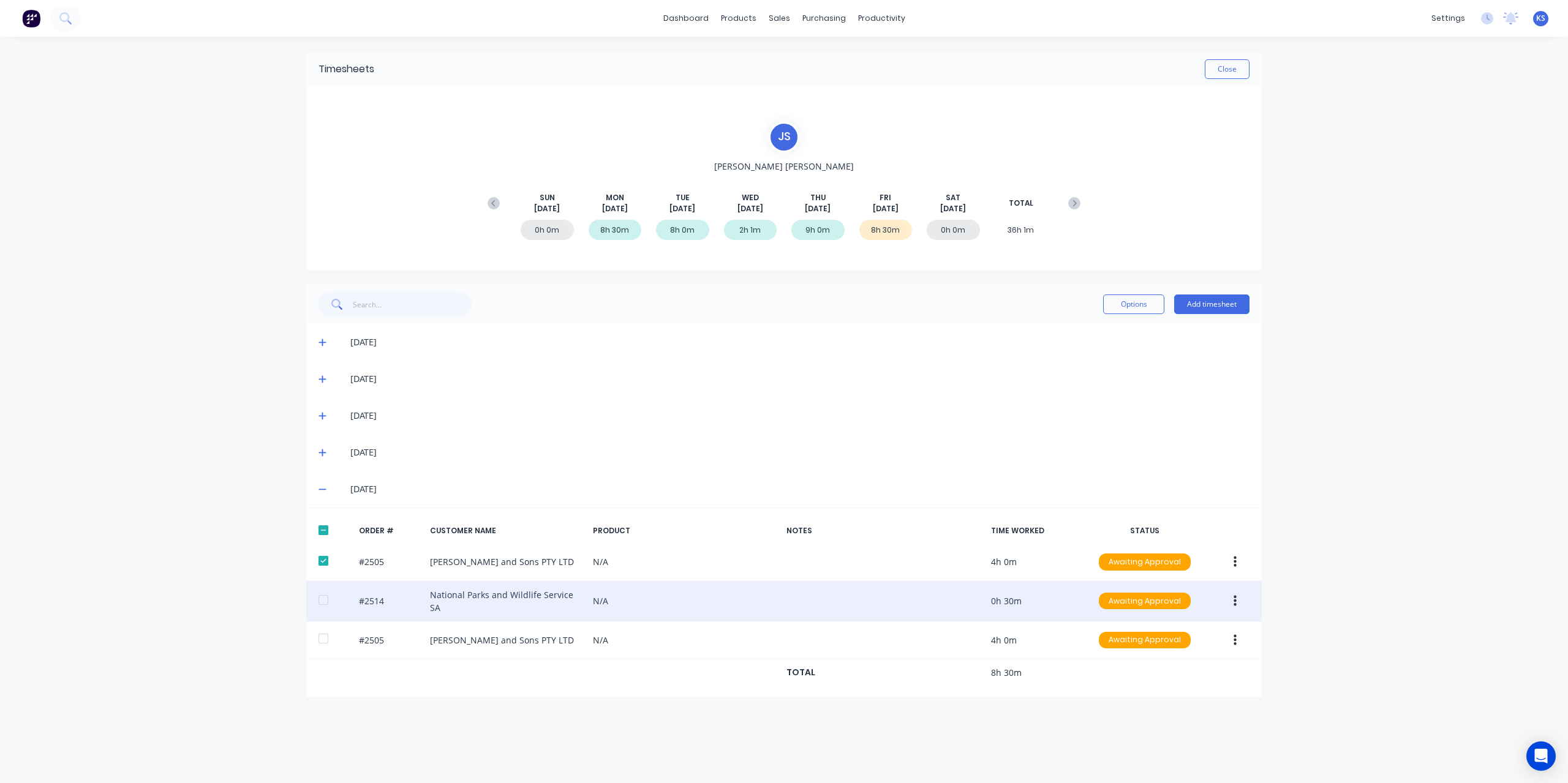
drag, startPoint x: 315, startPoint y: 592, endPoint x: 313, endPoint y: 606, distance: 14.1
click at [314, 595] on div at bounding box center [323, 599] width 24 height 24
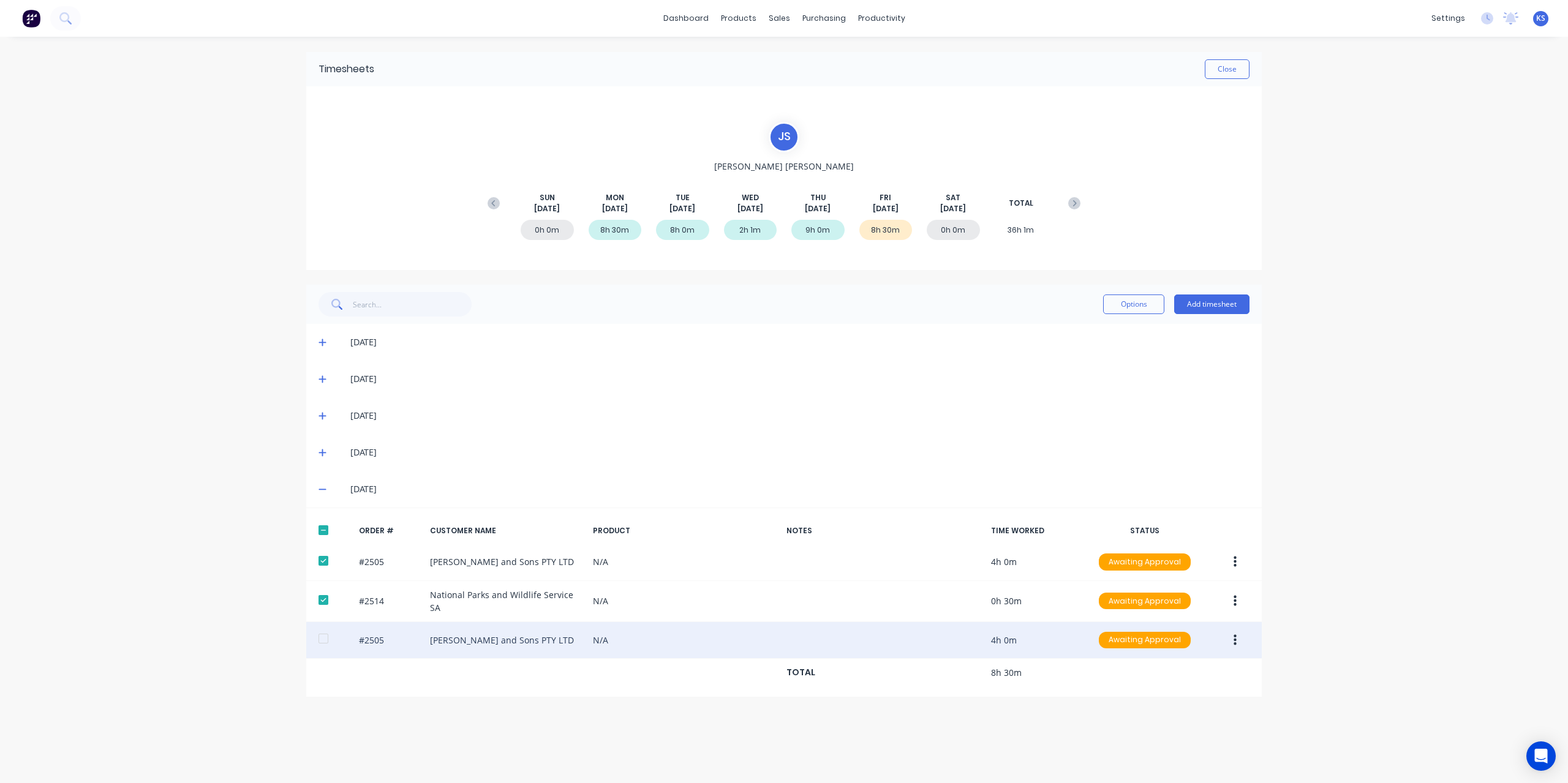
click at [313, 632] on div at bounding box center [323, 639] width 24 height 24
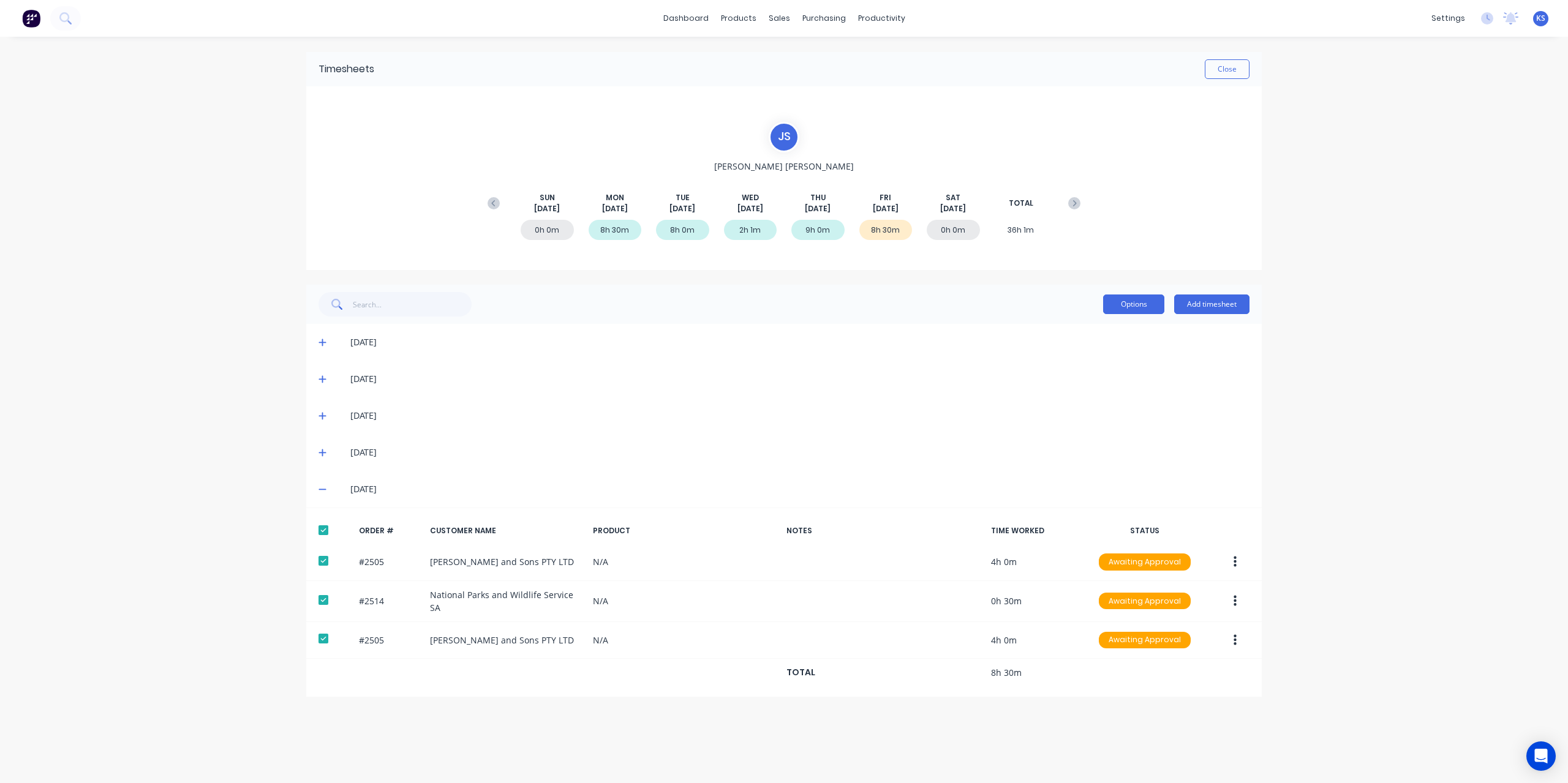
click at [1134, 311] on button "Options" at bounding box center [1134, 304] width 61 height 20
click at [1122, 334] on div "Approve" at bounding box center [1106, 336] width 94 height 17
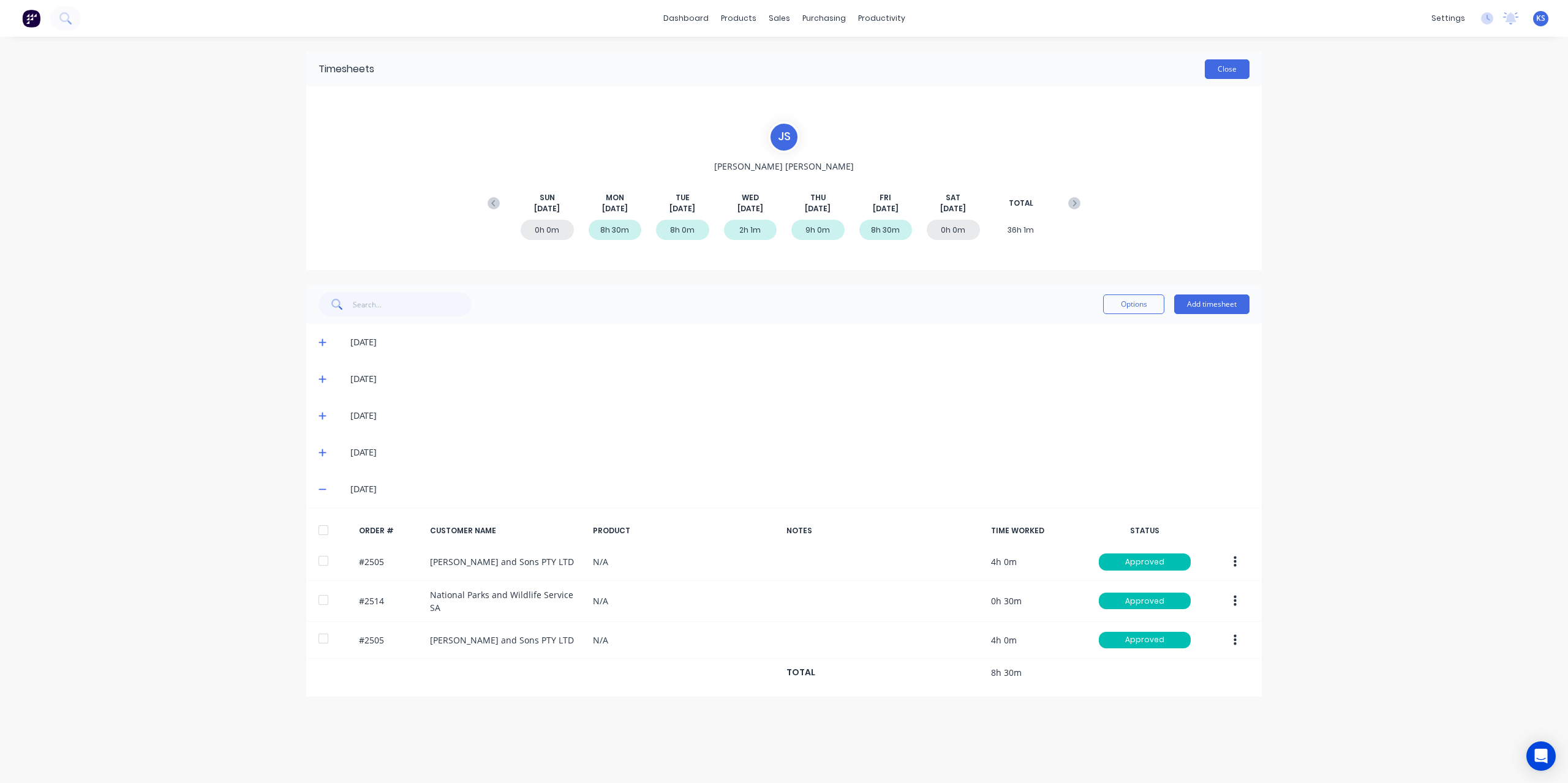
click at [1239, 64] on button "Close" at bounding box center [1227, 69] width 45 height 20
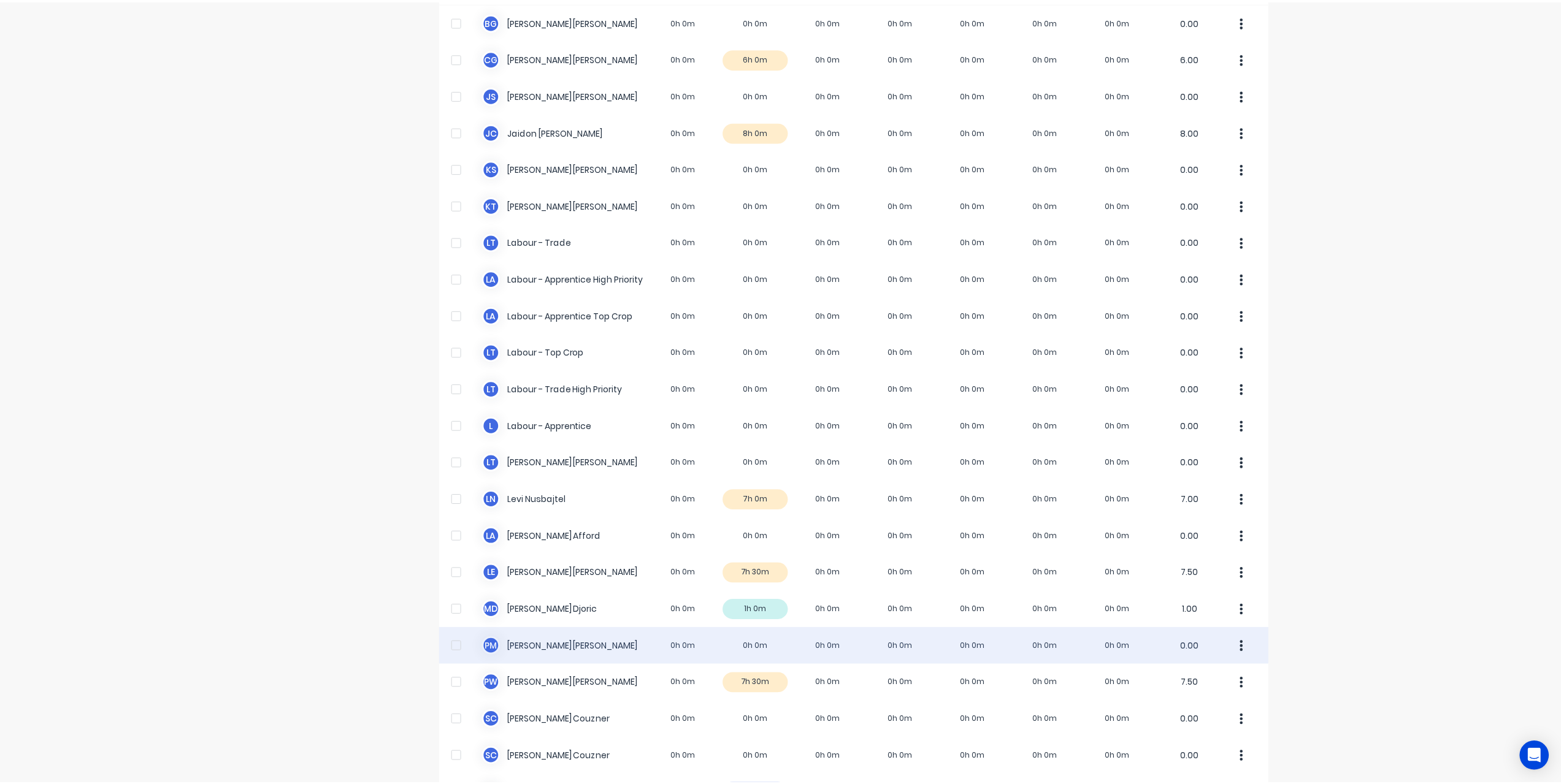
scroll to position [245, 0]
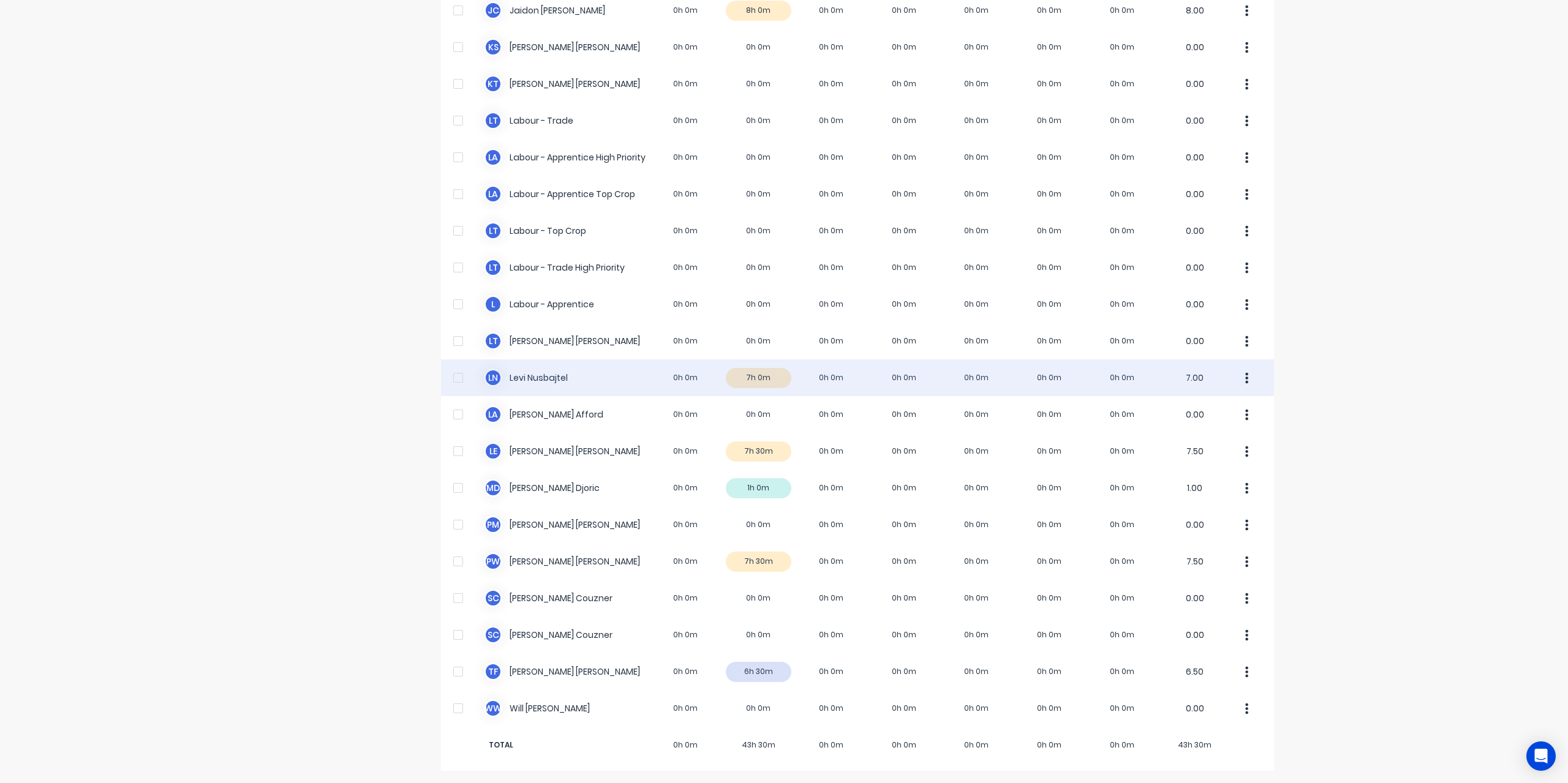
click at [537, 382] on div "[PERSON_NAME] Nusbajtel 0h 0m 7h 0m 0h 0m 0h 0m 0h 0m 0h 0m 0h 0m 7.00" at bounding box center [857, 378] width 833 height 37
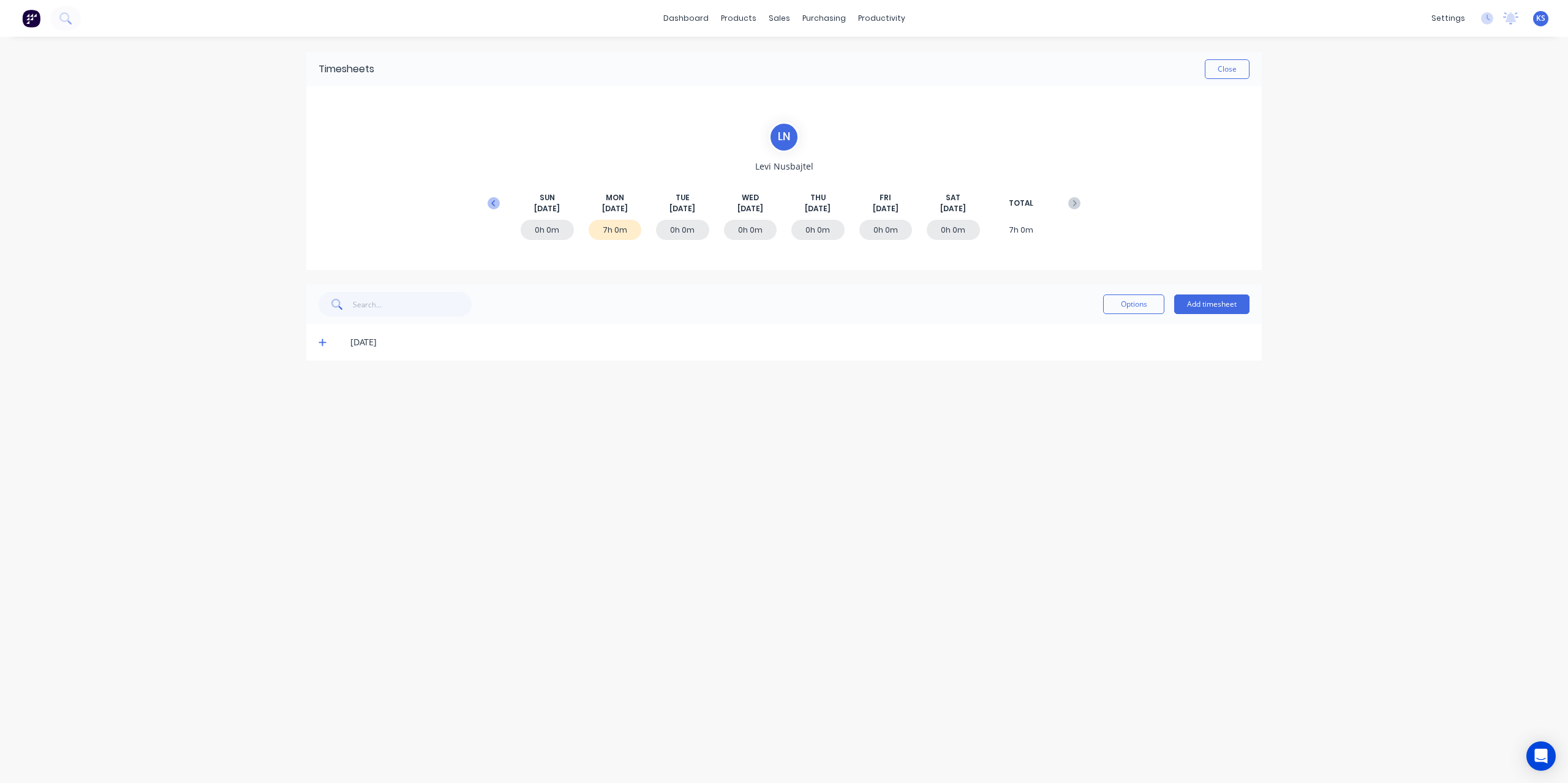
click at [494, 202] on icon at bounding box center [494, 204] width 13 height 13
click at [325, 485] on icon at bounding box center [322, 489] width 8 height 8
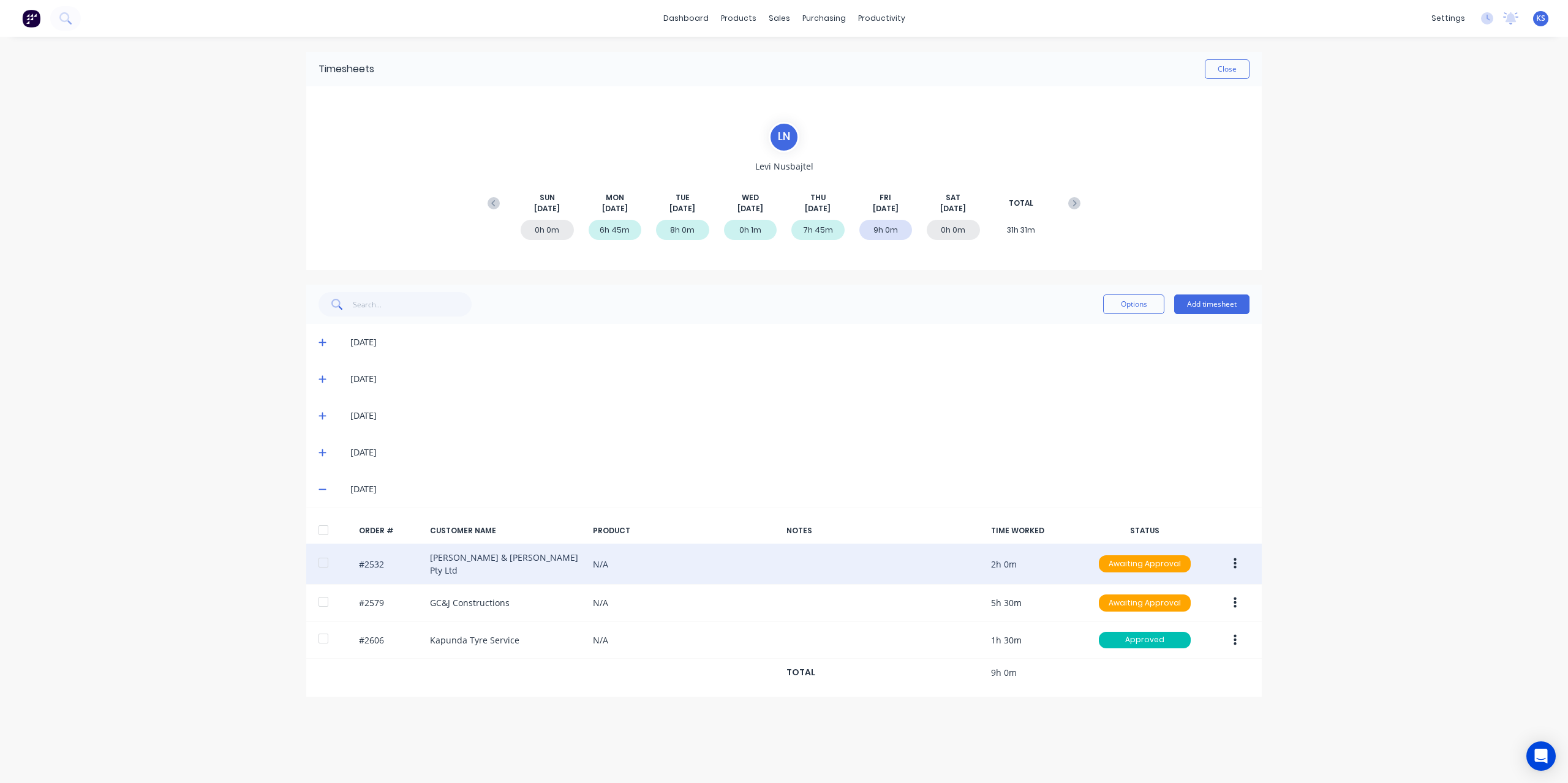
click at [1245, 560] on button "button" at bounding box center [1235, 564] width 29 height 22
click at [1174, 599] on div "Approve" at bounding box center [1191, 595] width 94 height 17
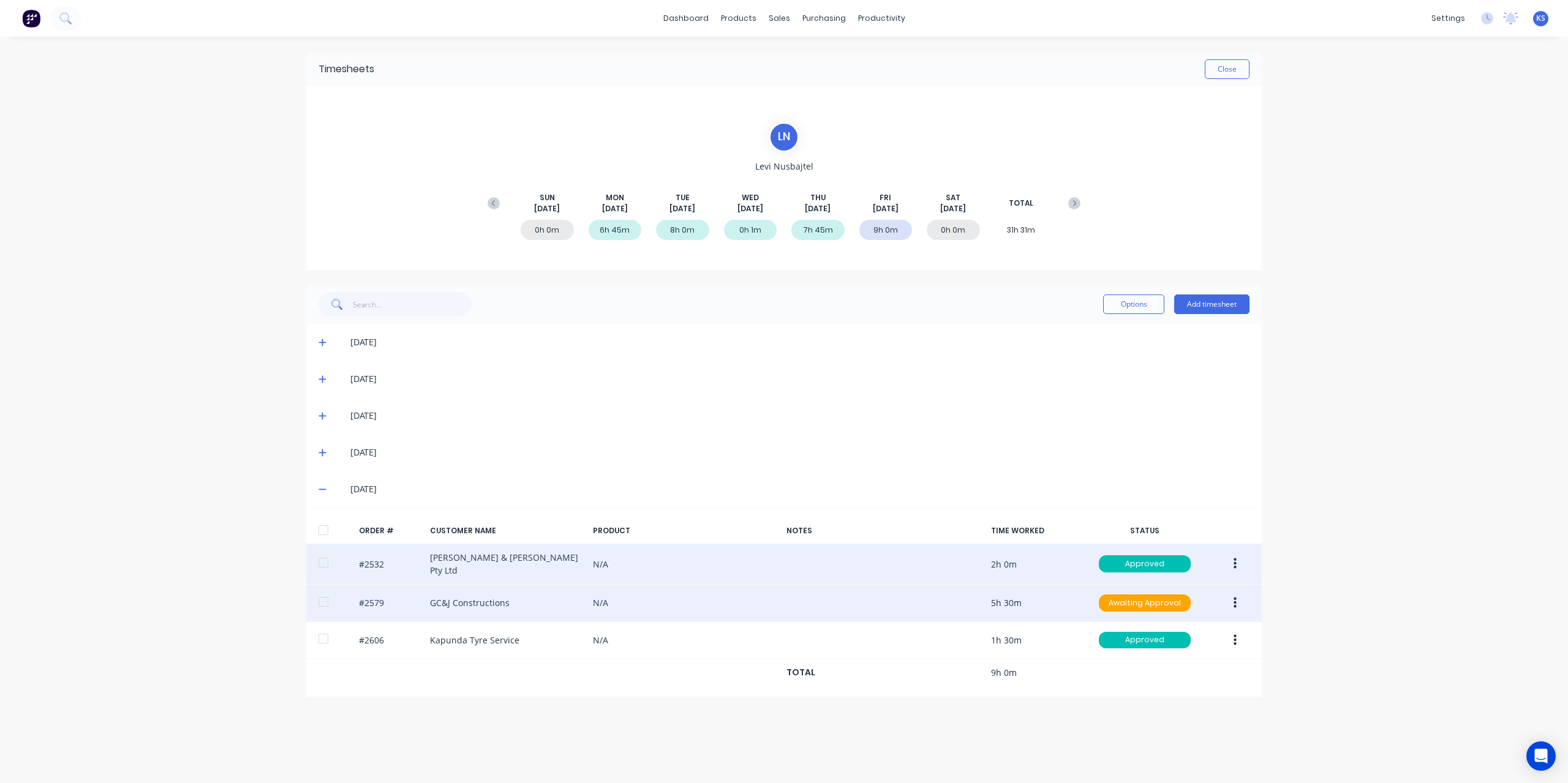
click at [1237, 597] on button "button" at bounding box center [1235, 603] width 29 height 22
click at [1197, 627] on div "Approve" at bounding box center [1191, 635] width 94 height 17
click at [77, 21] on button at bounding box center [66, 18] width 31 height 24
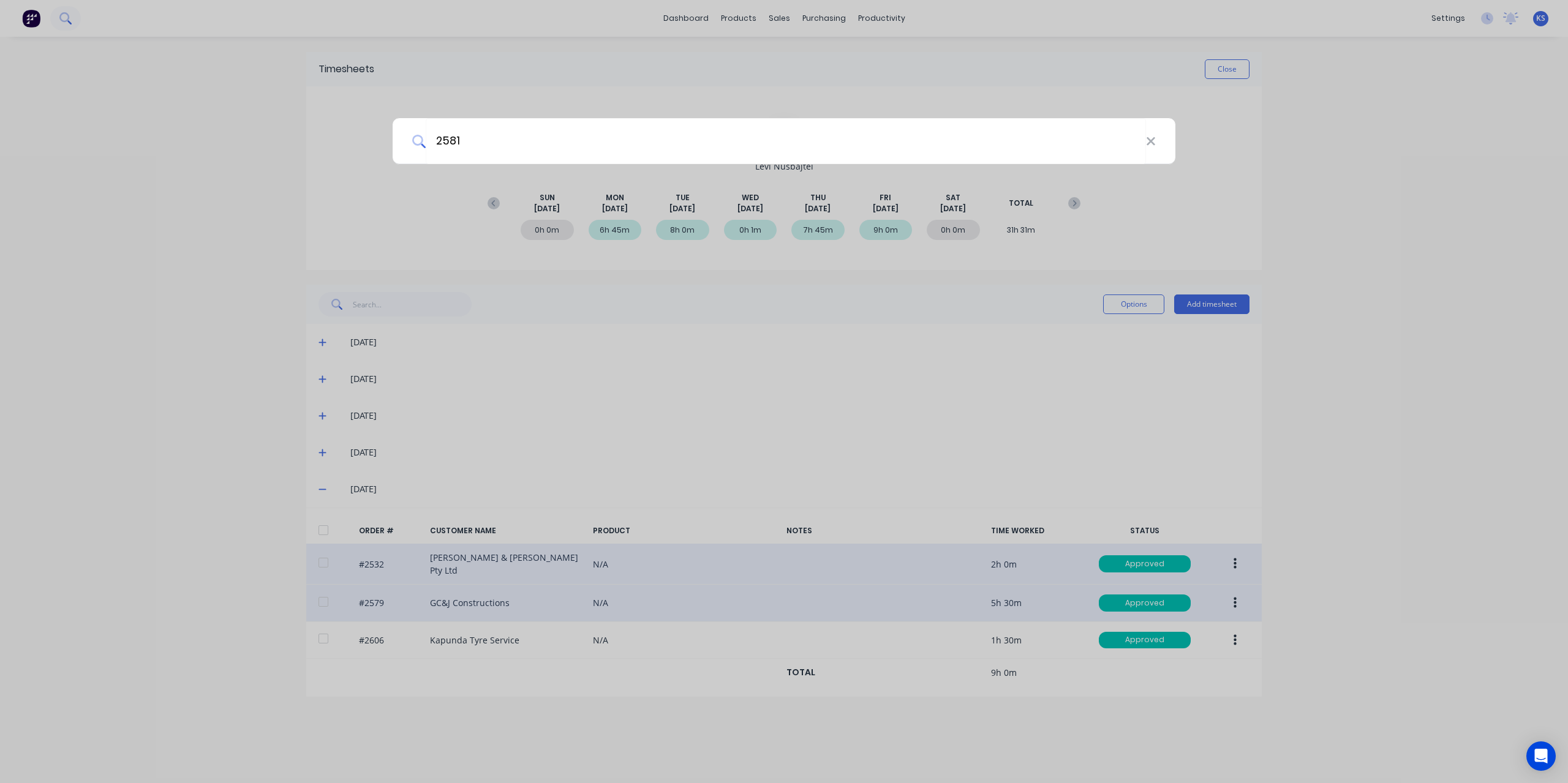
type input "2581"
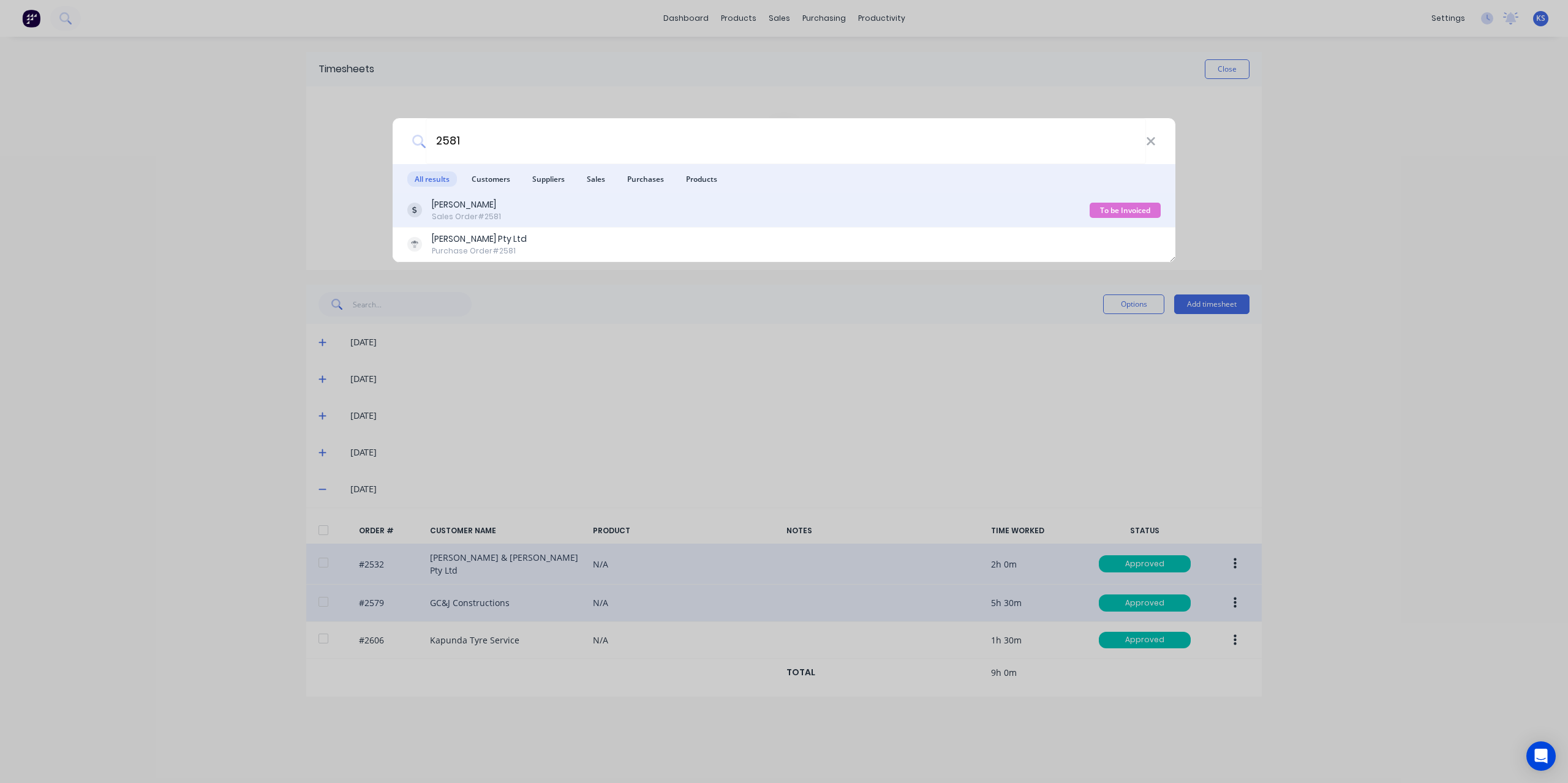
click at [472, 204] on div "[PERSON_NAME]" at bounding box center [466, 204] width 69 height 13
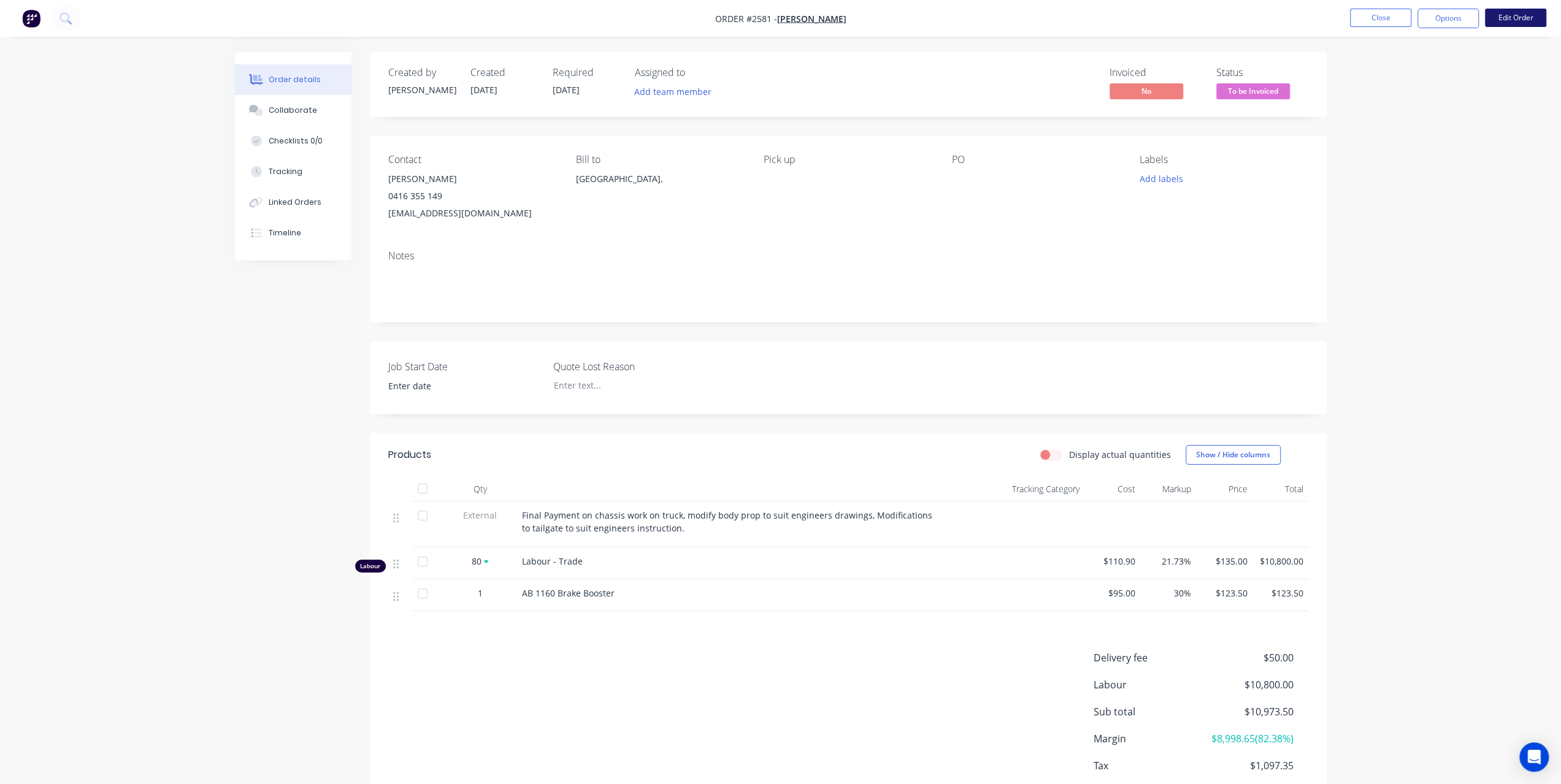
click at [1518, 17] on button "Edit Order" at bounding box center [1516, 17] width 62 height 18
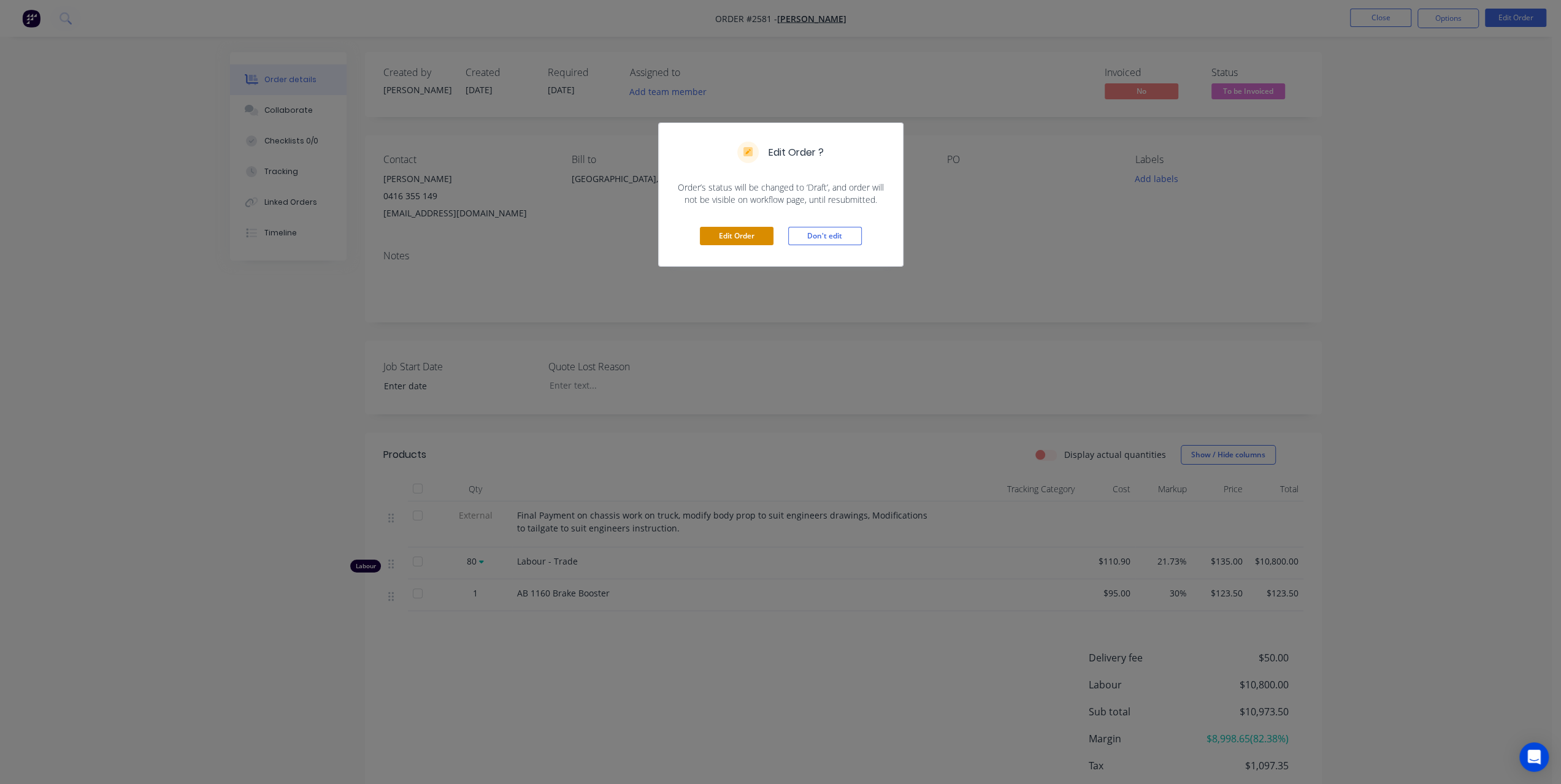
click at [714, 235] on button "Edit Order" at bounding box center [736, 236] width 73 height 18
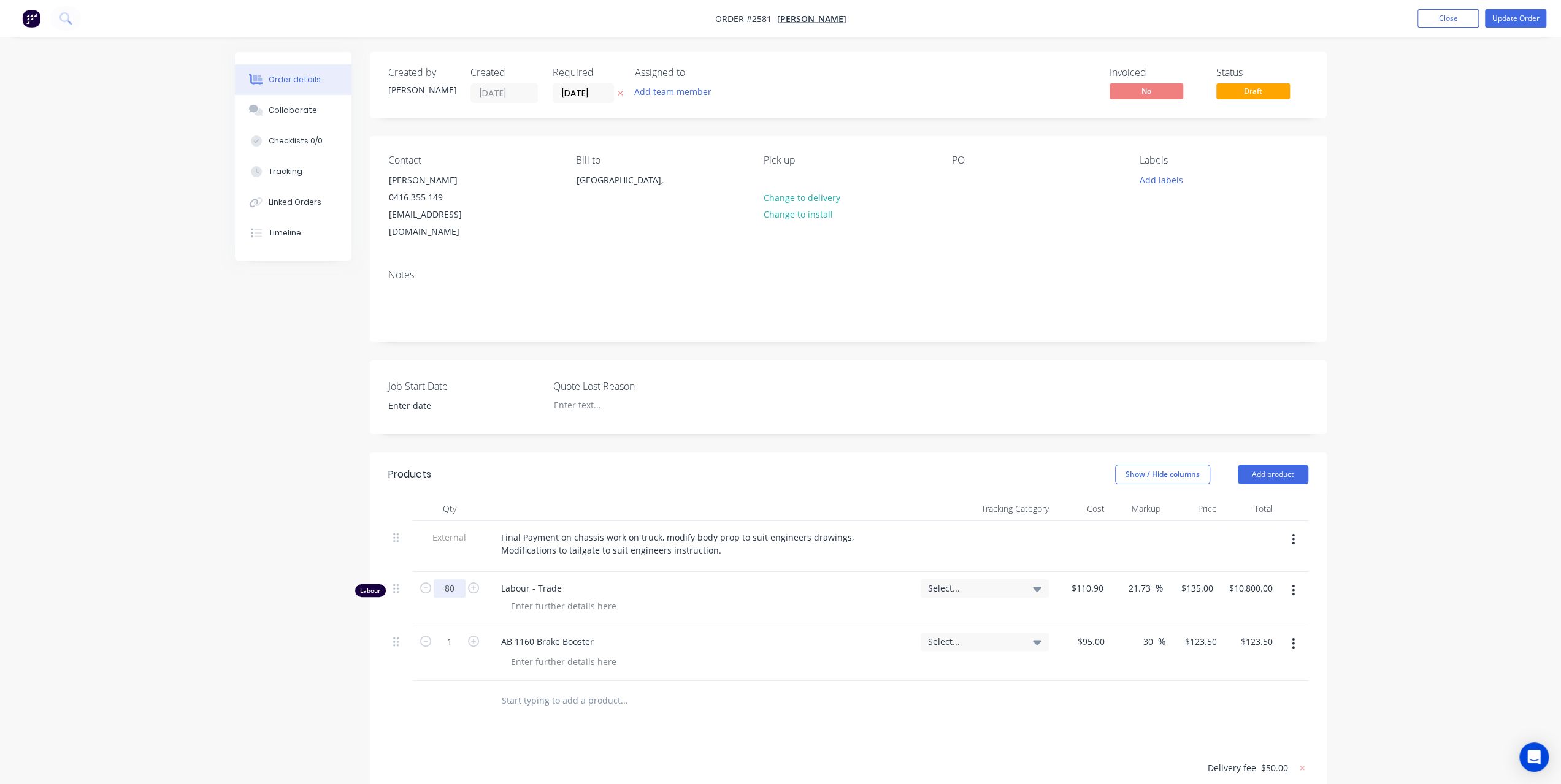
click at [452, 579] on input "80" at bounding box center [449, 588] width 32 height 18
type input "100"
type input "$13,500.00"
click at [1424, 392] on div "Order details Collaborate Checklists 0/0 Tracking Linked Orders Timeline Order …" at bounding box center [780, 514] width 1561 height 1027
click at [1522, 22] on button "Update Order" at bounding box center [1516, 18] width 62 height 18
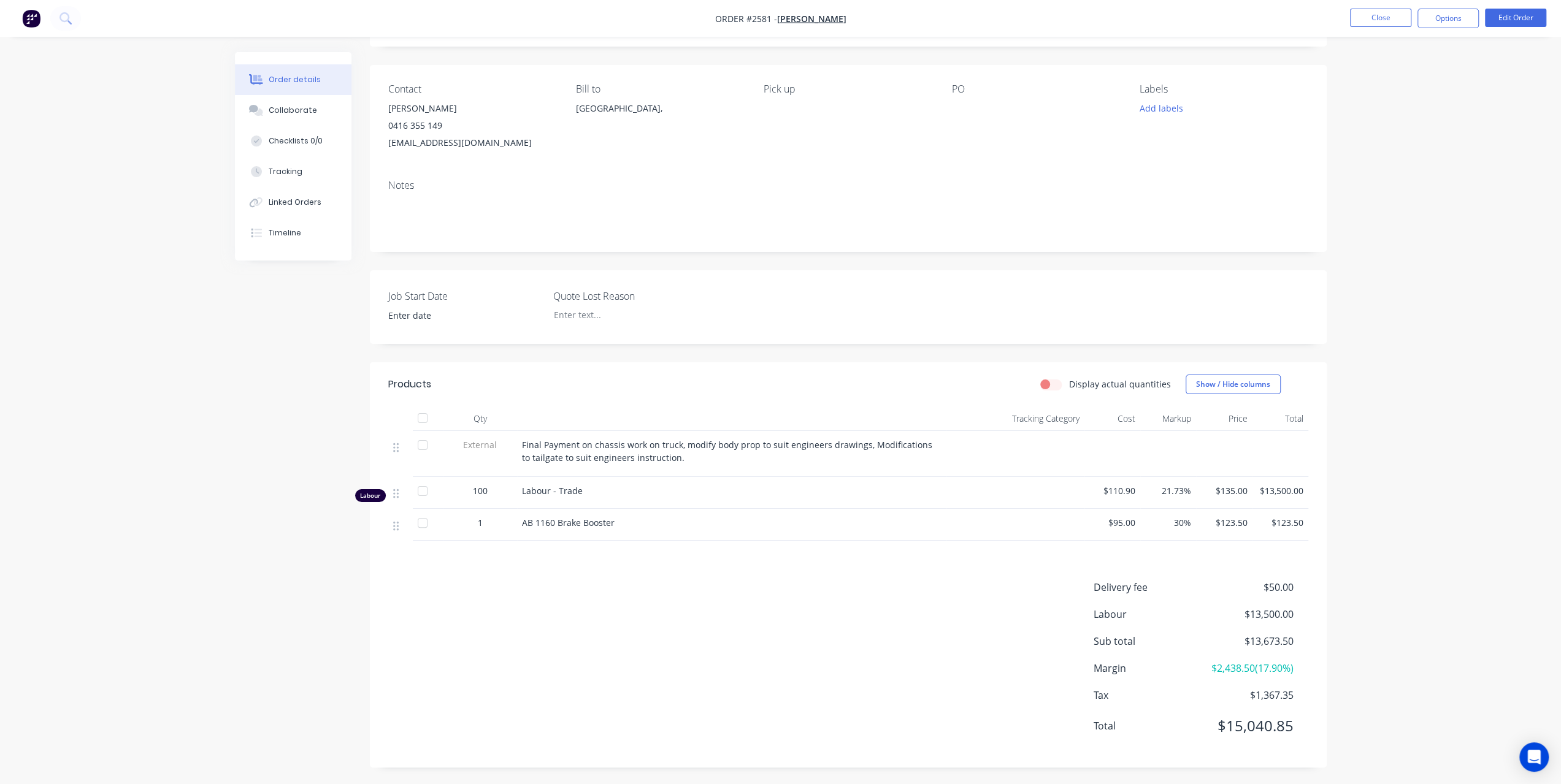
scroll to position [73, 0]
click at [1455, 13] on button "Options" at bounding box center [1448, 18] width 62 height 20
click at [1415, 67] on div "Invoice" at bounding box center [1411, 74] width 113 height 17
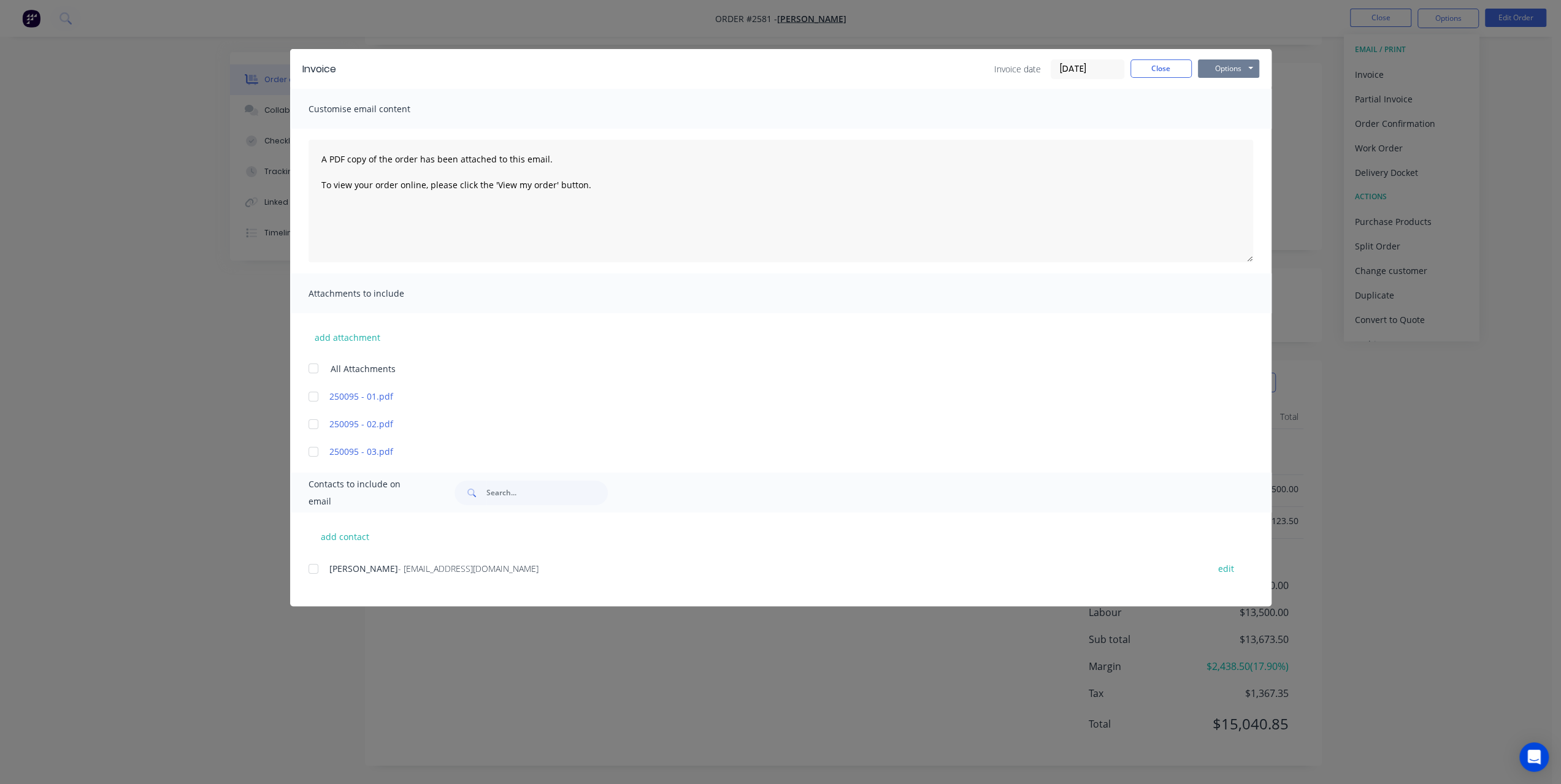
click at [1244, 71] on button "Options" at bounding box center [1229, 68] width 62 height 18
click at [1223, 112] on button "Print" at bounding box center [1237, 110] width 78 height 20
click at [1133, 65] on button "Close" at bounding box center [1161, 68] width 62 height 18
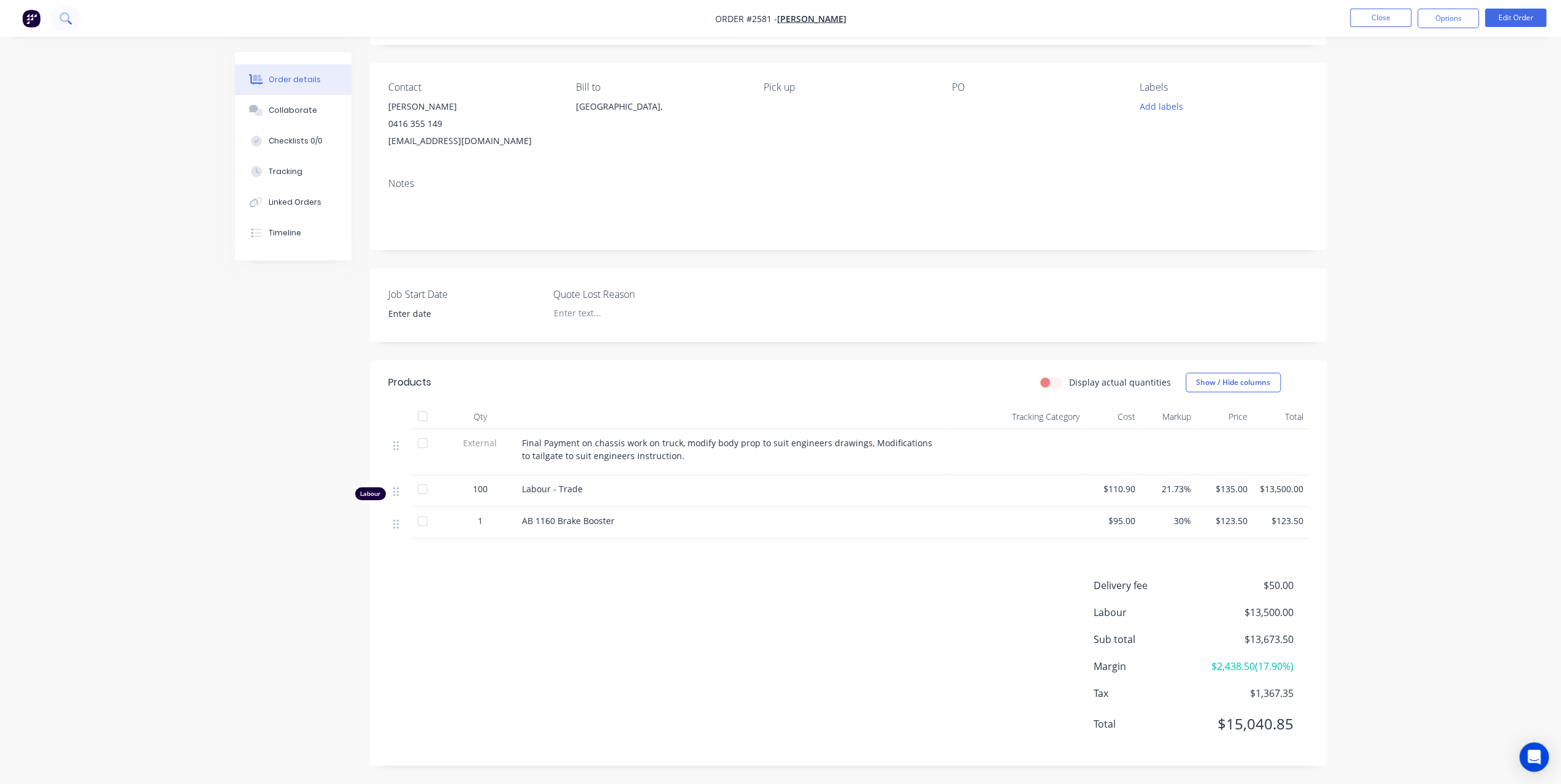
click at [65, 14] on icon at bounding box center [65, 18] width 12 height 12
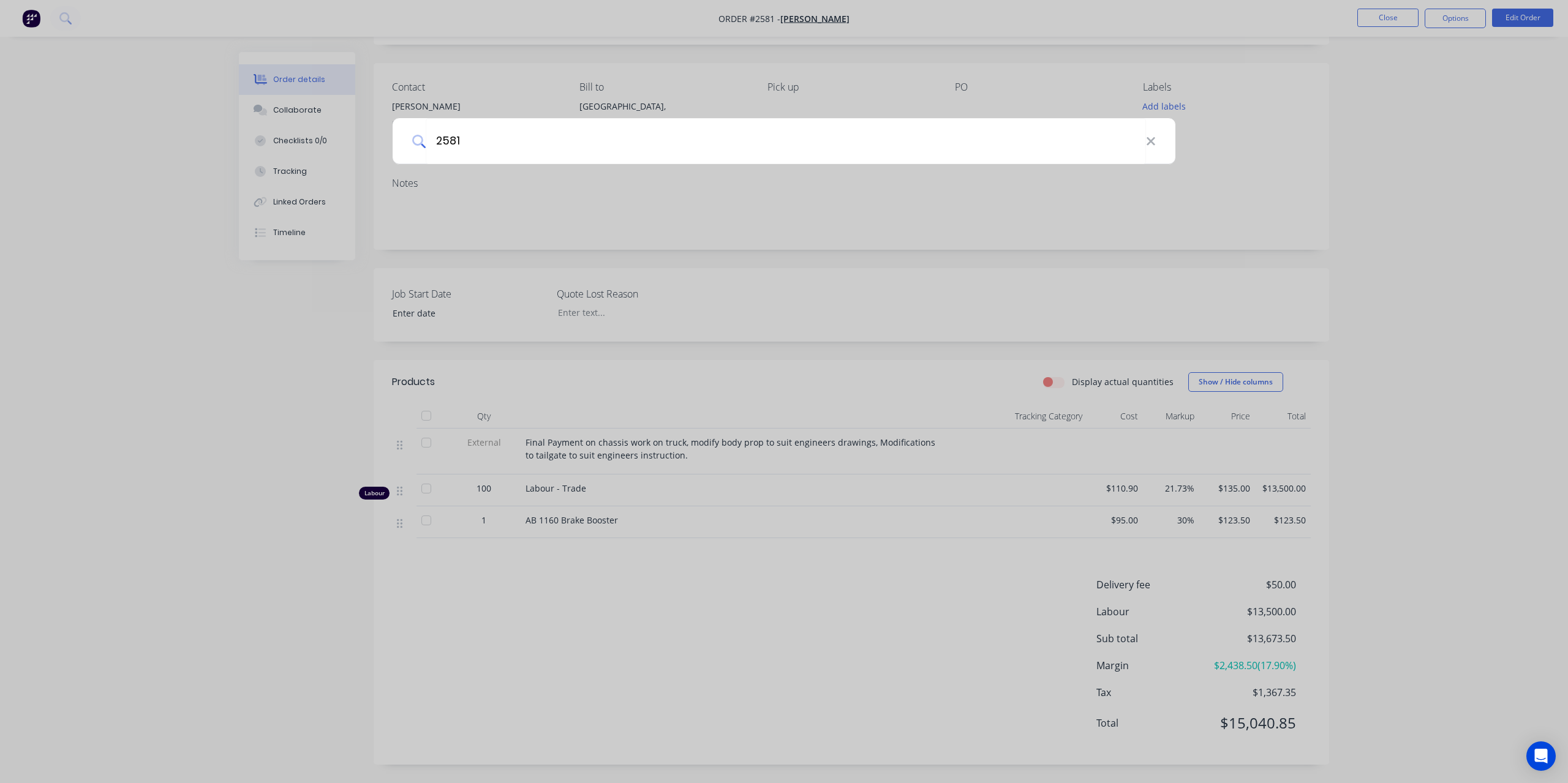
type input "2581"
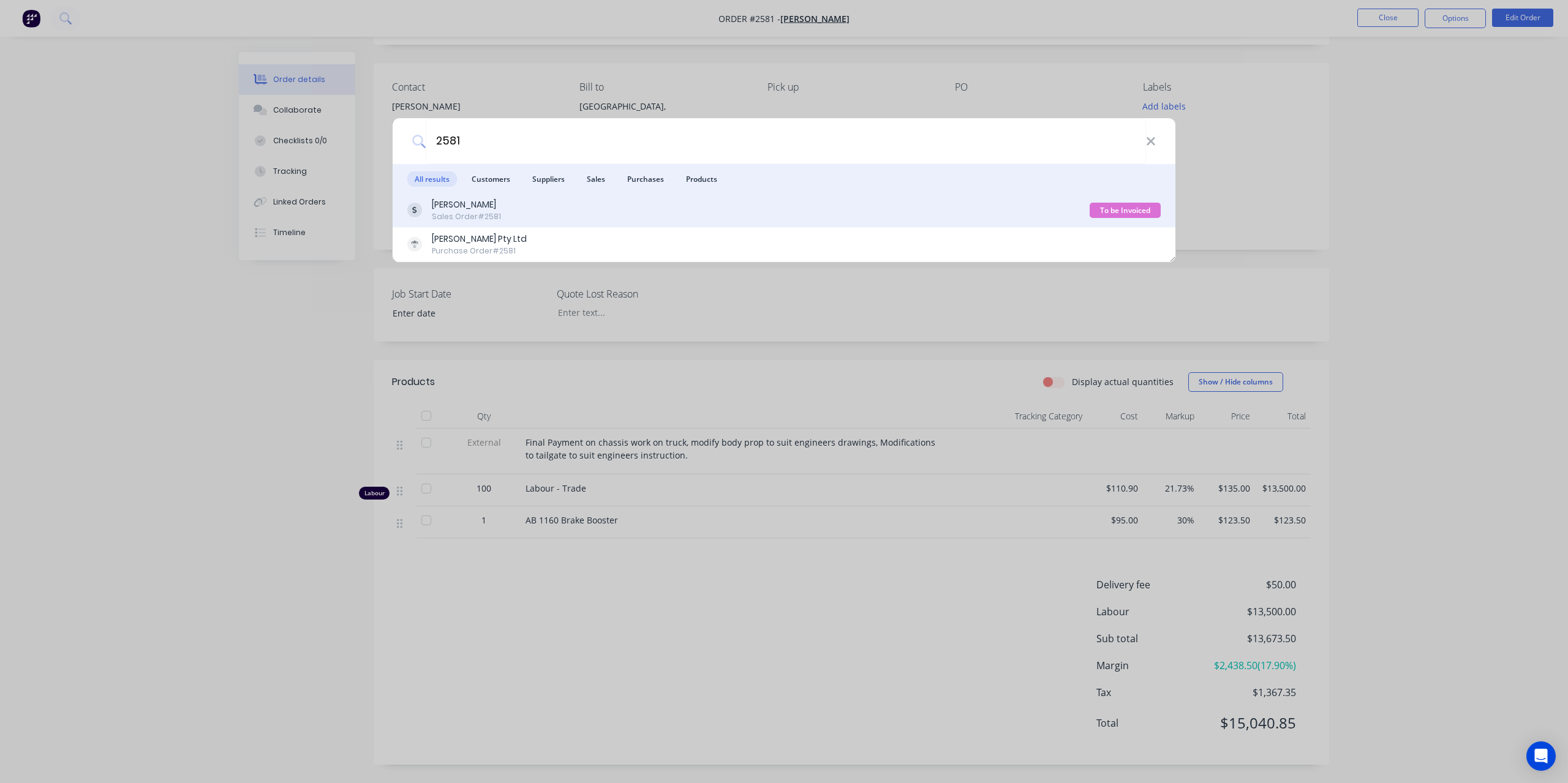
click at [481, 211] on div "Sales Order #2581" at bounding box center [466, 217] width 69 height 11
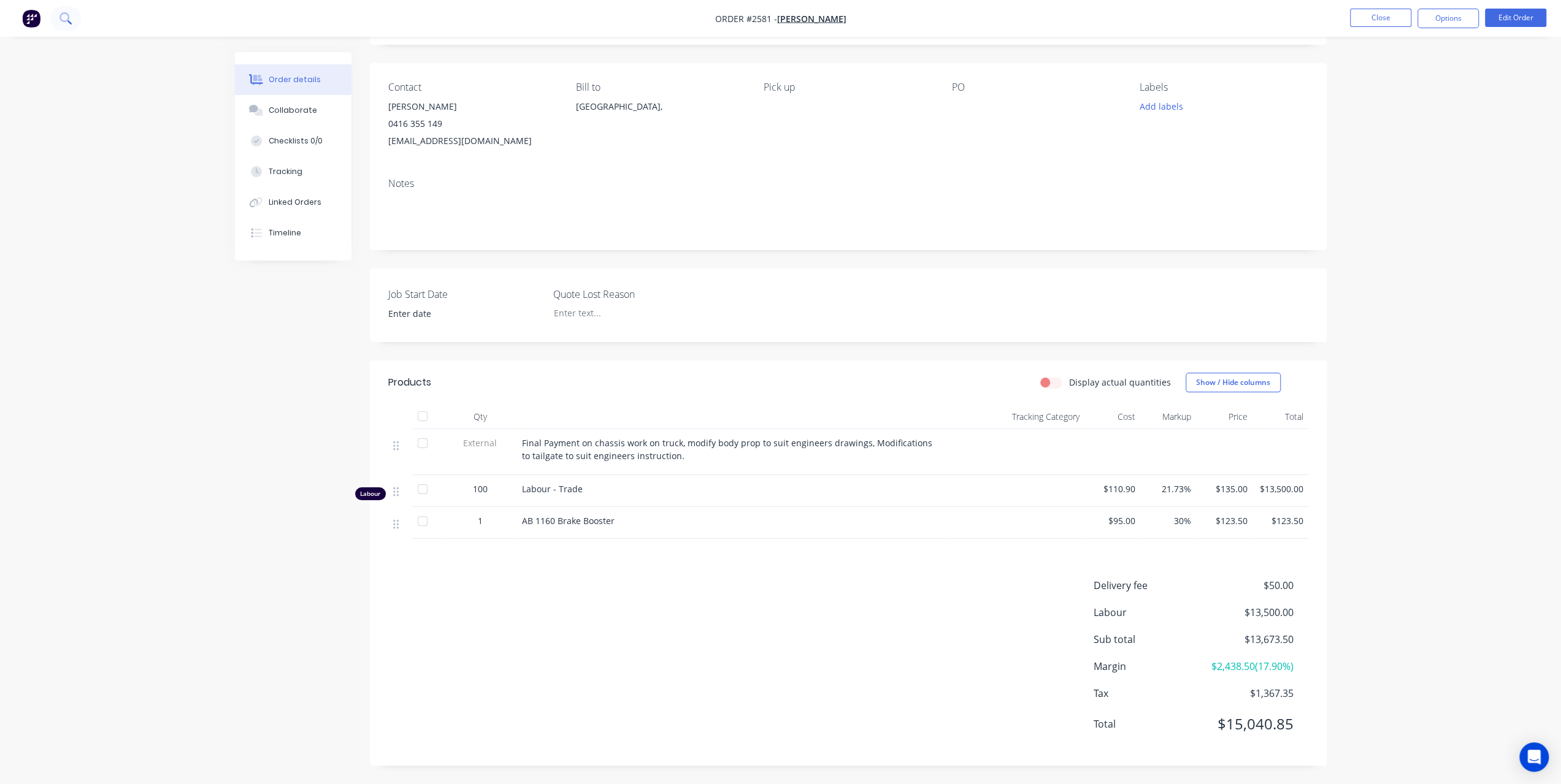
click at [73, 26] on button at bounding box center [66, 18] width 31 height 24
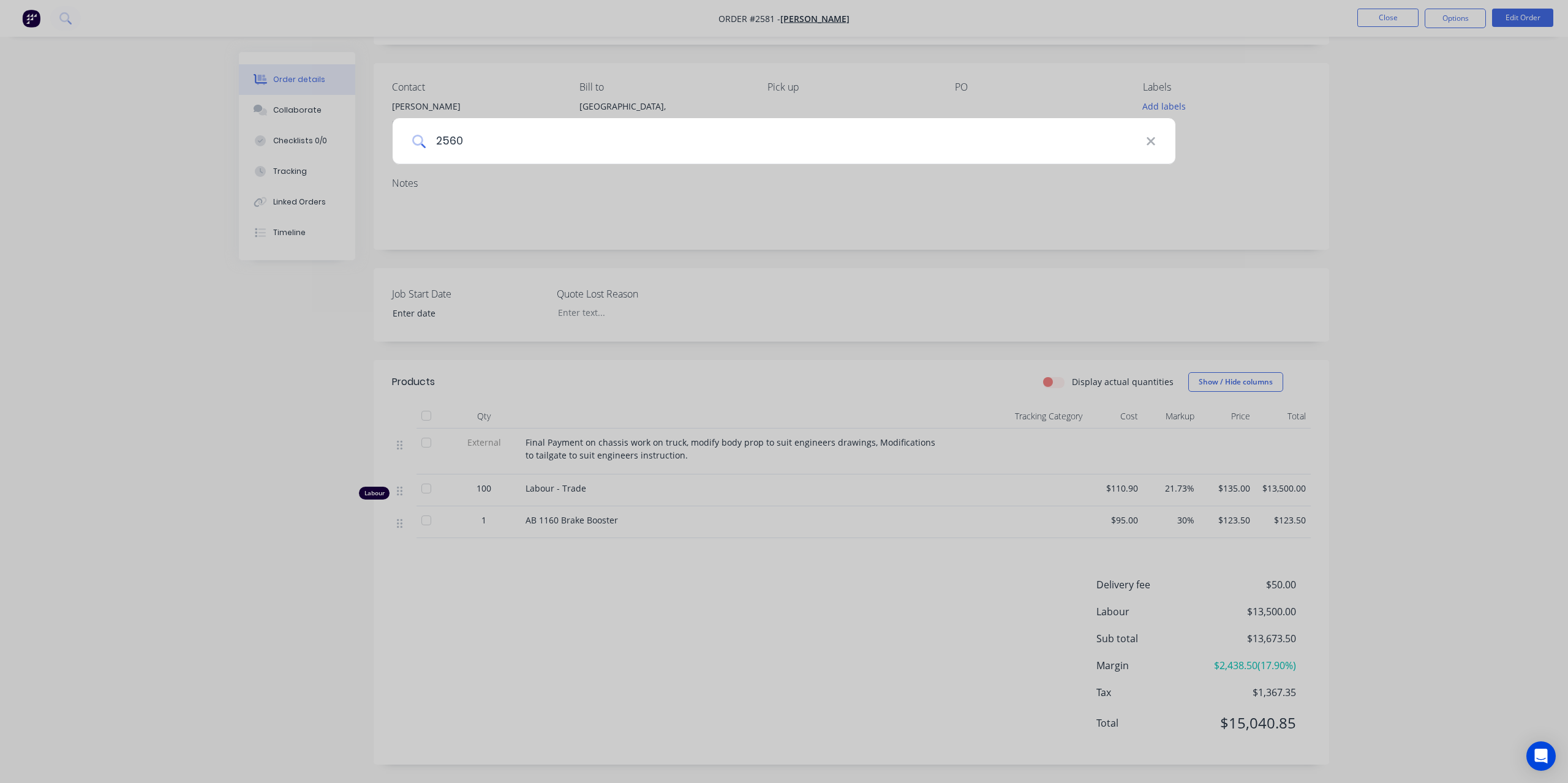
type input "2560"
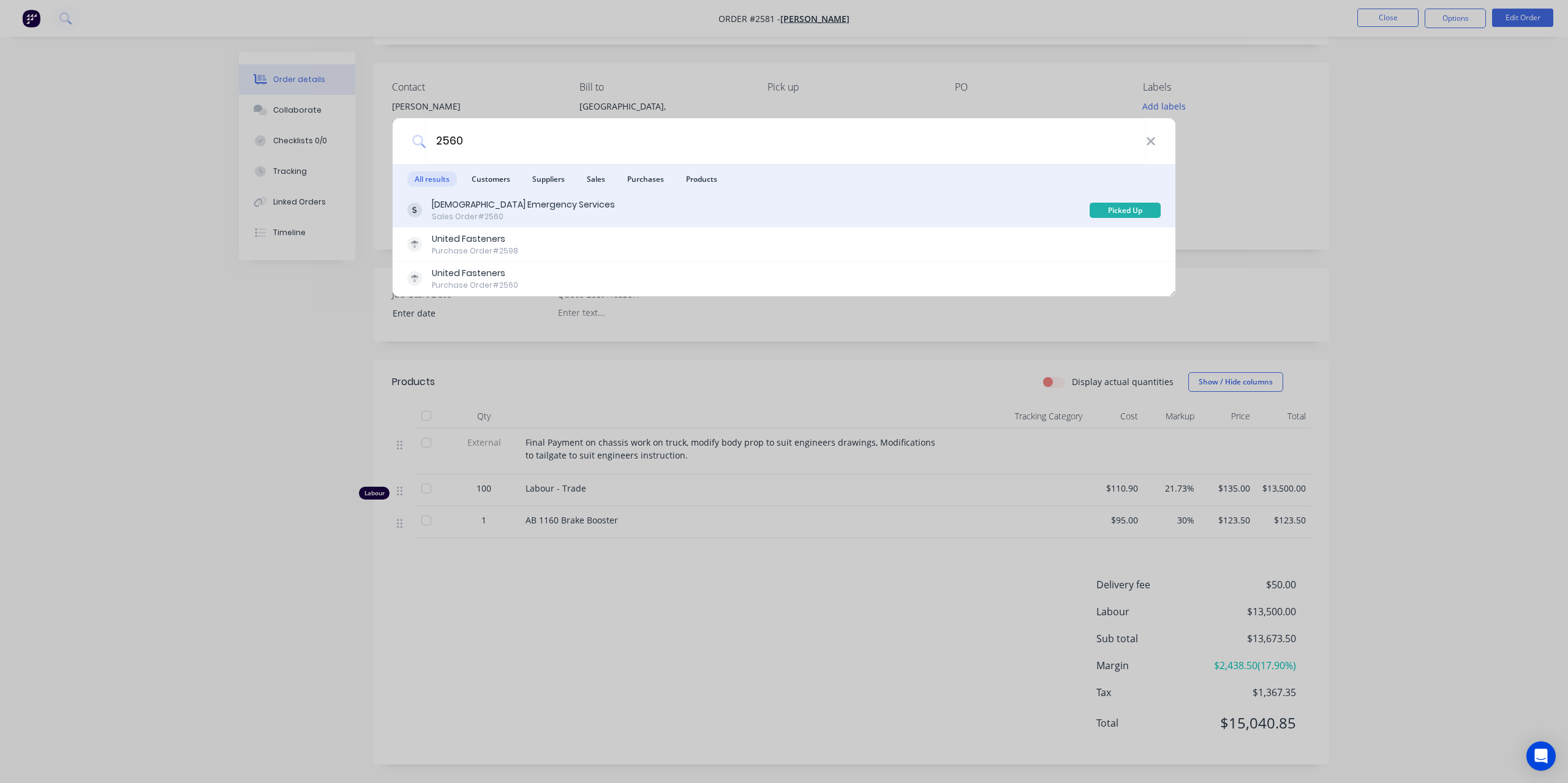
click at [573, 207] on div "[DEMOGRAPHIC_DATA] Emergency Services" at bounding box center [524, 204] width 183 height 13
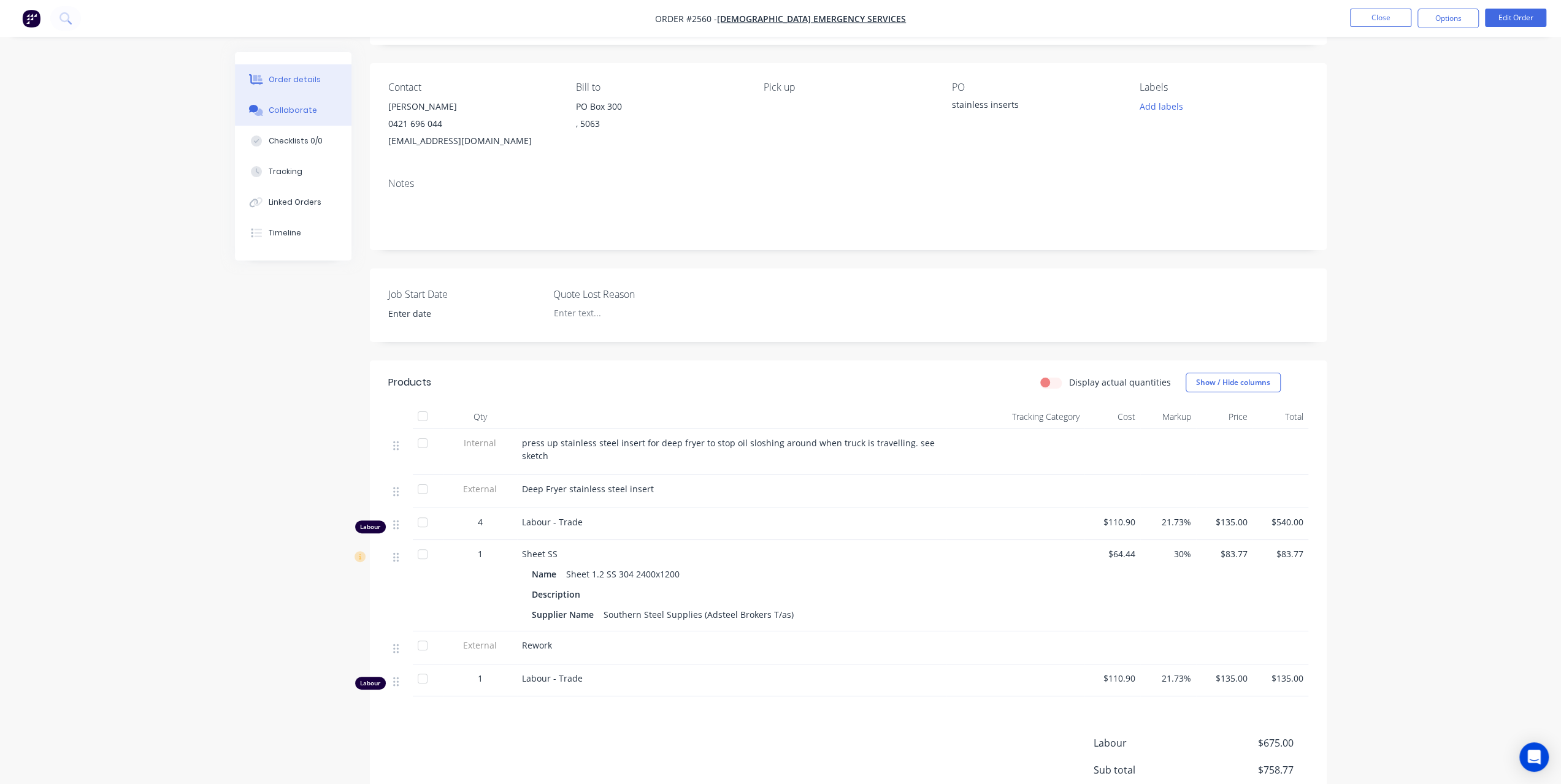
click at [312, 108] on button "Collaborate" at bounding box center [293, 110] width 117 height 31
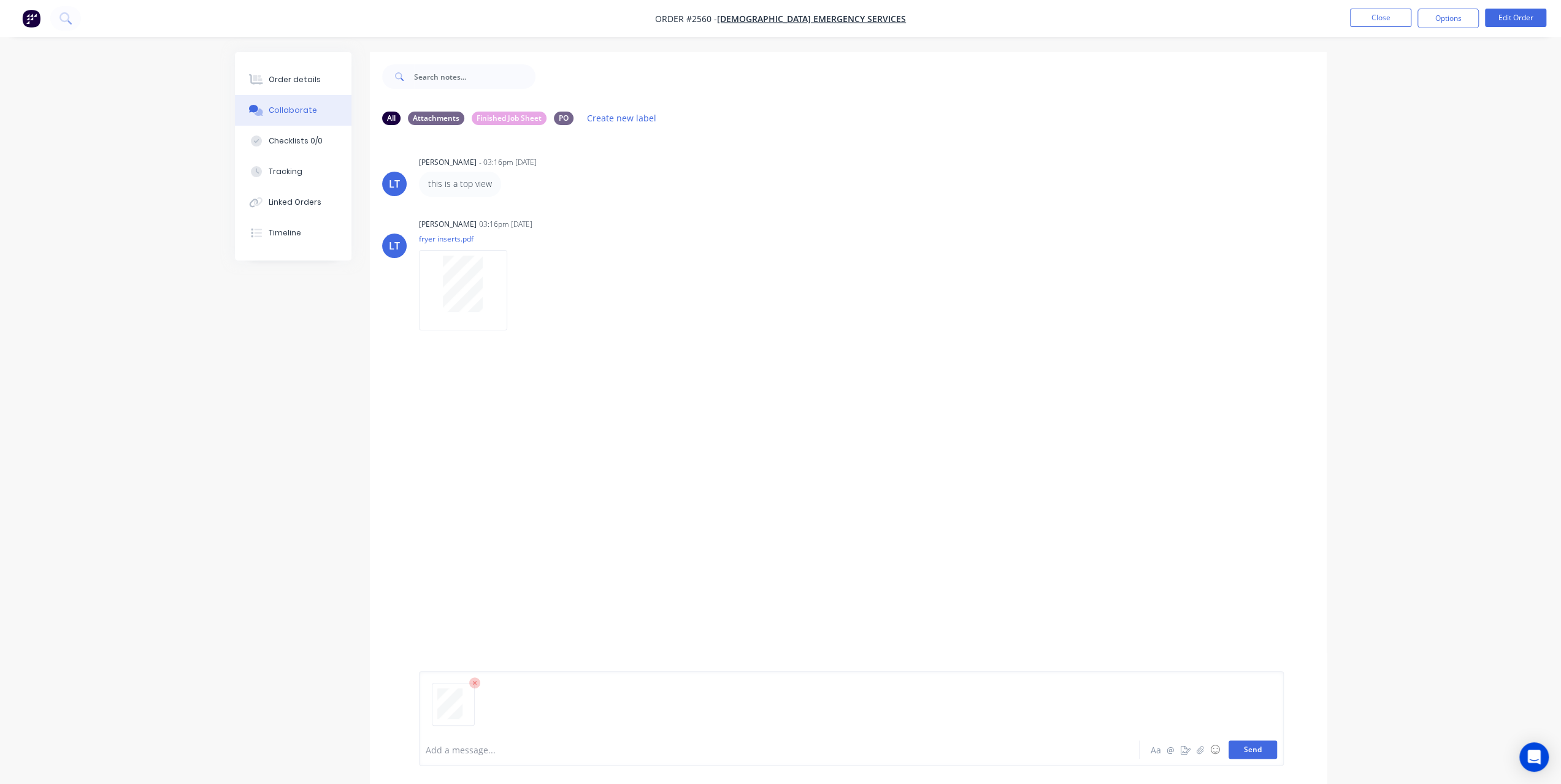
click at [1261, 753] on button "Send" at bounding box center [1252, 750] width 48 height 18
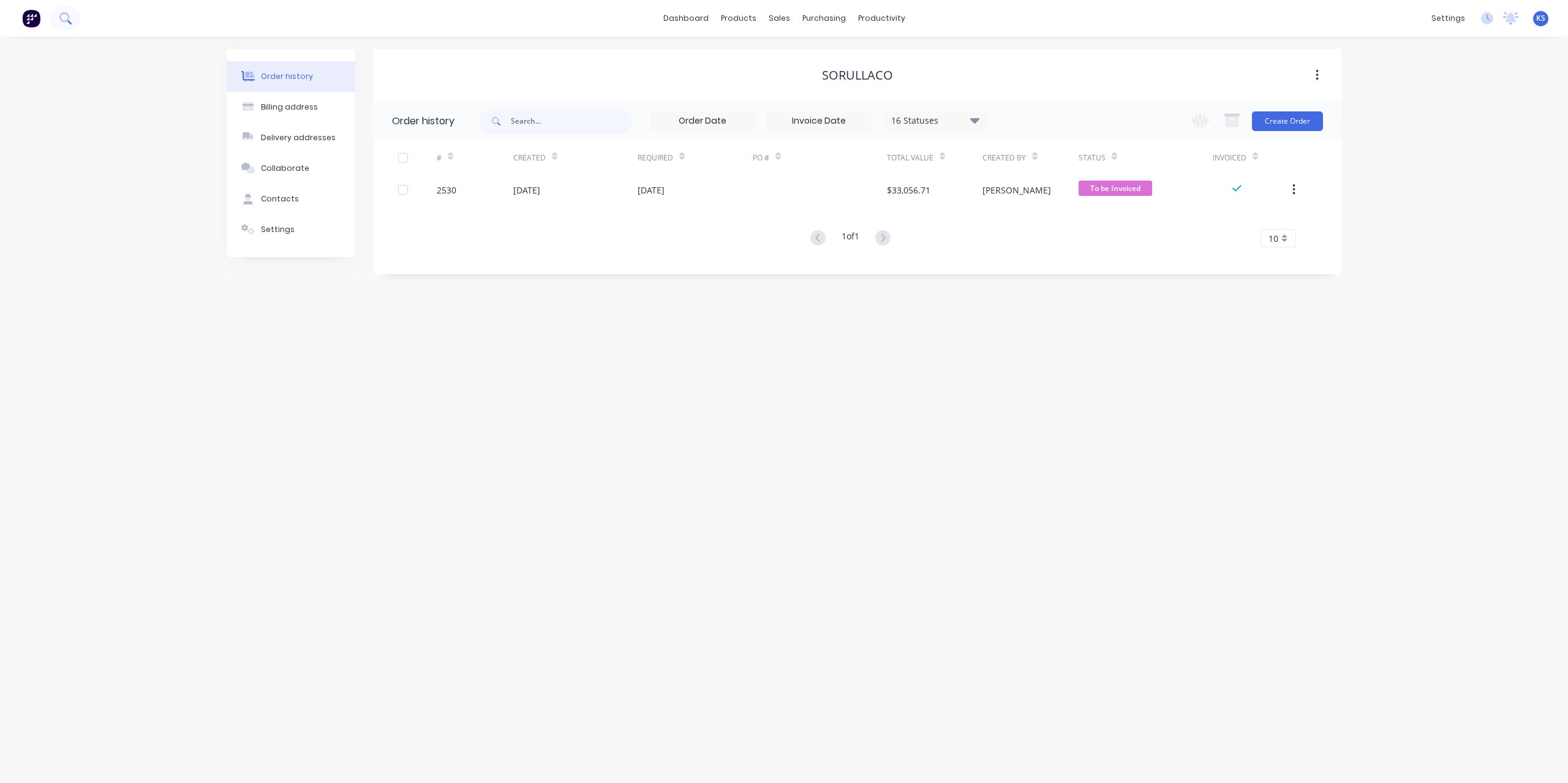
click at [52, 19] on button at bounding box center [66, 18] width 31 height 24
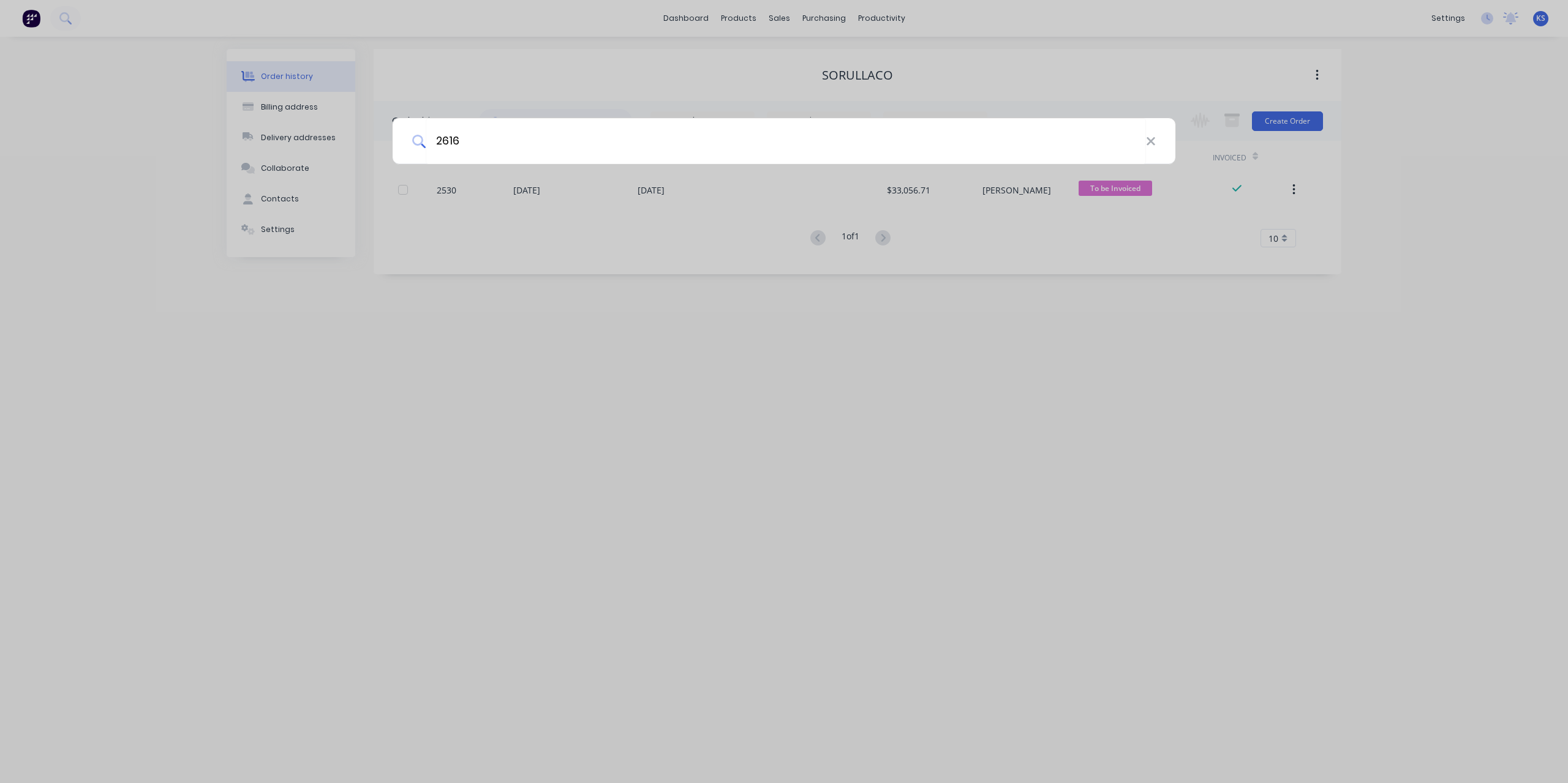
type input "2616"
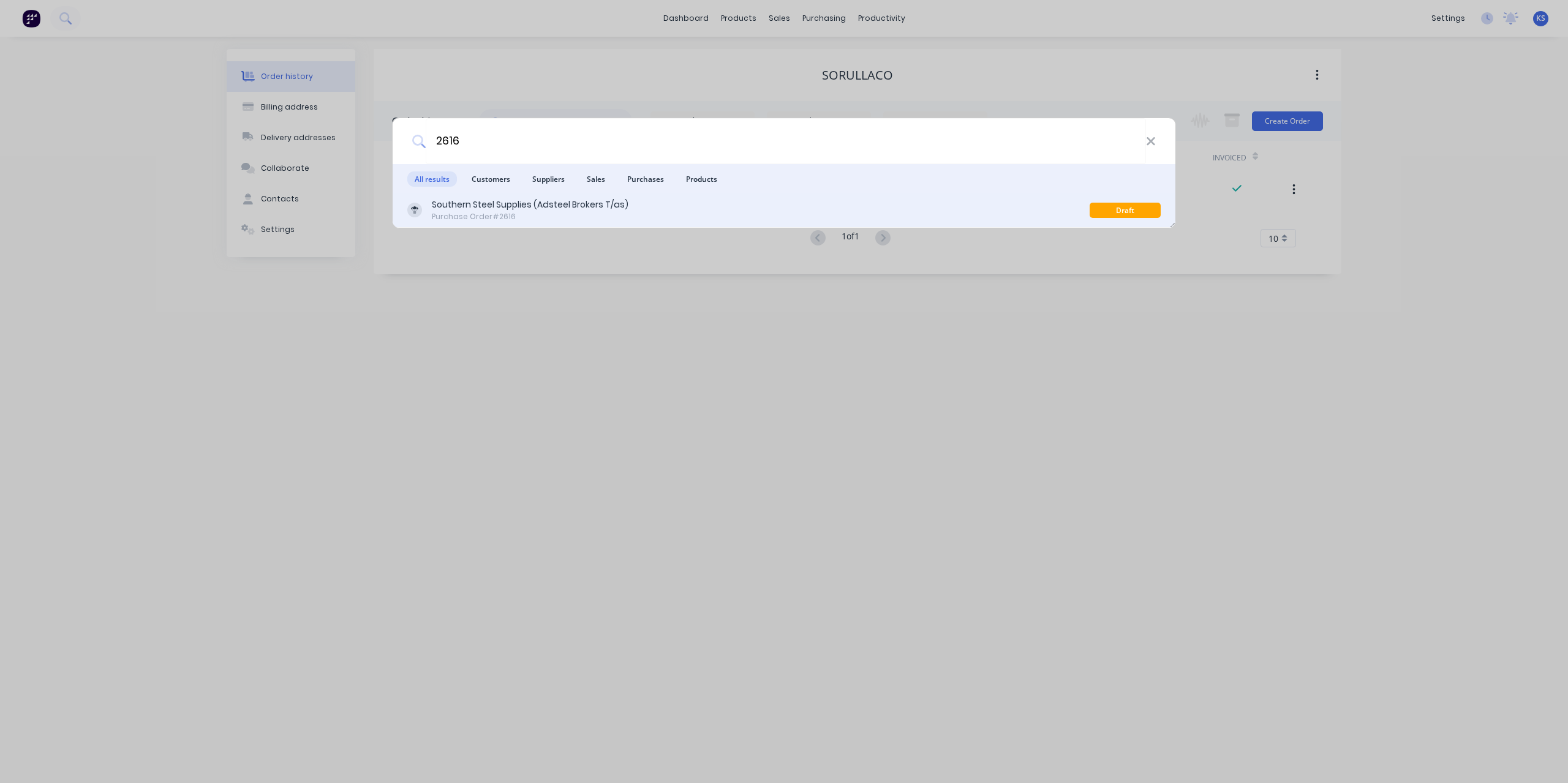
click at [531, 198] on div "Southern Steel Supplies (Adsteel Brokers T/as)" at bounding box center [531, 204] width 197 height 13
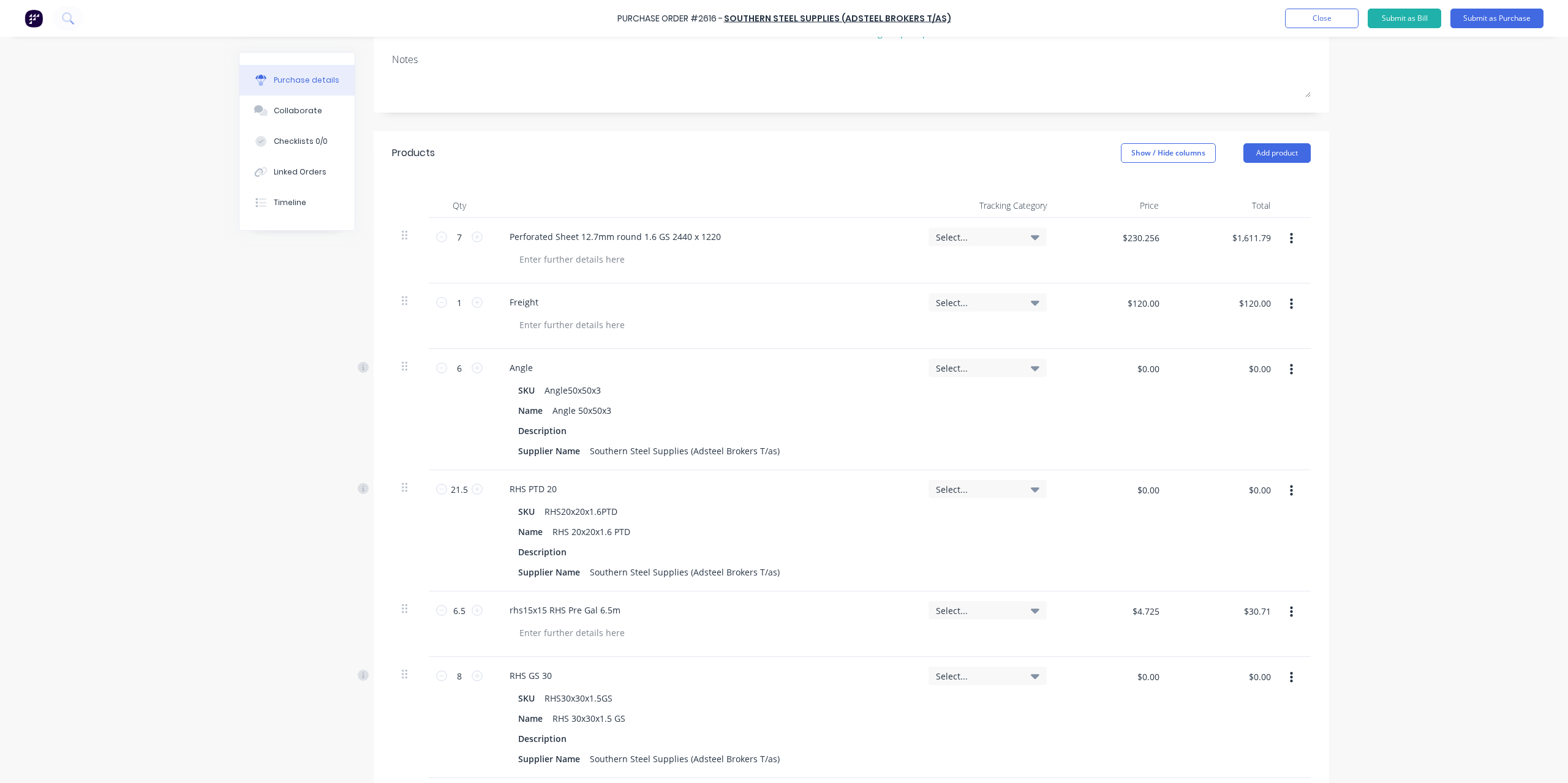
scroll to position [184, 0]
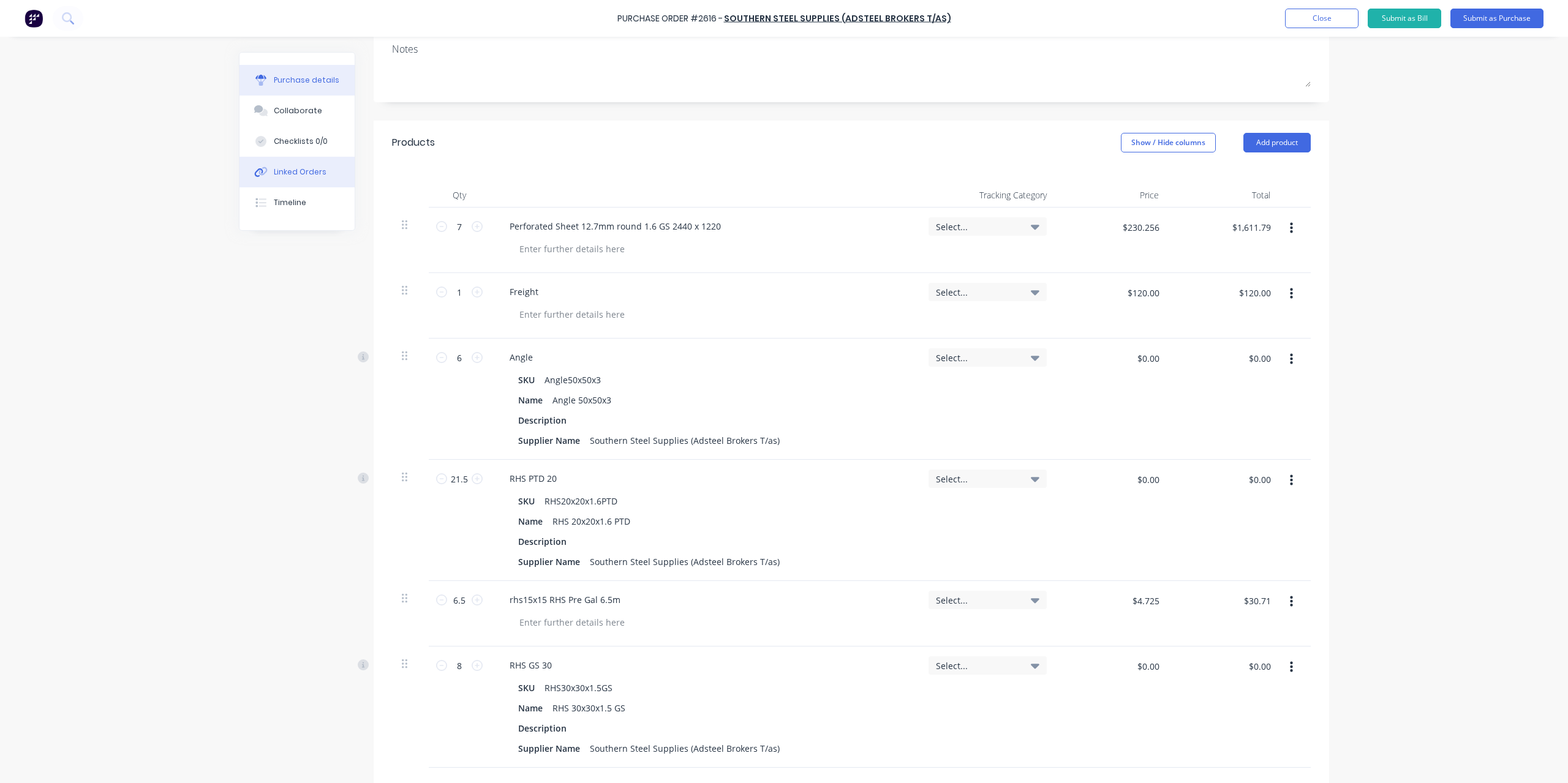
click at [313, 176] on div "Linked Orders" at bounding box center [299, 172] width 52 height 11
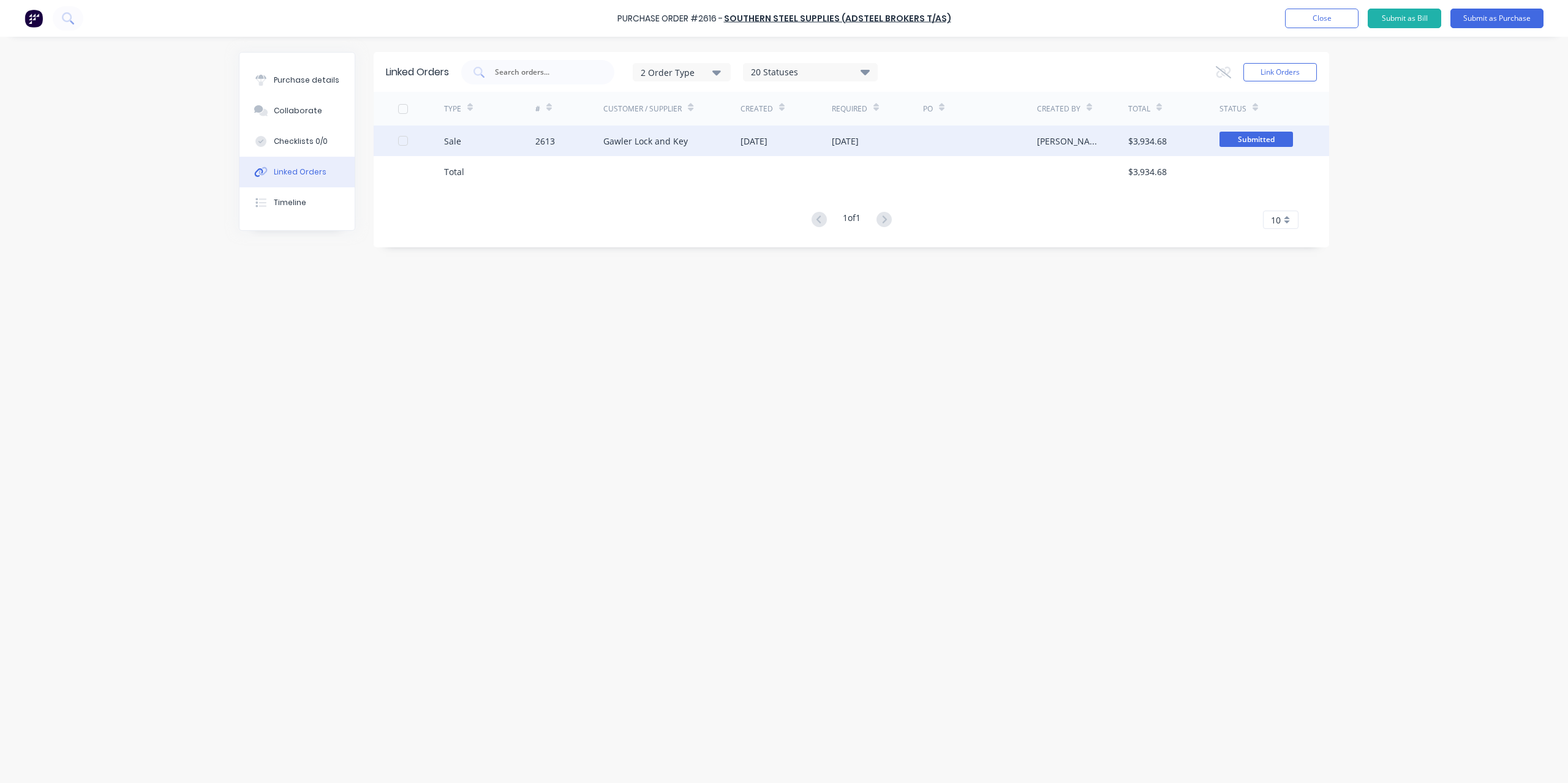
click at [617, 144] on div "Gawler Lock and Key" at bounding box center [645, 141] width 84 height 13
